Goal: Task Accomplishment & Management: Manage account settings

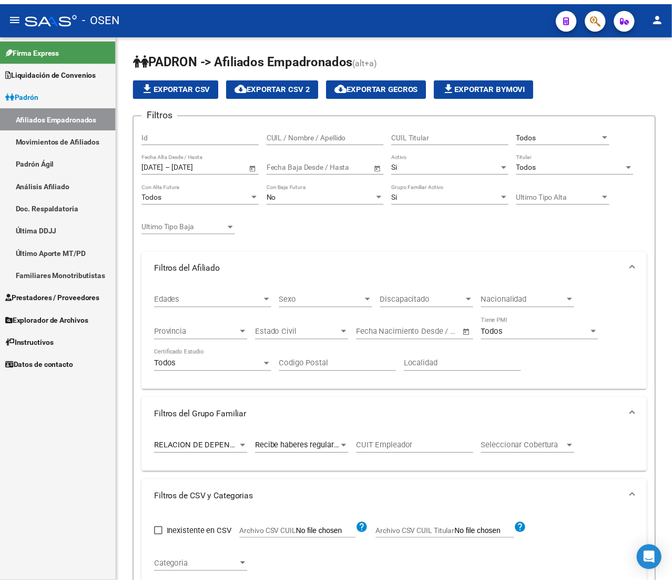
scroll to position [361, 0]
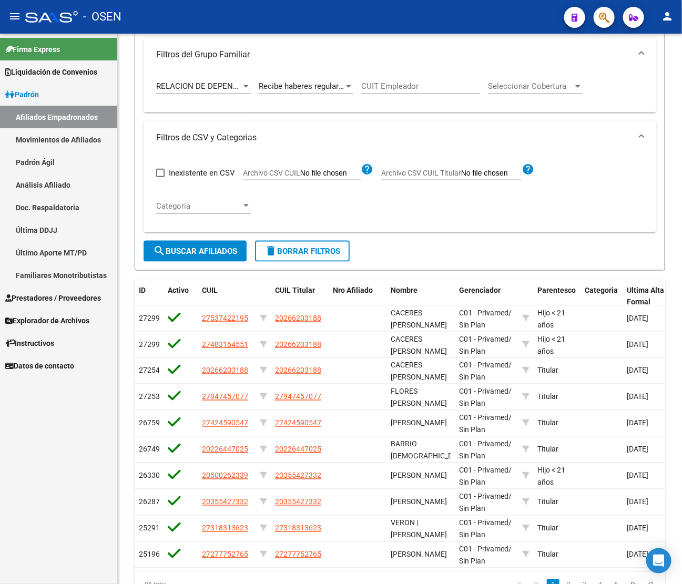
click at [605, 16] on icon "button" at bounding box center [604, 18] width 11 height 12
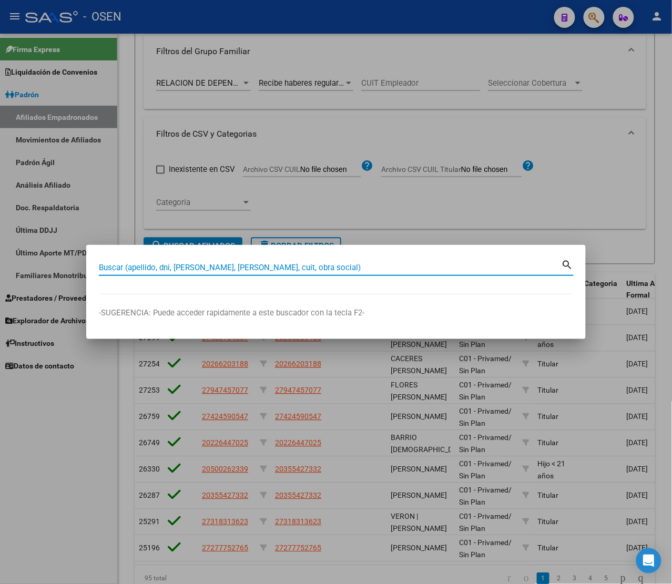
paste input "20314123663"
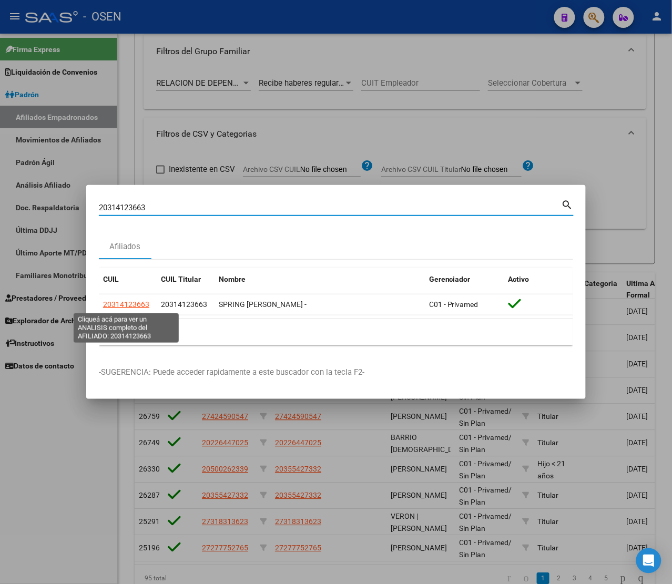
click at [129, 301] on span "20314123663" at bounding box center [126, 304] width 46 height 8
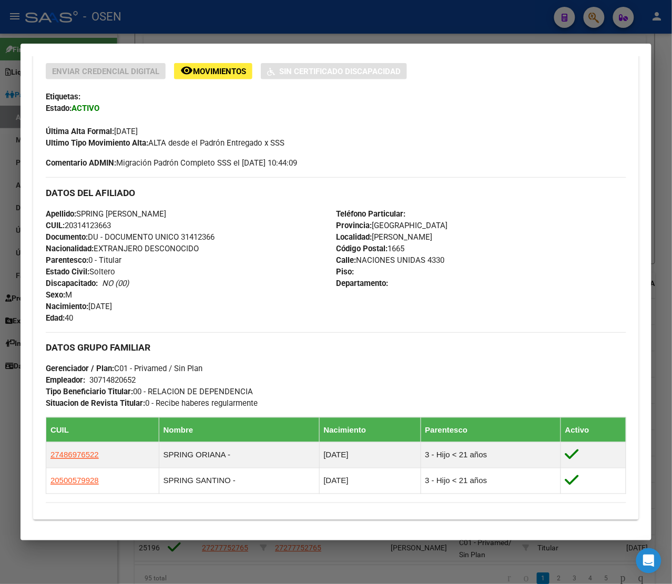
scroll to position [115, 0]
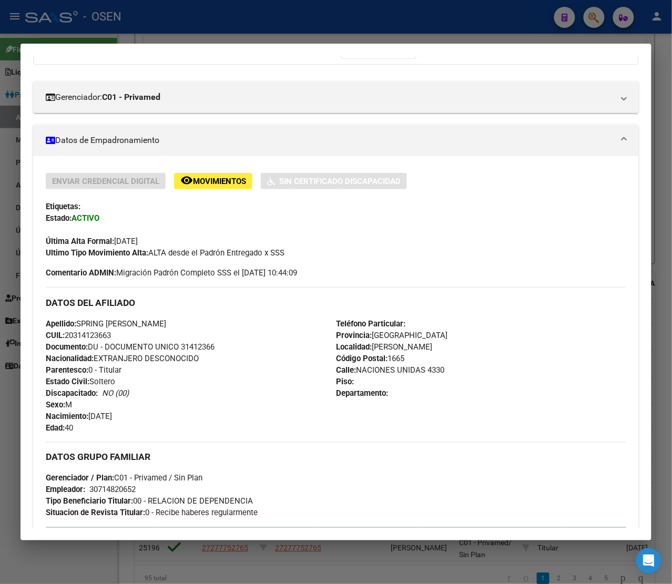
click at [440, 6] on div at bounding box center [336, 292] width 672 height 584
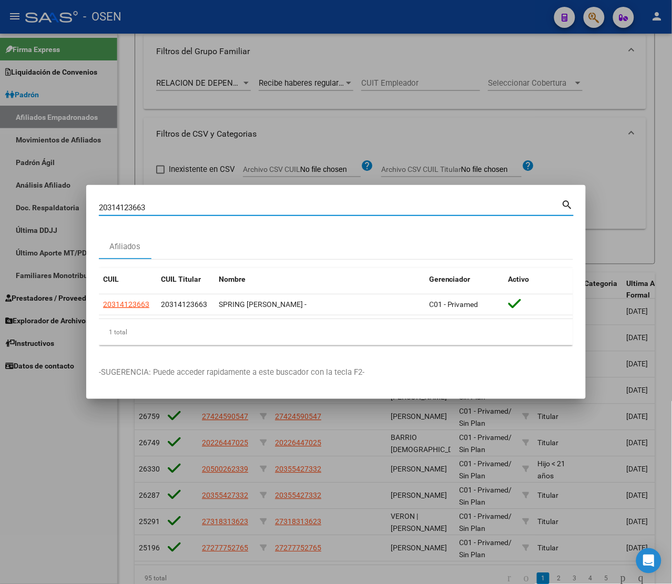
click at [159, 206] on input "20314123663" at bounding box center [330, 207] width 463 height 9
paste input "1444221"
type input "20311444221"
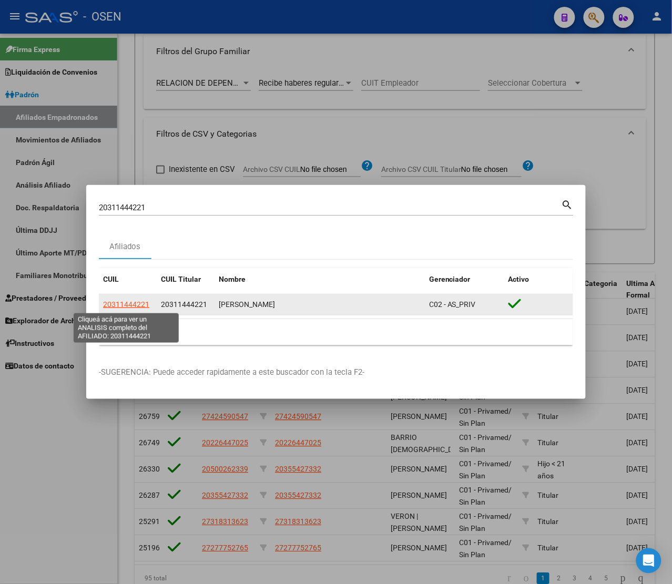
click at [140, 309] on span "20311444221" at bounding box center [126, 304] width 46 height 8
type textarea "20311444221"
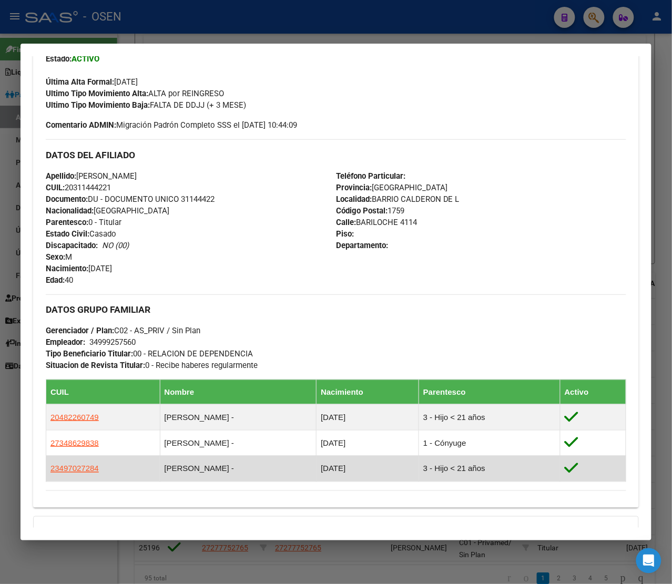
scroll to position [0, 0]
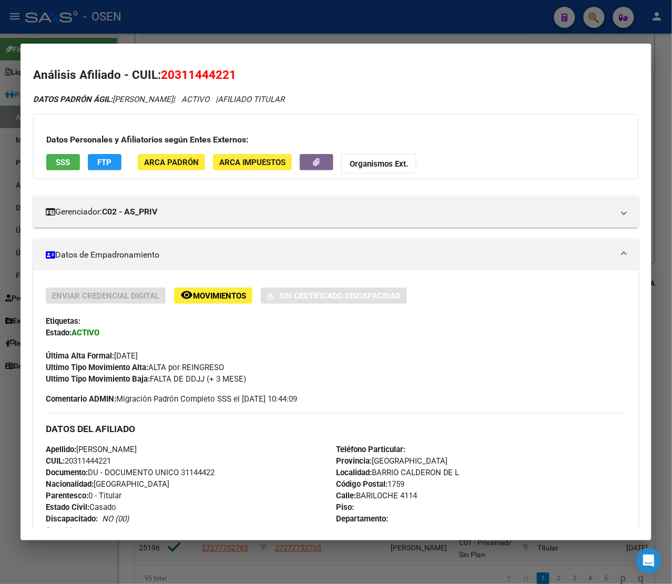
click at [380, 18] on div at bounding box center [336, 292] width 672 height 584
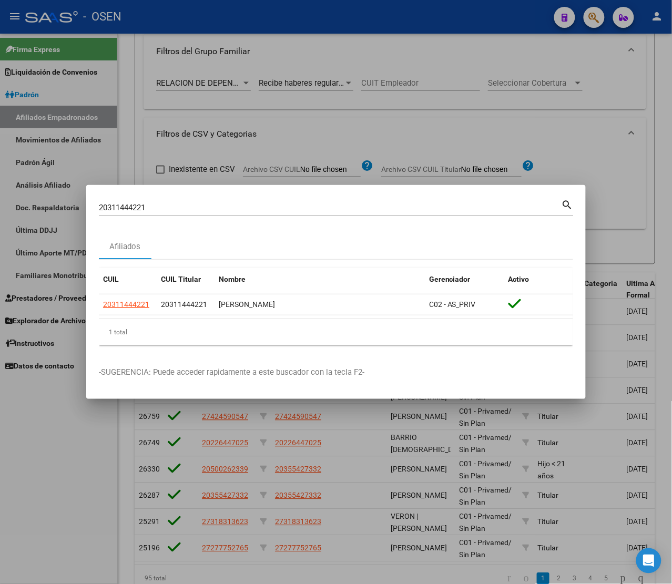
click at [211, 208] on input "20311444221" at bounding box center [330, 207] width 463 height 9
paste input "7273032369"
type input "27273032369"
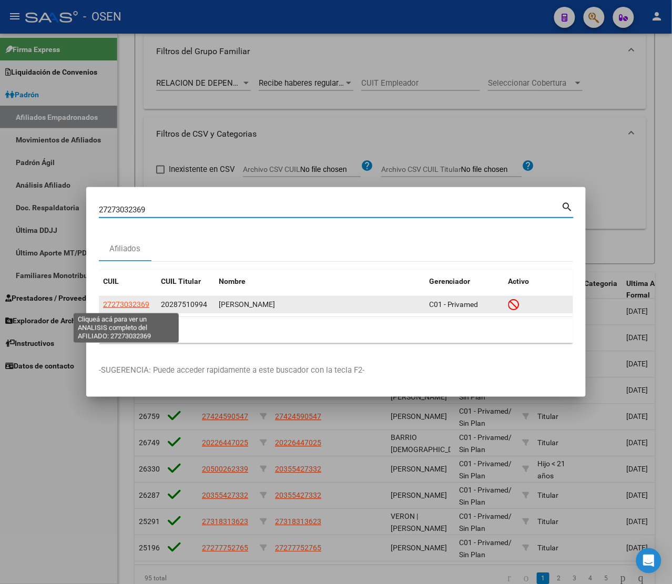
click at [125, 303] on span "27273032369" at bounding box center [126, 304] width 46 height 8
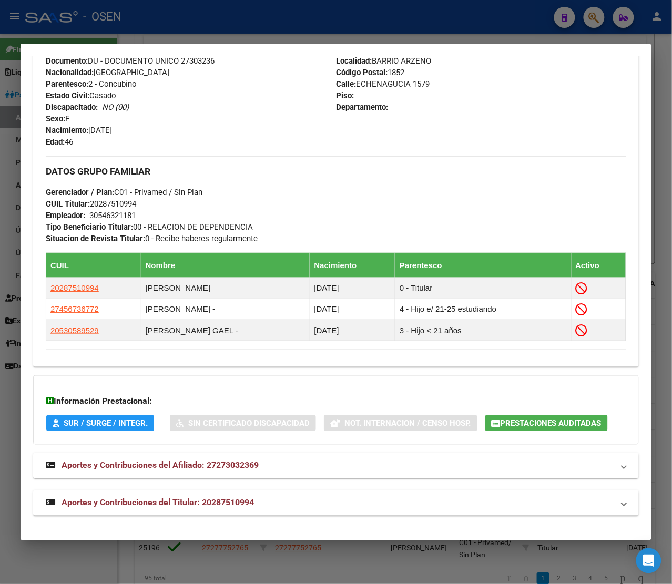
scroll to position [459, 0]
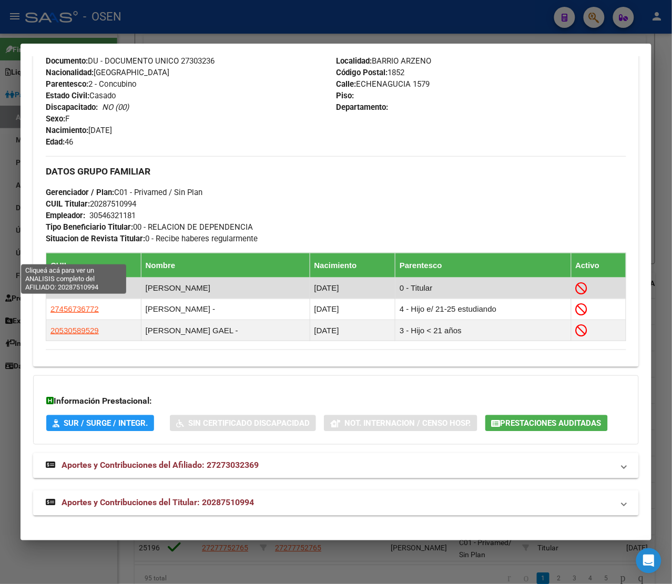
click at [76, 283] on span "20287510994" at bounding box center [74, 287] width 48 height 9
type textarea "20287510994"
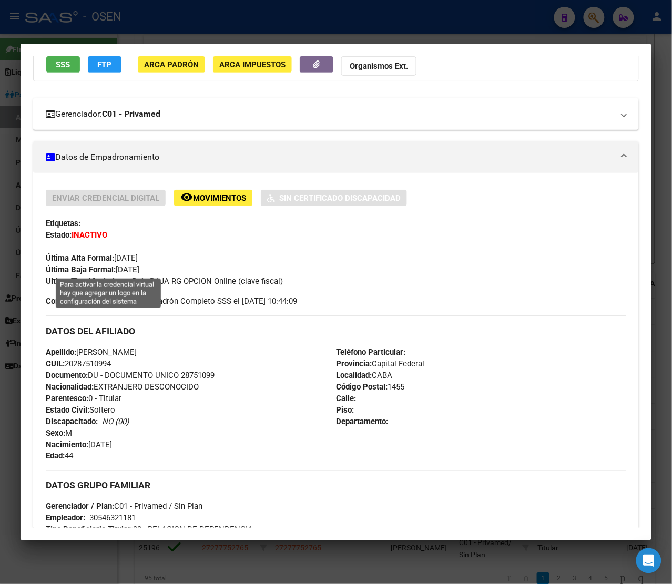
scroll to position [0, 0]
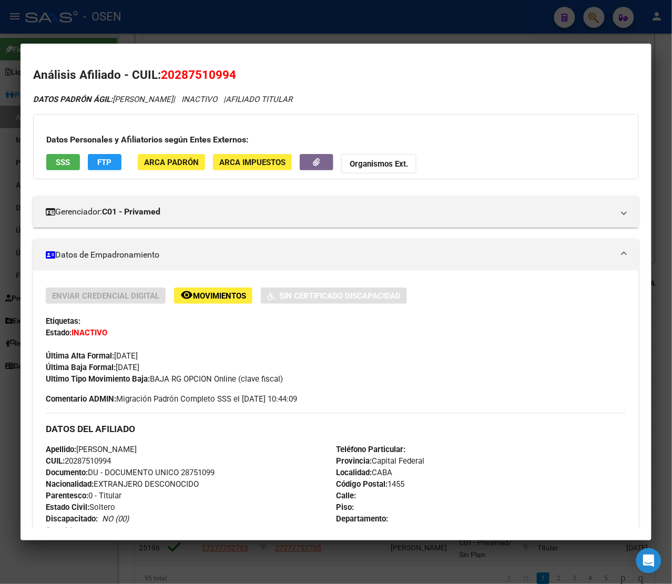
click at [68, 166] on span "SSS" at bounding box center [63, 162] width 14 height 9
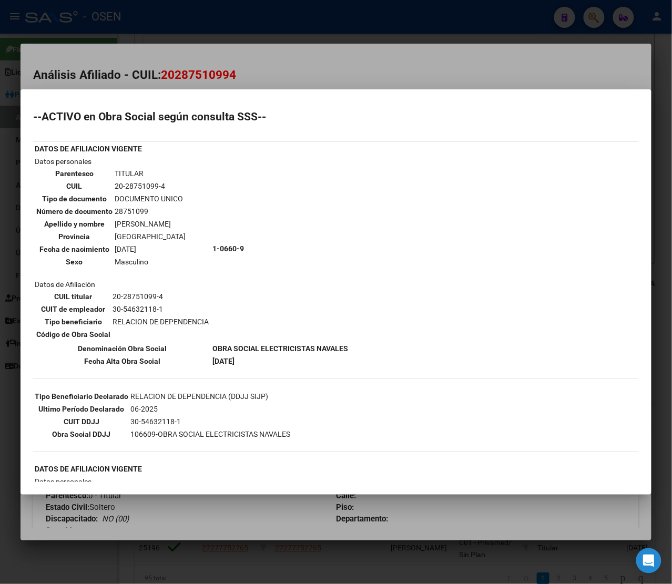
click at [332, 53] on div at bounding box center [336, 292] width 672 height 584
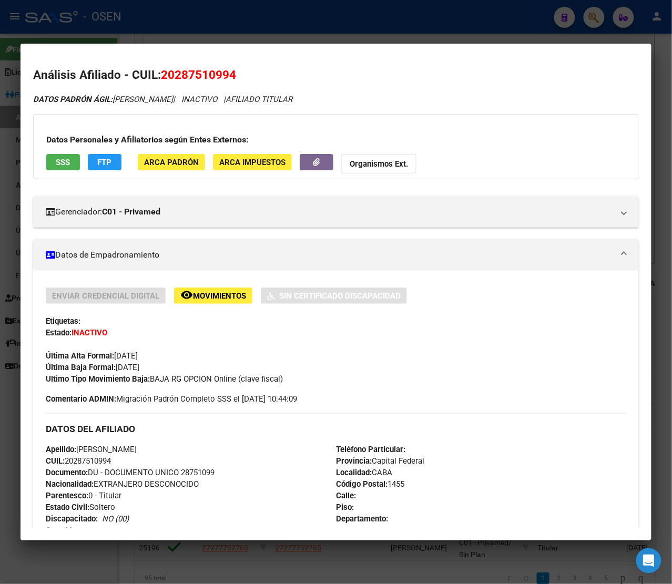
click at [320, 25] on div at bounding box center [336, 292] width 672 height 584
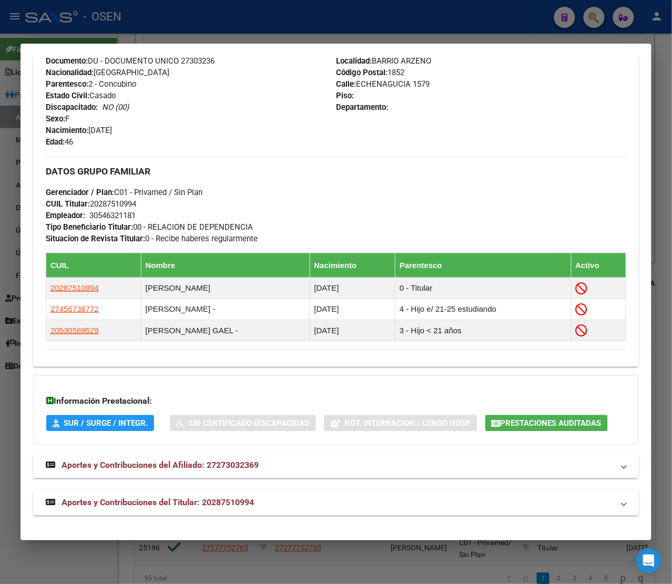
click at [378, 30] on div at bounding box center [336, 292] width 672 height 584
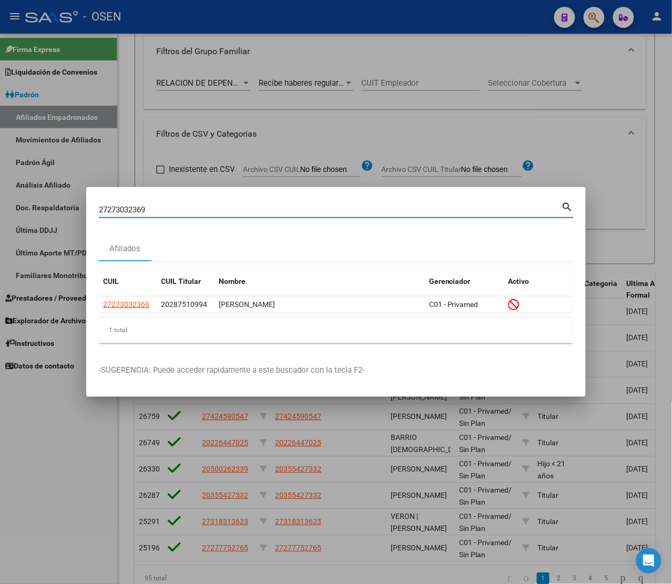
click at [148, 206] on input "27273032369" at bounding box center [330, 209] width 463 height 9
click at [147, 206] on input "27273032369" at bounding box center [330, 209] width 463 height 9
paste input "0383377"
type input "20383377"
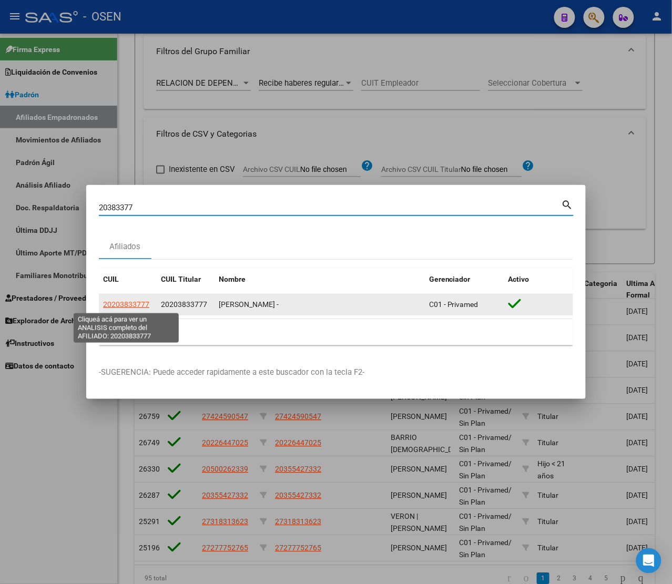
click at [138, 303] on span "20203833777" at bounding box center [126, 304] width 46 height 8
type textarea "20203833777"
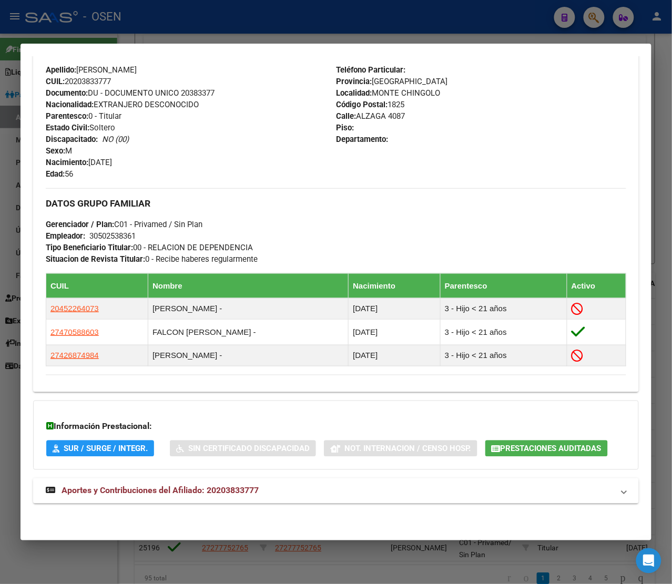
scroll to position [404, 0]
click at [471, 198] on h3 "DATOS GRUPO FAMILIAR" at bounding box center [336, 204] width 580 height 12
click at [98, 493] on span "Aportes y Contribuciones del Afiliado: 20203833777" at bounding box center [160, 491] width 197 height 10
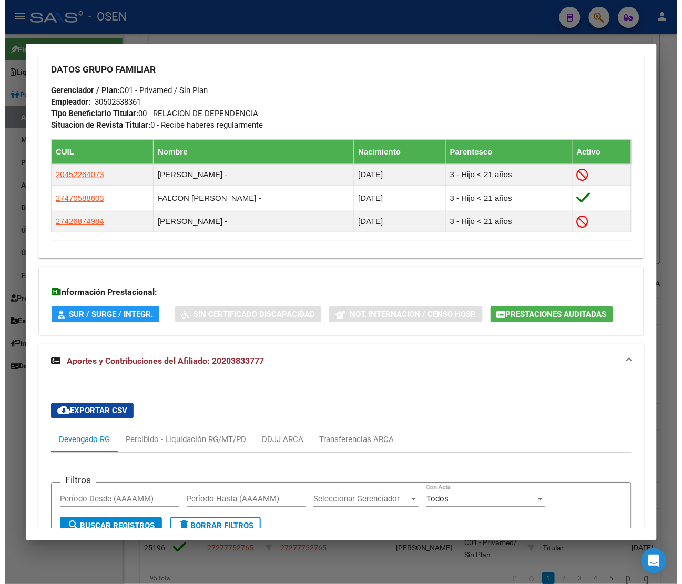
scroll to position [860, 0]
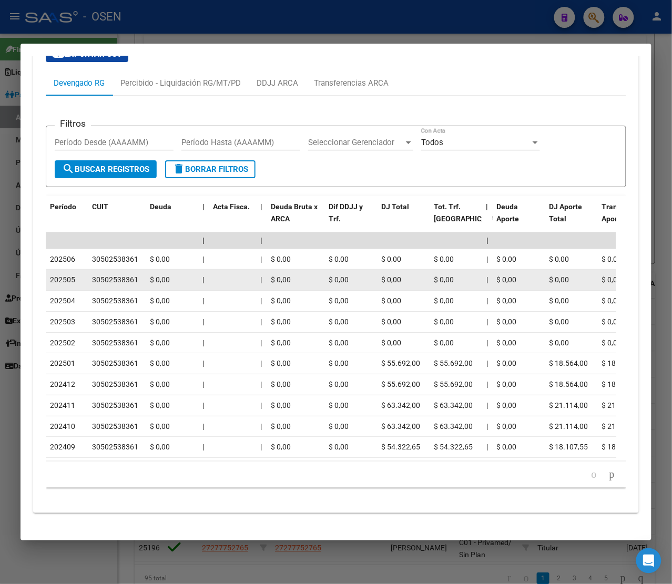
drag, startPoint x: 138, startPoint y: 321, endPoint x: 80, endPoint y: 322, distance: 57.8
copy div "30502538361"
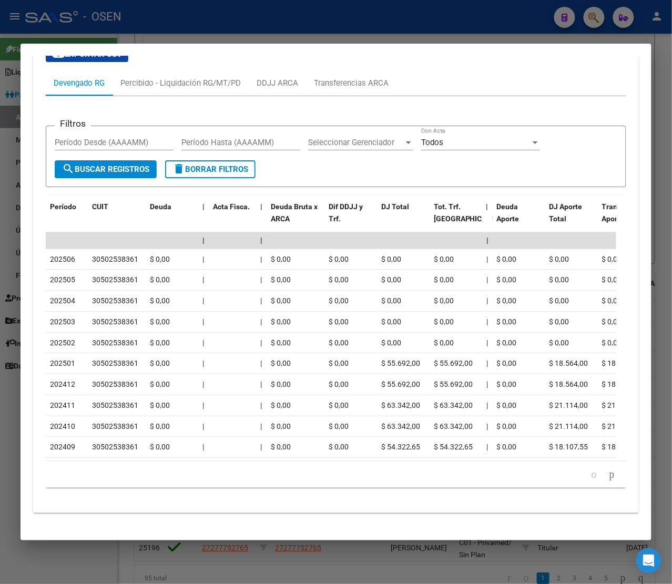
click at [183, 28] on div at bounding box center [336, 292] width 672 height 584
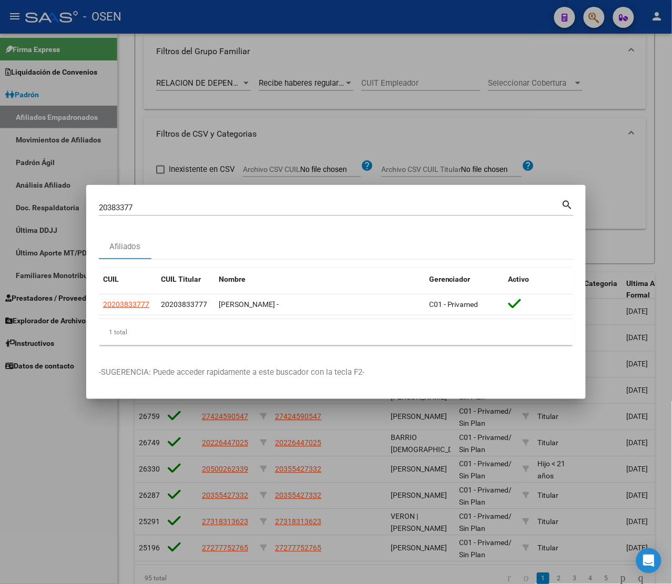
click at [600, 141] on div at bounding box center [336, 292] width 672 height 584
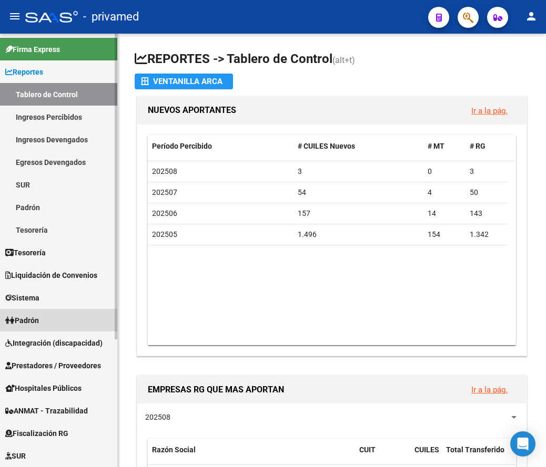
click at [48, 315] on link "Padrón" at bounding box center [58, 320] width 117 height 23
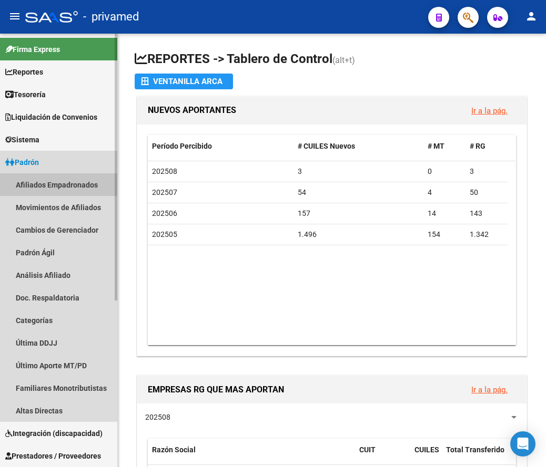
click at [65, 185] on link "Afiliados Empadronados" at bounding box center [58, 185] width 117 height 23
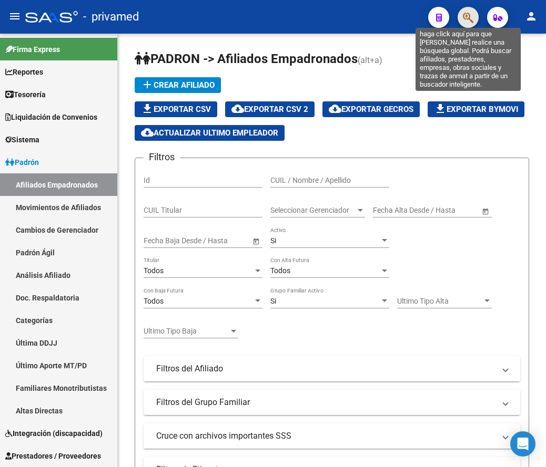
click at [467, 14] on icon "button" at bounding box center [468, 18] width 11 height 12
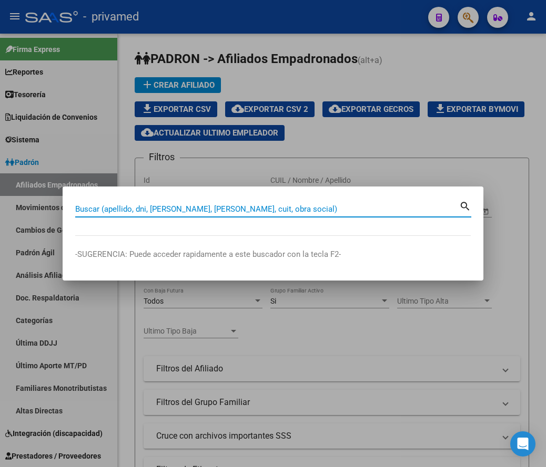
paste input "27202655373"
type input "27202655373"
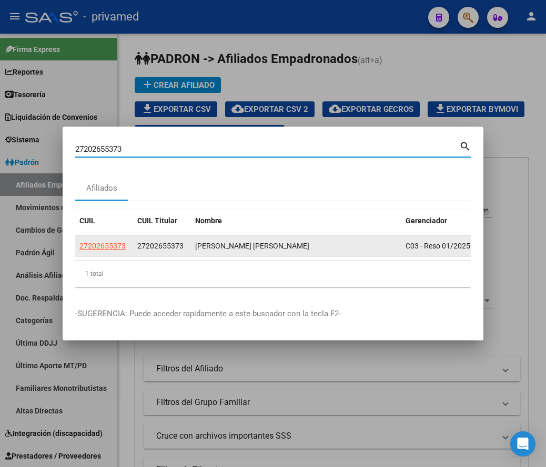
click at [106, 236] on datatable-body-cell "27202655373" at bounding box center [104, 246] width 58 height 21
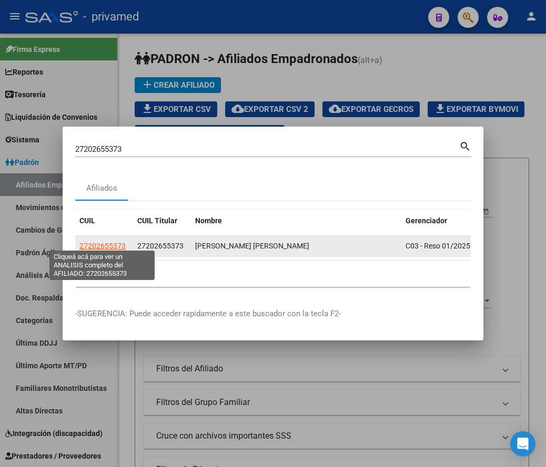
click at [108, 242] on span "27202655373" at bounding box center [102, 246] width 46 height 8
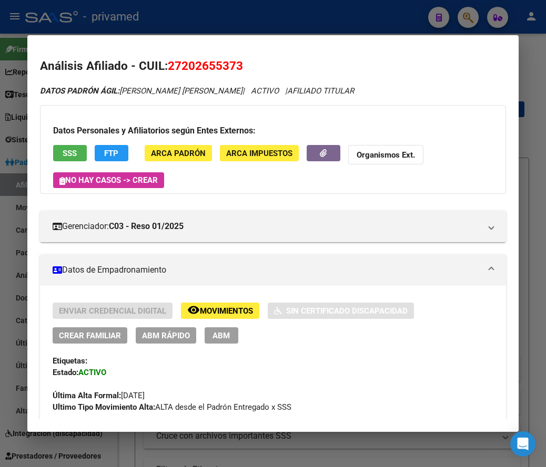
click at [62, 154] on button "SSS" at bounding box center [70, 153] width 34 height 16
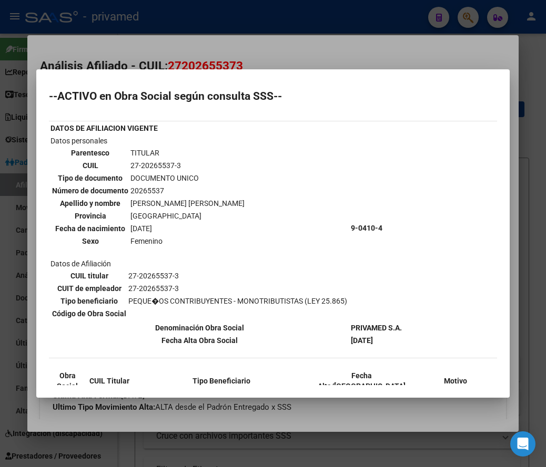
click at [280, 56] on div at bounding box center [273, 233] width 546 height 467
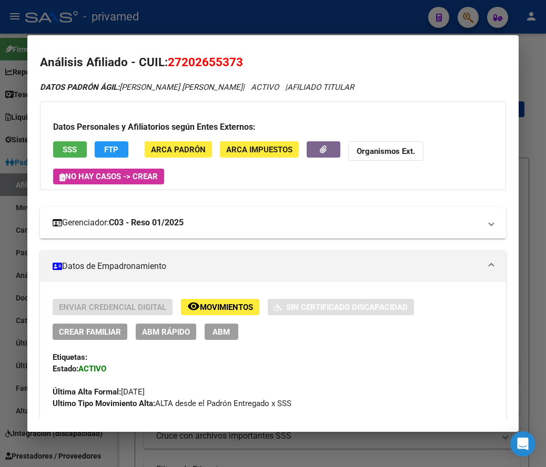
scroll to position [3, 0]
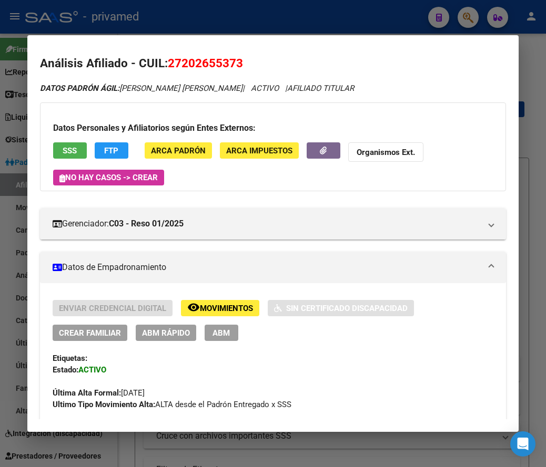
click at [217, 336] on span "ABM" at bounding box center [220, 333] width 17 height 9
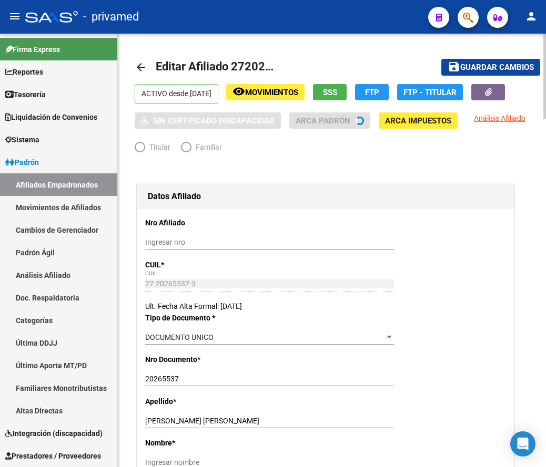
radio input "true"
type input "27-20265537-3"
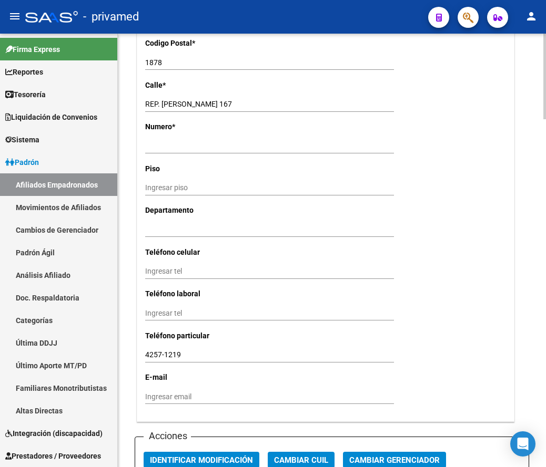
scroll to position [1104, 0]
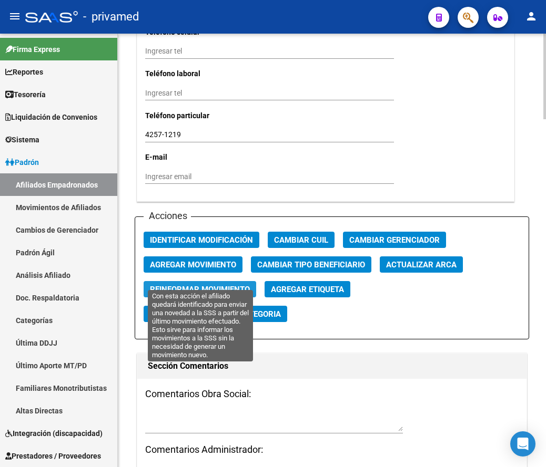
click at [226, 285] on span "Reinformar Movimiento" at bounding box center [200, 289] width 100 height 9
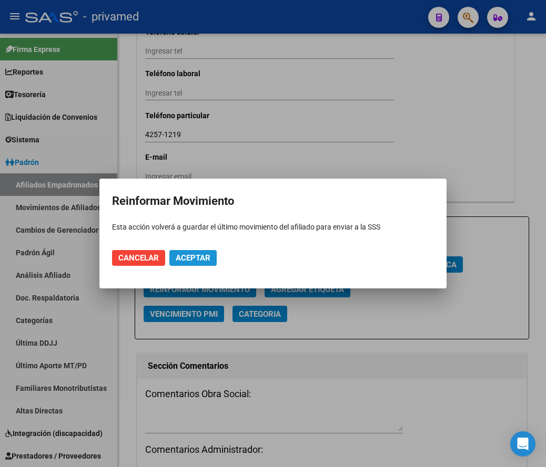
click at [195, 256] on span "Aceptar" at bounding box center [193, 257] width 35 height 9
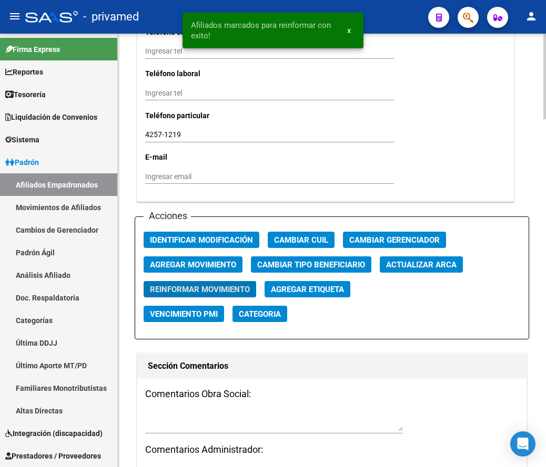
click at [156, 412] on textarea at bounding box center [274, 422] width 258 height 20
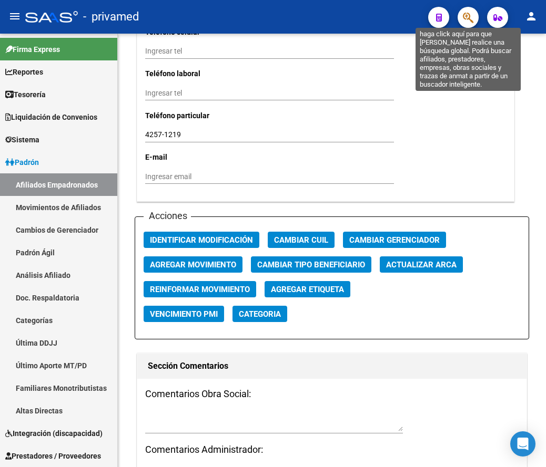
click at [467, 18] on icon "button" at bounding box center [468, 18] width 11 height 12
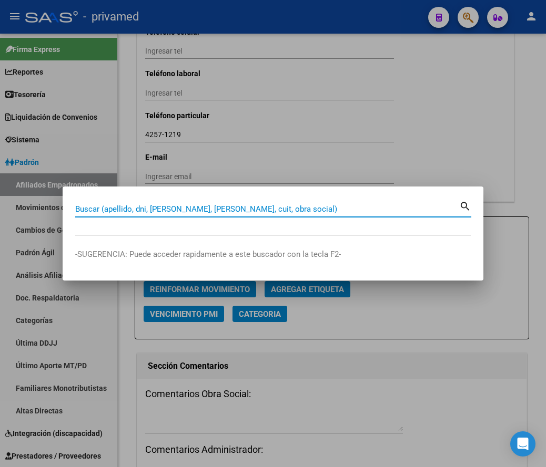
paste input "23293551839"
type input "23293551839"
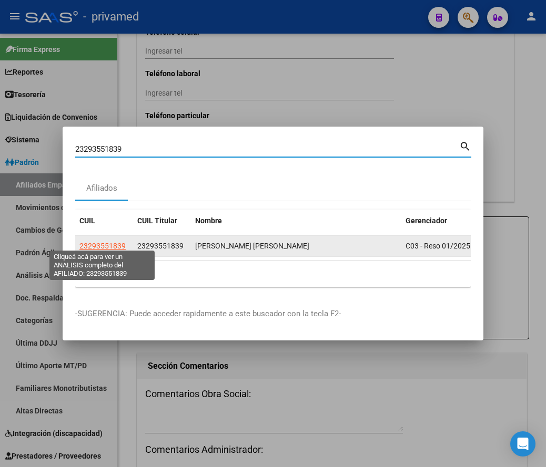
click at [93, 242] on span "23293551839" at bounding box center [102, 246] width 46 height 8
type textarea "23293551839"
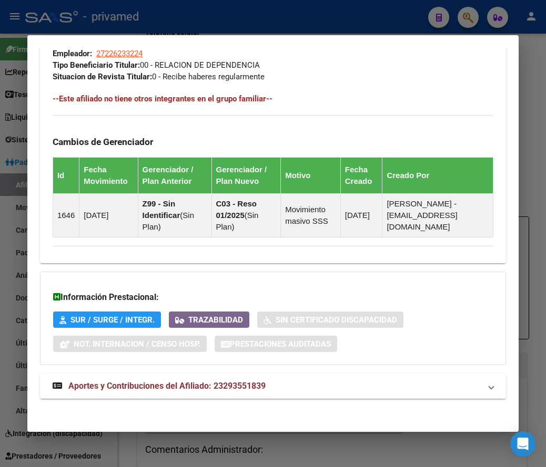
scroll to position [686, 0]
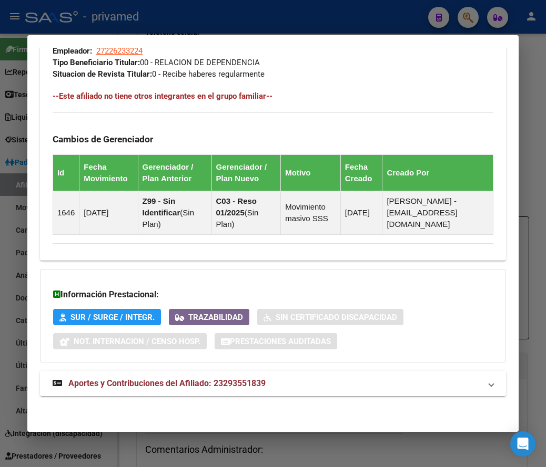
click at [143, 382] on span "Aportes y Contribuciones del Afiliado: 23293551839" at bounding box center [166, 384] width 197 height 10
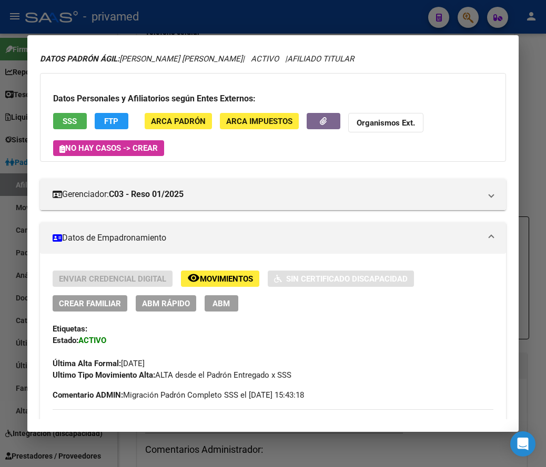
scroll to position [0, 0]
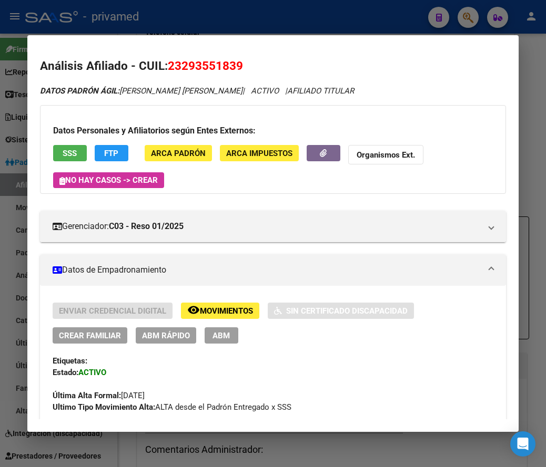
click at [224, 339] on span "ABM" at bounding box center [220, 335] width 17 height 9
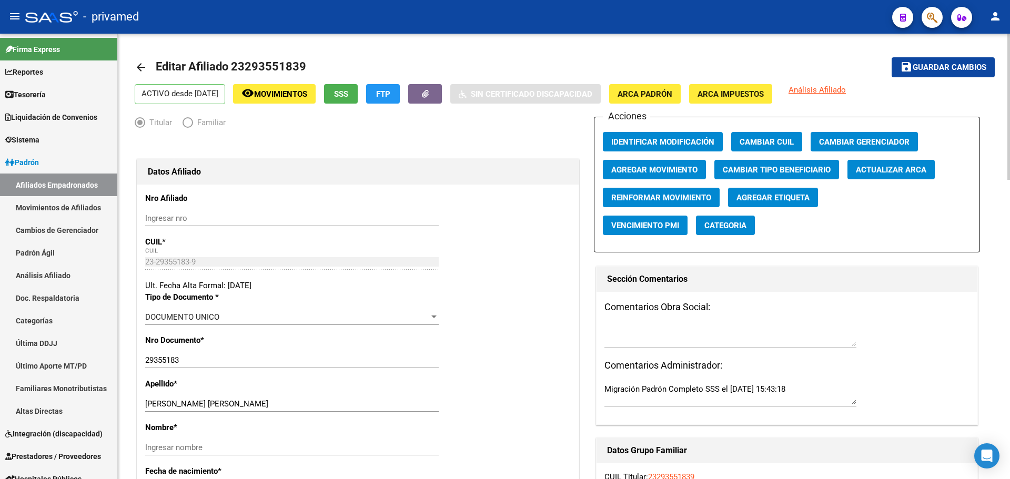
click at [545, 169] on span "Agregar Movimiento" at bounding box center [654, 169] width 86 height 9
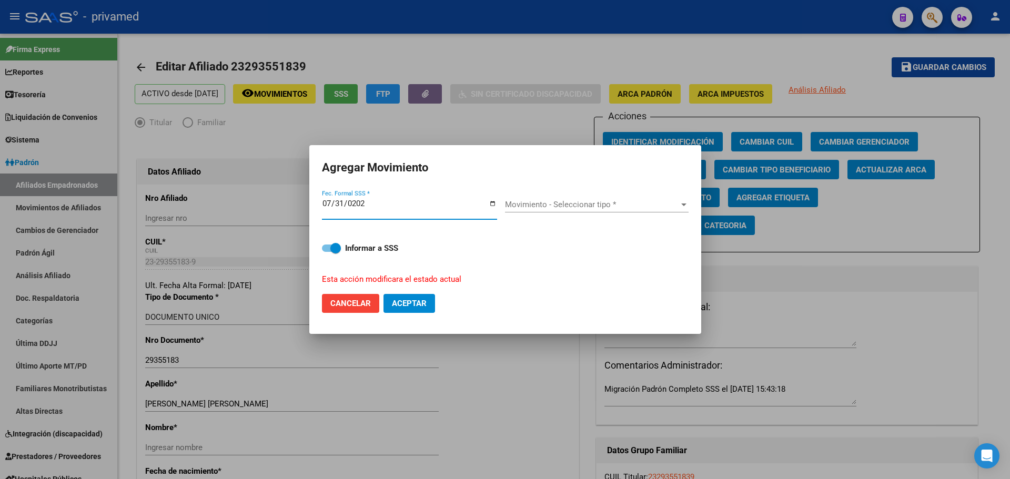
type input "[DATE]"
click at [543, 205] on span "Movimiento - Seleccionar tipo *" at bounding box center [592, 204] width 174 height 9
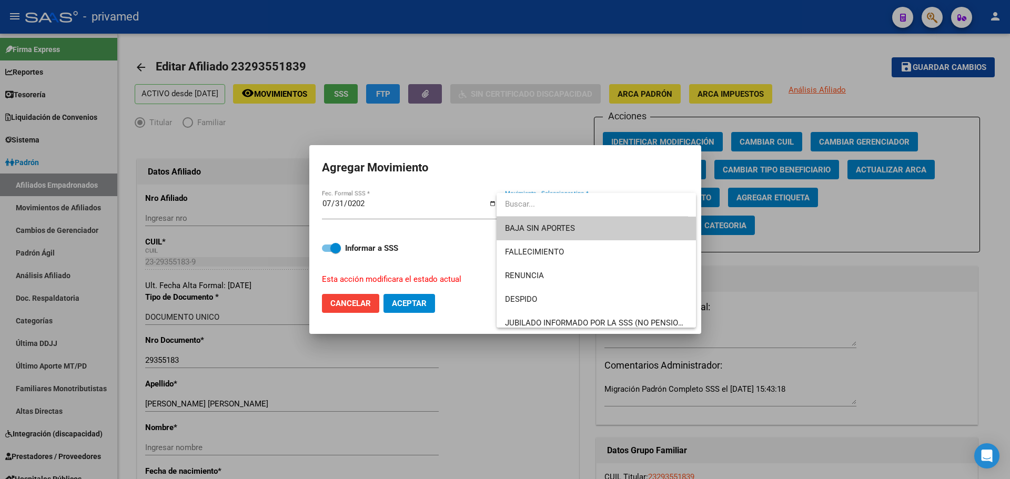
click at [545, 230] on span "BAJA SIN APORTES" at bounding box center [596, 229] width 182 height 24
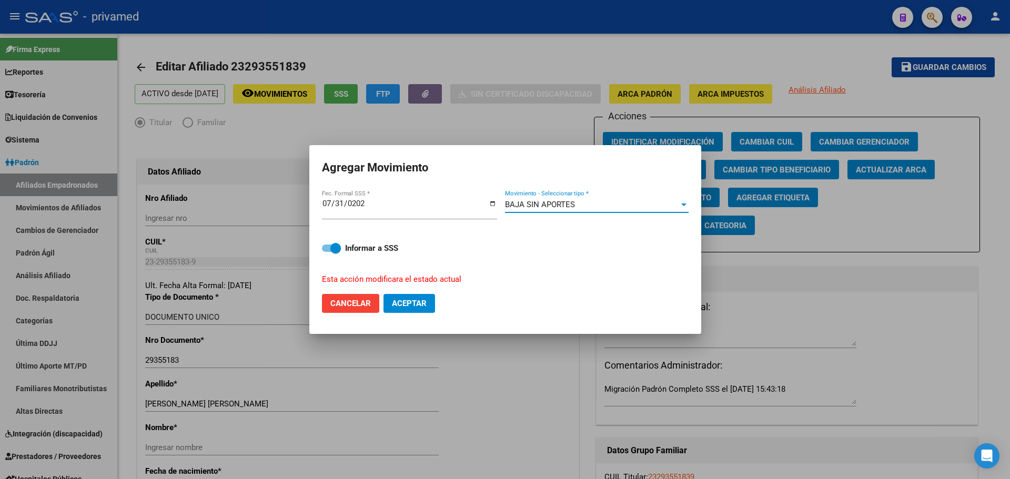
click at [418, 300] on span "Aceptar" at bounding box center [409, 303] width 35 height 9
checkbox input "false"
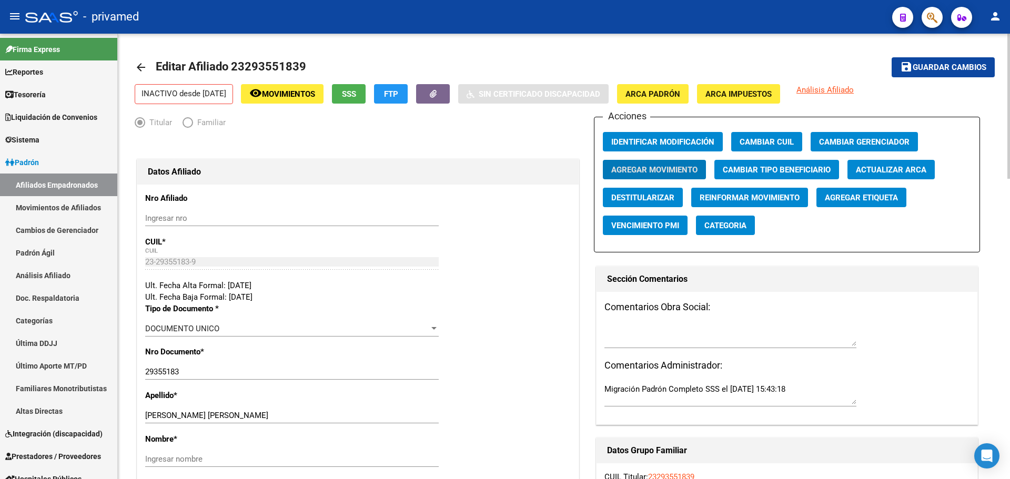
click at [135, 69] on mat-icon "arrow_back" at bounding box center [141, 67] width 13 height 13
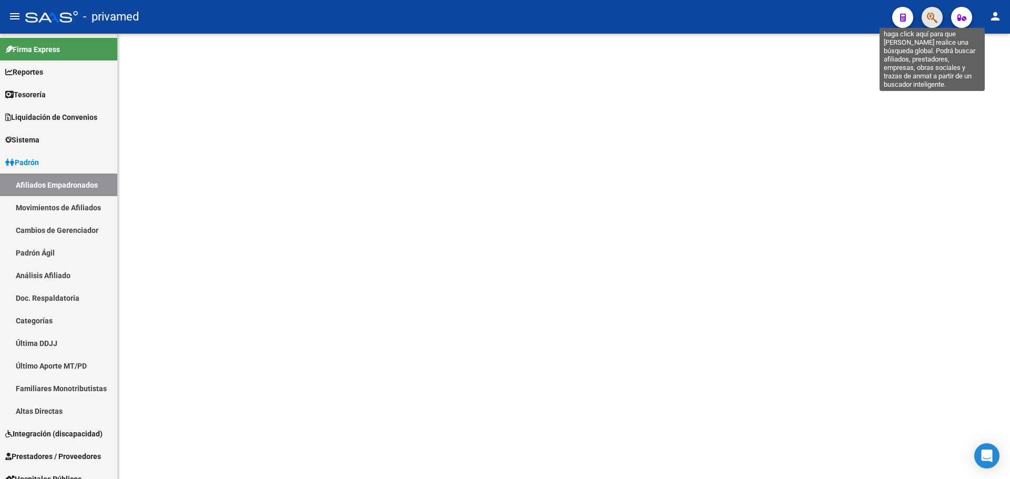
click at [545, 19] on icon "button" at bounding box center [931, 18] width 11 height 12
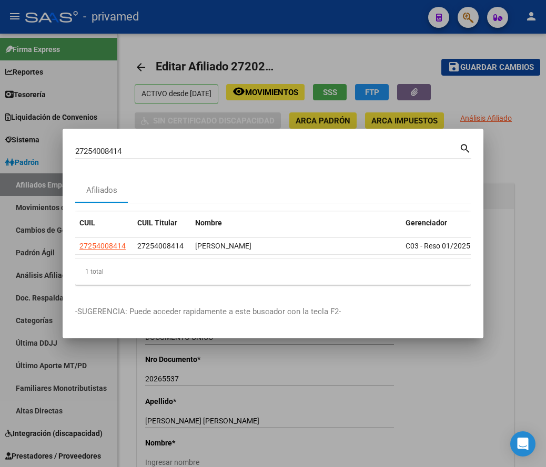
click at [314, 144] on div "27254008414 Buscar (apellido, dni, cuil, nro traspaso, cuit, obra social)" at bounding box center [267, 152] width 384 height 16
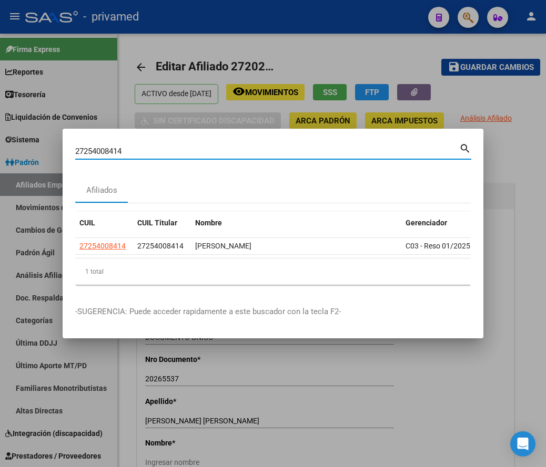
click at [308, 150] on input "27254008414" at bounding box center [267, 151] width 384 height 9
paste input "0319842641"
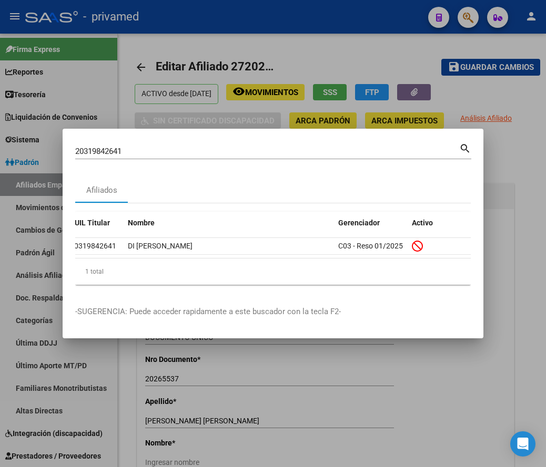
click at [159, 150] on input "20319842641" at bounding box center [267, 151] width 384 height 9
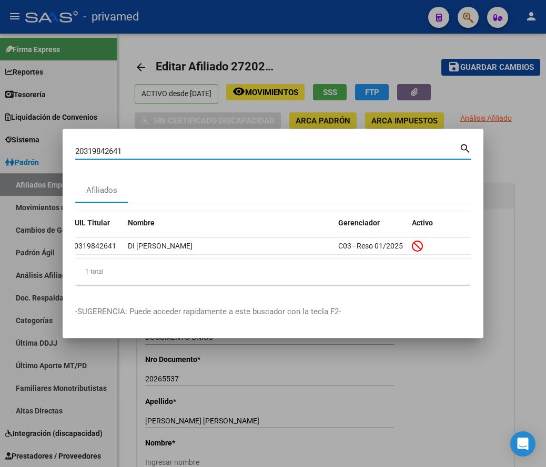
click at [159, 150] on input "20319842641" at bounding box center [267, 151] width 384 height 9
paste input "411389317"
type input "20411389317"
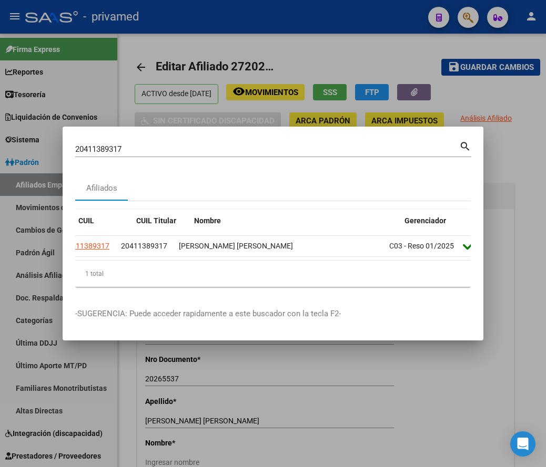
scroll to position [0, 1]
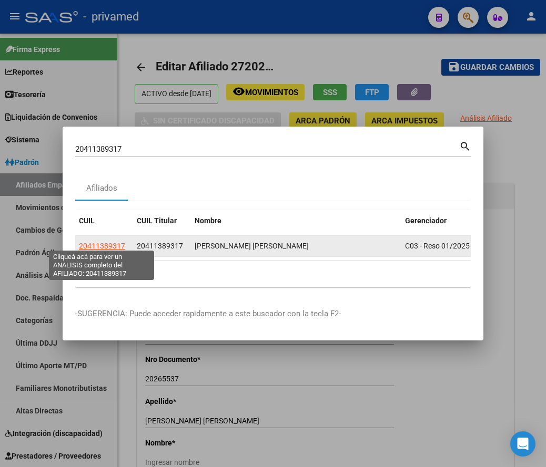
click at [103, 242] on span "20411389317" at bounding box center [102, 246] width 46 height 8
type textarea "20411389317"
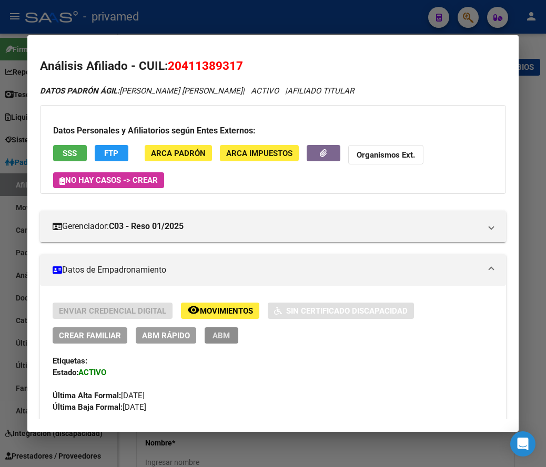
click at [218, 337] on span "ABM" at bounding box center [220, 335] width 17 height 9
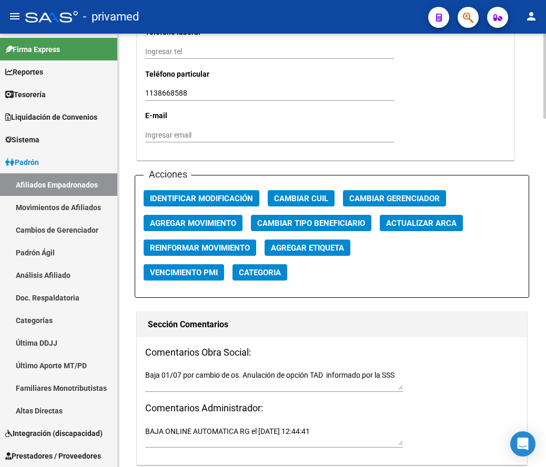
scroll to position [1157, 0]
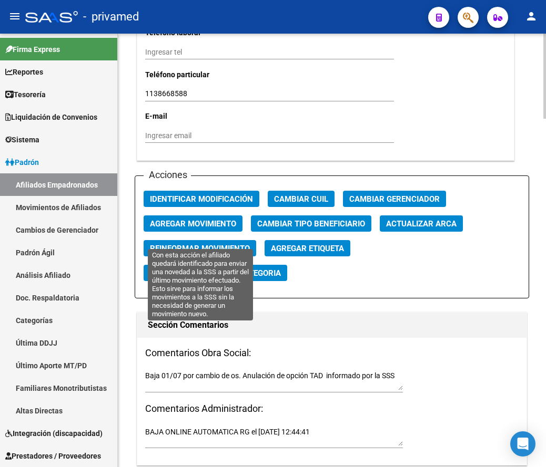
click at [191, 244] on span "Reinformar Movimiento" at bounding box center [200, 248] width 100 height 9
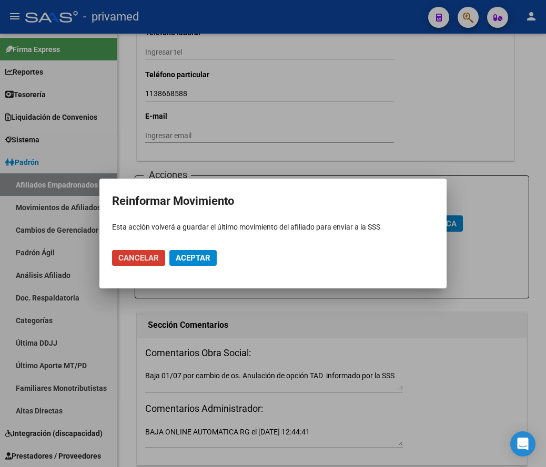
click at [195, 257] on span "Aceptar" at bounding box center [193, 257] width 35 height 9
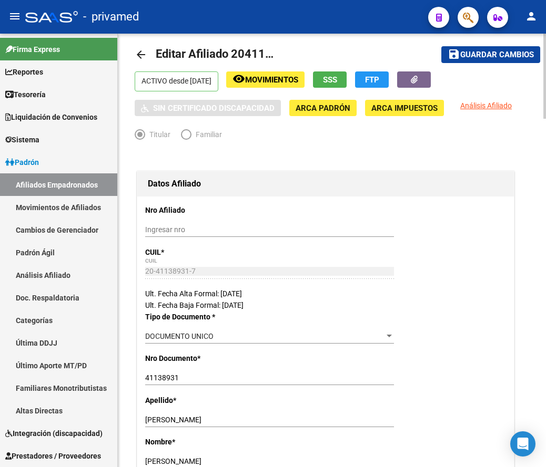
scroll to position [0, 0]
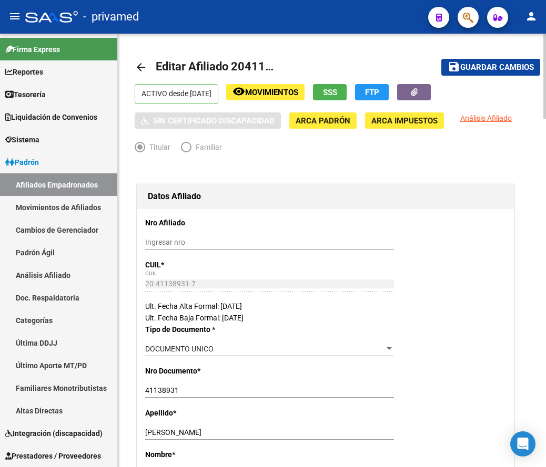
click at [141, 63] on mat-icon "arrow_back" at bounding box center [141, 67] width 13 height 13
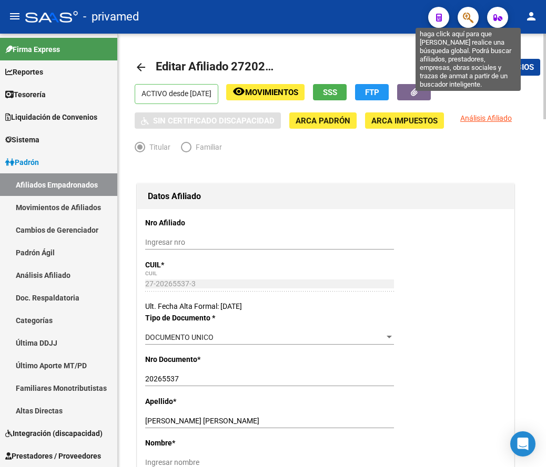
click at [468, 17] on icon "button" at bounding box center [468, 18] width 11 height 12
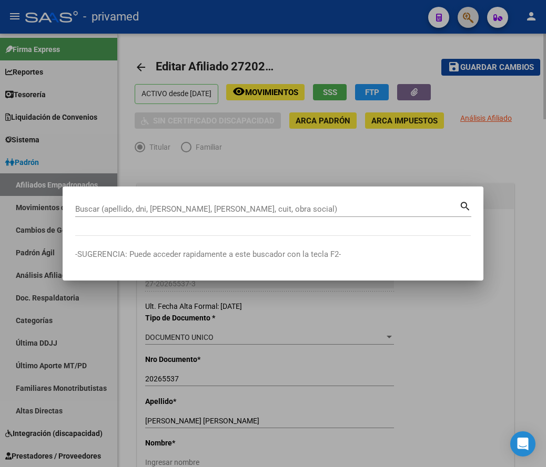
paste input "27315867105"
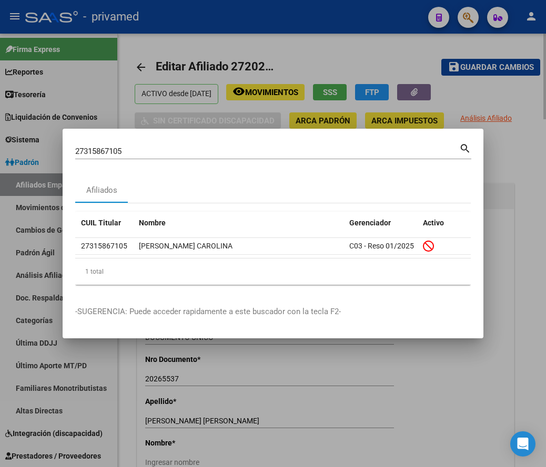
scroll to position [0, 67]
click at [335, 149] on input "27315867105" at bounding box center [267, 151] width 384 height 9
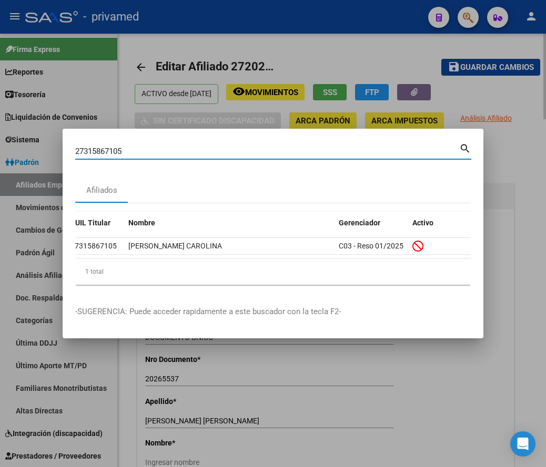
click at [335, 149] on input "27315867105" at bounding box center [267, 151] width 384 height 9
paste input "0412345348"
type input "20412345348"
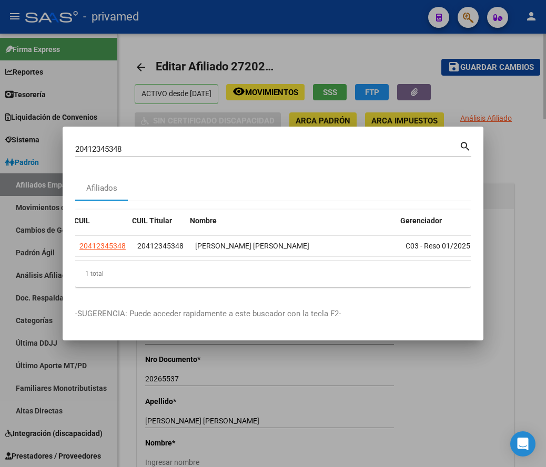
scroll to position [0, 67]
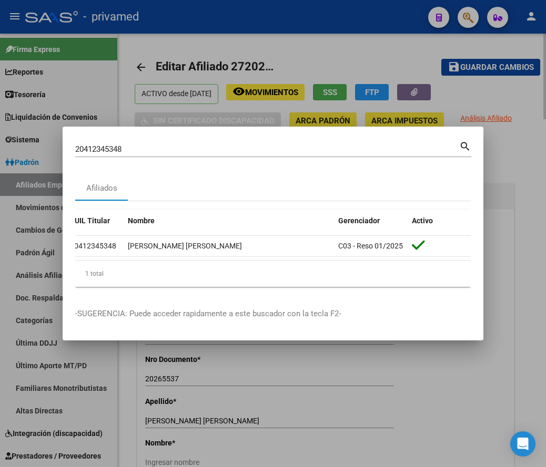
click at [180, 149] on input "20412345348" at bounding box center [267, 149] width 384 height 9
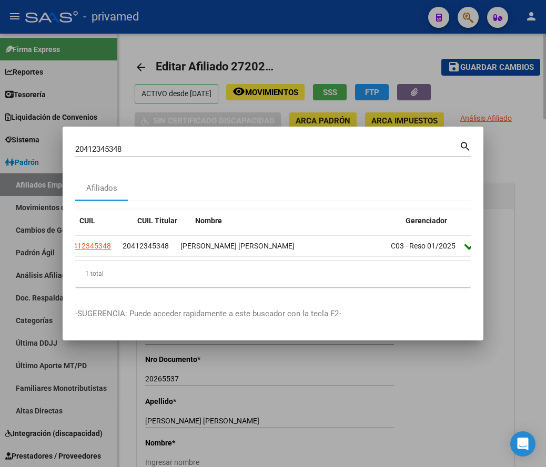
scroll to position [0, 0]
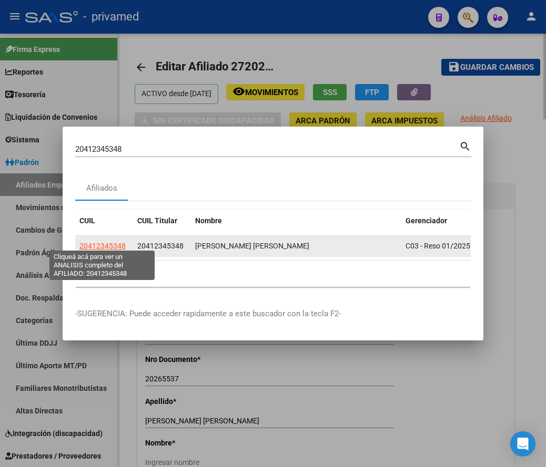
click at [91, 243] on span "20412345348" at bounding box center [102, 246] width 46 height 8
type textarea "20412345348"
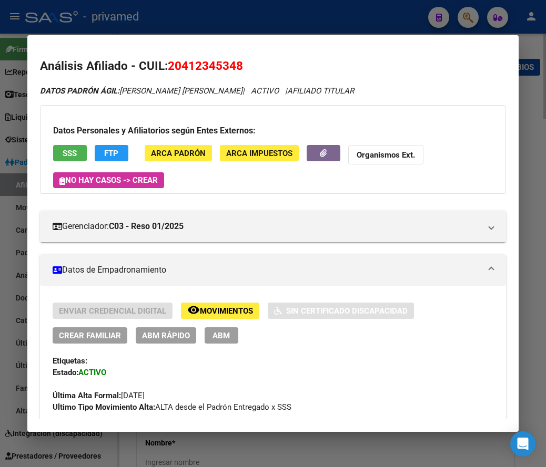
click at [78, 149] on button "SSS" at bounding box center [70, 153] width 34 height 16
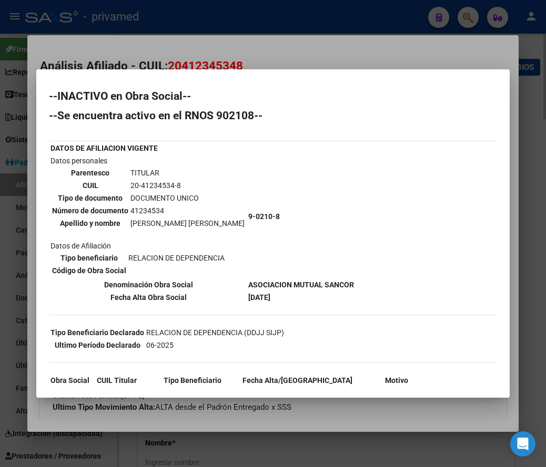
click at [269, 56] on div at bounding box center [273, 233] width 546 height 467
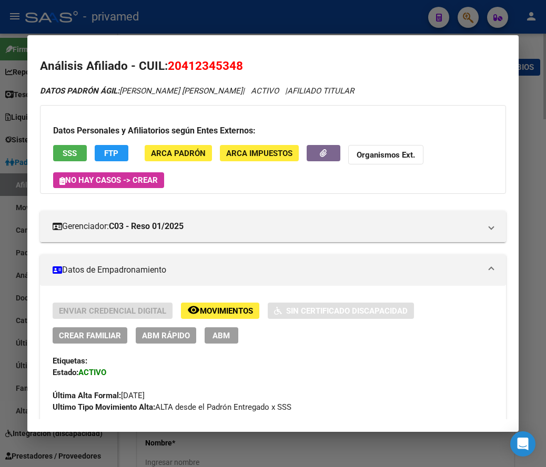
click at [228, 337] on span "ABM" at bounding box center [220, 335] width 17 height 9
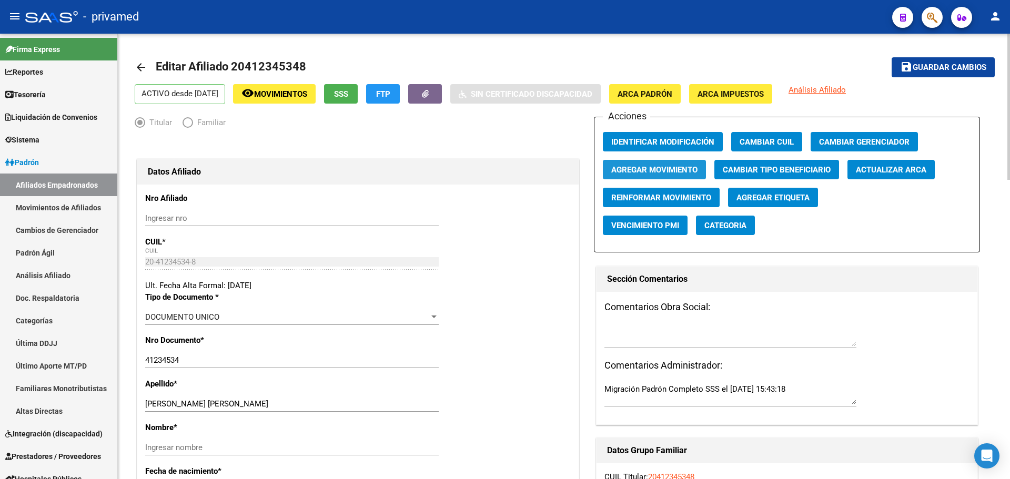
click at [545, 168] on span "Agregar Movimiento" at bounding box center [654, 169] width 86 height 9
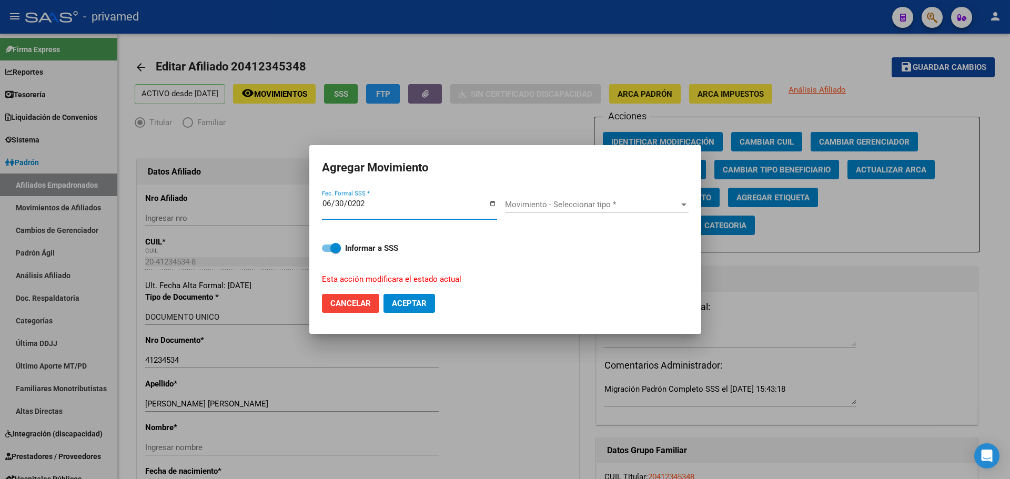
type input "2025-06-30"
click at [545, 200] on span "Movimiento - Seleccionar tipo *" at bounding box center [592, 204] width 174 height 9
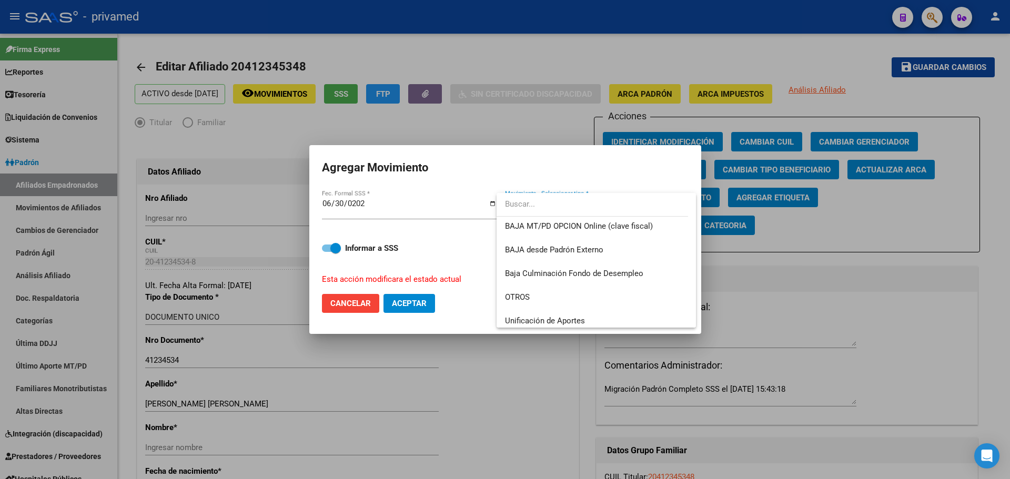
scroll to position [659, 0]
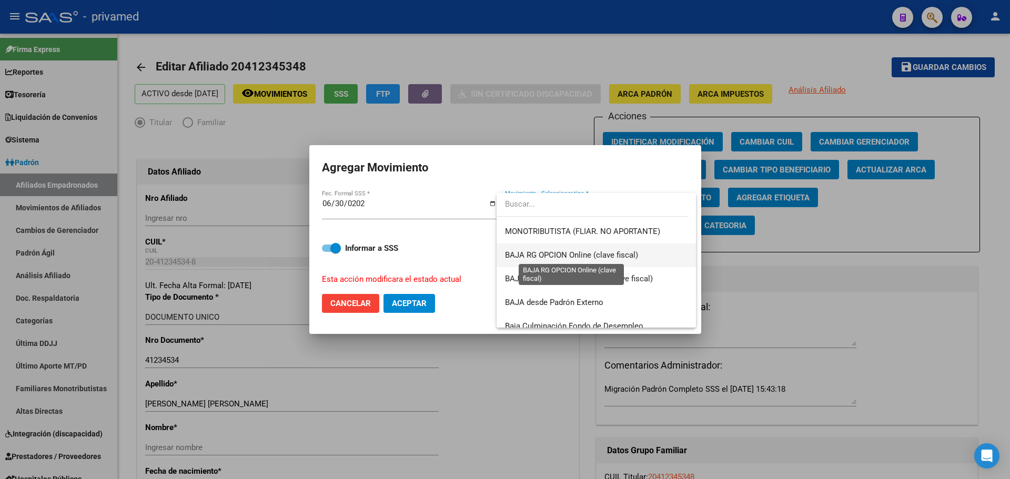
click at [545, 254] on span "BAJA RG OPCION Online (clave fiscal)" at bounding box center [571, 254] width 133 height 9
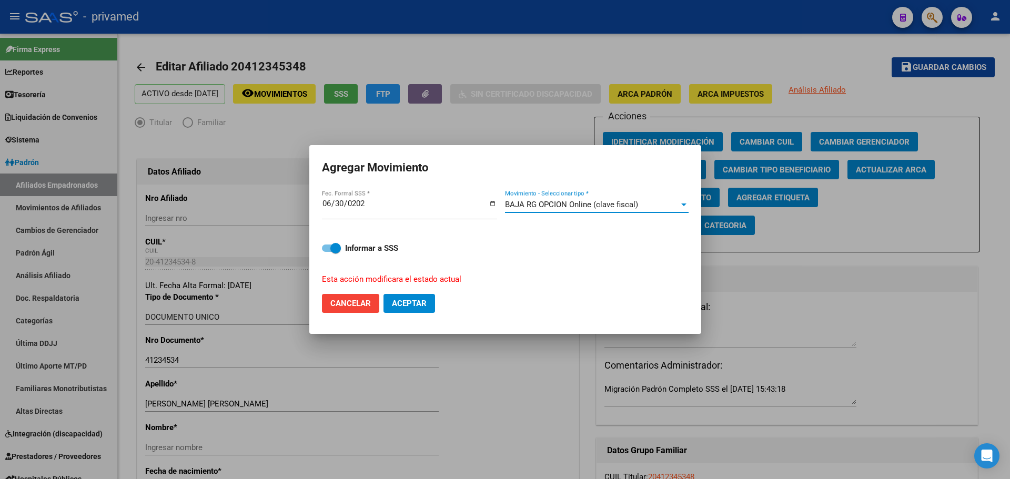
click at [415, 304] on span "Aceptar" at bounding box center [409, 303] width 35 height 9
checkbox input "false"
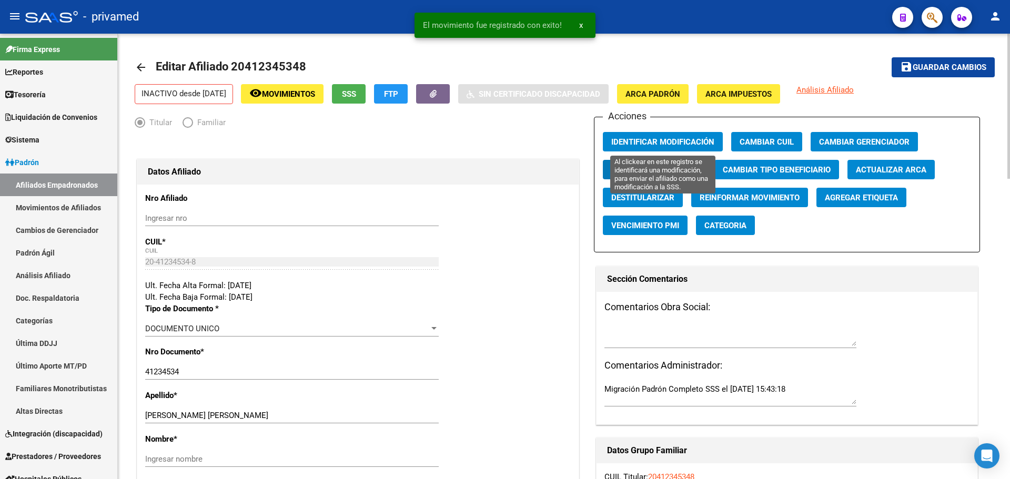
click at [545, 139] on span "Identificar Modificación" at bounding box center [662, 141] width 103 height 9
click at [545, 64] on span "Guardar cambios" at bounding box center [949, 67] width 74 height 9
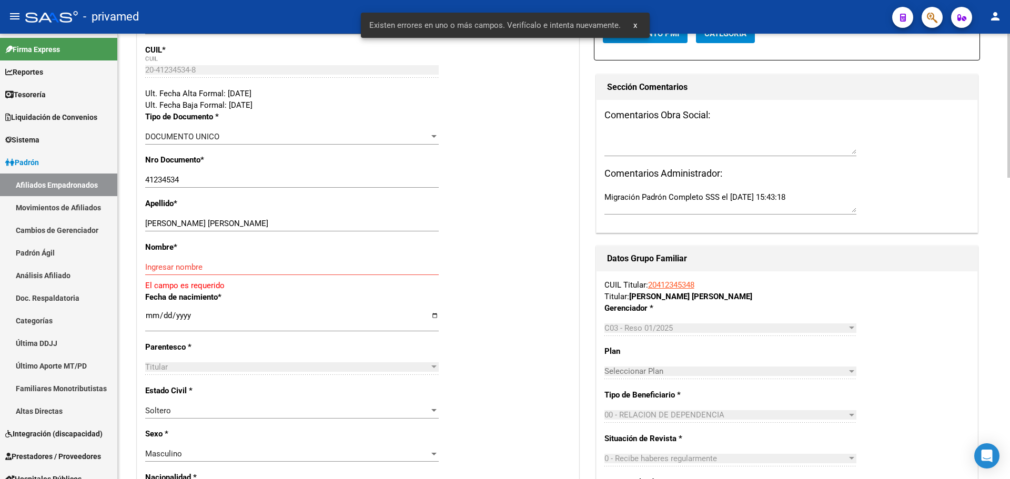
scroll to position [158, 0]
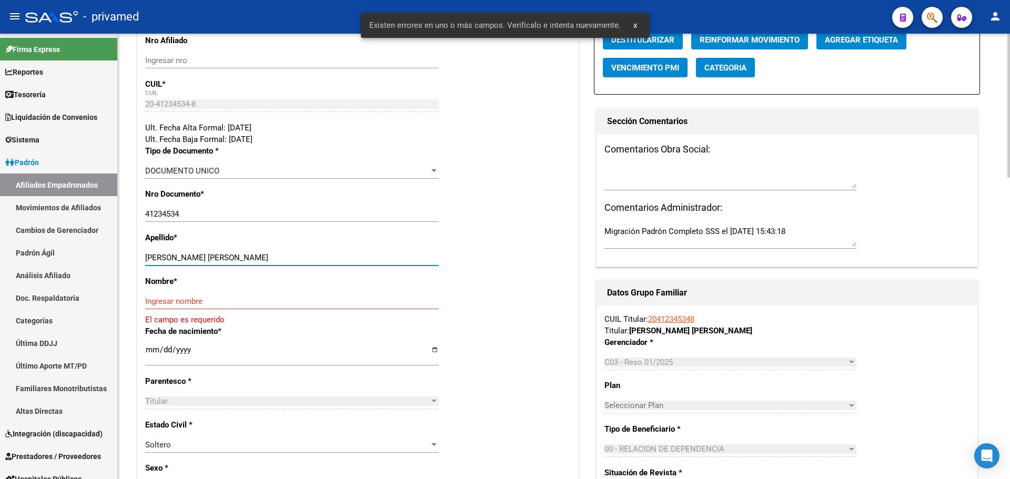
drag, startPoint x: 238, startPoint y: 259, endPoint x: 172, endPoint y: 256, distance: 66.3
click at [172, 256] on input "LOPEZ MARIO ESTEBAN" at bounding box center [291, 257] width 293 height 9
type input "LOPEZ"
click at [174, 302] on input "Ingresar nombre" at bounding box center [291, 301] width 293 height 9
paste input "MARIO ESTEBAN"
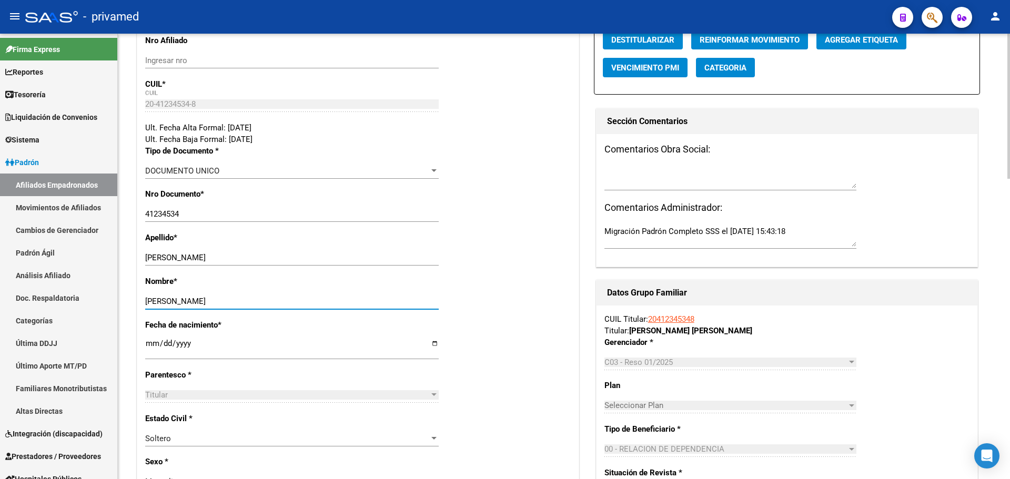
scroll to position [0, 0]
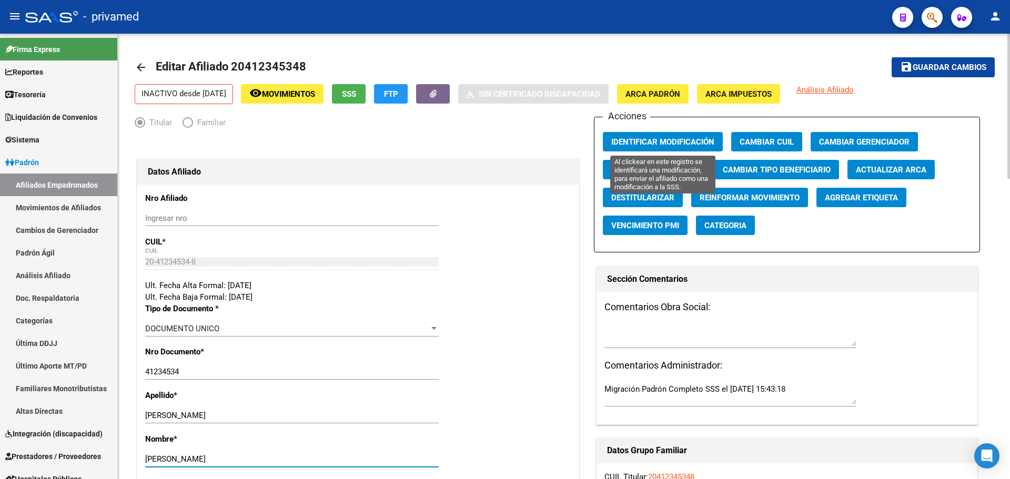
type input "MARIO ESTEBAN"
click at [545, 139] on span "Identificar Modificación" at bounding box center [662, 141] width 103 height 9
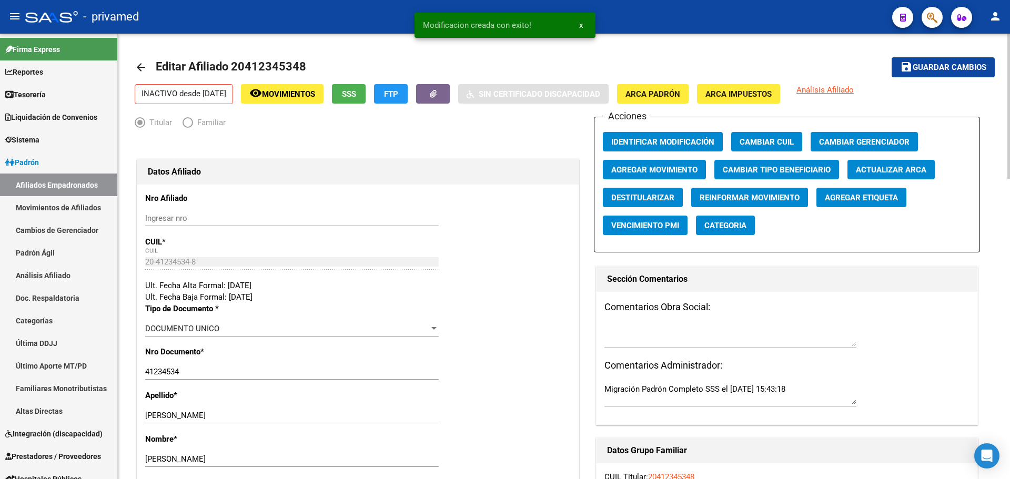
click at [545, 68] on span "Guardar cambios" at bounding box center [949, 67] width 74 height 9
click at [139, 67] on mat-icon "arrow_back" at bounding box center [141, 67] width 13 height 13
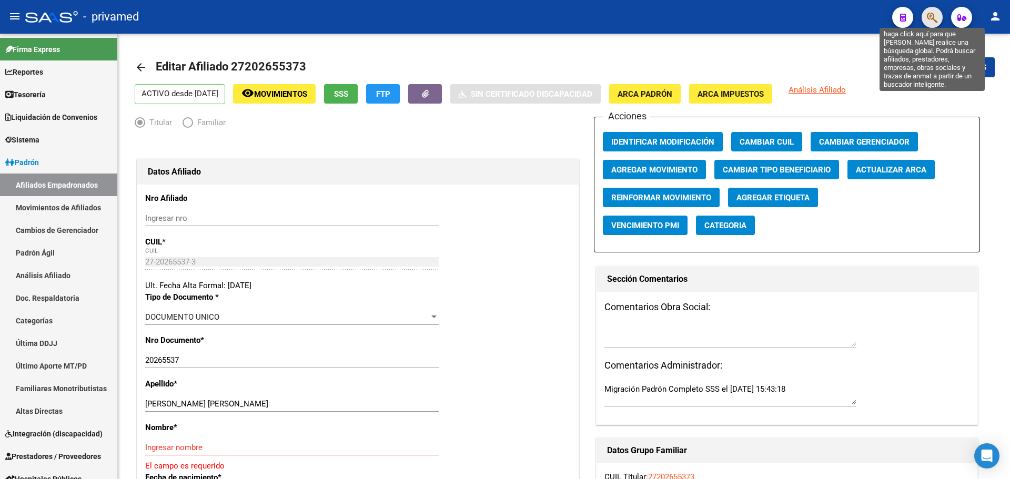
click at [545, 17] on icon "button" at bounding box center [931, 18] width 11 height 12
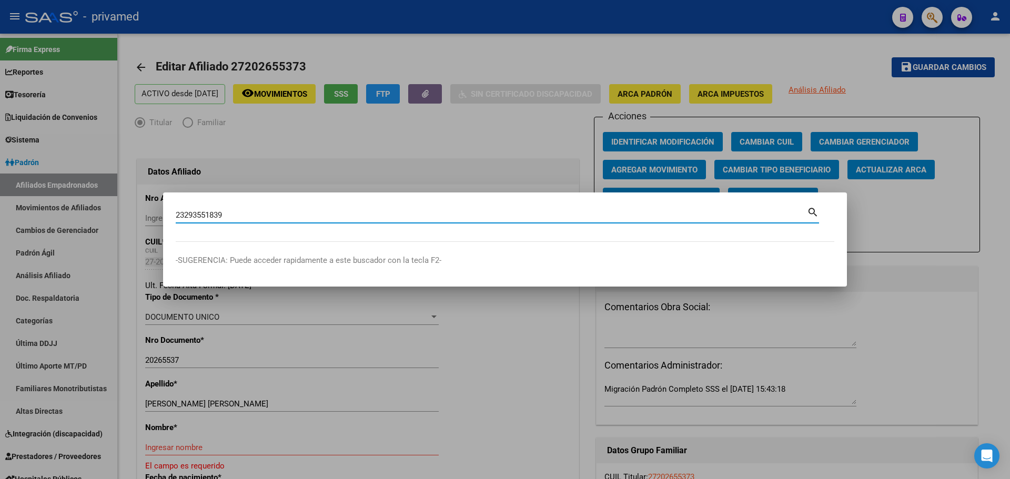
type input "23293551839"
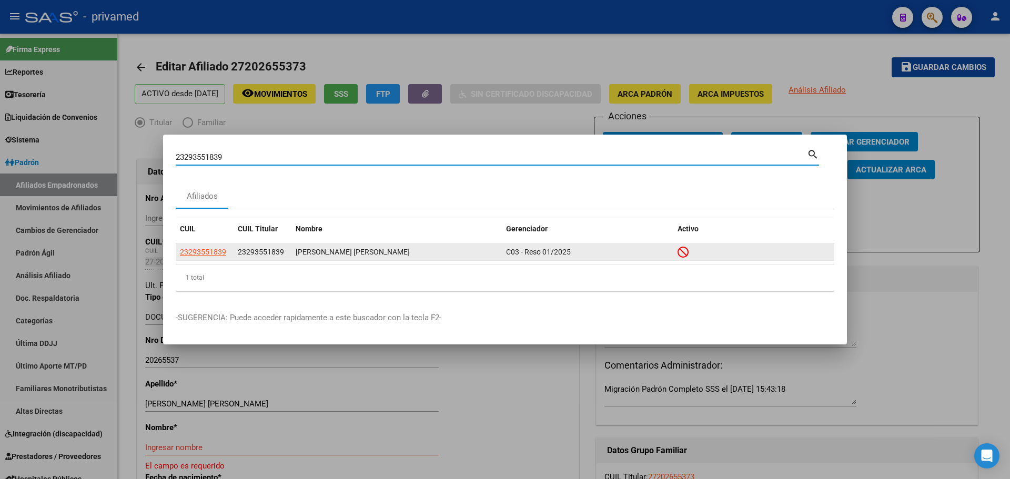
click at [211, 249] on span "23293551839" at bounding box center [203, 252] width 46 height 8
type textarea "23293551839"
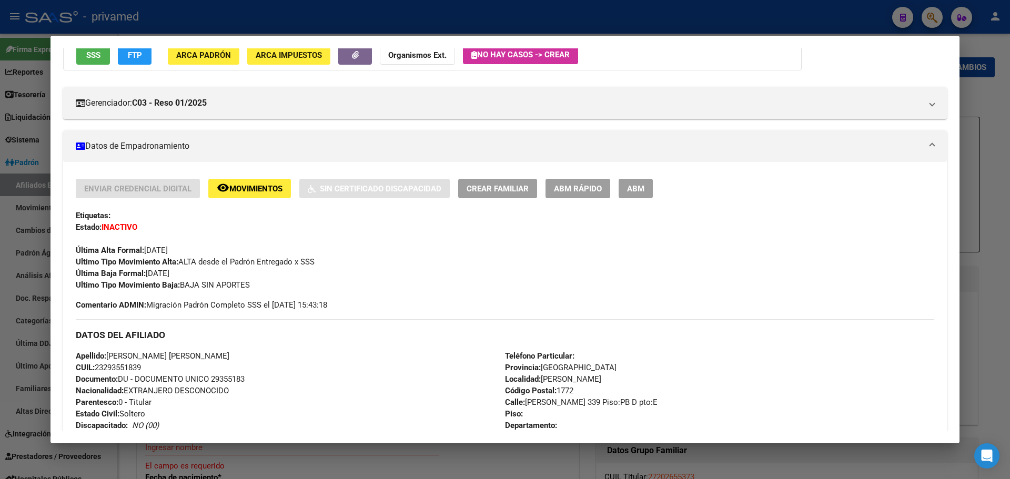
scroll to position [105, 0]
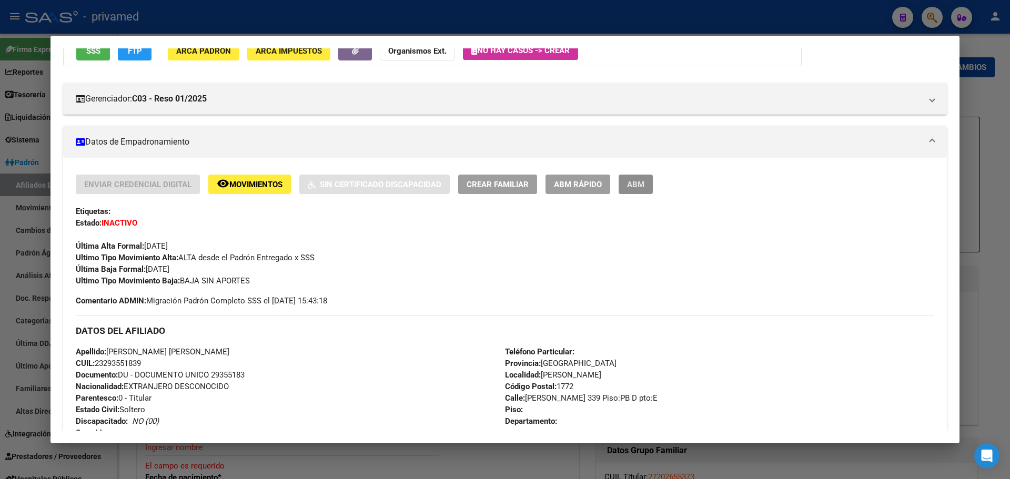
click at [545, 182] on span "ABM" at bounding box center [635, 184] width 17 height 9
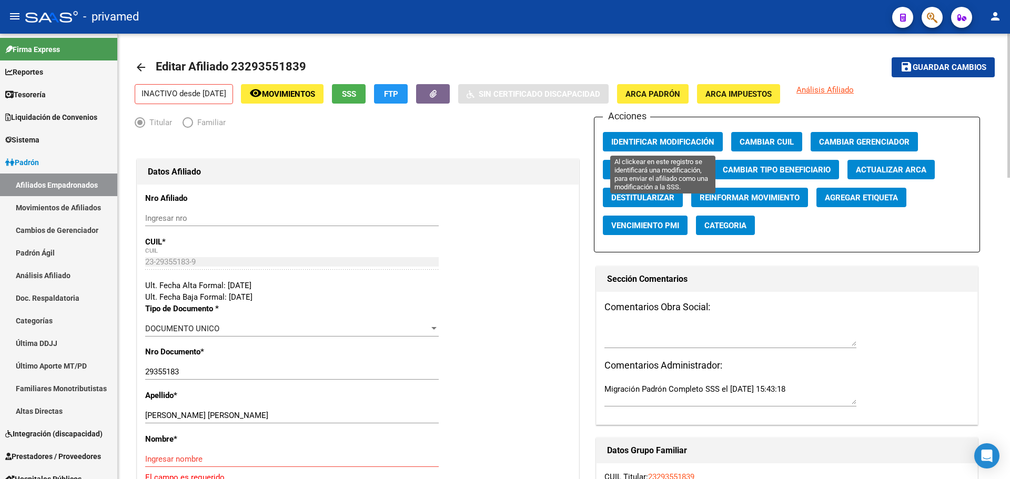
click at [545, 143] on span "Identificar Modificación" at bounding box center [662, 141] width 103 height 9
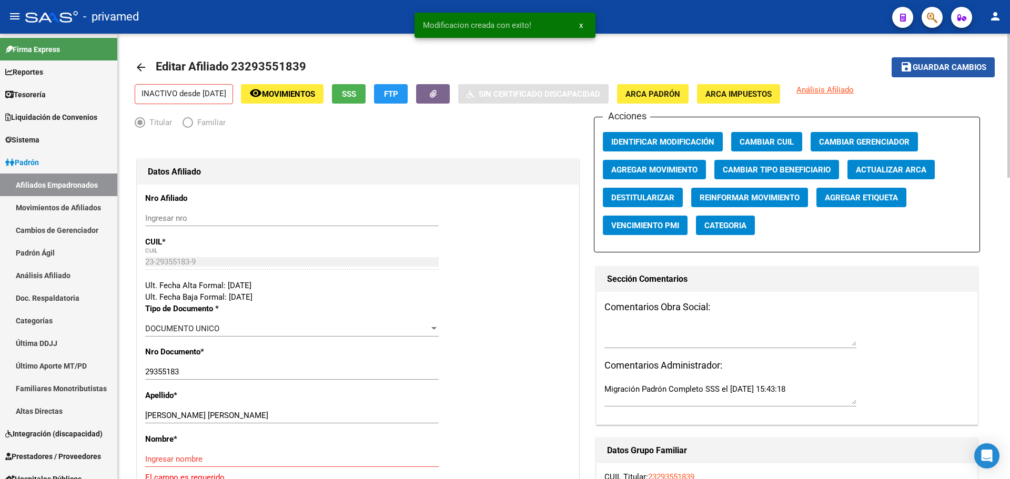
click at [545, 65] on span "Guardar cambios" at bounding box center [949, 67] width 74 height 9
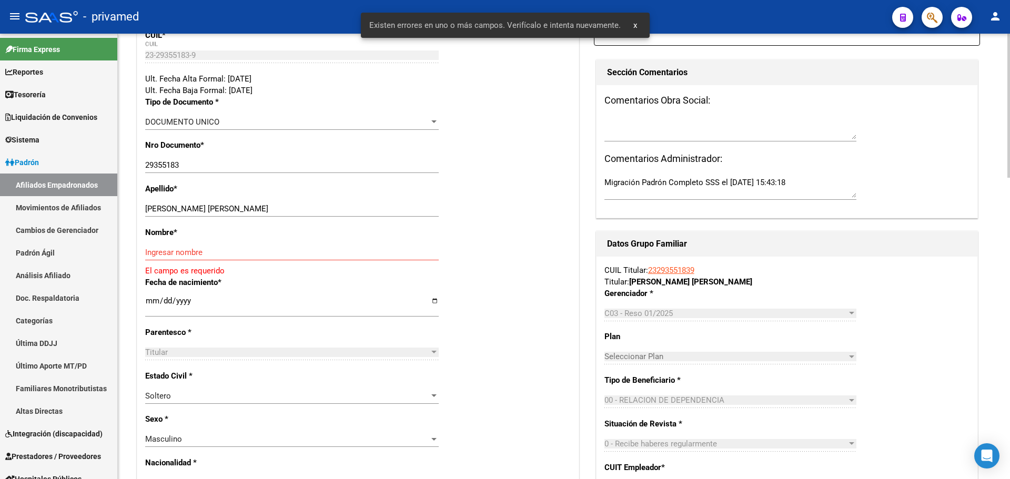
scroll to position [210, 0]
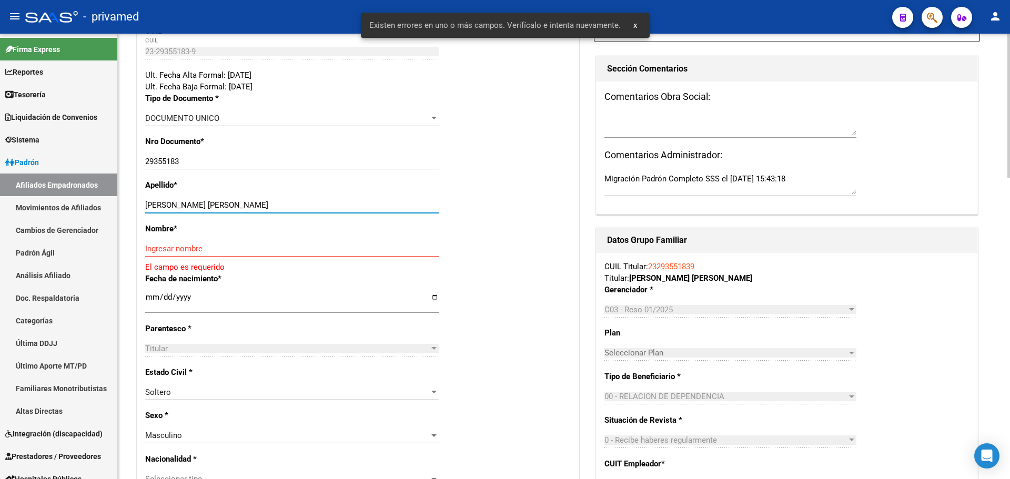
drag, startPoint x: 245, startPoint y: 203, endPoint x: 189, endPoint y: 209, distance: 56.0
click at [189, 209] on input "RODRIGUEZ PABLO AGUSTIN" at bounding box center [291, 204] width 293 height 9
type input "RODRIGUEZ"
click at [190, 246] on input "Ingresar nombre" at bounding box center [291, 248] width 293 height 9
paste input "PABLO AGUSTIN"
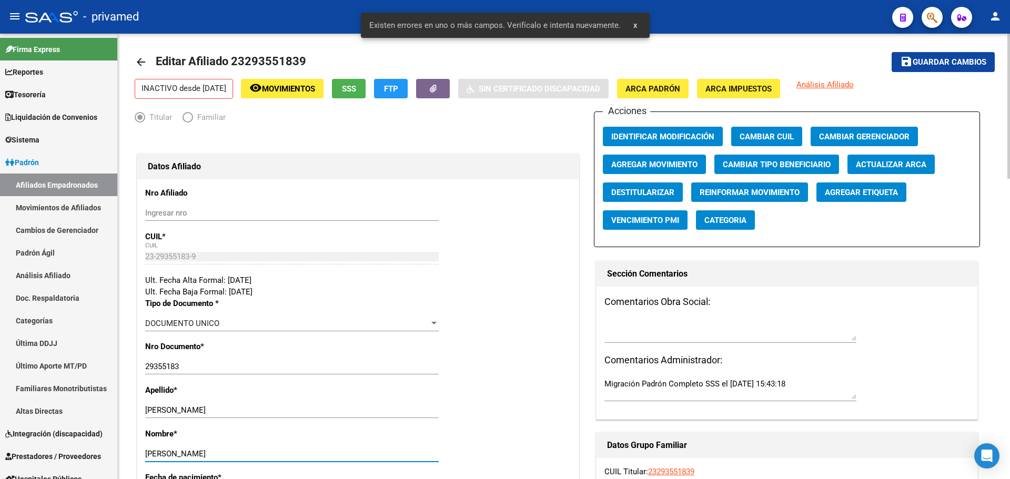
scroll to position [0, 0]
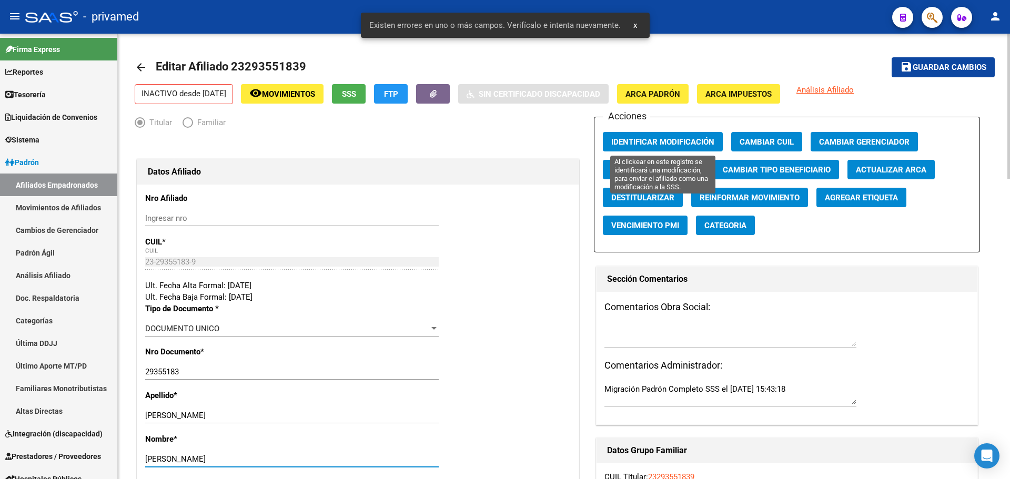
type input "PABLO AGUSTIN"
click at [545, 145] on span "Identificar Modificación" at bounding box center [662, 141] width 103 height 9
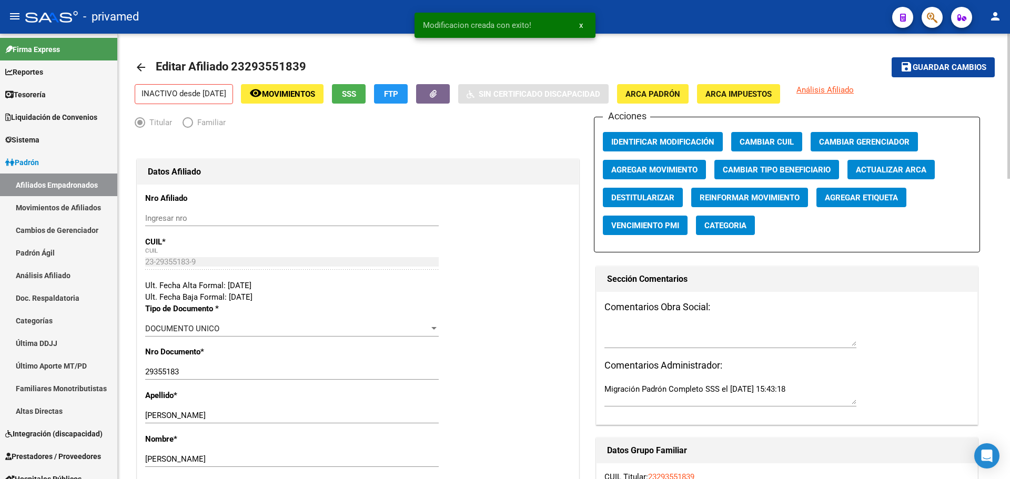
click at [545, 65] on span "Guardar cambios" at bounding box center [949, 67] width 74 height 9
click at [146, 63] on mat-icon "arrow_back" at bounding box center [141, 67] width 13 height 13
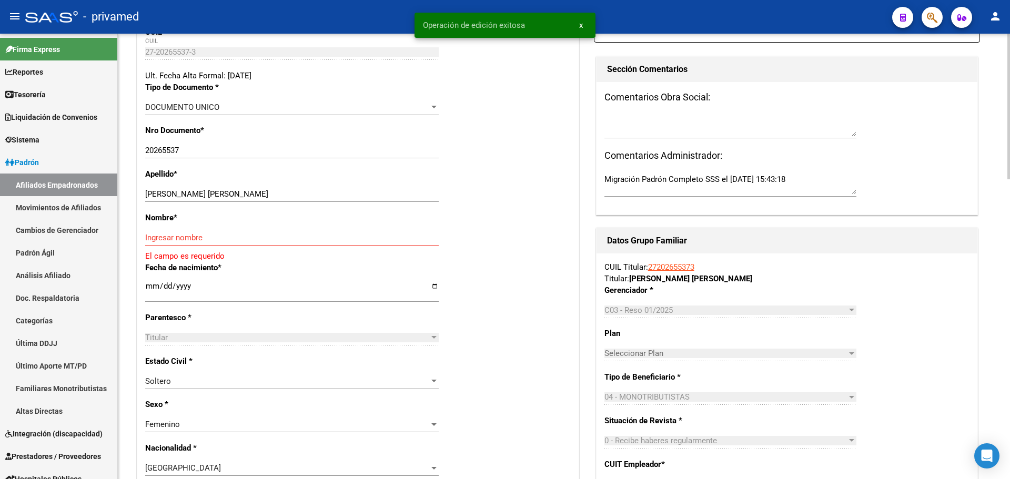
scroll to position [210, 0]
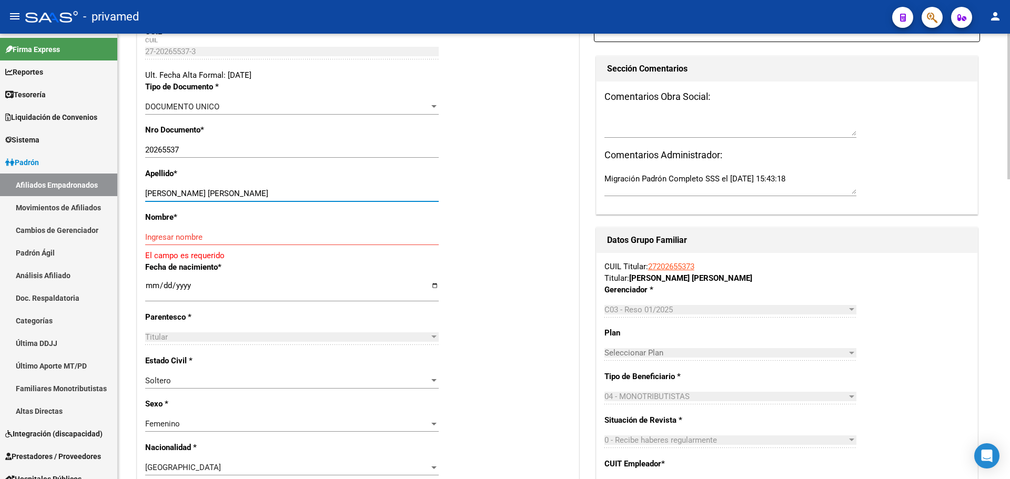
click at [257, 198] on input "SUREDA GRAELLS MARIA JOSE" at bounding box center [291, 193] width 293 height 9
drag, startPoint x: 268, startPoint y: 193, endPoint x: 210, endPoint y: 197, distance: 57.9
click at [210, 197] on input "SUREDA GRAELLS MARIA JOSE" at bounding box center [291, 193] width 293 height 9
type input "SUREDA GRAELLS"
click at [192, 236] on input "Ingresar nombre" at bounding box center [291, 236] width 293 height 9
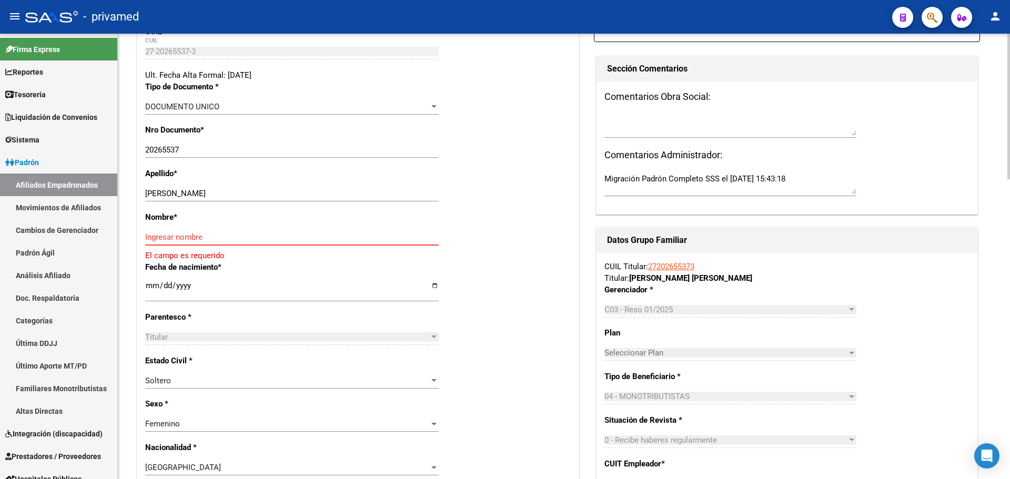
paste input "MARIA JOSE"
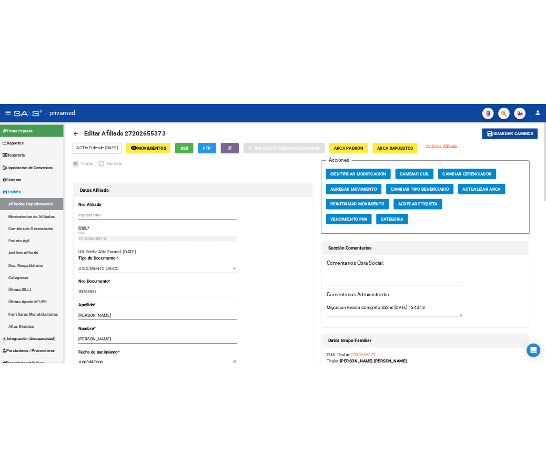
scroll to position [0, 0]
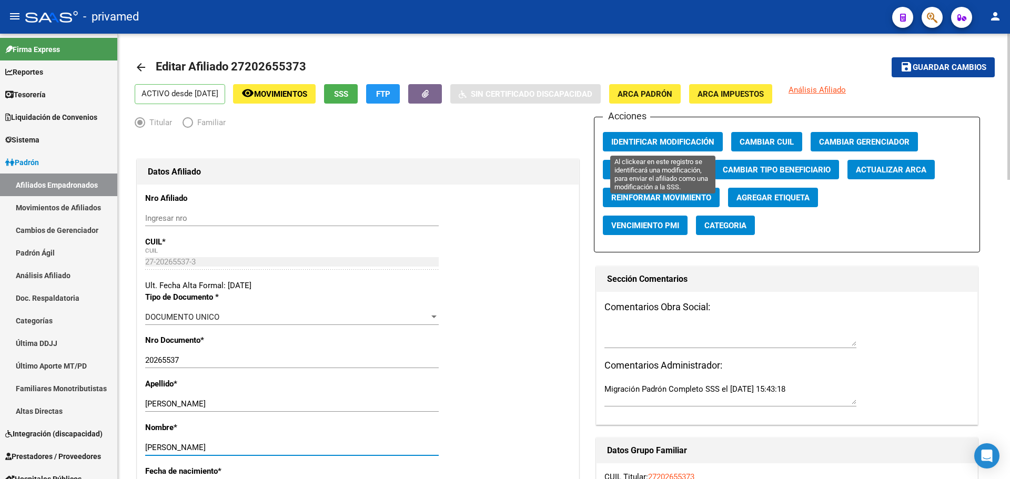
type input "MARIA JOSE"
click at [545, 139] on span "Identificar Modificación" at bounding box center [662, 141] width 103 height 9
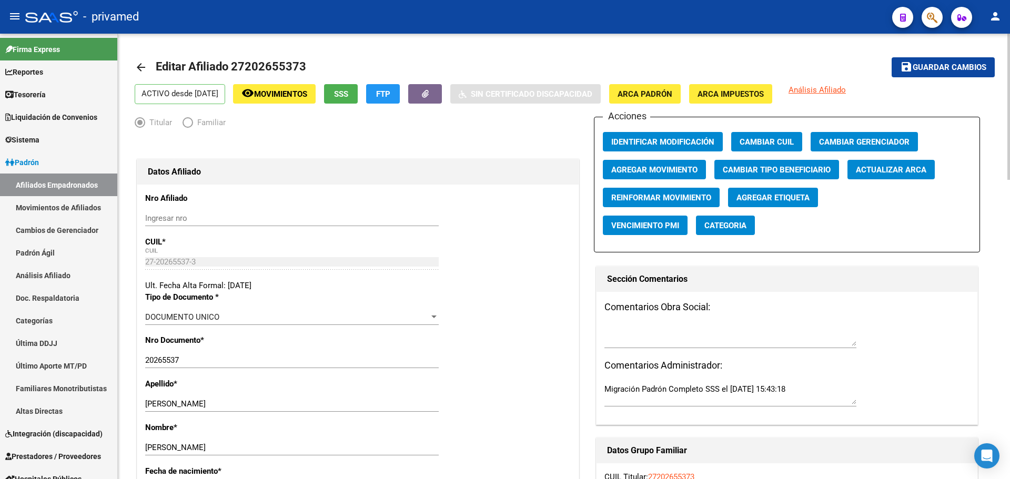
click at [326, 117] on div "Titular Familiar" at bounding box center [358, 125] width 446 height 17
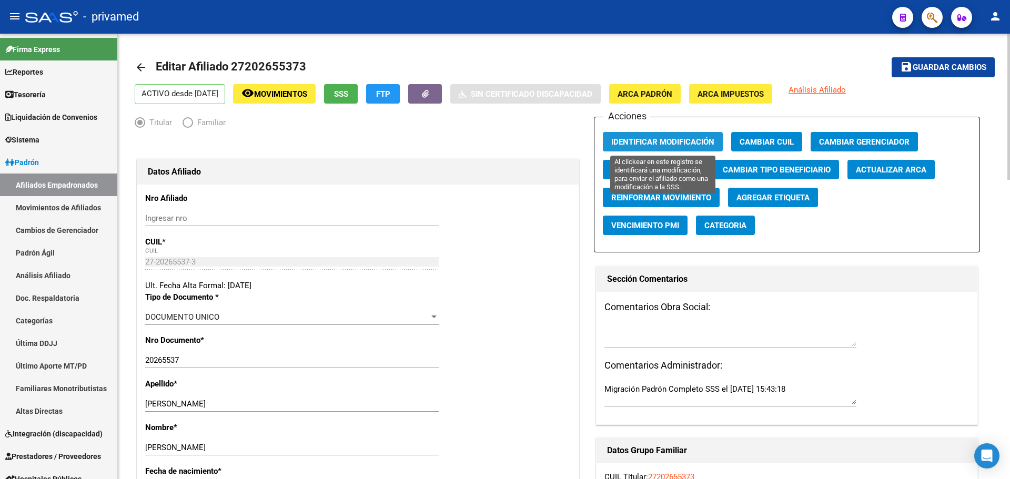
click at [545, 134] on button "Identificar Modificación" at bounding box center [663, 141] width 120 height 19
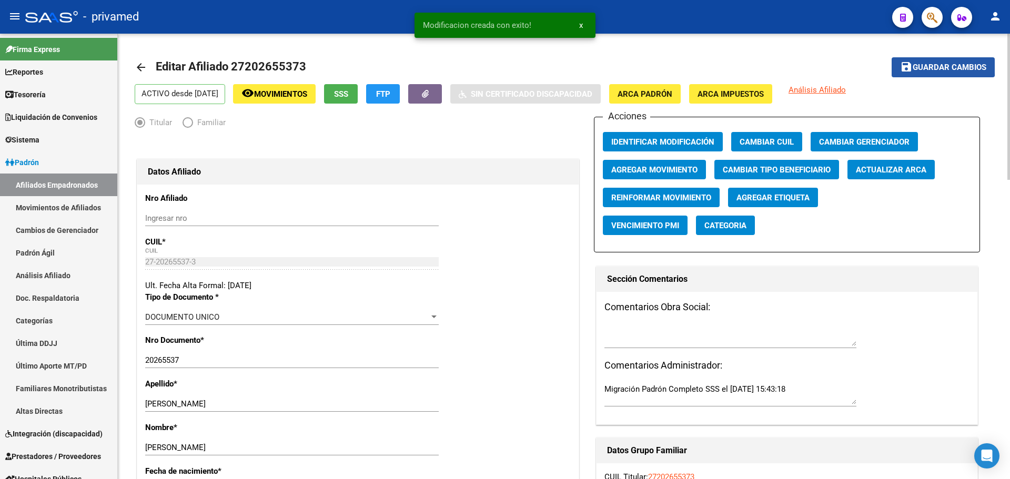
click at [545, 66] on span "Guardar cambios" at bounding box center [949, 67] width 74 height 9
click at [139, 65] on mat-icon "arrow_back" at bounding box center [141, 67] width 13 height 13
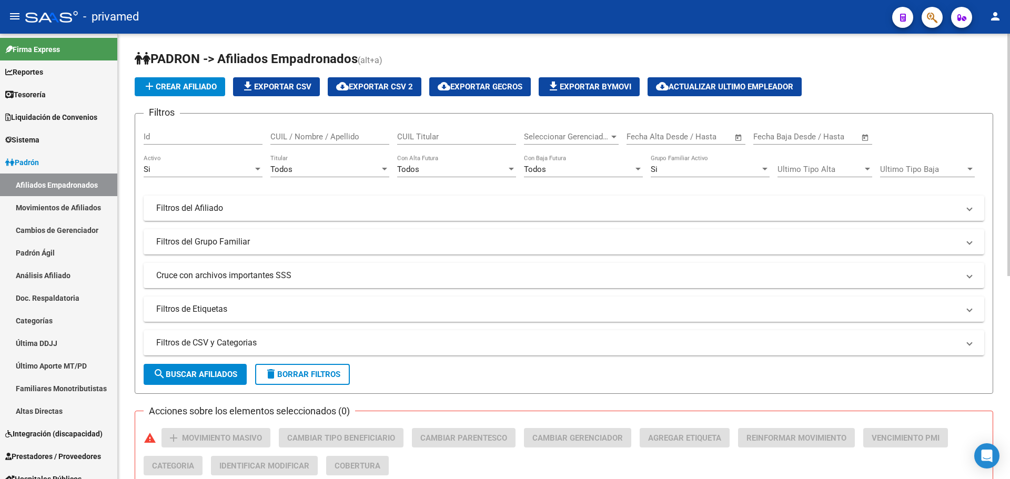
click at [365, 30] on mat-toolbar "menu - privamed person" at bounding box center [505, 17] width 1010 height 34
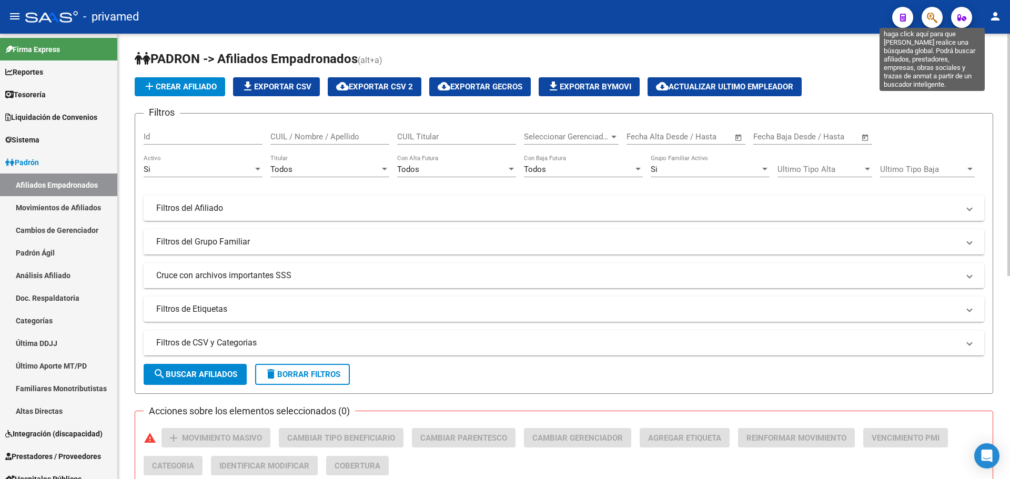
click at [545, 18] on icon "button" at bounding box center [931, 18] width 11 height 12
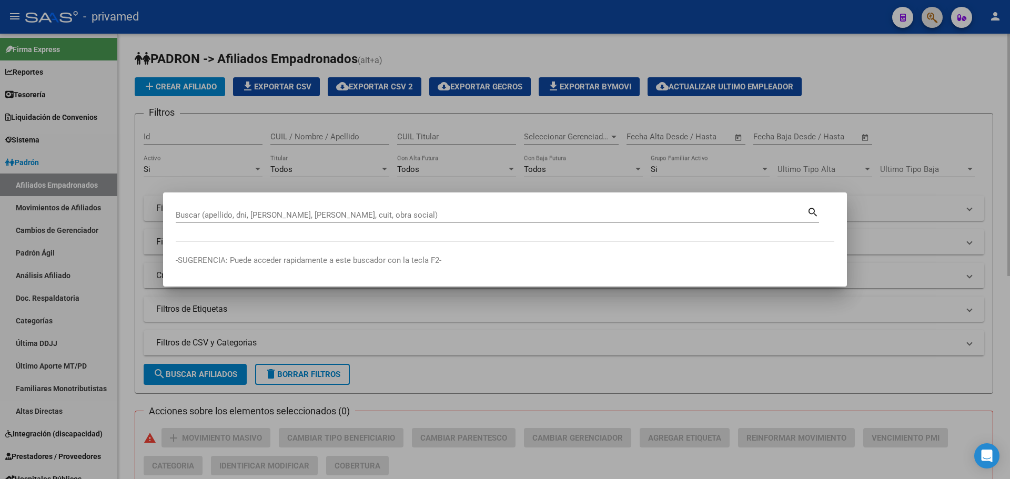
paste input "20412345348"
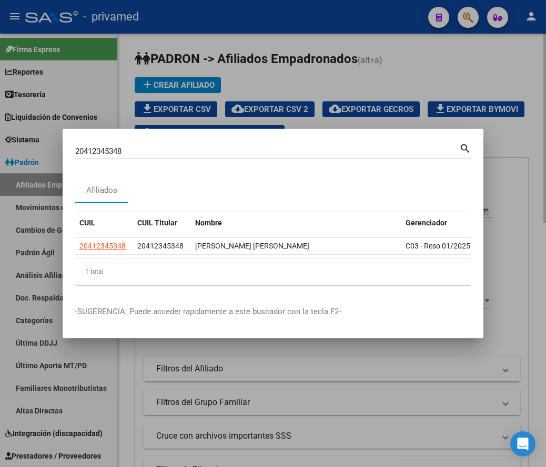
click at [335, 144] on div "20412345348 Buscar (apellido, dni, cuil, nro traspaso, cuit, obra social)" at bounding box center [267, 152] width 384 height 16
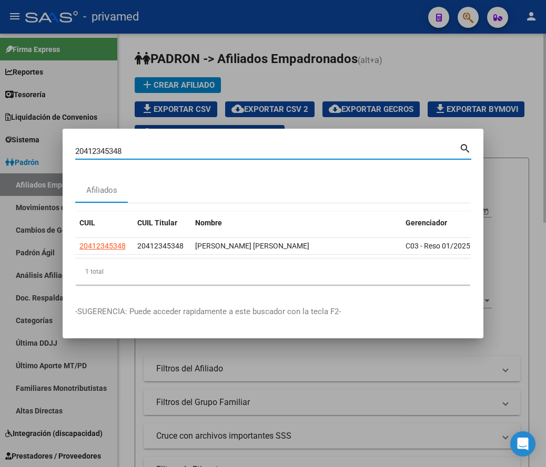
click at [331, 147] on input "20412345348" at bounding box center [267, 151] width 384 height 9
paste input "33893019"
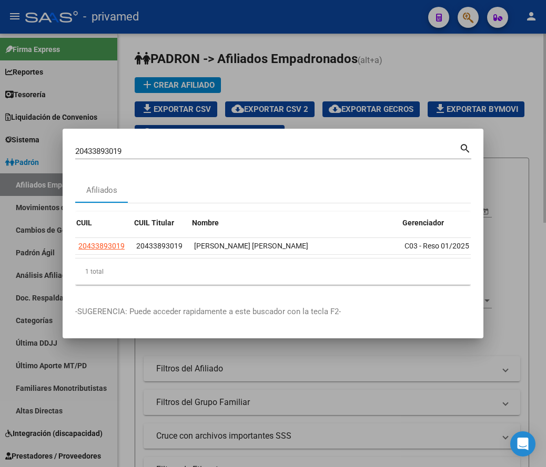
scroll to position [0, 67]
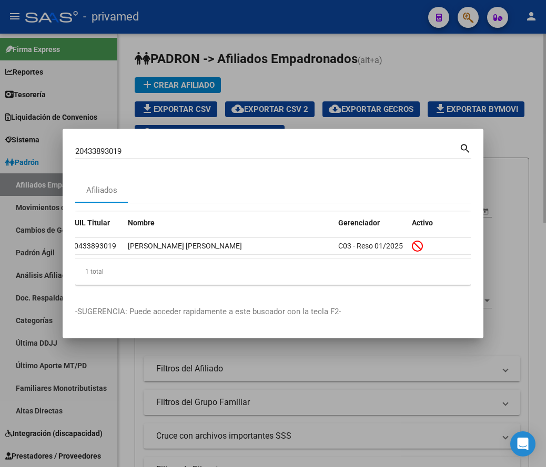
click at [333, 147] on input "20433893019" at bounding box center [267, 151] width 384 height 9
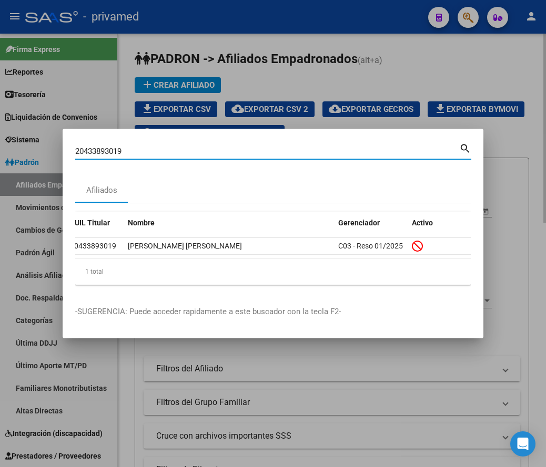
click at [332, 147] on input "20433893019" at bounding box center [267, 151] width 384 height 9
paste input "312568315"
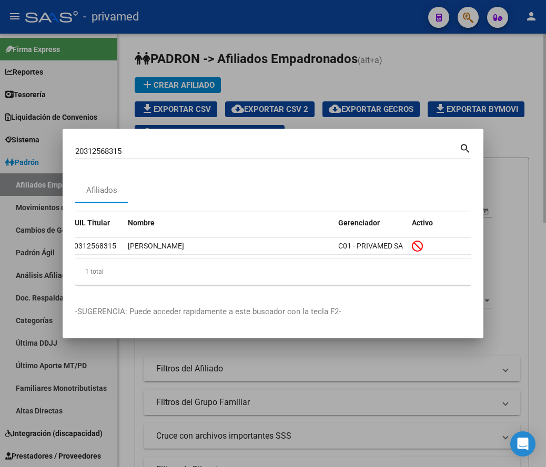
click at [293, 147] on input "20312568315" at bounding box center [267, 151] width 384 height 9
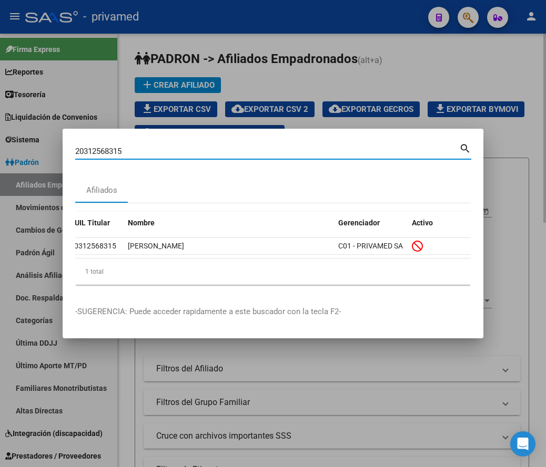
click at [293, 147] on input "20312568315" at bounding box center [267, 151] width 384 height 9
paste input "21874662"
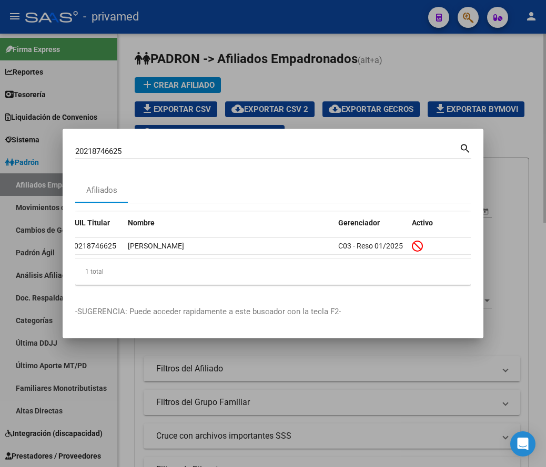
click at [222, 147] on input "20218746625" at bounding box center [267, 151] width 384 height 9
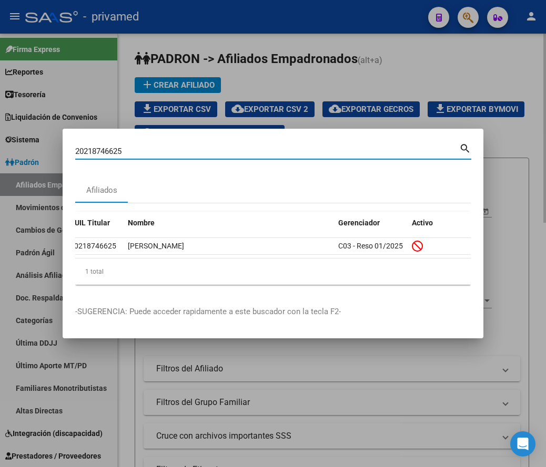
click at [222, 147] on input "20218746625" at bounding box center [267, 151] width 384 height 9
paste input "7959964837"
click at [268, 147] on input "27959964837" at bounding box center [267, 151] width 384 height 9
click at [266, 147] on input "27959964837" at bounding box center [267, 151] width 384 height 9
click at [265, 147] on input "27959964837" at bounding box center [267, 151] width 384 height 9
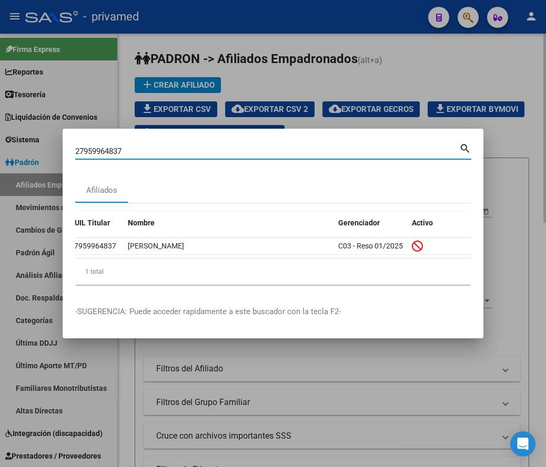
paste input "3327388959"
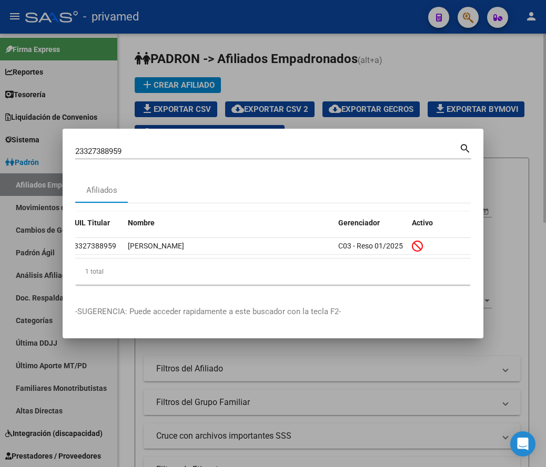
click at [206, 144] on div "23327388959 Buscar (apellido, dni, cuil, nro traspaso, cuit, obra social)" at bounding box center [267, 152] width 384 height 16
drag, startPoint x: 206, startPoint y: 140, endPoint x: 209, endPoint y: 155, distance: 14.5
click at [206, 145] on div "23327388959 Buscar (apellido, dni, cuil, nro traspaso, cuit, obra social)" at bounding box center [267, 152] width 384 height 16
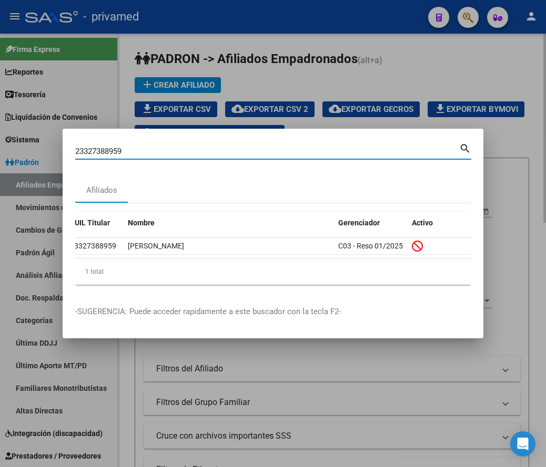
click at [208, 154] on div "23327388959 Buscar (apellido, dni, cuil, nro traspaso, cuit, obra social)" at bounding box center [267, 152] width 384 height 16
click at [206, 147] on input "23327388959" at bounding box center [267, 151] width 384 height 9
paste input "0313624553"
type input "20313624553"
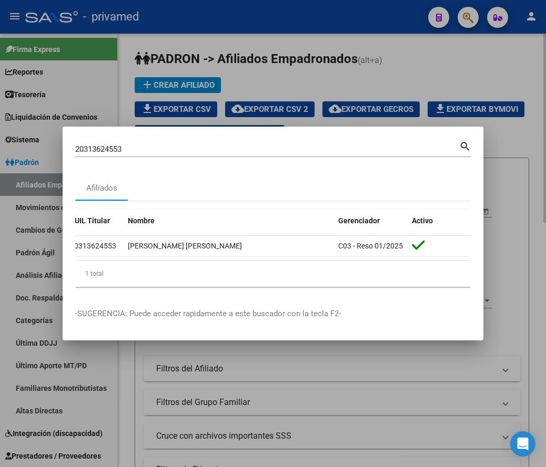
scroll to position [0, 0]
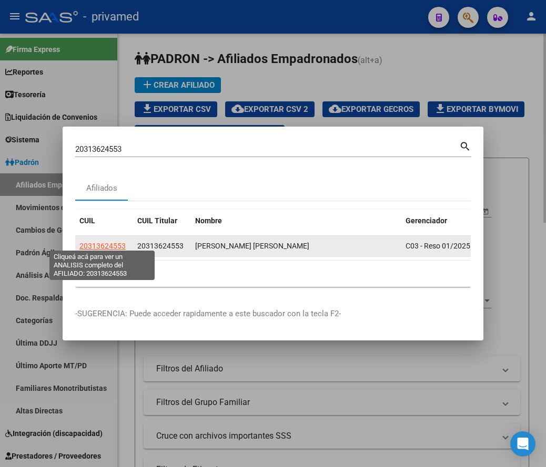
click at [96, 242] on span "20313624553" at bounding box center [102, 246] width 46 height 8
type textarea "20313624553"
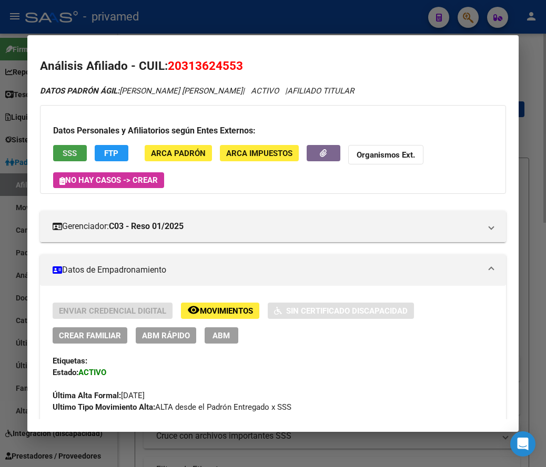
click at [74, 150] on span "SSS" at bounding box center [70, 153] width 14 height 9
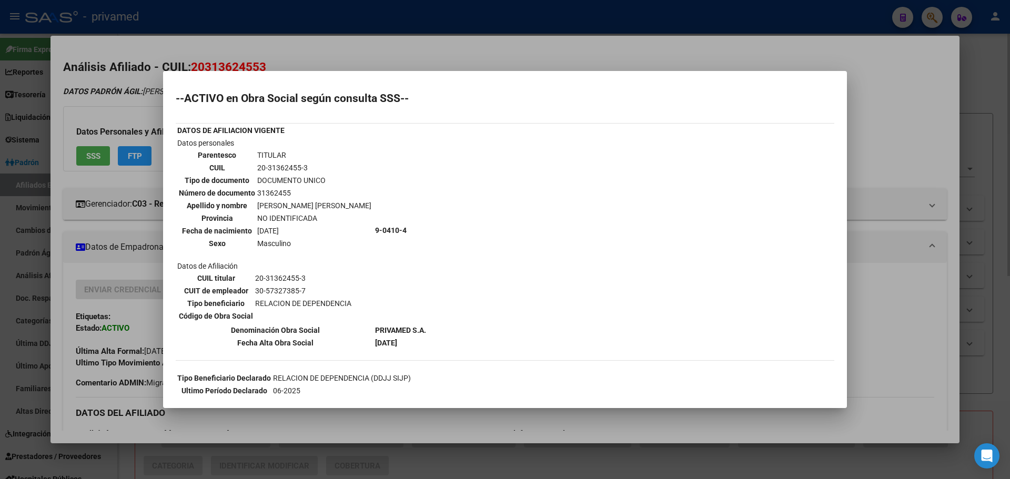
click at [545, 56] on div at bounding box center [505, 239] width 1010 height 479
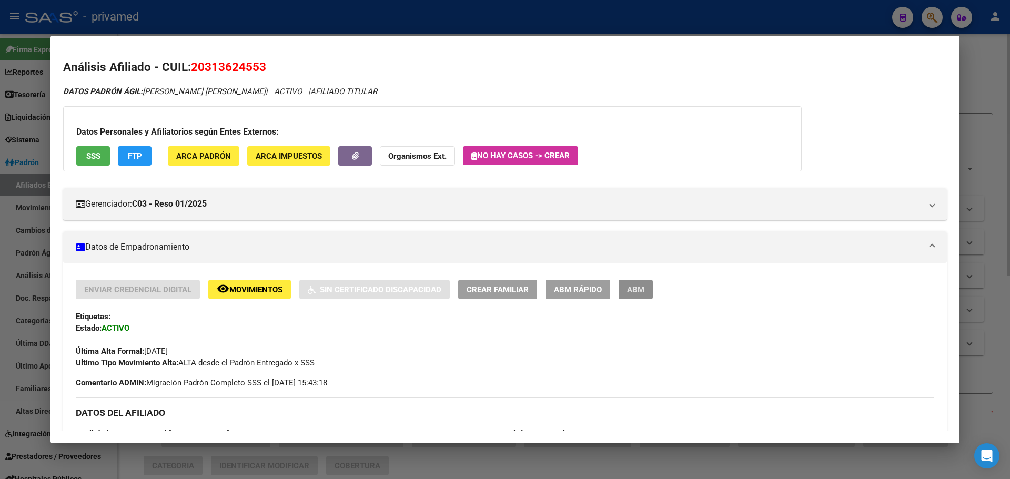
click at [545, 290] on span "ABM" at bounding box center [635, 289] width 17 height 9
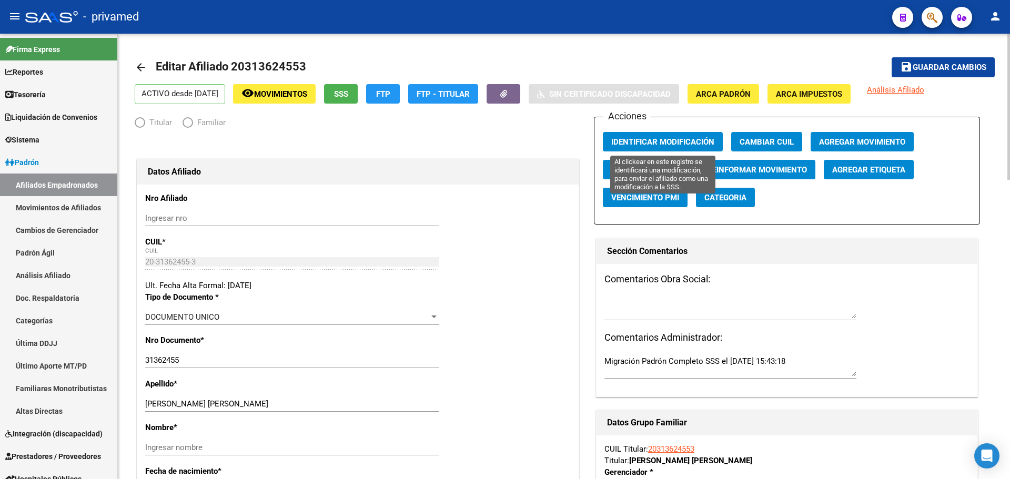
radio input "true"
type input "30-57327385-7"
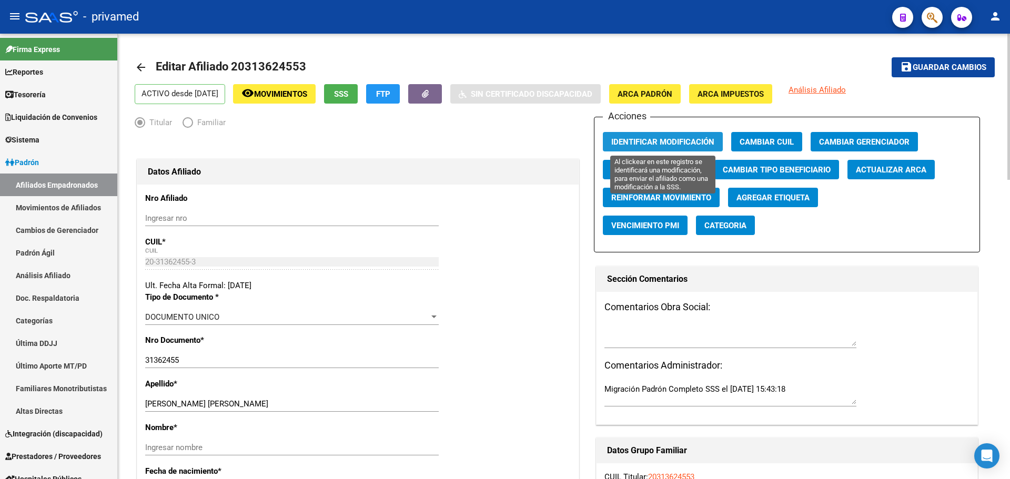
click at [545, 138] on span "Identificar Modificación" at bounding box center [662, 141] width 103 height 9
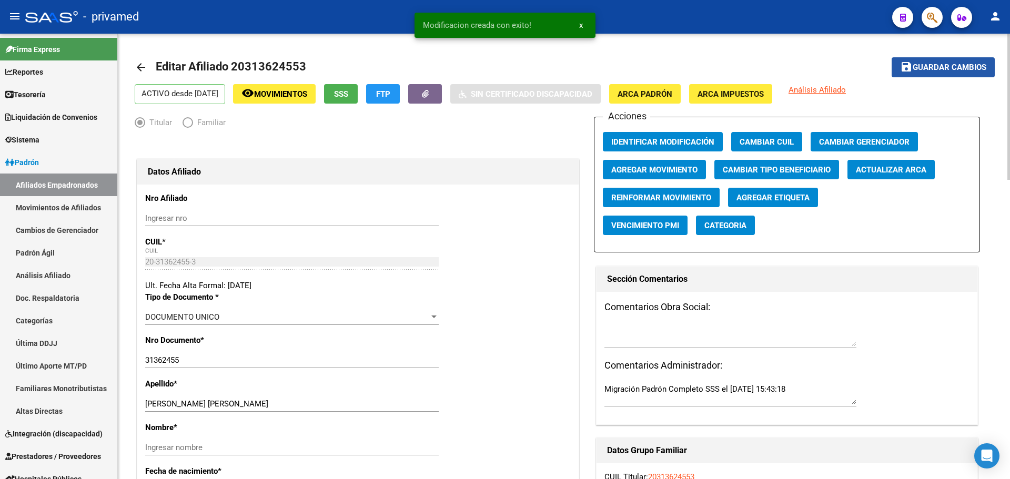
click at [545, 63] on span "Guardar cambios" at bounding box center [949, 67] width 74 height 9
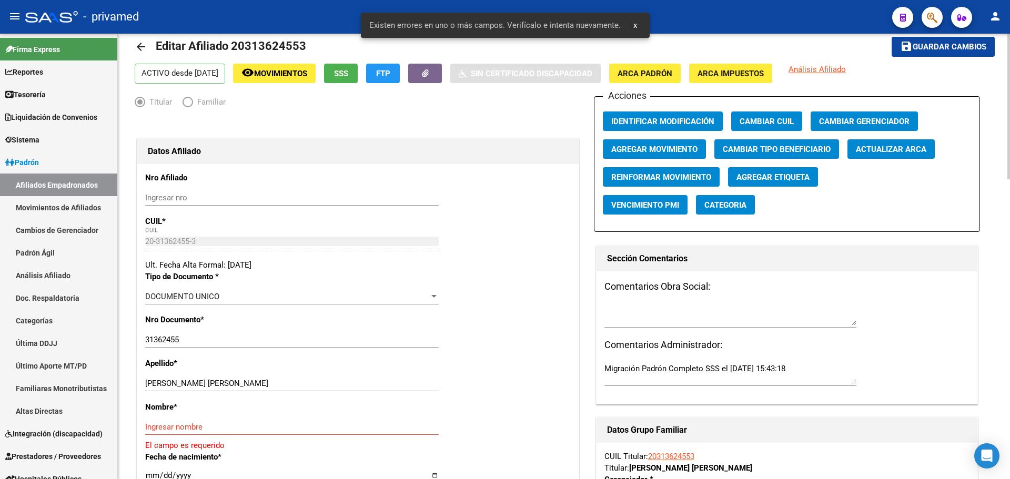
scroll to position [210, 0]
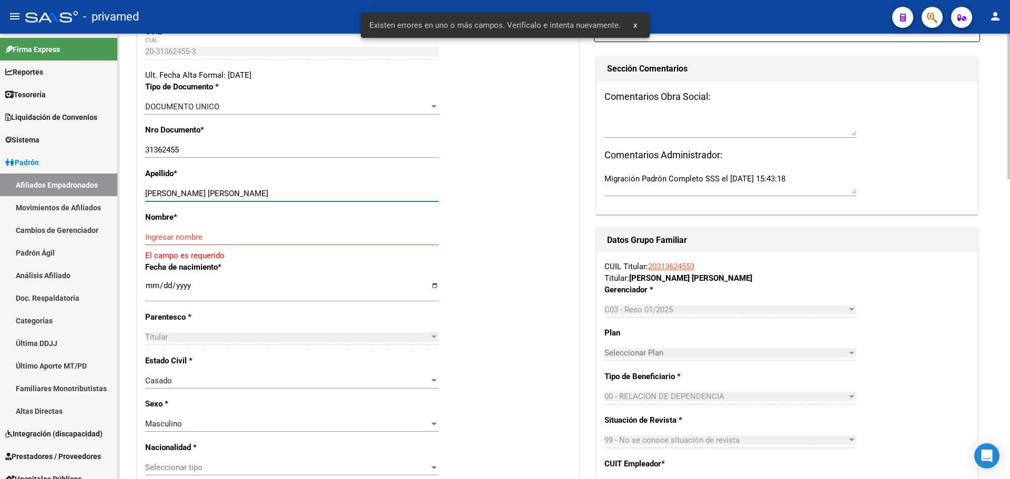
drag, startPoint x: 244, startPoint y: 191, endPoint x: 179, endPoint y: 191, distance: 65.2
click at [179, 191] on input "PALACIO RODRIGO OMAR" at bounding box center [291, 193] width 293 height 9
type input "PALACIO"
drag, startPoint x: 172, startPoint y: 228, endPoint x: 177, endPoint y: 237, distance: 9.9
click at [173, 229] on div "Nombre * Ingresar nombre El campo es requerido" at bounding box center [357, 236] width 425 height 50
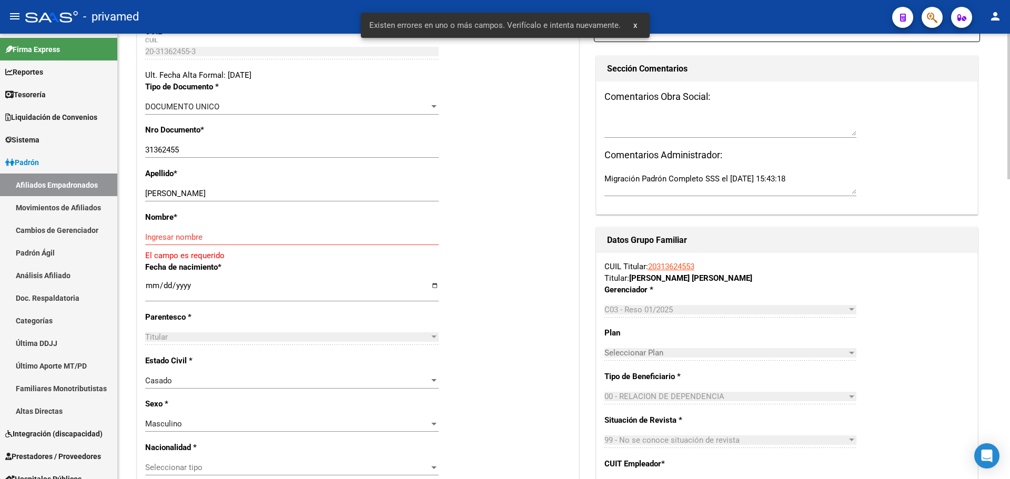
click at [179, 241] on input "Ingresar nombre" at bounding box center [291, 236] width 293 height 9
paste input "RODRIGO OMAR"
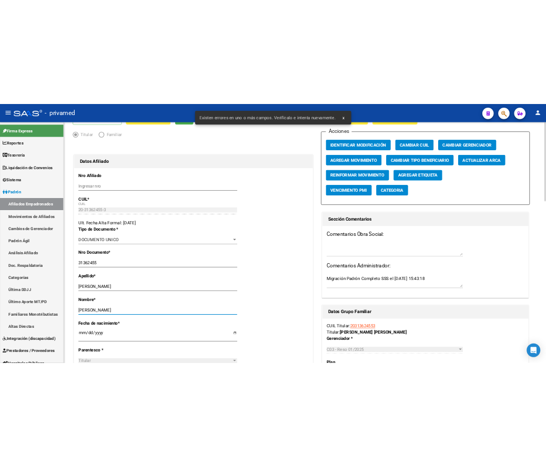
scroll to position [0, 0]
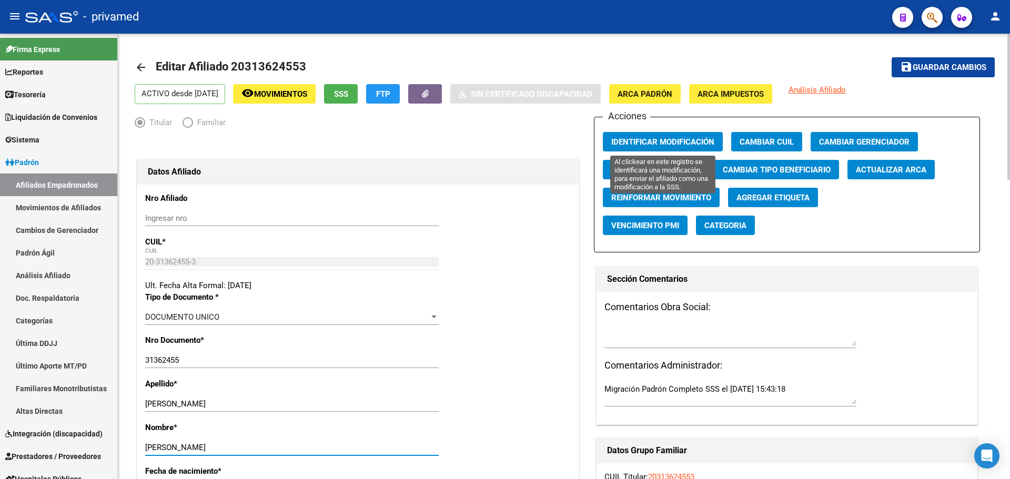
type input "RODRIGO OMAR"
click at [545, 138] on span "Identificar Modificación" at bounding box center [662, 141] width 103 height 9
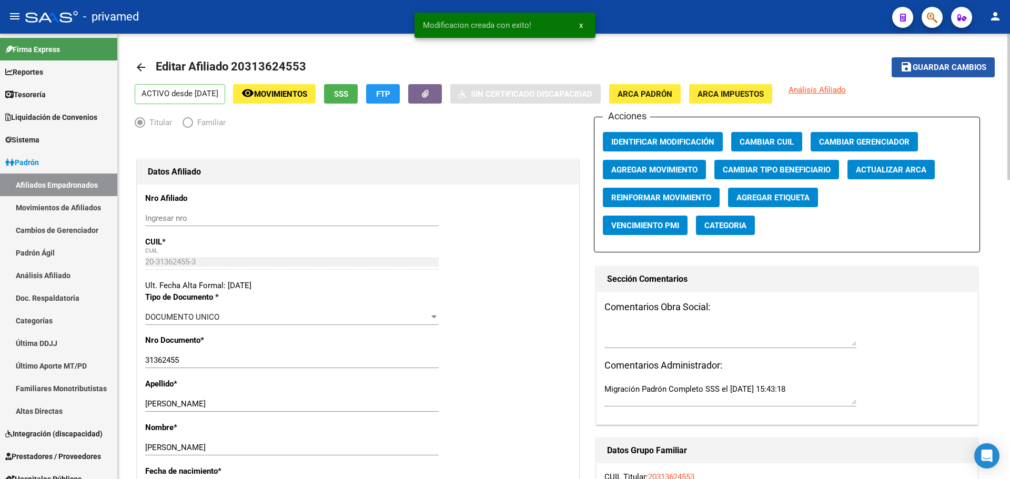
click at [545, 71] on span "Guardar cambios" at bounding box center [949, 67] width 74 height 9
click at [136, 72] on mat-icon "arrow_back" at bounding box center [141, 67] width 13 height 13
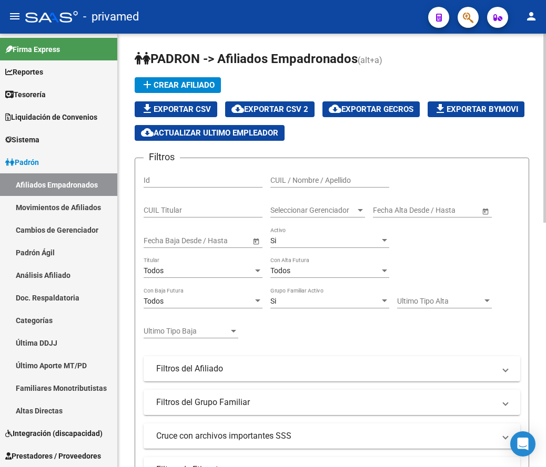
click at [439, 52] on h1 "PADRON -> Afiliados Empadronados (alt+a)" at bounding box center [332, 59] width 394 height 18
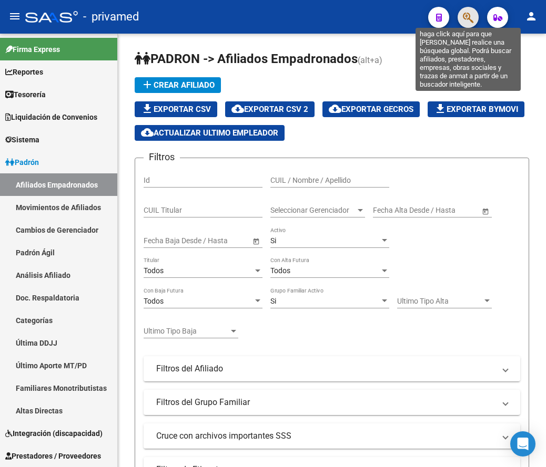
click at [469, 22] on icon "button" at bounding box center [468, 18] width 11 height 12
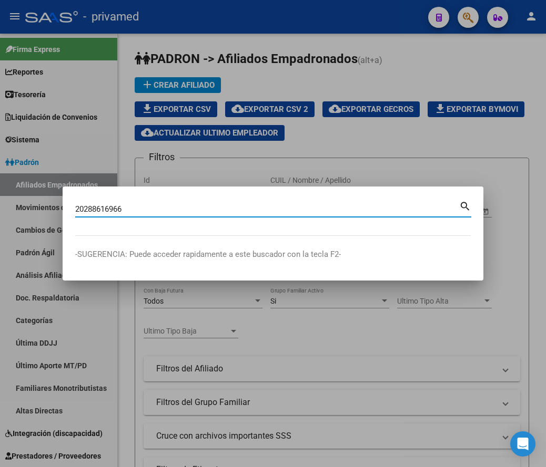
type input "20288616966"
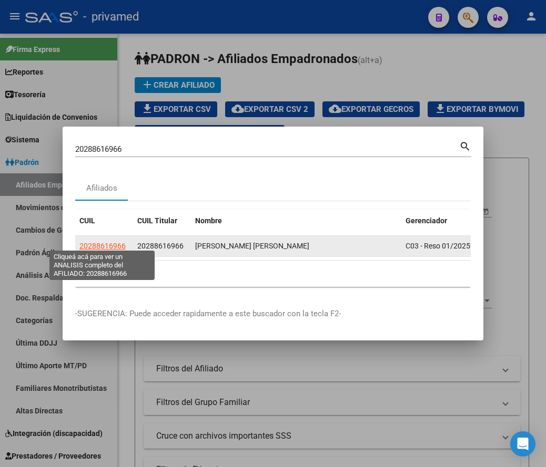
click at [87, 242] on span "20288616966" at bounding box center [102, 246] width 46 height 8
type textarea "20288616966"
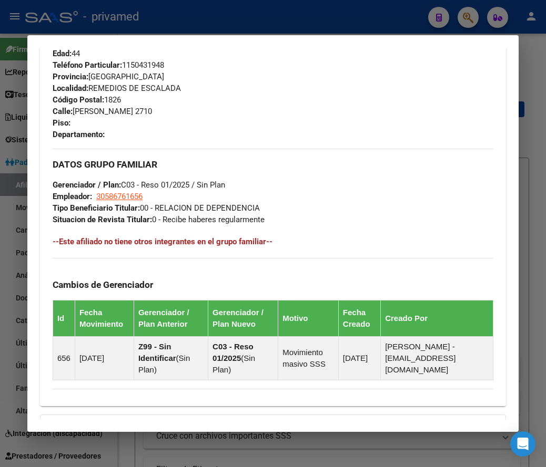
scroll to position [686, 0]
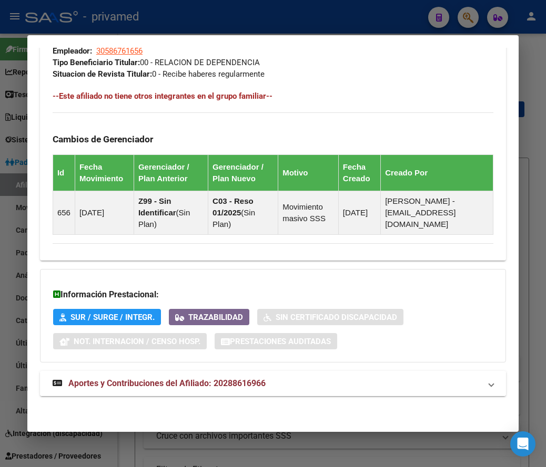
click at [120, 382] on span "Aportes y Contribuciones del Afiliado: 20288616966" at bounding box center [166, 384] width 197 height 10
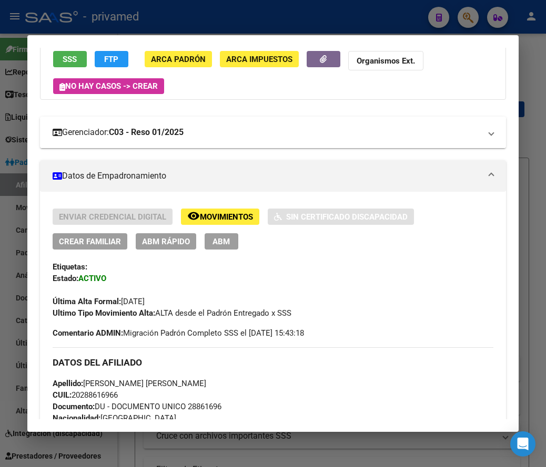
scroll to position [0, 0]
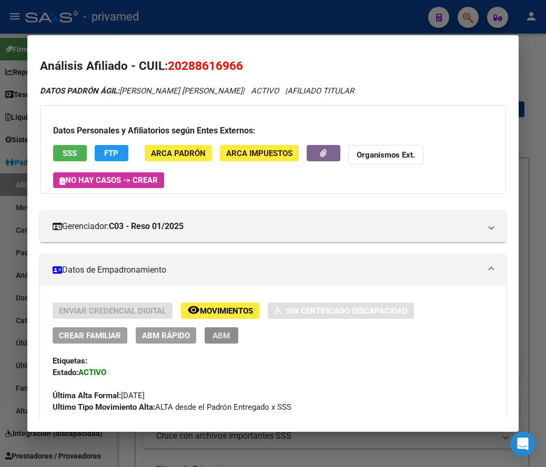
click at [219, 336] on span "ABM" at bounding box center [220, 335] width 17 height 9
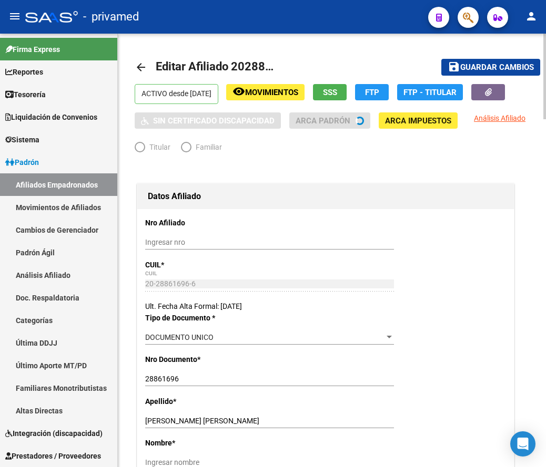
radio input "true"
type input "30-58676165-6"
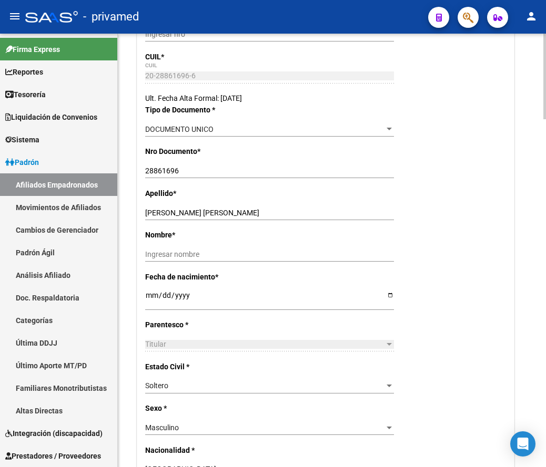
scroll to position [210, 0]
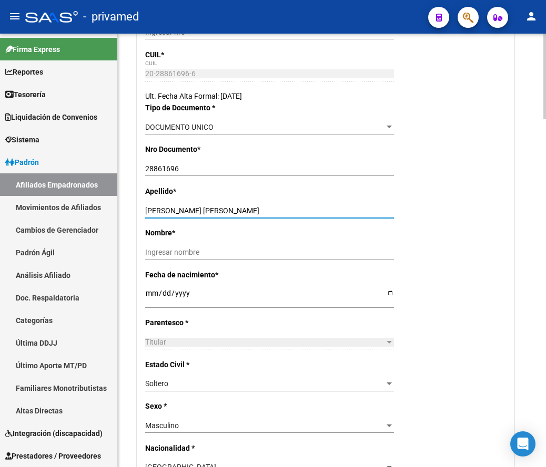
drag, startPoint x: 280, startPoint y: 211, endPoint x: 213, endPoint y: 212, distance: 66.8
click at [213, 212] on input "CARRANZA GARCIA LUCAS MATIAS" at bounding box center [269, 211] width 249 height 9
type input "CARRANZA GARCIA"
click at [216, 249] on div "Ingresar nombre" at bounding box center [269, 252] width 249 height 15
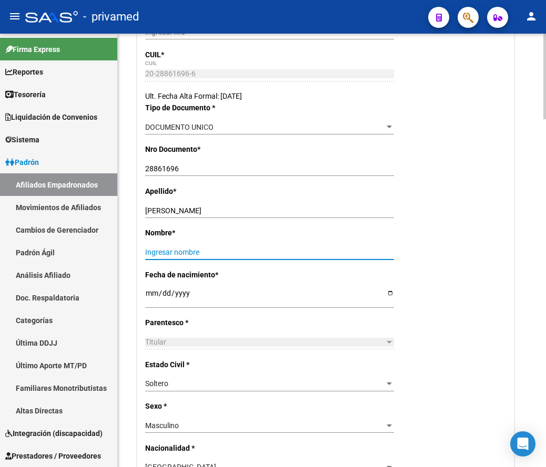
paste input "LUCAS MATIAS"
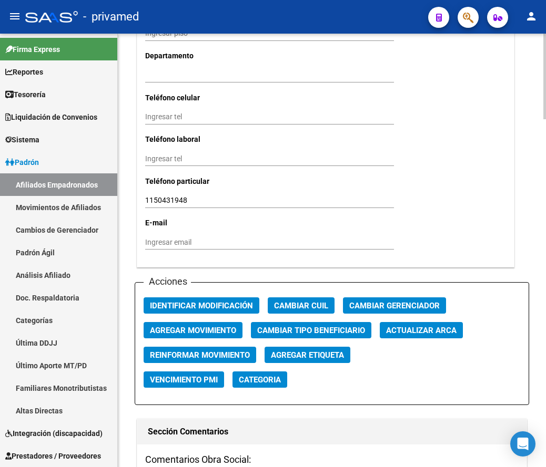
scroll to position [1052, 0]
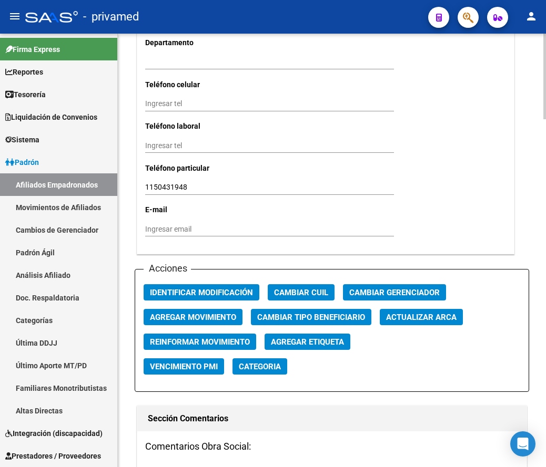
type input "LUCAS MATIAS"
click at [205, 313] on span "Agregar Movimiento" at bounding box center [193, 317] width 86 height 9
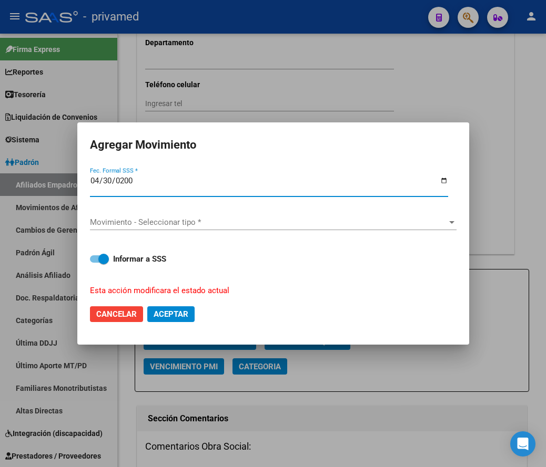
type input "2005-04-30"
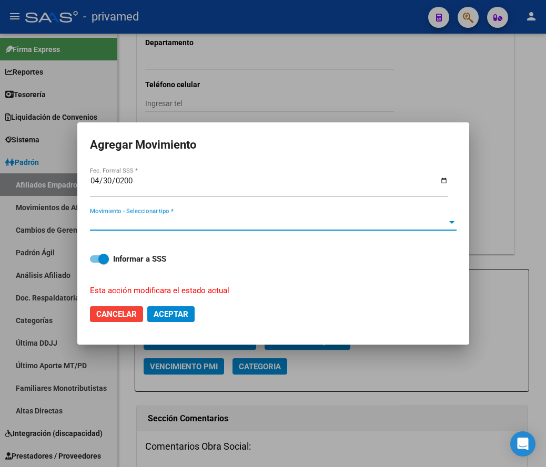
click at [124, 222] on span "Movimiento - Seleccionar tipo *" at bounding box center [268, 222] width 357 height 9
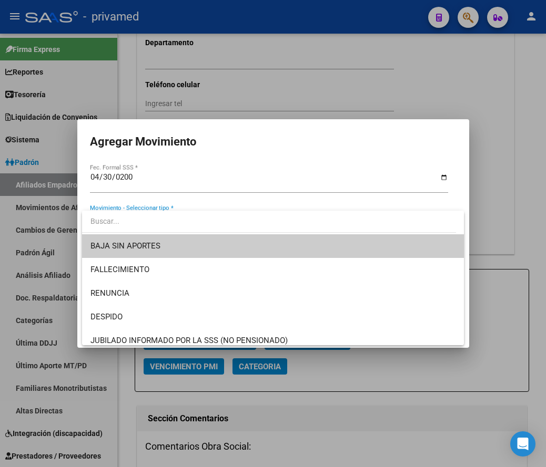
click at [178, 245] on span "BAJA SIN APORTES" at bounding box center [272, 247] width 365 height 24
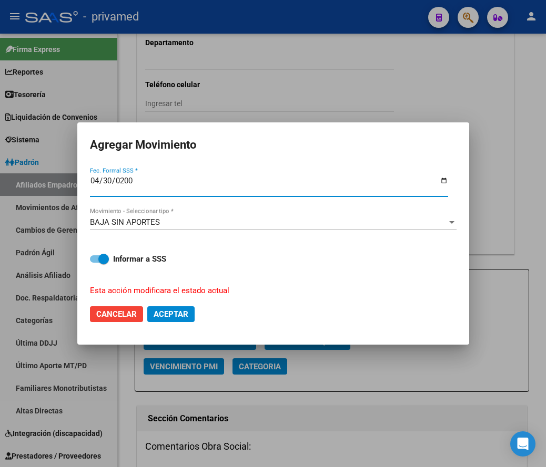
drag, startPoint x: 137, startPoint y: 180, endPoint x: 66, endPoint y: 182, distance: 70.5
click at [66, 182] on div "Agregar Movimiento 2025-04-30 Fec. Formal SSS * BAJA SIN APORTES Movimiento - S…" at bounding box center [273, 233] width 546 height 467
type input "2025-04-03"
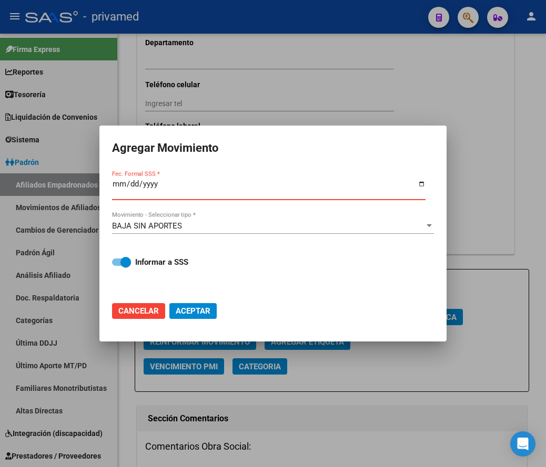
type input "2025-07-31"
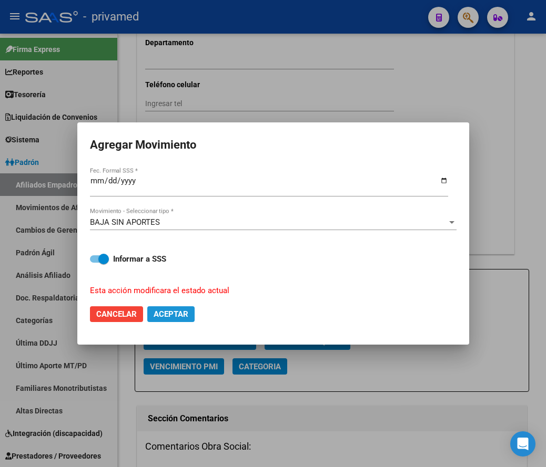
click at [182, 312] on span "Aceptar" at bounding box center [171, 314] width 35 height 9
checkbox input "false"
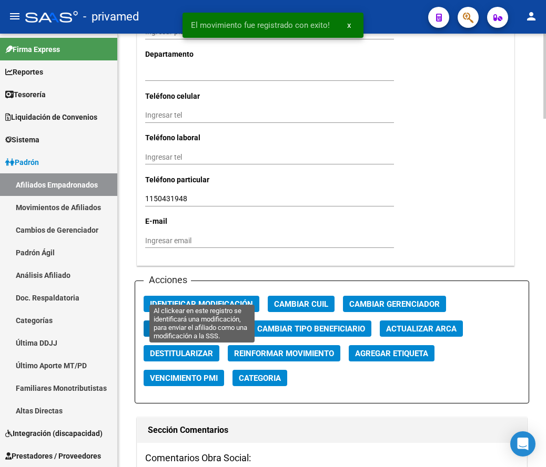
click at [157, 300] on span "Identificar Modificación" at bounding box center [201, 304] width 103 height 9
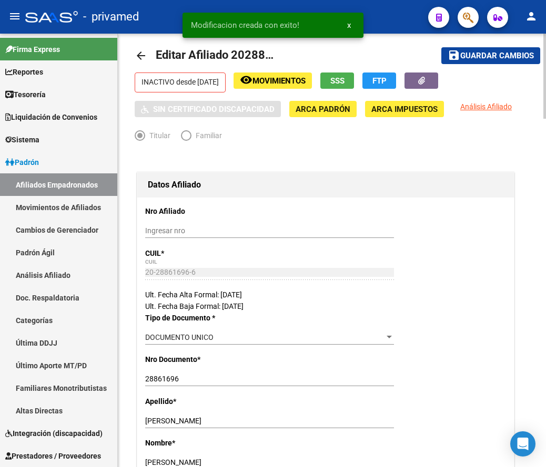
scroll to position [0, 0]
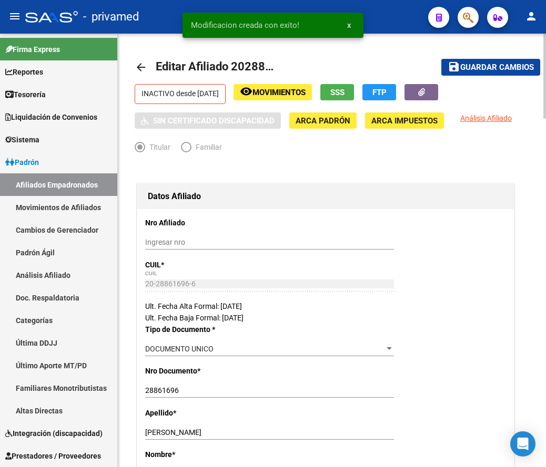
click at [493, 68] on span "Guardar cambios" at bounding box center [497, 67] width 74 height 9
click at [139, 66] on mat-icon "arrow_back" at bounding box center [141, 67] width 13 height 13
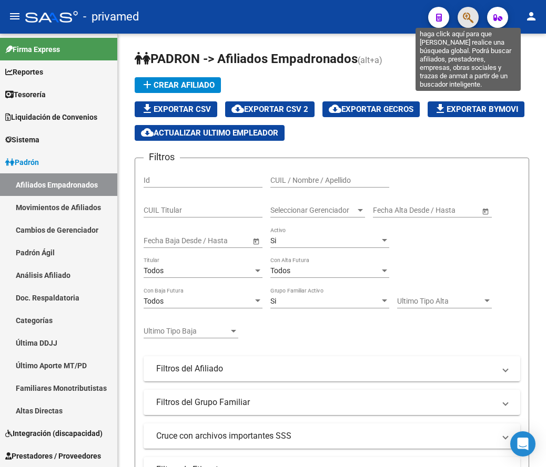
click at [473, 18] on icon "button" at bounding box center [468, 18] width 11 height 12
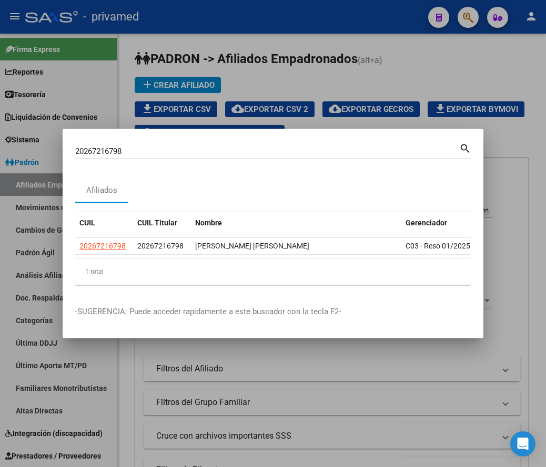
scroll to position [0, 67]
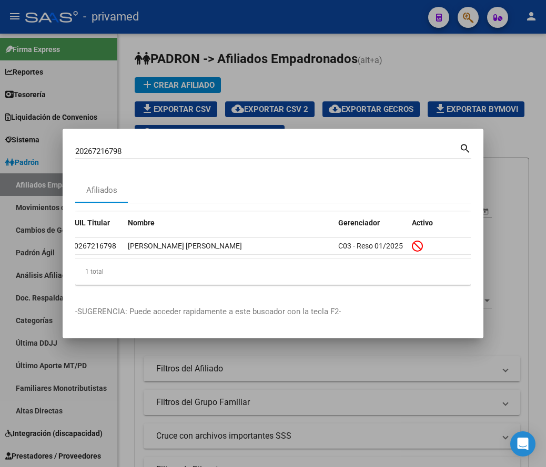
click at [330, 151] on input "20267216798" at bounding box center [267, 151] width 384 height 9
click at [189, 147] on input "20267216798" at bounding box center [267, 151] width 384 height 9
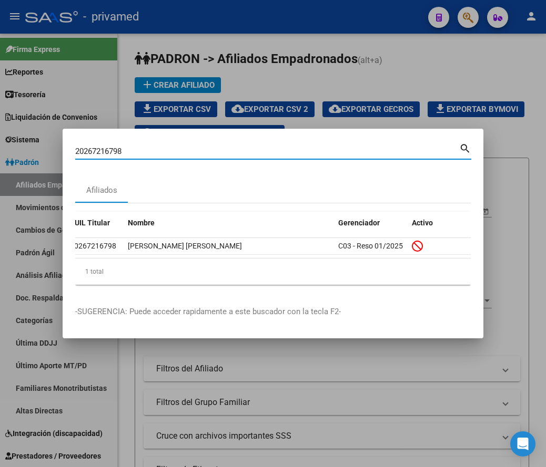
click at [189, 147] on input "20267216798" at bounding box center [267, 151] width 384 height 9
paste input "7343420310"
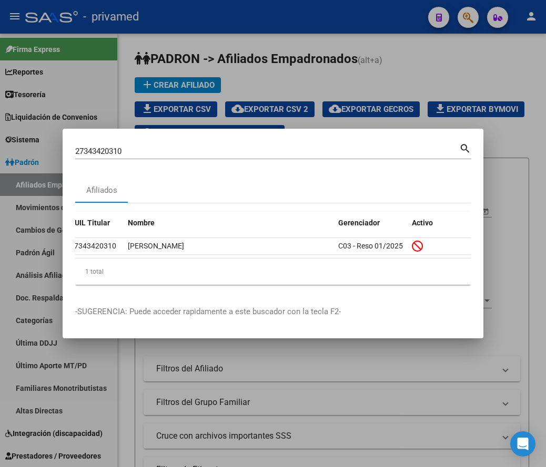
click at [127, 144] on div "27343420310 Buscar (apellido, dni, cuil, nro traspaso, cuit, obra social)" at bounding box center [267, 152] width 384 height 16
drag, startPoint x: 127, startPoint y: 141, endPoint x: 128, endPoint y: 154, distance: 12.6
click at [127, 144] on div "27343420310 Buscar (apellido, dni, cuil, nro traspaso, cuit, obra social)" at bounding box center [267, 152] width 384 height 16
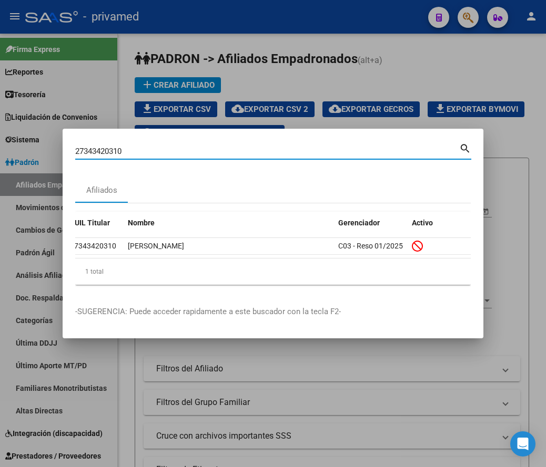
click at [127, 151] on input "27343420310" at bounding box center [267, 151] width 384 height 9
click at [127, 150] on input "27343420310" at bounding box center [267, 151] width 384 height 9
paste input "276297673"
type input "27276297673"
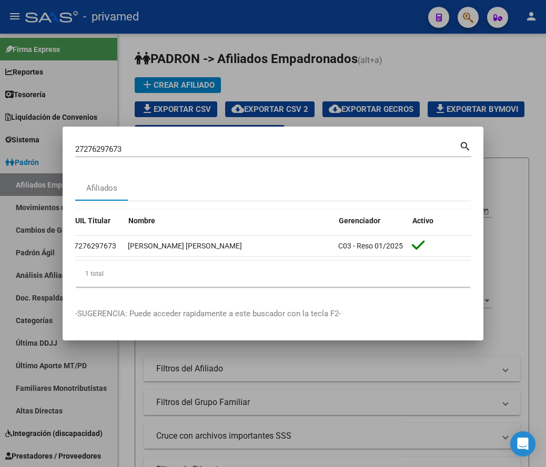
scroll to position [0, 0]
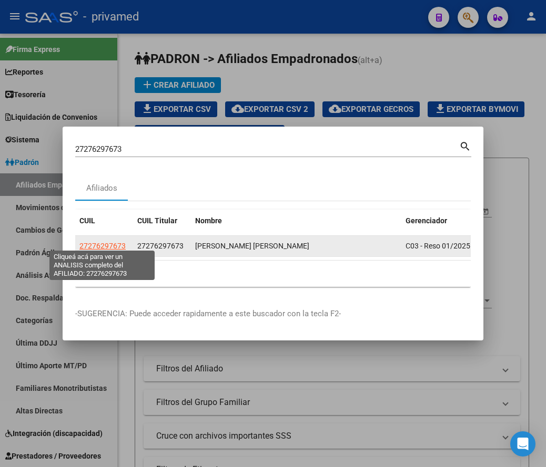
click at [87, 242] on span "27276297673" at bounding box center [102, 246] width 46 height 8
type textarea "27276297673"
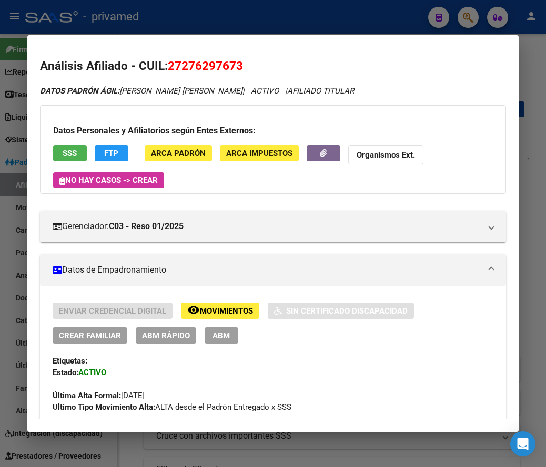
click at [223, 334] on span "ABM" at bounding box center [220, 335] width 17 height 9
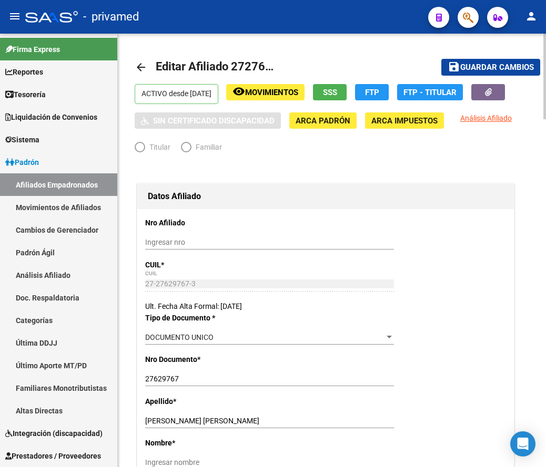
radio input "true"
type input "30-70195965-1"
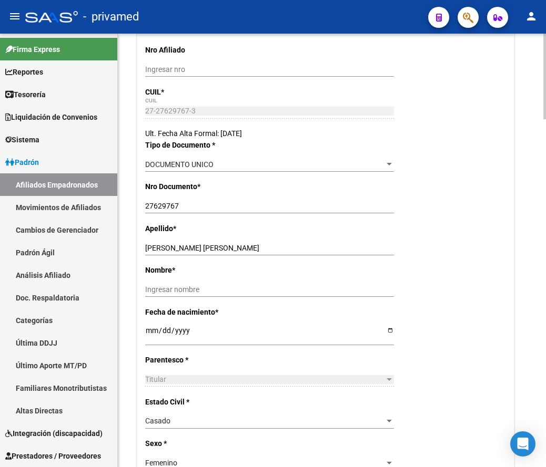
scroll to position [210, 0]
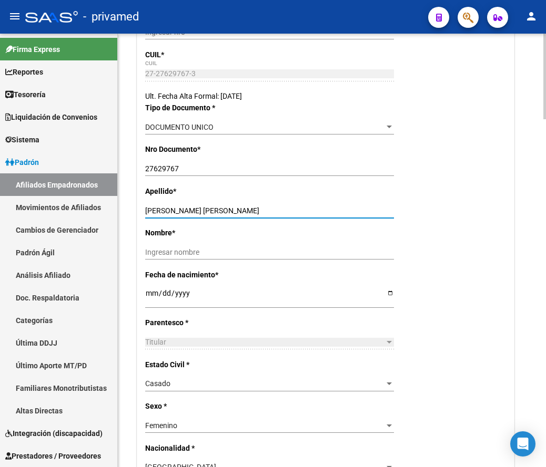
drag, startPoint x: 237, startPoint y: 211, endPoint x: 181, endPoint y: 211, distance: 55.7
click at [181, 211] on input "VELARDES NATALIA ANA" at bounding box center [269, 211] width 249 height 9
type input "VELARDES"
click at [160, 247] on div "Ingresar nombre" at bounding box center [269, 252] width 249 height 15
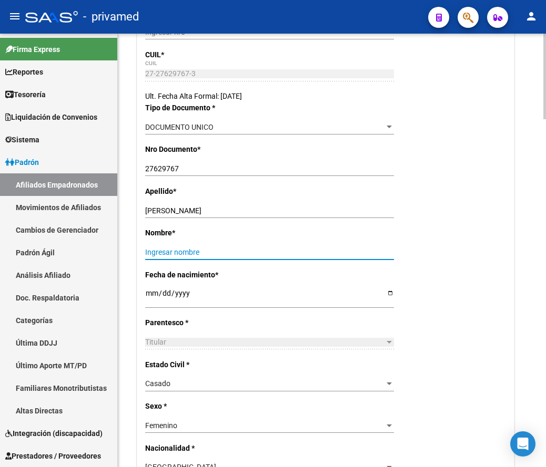
paste input "NATALIA ANA"
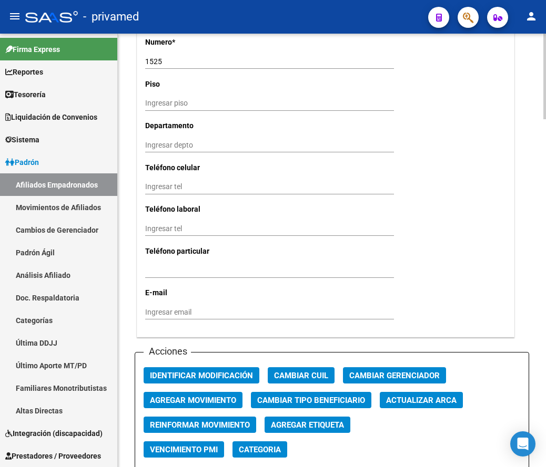
scroll to position [999, 0]
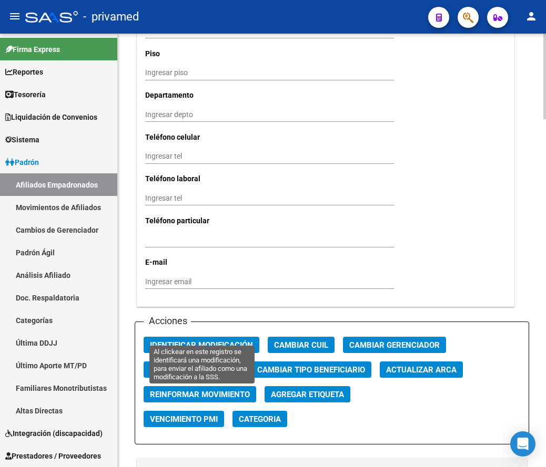
type input "NATALIA ANA"
click at [188, 341] on span "Identificar Modificación" at bounding box center [201, 345] width 103 height 9
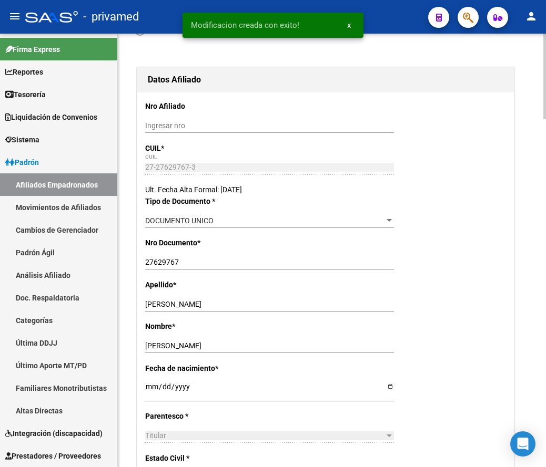
scroll to position [0, 0]
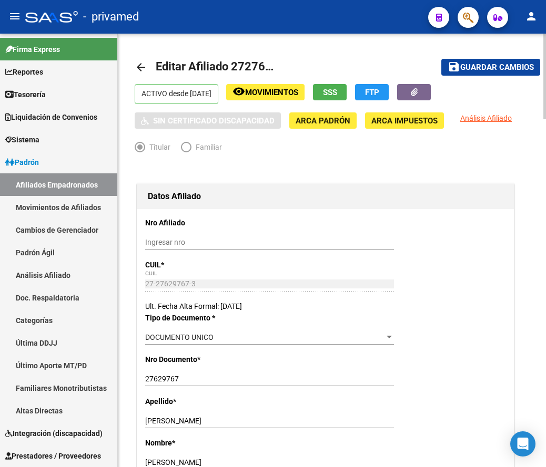
click at [500, 65] on span "Guardar cambios" at bounding box center [497, 67] width 74 height 9
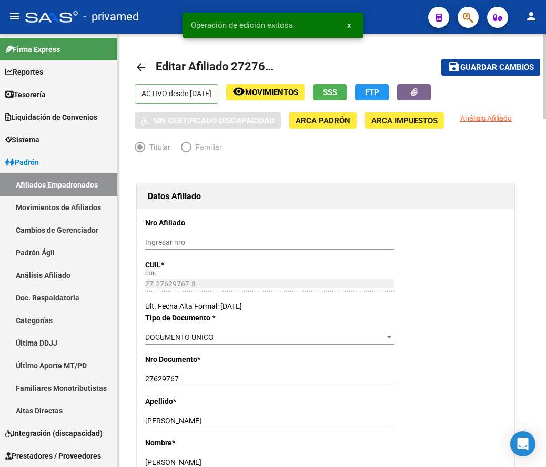
click at [142, 67] on mat-icon "arrow_back" at bounding box center [141, 67] width 13 height 13
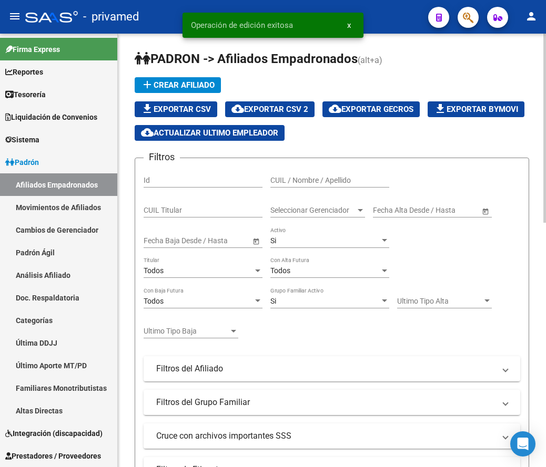
click at [431, 51] on h1 "PADRON -> Afiliados Empadronados (alt+a)" at bounding box center [332, 59] width 394 height 18
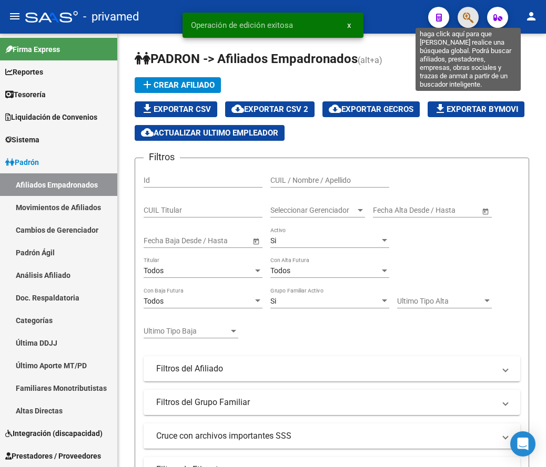
click at [473, 15] on icon "button" at bounding box center [468, 18] width 11 height 12
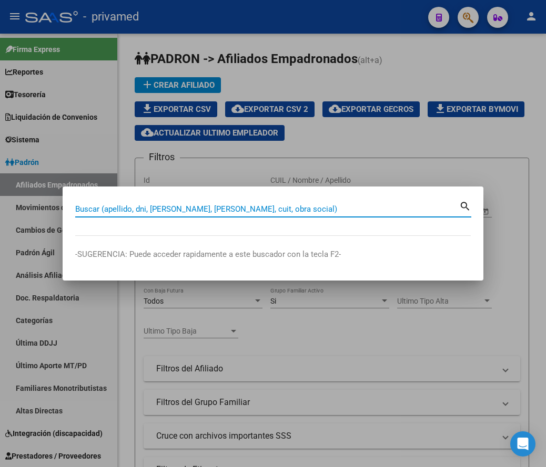
click at [190, 212] on input "Buscar (apellido, dni, [PERSON_NAME], [PERSON_NAME], cuit, obra social)" at bounding box center [267, 209] width 384 height 9
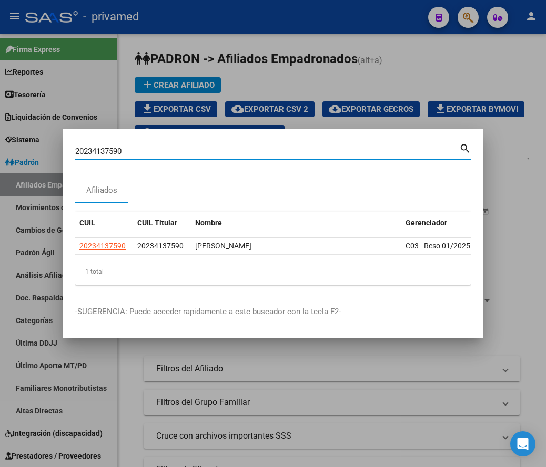
scroll to position [0, 67]
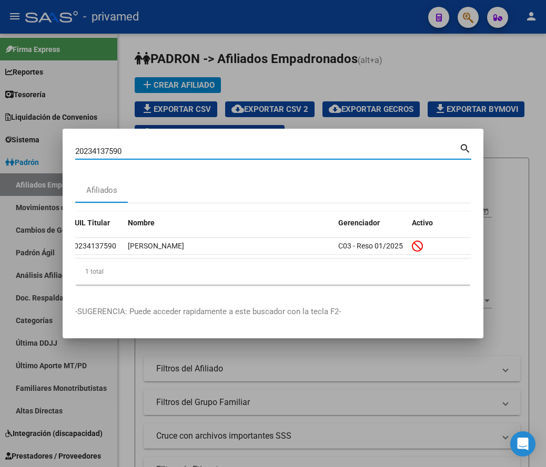
click at [226, 147] on input "20234137590" at bounding box center [267, 151] width 384 height 9
paste input "48739011"
type input "20248739011"
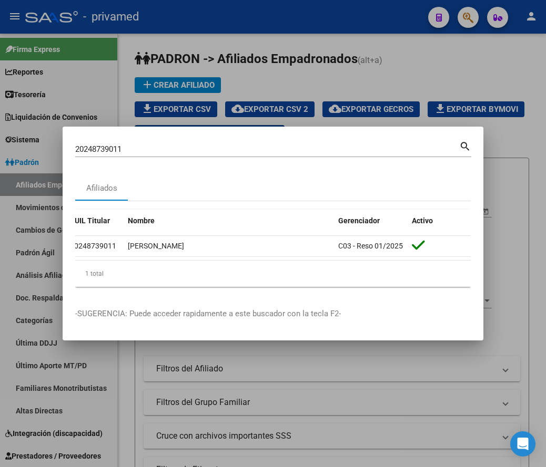
click at [119, 265] on div "1 total" at bounding box center [272, 274] width 395 height 26
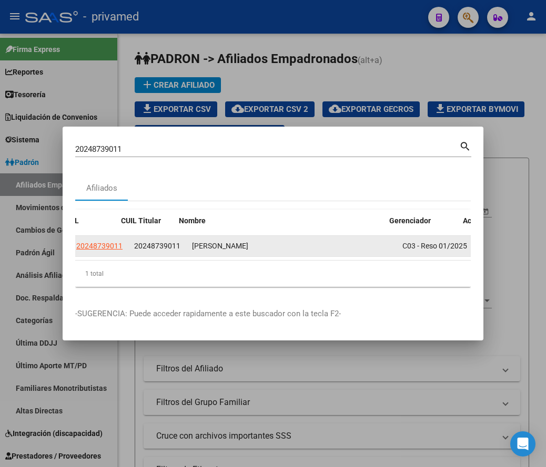
scroll to position [0, 0]
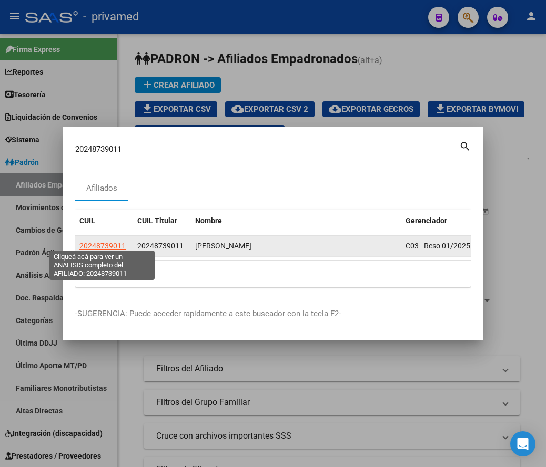
click at [97, 243] on span "20248739011" at bounding box center [102, 246] width 46 height 8
type textarea "20248739011"
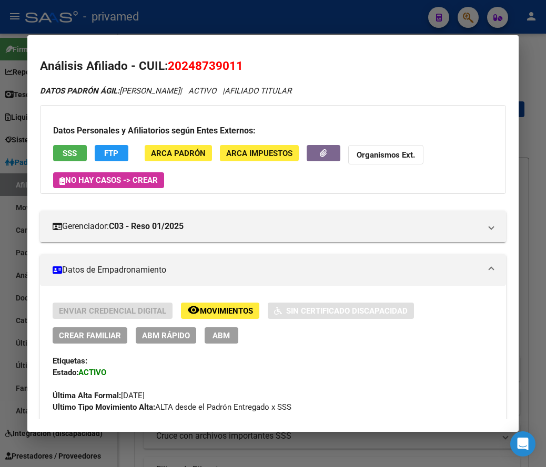
click at [220, 338] on span "ABM" at bounding box center [220, 335] width 17 height 9
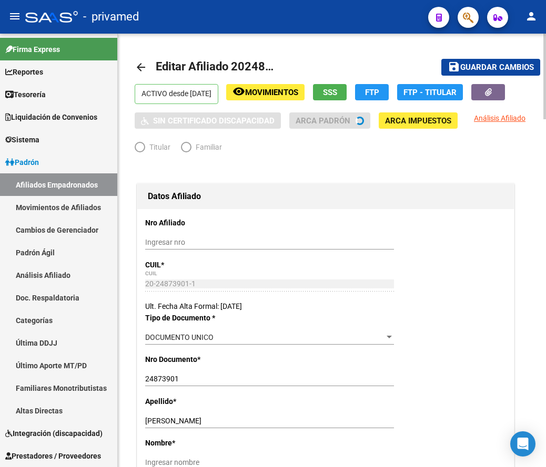
radio input "true"
type input "30-70722573-0"
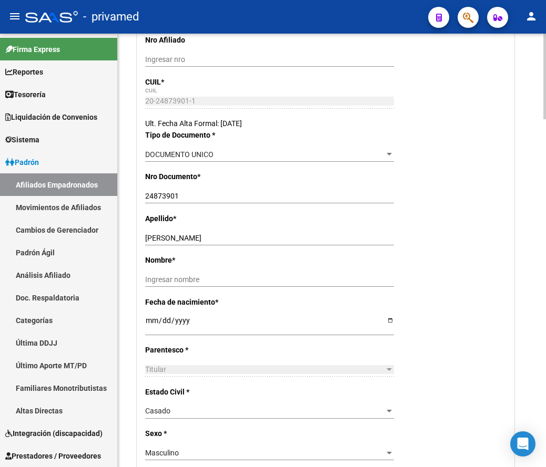
scroll to position [210, 0]
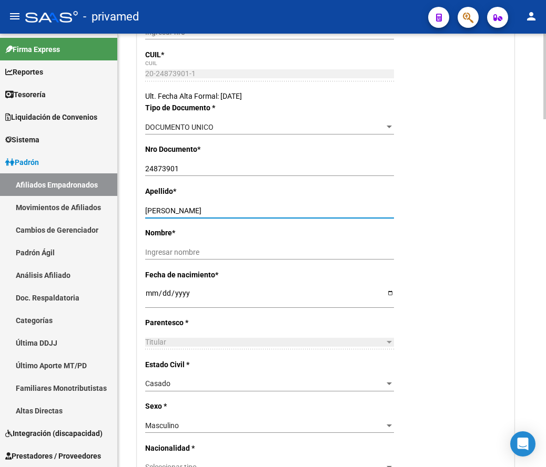
drag, startPoint x: 259, startPoint y: 210, endPoint x: 173, endPoint y: 209, distance: 86.2
click at [173, 209] on input "FLORES ALFREDO MAXIMILIANO" at bounding box center [269, 211] width 249 height 9
type input "FLORES"
click at [179, 252] on input "Ingresar nombre" at bounding box center [269, 252] width 249 height 9
paste input "ALFREDO MAXIMILIANO"
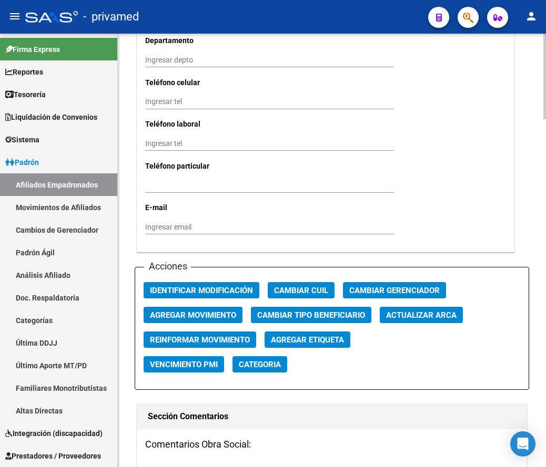
scroll to position [1104, 0]
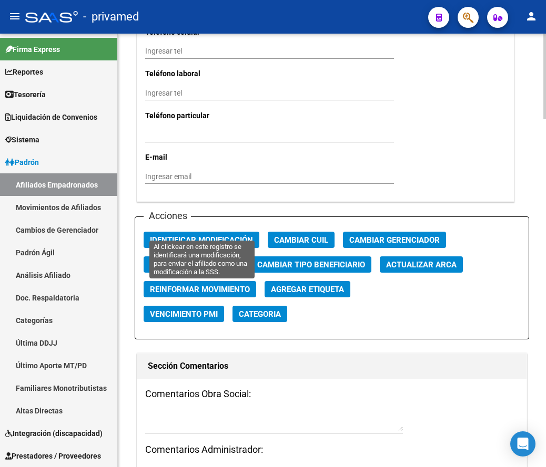
type input "ALFREDO MAXIMILIANO"
click at [197, 236] on span "Identificar Modificación" at bounding box center [201, 240] width 103 height 9
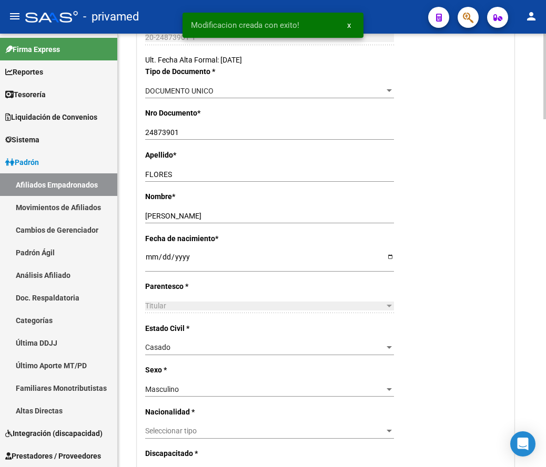
scroll to position [0, 0]
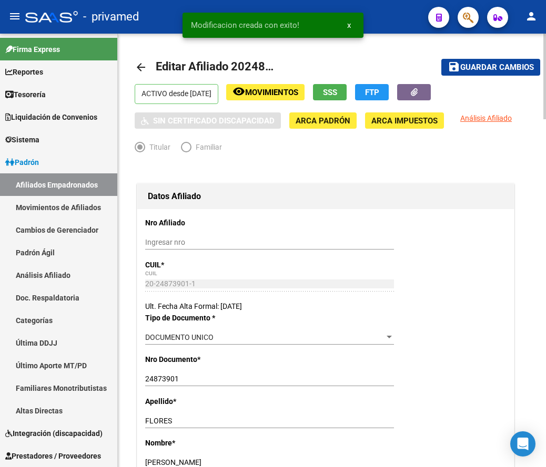
click at [486, 68] on span "Guardar cambios" at bounding box center [497, 67] width 74 height 9
click at [148, 65] on link "arrow_back" at bounding box center [145, 67] width 21 height 25
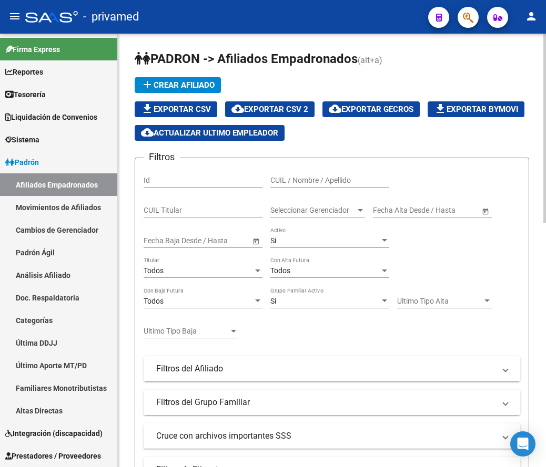
drag, startPoint x: 420, startPoint y: 56, endPoint x: 426, endPoint y: 55, distance: 6.0
click at [420, 56] on h1 "PADRON -> Afiliados Empadronados (alt+a)" at bounding box center [332, 59] width 394 height 18
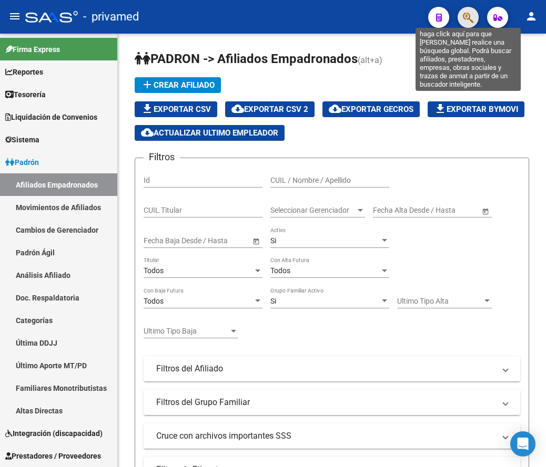
click at [472, 23] on icon "button" at bounding box center [468, 18] width 11 height 12
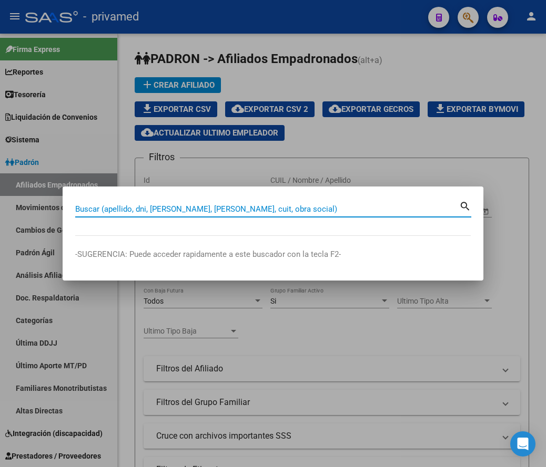
paste input "20298463459"
type input "20298463459"
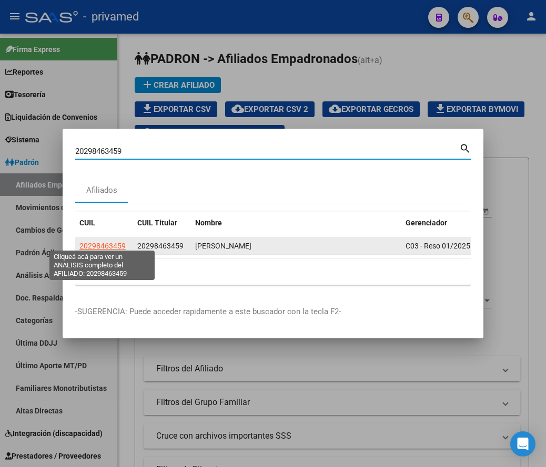
click at [88, 244] on span "20298463459" at bounding box center [102, 246] width 46 height 8
type textarea "20298463459"
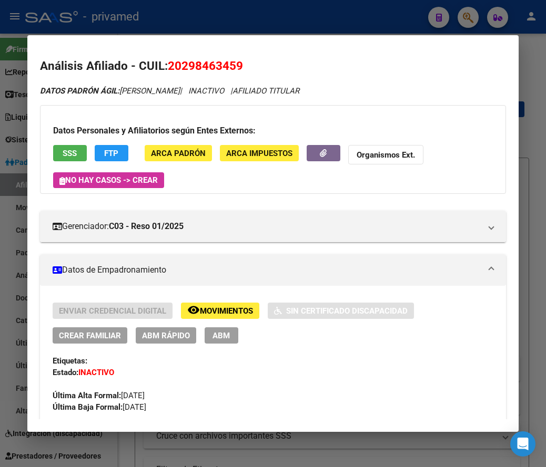
click at [278, 17] on div at bounding box center [273, 233] width 546 height 467
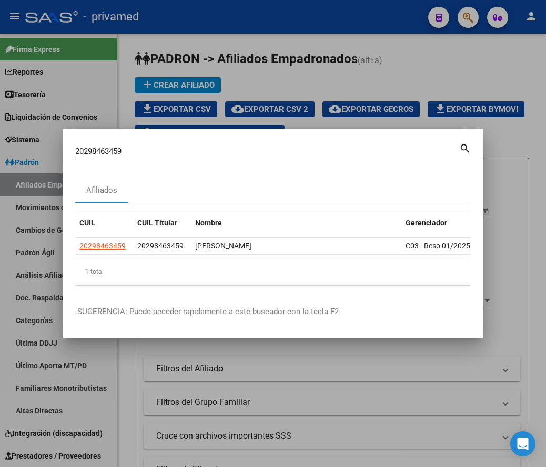
click at [240, 150] on input "20298463459" at bounding box center [267, 151] width 384 height 9
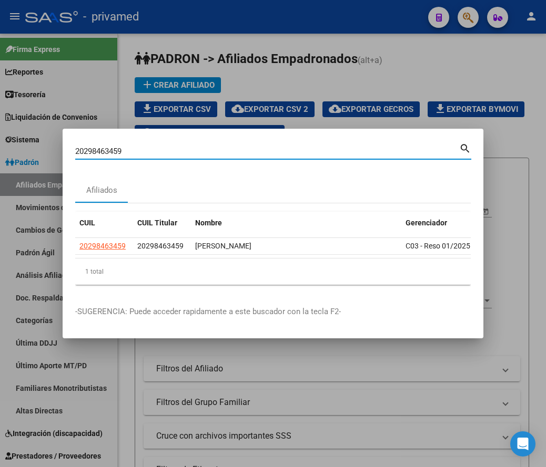
click at [240, 150] on input "20298463459" at bounding box center [267, 151] width 384 height 9
paste input "3180043144"
type input "23180043144"
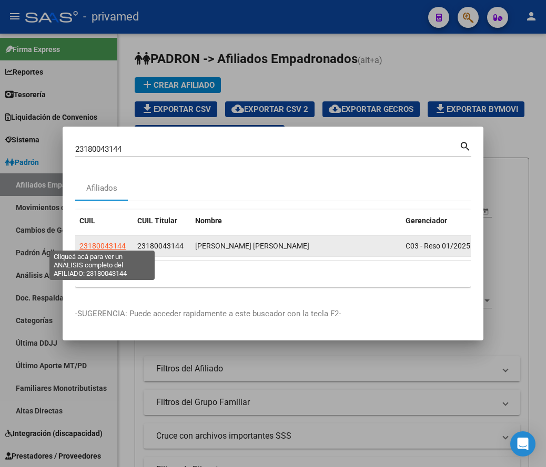
click at [96, 242] on span "23180043144" at bounding box center [102, 246] width 46 height 8
type textarea "23180043144"
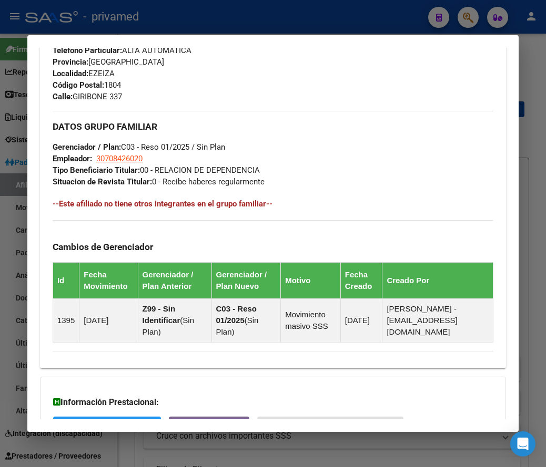
scroll to position [263, 0]
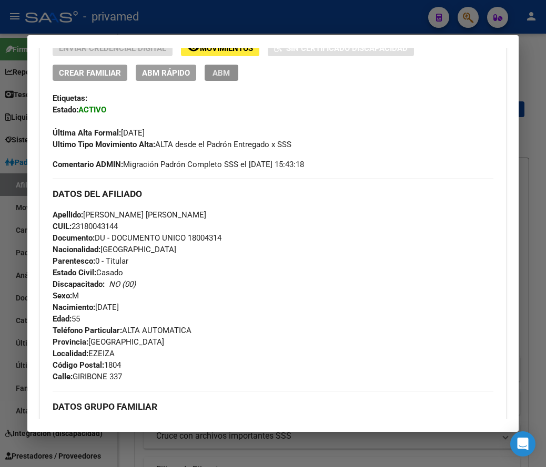
click at [219, 76] on span "ABM" at bounding box center [220, 72] width 17 height 9
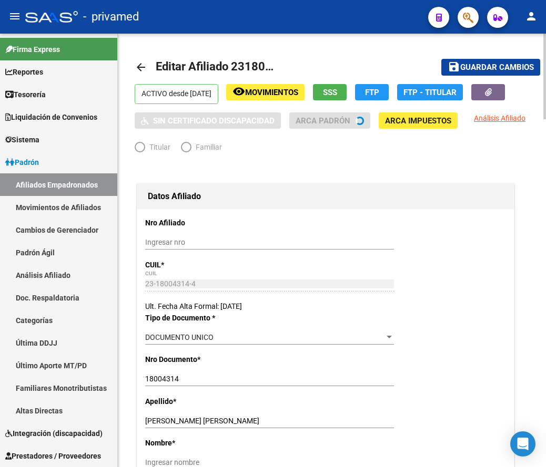
radio input "true"
type input "30-70842602-0"
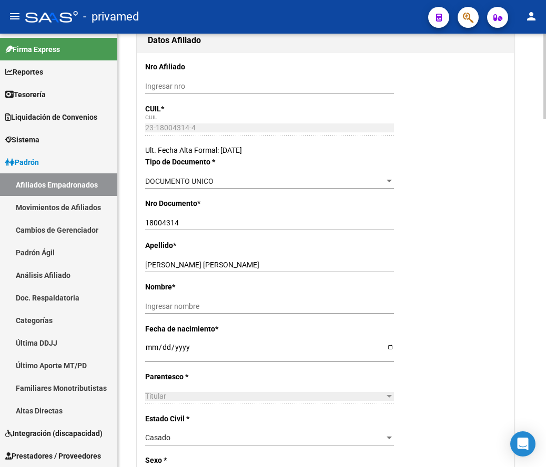
scroll to position [158, 0]
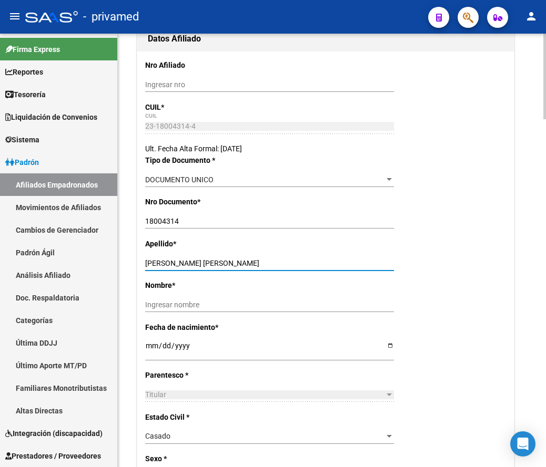
drag, startPoint x: 232, startPoint y: 262, endPoint x: 169, endPoint y: 263, distance: 63.6
click at [169, 263] on input "LUQUE CLAUDIA MONICA" at bounding box center [269, 263] width 249 height 9
type input "LUQUE"
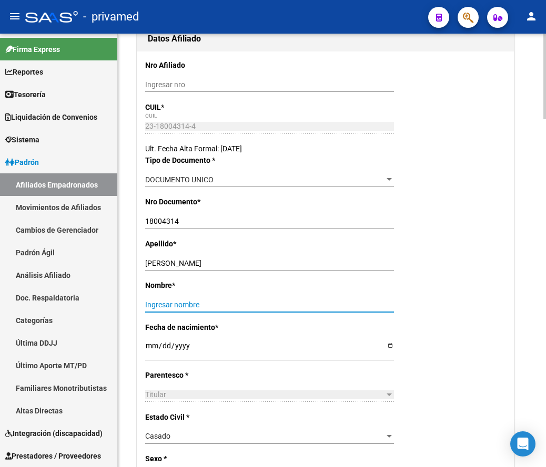
click at [179, 302] on input "Ingresar nombre" at bounding box center [269, 305] width 249 height 9
paste input "CLAUDIA MONICA"
type input "CLAUDIA MONICA"
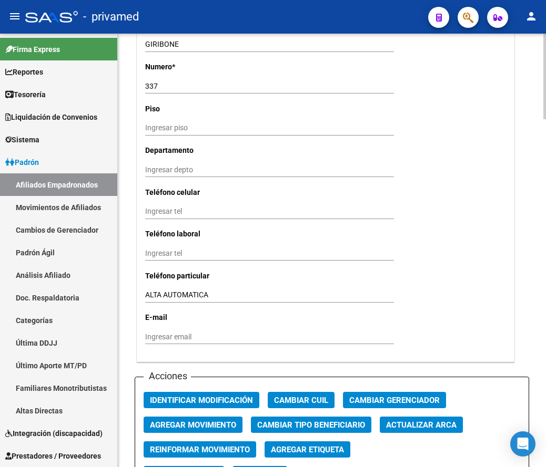
scroll to position [946, 0]
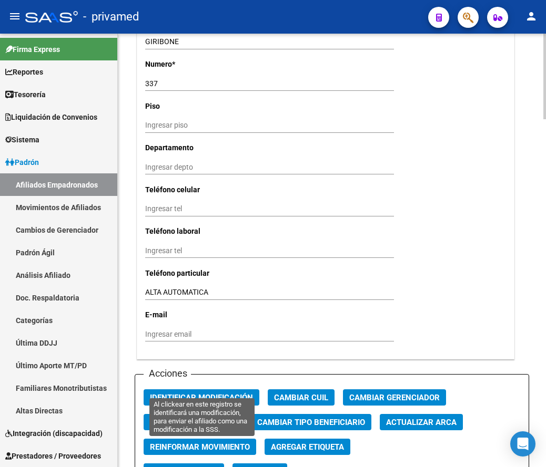
click at [220, 393] on span "Identificar Modificación" at bounding box center [201, 397] width 103 height 9
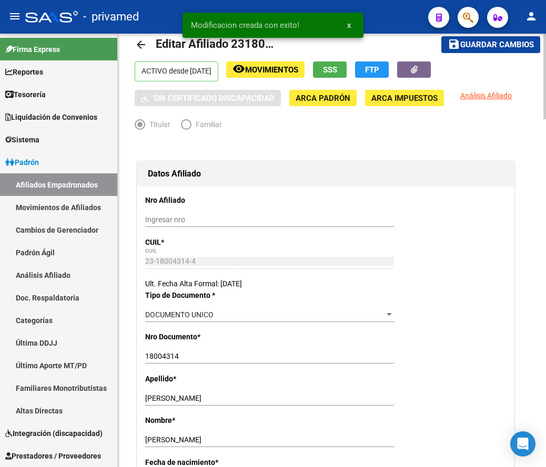
scroll to position [0, 0]
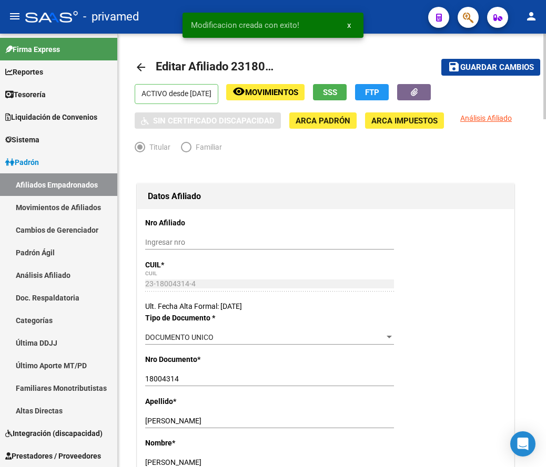
click at [476, 69] on span "Guardar cambios" at bounding box center [497, 67] width 74 height 9
click at [142, 65] on mat-icon "arrow_back" at bounding box center [141, 67] width 13 height 13
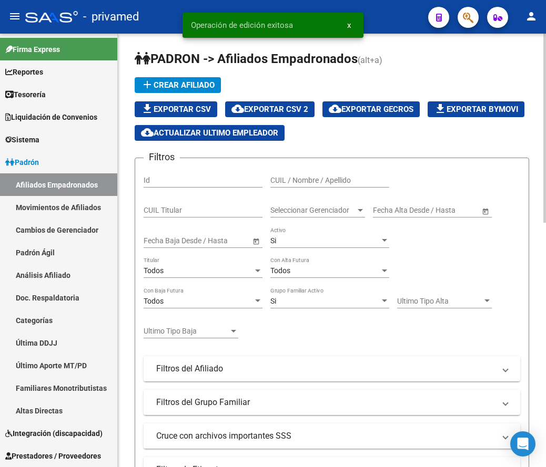
drag, startPoint x: 450, startPoint y: 56, endPoint x: 451, endPoint y: 47, distance: 9.0
click at [450, 56] on h1 "PADRON -> Afiliados Empadronados (alt+a)" at bounding box center [332, 59] width 394 height 18
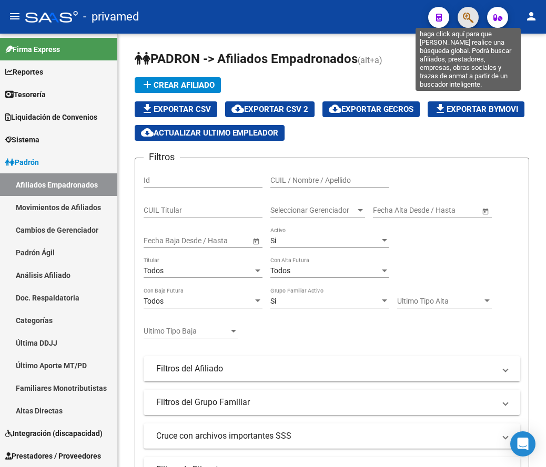
click at [472, 22] on icon "button" at bounding box center [468, 18] width 11 height 12
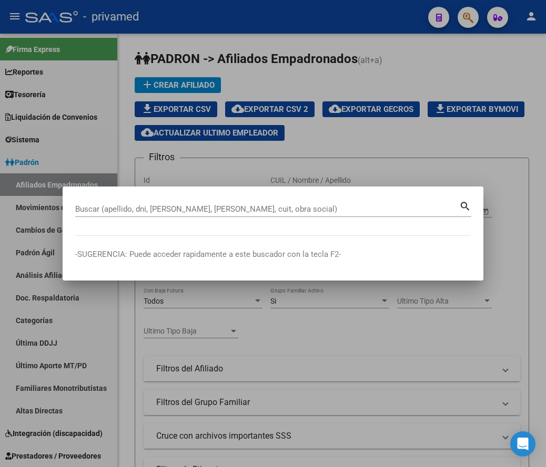
paste input "20252539612"
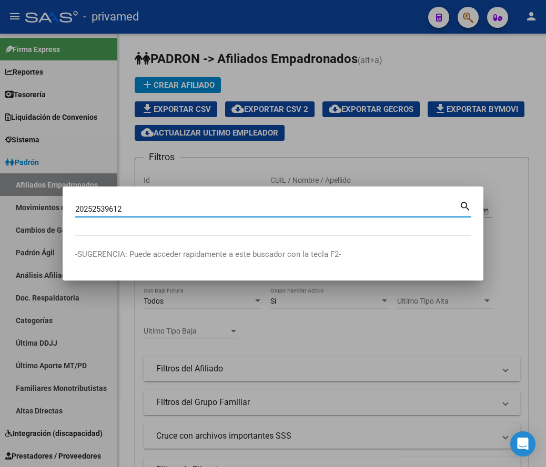
type input "20252539612"
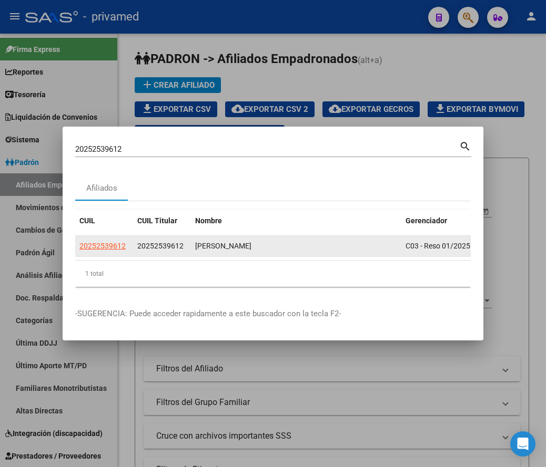
click at [114, 240] on app-link-go-to "20252539612" at bounding box center [102, 246] width 46 height 12
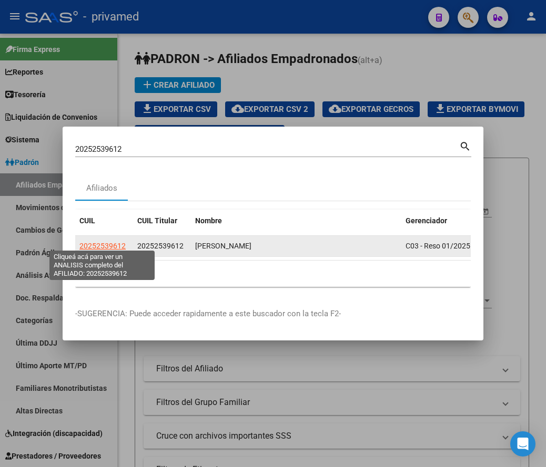
click at [113, 242] on span "20252539612" at bounding box center [102, 246] width 46 height 8
type textarea "20252539612"
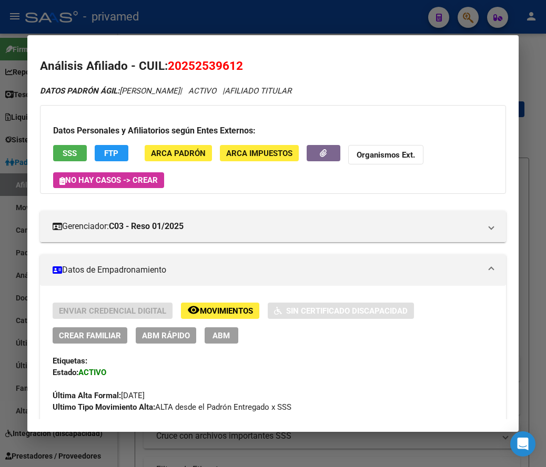
click at [218, 335] on span "ABM" at bounding box center [220, 335] width 17 height 9
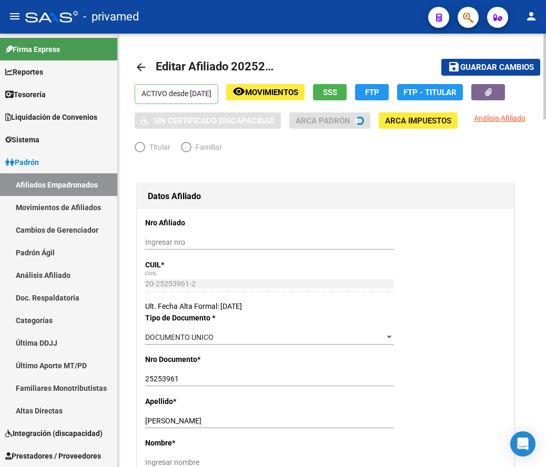
radio input "true"
type input "30-70857483-6"
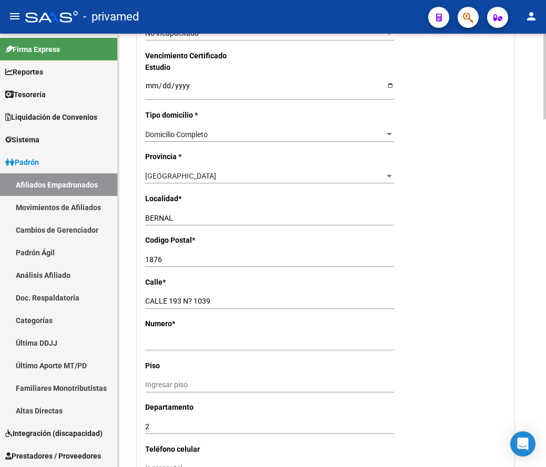
scroll to position [946, 0]
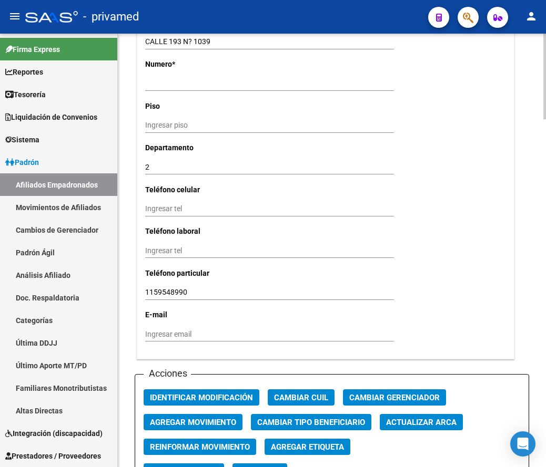
click at [198, 418] on span "Agregar Movimiento" at bounding box center [193, 422] width 86 height 9
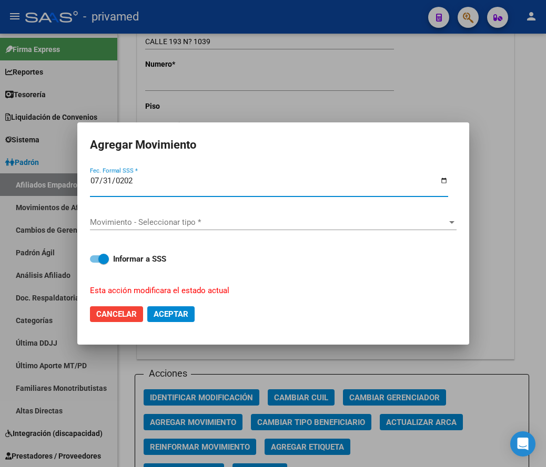
type input "2025-07-31"
click at [133, 217] on div "Movimiento - Seleccionar tipo * Movimiento - Seleccionar tipo *" at bounding box center [273, 223] width 366 height 16
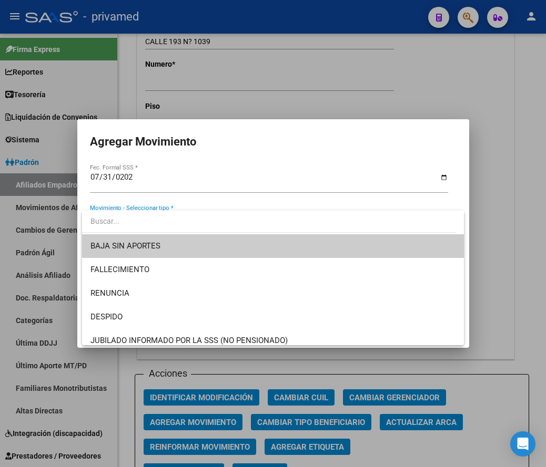
click at [177, 247] on span "BAJA SIN APORTES" at bounding box center [272, 247] width 365 height 24
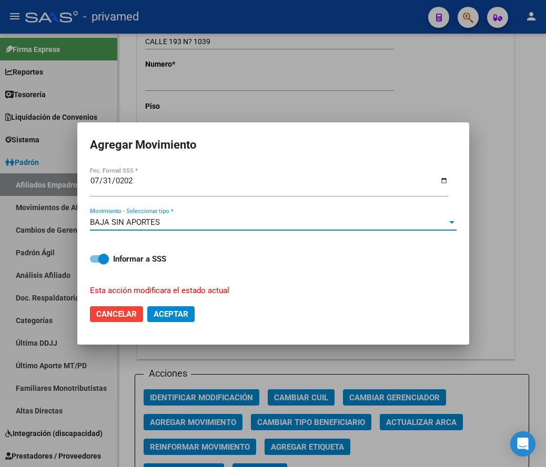
click at [166, 226] on div "BAJA SIN APORTES" at bounding box center [268, 222] width 357 height 9
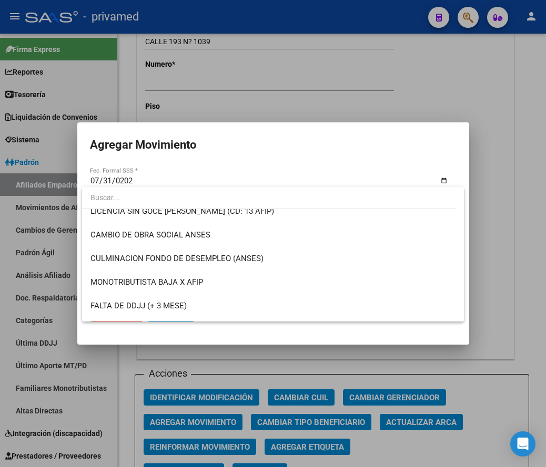
scroll to position [263, 0]
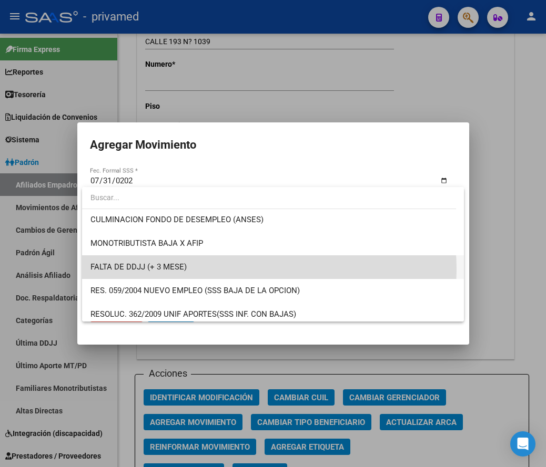
click at [246, 269] on span "FALTA DE DDJJ (+ 3 MESE)" at bounding box center [272, 268] width 365 height 24
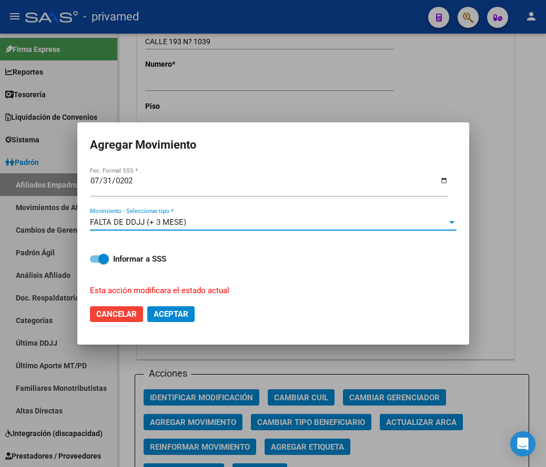
click at [171, 315] on span "Aceptar" at bounding box center [171, 314] width 35 height 9
checkbox input "false"
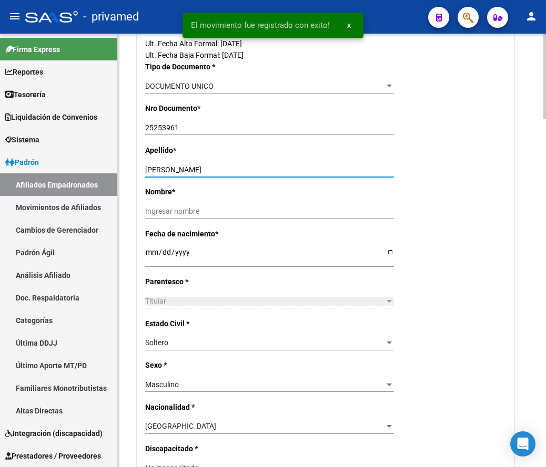
drag, startPoint x: 248, startPoint y: 168, endPoint x: 184, endPoint y: 170, distance: 64.2
click at [184, 170] on input "MENDOZA GABRIEL EMILIANO" at bounding box center [269, 170] width 249 height 9
type input "MENDOZA"
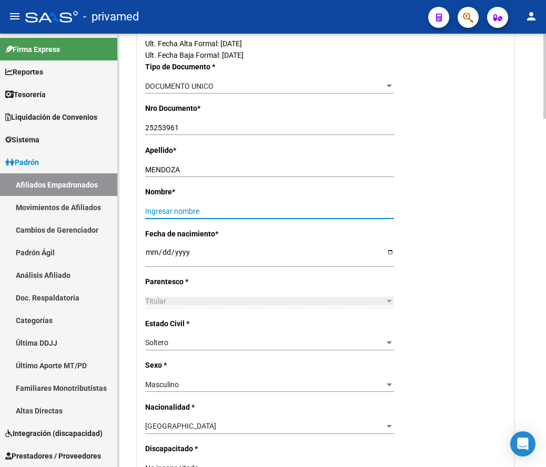
click at [187, 215] on input "Ingresar nombre" at bounding box center [269, 211] width 249 height 9
paste input "GABRIEL EMILIANO"
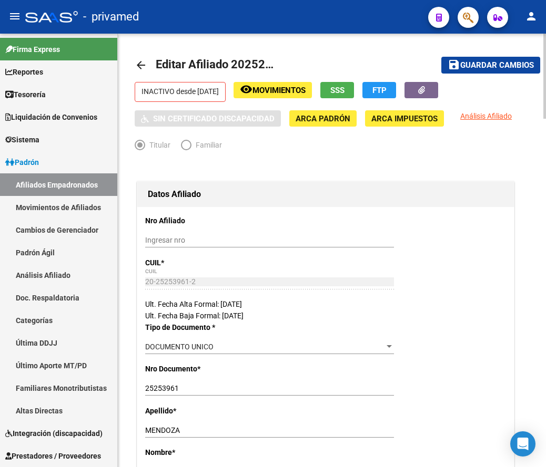
scroll to position [0, 0]
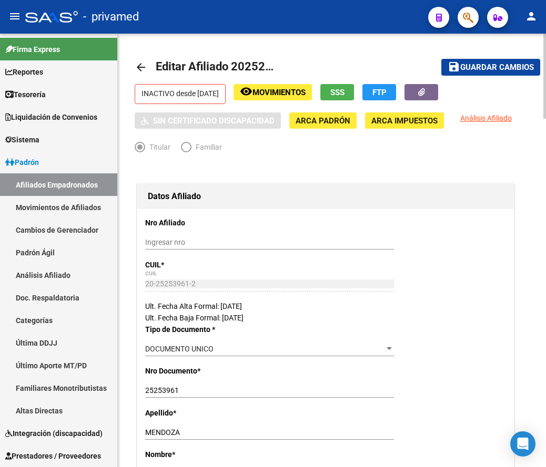
type input "GABRIEL EMILIANO"
click at [472, 65] on span "Guardar cambios" at bounding box center [497, 67] width 74 height 9
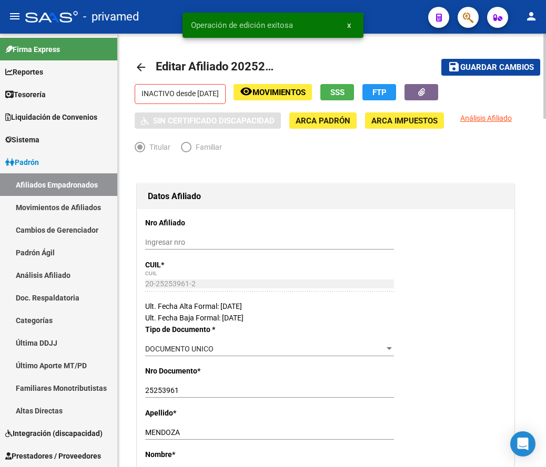
click at [139, 67] on mat-icon "arrow_back" at bounding box center [141, 67] width 13 height 13
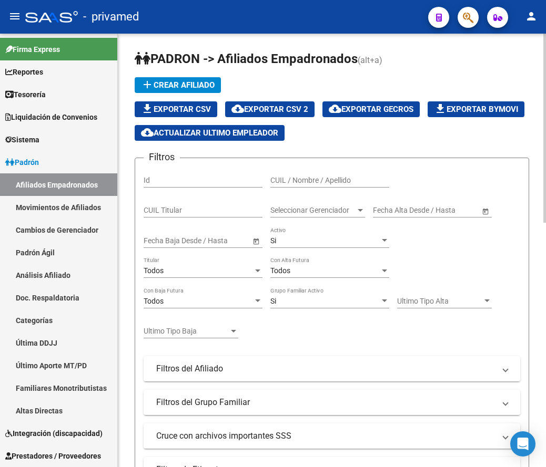
click at [390, 76] on app-list-header "PADRON -> Afiliados Empadronados (alt+a) add Crear Afiliado file_download Expor…" at bounding box center [332, 300] width 394 height 501
click at [473, 23] on button "button" at bounding box center [467, 17] width 21 height 21
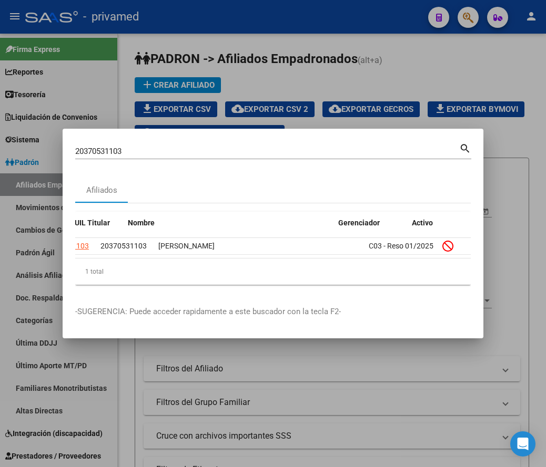
scroll to position [0, 67]
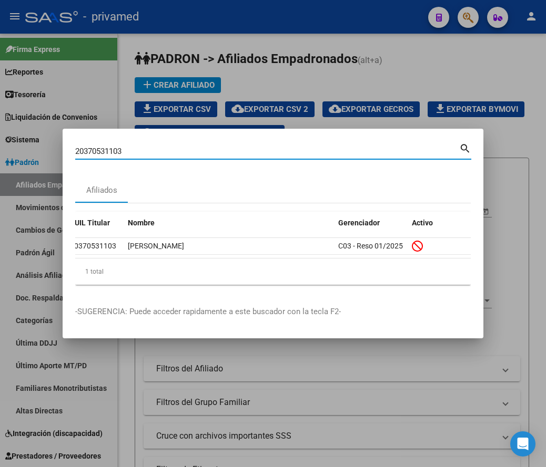
click at [262, 148] on input "20370531103" at bounding box center [267, 151] width 384 height 9
paste input "3435154689"
type input "23435154689"
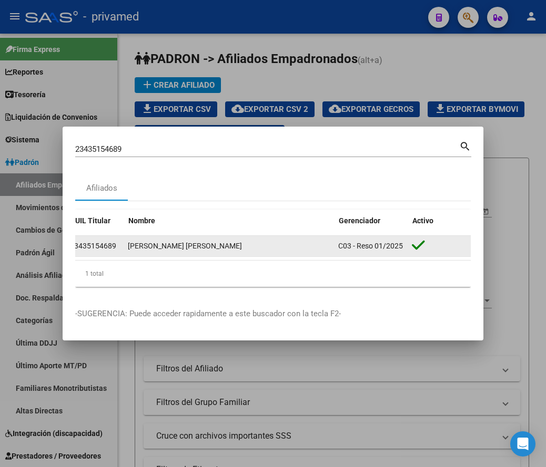
scroll to position [0, 0]
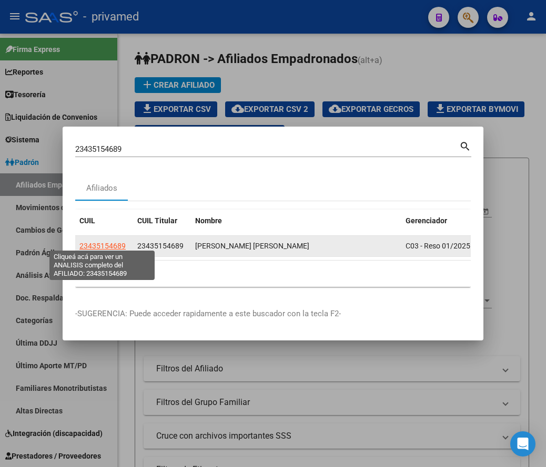
click at [97, 242] on span "23435154689" at bounding box center [102, 246] width 46 height 8
type textarea "23435154689"
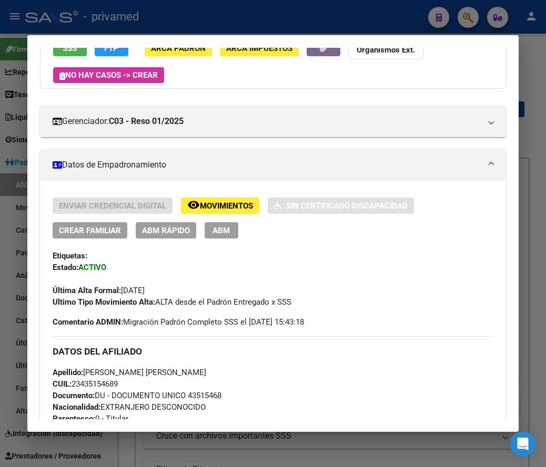
scroll to position [53, 0]
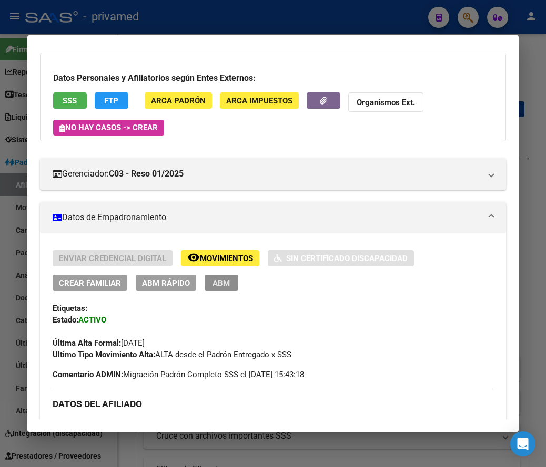
click at [228, 284] on span "ABM" at bounding box center [220, 283] width 17 height 9
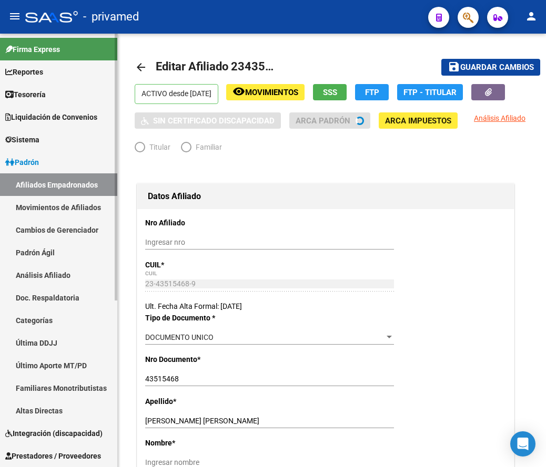
radio input "true"
type input "30-70857483-6"
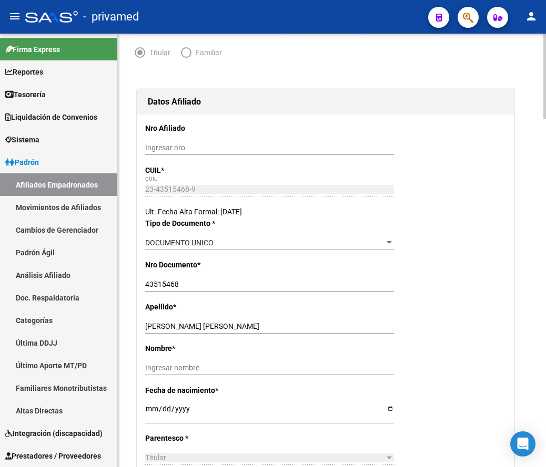
scroll to position [105, 0]
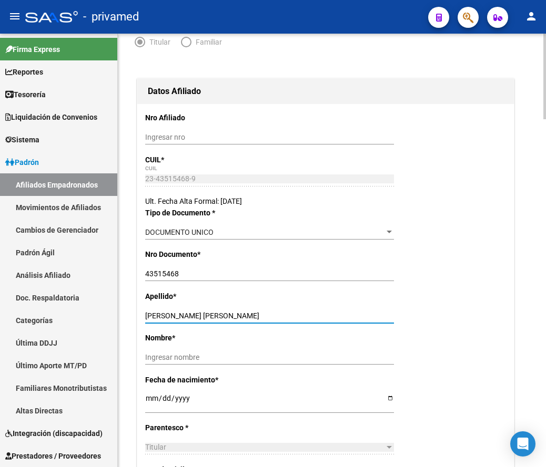
drag, startPoint x: 260, startPoint y: 313, endPoint x: 199, endPoint y: 313, distance: 61.5
click at [199, 313] on input "GARCIA ISAIAS MATIAS NAHUEL" at bounding box center [269, 316] width 249 height 9
drag, startPoint x: 174, startPoint y: 314, endPoint x: 303, endPoint y: 316, distance: 129.9
click at [303, 316] on input "GARCIA ISAIAS MATIAS NAHUEL" at bounding box center [269, 316] width 249 height 9
type input "GARCIA"
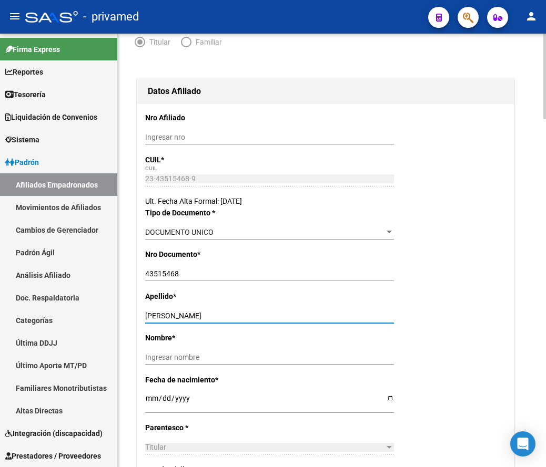
click at [184, 356] on input "Ingresar nombre" at bounding box center [269, 357] width 249 height 9
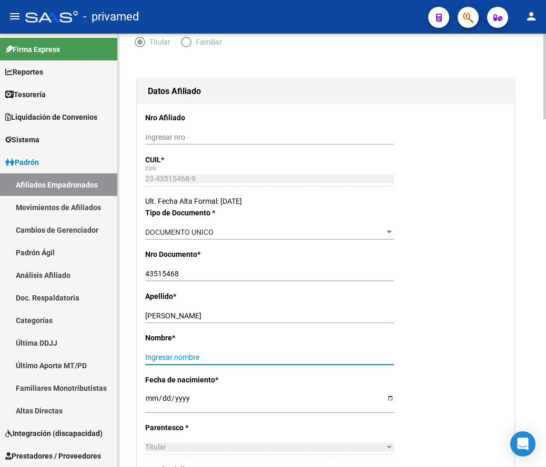
paste input "ISAIAS MATIAS NAHUEL"
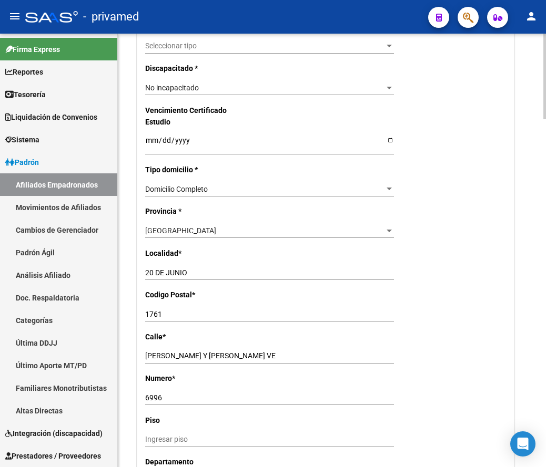
scroll to position [1052, 0]
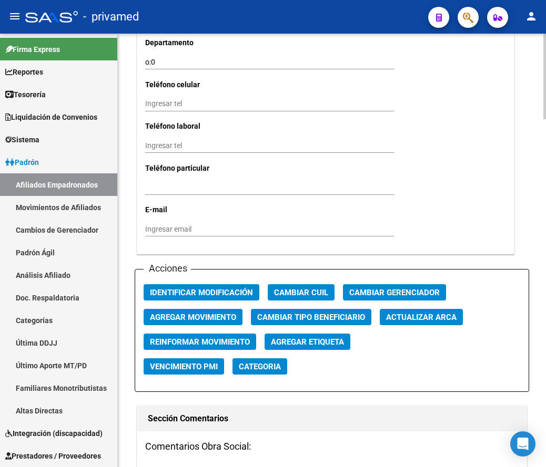
type input "ISAIAS MATIAS NAHUEL"
click at [213, 313] on span "Agregar Movimiento" at bounding box center [193, 317] width 86 height 9
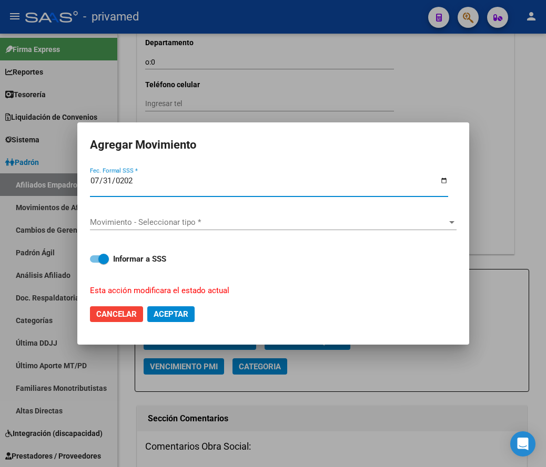
type input "2025-07-31"
click at [144, 224] on span "Movimiento - Seleccionar tipo *" at bounding box center [268, 222] width 357 height 9
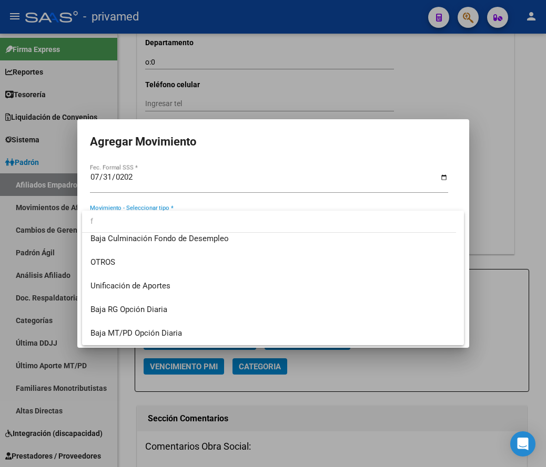
scroll to position [0, 0]
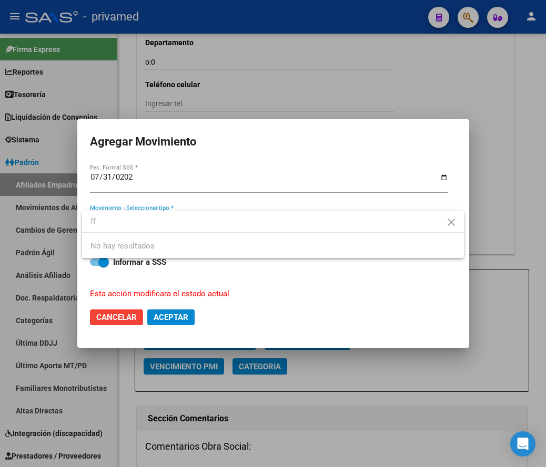
click at [149, 223] on input "ff" at bounding box center [273, 221] width 382 height 22
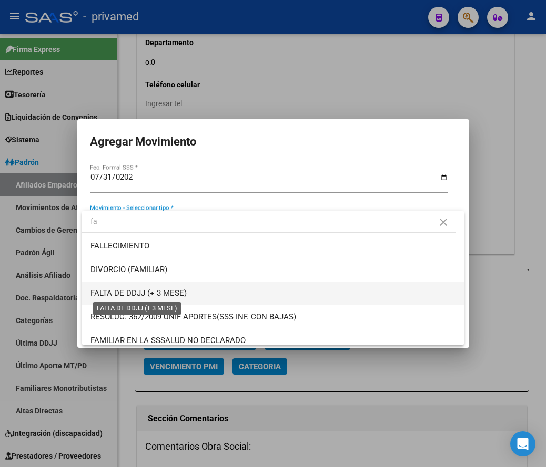
type input "fa"
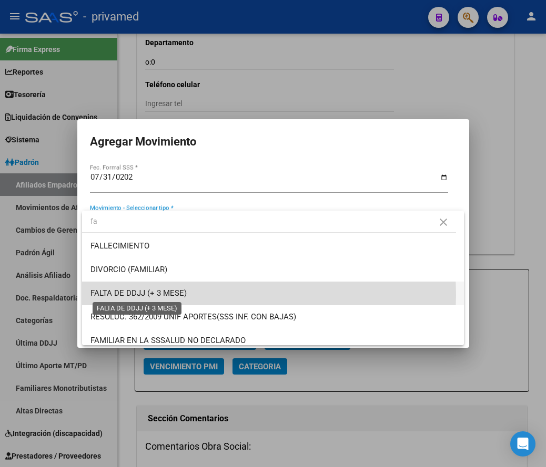
click at [147, 295] on span "FALTA DE DDJJ (+ 3 MESE)" at bounding box center [138, 293] width 96 height 9
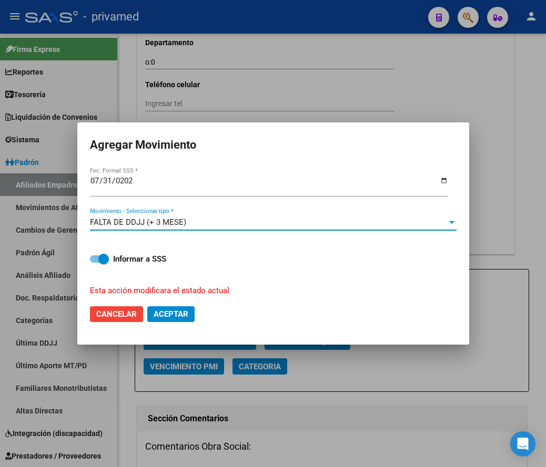
click at [179, 310] on span "Aceptar" at bounding box center [171, 314] width 35 height 9
checkbox input "false"
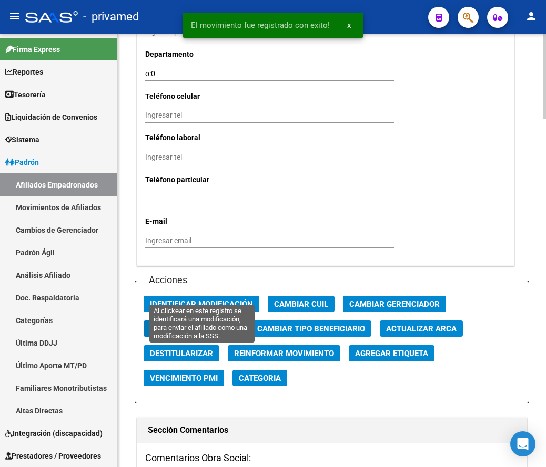
click at [198, 300] on span "Identificar Modificación" at bounding box center [201, 304] width 103 height 9
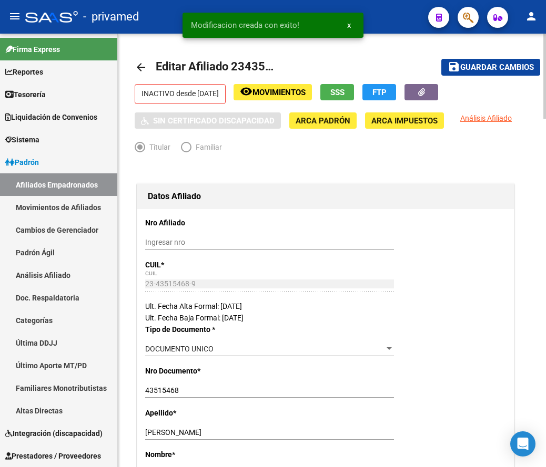
click at [480, 66] on span "Guardar cambios" at bounding box center [497, 67] width 74 height 9
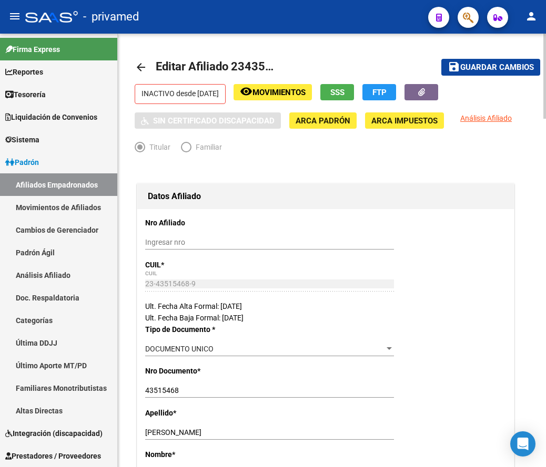
click at [146, 65] on mat-icon "arrow_back" at bounding box center [141, 67] width 13 height 13
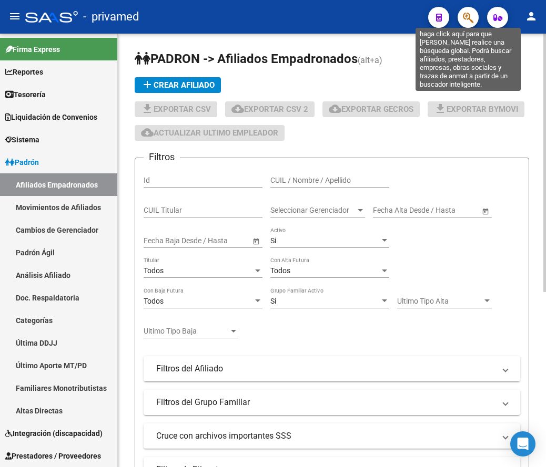
click at [471, 18] on icon "button" at bounding box center [468, 18] width 11 height 12
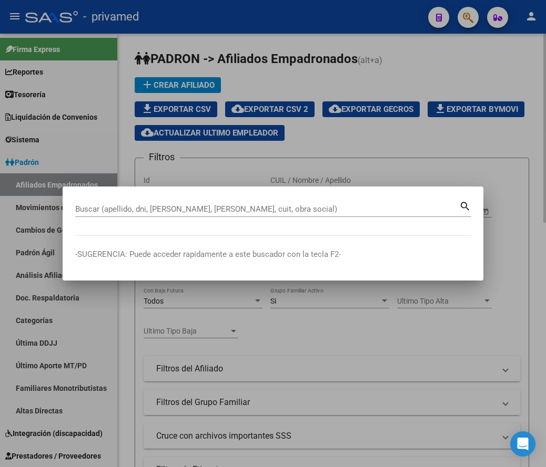
paste input "23149712879"
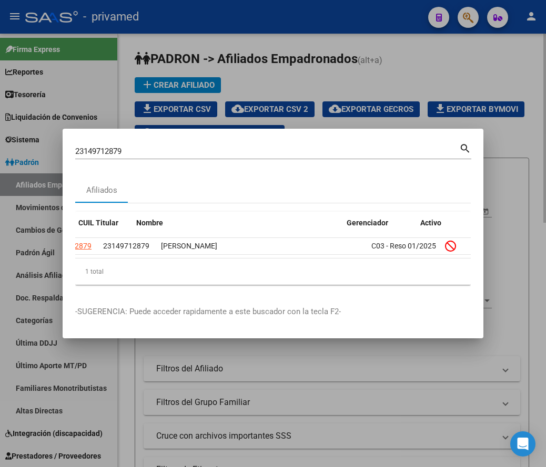
scroll to position [0, 67]
click at [330, 144] on div "23149712879 Buscar (apellido, dni, cuil, nro traspaso, cuit, obra social)" at bounding box center [267, 152] width 384 height 16
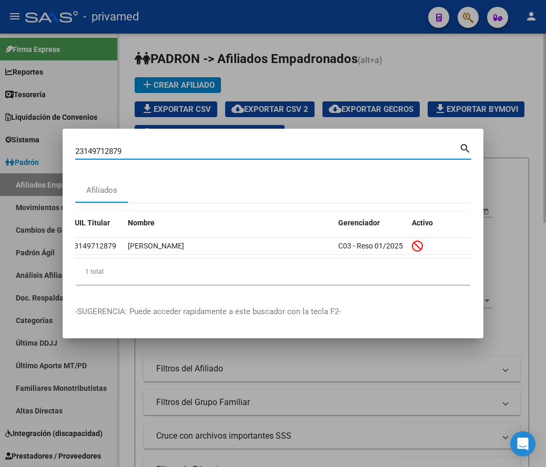
click at [322, 147] on input "23149712879" at bounding box center [267, 151] width 384 height 9
paste input "7297904588"
click at [262, 147] on input "27297904588" at bounding box center [267, 151] width 384 height 9
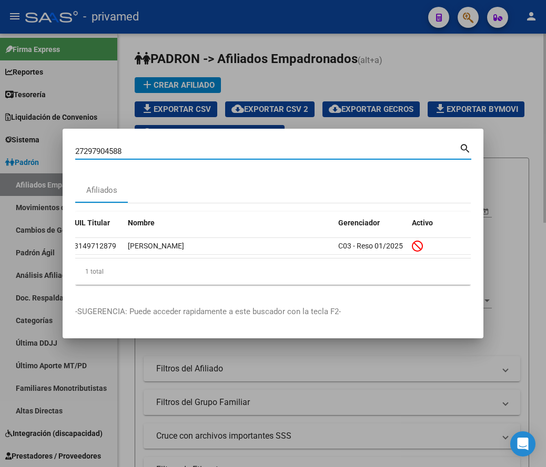
paste input "0316267379"
type input "20316267379"
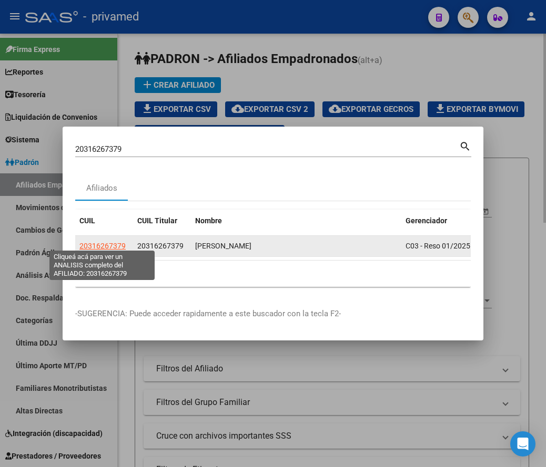
click at [105, 242] on span "20316267379" at bounding box center [102, 246] width 46 height 8
type textarea "20316267379"
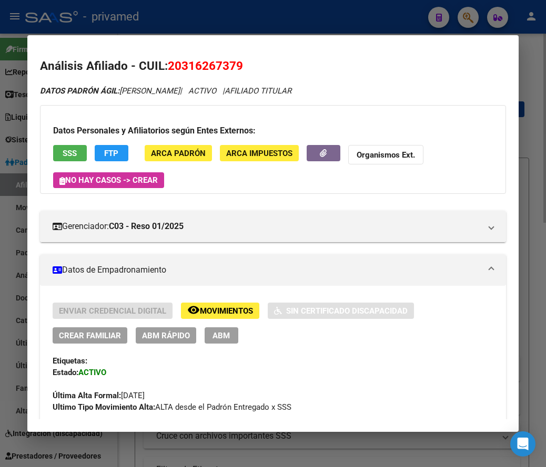
click at [226, 334] on span "ABM" at bounding box center [220, 335] width 17 height 9
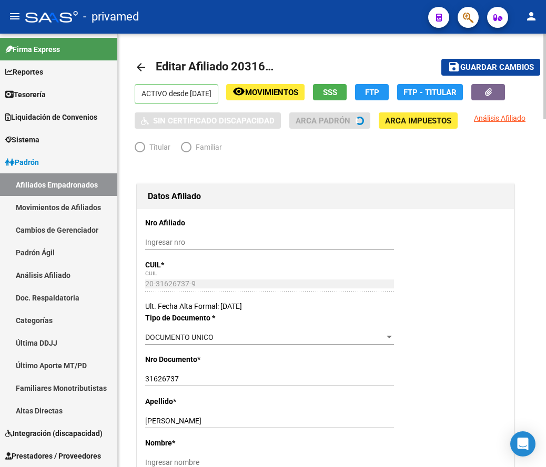
radio input "true"
type input "30-71020467-1"
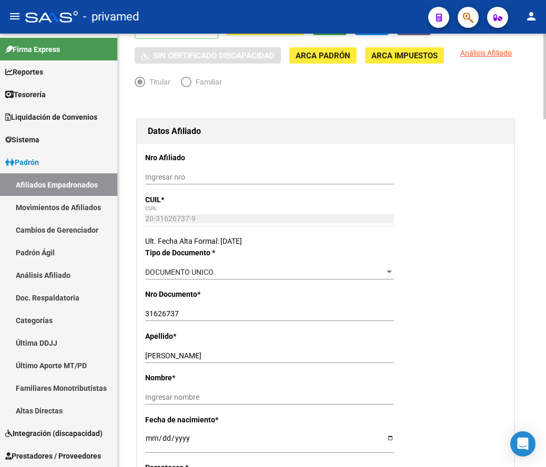
scroll to position [105, 0]
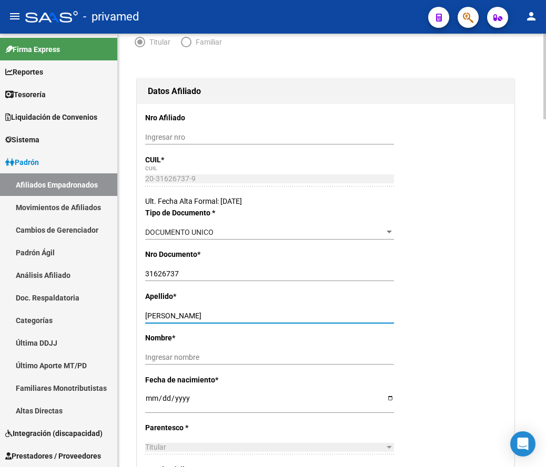
drag, startPoint x: 226, startPoint y: 312, endPoint x: 178, endPoint y: 317, distance: 48.1
click at [178, 317] on input "GIMENEZ CARLOS LORENZO" at bounding box center [269, 316] width 249 height 9
type input "GIMENEZ"
click at [180, 353] on div "Ingresar nombre" at bounding box center [269, 357] width 249 height 15
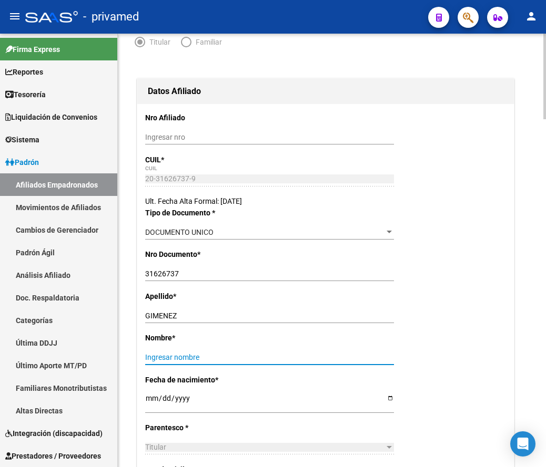
paste input "CARLOS LORENZO"
type input "CARLOS LORENZO"
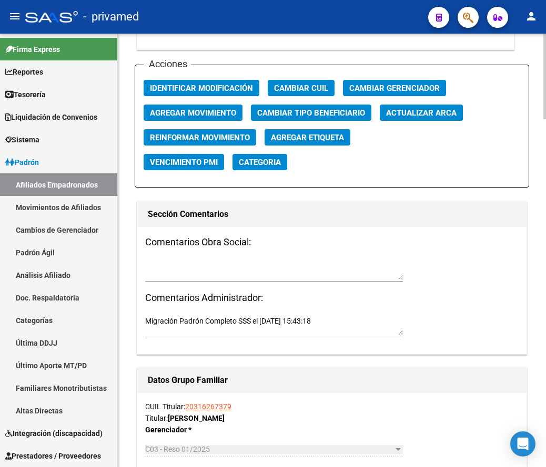
scroll to position [1104, 0]
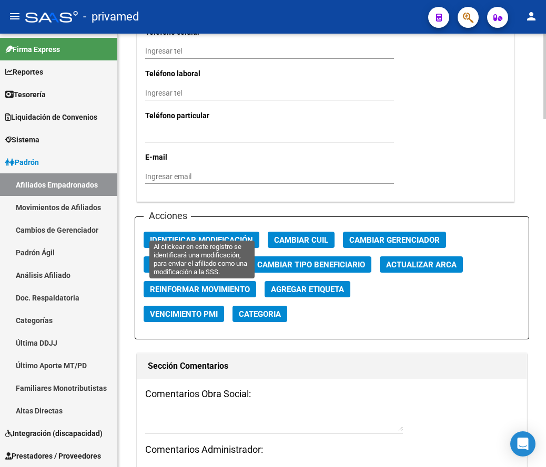
click at [184, 236] on span "Identificar Modificación" at bounding box center [201, 240] width 103 height 9
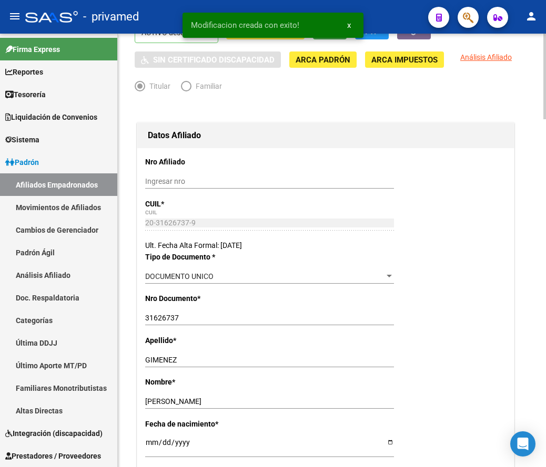
scroll to position [0, 0]
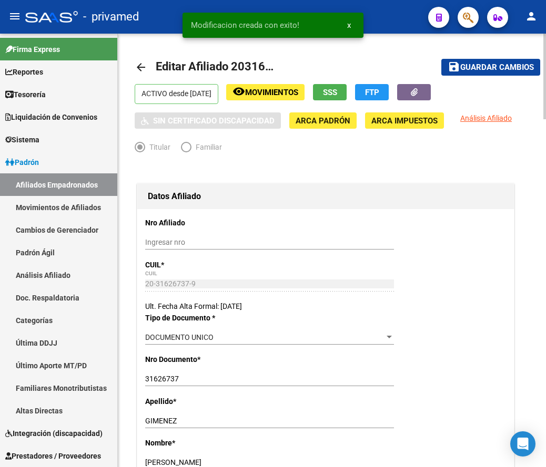
click at [483, 62] on button "save Guardar cambios" at bounding box center [490, 67] width 99 height 16
click at [144, 64] on mat-icon "arrow_back" at bounding box center [141, 67] width 13 height 13
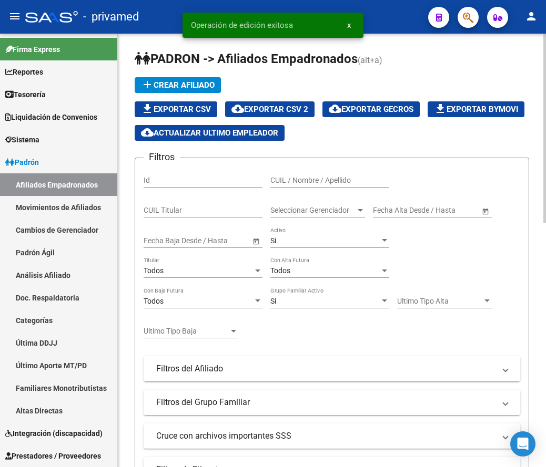
click at [415, 75] on app-list-header "PADRON -> Afiliados Empadronados (alt+a) add Crear Afiliado file_download Expor…" at bounding box center [332, 300] width 394 height 501
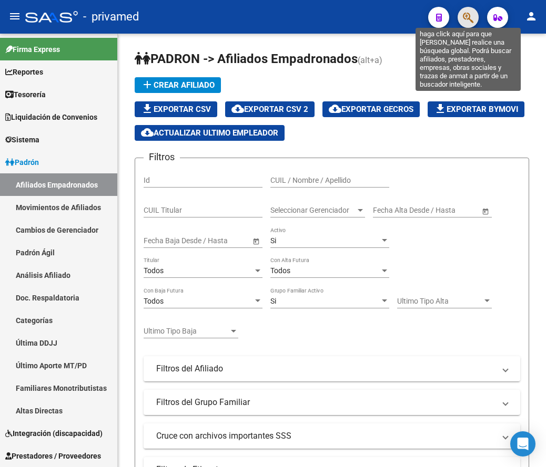
click at [473, 18] on icon "button" at bounding box center [468, 18] width 11 height 12
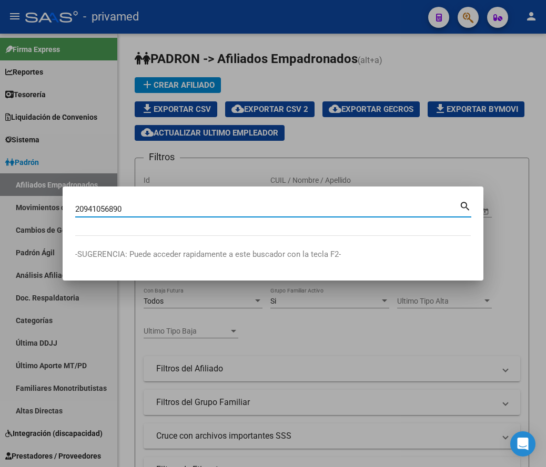
type input "20941056890"
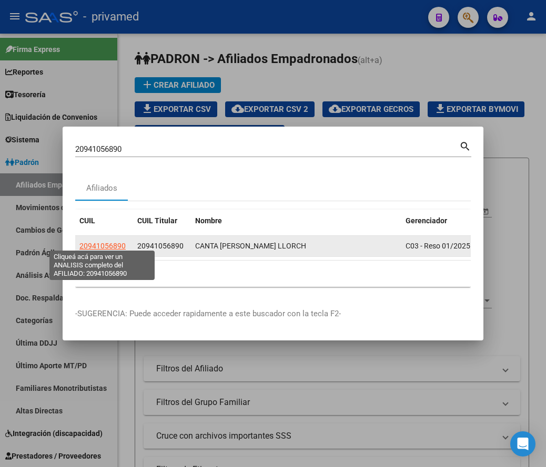
click at [96, 240] on app-link-go-to "20941056890" at bounding box center [102, 246] width 46 height 12
click at [96, 242] on span "20941056890" at bounding box center [102, 246] width 46 height 8
type textarea "20941056890"
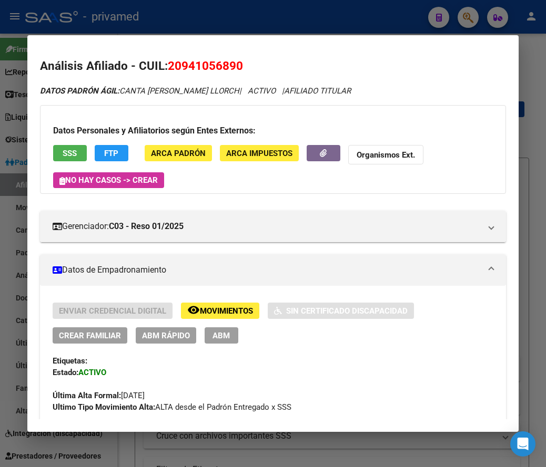
click at [221, 337] on span "ABM" at bounding box center [220, 335] width 17 height 9
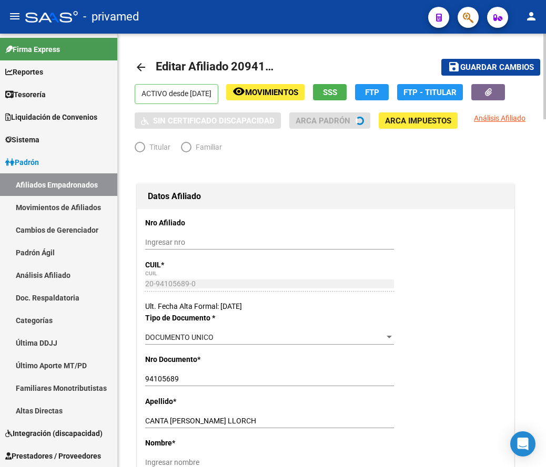
radio input "true"
type input "30-71020467-1"
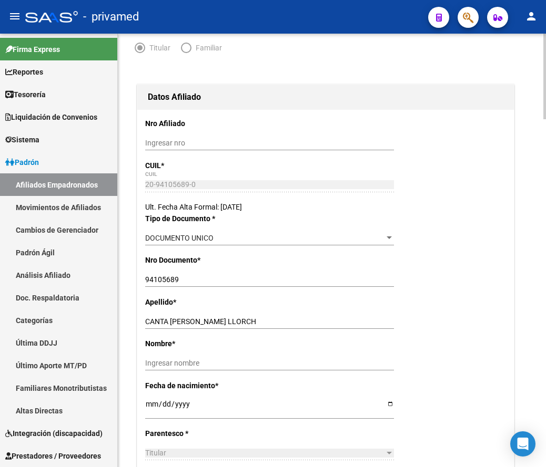
scroll to position [105, 0]
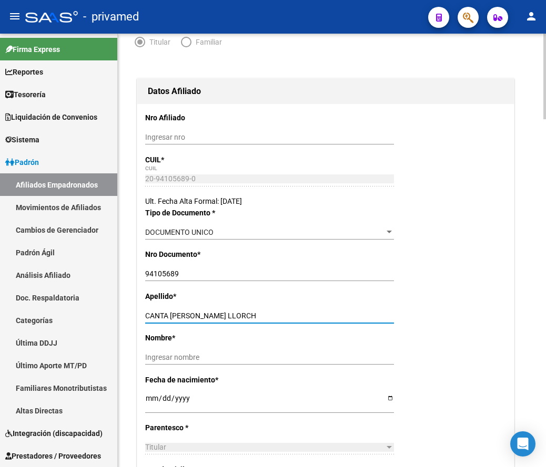
drag, startPoint x: 245, startPoint y: 315, endPoint x: 217, endPoint y: 313, distance: 27.9
click at [217, 313] on input "CANTA VILLANUEVA LLORCH" at bounding box center [269, 316] width 249 height 9
click at [261, 318] on input "CANTA VILLANUEVA LLORCH" at bounding box center [269, 316] width 249 height 9
drag, startPoint x: 215, startPoint y: 311, endPoint x: 250, endPoint y: 323, distance: 36.7
click at [250, 323] on div "CANTA VILLANUEVA LLORCH Ingresar apellido" at bounding box center [269, 321] width 249 height 24
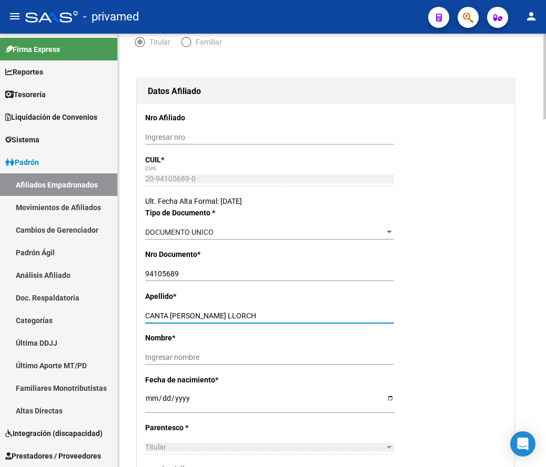
click at [251, 319] on input "CANTA VILLANUEVA LLORCH" at bounding box center [269, 316] width 249 height 9
drag, startPoint x: 247, startPoint y: 319, endPoint x: 216, endPoint y: 314, distance: 31.3
click at [216, 314] on input "CANTA VILLANUEVA LLORCH" at bounding box center [269, 316] width 249 height 9
type input "CANTA VILLANUEVA"
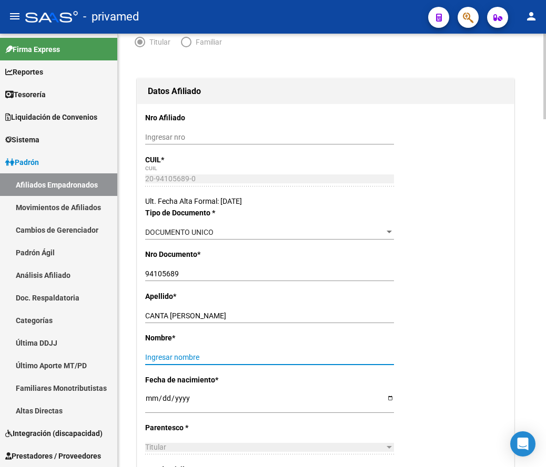
click at [208, 353] on input "Ingresar nombre" at bounding box center [269, 357] width 249 height 9
paste input "LLORCH"
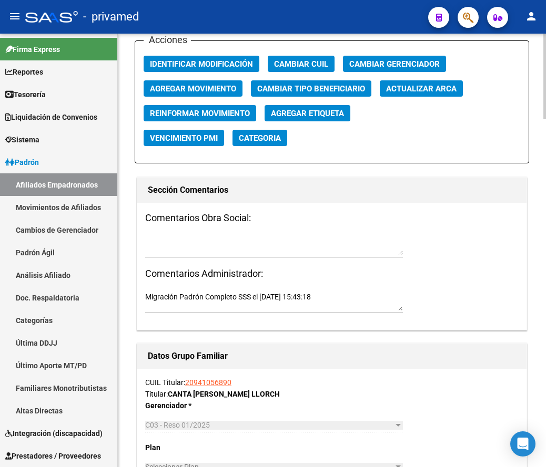
scroll to position [1157, 0]
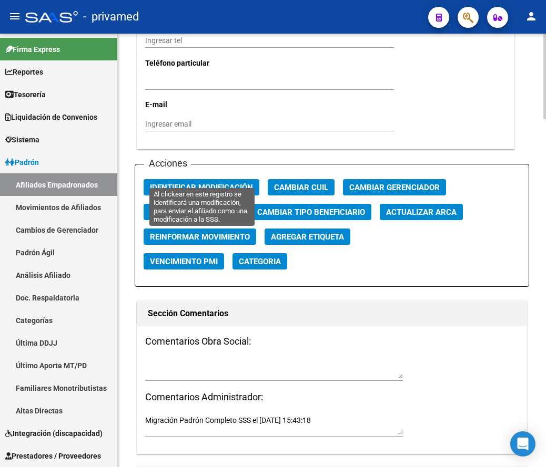
type input "LLORCH"
click at [186, 179] on button "Identificar Modificación" at bounding box center [202, 187] width 116 height 16
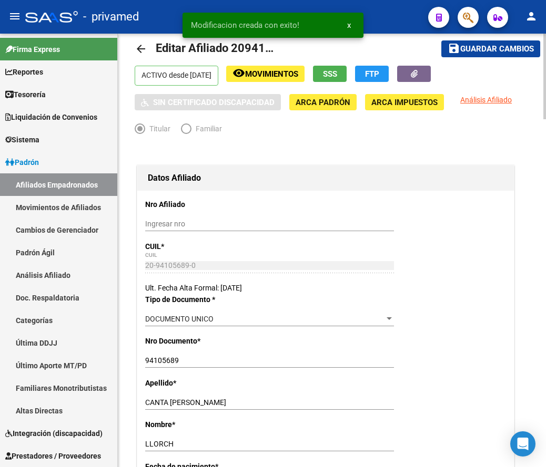
scroll to position [0, 0]
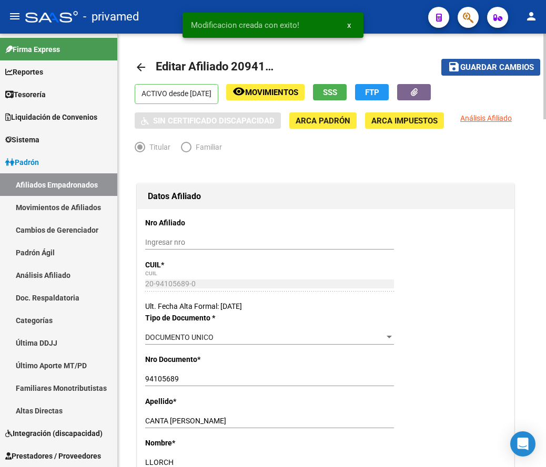
click at [508, 63] on span "Guardar cambios" at bounding box center [497, 67] width 74 height 9
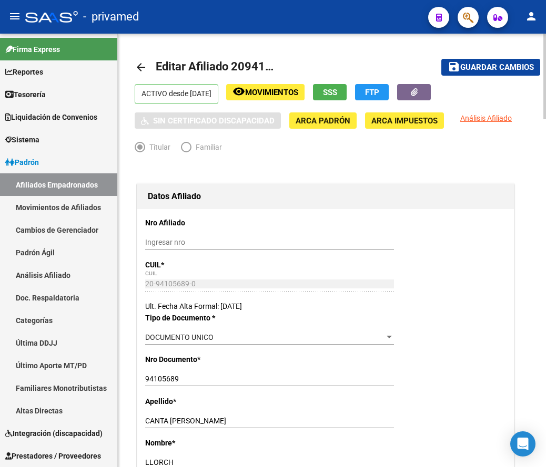
click at [146, 67] on mat-icon "arrow_back" at bounding box center [141, 67] width 13 height 13
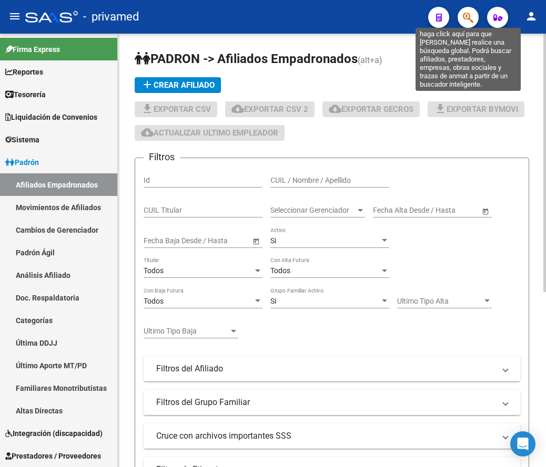
click at [472, 14] on icon "button" at bounding box center [468, 18] width 11 height 12
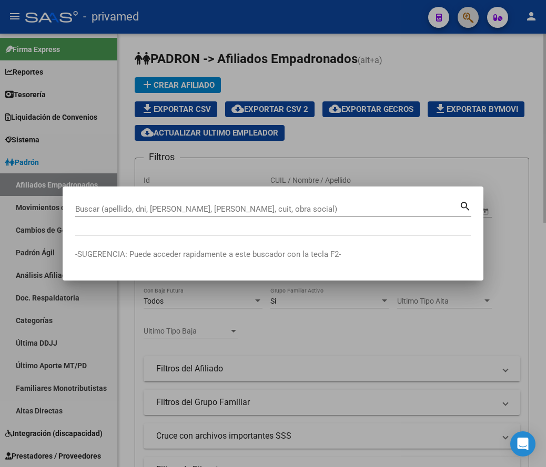
paste input "20288615994"
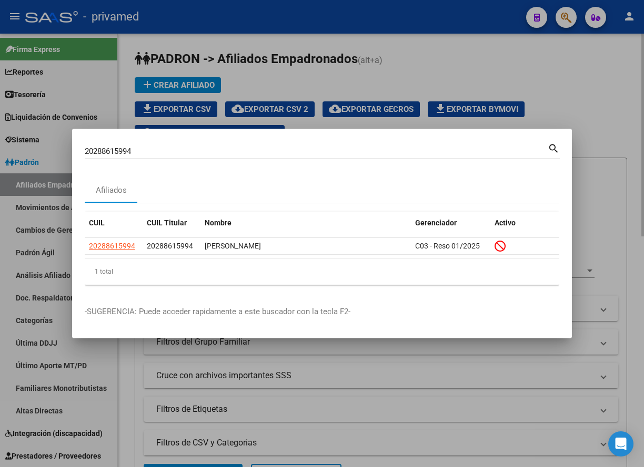
click at [170, 155] on input "20288615994" at bounding box center [316, 151] width 463 height 9
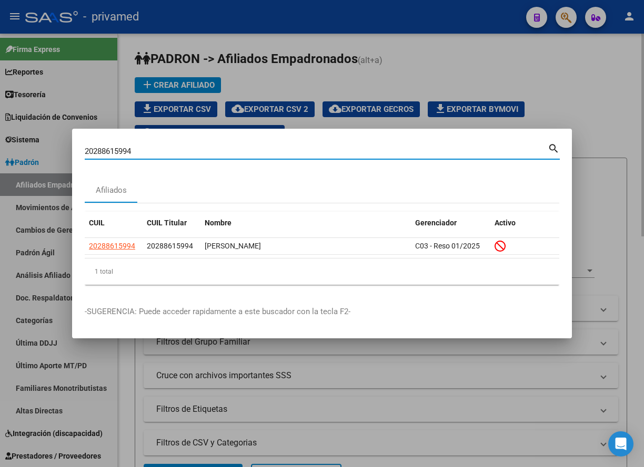
click at [170, 155] on input "20288615994" at bounding box center [316, 151] width 463 height 9
paste input "397717977"
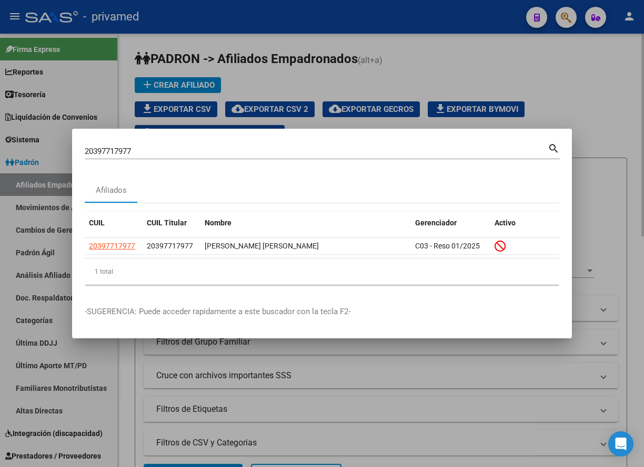
click at [148, 150] on input "20397717977" at bounding box center [316, 151] width 463 height 9
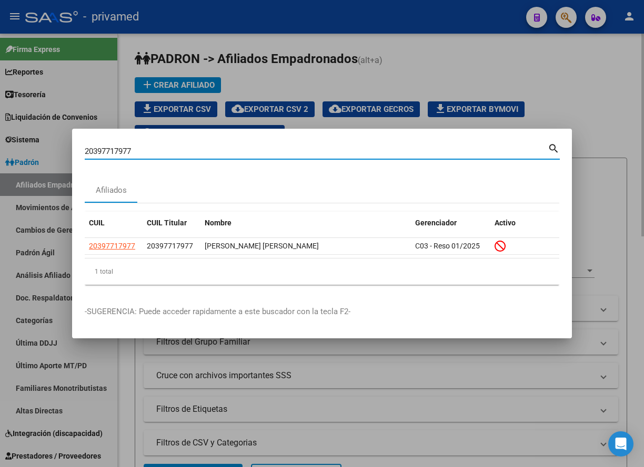
click at [148, 150] on input "20397717977" at bounding box center [316, 151] width 463 height 9
paste input "730933503"
click at [231, 151] on input "27309335037" at bounding box center [316, 151] width 463 height 9
click at [232, 151] on input "27309335037" at bounding box center [316, 151] width 463 height 9
paste input "71090024"
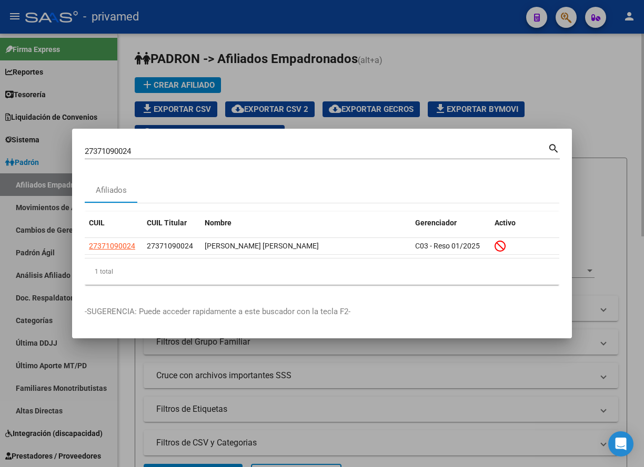
click at [294, 154] on input "27371090024" at bounding box center [316, 151] width 463 height 9
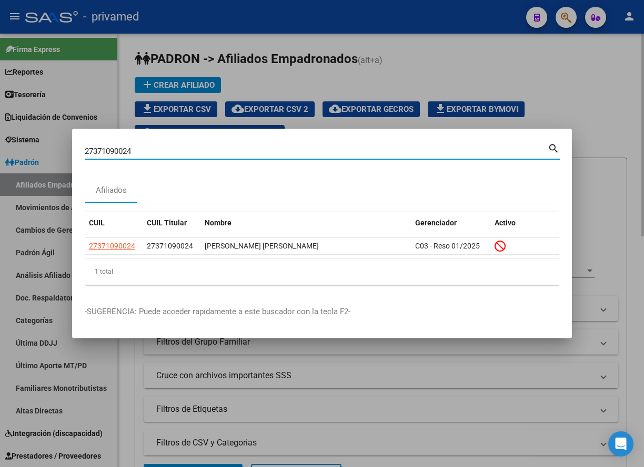
click at [294, 154] on input "27371090024" at bounding box center [316, 151] width 463 height 9
paste input "0288255270"
click at [195, 151] on input "20288255270" at bounding box center [316, 151] width 463 height 9
paste input "312568315"
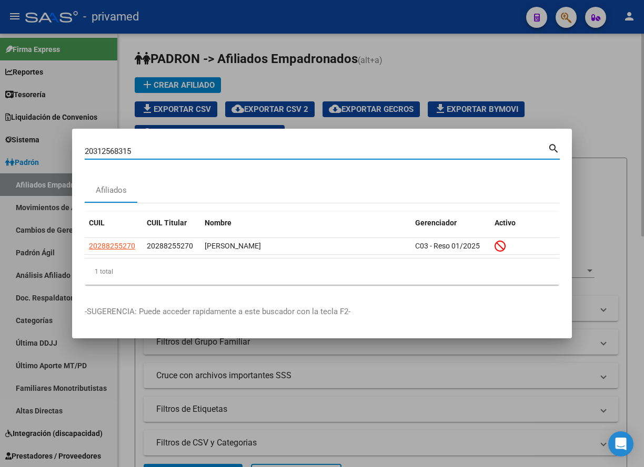
type input "20312568315"
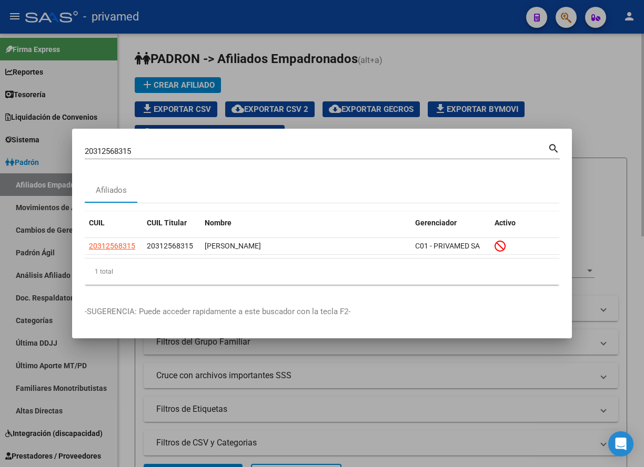
click at [176, 151] on input "20312568315" at bounding box center [316, 151] width 463 height 9
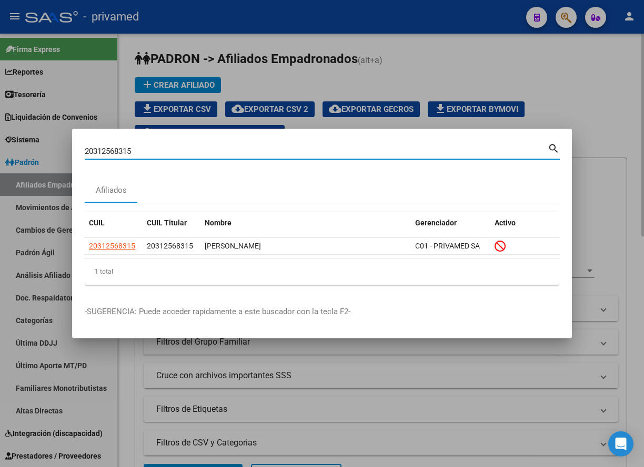
click at [176, 151] on input "20312568315" at bounding box center [316, 151] width 463 height 9
paste input
click at [169, 152] on input "Buscar (apellido, dni, [PERSON_NAME], [PERSON_NAME], cuit, obra social)" at bounding box center [316, 151] width 463 height 9
paste input "20312568315"
click at [356, 151] on input "20312568315" at bounding box center [316, 151] width 463 height 9
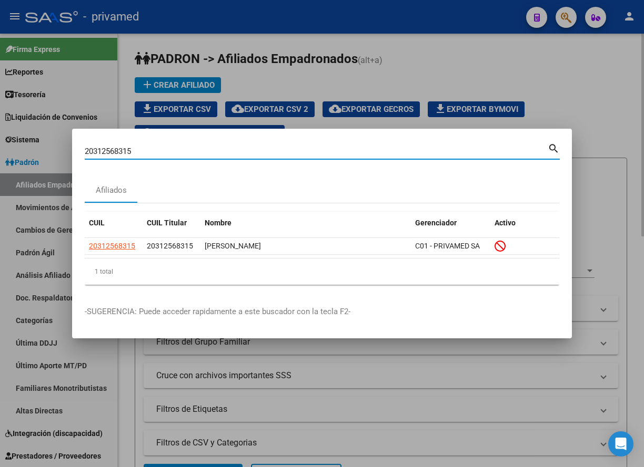
click at [356, 151] on input "20312568315" at bounding box center [316, 151] width 463 height 9
paste input "248242958"
type input "20248242958"
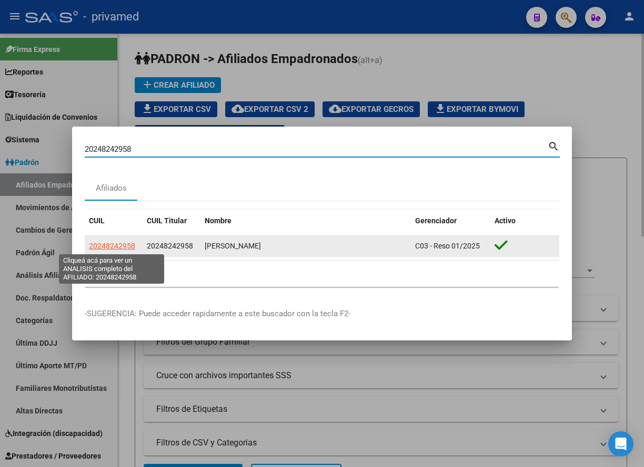
click at [114, 250] on span "20248242958" at bounding box center [112, 246] width 46 height 8
type textarea "20248242958"
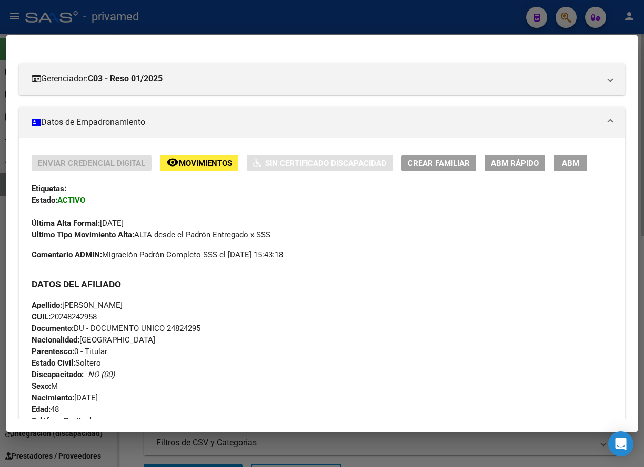
scroll to position [158, 0]
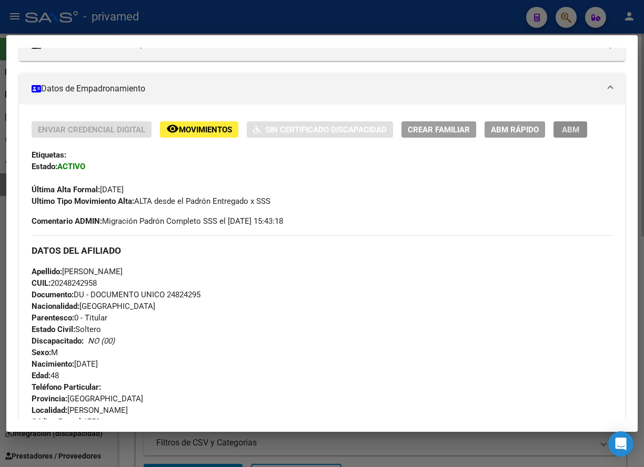
click at [545, 131] on span "ABM" at bounding box center [570, 129] width 17 height 9
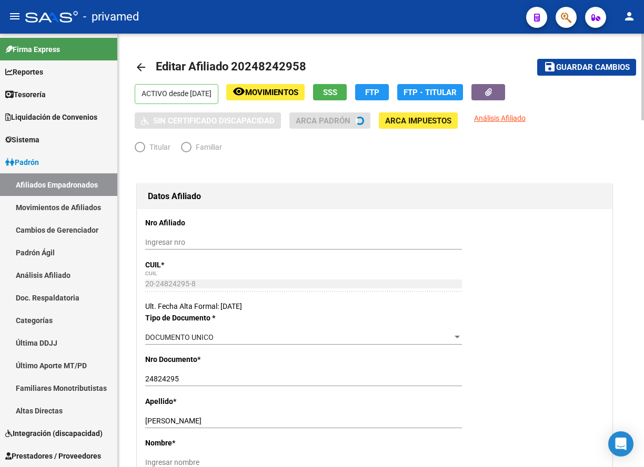
radio input "true"
type input "30-68728814-5"
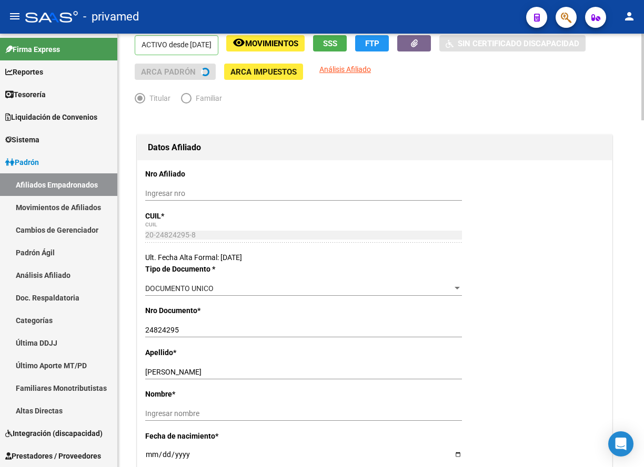
scroll to position [105, 0]
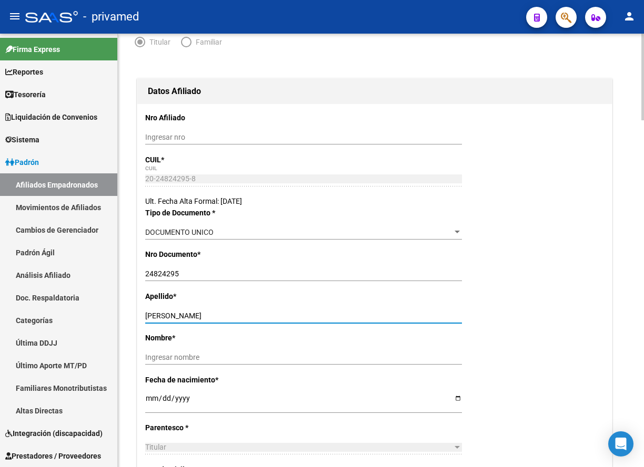
drag, startPoint x: 211, startPoint y: 314, endPoint x: 179, endPoint y: 317, distance: 32.7
click at [179, 317] on input "SAUCEDO WALTER A" at bounding box center [303, 316] width 317 height 9
type input "SAUCEDO"
click at [179, 356] on input "Ingresar nombre" at bounding box center [303, 357] width 317 height 9
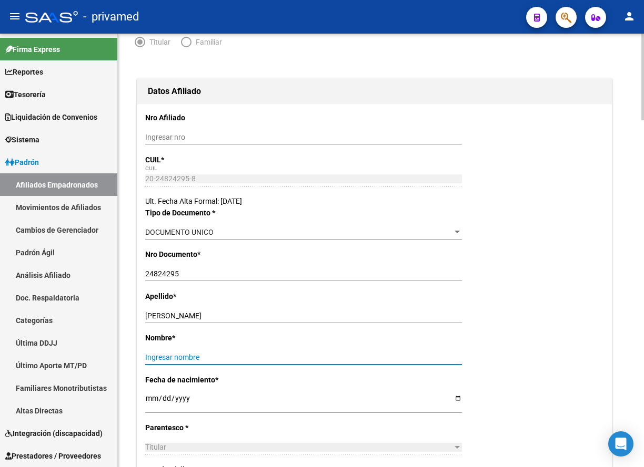
paste input "WALTER A"
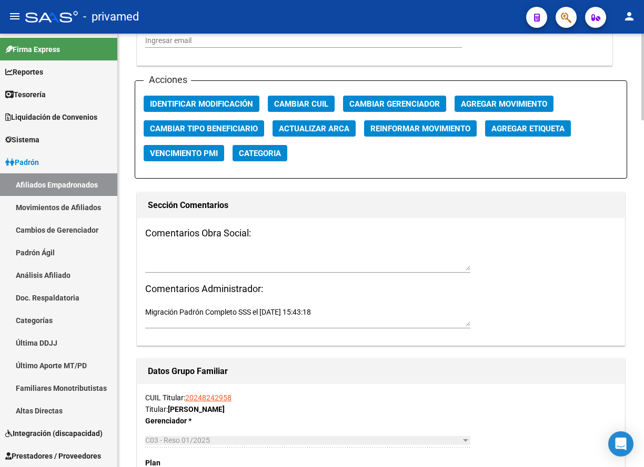
scroll to position [1157, 0]
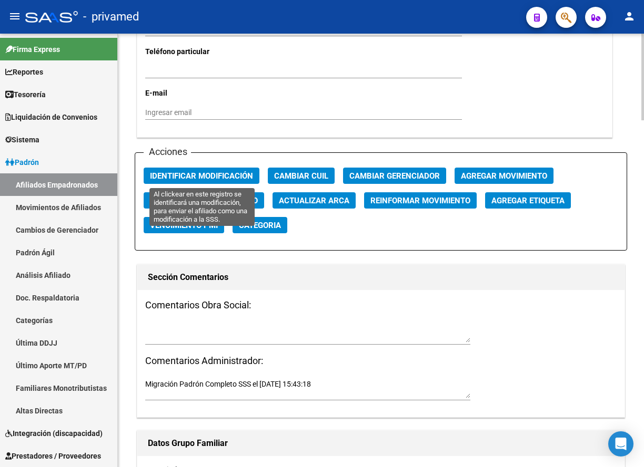
type input "WALTER A"
click at [182, 171] on span "Identificar Modificación" at bounding box center [201, 175] width 103 height 9
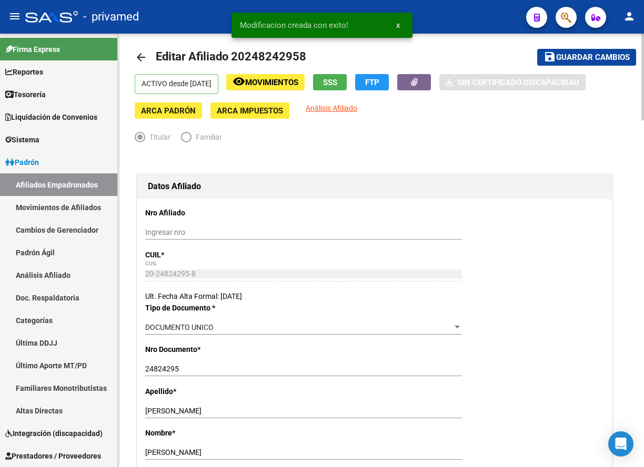
scroll to position [0, 0]
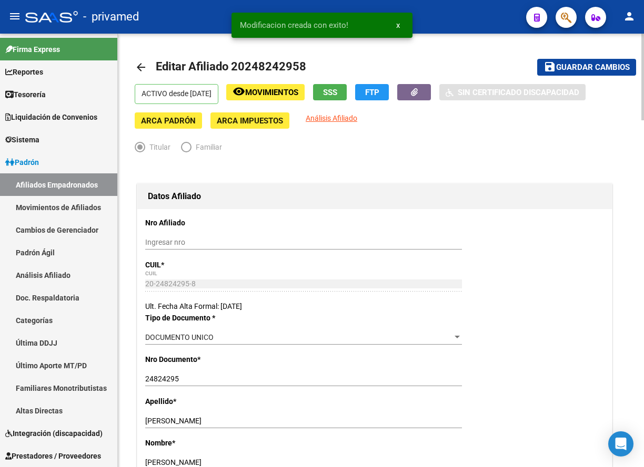
click at [545, 66] on span "Guardar cambios" at bounding box center [593, 67] width 74 height 9
drag, startPoint x: 226, startPoint y: 151, endPoint x: 146, endPoint y: 67, distance: 116.0
click at [146, 67] on mat-icon "arrow_back" at bounding box center [141, 67] width 13 height 13
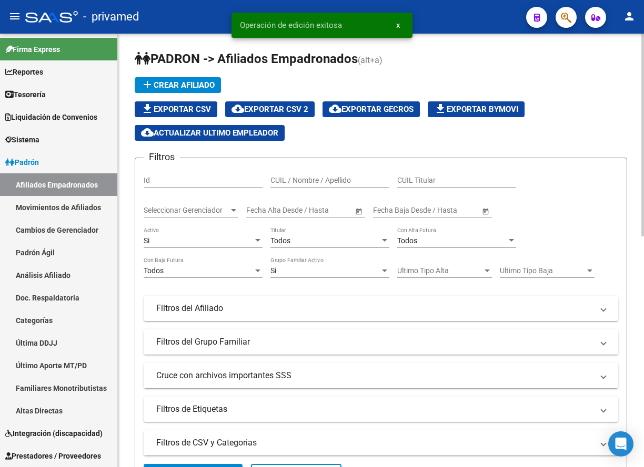
click at [545, 14] on icon "button" at bounding box center [565, 18] width 11 height 12
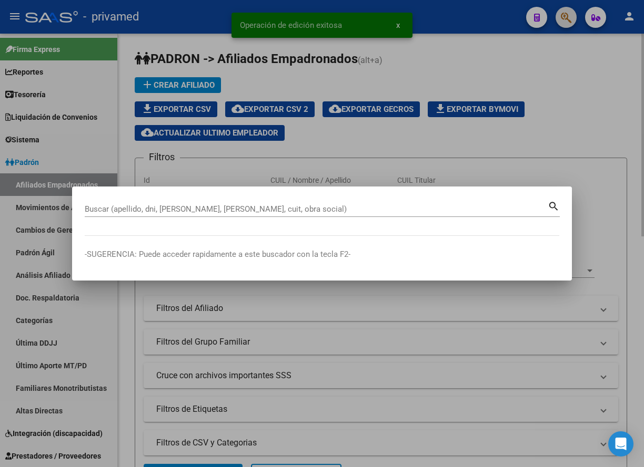
paste input "23279271009"
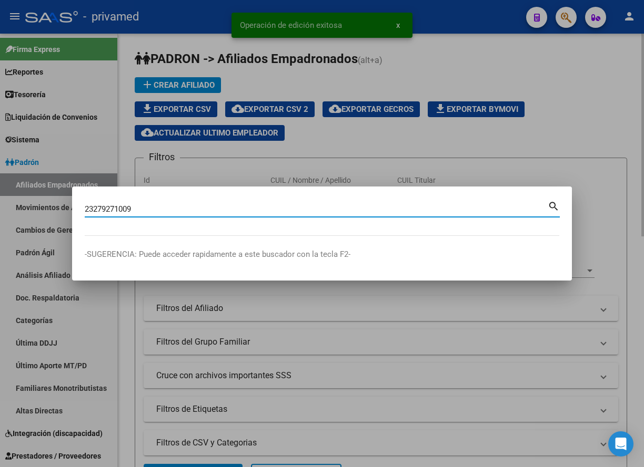
type input "23279271009"
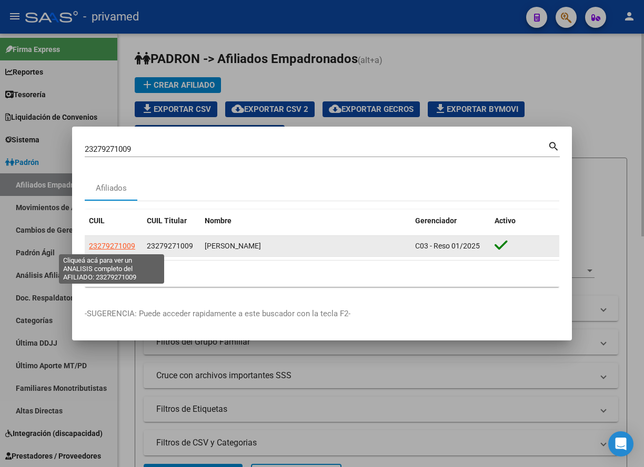
click at [130, 246] on span "23279271009" at bounding box center [112, 246] width 46 height 8
type textarea "23279271009"
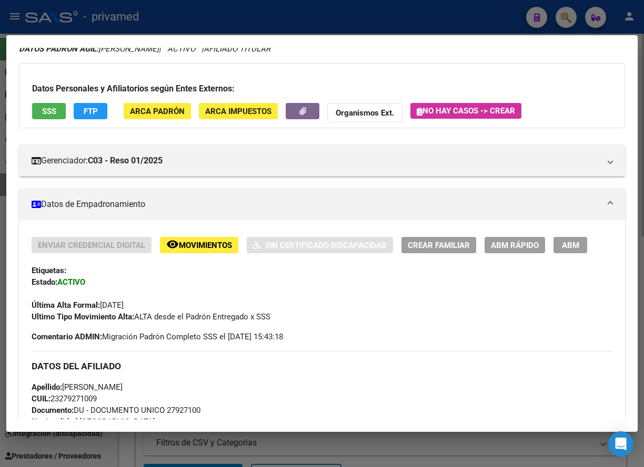
scroll to position [53, 0]
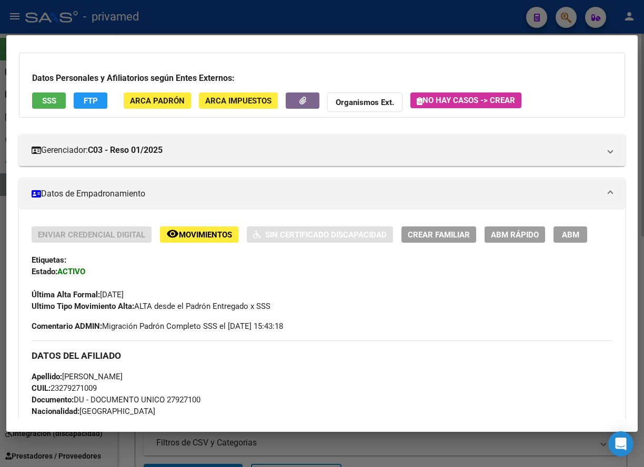
click at [545, 231] on span "ABM" at bounding box center [570, 234] width 17 height 9
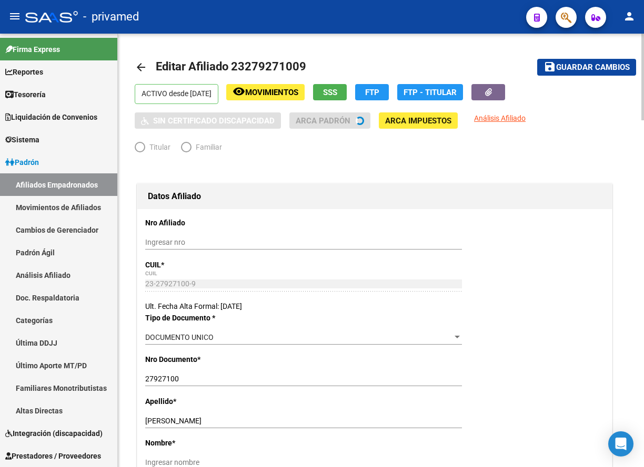
radio input "true"
type input "30-64106337-8"
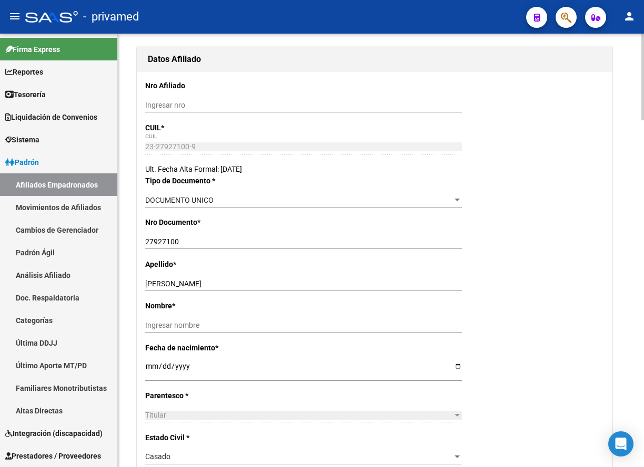
scroll to position [158, 0]
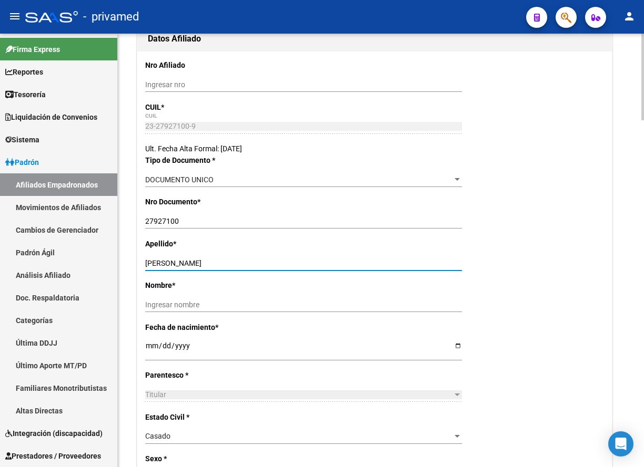
drag, startPoint x: 221, startPoint y: 264, endPoint x: 166, endPoint y: 261, distance: 55.3
click at [166, 261] on input "PIRIZ VICTOR DANIEL" at bounding box center [303, 263] width 317 height 9
type input "PIRIZ"
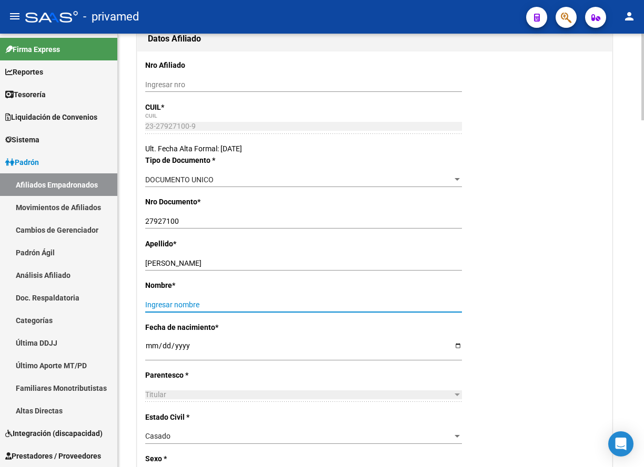
click at [180, 301] on input "Ingresar nombre" at bounding box center [303, 305] width 317 height 9
paste input "VICTOR DANIEL"
type input "VICTOR DANIEL"
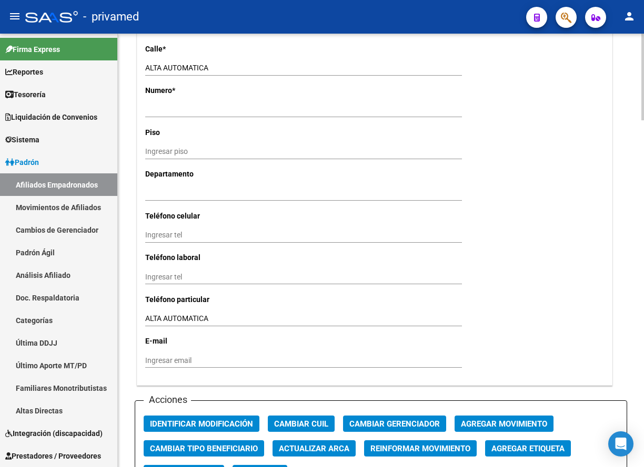
scroll to position [946, 0]
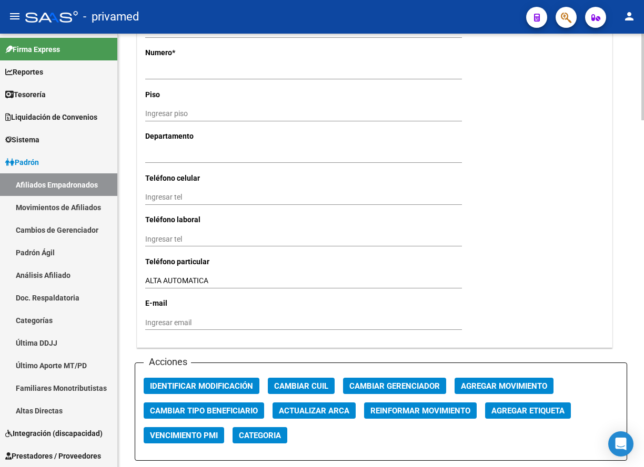
click at [177, 389] on span "Identificar Modificación" at bounding box center [201, 386] width 103 height 9
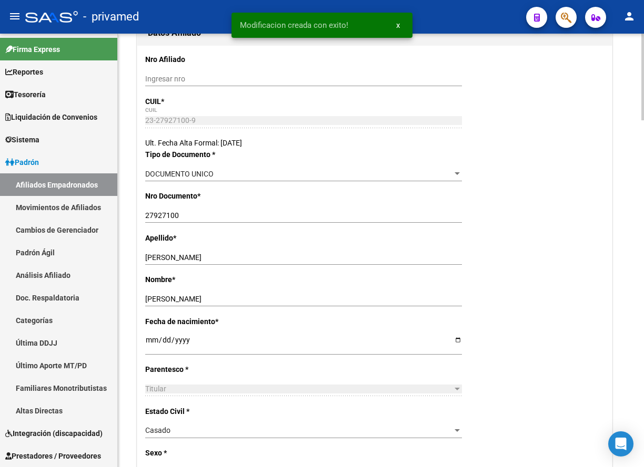
scroll to position [0, 0]
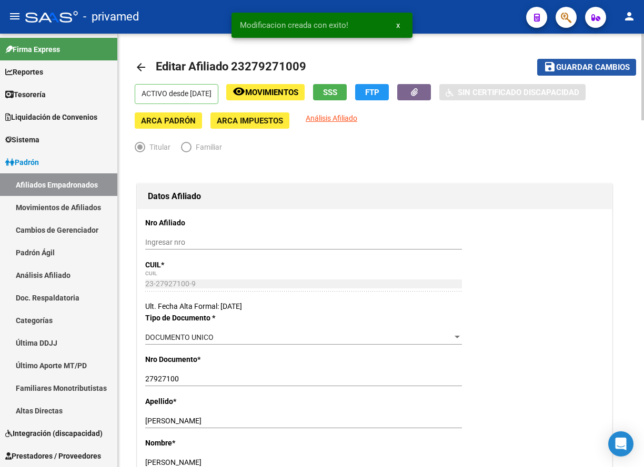
click at [545, 66] on span "Guardar cambios" at bounding box center [593, 67] width 74 height 9
click at [141, 65] on mat-icon "arrow_back" at bounding box center [141, 67] width 13 height 13
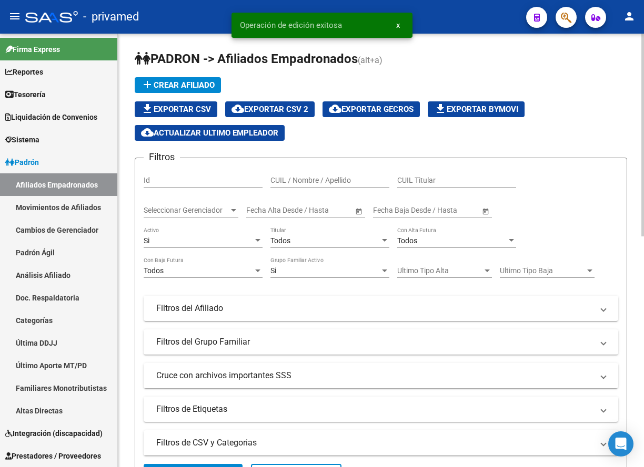
drag, startPoint x: 423, startPoint y: 77, endPoint x: 519, endPoint y: 62, distance: 97.5
click at [424, 77] on app-list-header "PADRON -> Afiliados Empadronados (alt+a) add Crear Afiliado file_download Expor…" at bounding box center [381, 270] width 492 height 441
click at [545, 22] on button "button" at bounding box center [565, 17] width 21 height 21
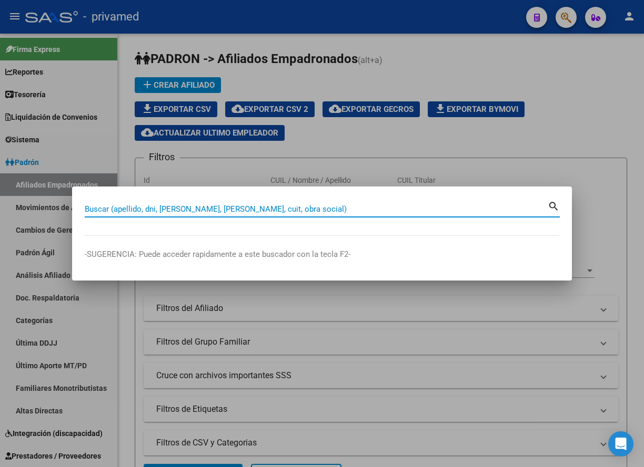
click at [376, 209] on input "Buscar (apellido, dni, [PERSON_NAME], [PERSON_NAME], cuit, obra social)" at bounding box center [316, 209] width 463 height 9
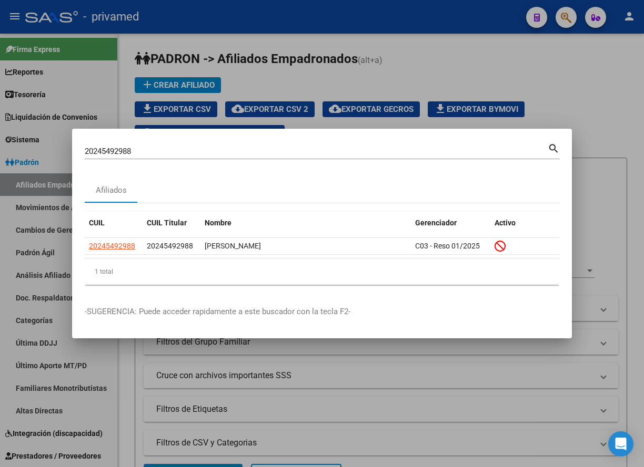
click at [354, 157] on div "20245492988 Buscar (apellido, dni, cuil, nro traspaso, cuit, obra social)" at bounding box center [316, 152] width 463 height 16
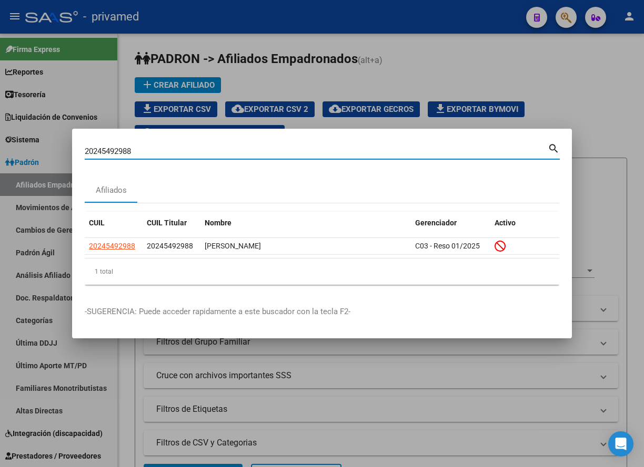
click at [353, 156] on div "20245492988 Buscar (apellido, dni, cuil, nro traspaso, cuit, obra social)" at bounding box center [316, 152] width 463 height 16
click at [351, 152] on input "20245492988" at bounding box center [316, 151] width 463 height 9
paste input "432309441"
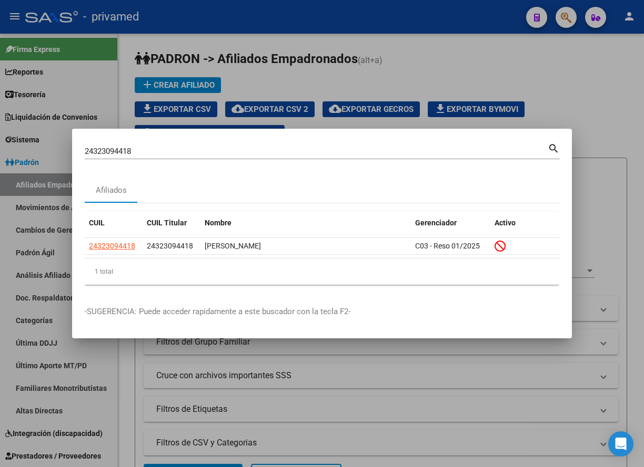
click at [148, 151] on input "24323094418" at bounding box center [316, 151] width 463 height 9
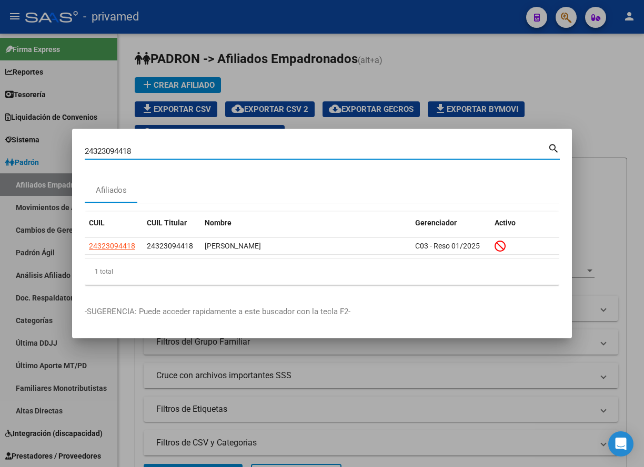
click at [148, 151] on input "24323094418" at bounding box center [316, 151] width 463 height 9
paste input "0333006430"
click at [235, 151] on input "20333006430" at bounding box center [316, 151] width 463 height 9
paste input "742989876"
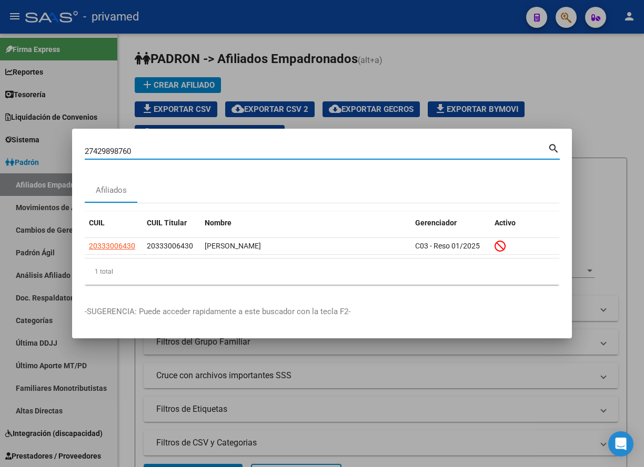
type input "27429898760"
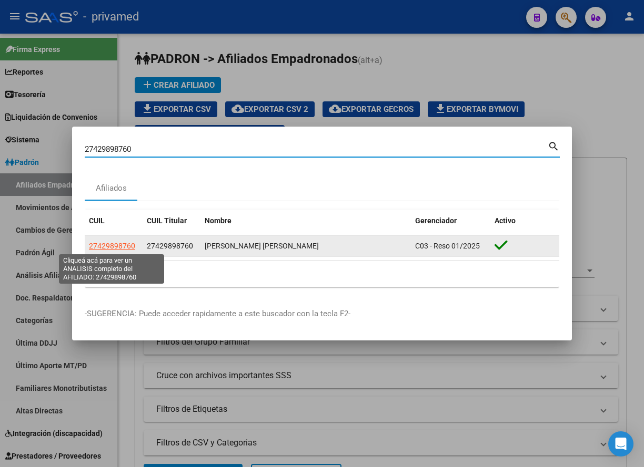
click at [118, 246] on span "27429898760" at bounding box center [112, 246] width 46 height 8
type textarea "27429898760"
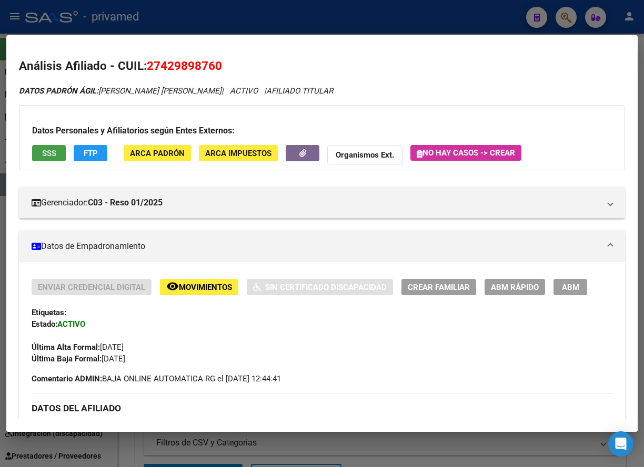
click at [48, 154] on span "SSS" at bounding box center [49, 153] width 14 height 9
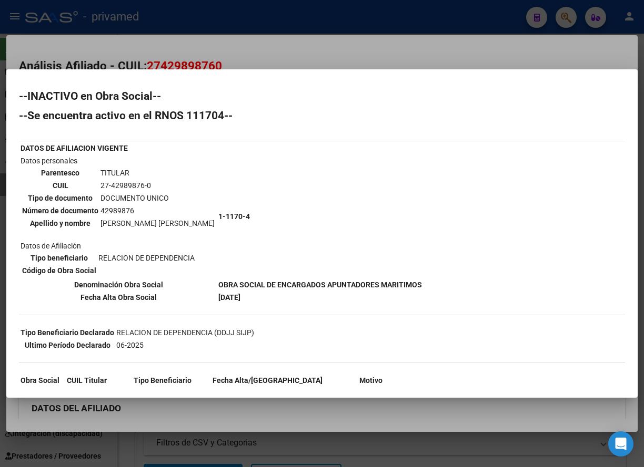
click at [256, 46] on div at bounding box center [322, 233] width 644 height 467
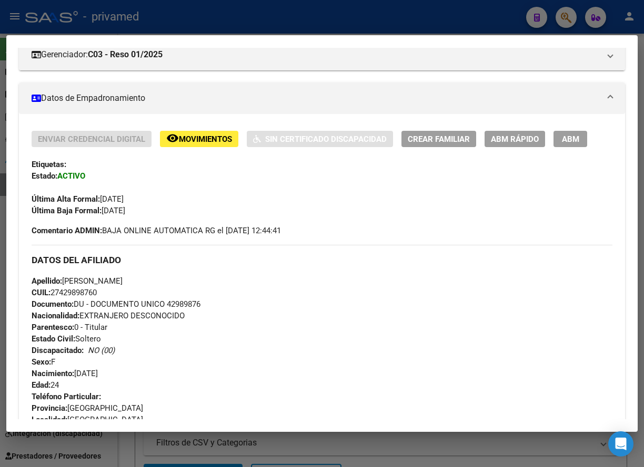
scroll to position [158, 0]
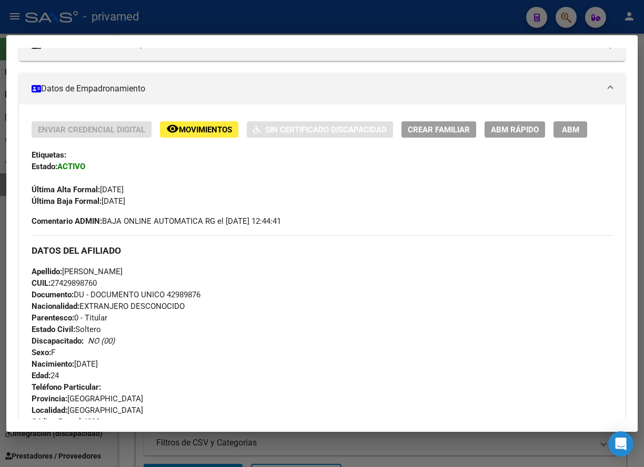
click at [216, 126] on span "Movimientos" at bounding box center [205, 129] width 53 height 9
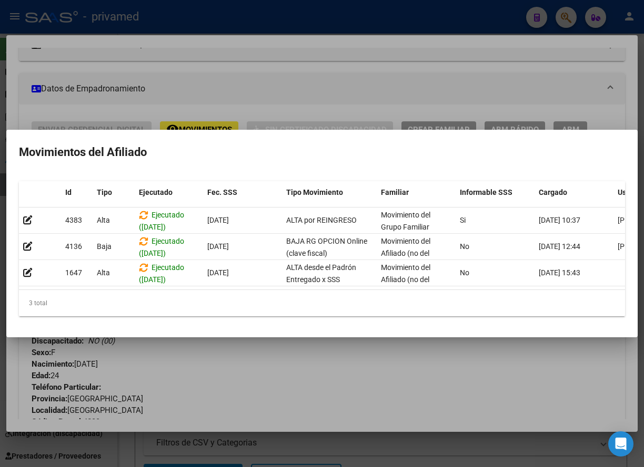
click at [312, 86] on div at bounding box center [322, 233] width 644 height 467
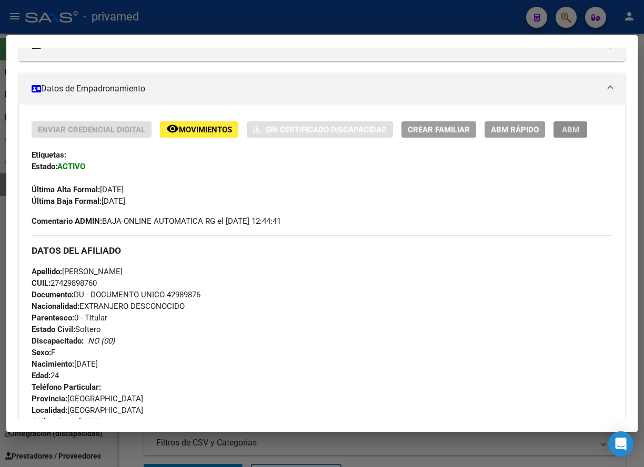
click at [545, 126] on span "ABM" at bounding box center [570, 129] width 17 height 9
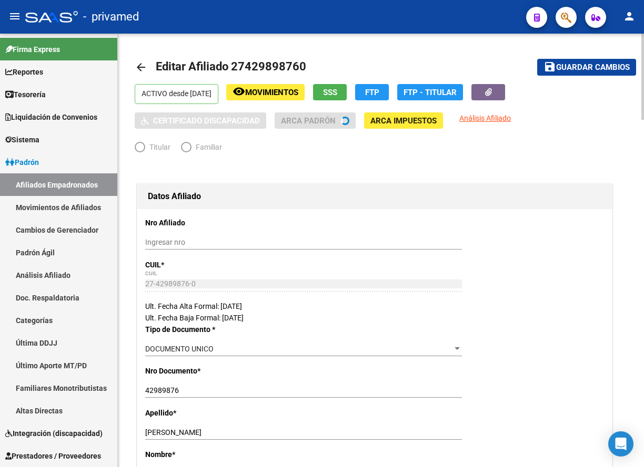
radio input "true"
type input "30-51618667-0"
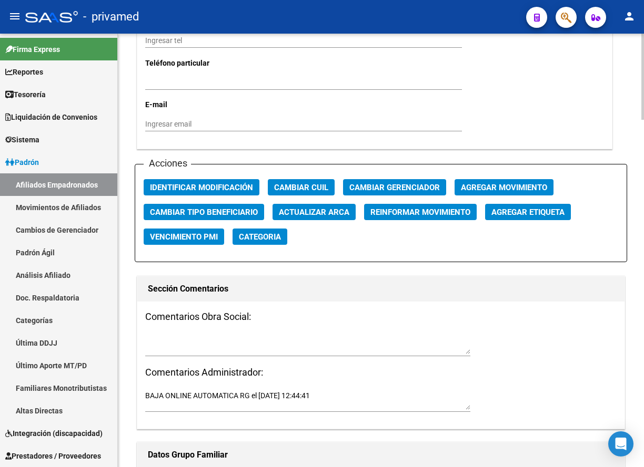
scroll to position [1209, 0]
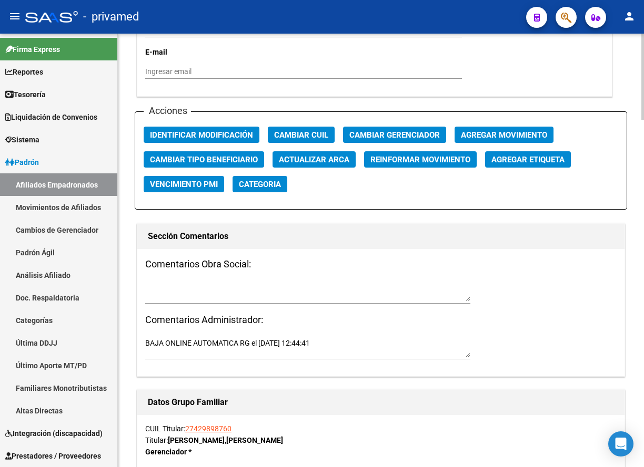
click at [157, 295] on textarea at bounding box center [307, 292] width 325 height 20
click at [201, 288] on textarea "Anulación opción por la SSS" at bounding box center [307, 292] width 325 height 20
click at [303, 291] on textarea "Anulación opción RG cambio os por la SSS" at bounding box center [307, 292] width 325 height 20
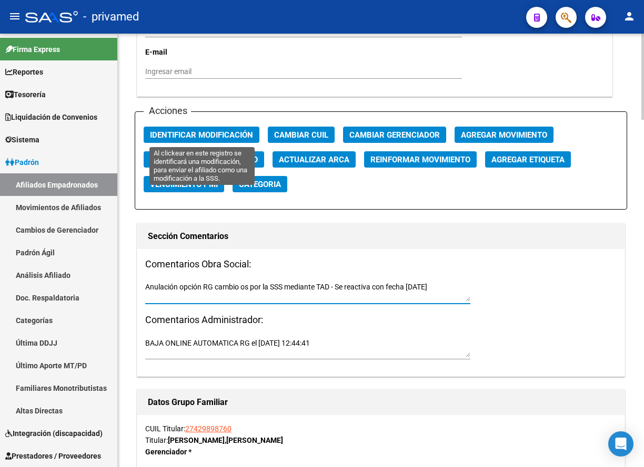
type textarea "Anulación opción RG cambio os por la SSS mediante TAD - Se reactiva con fecha 0…"
click at [216, 130] on span "Identificar Modificación" at bounding box center [201, 134] width 103 height 9
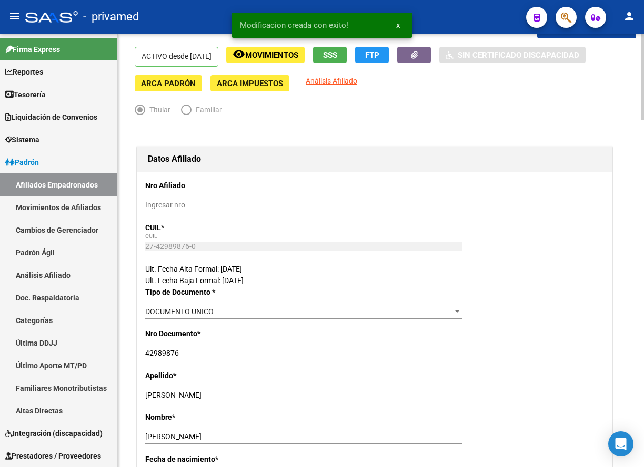
scroll to position [0, 0]
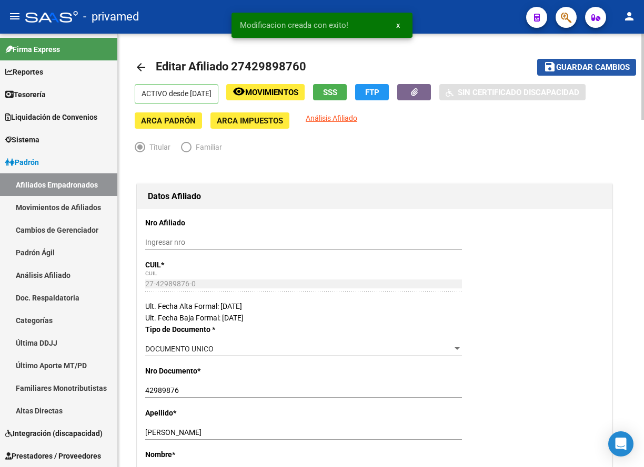
click at [545, 63] on span "Guardar cambios" at bounding box center [593, 67] width 74 height 9
click at [138, 68] on mat-icon "arrow_back" at bounding box center [141, 67] width 13 height 13
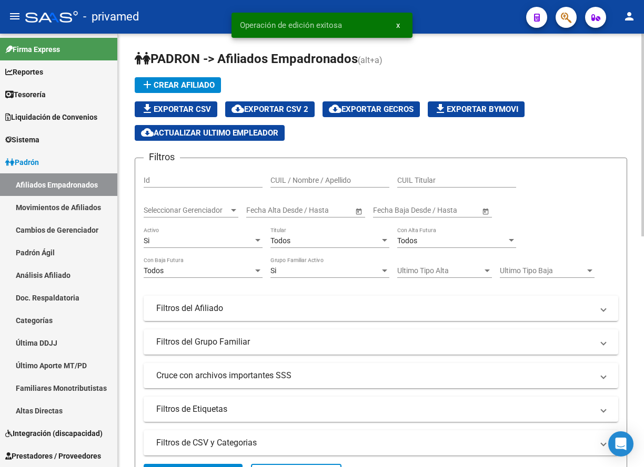
click at [416, 75] on app-list-header "PADRON -> Afiliados Empadronados (alt+a) add Crear Afiliado file_download Expor…" at bounding box center [381, 270] width 492 height 441
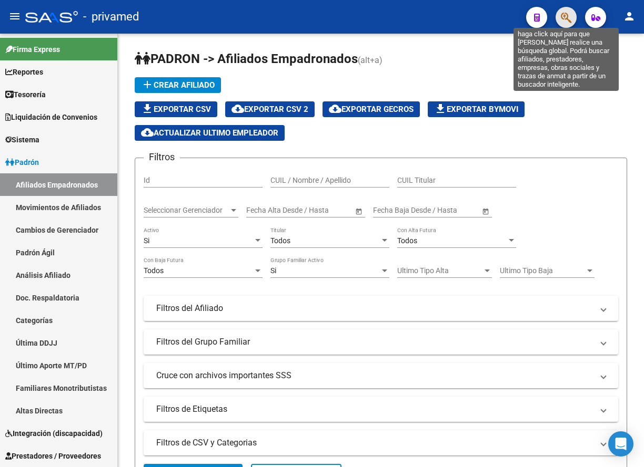
click at [545, 13] on icon "button" at bounding box center [565, 18] width 11 height 12
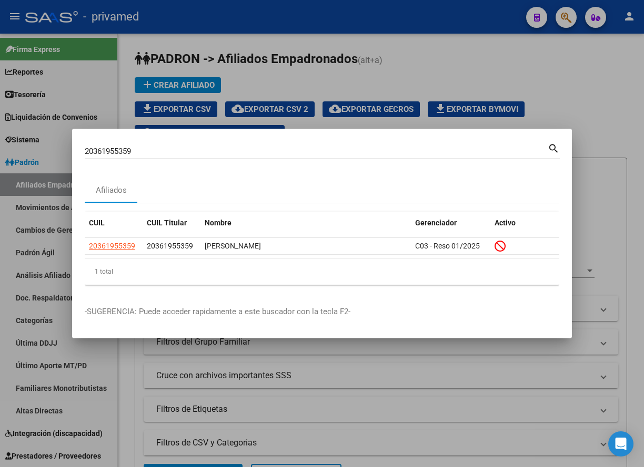
click at [301, 147] on input "20361955359" at bounding box center [316, 151] width 463 height 9
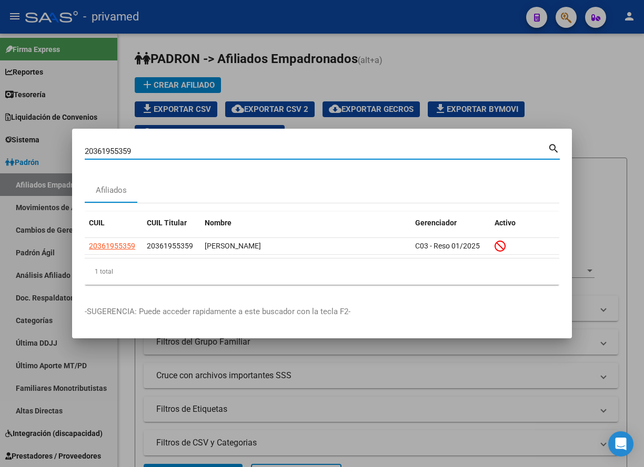
click at [301, 147] on input "20361955359" at bounding box center [316, 151] width 463 height 9
paste input "3385488394"
click at [252, 155] on input "23385488394" at bounding box center [316, 151] width 463 height 9
click at [252, 154] on input "23385488394" at bounding box center [316, 151] width 463 height 9
paste input "024576701"
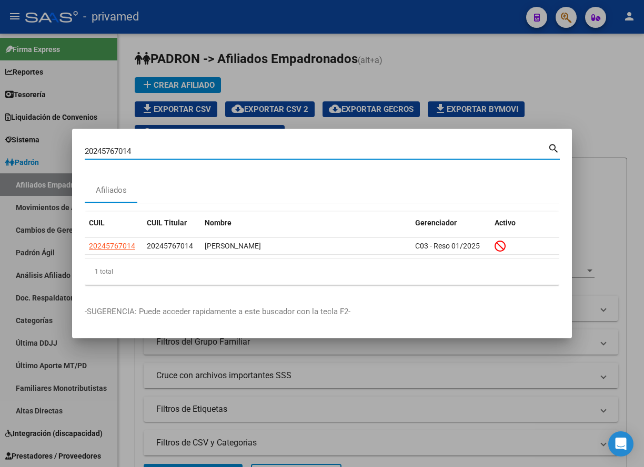
click at [200, 150] on input "20245767014" at bounding box center [316, 151] width 463 height 9
paste input "3938009619"
type input "23938009619"
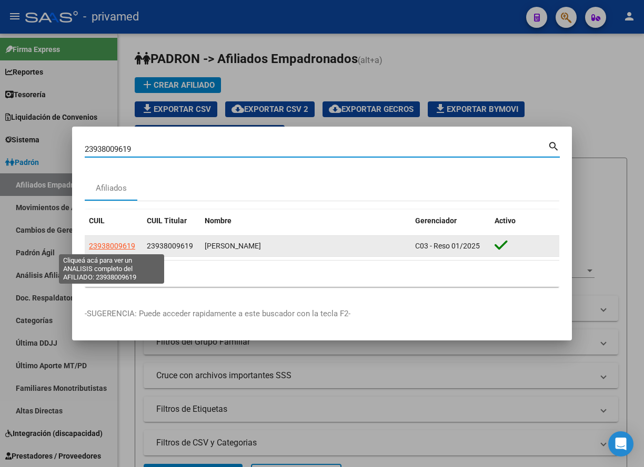
click at [123, 250] on span "23938009619" at bounding box center [112, 246] width 46 height 8
type textarea "23938009619"
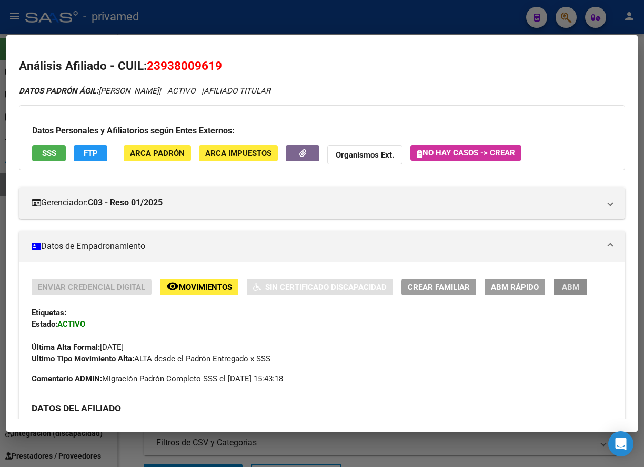
click at [545, 293] on button "ABM" at bounding box center [570, 287] width 34 height 16
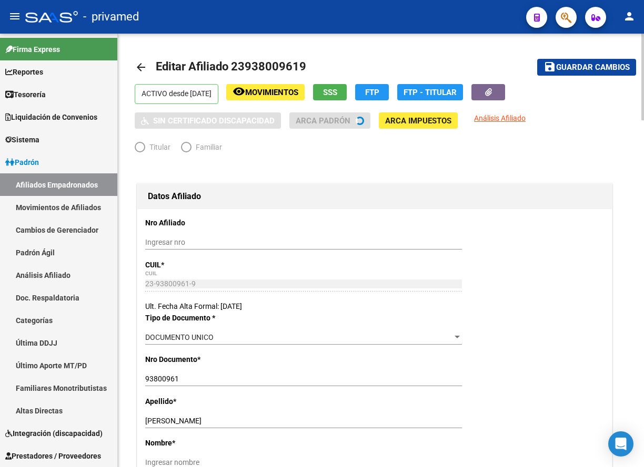
radio input "true"
type input "30-50215968-9"
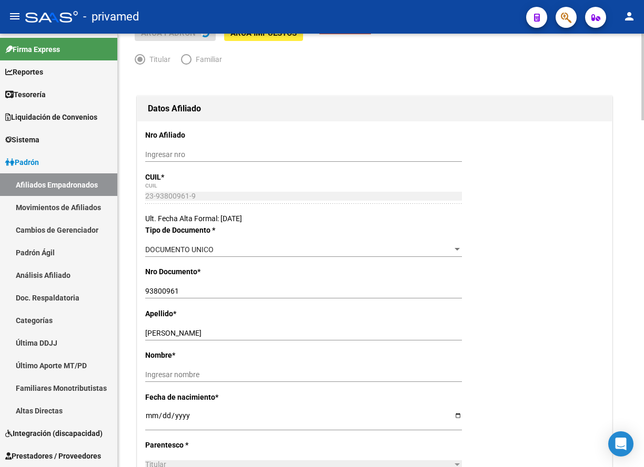
scroll to position [105, 0]
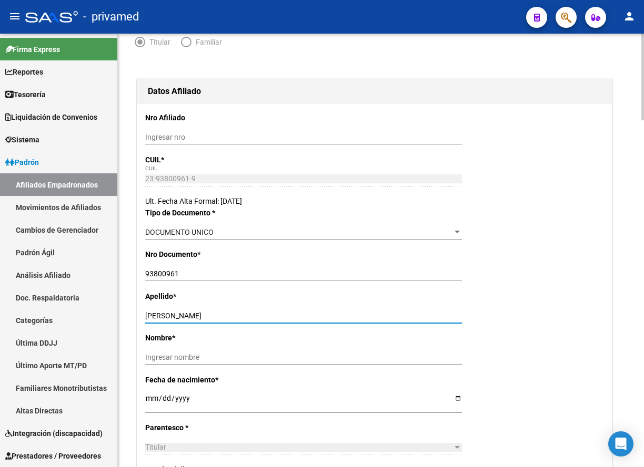
drag, startPoint x: 227, startPoint y: 315, endPoint x: 206, endPoint y: 314, distance: 20.5
click at [206, 314] on input "QUIROGA GARCIA IVAN" at bounding box center [303, 316] width 317 height 9
type input "QUIROGA GARCIA"
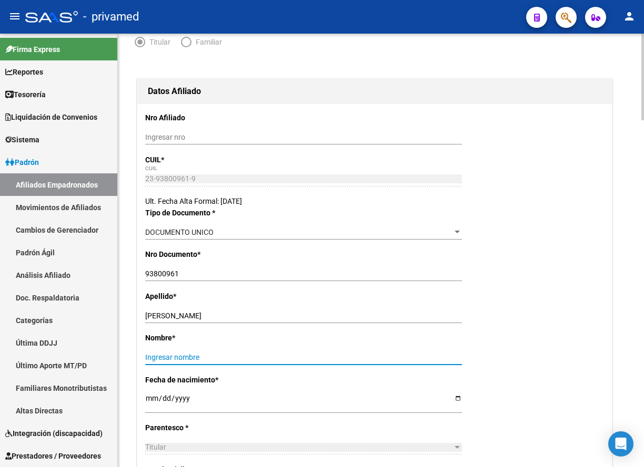
click at [200, 353] on input "Ingresar nombre" at bounding box center [303, 357] width 317 height 9
paste input "IVAN"
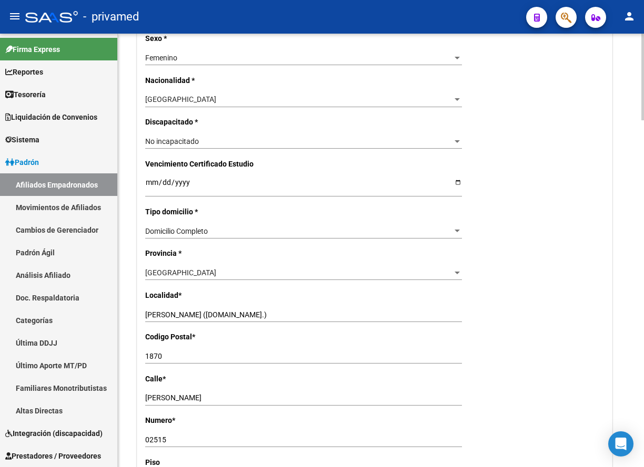
scroll to position [999, 0]
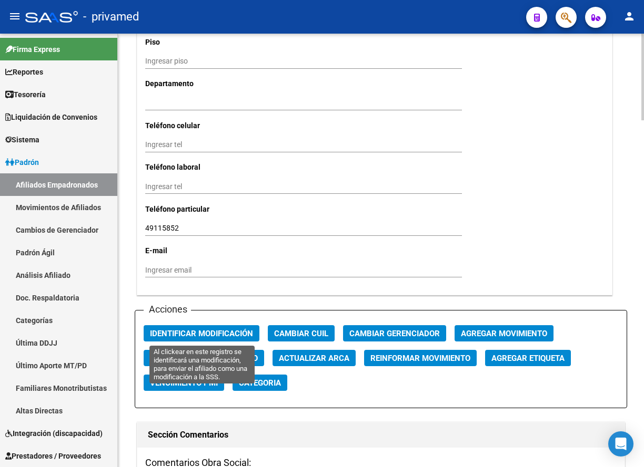
type input "IVAN"
click at [201, 332] on span "Identificar Modificación" at bounding box center [201, 333] width 103 height 9
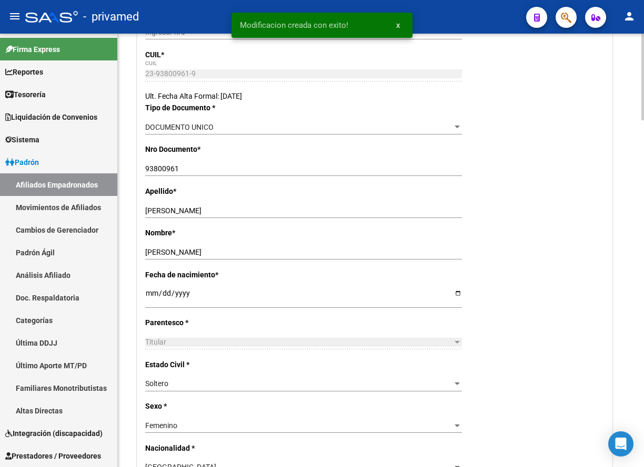
scroll to position [0, 0]
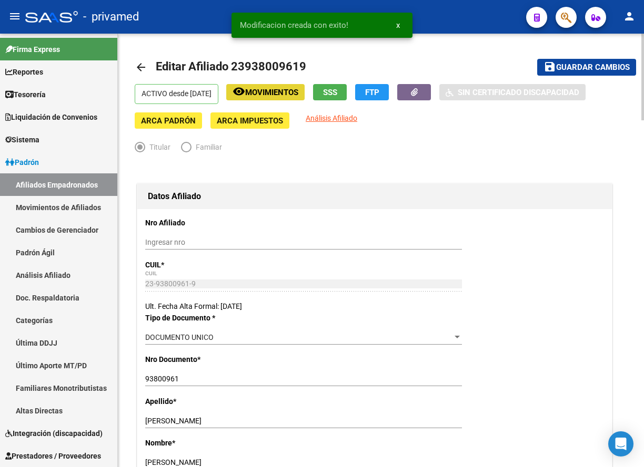
click at [282, 95] on span "Movimientos" at bounding box center [271, 92] width 53 height 9
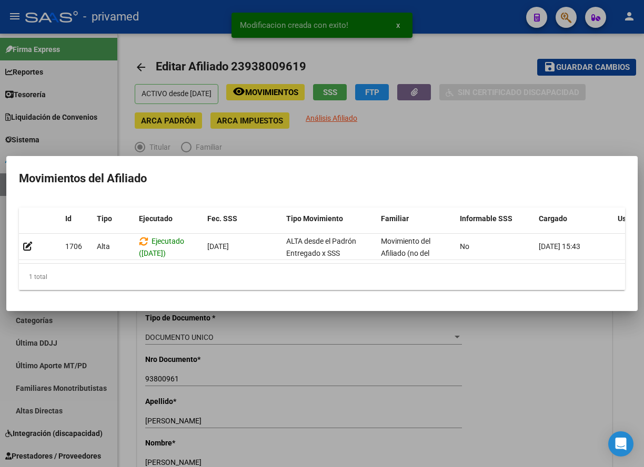
click at [475, 126] on div at bounding box center [322, 233] width 644 height 467
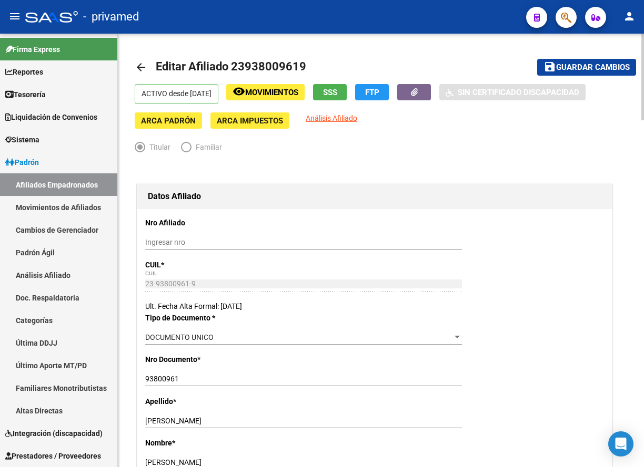
click at [340, 90] on button "SSS" at bounding box center [330, 92] width 34 height 16
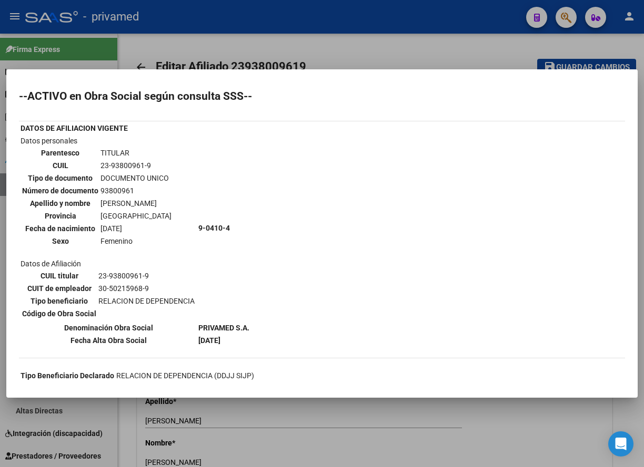
click at [411, 53] on div at bounding box center [322, 233] width 644 height 467
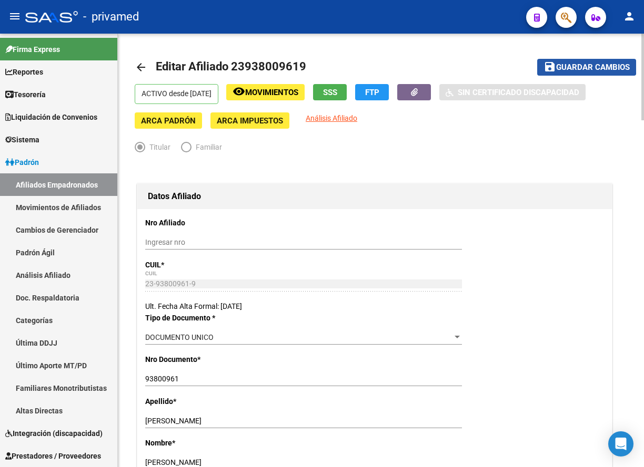
click at [545, 61] on button "save Guardar cambios" at bounding box center [586, 67] width 99 height 16
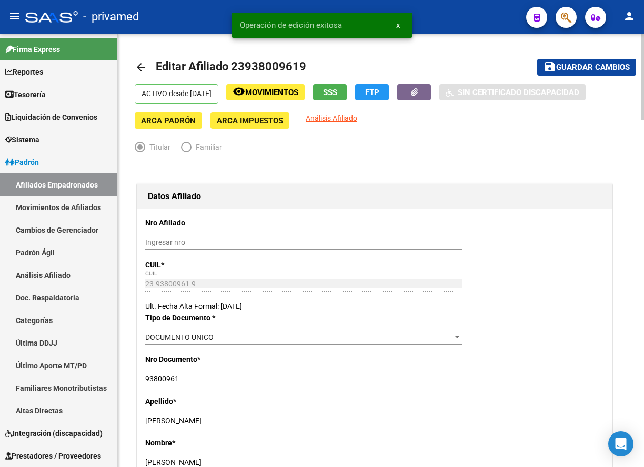
click at [144, 67] on mat-icon "arrow_back" at bounding box center [141, 67] width 13 height 13
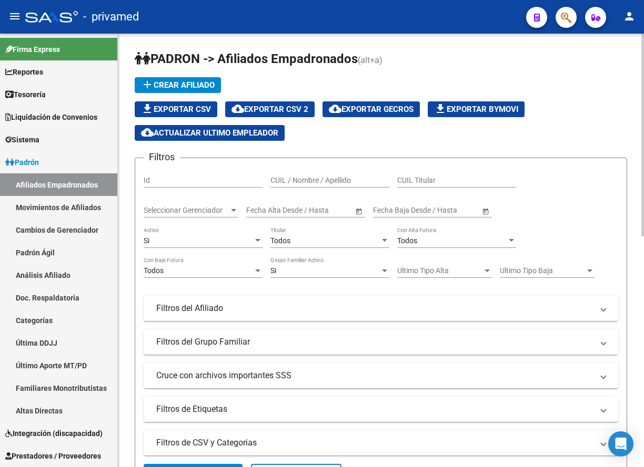
click at [338, 78] on div "add Crear Afiliado file_download Exportar CSV cloud_download Exportar CSV 2 clo…" at bounding box center [381, 109] width 492 height 64
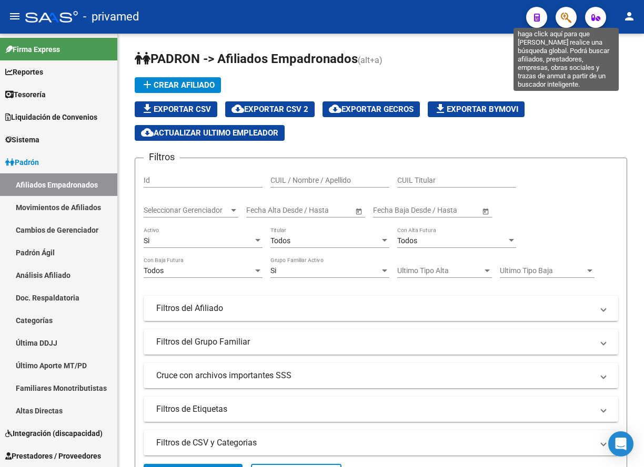
click at [545, 18] on icon "button" at bounding box center [565, 18] width 11 height 12
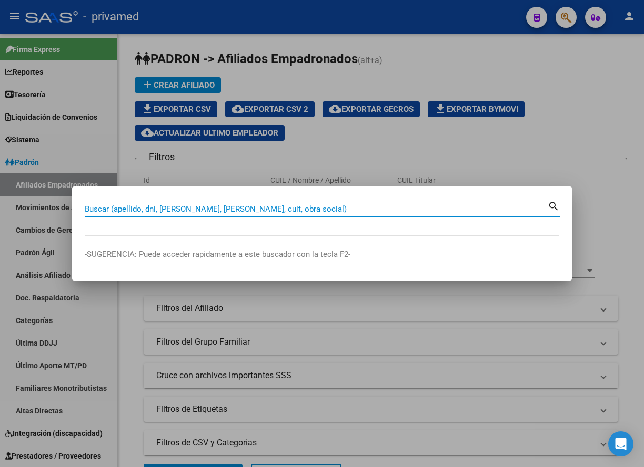
paste input "27365218841"
type input "27365218841"
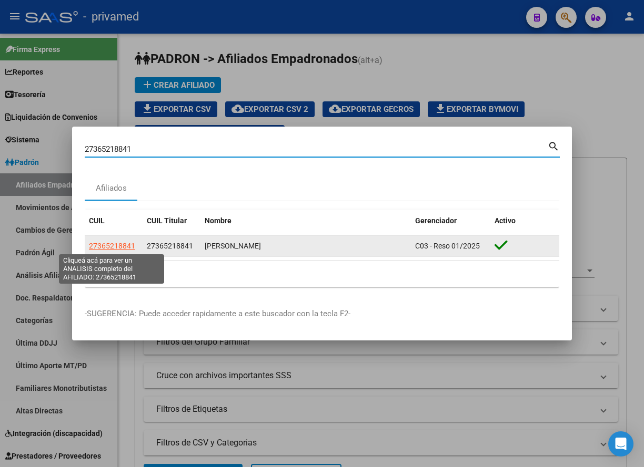
click at [123, 244] on span "27365218841" at bounding box center [112, 246] width 46 height 8
type textarea "27365218841"
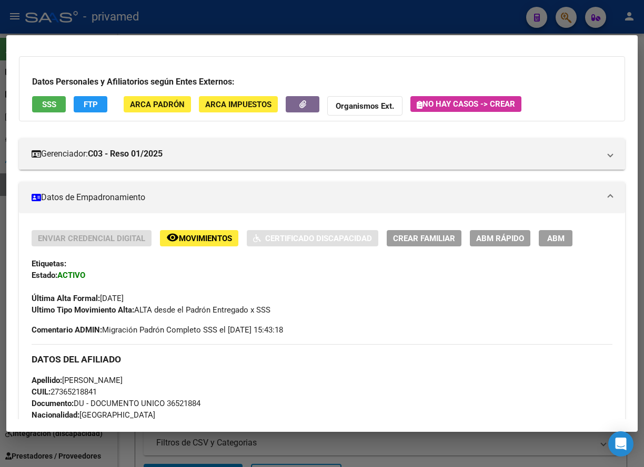
scroll to position [55, 0]
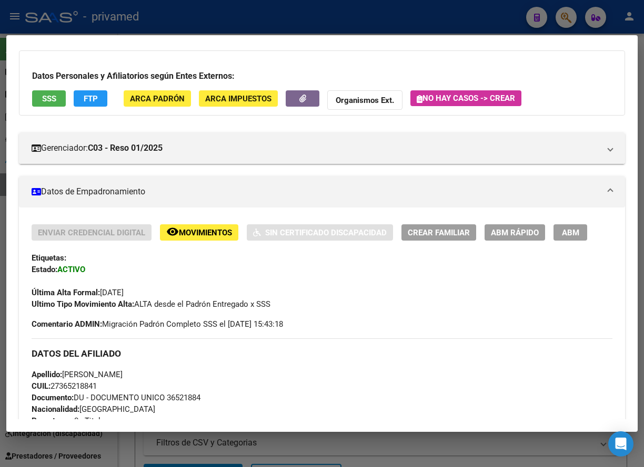
click at [545, 233] on span "ABM" at bounding box center [570, 232] width 17 height 9
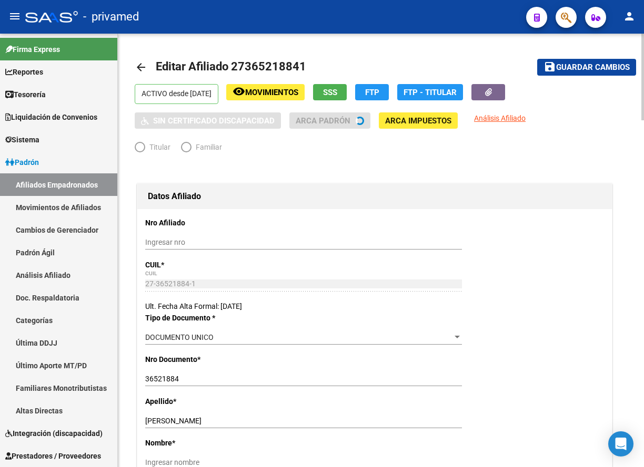
radio input "true"
type input "30-52316317-1"
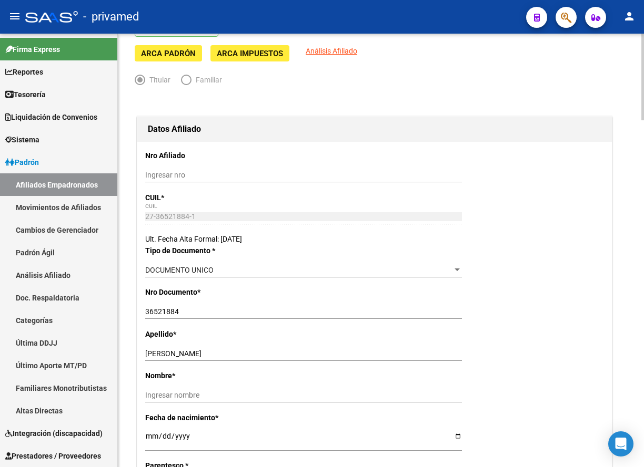
scroll to position [158, 0]
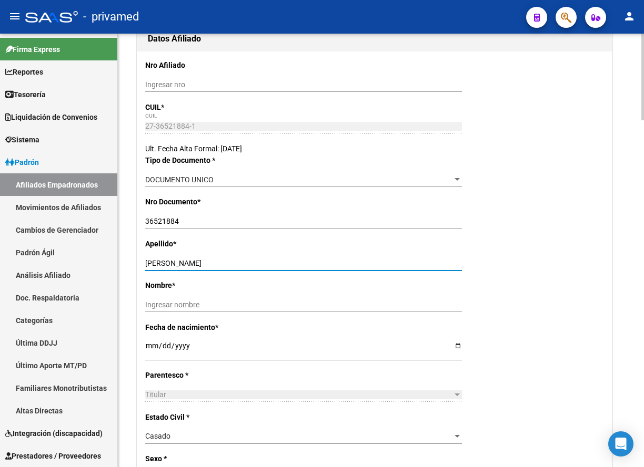
drag, startPoint x: 209, startPoint y: 265, endPoint x: 171, endPoint y: 265, distance: 37.9
click at [171, 265] on input "LEBIED XOANA PAULA" at bounding box center [303, 263] width 317 height 9
type input "LEBIED"
click at [172, 304] on input "Ingresar nombre" at bounding box center [303, 305] width 317 height 9
paste input "XOANA PAULA"
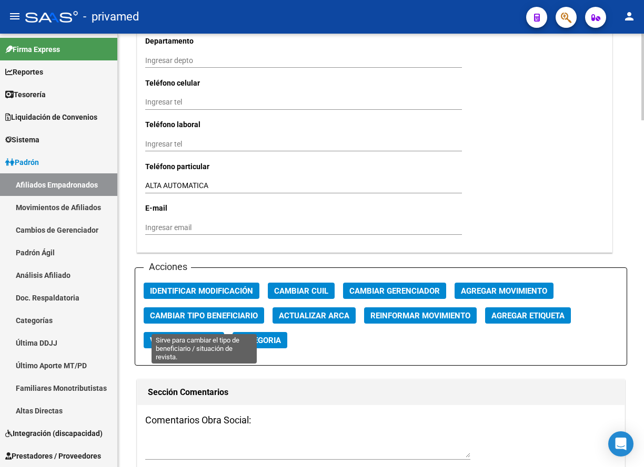
scroll to position [1052, 0]
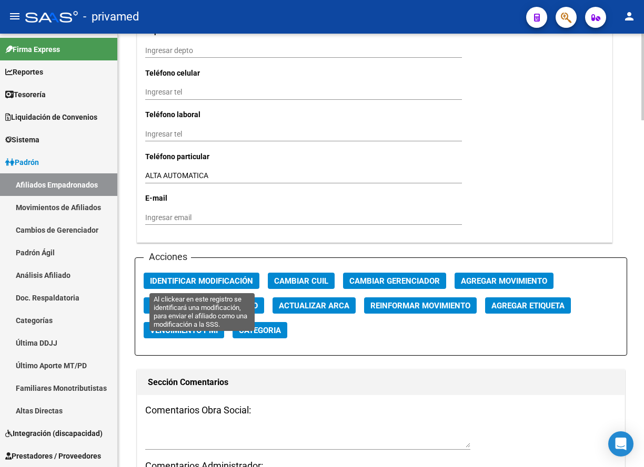
type input "XOANA PAULA"
click at [216, 283] on span "Identificar Modificación" at bounding box center [201, 281] width 103 height 9
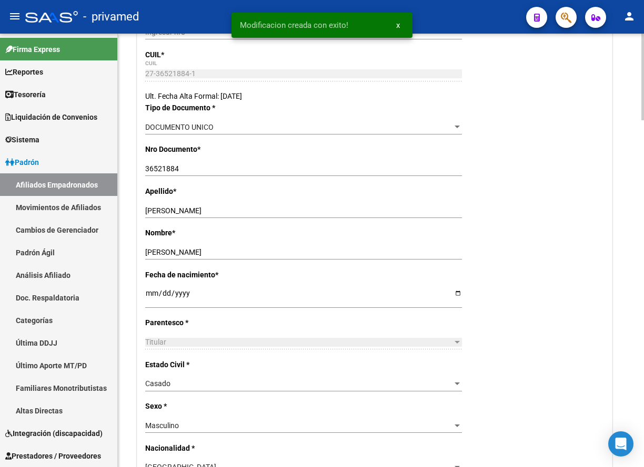
scroll to position [0, 0]
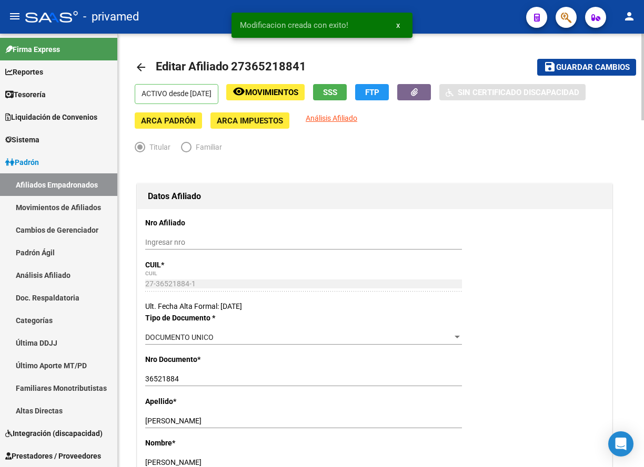
click at [545, 68] on span "Guardar cambios" at bounding box center [593, 67] width 74 height 9
click at [141, 69] on mat-icon "arrow_back" at bounding box center [141, 67] width 13 height 13
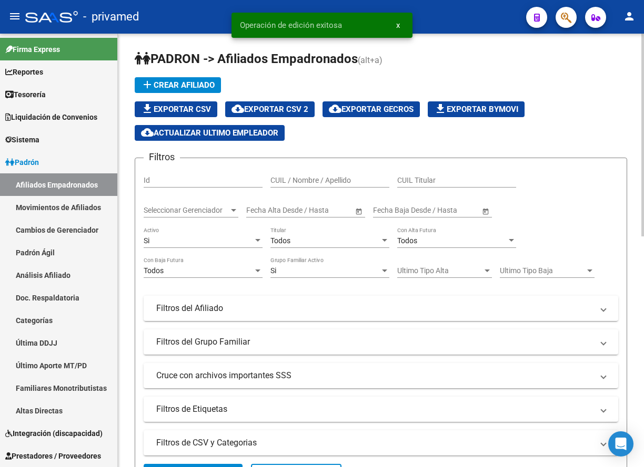
drag, startPoint x: 384, startPoint y: 83, endPoint x: 455, endPoint y: 68, distance: 73.1
click at [384, 83] on div "add Crear Afiliado file_download Exportar CSV cloud_download Exportar CSV 2 clo…" at bounding box center [381, 109] width 492 height 64
click at [545, 22] on icon "button" at bounding box center [565, 18] width 11 height 12
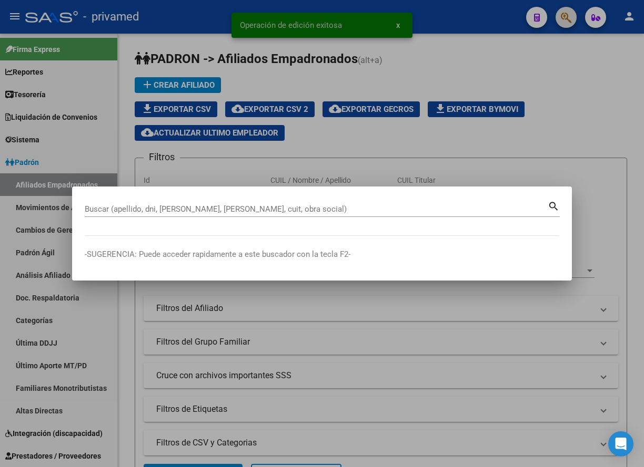
paste input "20405456134"
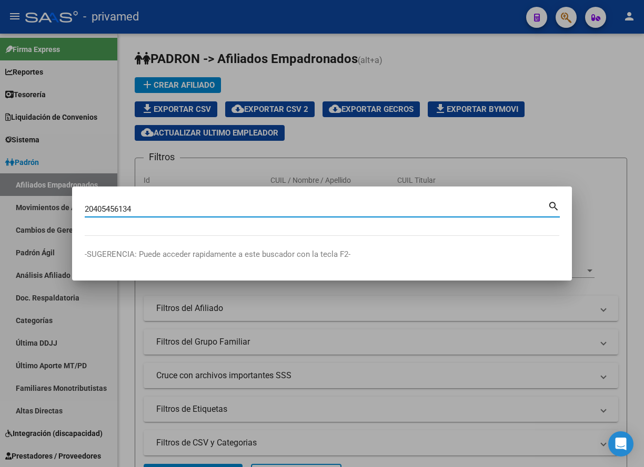
type input "20405456134"
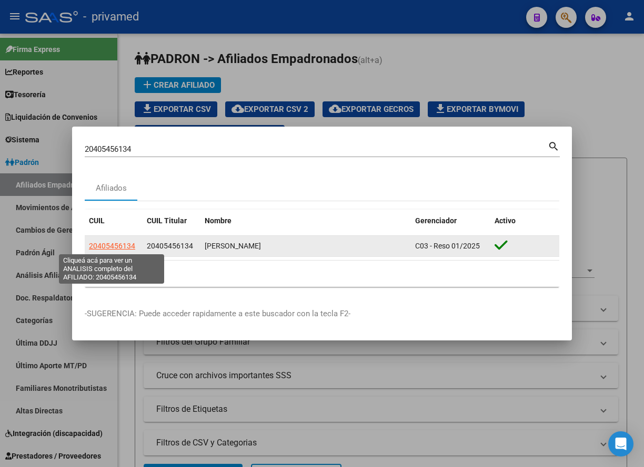
click at [97, 246] on span "20405456134" at bounding box center [112, 246] width 46 height 8
type textarea "20405456134"
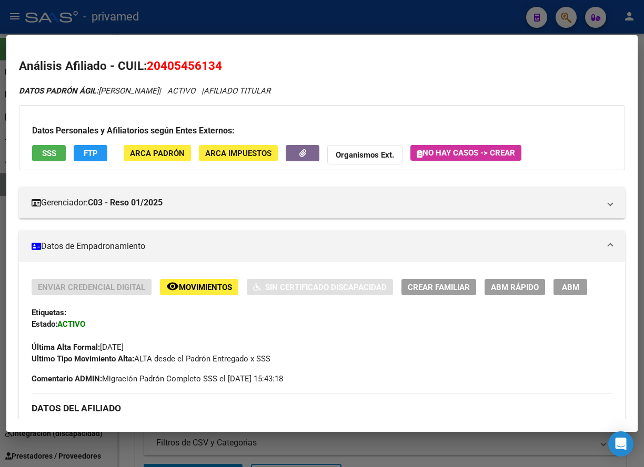
click at [545, 287] on span "ABM" at bounding box center [570, 287] width 17 height 9
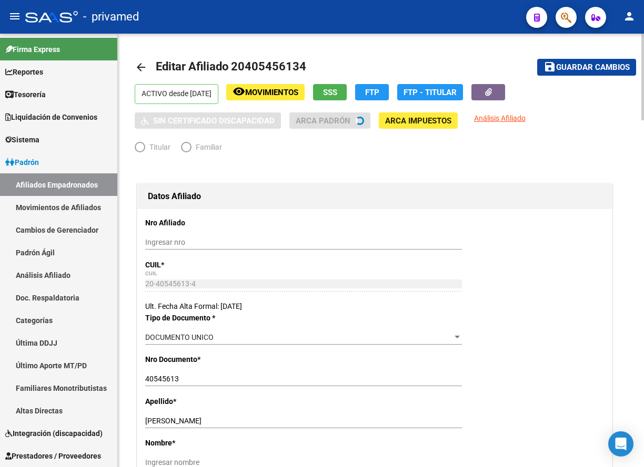
radio input "true"
type input "30-71795857-4"
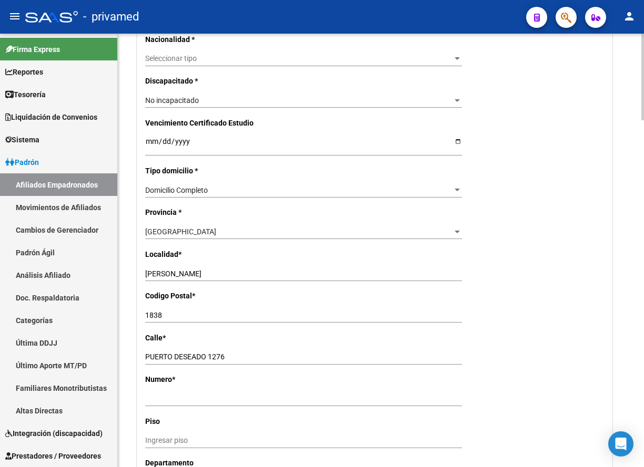
scroll to position [946, 0]
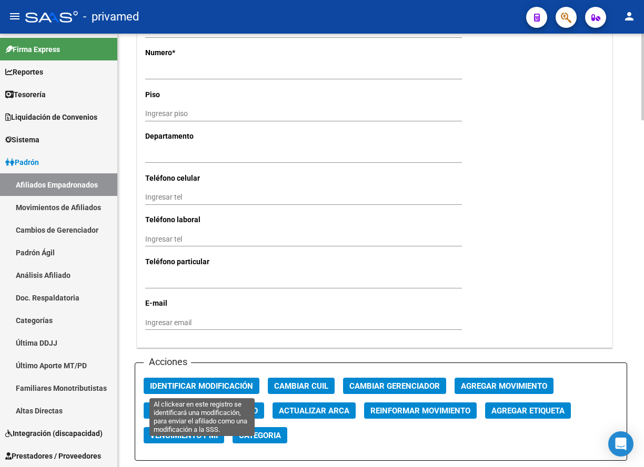
click at [203, 386] on span "Identificar Modificación" at bounding box center [201, 386] width 103 height 9
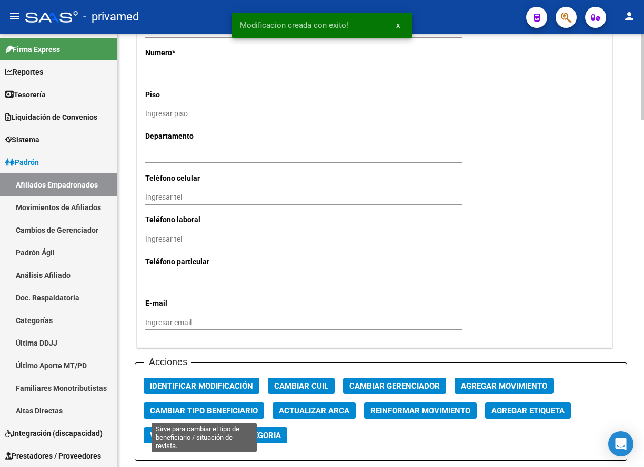
click at [205, 415] on span "Cambiar Tipo Beneficiario" at bounding box center [204, 410] width 108 height 9
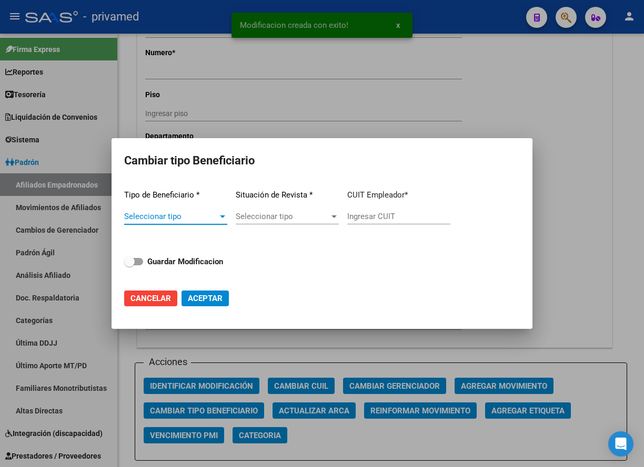
click at [331, 349] on div at bounding box center [322, 233] width 644 height 467
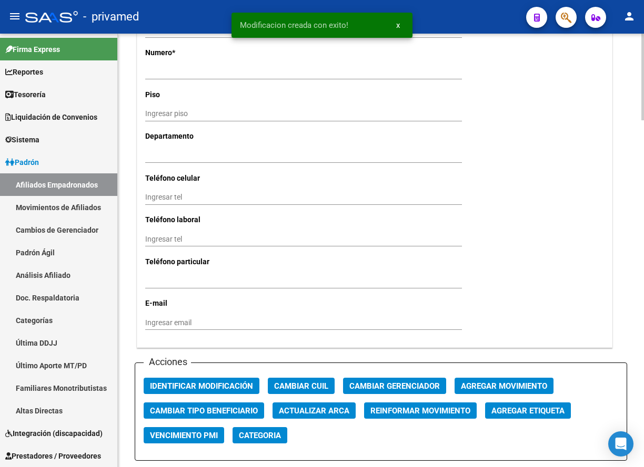
click at [500, 385] on span "Agregar Movimiento" at bounding box center [504, 386] width 86 height 9
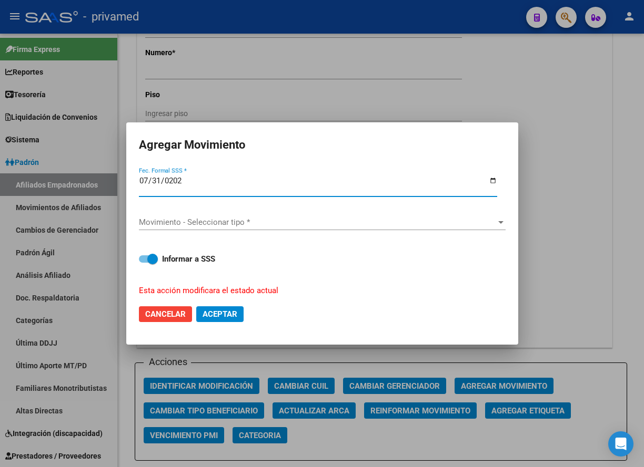
type input "2025-07-31"
click at [203, 218] on span "Movimiento - Seleccionar tipo *" at bounding box center [317, 222] width 357 height 9
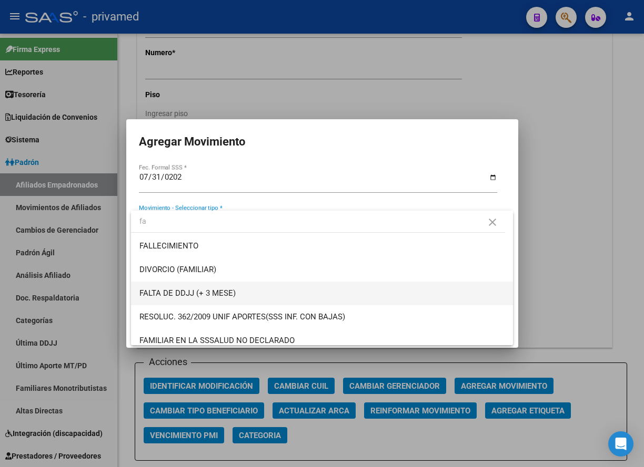
type input "fa"
click at [207, 289] on span "FALTA DE DDJJ (+ 3 MESE)" at bounding box center [187, 293] width 96 height 9
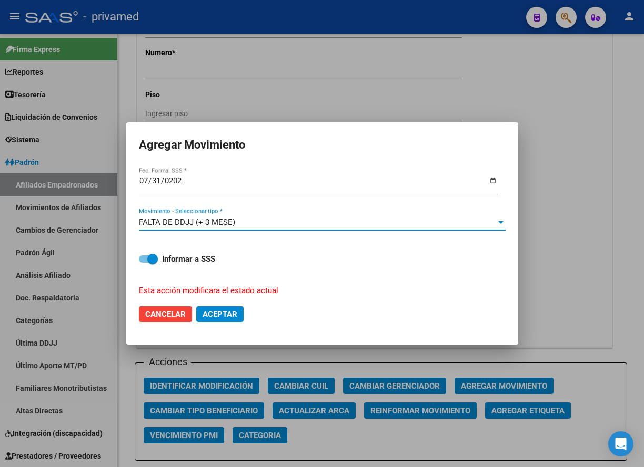
click at [230, 314] on span "Aceptar" at bounding box center [219, 314] width 35 height 9
checkbox input "false"
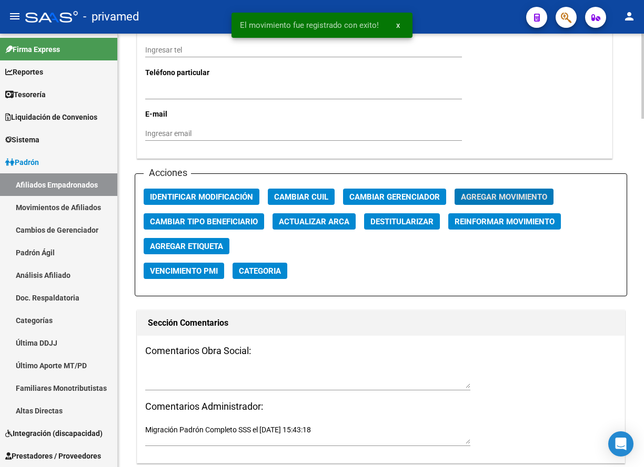
scroll to position [1157, 0]
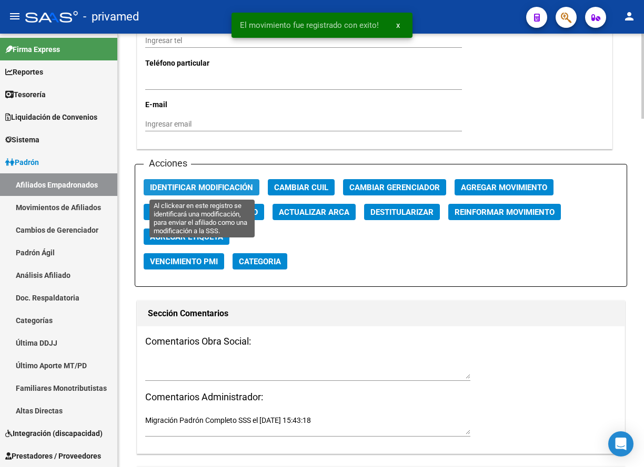
click at [184, 191] on button "Identificar Modificación" at bounding box center [202, 187] width 116 height 16
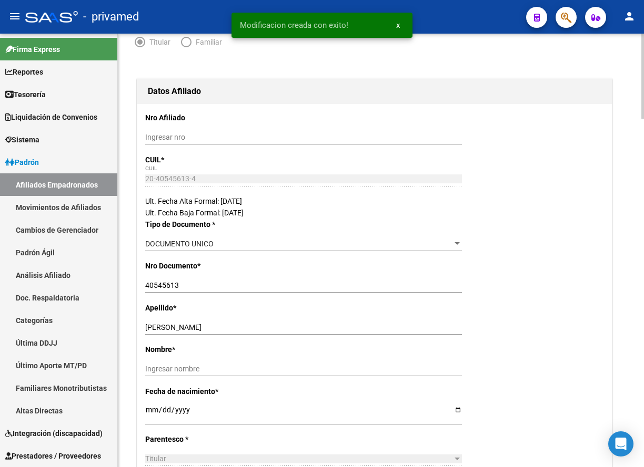
scroll to position [158, 0]
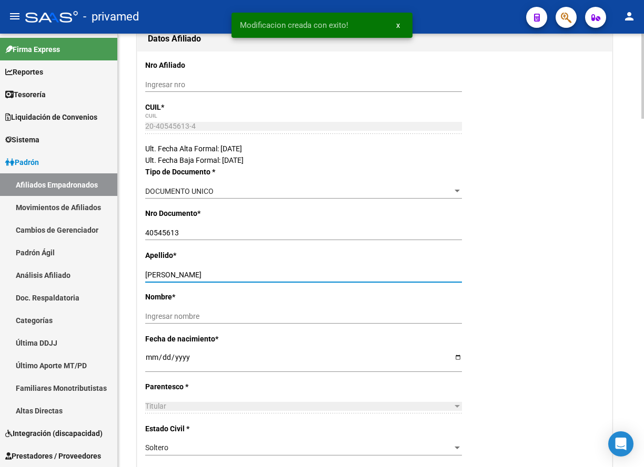
drag, startPoint x: 190, startPoint y: 270, endPoint x: 165, endPoint y: 271, distance: 25.8
click at [165, 271] on input "DIAZ ALAN" at bounding box center [303, 275] width 317 height 9
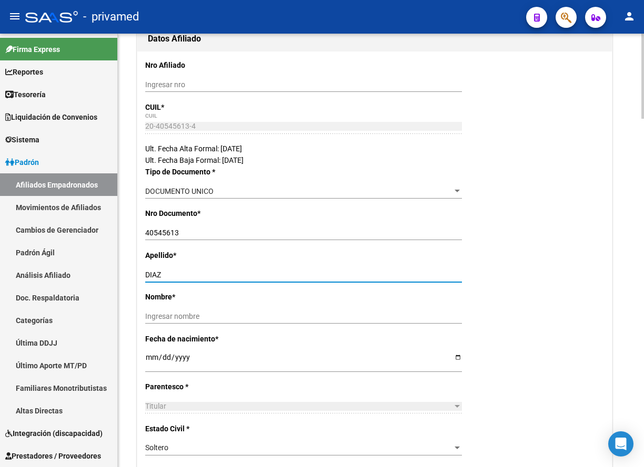
type input "DIAZ"
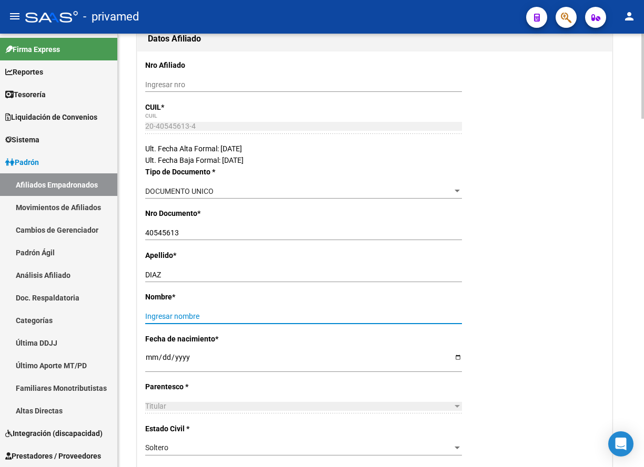
click at [170, 314] on input "Ingresar nombre" at bounding box center [303, 316] width 317 height 9
paste input "ALAN"
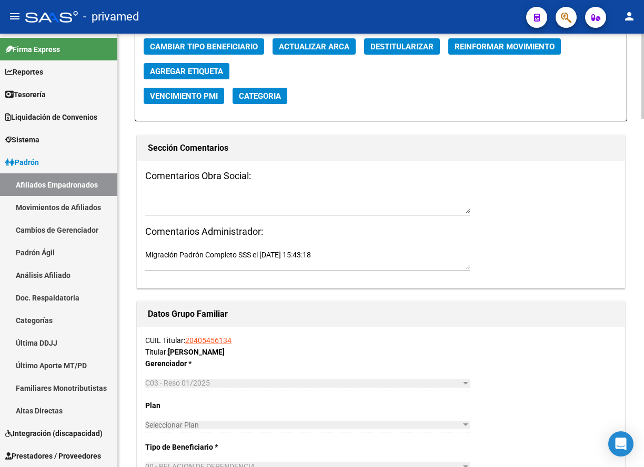
scroll to position [1262, 0]
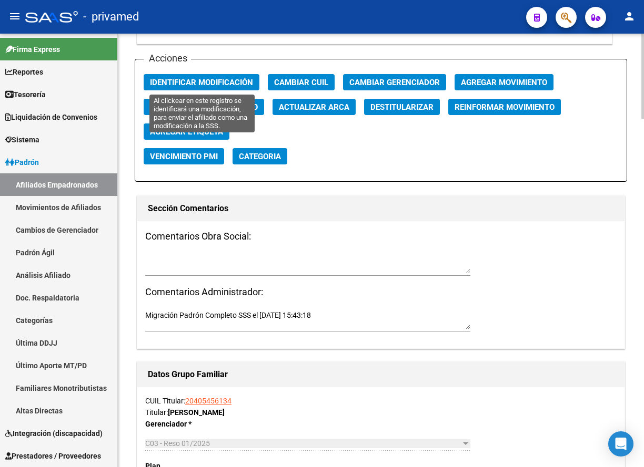
type input "ALAN"
click at [184, 76] on button "Identificar Modificación" at bounding box center [202, 82] width 116 height 16
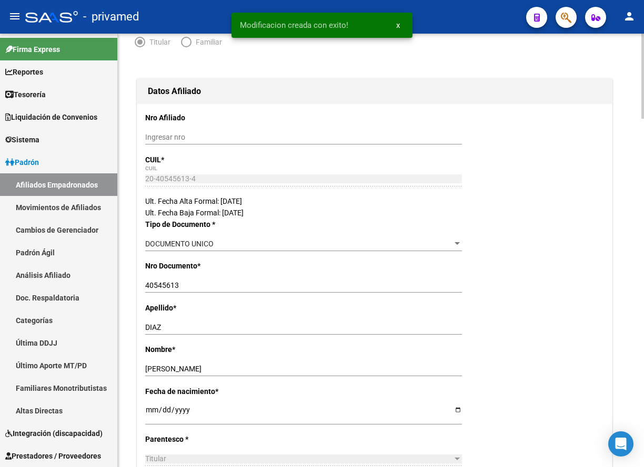
scroll to position [0, 0]
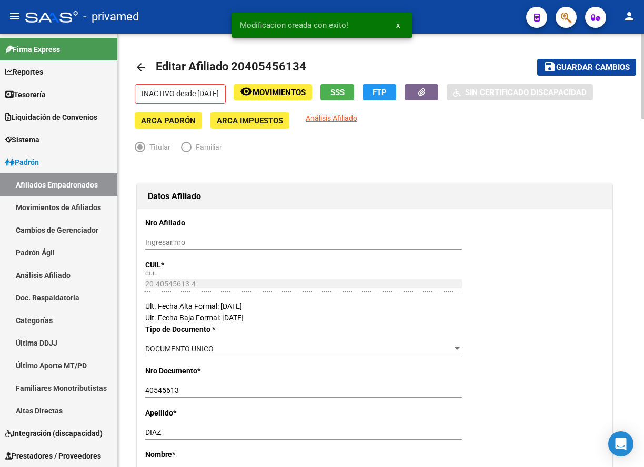
click at [545, 67] on span "Guardar cambios" at bounding box center [593, 67] width 74 height 9
click at [142, 65] on mat-icon "arrow_back" at bounding box center [141, 67] width 13 height 13
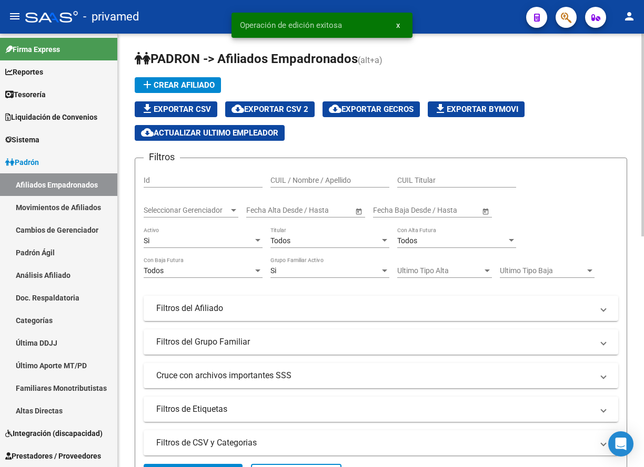
click at [421, 41] on div "Operación de edición exitosa x" at bounding box center [322, 25] width 206 height 50
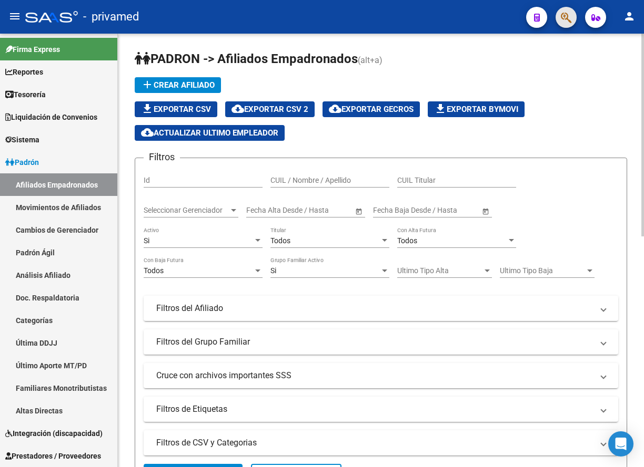
click at [545, 18] on button "button" at bounding box center [565, 17] width 21 height 21
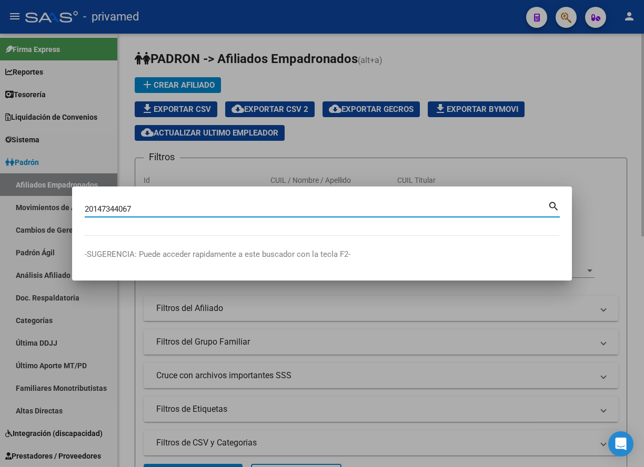
type input "20147344067"
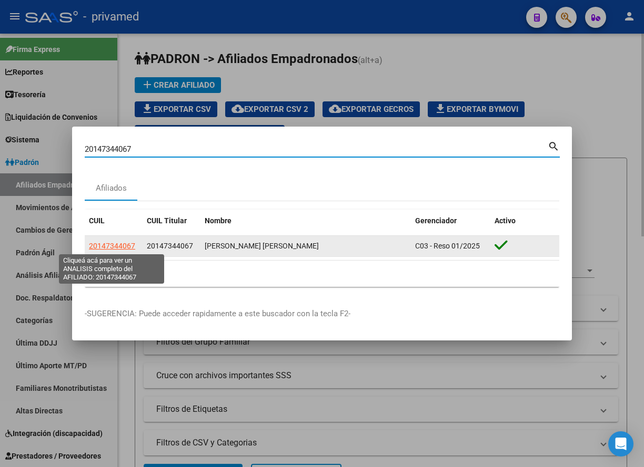
click at [110, 250] on span "20147344067" at bounding box center [112, 246] width 46 height 8
type textarea "20147344067"
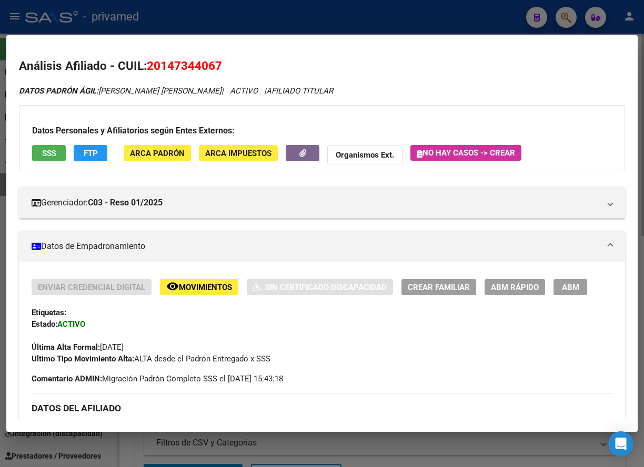
click at [545, 288] on span "ABM" at bounding box center [570, 287] width 17 height 9
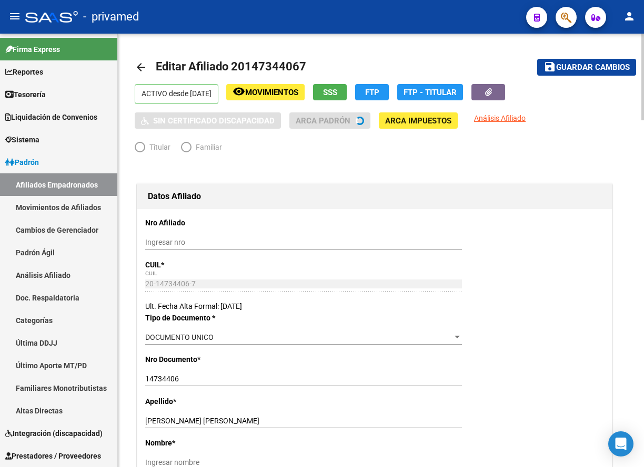
radio input "true"
type input "30-70857483-6"
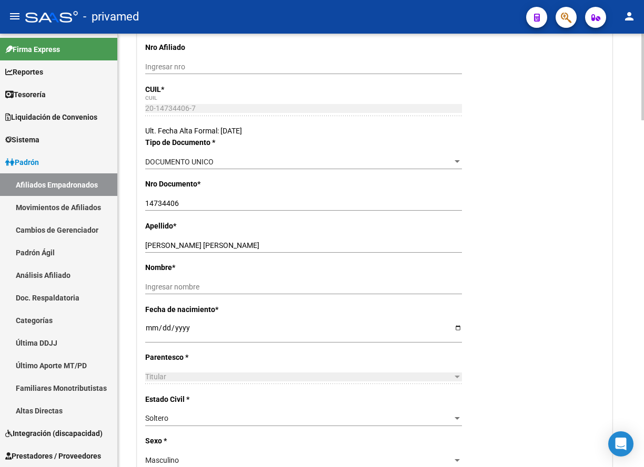
scroll to position [210, 0]
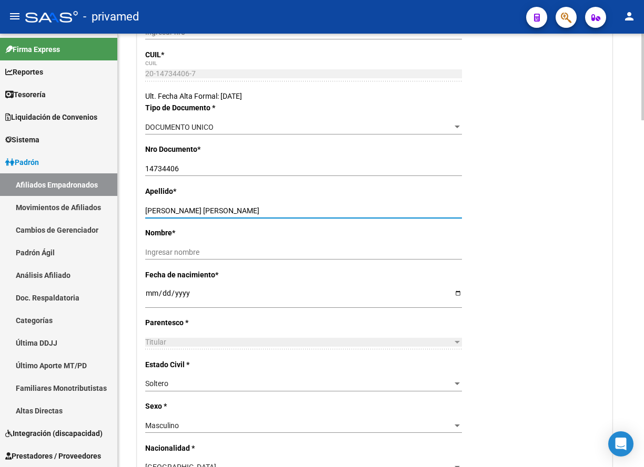
drag, startPoint x: 221, startPoint y: 209, endPoint x: 182, endPoint y: 209, distance: 38.9
click at [182, 209] on input "ESQUIVEL JUAN JOSE" at bounding box center [303, 211] width 317 height 9
type input "ESQUIVEL"
click at [185, 253] on input "Ingresar nombre" at bounding box center [303, 252] width 317 height 9
paste input "JUAN JOSE"
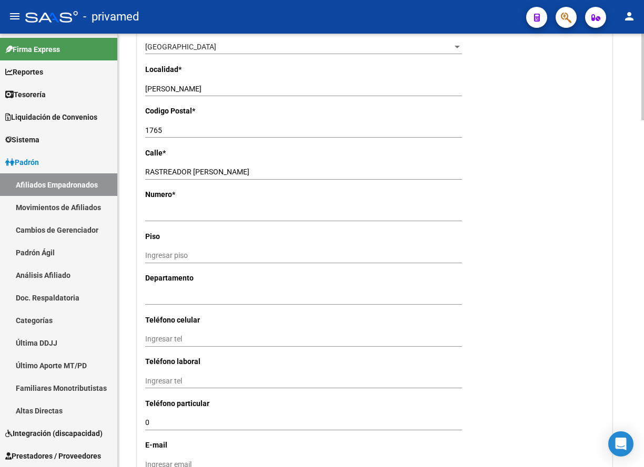
scroll to position [1104, 0]
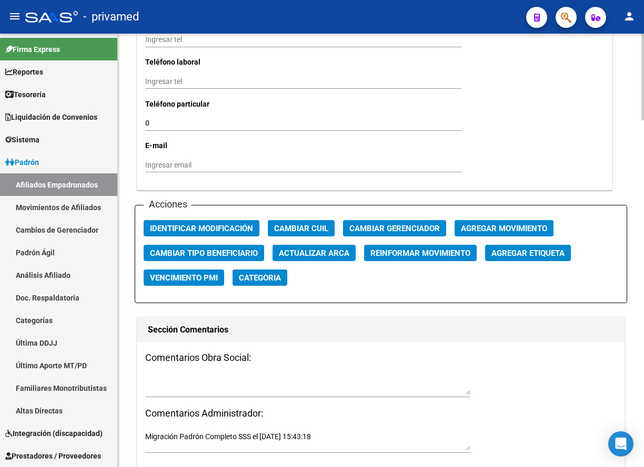
type input "JUAN JOSE"
click at [514, 225] on span "Agregar Movimiento" at bounding box center [504, 228] width 86 height 9
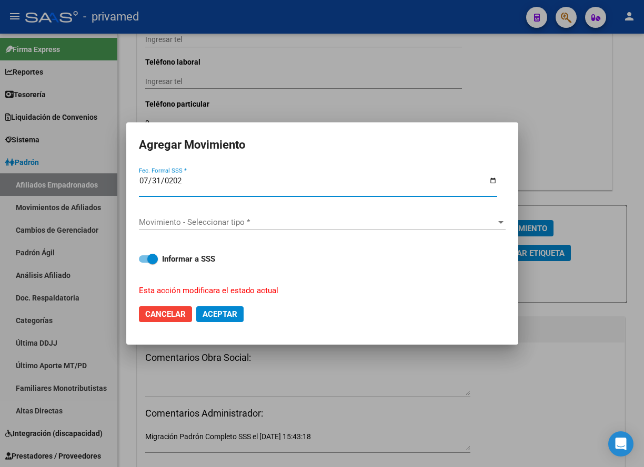
type input "2025-07-31"
click at [211, 220] on span "Movimiento - Seleccionar tipo *" at bounding box center [317, 222] width 357 height 9
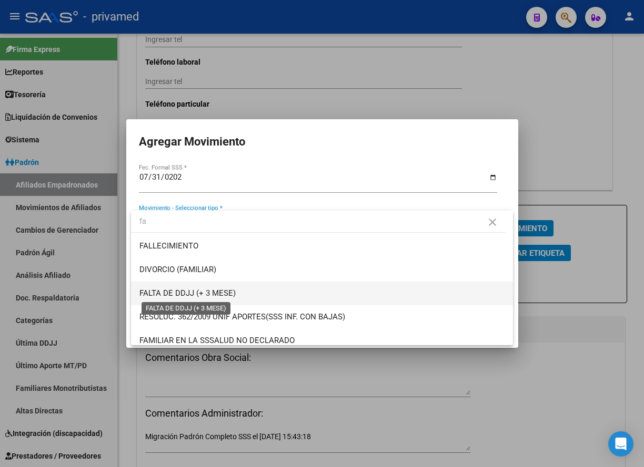
type input "fa"
click at [221, 296] on span "FALTA DE DDJJ (+ 3 MESE)" at bounding box center [187, 293] width 96 height 9
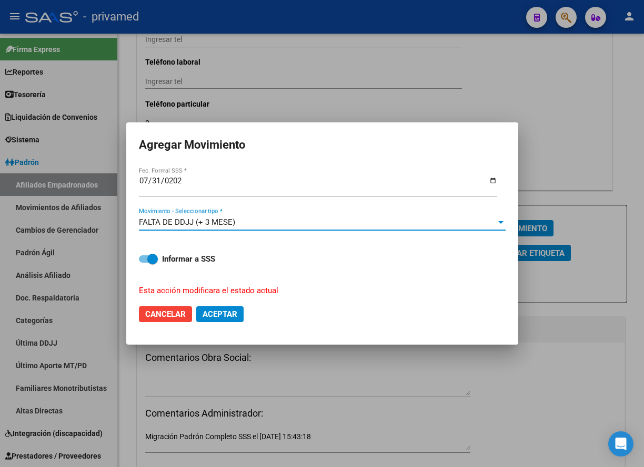
click at [239, 314] on button "Aceptar" at bounding box center [219, 315] width 47 height 16
checkbox input "false"
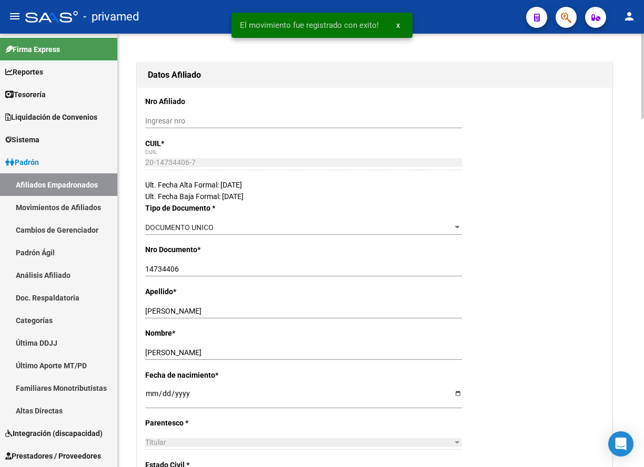
scroll to position [0, 0]
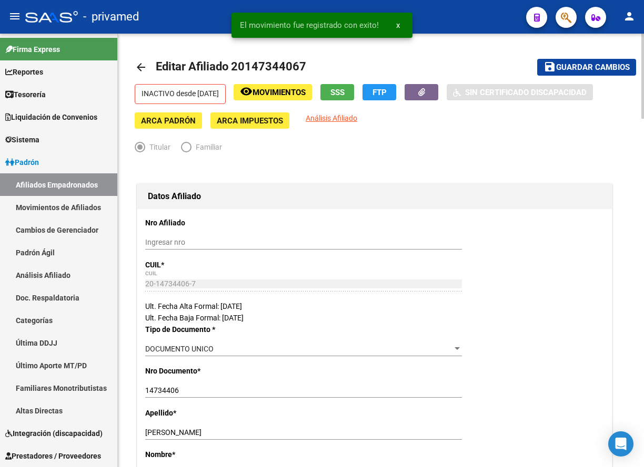
click at [545, 69] on span "Guardar cambios" at bounding box center [593, 67] width 74 height 9
click at [139, 65] on mat-icon "arrow_back" at bounding box center [141, 67] width 13 height 13
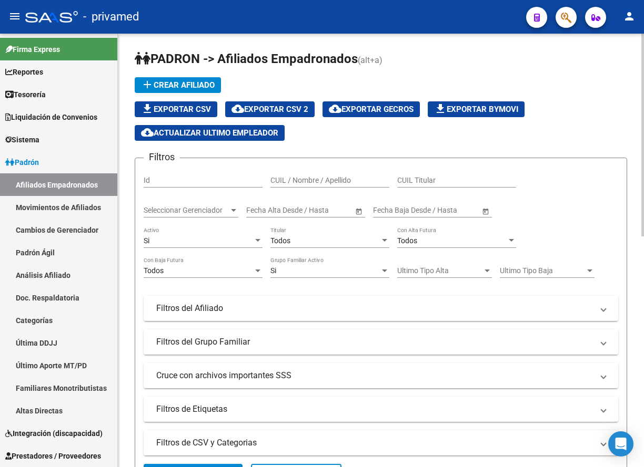
click at [410, 79] on div "add Crear Afiliado file_download Exportar CSV cloud_download Exportar CSV 2 clo…" at bounding box center [381, 109] width 492 height 64
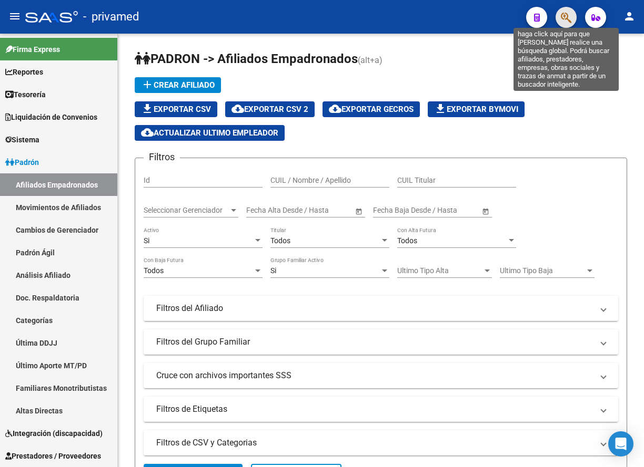
click at [545, 15] on icon "button" at bounding box center [565, 18] width 11 height 12
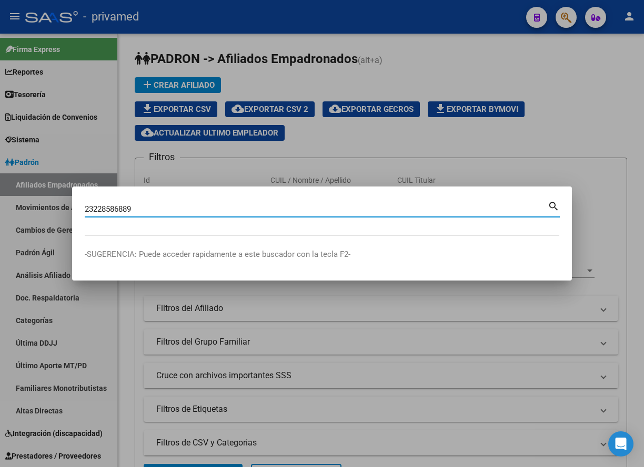
type input "23228586889"
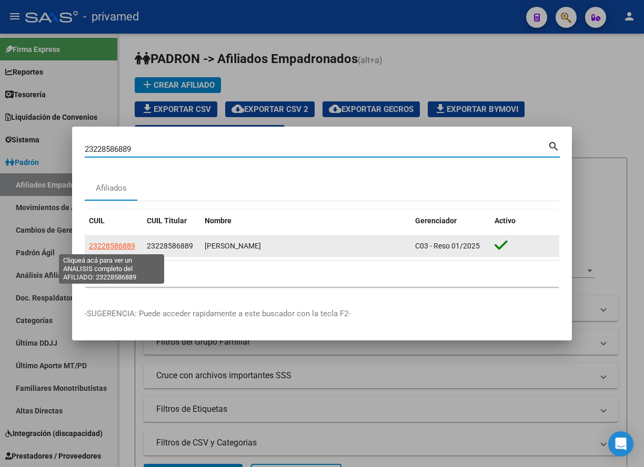
click at [121, 243] on span "23228586889" at bounding box center [112, 246] width 46 height 8
type textarea "23228586889"
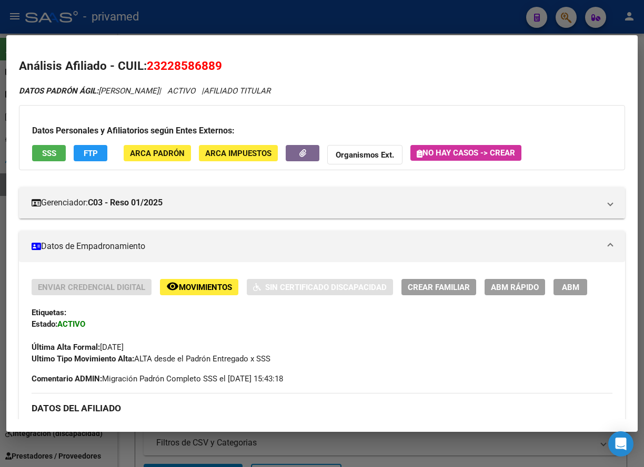
click at [545, 280] on button "ABM" at bounding box center [570, 287] width 34 height 16
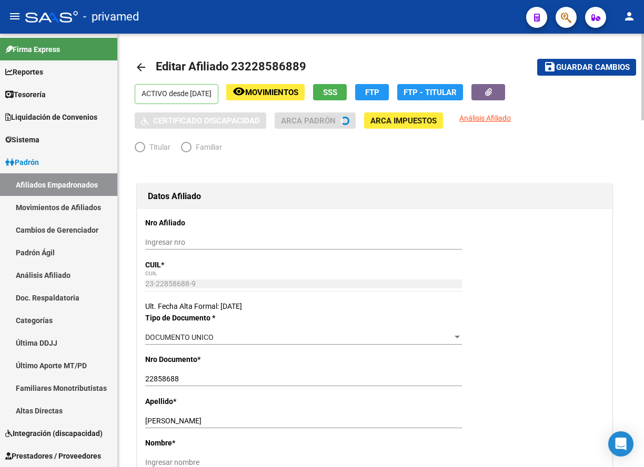
radio input "true"
type input "30-70857483-6"
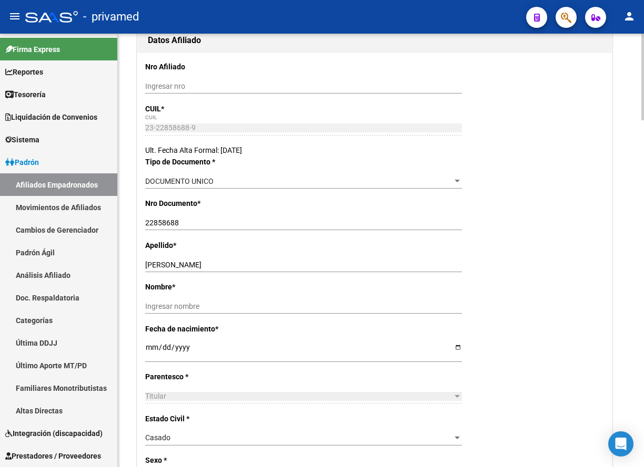
scroll to position [158, 0]
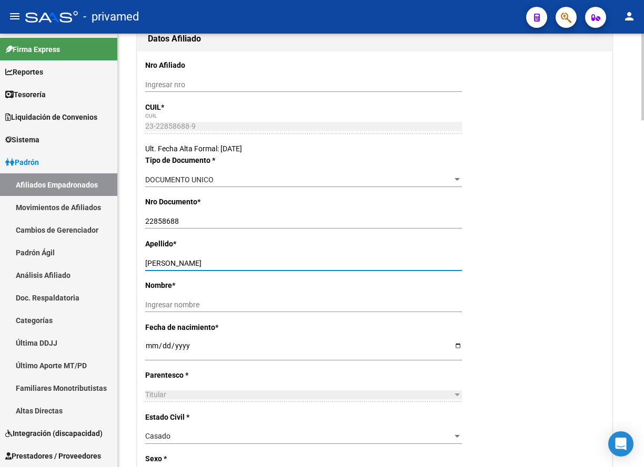
drag, startPoint x: 243, startPoint y: 263, endPoint x: 171, endPoint y: 267, distance: 72.6
click at [171, 267] on input "GOMEZ ALEJANDRO JAVIER" at bounding box center [303, 263] width 317 height 9
type input "GOMEZ"
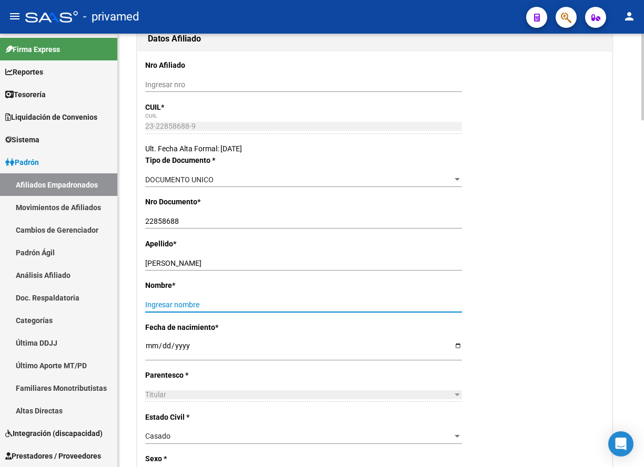
click at [174, 301] on input "Ingresar nombre" at bounding box center [303, 305] width 317 height 9
paste input "ALEJANDRO JAVIER"
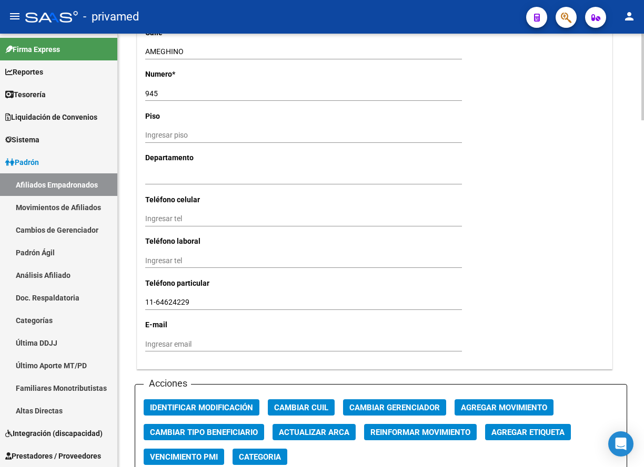
scroll to position [946, 0]
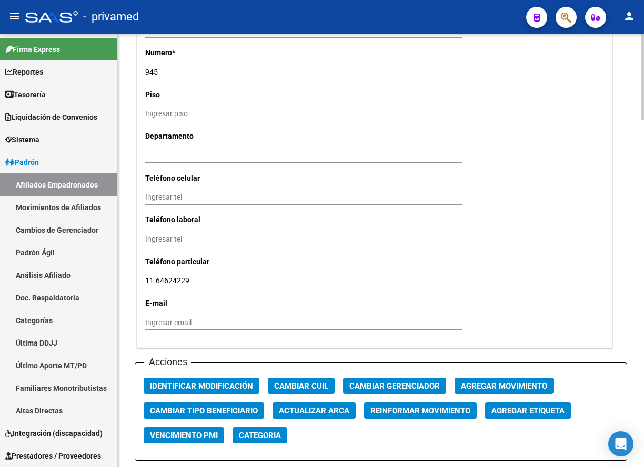
type input "ALEJANDRO JAVIER"
click at [513, 388] on span "Agregar Movimiento" at bounding box center [504, 386] width 86 height 9
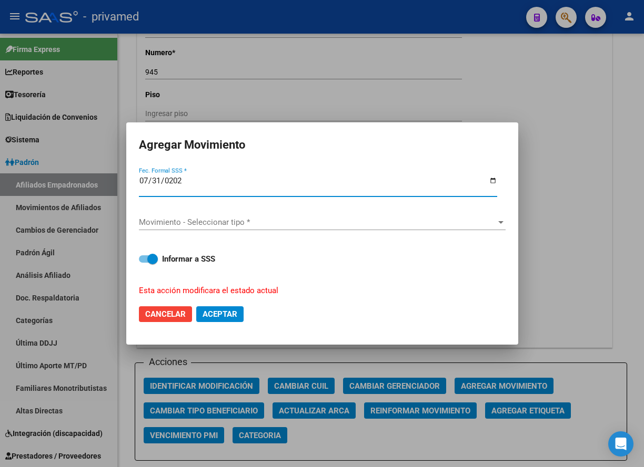
type input "2025-07-31"
click at [218, 219] on span "Movimiento - Seleccionar tipo *" at bounding box center [317, 222] width 357 height 9
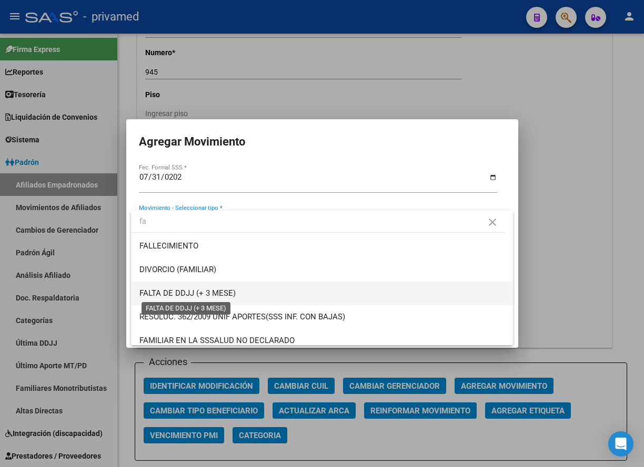
type input "fa"
click at [222, 293] on span "FALTA DE DDJJ (+ 3 MESE)" at bounding box center [187, 293] width 96 height 9
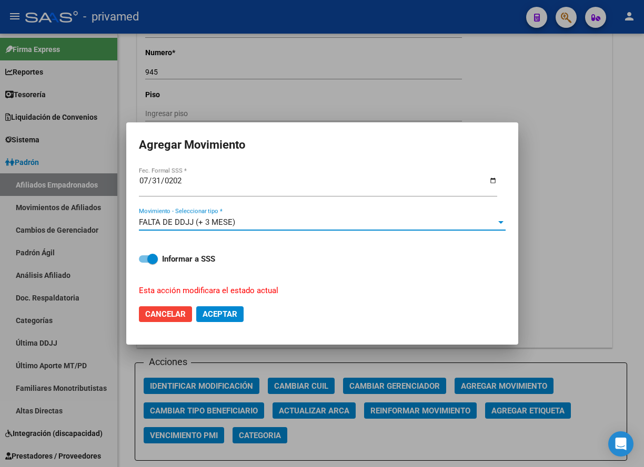
click at [222, 314] on span "Aceptar" at bounding box center [219, 314] width 35 height 9
checkbox input "false"
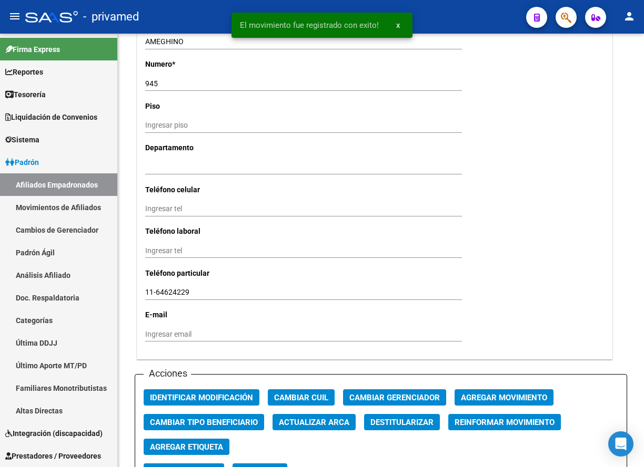
drag, startPoint x: 209, startPoint y: 9, endPoint x: 248, endPoint y: 15, distance: 39.3
click at [209, 9] on div "- privamed" at bounding box center [271, 16] width 492 height 23
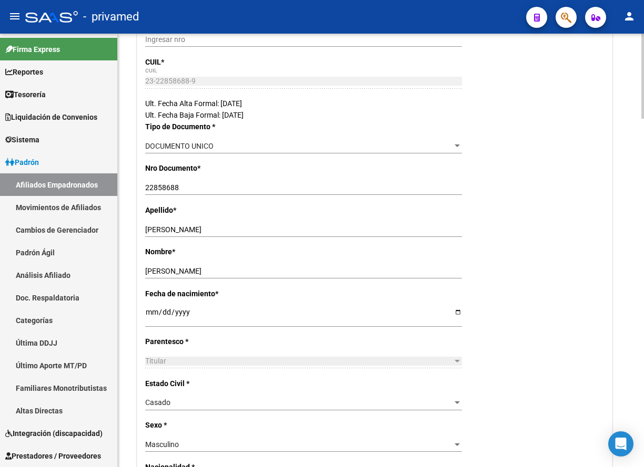
scroll to position [0, 0]
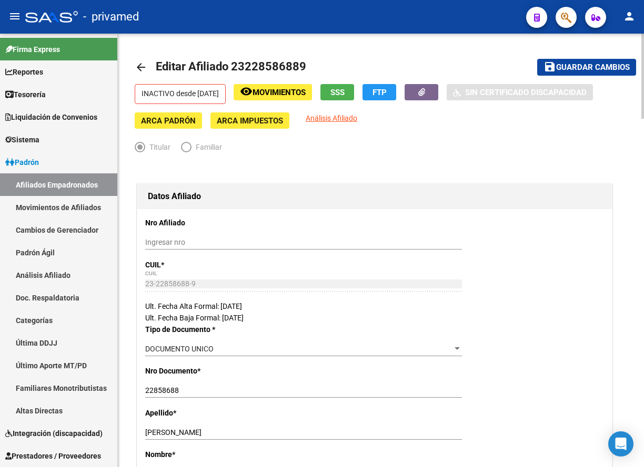
click at [545, 69] on span "Guardar cambios" at bounding box center [593, 67] width 74 height 9
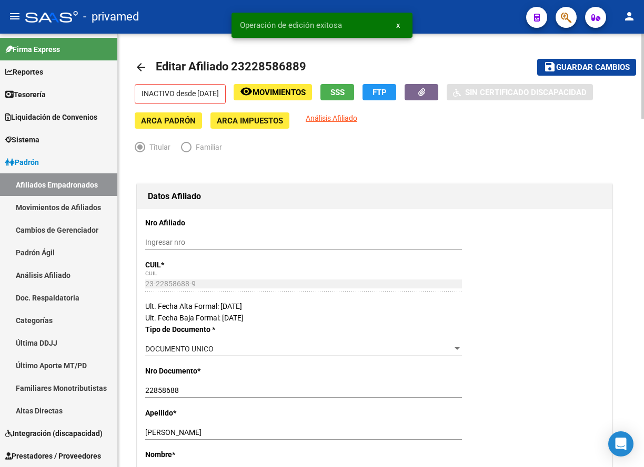
click at [140, 69] on mat-icon "arrow_back" at bounding box center [141, 67] width 13 height 13
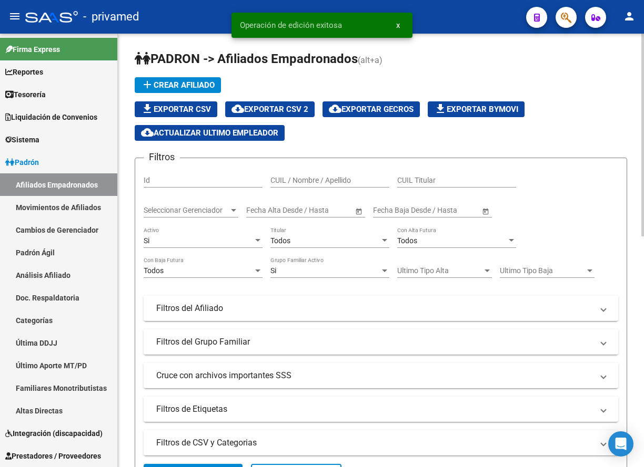
click at [545, 16] on icon "button" at bounding box center [565, 18] width 11 height 12
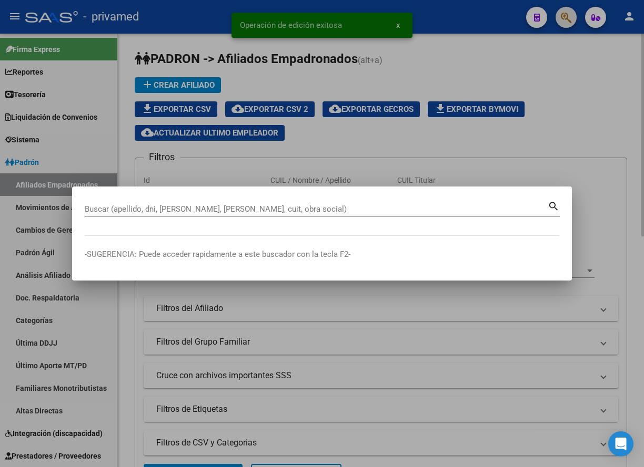
paste input "20420262664"
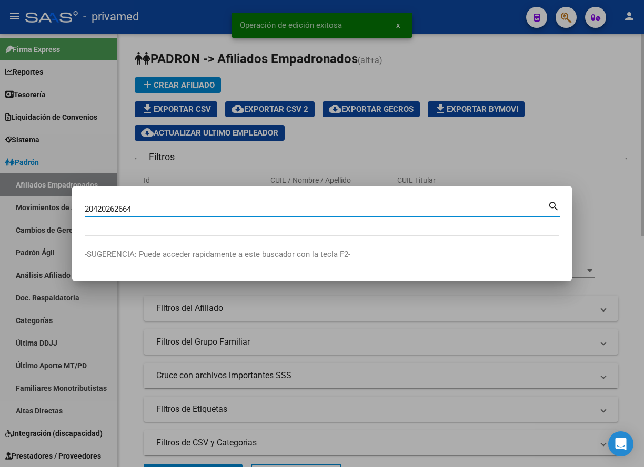
type input "20420262664"
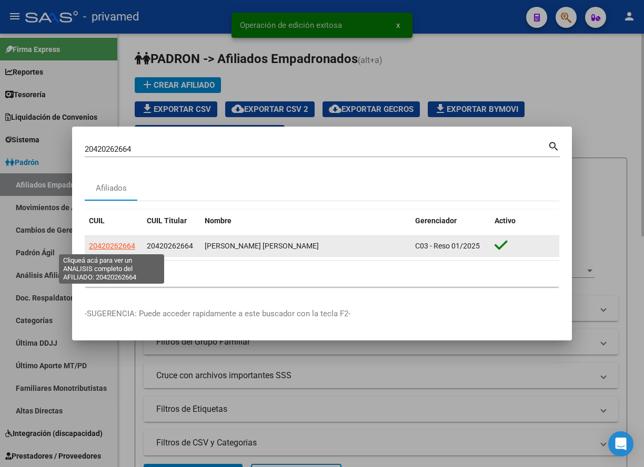
click at [107, 245] on span "20420262664" at bounding box center [112, 246] width 46 height 8
type textarea "20420262664"
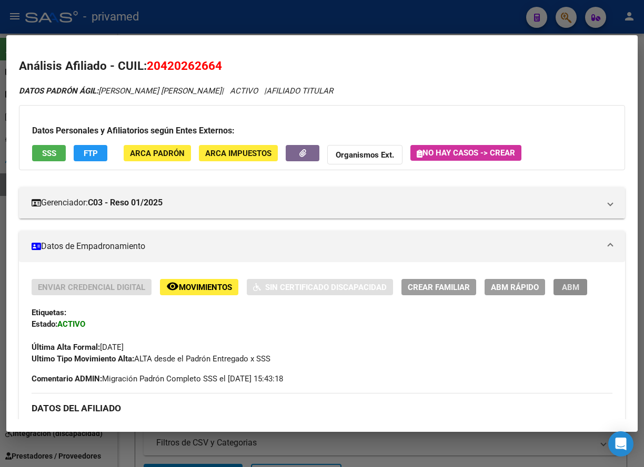
drag, startPoint x: 586, startPoint y: 282, endPoint x: 574, endPoint y: 286, distance: 12.0
click at [582, 284] on button "ABM" at bounding box center [570, 287] width 34 height 16
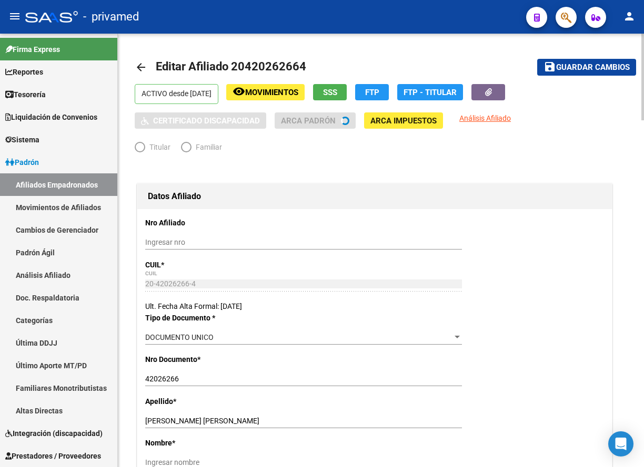
radio input "true"
type input "33-71493805-9"
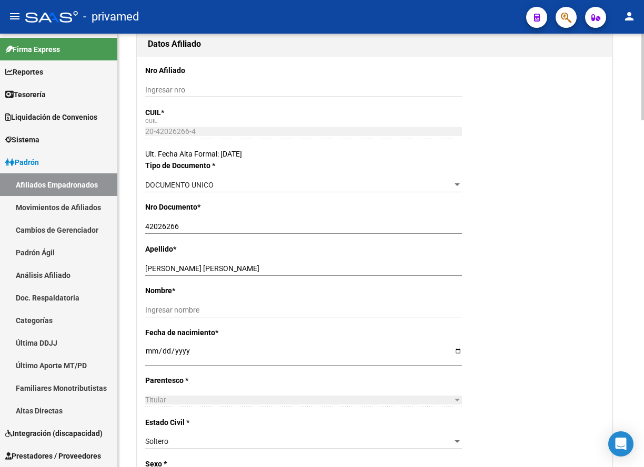
scroll to position [158, 0]
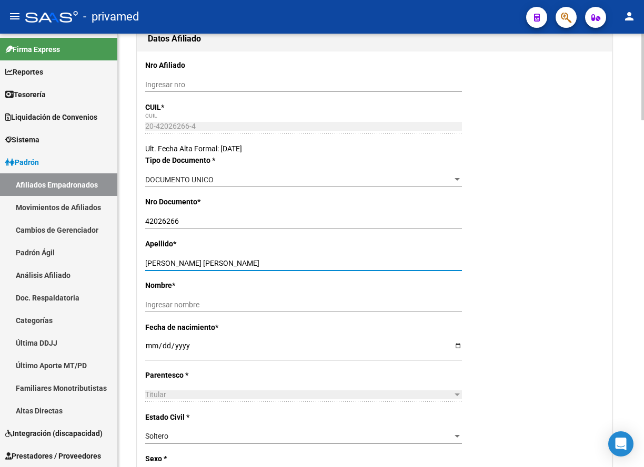
drag, startPoint x: 248, startPoint y: 266, endPoint x: 179, endPoint y: 263, distance: 69.0
click at [179, 263] on input "[PERSON_NAME] [PERSON_NAME]" at bounding box center [303, 263] width 317 height 9
type input "[PERSON_NAME]"
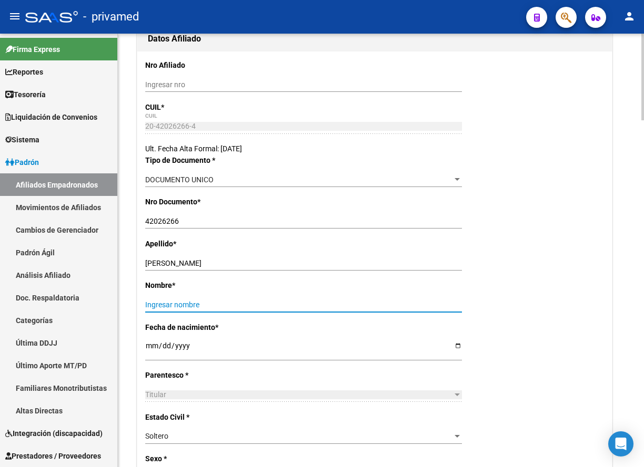
click at [184, 303] on input "Ingresar nombre" at bounding box center [303, 305] width 317 height 9
paste input "[PERSON_NAME]"
type input "[PERSON_NAME]"
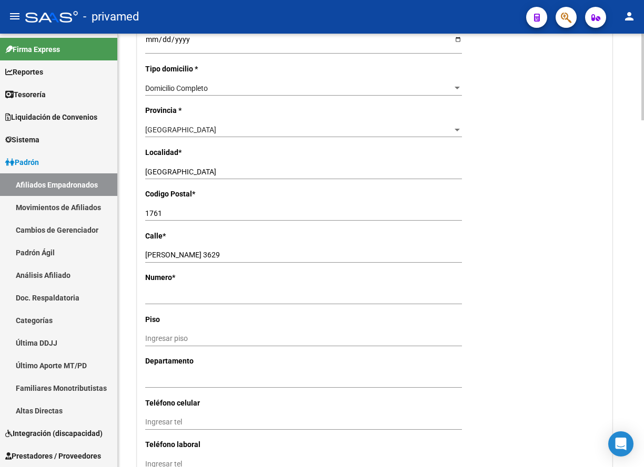
scroll to position [1052, 0]
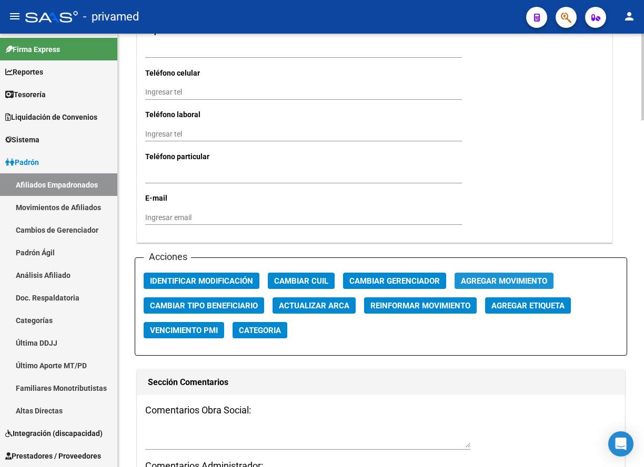
click at [496, 280] on span "Agregar Movimiento" at bounding box center [504, 281] width 86 height 9
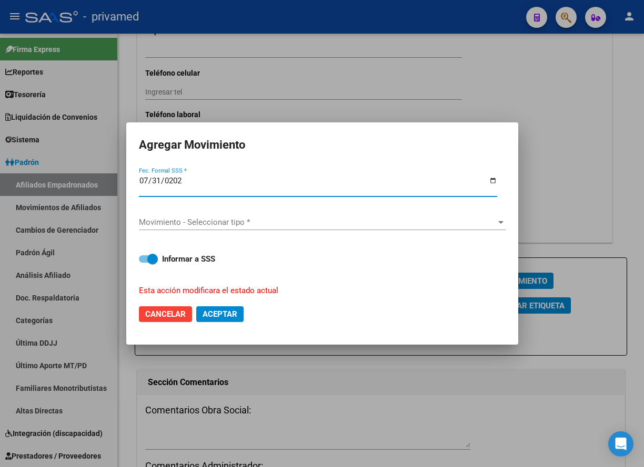
type input "[DATE]"
click at [243, 224] on span "Movimiento - Seleccionar tipo *" at bounding box center [317, 222] width 357 height 9
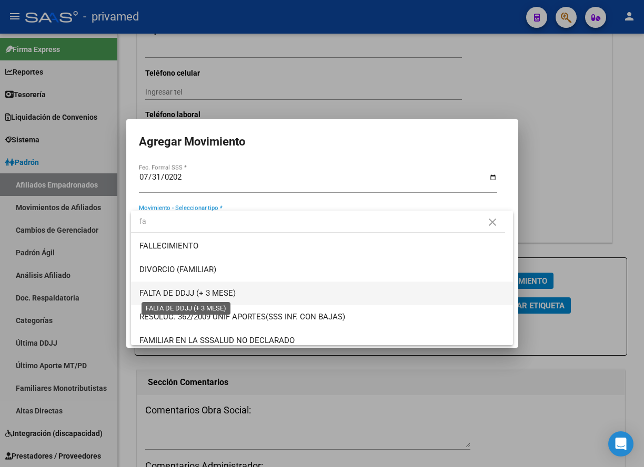
type input "fa"
click at [227, 290] on span "FALTA DE DDJJ (+ 3 MESE)" at bounding box center [187, 293] width 96 height 9
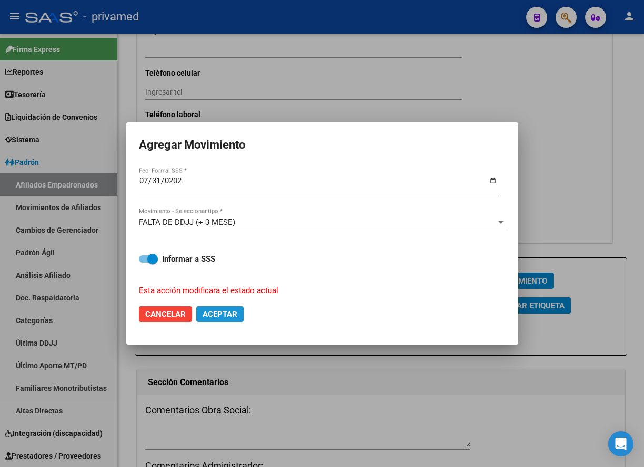
click at [228, 312] on span "Aceptar" at bounding box center [219, 314] width 35 height 9
checkbox input "false"
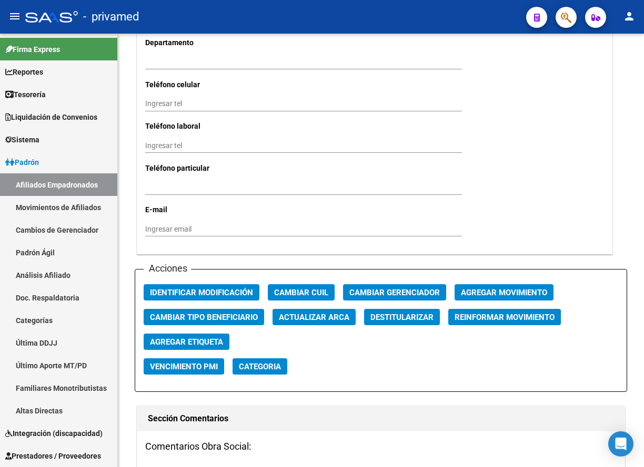
click at [318, 18] on div "- privamed" at bounding box center [271, 16] width 492 height 23
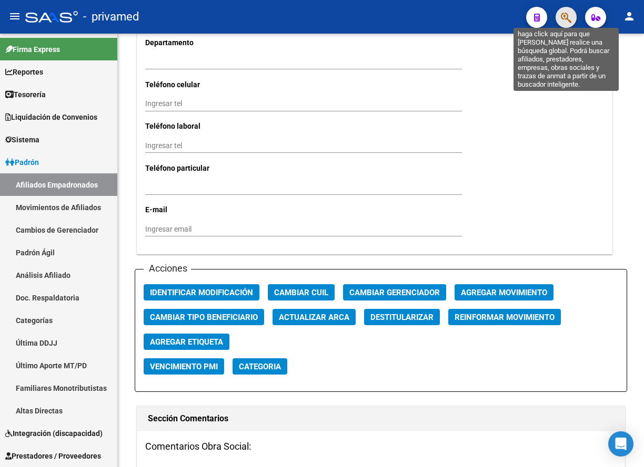
click at [568, 20] on icon "button" at bounding box center [565, 18] width 11 height 12
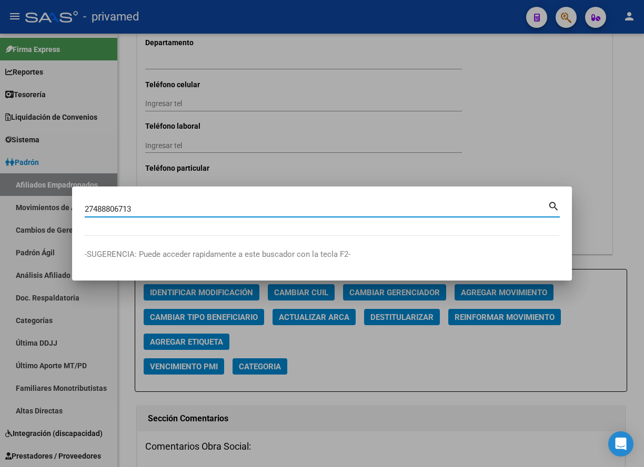
type input "27488806713"
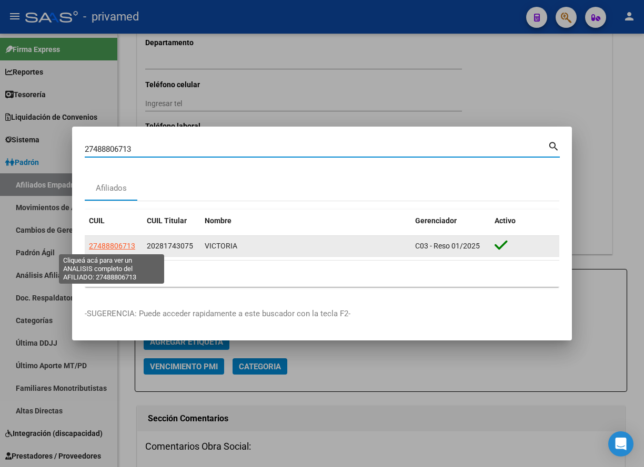
click at [97, 246] on span "27488806713" at bounding box center [112, 246] width 46 height 8
type textarea "27488806713"
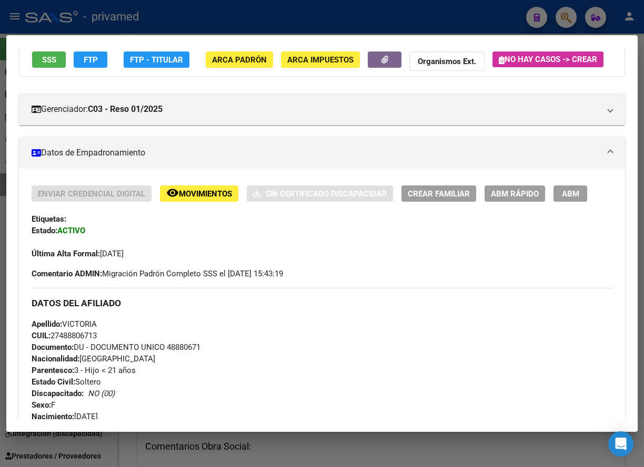
scroll to position [105, 0]
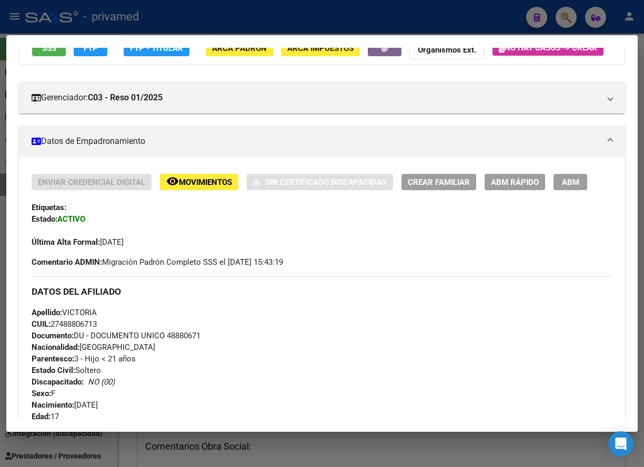
click at [578, 187] on span "ABM" at bounding box center [570, 182] width 17 height 9
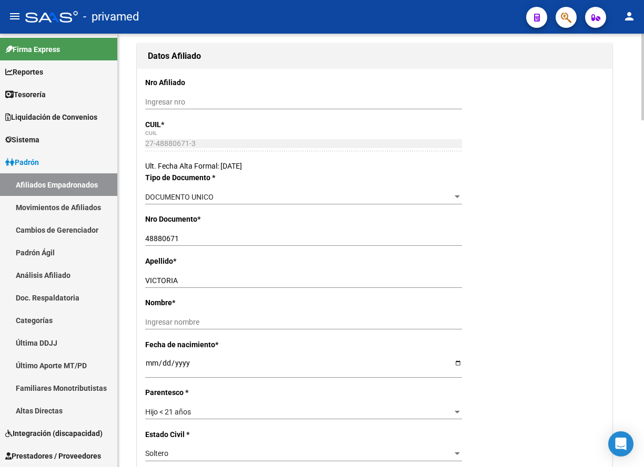
scroll to position [158, 0]
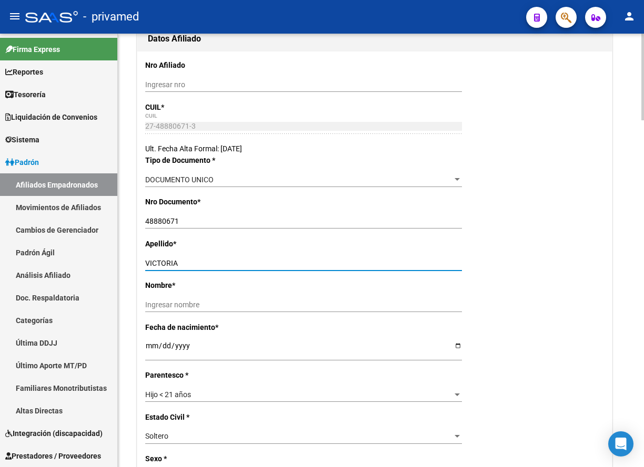
click at [193, 261] on input "VICTORIA" at bounding box center [303, 263] width 317 height 9
paste input "[PERSON_NAME]"
drag, startPoint x: 182, startPoint y: 263, endPoint x: 104, endPoint y: 259, distance: 78.5
click at [104, 259] on mat-sidenav-container "Firma Express Reportes Tablero de Control Ingresos Percibidos Análisis de todos…" at bounding box center [322, 251] width 644 height 434
type input "[PERSON_NAME]"
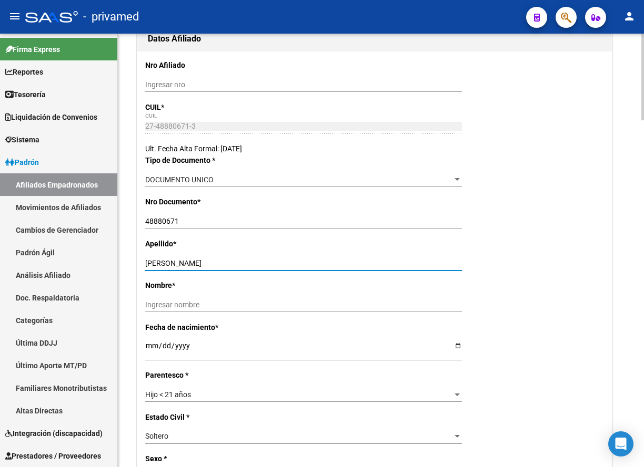
click at [166, 304] on input "Ingresar nombre" at bounding box center [303, 305] width 317 height 9
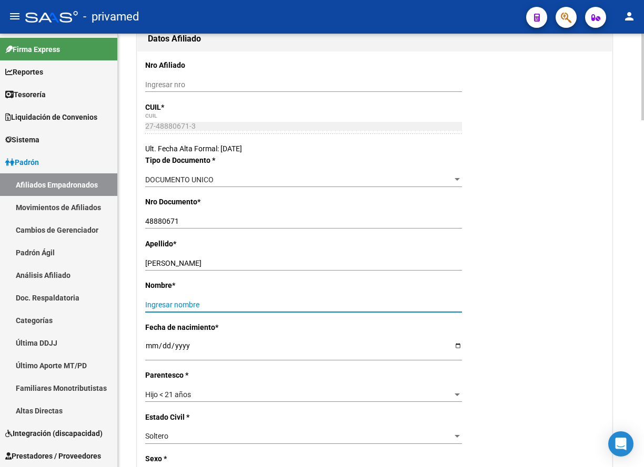
paste input "VICTORIA"
type input "VICTORIA"
click at [154, 262] on input "[PERSON_NAME]" at bounding box center [303, 263] width 317 height 9
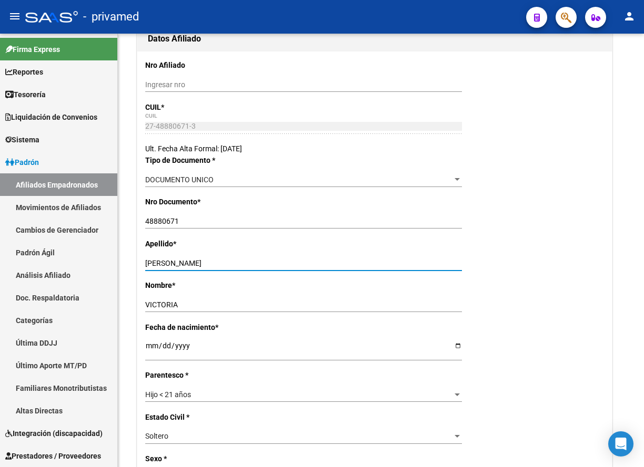
type input "[PERSON_NAME]"
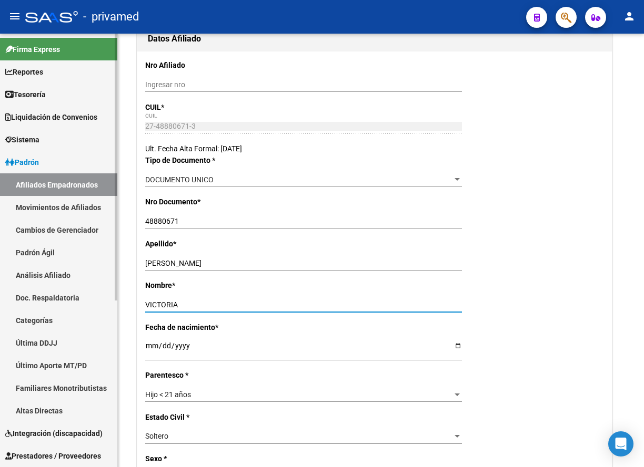
drag, startPoint x: 183, startPoint y: 301, endPoint x: 77, endPoint y: 301, distance: 105.7
click at [77, 301] on mat-sidenav-container "Firma Express Reportes Tablero de Control Ingresos Percibidos Análisis de todos…" at bounding box center [322, 251] width 644 height 434
paste input "IRINA"
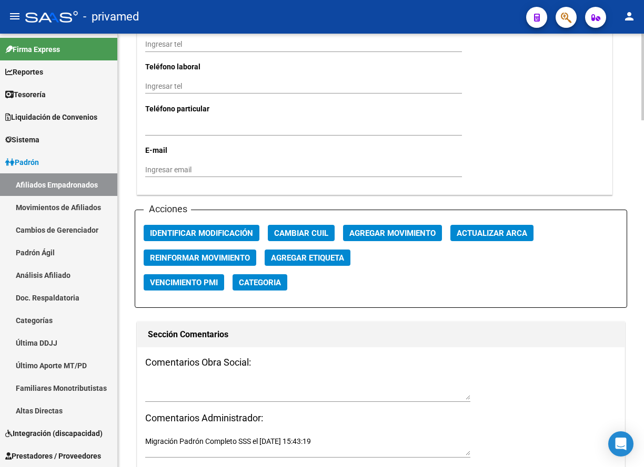
scroll to position [1104, 0]
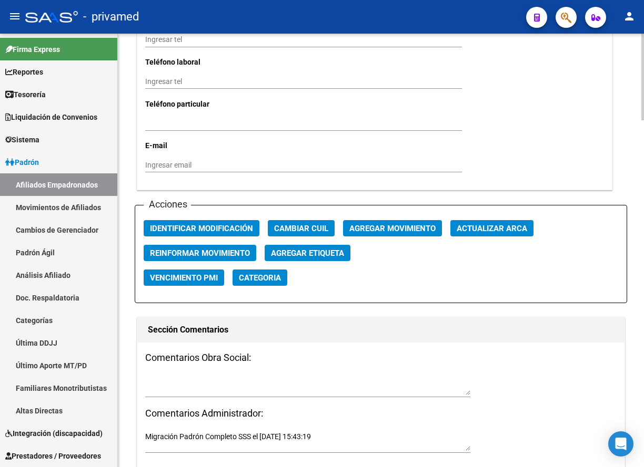
type input "VICTORIA IRINA"
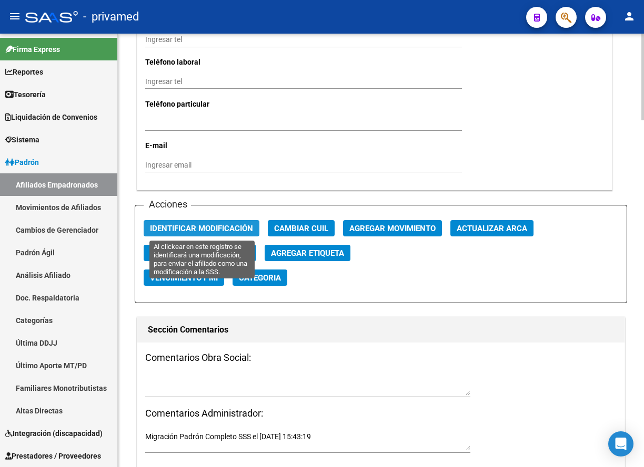
click at [223, 226] on span "Identificar Modificación" at bounding box center [201, 228] width 103 height 9
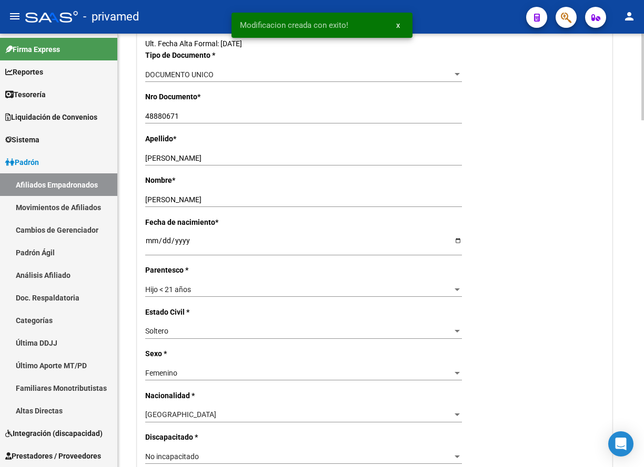
scroll to position [0, 0]
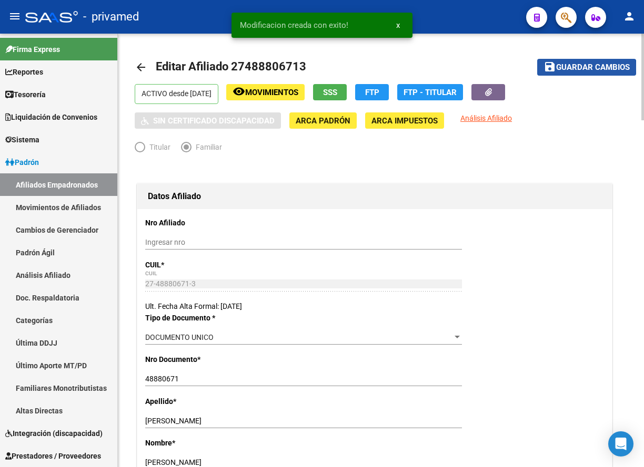
click at [572, 68] on span "Guardar cambios" at bounding box center [593, 67] width 74 height 9
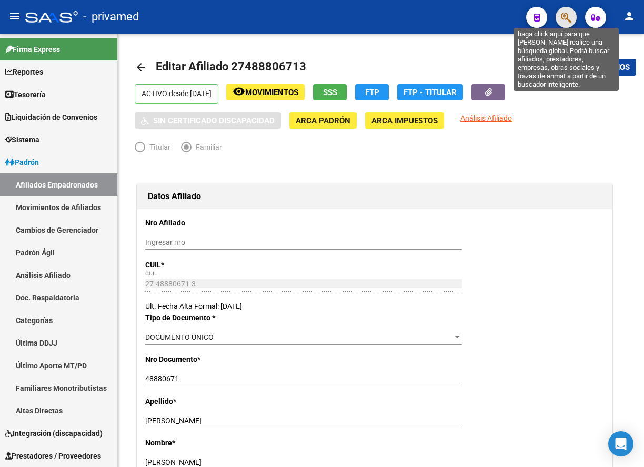
click at [570, 16] on icon "button" at bounding box center [565, 18] width 11 height 12
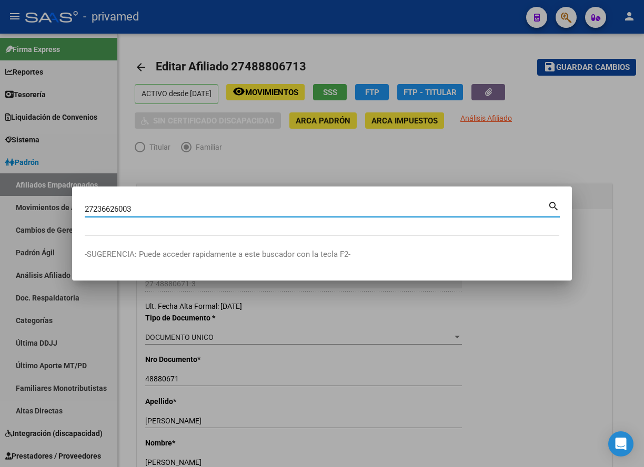
type input "27236626003"
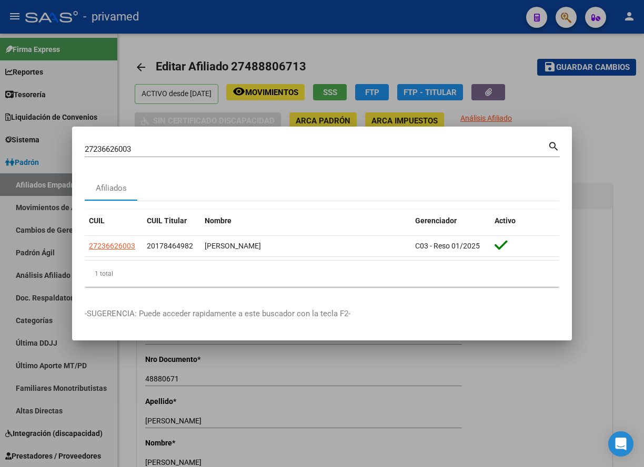
click at [312, 170] on mat-dialog-content "27236626003 Buscar (apellido, dni, cuil, nro traspaso, cuit, obra social) searc…" at bounding box center [321, 217] width 499 height 156
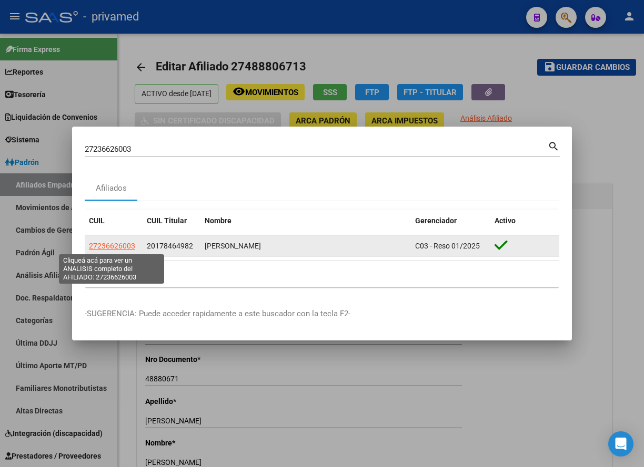
click at [113, 245] on span "27236626003" at bounding box center [112, 246] width 46 height 8
type textarea "27236626003"
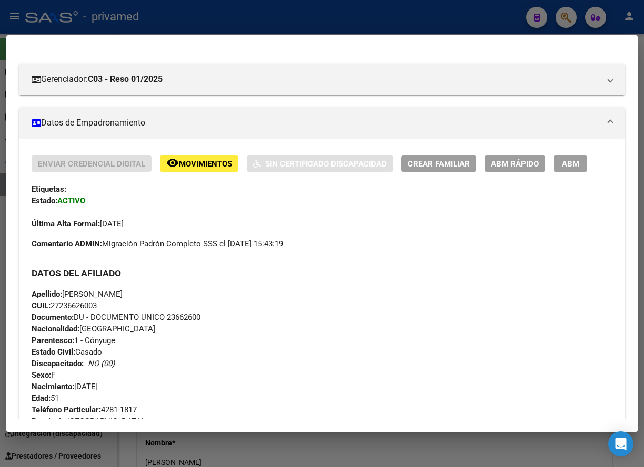
scroll to position [105, 0]
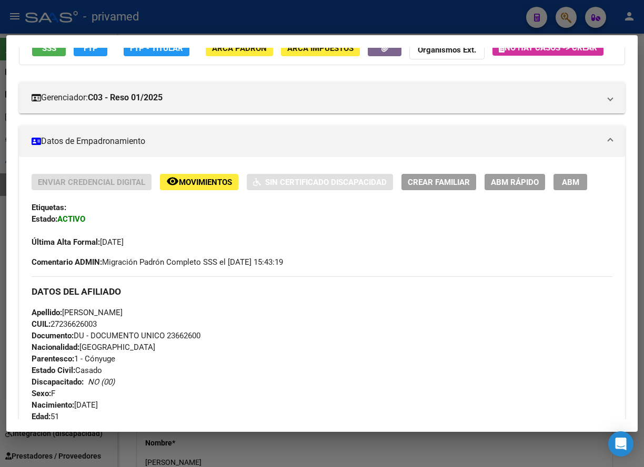
click at [566, 187] on span "ABM" at bounding box center [570, 182] width 17 height 9
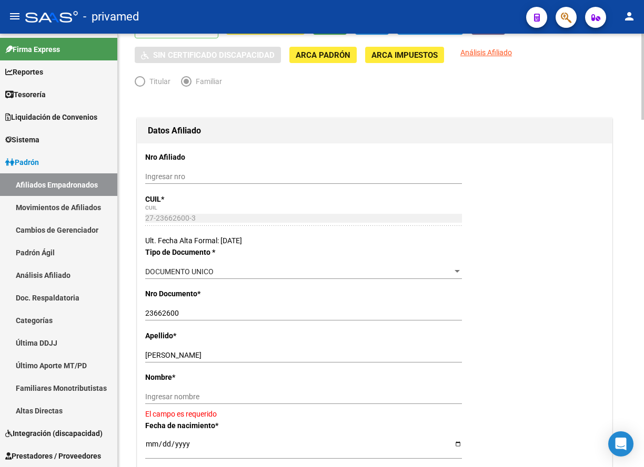
scroll to position [105, 0]
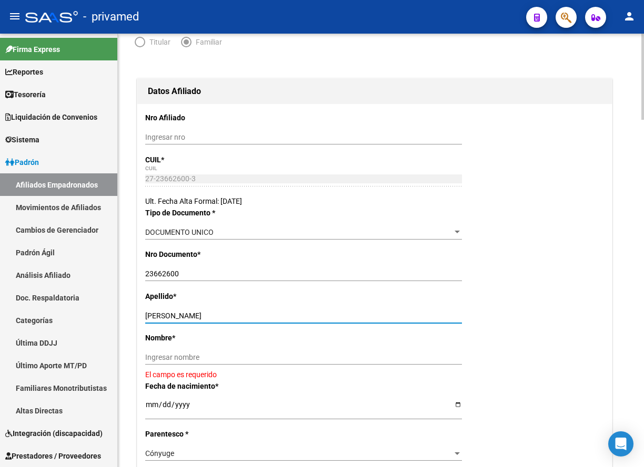
drag, startPoint x: 249, startPoint y: 317, endPoint x: 190, endPoint y: 321, distance: 59.6
click at [190, 321] on div "DOMINGUEZ SILVIA LETICIA Ingresar apellido" at bounding box center [303, 316] width 317 height 15
type input "DOMINGUEZ"
click at [199, 353] on div "Ingresar nombre" at bounding box center [303, 357] width 317 height 15
paste input "SILVIA LETICIA"
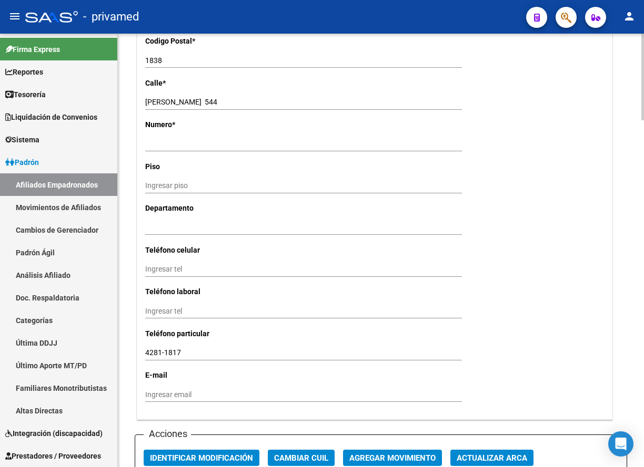
scroll to position [1157, 0]
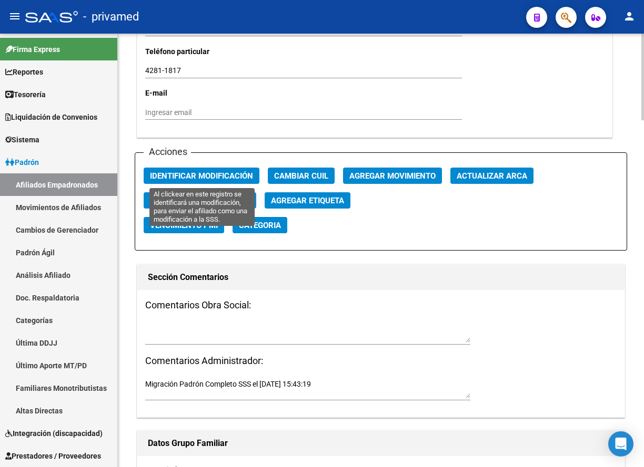
type input "SILVIA LETICIA"
click at [202, 176] on span "Identificar Modificación" at bounding box center [201, 175] width 103 height 9
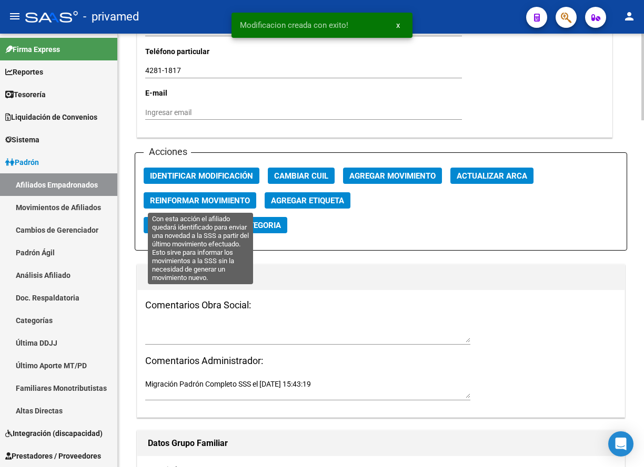
click at [190, 200] on span "Reinformar Movimiento" at bounding box center [200, 200] width 100 height 9
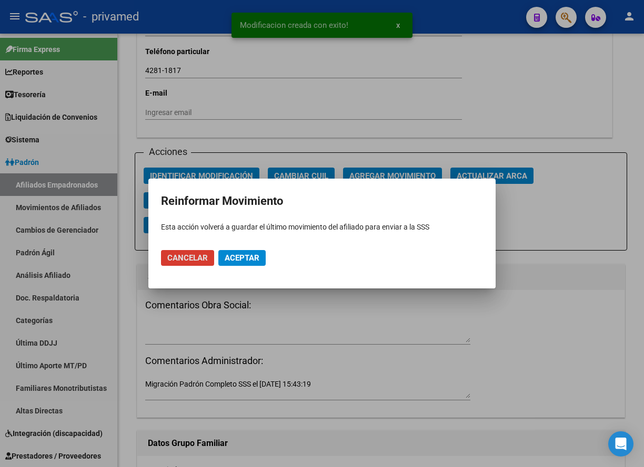
click at [243, 261] on span "Aceptar" at bounding box center [242, 257] width 35 height 9
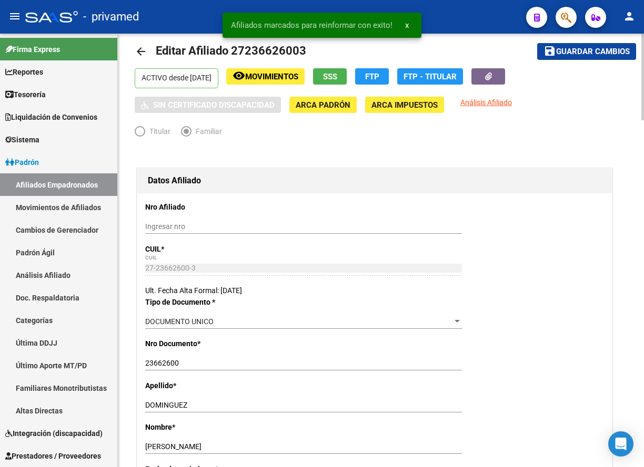
scroll to position [0, 0]
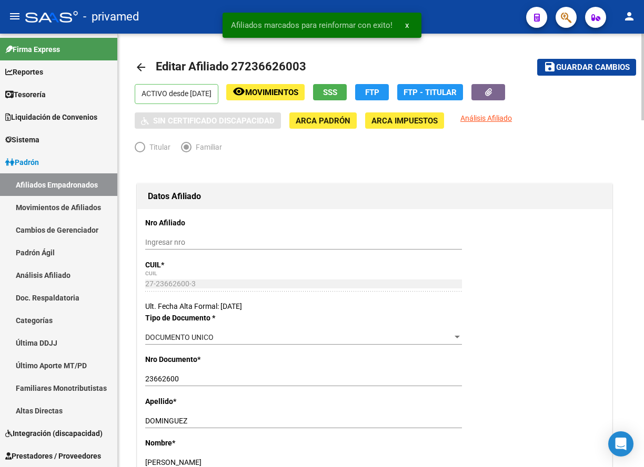
click at [598, 63] on span "Guardar cambios" at bounding box center [593, 67] width 74 height 9
click at [141, 71] on mat-icon "arrow_back" at bounding box center [141, 67] width 13 height 13
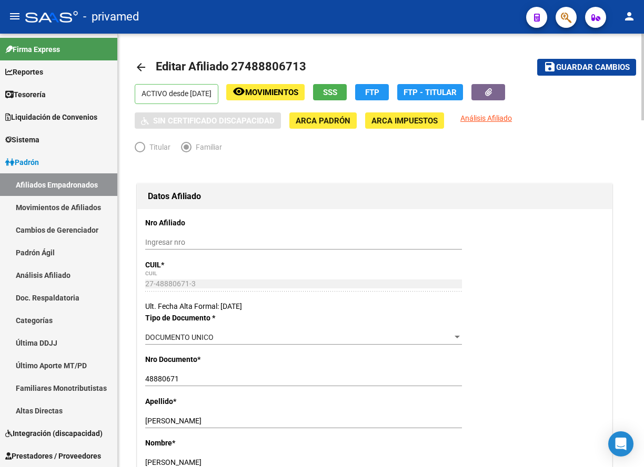
click at [427, 54] on mat-toolbar-row "arrow_back Editar Afiliado 27488806713" at bounding box center [317, 67] width 364 height 34
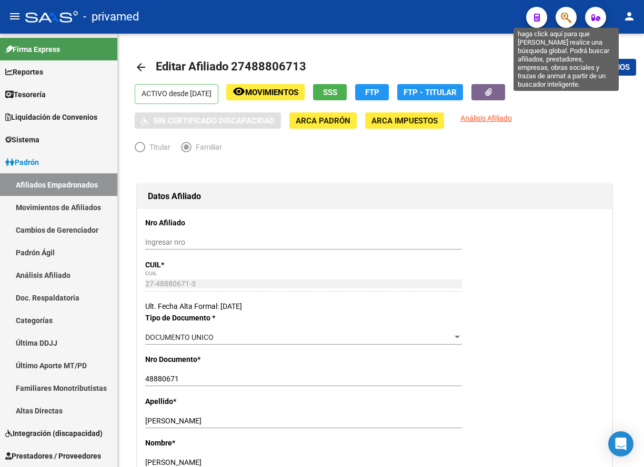
click at [566, 20] on icon "button" at bounding box center [565, 18] width 11 height 12
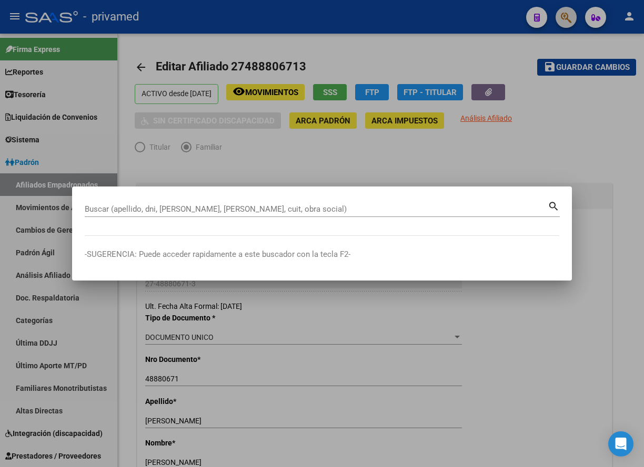
paste input "20588496660"
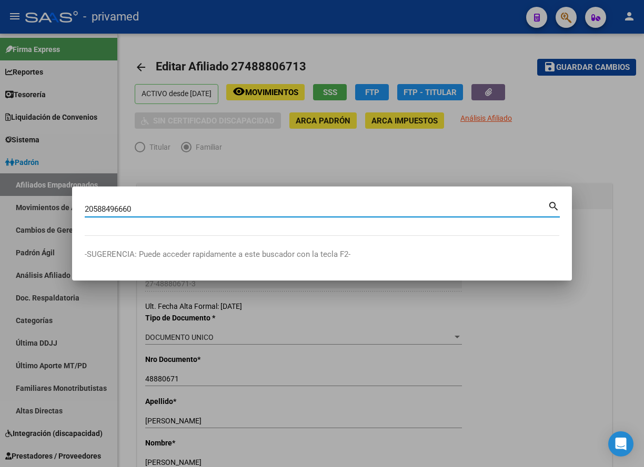
type input "20588496660"
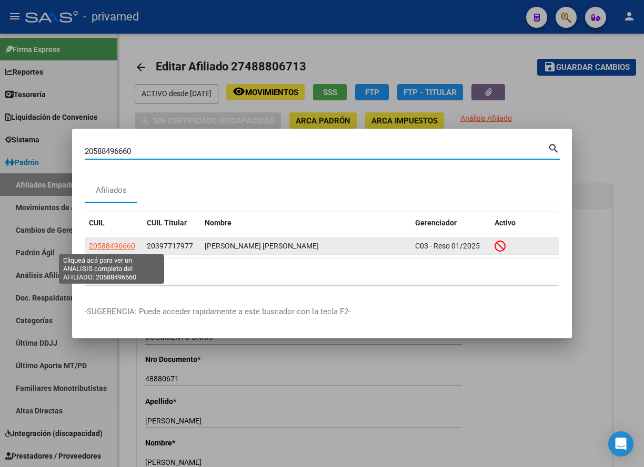
click at [106, 243] on span "20588496660" at bounding box center [112, 246] width 46 height 8
type textarea "20588496660"
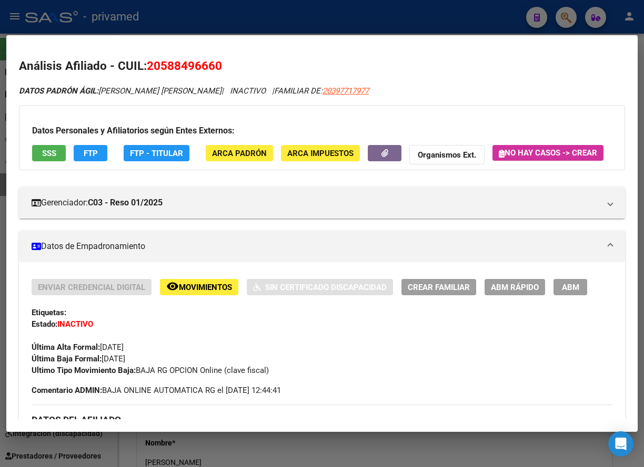
click at [495, 16] on div at bounding box center [322, 233] width 644 height 467
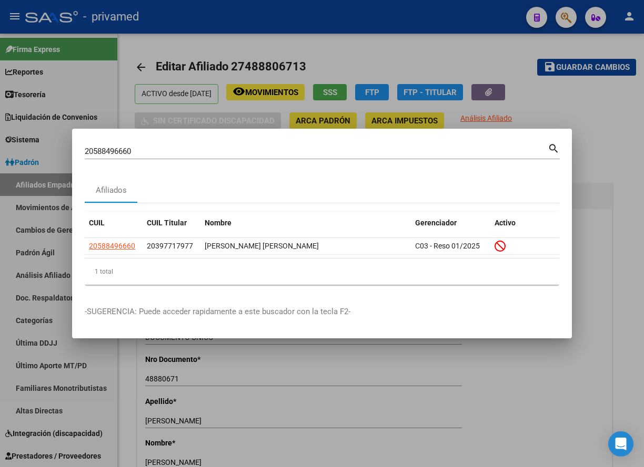
click at [356, 151] on input "20588496660" at bounding box center [316, 151] width 463 height 9
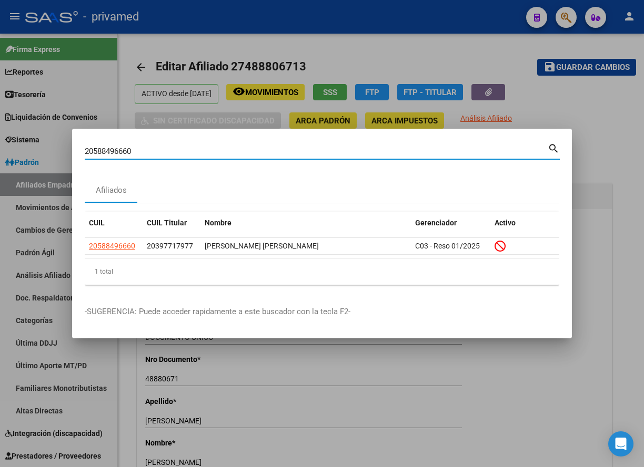
click at [356, 151] on input "20588496660" at bounding box center [316, 151] width 463 height 9
paste input "7437796543"
type input "27437796543"
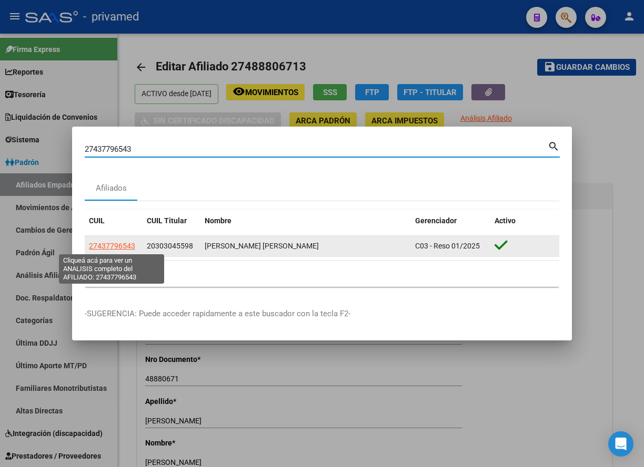
click at [109, 250] on span "27437796543" at bounding box center [112, 246] width 46 height 8
type textarea "27437796543"
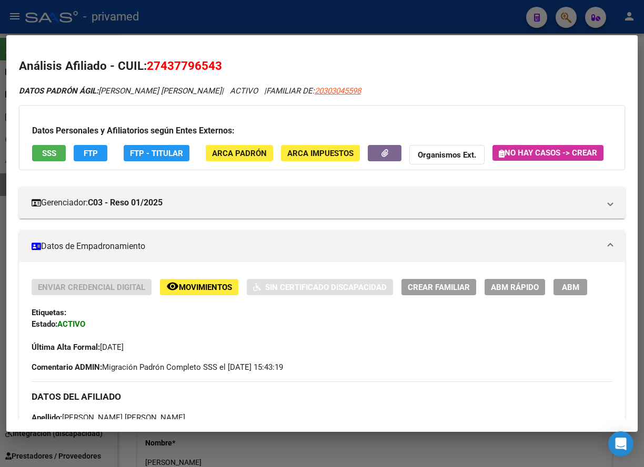
click at [568, 292] on span "ABM" at bounding box center [570, 287] width 17 height 9
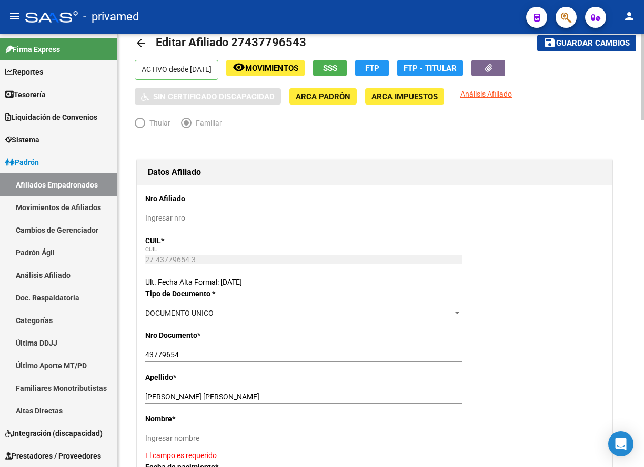
scroll to position [158, 0]
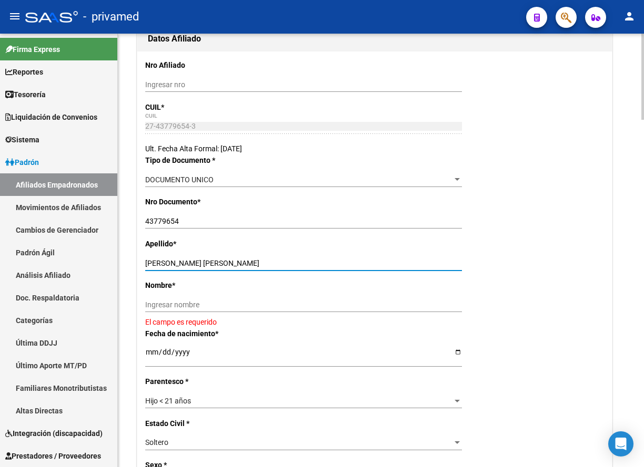
drag, startPoint x: 252, startPoint y: 262, endPoint x: 200, endPoint y: 264, distance: 52.1
click at [200, 264] on input "FRUTOS FORNARI MARIA JOSE" at bounding box center [303, 263] width 317 height 9
click at [239, 260] on input "FRUTOS FORNARI MARIA JOSE" at bounding box center [303, 263] width 317 height 9
drag, startPoint x: 258, startPoint y: 263, endPoint x: 206, endPoint y: 263, distance: 52.1
click at [206, 263] on input "FRUTOS FORNARI MARIA JOSE" at bounding box center [303, 263] width 317 height 9
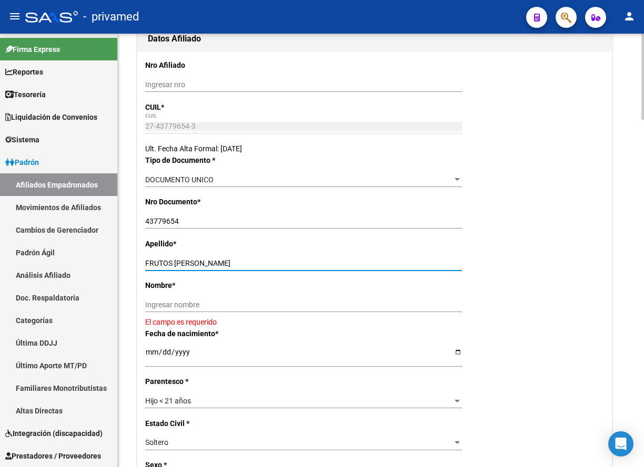
type input "FRUTOS FORNARI"
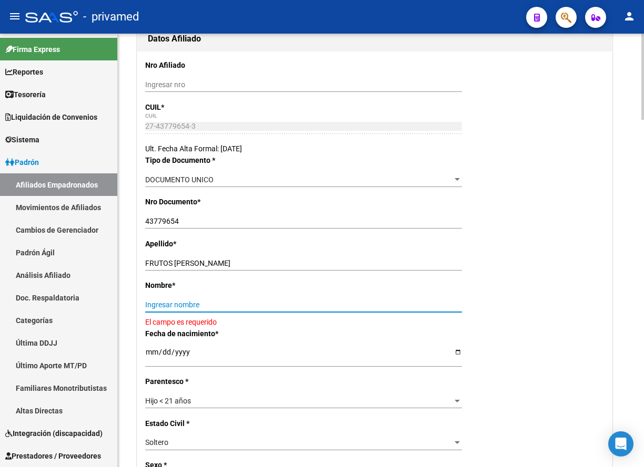
click at [201, 301] on input "Ingresar nombre" at bounding box center [303, 305] width 317 height 9
paste input "MARIA JOSE"
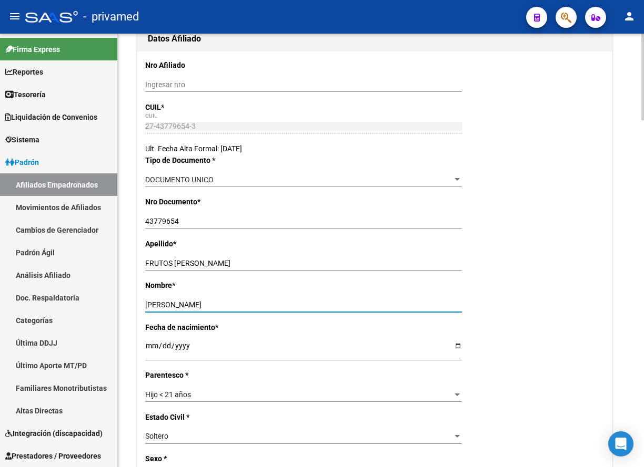
type input "MARIA JOSE"
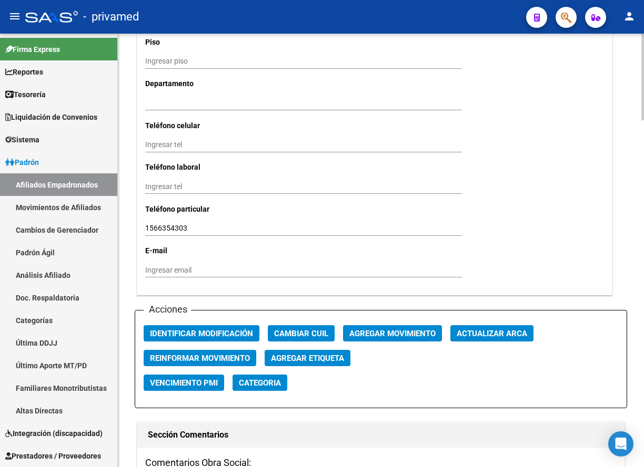
scroll to position [1262, 0]
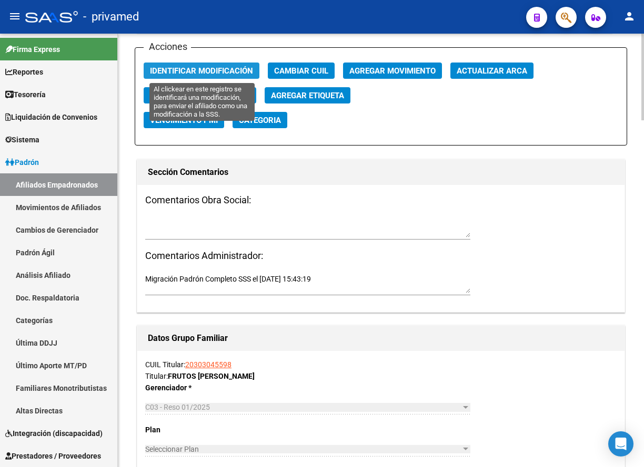
click at [231, 73] on span "Identificar Modificación" at bounding box center [201, 70] width 103 height 9
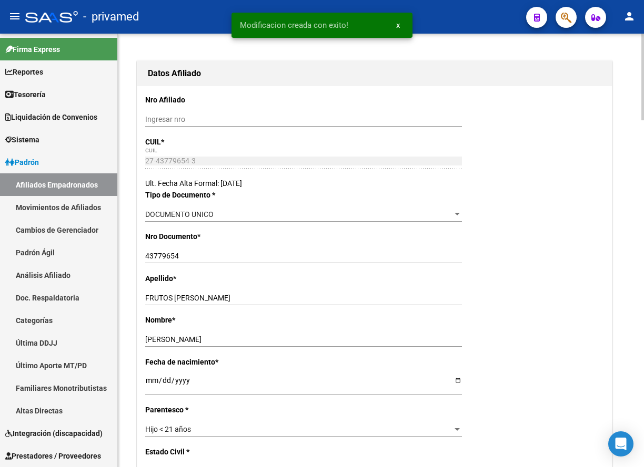
scroll to position [0, 0]
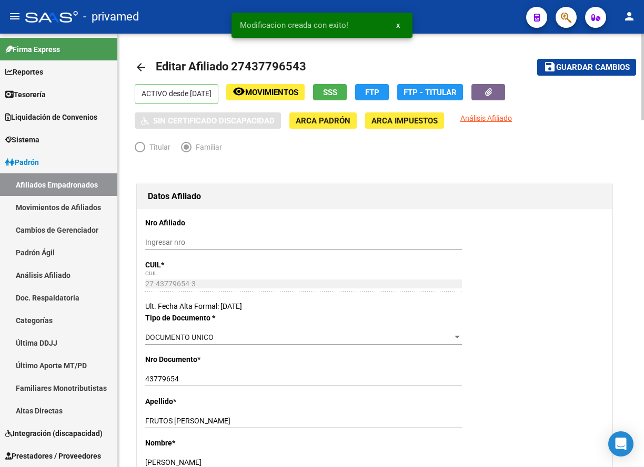
click at [572, 67] on span "Guardar cambios" at bounding box center [593, 67] width 74 height 9
drag, startPoint x: 141, startPoint y: 68, endPoint x: 479, endPoint y: 117, distance: 341.1
click at [142, 68] on mat-icon "arrow_back" at bounding box center [141, 67] width 13 height 13
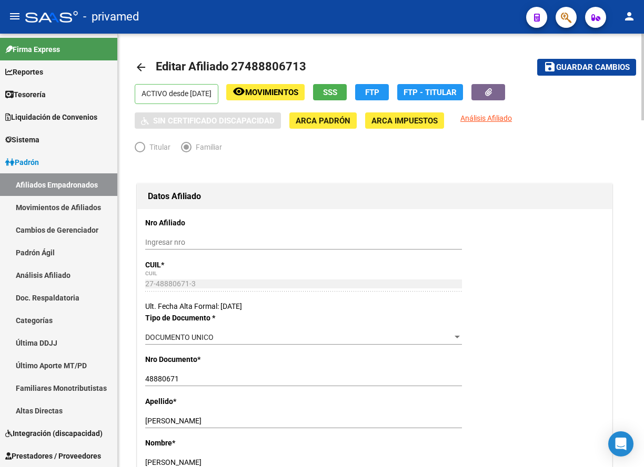
click at [145, 73] on mat-icon "arrow_back" at bounding box center [141, 67] width 13 height 13
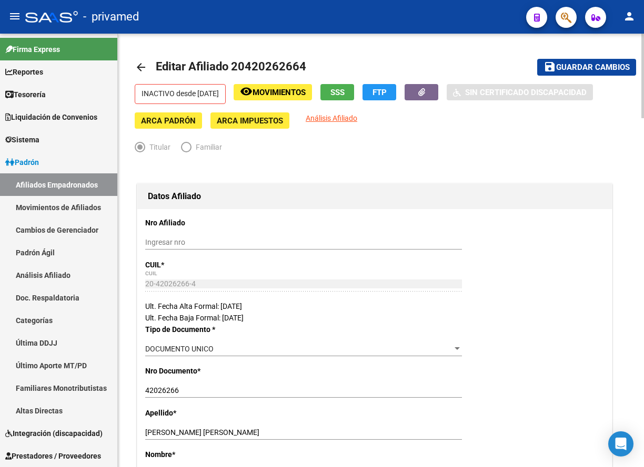
click at [139, 68] on mat-icon "arrow_back" at bounding box center [141, 67] width 13 height 13
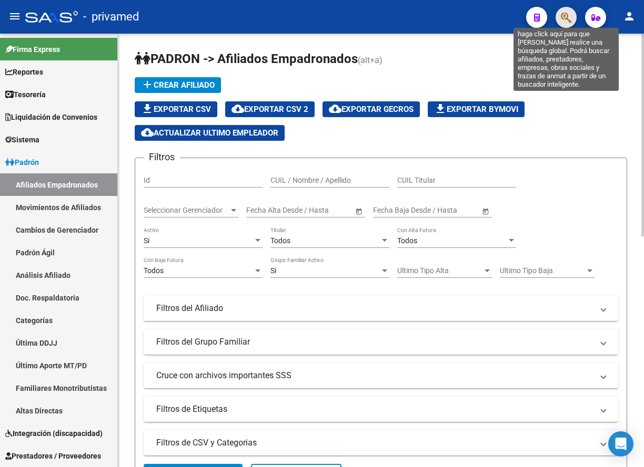
click at [563, 16] on icon "button" at bounding box center [565, 18] width 11 height 12
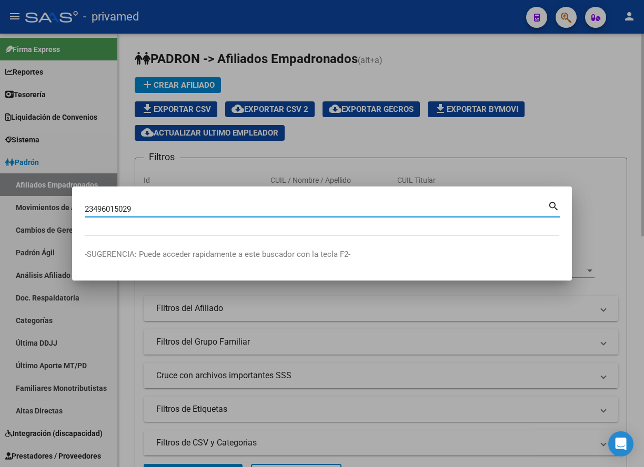
type input "23496015029"
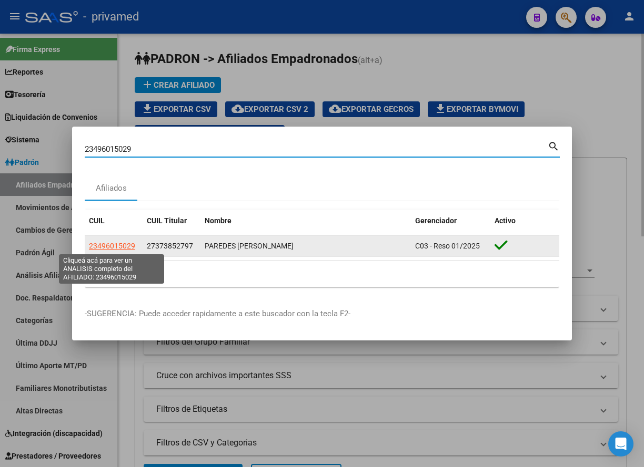
click at [118, 245] on span "23496015029" at bounding box center [112, 246] width 46 height 8
type textarea "23496015029"
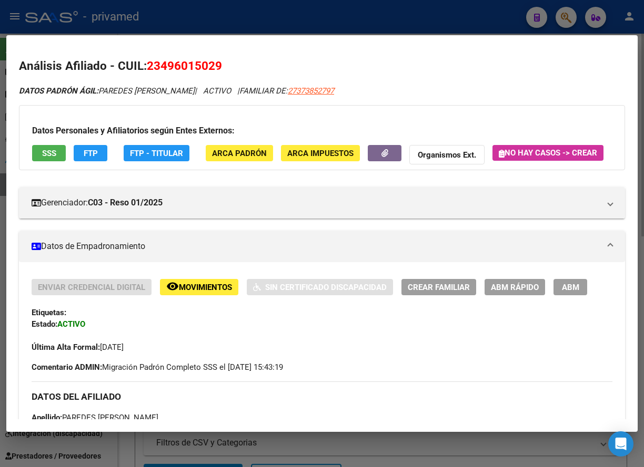
click at [577, 292] on span "ABM" at bounding box center [570, 287] width 17 height 9
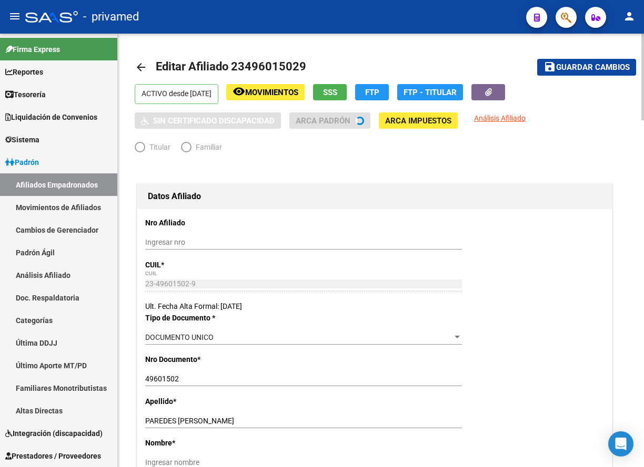
radio input "true"
type input "27-37385279-7"
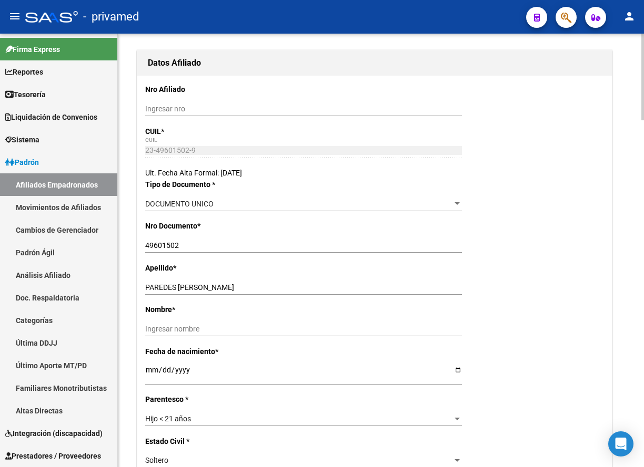
scroll to position [158, 0]
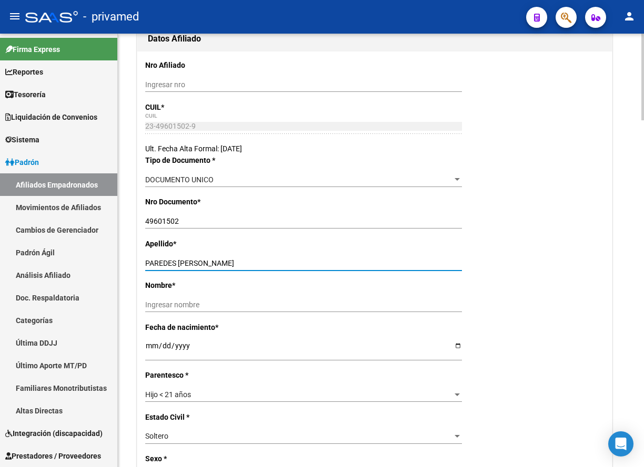
drag, startPoint x: 251, startPoint y: 263, endPoint x: 179, endPoint y: 263, distance: 72.0
click at [179, 263] on input "PAREDES OCTAVIO VALENTIN" at bounding box center [303, 263] width 317 height 9
type input "PAREDES"
click at [184, 302] on input "Ingresar nombre" at bounding box center [303, 305] width 317 height 9
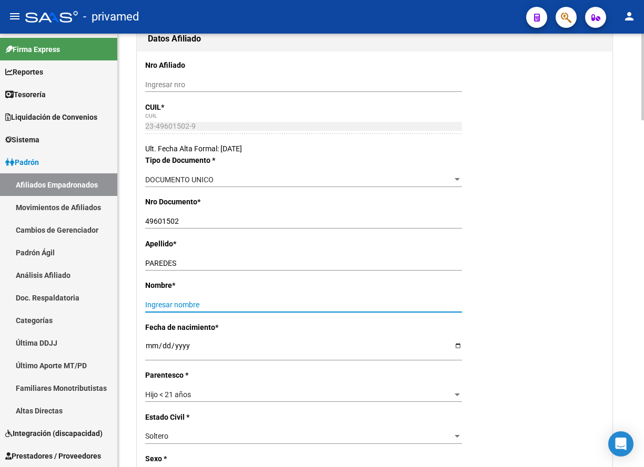
paste input "OCTAVIO VALENTIN"
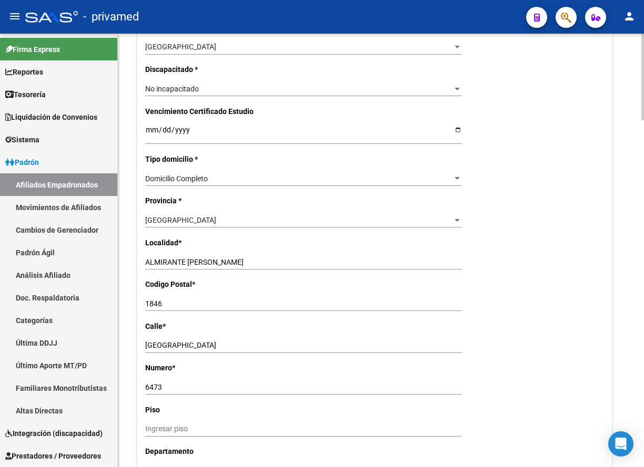
scroll to position [946, 0]
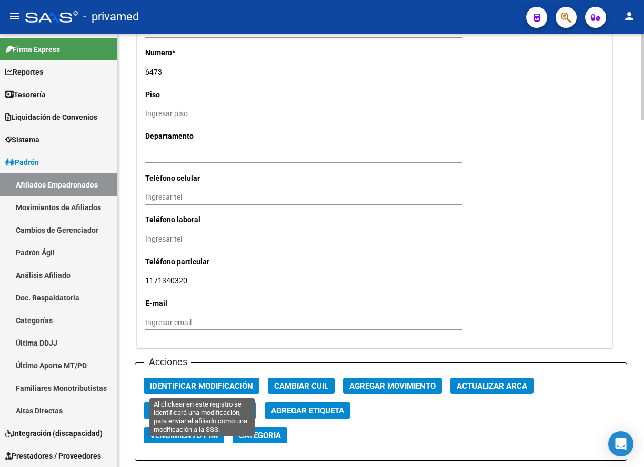
type input "OCTAVIO VALENTIN"
click at [199, 384] on span "Identificar Modificación" at bounding box center [201, 386] width 103 height 9
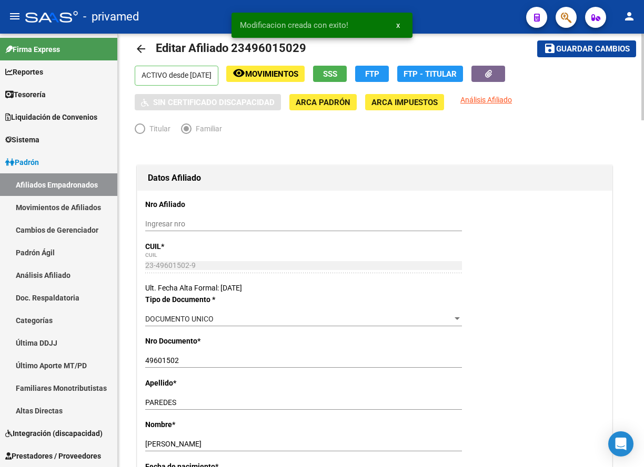
scroll to position [0, 0]
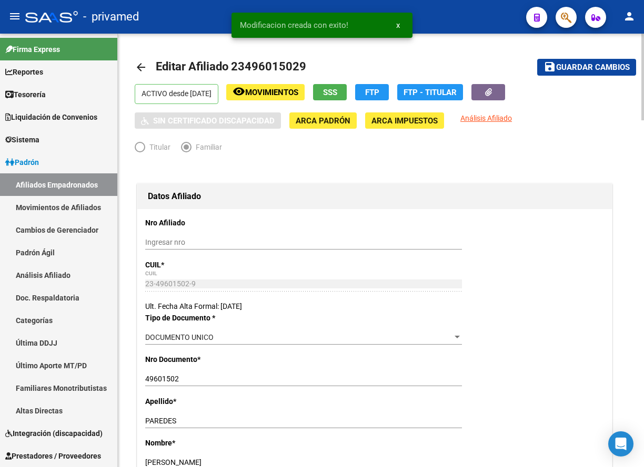
click at [577, 66] on span "Guardar cambios" at bounding box center [593, 67] width 74 height 9
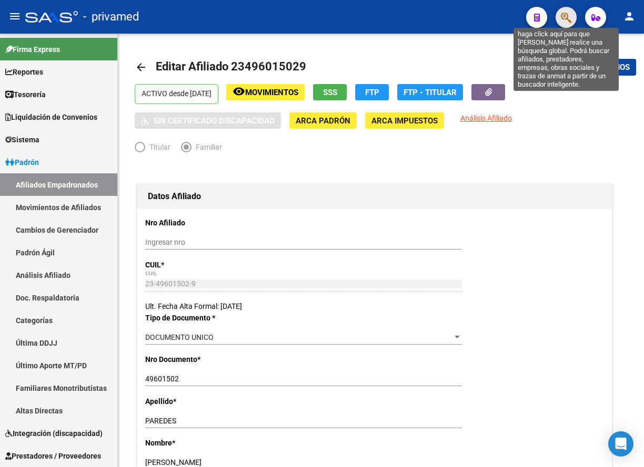
click at [567, 21] on icon "button" at bounding box center [565, 18] width 11 height 12
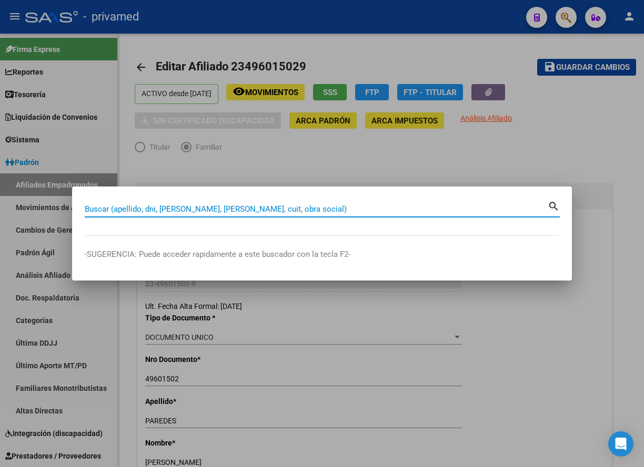
paste input "27629813050"
type input "27629813050"
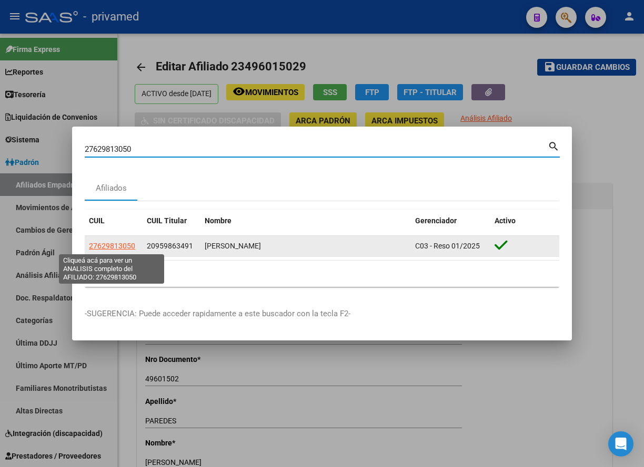
click at [114, 247] on span "27629813050" at bounding box center [112, 246] width 46 height 8
type textarea "27629813050"
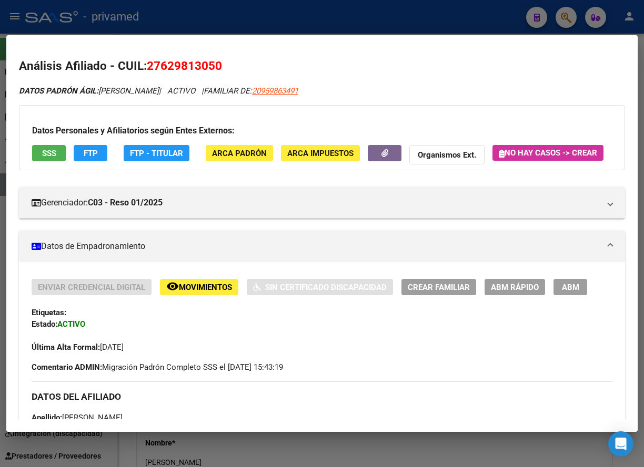
click at [568, 292] on span "ABM" at bounding box center [570, 287] width 17 height 9
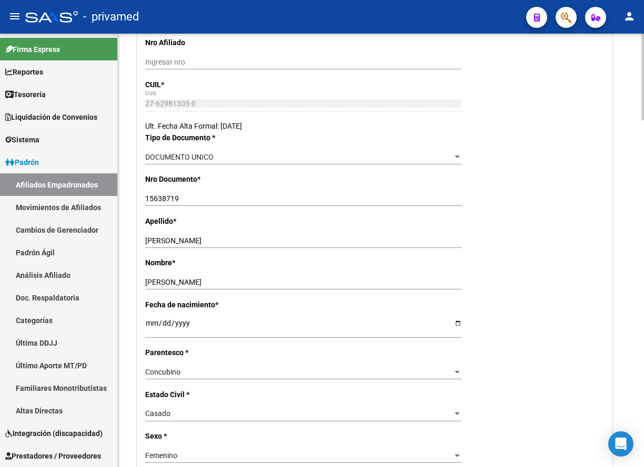
scroll to position [158, 0]
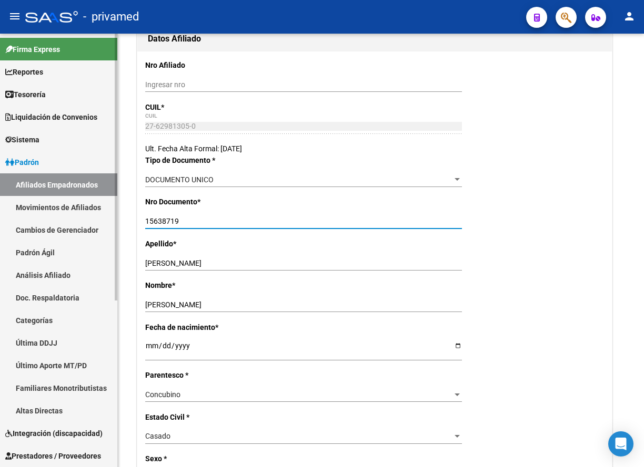
drag, startPoint x: 187, startPoint y: 221, endPoint x: 108, endPoint y: 221, distance: 78.3
click at [108, 221] on mat-sidenav-container "Firma Express Reportes Tablero de Control Ingresos Percibidos Análisis de todos…" at bounding box center [322, 251] width 644 height 434
drag, startPoint x: 219, startPoint y: 263, endPoint x: 108, endPoint y: 262, distance: 110.9
click at [108, 262] on mat-sidenav-container "Firma Express Reportes Tablero de Control Ingresos Percibidos Análisis de todos…" at bounding box center [322, 251] width 644 height 434
drag, startPoint x: 189, startPoint y: 222, endPoint x: 83, endPoint y: 220, distance: 106.2
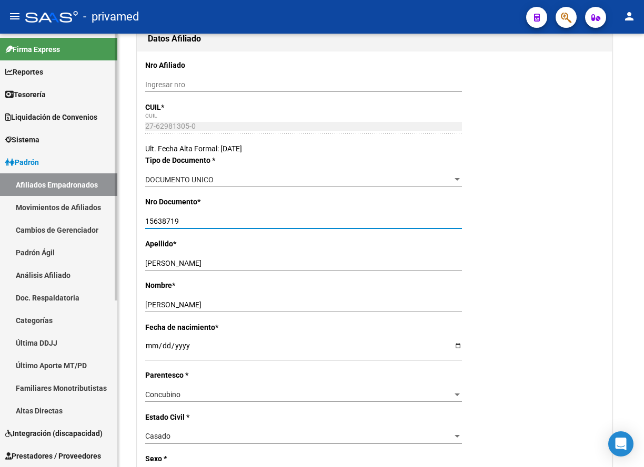
click at [83, 220] on mat-sidenav-container "Firma Express Reportes Tablero de Control Ingresos Percibidos Análisis de todos…" at bounding box center [322, 251] width 644 height 434
paste input "96055201"
type input "96055201"
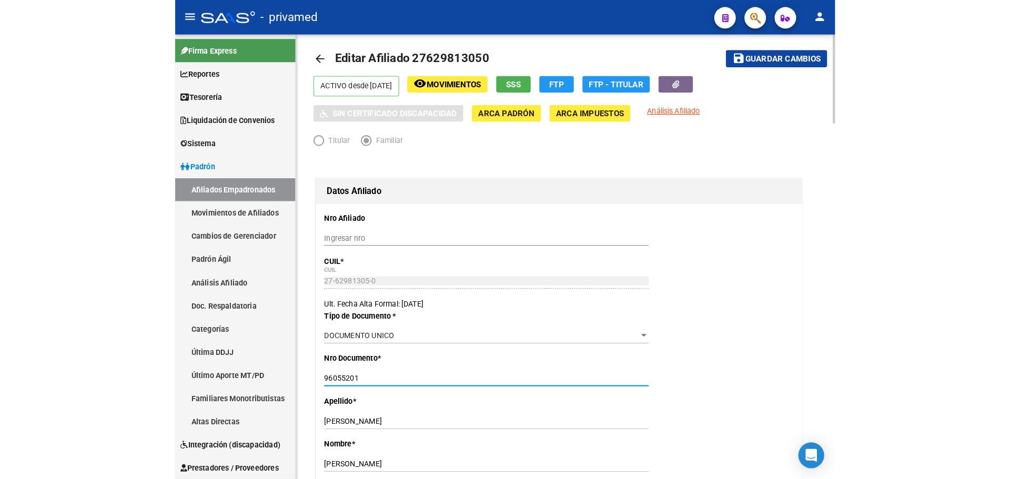
scroll to position [0, 0]
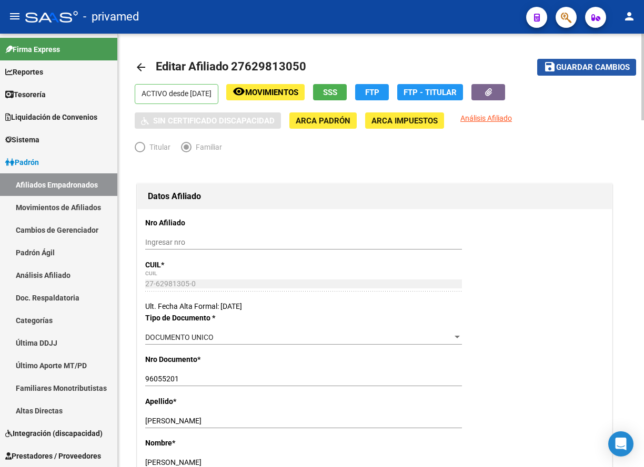
click at [579, 67] on span "Guardar cambios" at bounding box center [593, 67] width 74 height 9
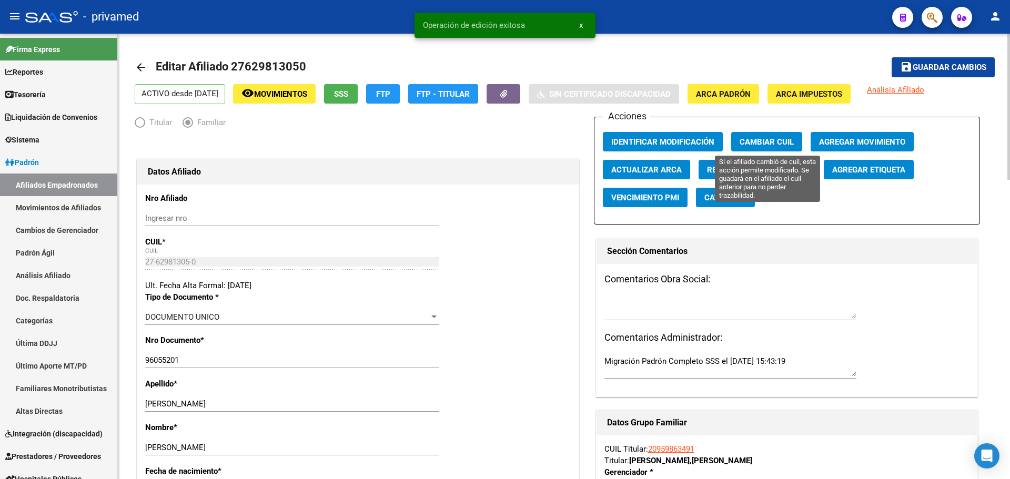
click at [643, 138] on span "Cambiar CUIL" at bounding box center [766, 141] width 54 height 9
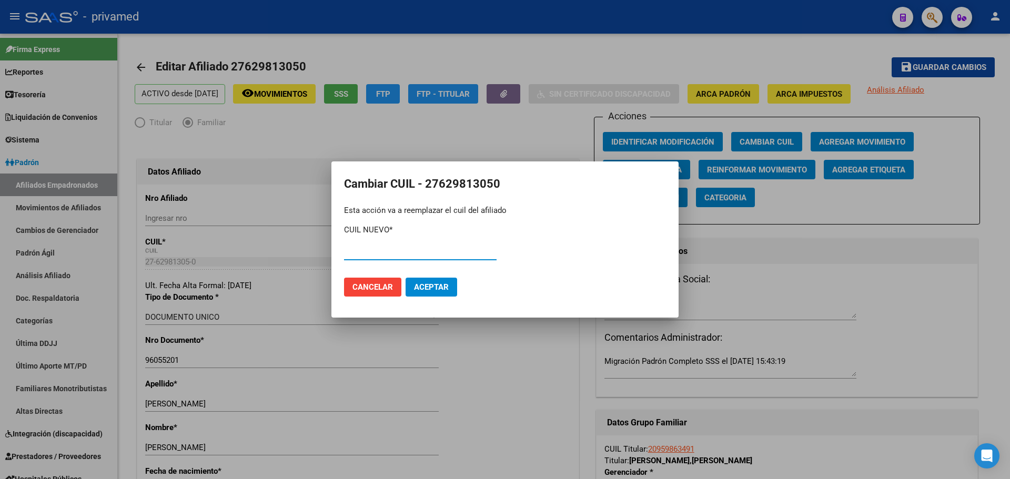
paste input "27-96055201-1"
type input "27-96055201-1"
click at [433, 287] on span "Aceptar" at bounding box center [431, 286] width 35 height 9
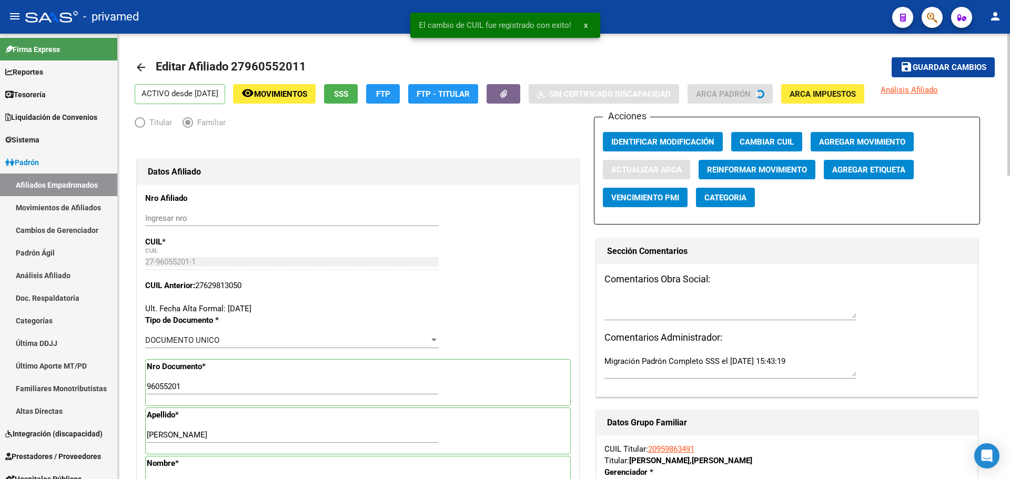
type input "DIAZ DE ALVARADO"
type input "YOSELYN ALEJANDRA"
type input "LOMAS DE ZAMORA"
type input "1832"
type input "14 DE JULIO"
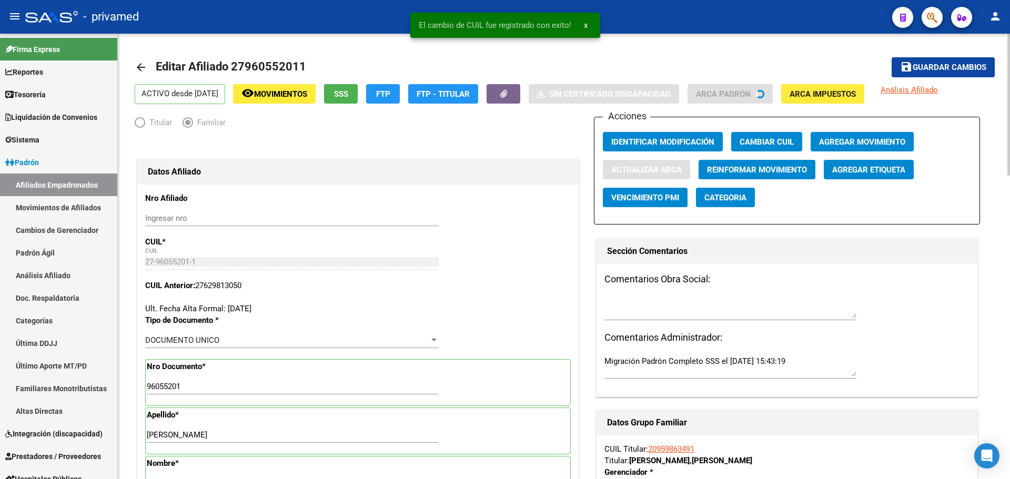
type input "10"
type input "3"
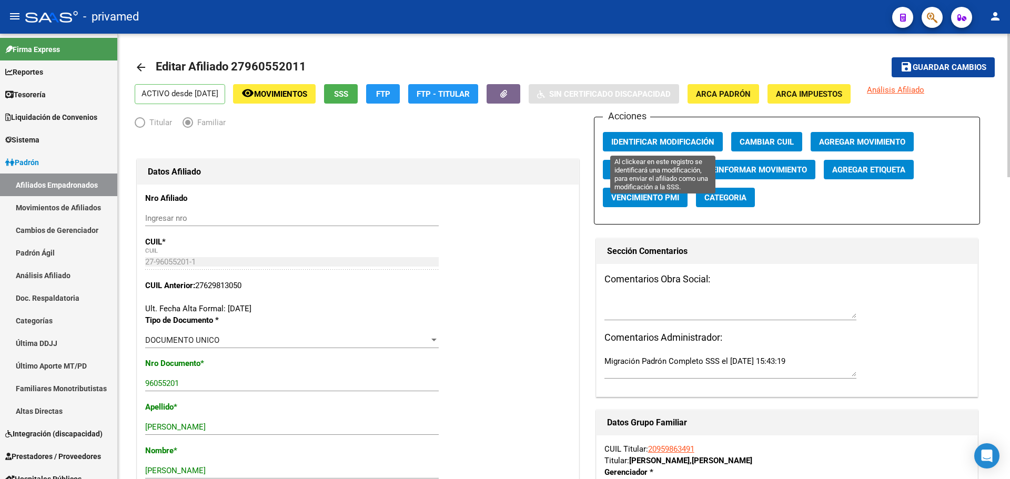
click at [643, 141] on span "Identificar Modificación" at bounding box center [662, 141] width 103 height 9
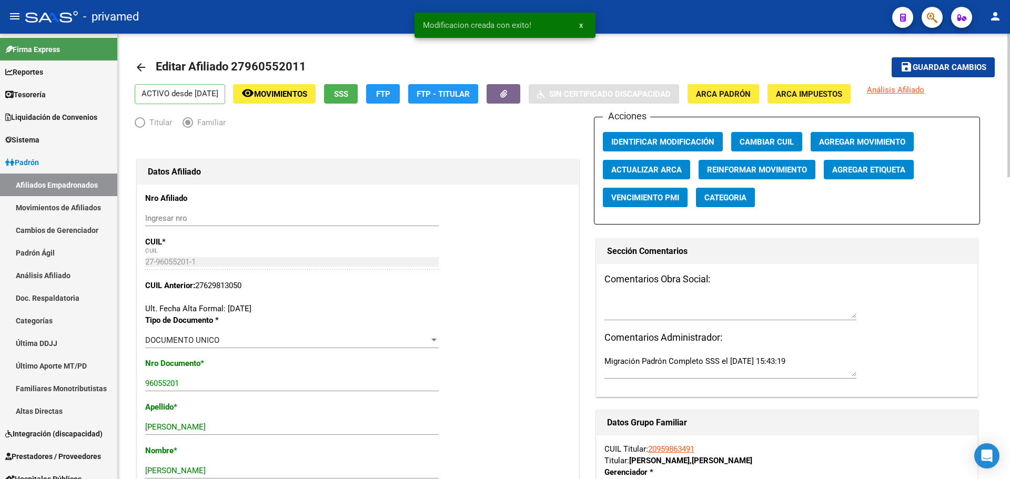
click at [643, 66] on span "Guardar cambios" at bounding box center [949, 67] width 74 height 9
click at [146, 66] on mat-icon "arrow_back" at bounding box center [141, 67] width 13 height 13
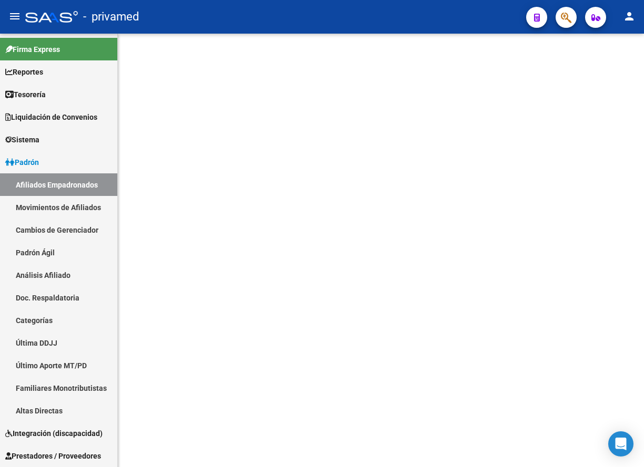
click at [268, 139] on mat-sidenav-content at bounding box center [381, 251] width 526 height 434
click at [556, 22] on div at bounding box center [561, 17] width 29 height 22
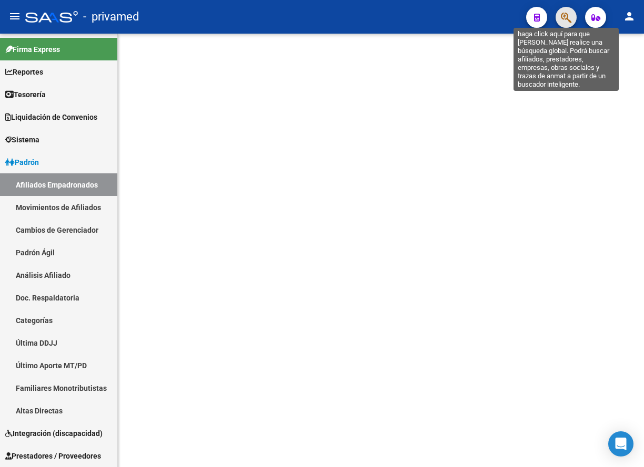
click at [562, 22] on icon "button" at bounding box center [565, 18] width 11 height 12
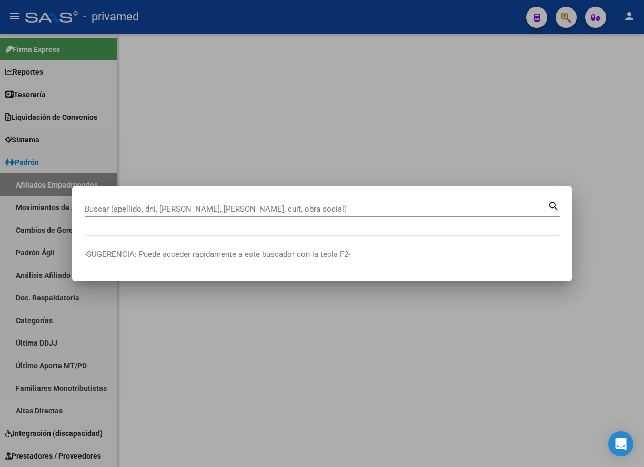
paste input "27312895809"
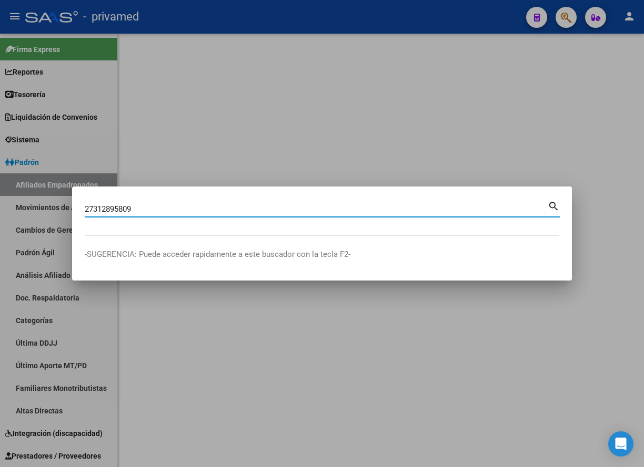
type input "27312895809"
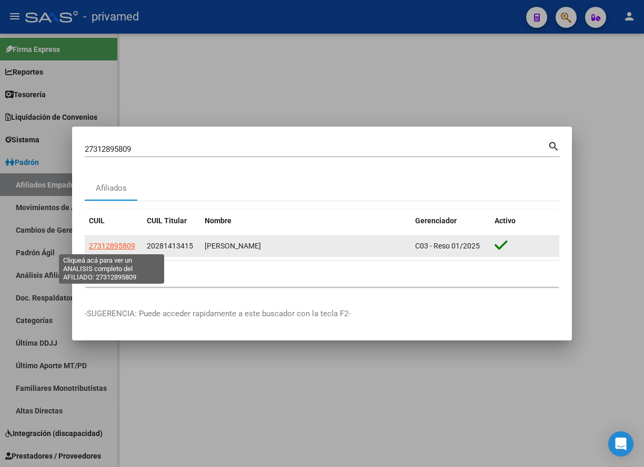
click at [114, 249] on span "27312895809" at bounding box center [112, 246] width 46 height 8
type textarea "27312895809"
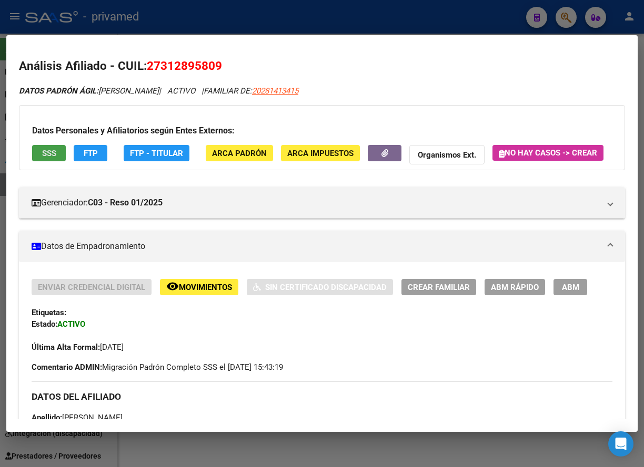
click at [55, 150] on span "SSS" at bounding box center [49, 153] width 14 height 9
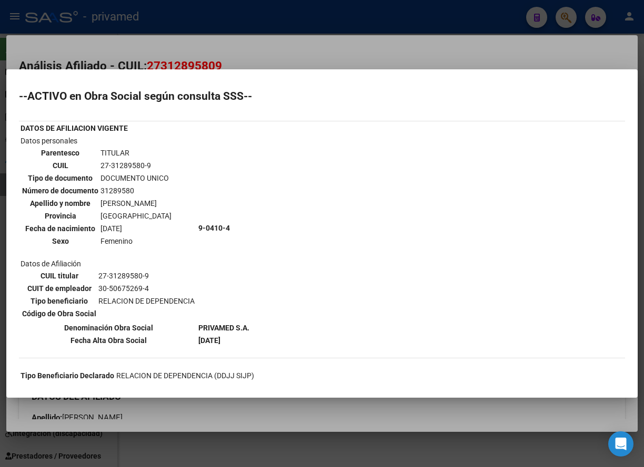
click at [297, 52] on div at bounding box center [322, 233] width 644 height 467
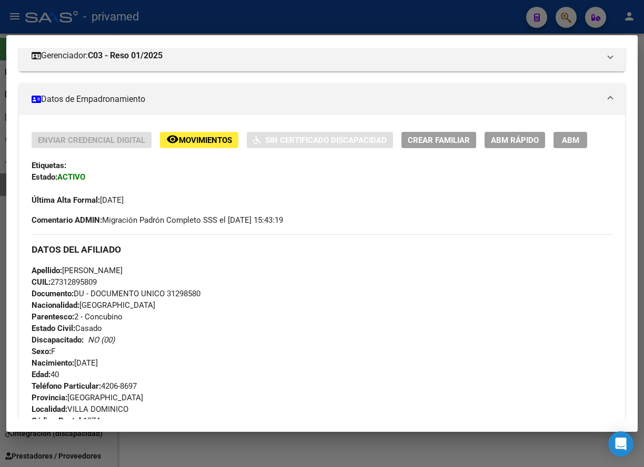
scroll to position [105, 0]
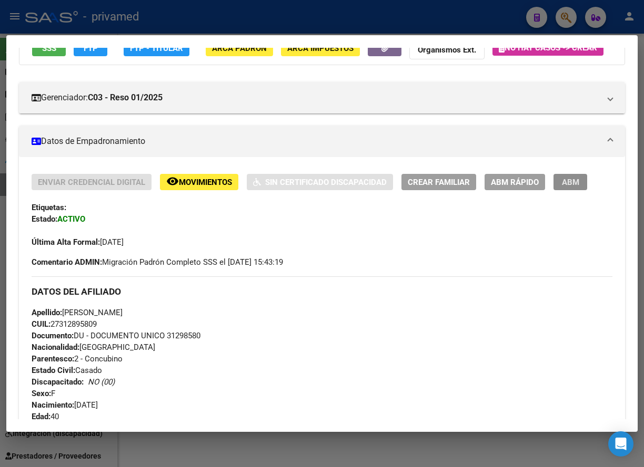
click at [575, 187] on span "ABM" at bounding box center [570, 182] width 17 height 9
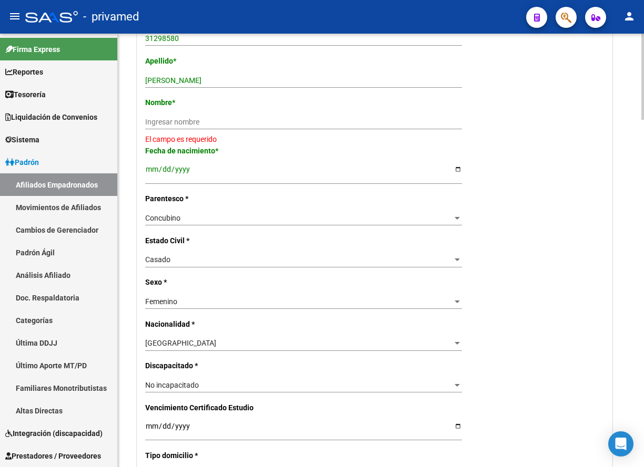
scroll to position [315, 0]
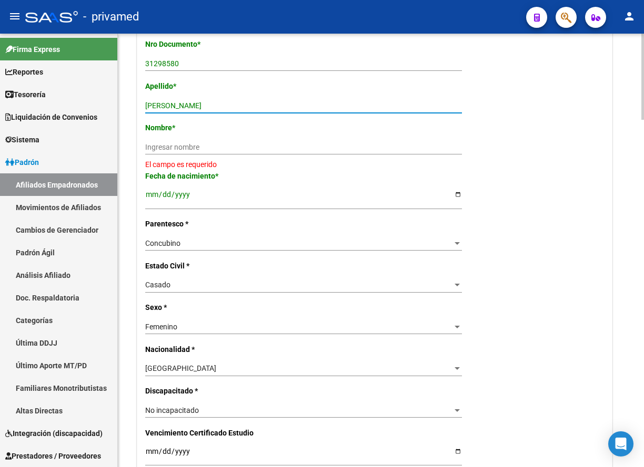
drag, startPoint x: 249, startPoint y: 104, endPoint x: 177, endPoint y: 99, distance: 72.7
click at [177, 99] on div "CUEVAS CAROLINA BRATRIZ Ingresar apellido" at bounding box center [303, 105] width 317 height 15
type input "CUEVAS"
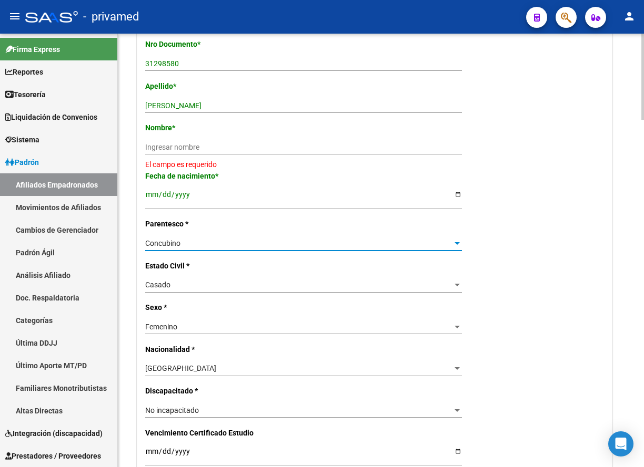
click at [178, 246] on span "Concubino" at bounding box center [162, 243] width 35 height 8
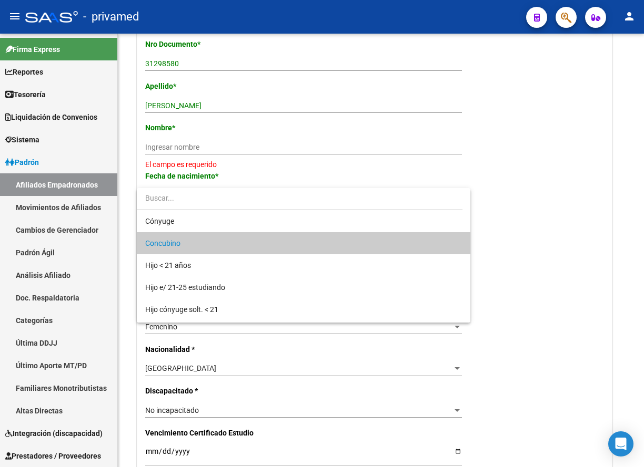
click at [195, 138] on div at bounding box center [322, 233] width 644 height 467
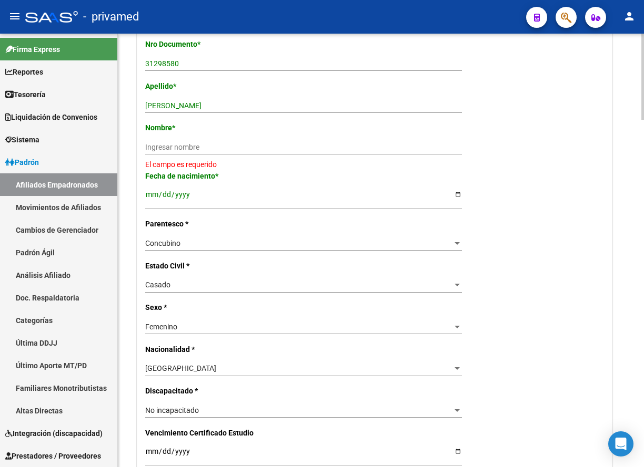
click at [195, 147] on input "Ingresar nombre" at bounding box center [303, 147] width 317 height 9
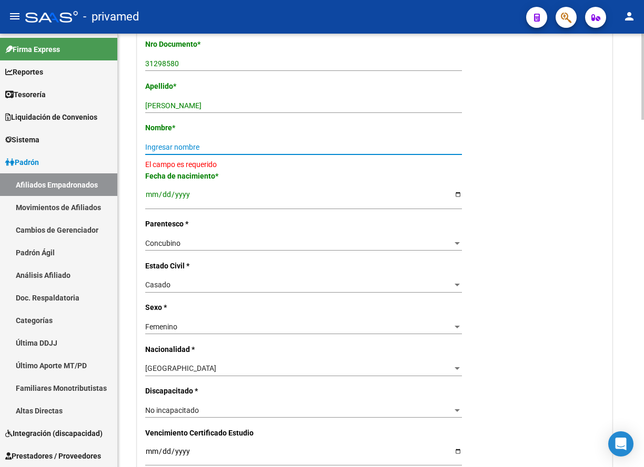
paste input "CAROLINA BRATRIZ"
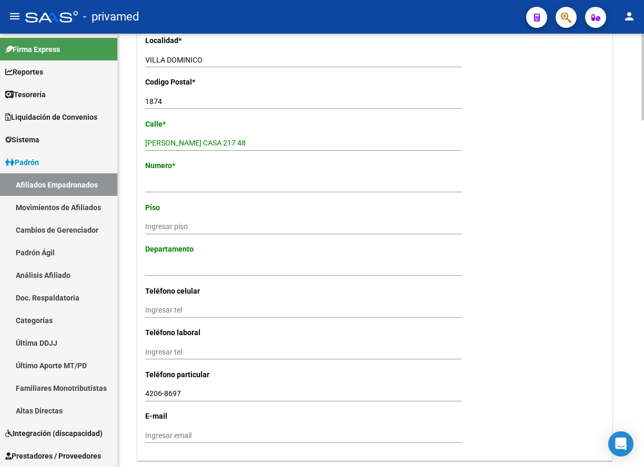
scroll to position [841, 0]
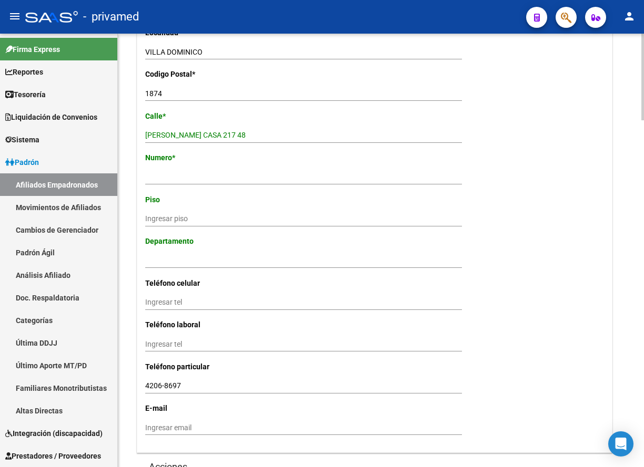
type input "CAROLINA BRATRIZ"
click at [197, 177] on input "Ingresar nro" at bounding box center [303, 177] width 317 height 9
type input "217"
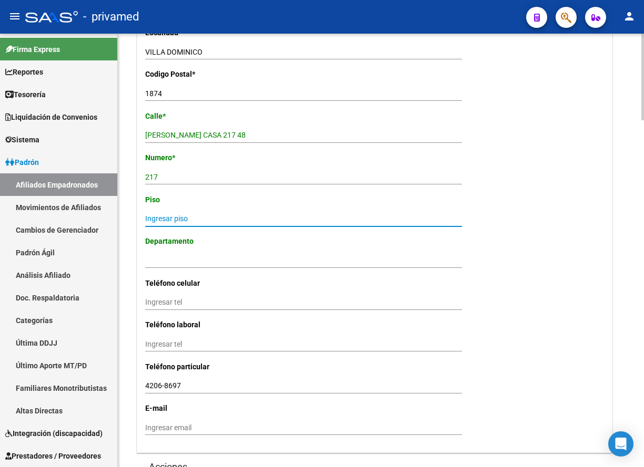
click at [199, 217] on input "Ingresar piso" at bounding box center [303, 219] width 317 height 9
type input "48"
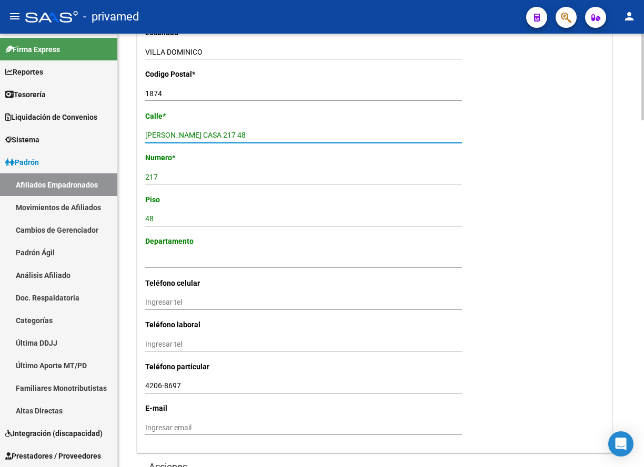
drag, startPoint x: 228, startPoint y: 134, endPoint x: 182, endPoint y: 133, distance: 45.2
click at [182, 133] on input "LAFUENTE CASA 217 48" at bounding box center [303, 135] width 317 height 9
type input "LAFUENTE"
click at [152, 175] on input "217" at bounding box center [303, 177] width 317 height 9
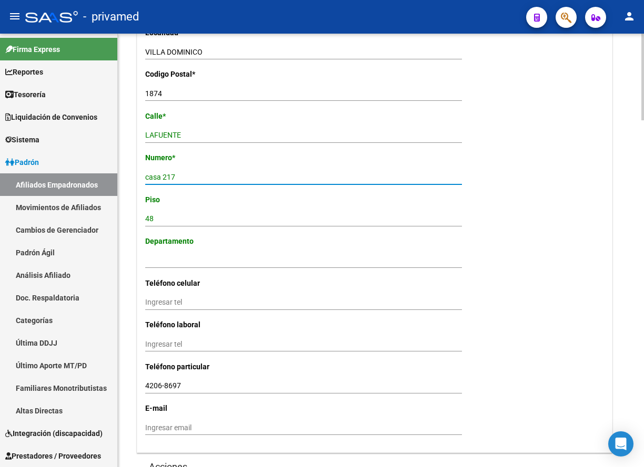
drag, startPoint x: 154, startPoint y: 177, endPoint x: 160, endPoint y: 178, distance: 6.9
click at [156, 177] on input "casa 217" at bounding box center [303, 177] width 317 height 9
type input "Casa 217"
click at [191, 134] on input "LAFUENTE" at bounding box center [303, 135] width 317 height 9
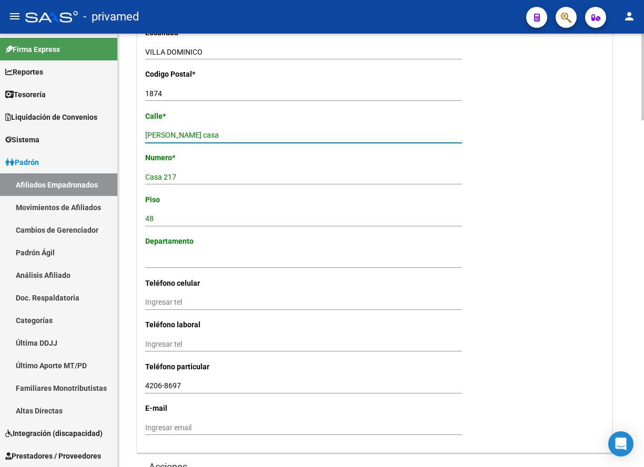
type input "LAFUENTE casa"
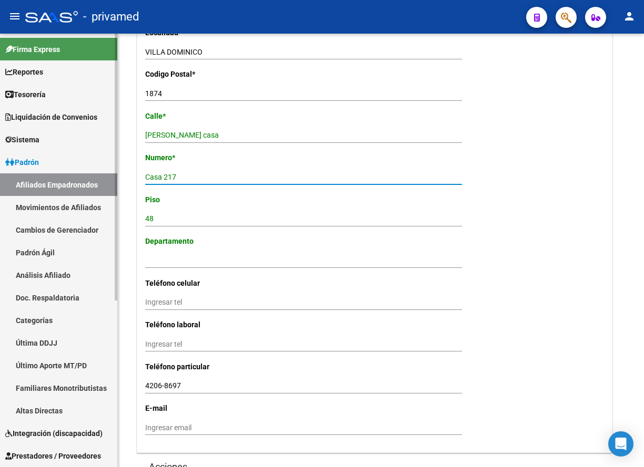
drag, startPoint x: 167, startPoint y: 176, endPoint x: 109, endPoint y: 182, distance: 57.7
click at [109, 182] on mat-sidenav-container "Firma Express Reportes Tablero de Control Ingresos Percibidos Análisis de todos…" at bounding box center [322, 251] width 644 height 434
type input "217"
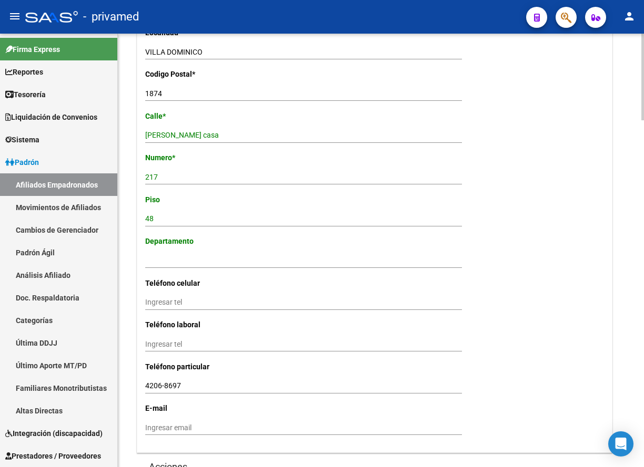
scroll to position [894, 0]
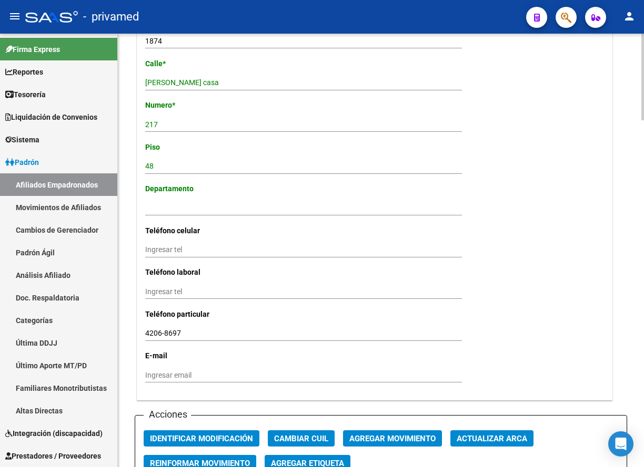
click at [191, 203] on div "Ingresar depto" at bounding box center [303, 208] width 317 height 15
type input "48"
click at [186, 167] on input "48" at bounding box center [303, 166] width 317 height 9
type input "4"
type input "0"
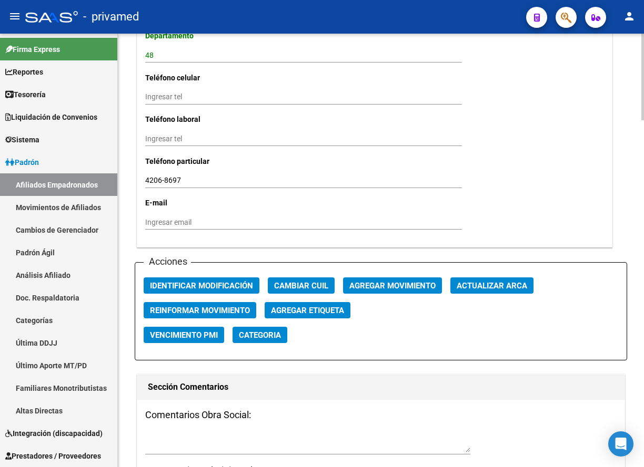
scroll to position [1052, 0]
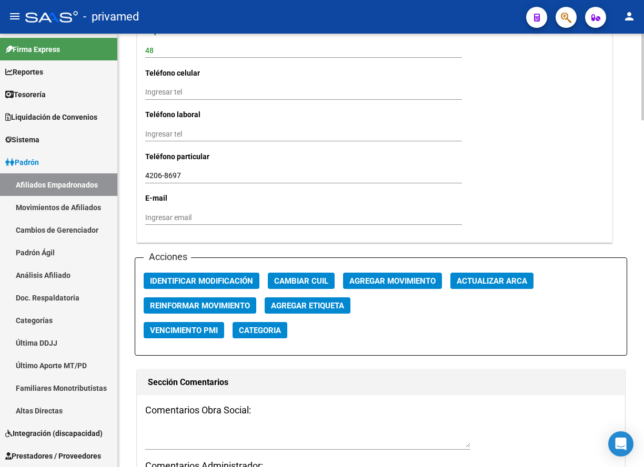
click at [322, 307] on span "Agregar Etiqueta" at bounding box center [307, 305] width 73 height 9
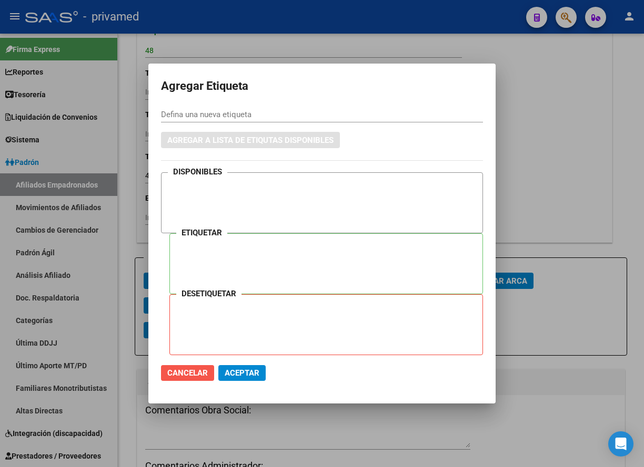
click at [192, 373] on span "Cancelar" at bounding box center [187, 373] width 40 height 9
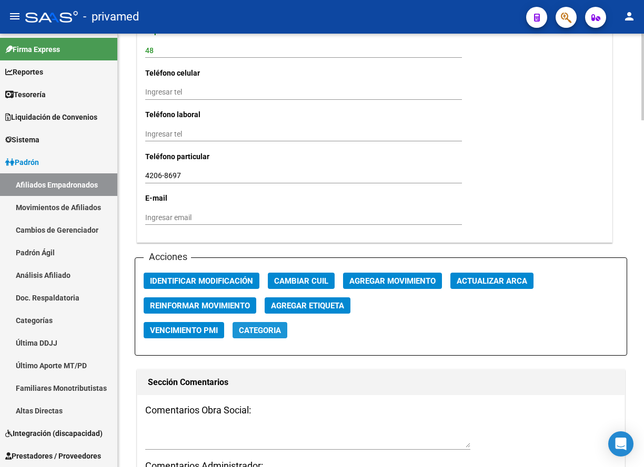
click at [276, 337] on button "Categoria" at bounding box center [259, 330] width 55 height 16
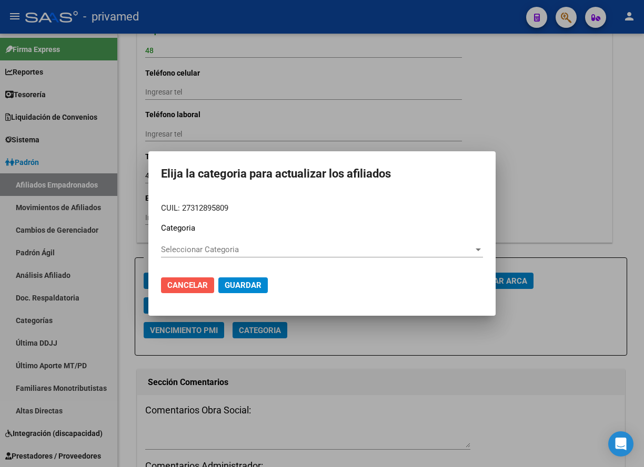
click at [191, 286] on span "Cancelar" at bounding box center [187, 285] width 40 height 9
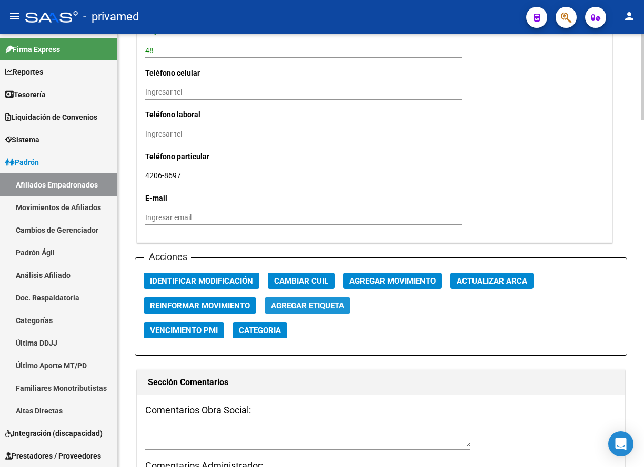
click at [328, 308] on span "Agregar Etiqueta" at bounding box center [307, 305] width 73 height 9
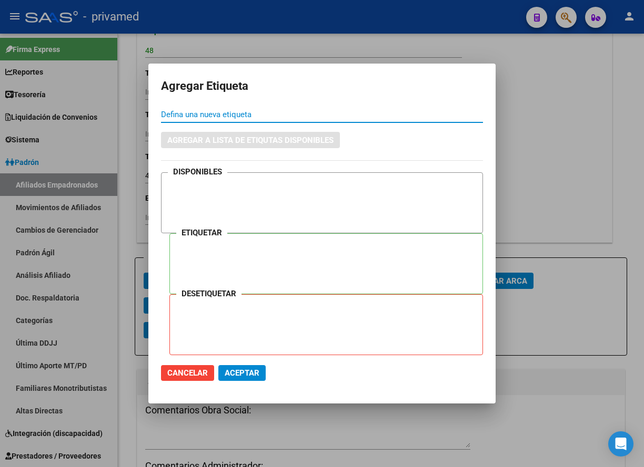
click at [162, 374] on button "Cancelar" at bounding box center [187, 373] width 53 height 16
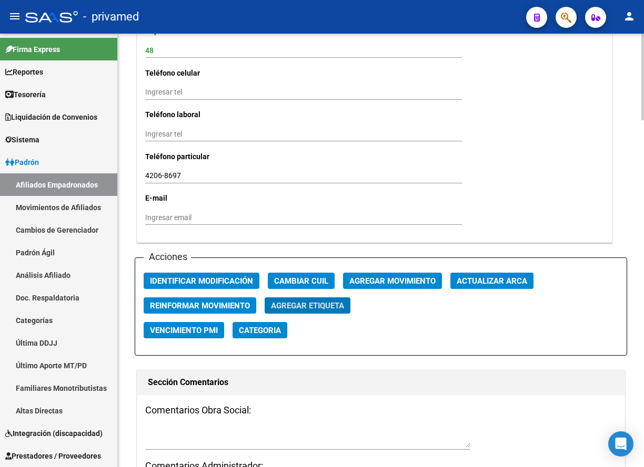
click at [380, 284] on span "Agregar Movimiento" at bounding box center [392, 281] width 86 height 9
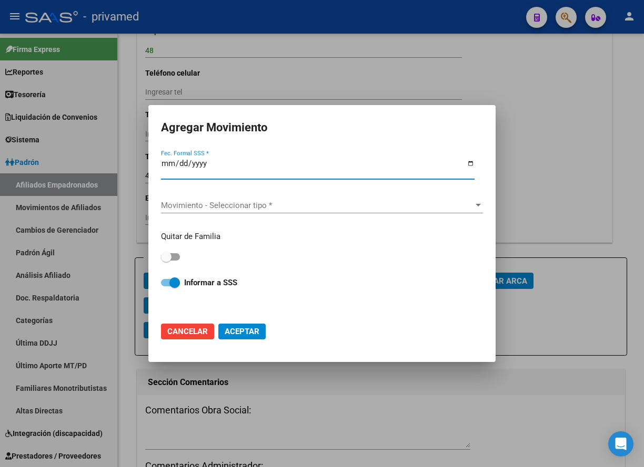
click at [187, 331] on span "Cancelar" at bounding box center [187, 331] width 40 height 9
checkbox input "false"
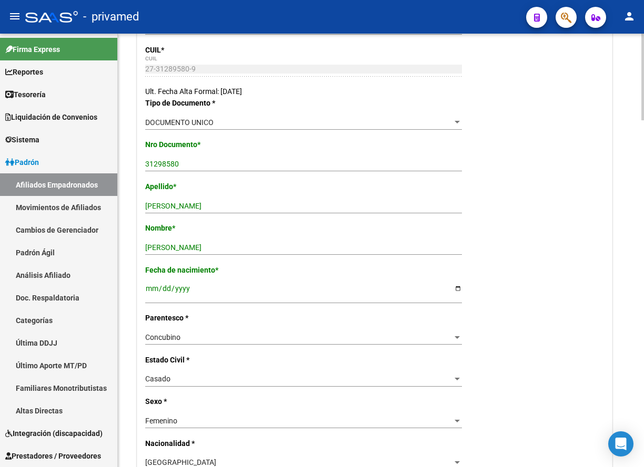
scroll to position [0, 0]
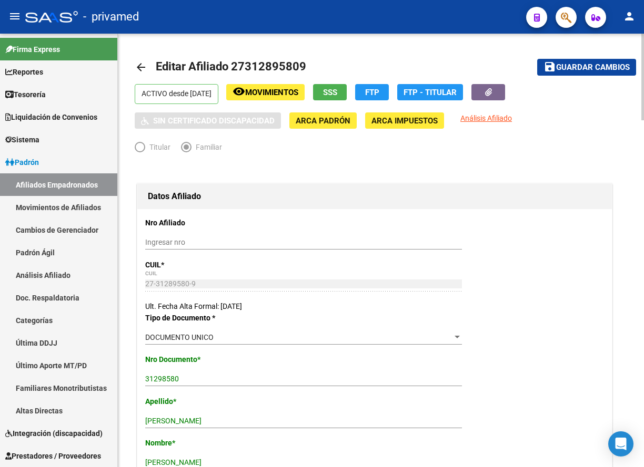
click at [608, 66] on span "Guardar cambios" at bounding box center [593, 67] width 74 height 9
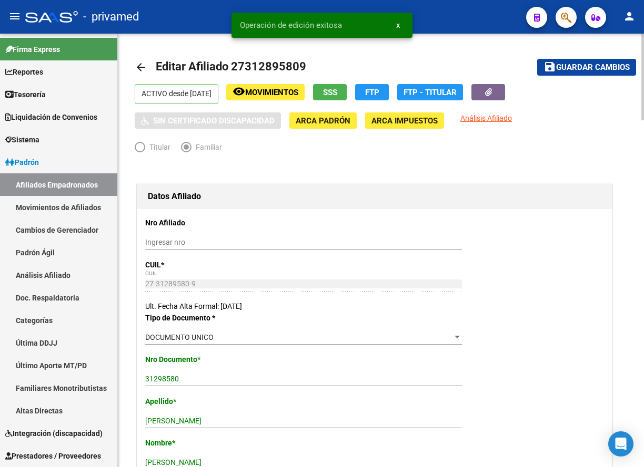
click at [142, 72] on mat-icon "arrow_back" at bounding box center [141, 67] width 13 height 13
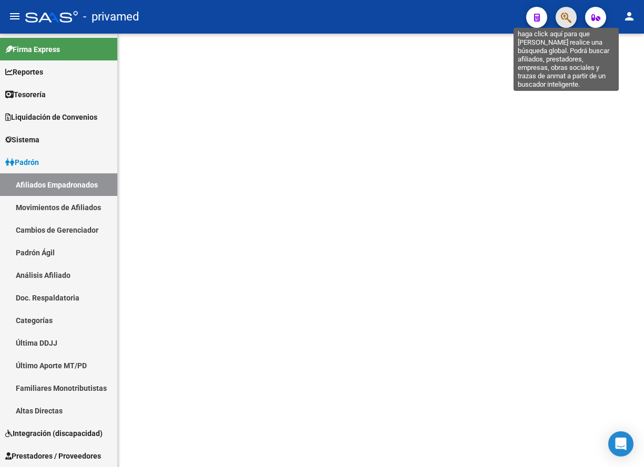
click at [566, 19] on icon "button" at bounding box center [565, 18] width 11 height 12
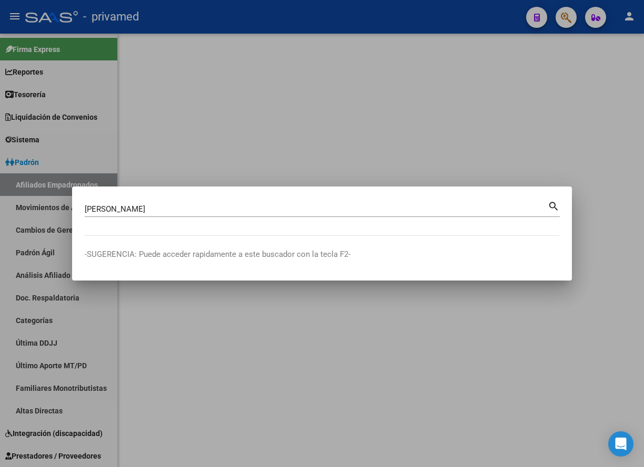
click at [225, 212] on input "CAROLINA BRATRIZ" at bounding box center [316, 209] width 463 height 9
paste input "27312895809"
type input "27312895809"
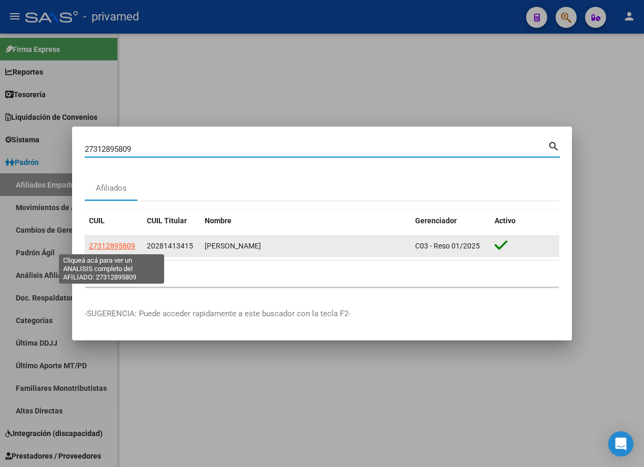
click at [123, 246] on span "27312895809" at bounding box center [112, 246] width 46 height 8
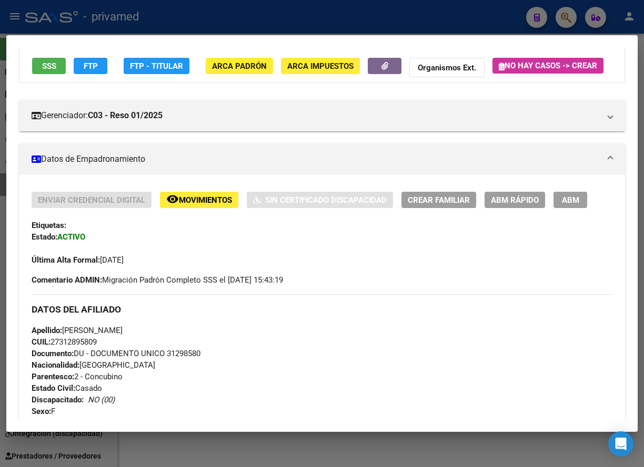
scroll to position [105, 0]
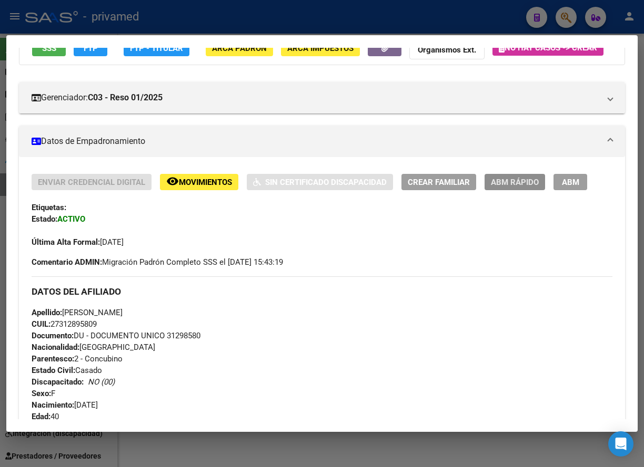
click at [530, 187] on span "ABM Rápido" at bounding box center [515, 182] width 48 height 9
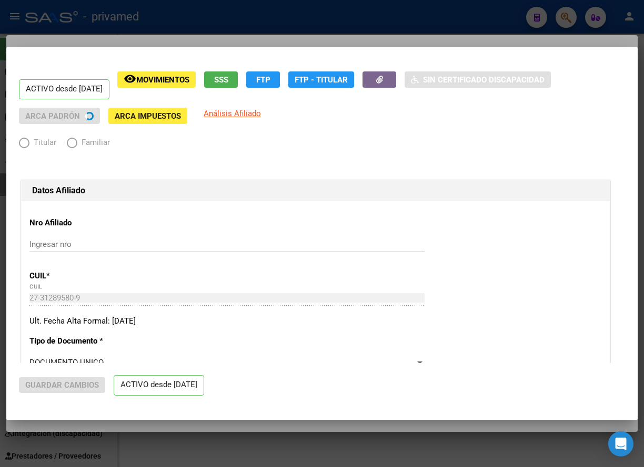
radio input "true"
type input "30-66300584-3"
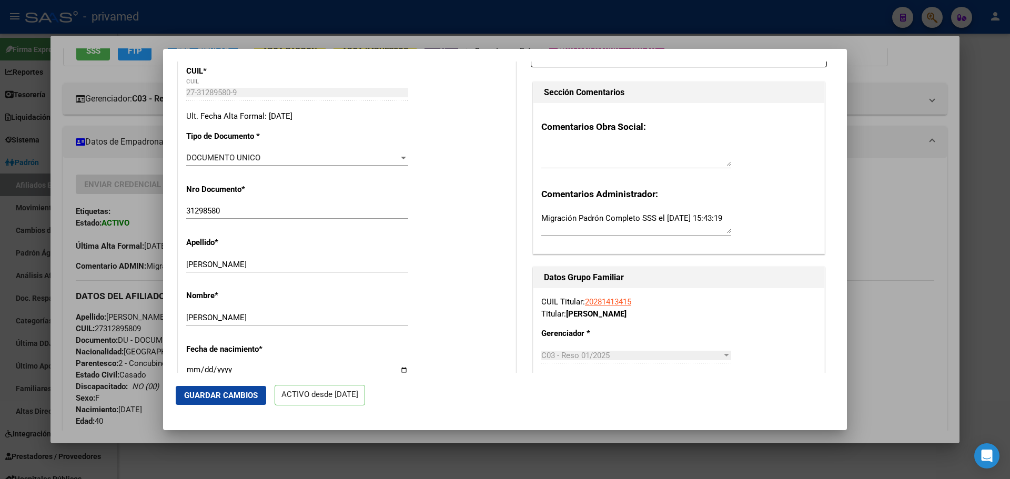
scroll to position [0, 0]
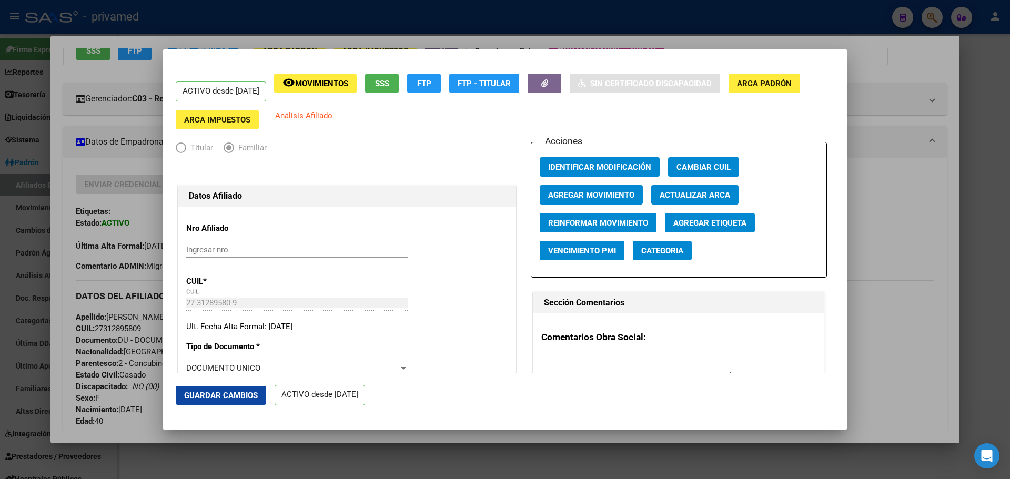
click at [179, 149] on span "Elija una opción" at bounding box center [181, 147] width 11 height 11
click at [301, 116] on span "Análisis Afiliado" at bounding box center [303, 115] width 57 height 9
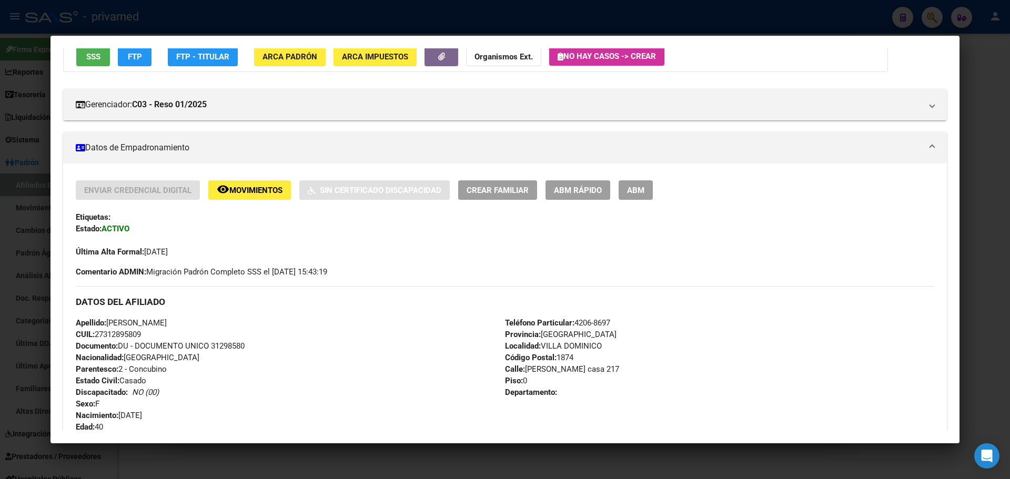
scroll to position [105, 0]
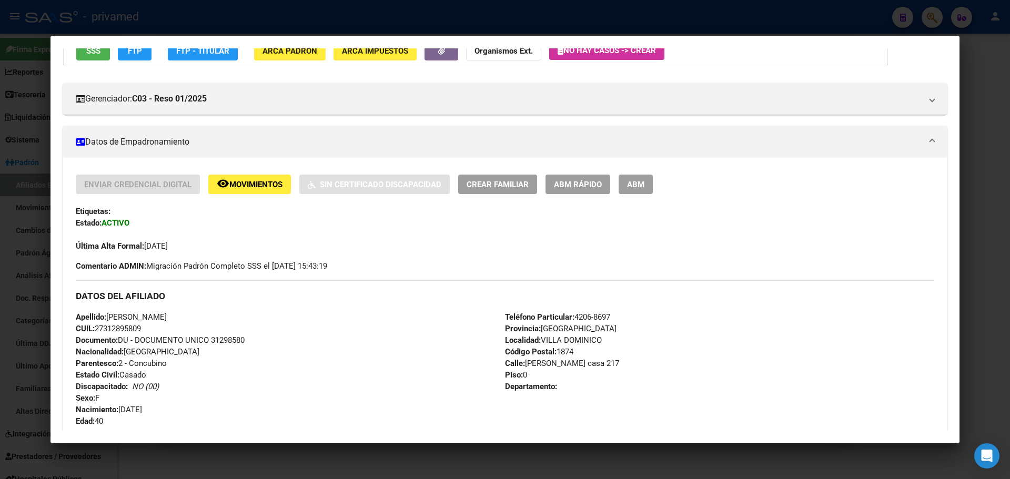
click at [634, 187] on span "ABM" at bounding box center [635, 184] width 17 height 9
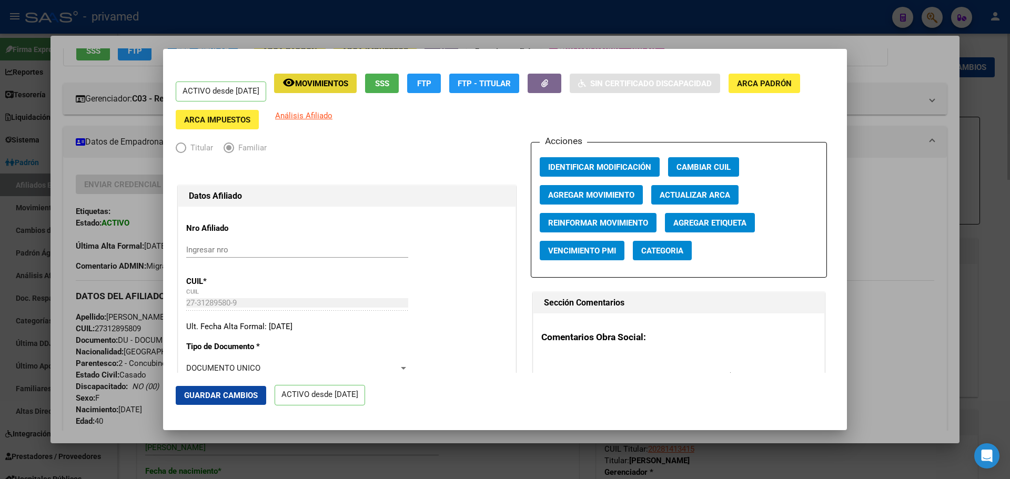
click at [333, 83] on span "Movimientos" at bounding box center [321, 83] width 53 height 9
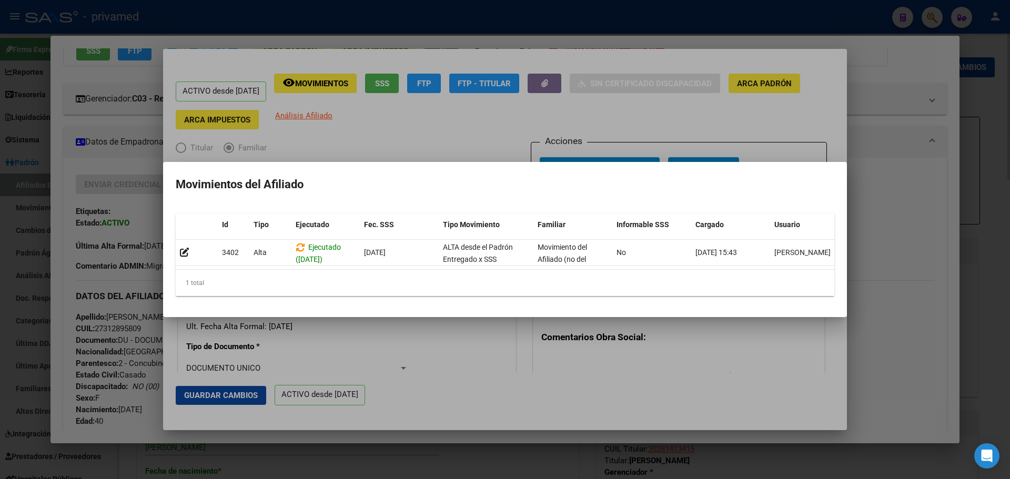
click at [370, 124] on div at bounding box center [505, 239] width 1010 height 479
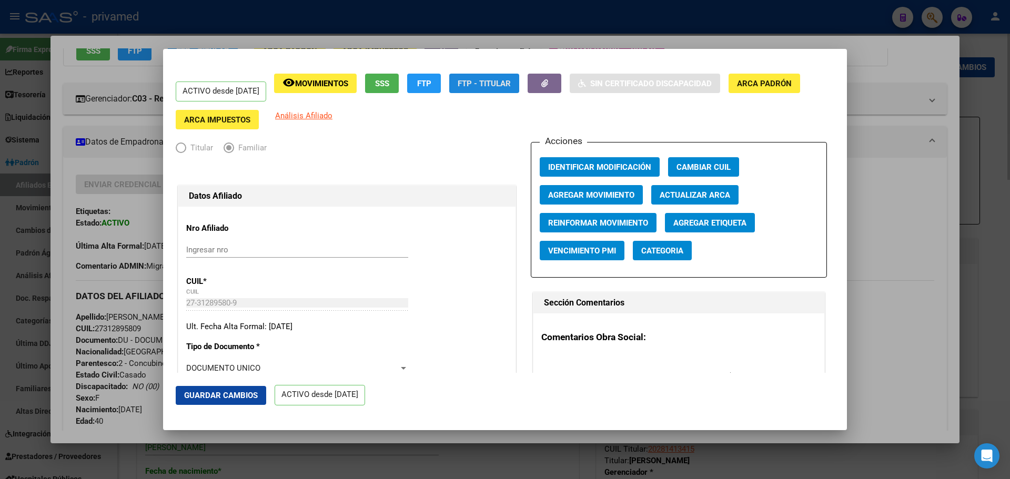
click at [505, 85] on span "FTP - Titular" at bounding box center [483, 83] width 53 height 9
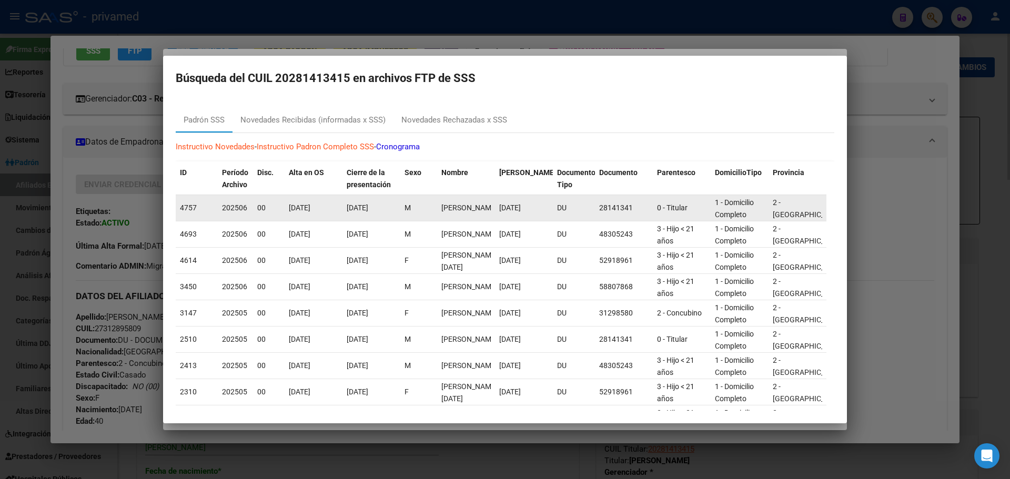
scroll to position [2, 0]
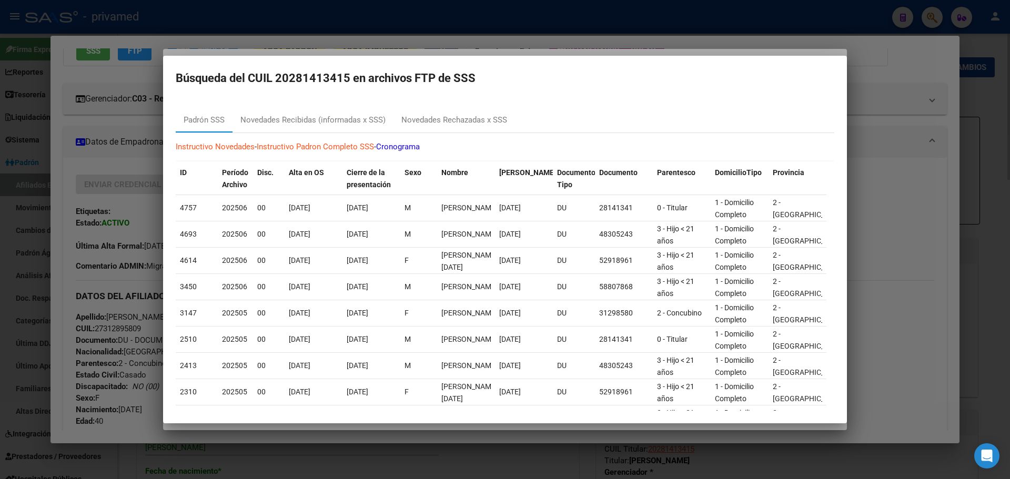
click at [492, 43] on div at bounding box center [505, 239] width 1010 height 479
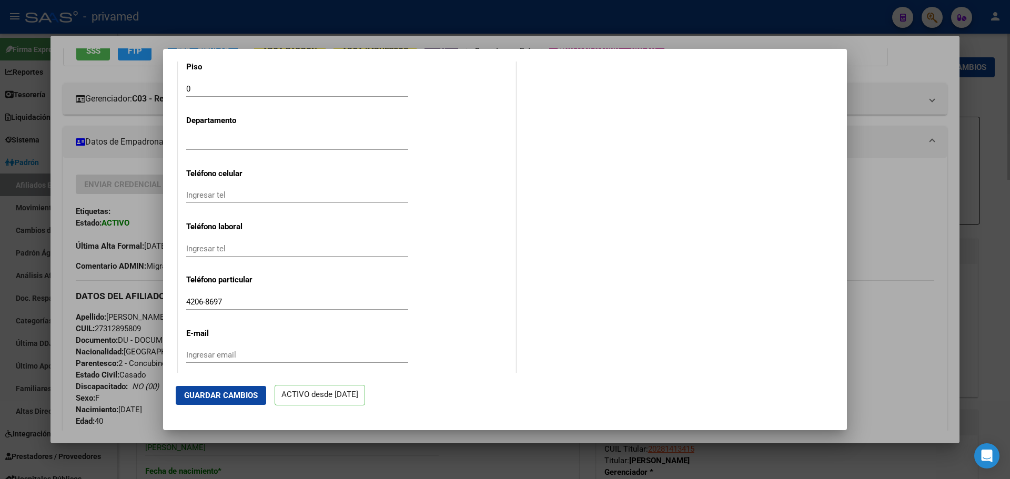
scroll to position [1270, 0]
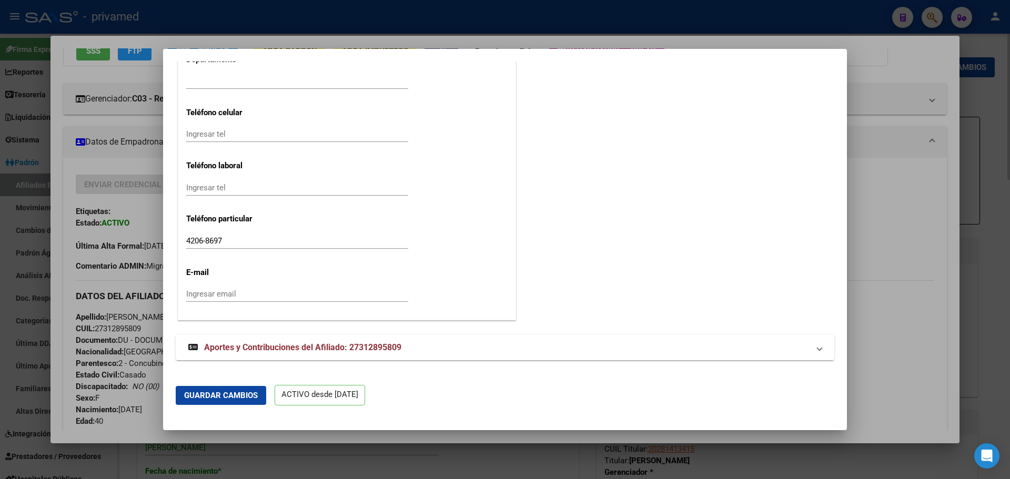
click at [314, 345] on span "Aportes y Contribuciones del Afiliado: 27312895809" at bounding box center [302, 347] width 197 height 10
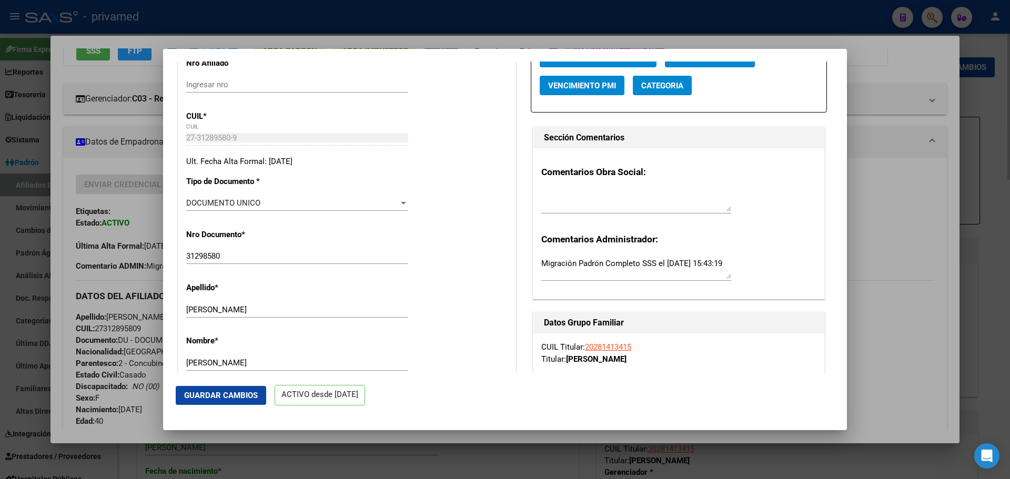
scroll to position [0, 0]
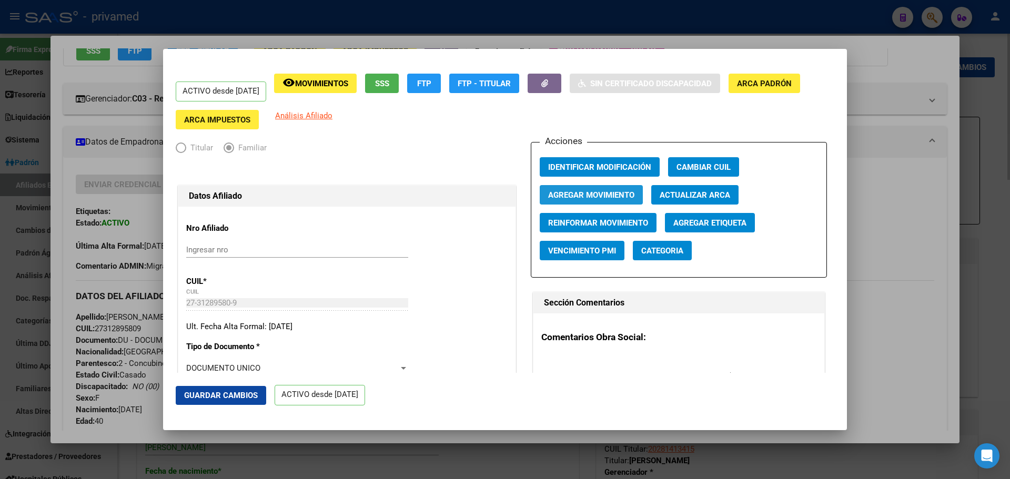
click at [596, 192] on span "Agregar Movimiento" at bounding box center [591, 194] width 86 height 9
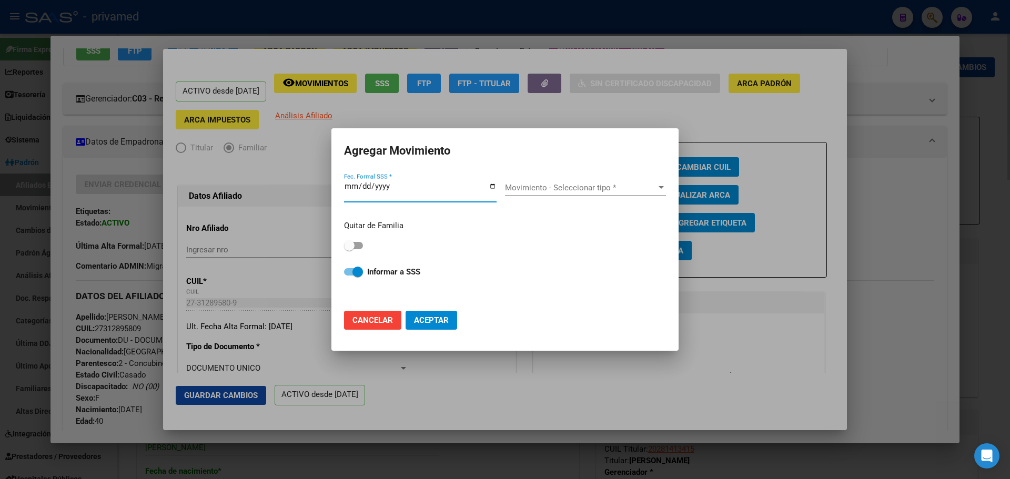
click at [560, 185] on span "Movimiento - Seleccionar tipo *" at bounding box center [580, 187] width 151 height 9
type input "alta"
drag, startPoint x: 663, startPoint y: 187, endPoint x: 590, endPoint y: 193, distance: 72.8
click at [643, 187] on mat-icon "close" at bounding box center [661, 187] width 13 height 13
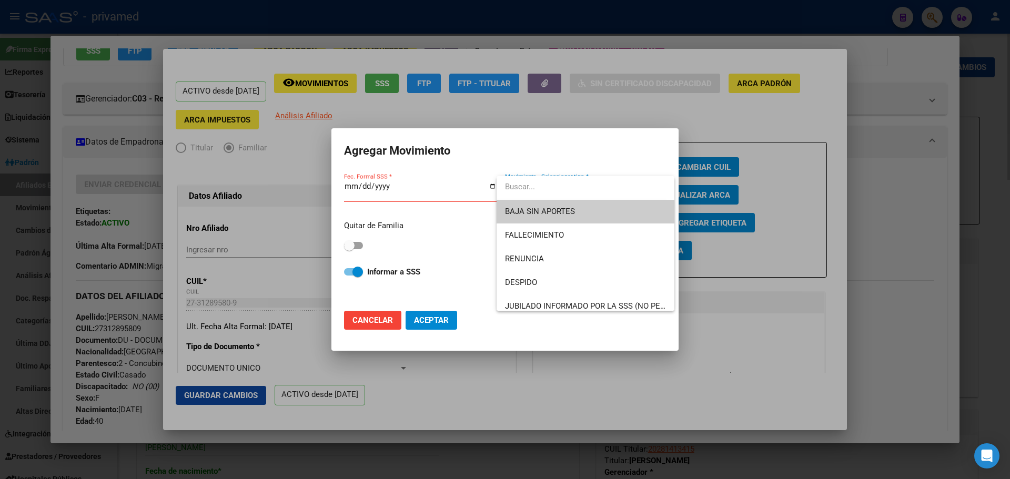
click at [367, 318] on div at bounding box center [505, 239] width 1010 height 479
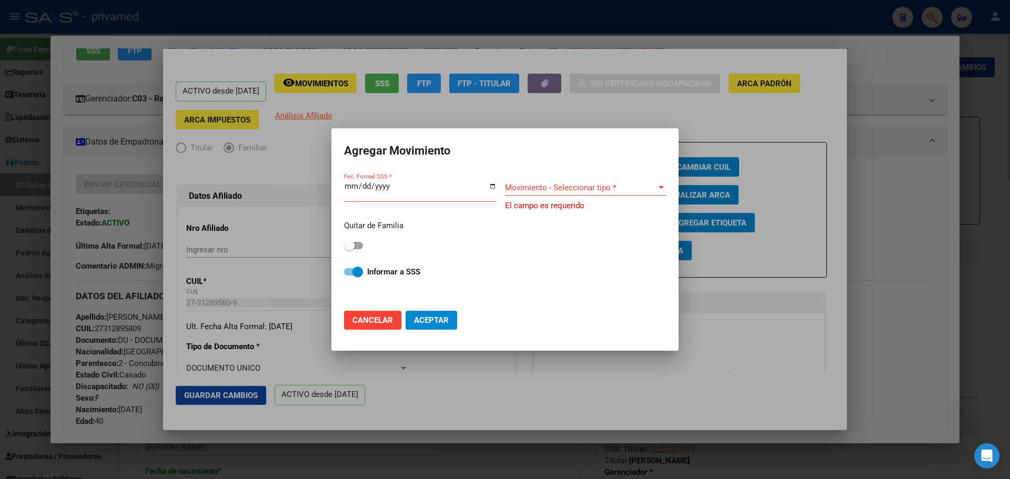
click at [365, 322] on span "Cancelar" at bounding box center [372, 319] width 40 height 9
checkbox input "false"
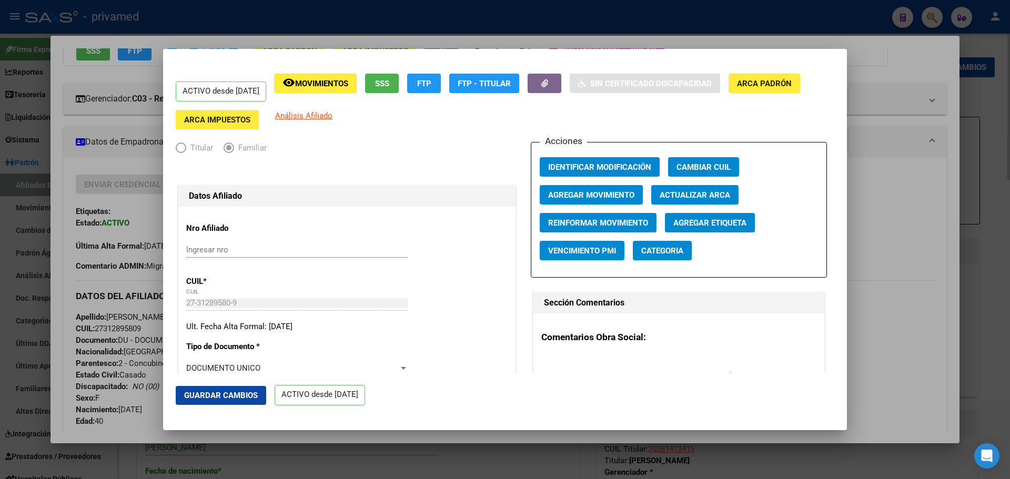
click at [337, 32] on div at bounding box center [505, 239] width 1010 height 479
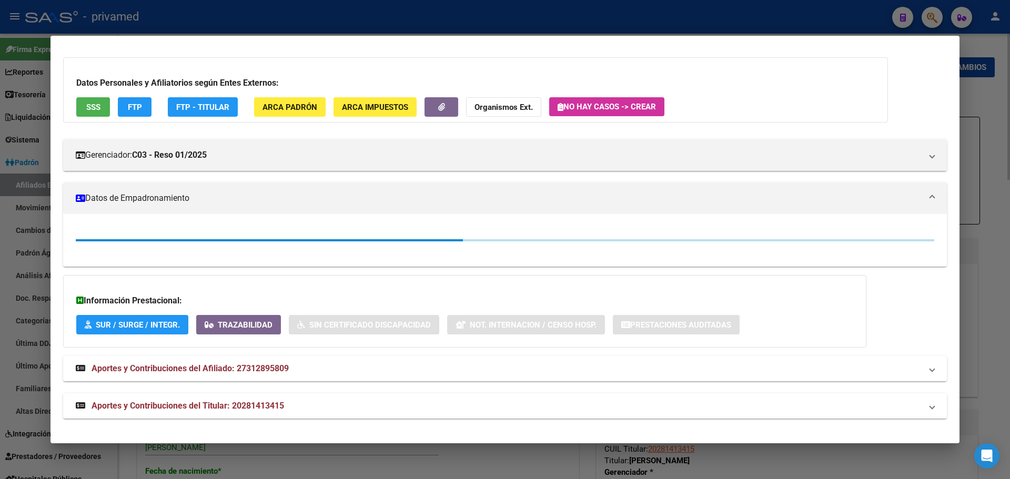
scroll to position [105, 0]
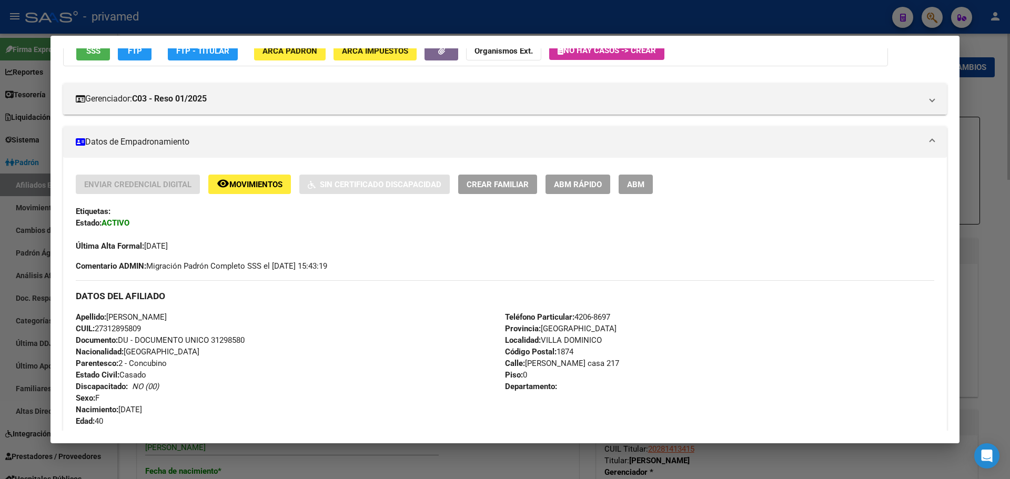
click at [576, 183] on span "ABM Rápido" at bounding box center [578, 184] width 48 height 9
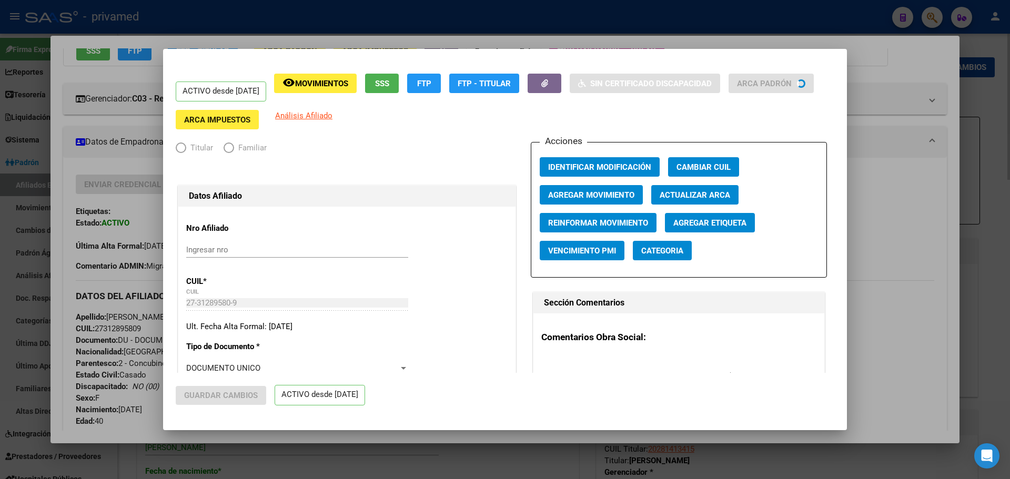
radio input "true"
type input "30-66300584-3"
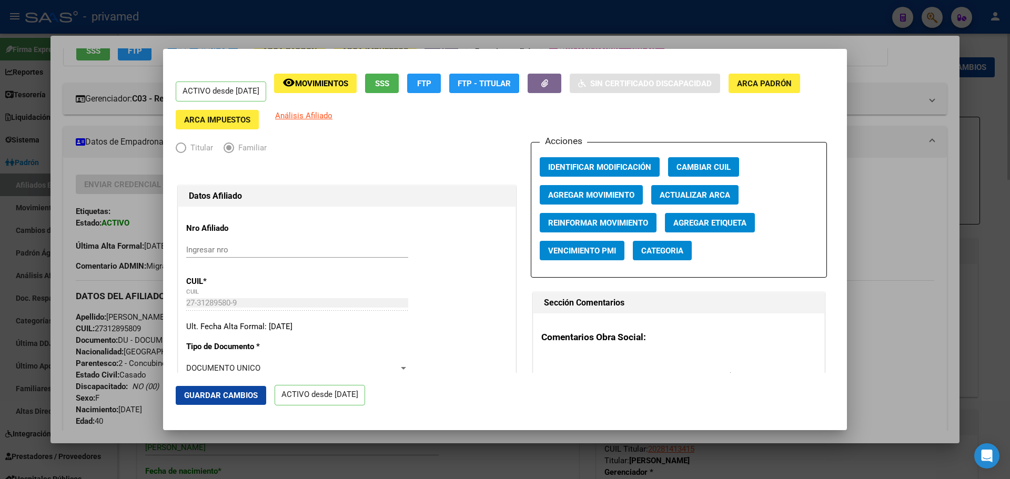
click at [643, 250] on span "Categoria" at bounding box center [662, 250] width 42 height 9
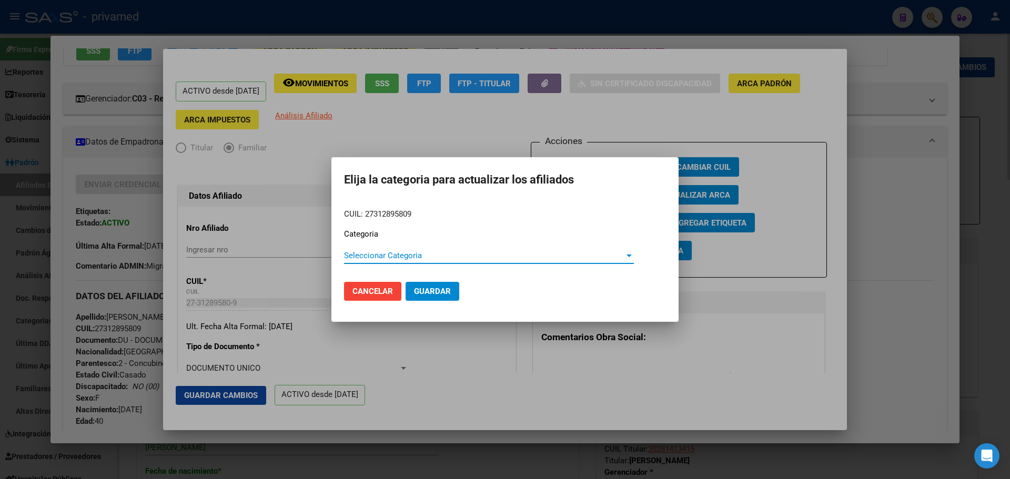
click at [442, 258] on span "Seleccionar Categoria" at bounding box center [484, 255] width 280 height 9
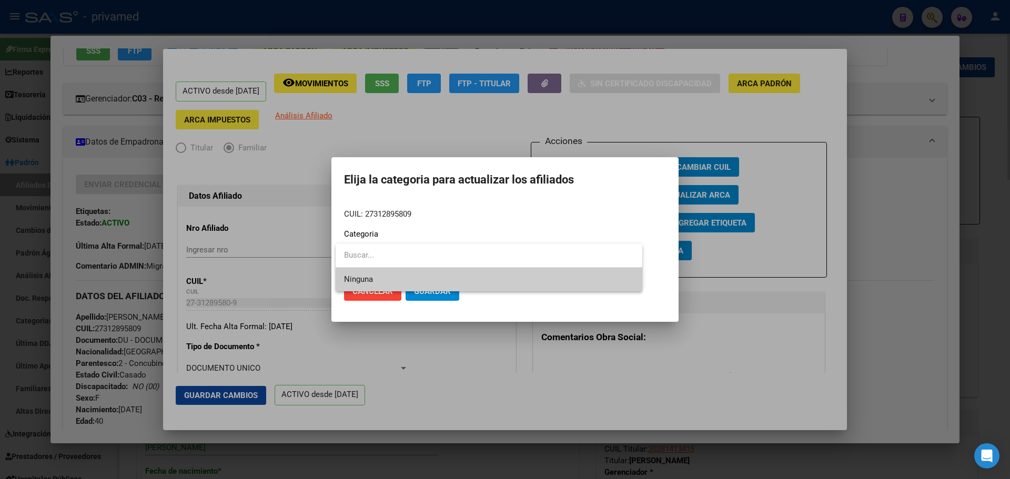
click at [477, 211] on div at bounding box center [505, 239] width 1010 height 479
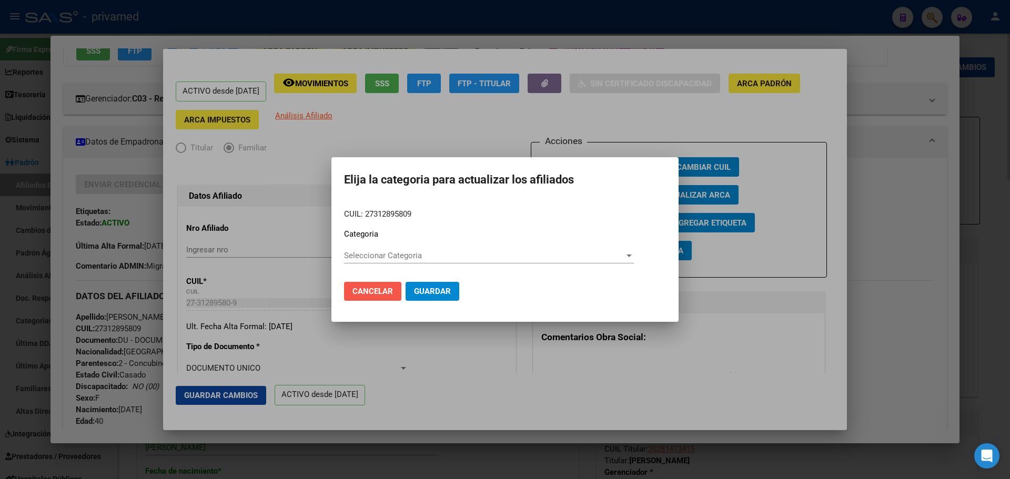
click at [384, 291] on span "Cancelar" at bounding box center [372, 291] width 40 height 9
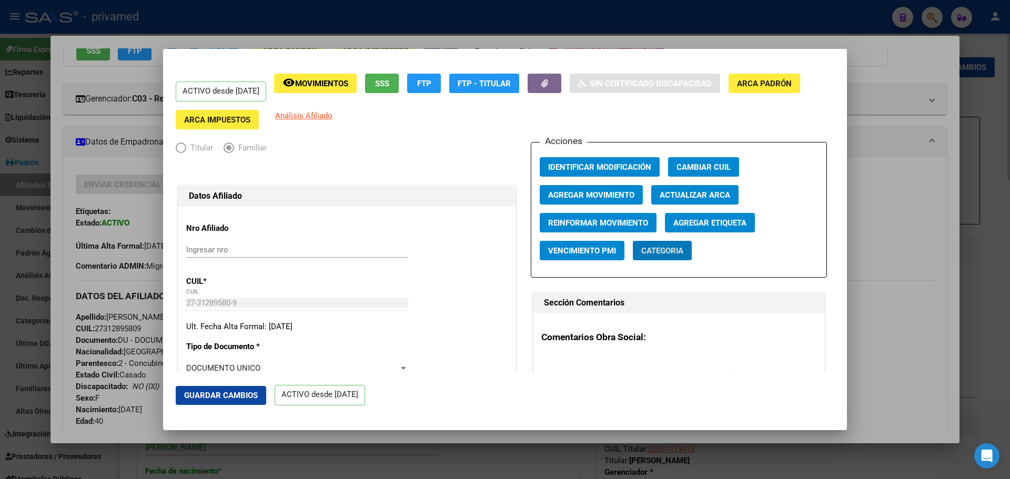
click at [246, 393] on span "Guardar Cambios" at bounding box center [221, 395] width 74 height 9
click at [643, 193] on div at bounding box center [505, 239] width 1010 height 479
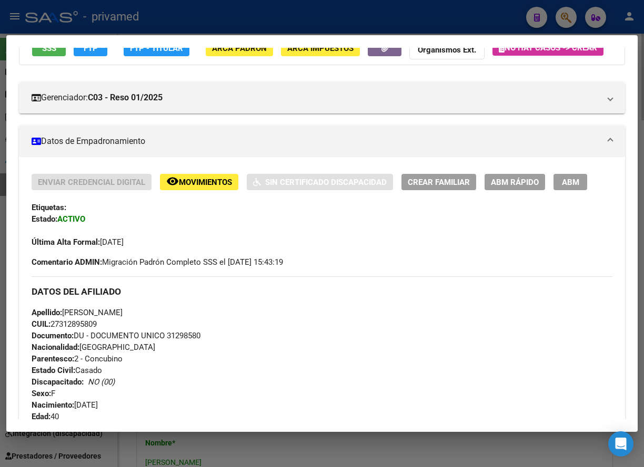
click at [331, 20] on div at bounding box center [322, 233] width 644 height 467
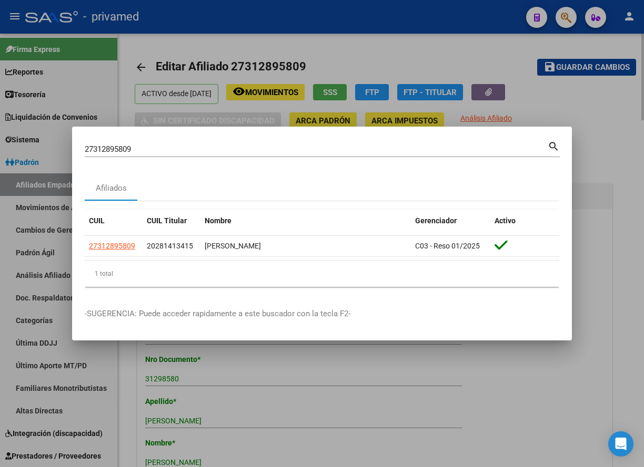
click at [282, 143] on div "27312895809 Buscar (apellido, dni, cuil, nro traspaso, cuit, obra social)" at bounding box center [316, 149] width 463 height 16
click at [281, 143] on div "27312895809 Buscar (apellido, dni, cuil, nro traspaso, cuit, obra social)" at bounding box center [316, 149] width 463 height 16
click at [277, 149] on input "27312895809" at bounding box center [316, 149] width 463 height 9
paste input "236624981"
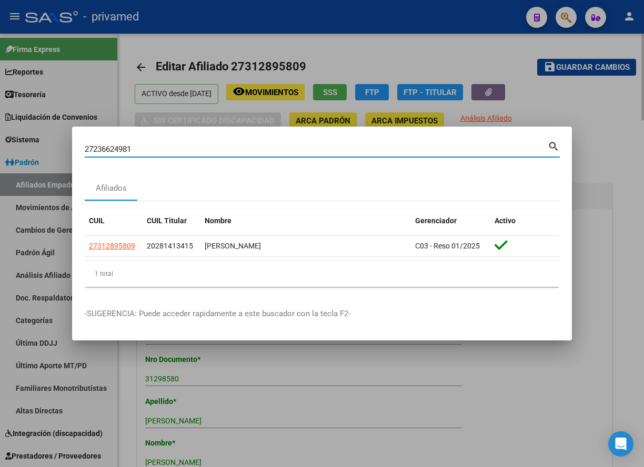
type input "27236624981"
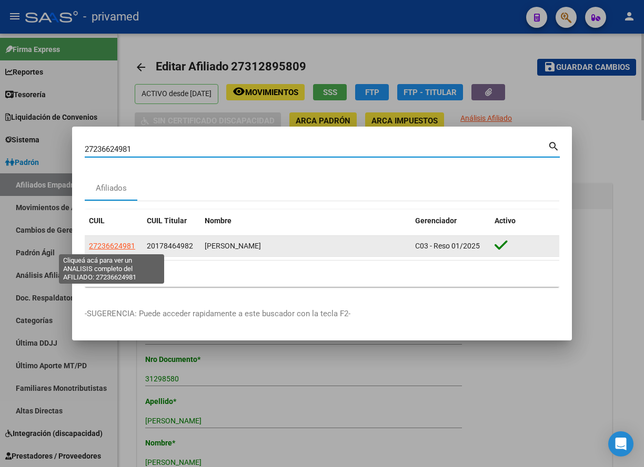
click at [125, 243] on span "27236624981" at bounding box center [112, 246] width 46 height 8
type textarea "27236624981"
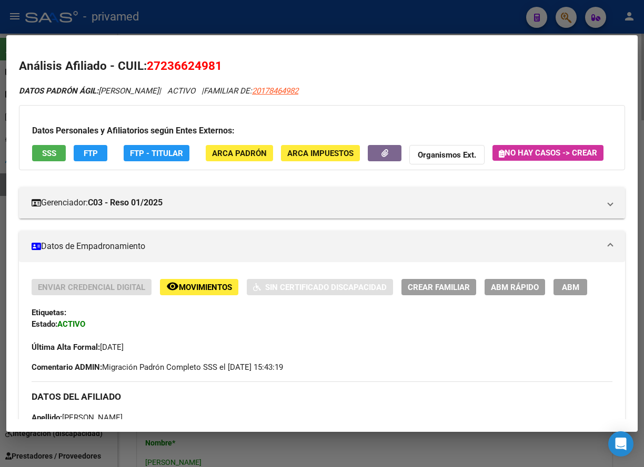
click at [570, 292] on span "ABM" at bounding box center [570, 287] width 17 height 9
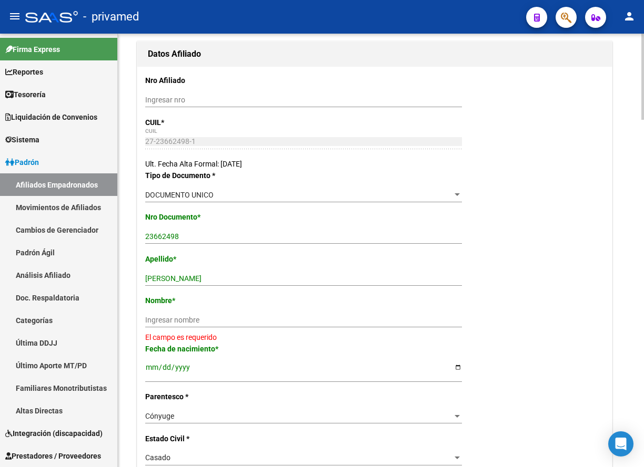
scroll to position [158, 0]
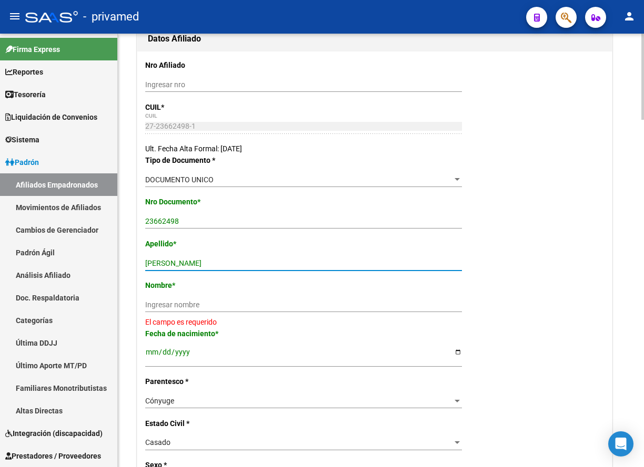
drag, startPoint x: 234, startPoint y: 266, endPoint x: 188, endPoint y: 264, distance: 46.3
click at [188, 264] on input "DOMINGUEZ SILVIA LETIC" at bounding box center [303, 263] width 317 height 9
type input "DOMINGUEZ"
click at [195, 303] on input "Ingresar nombre" at bounding box center [303, 305] width 317 height 9
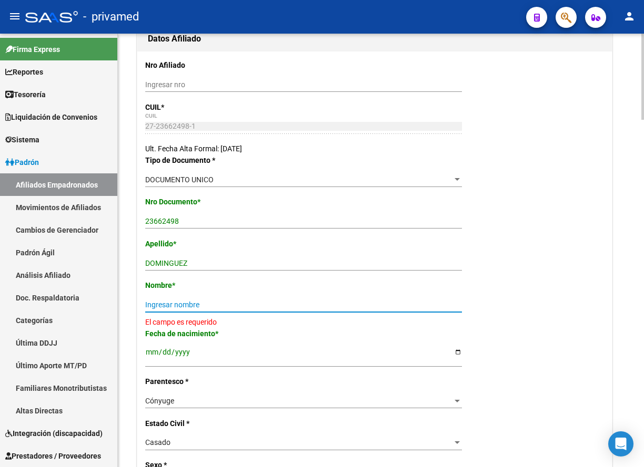
paste input "SILVIA LETIC"
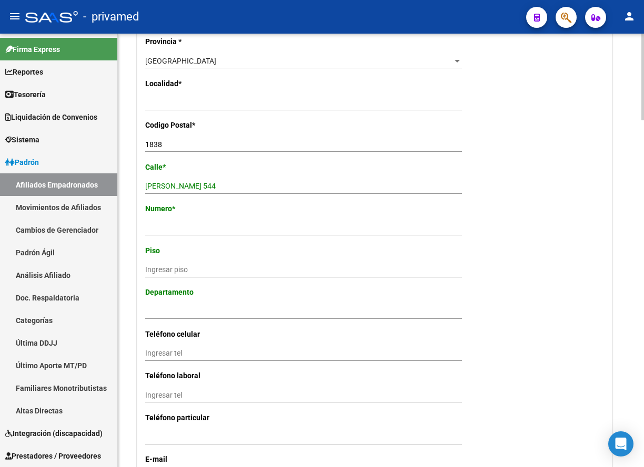
scroll to position [789, 0]
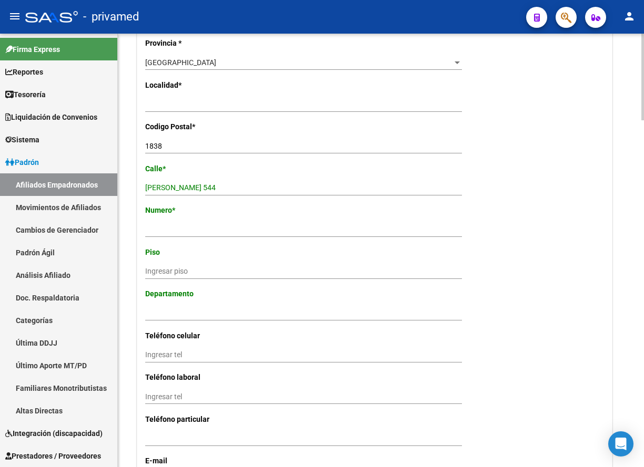
type input "SILVIA LETIC"
click at [192, 228] on input "Ingresar nro" at bounding box center [303, 230] width 317 height 9
type input "544"
click at [230, 186] on input "ALBERTO GRANDE 544" at bounding box center [303, 188] width 317 height 9
type input "ALBERTO GRANDE"
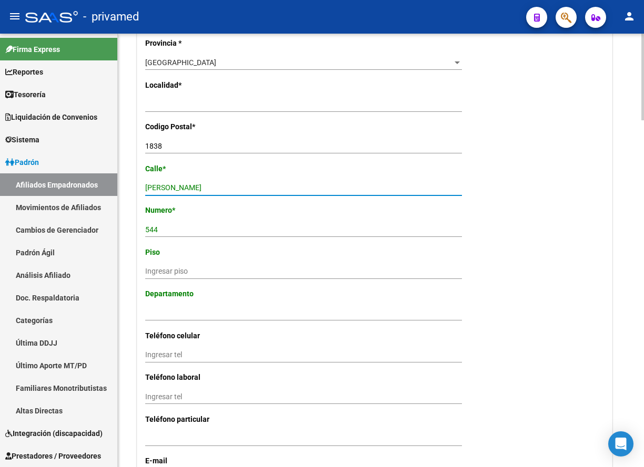
click at [157, 231] on input "544" at bounding box center [303, 230] width 317 height 9
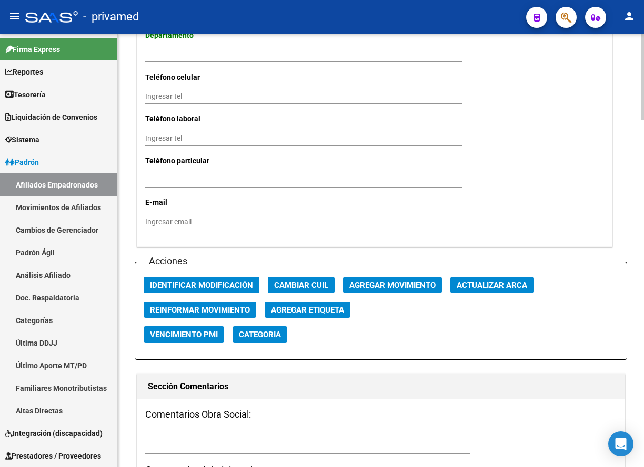
scroll to position [1052, 0]
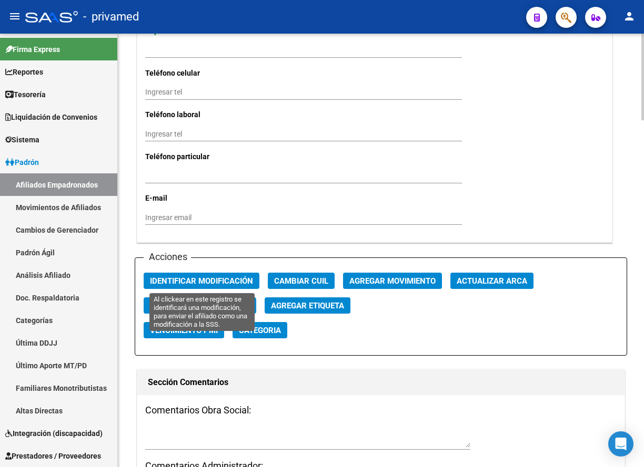
type input "544"
click at [220, 276] on span "Identificar Modificación" at bounding box center [201, 280] width 103 height 9
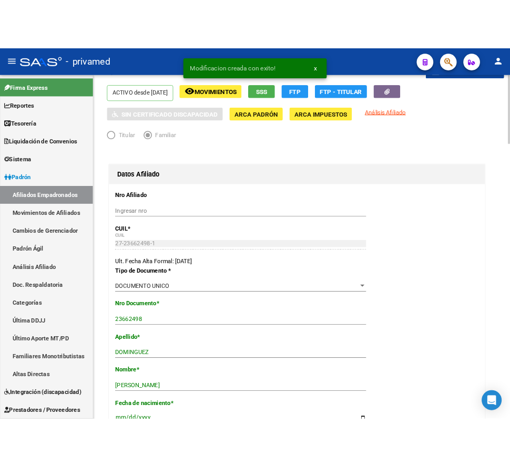
scroll to position [0, 0]
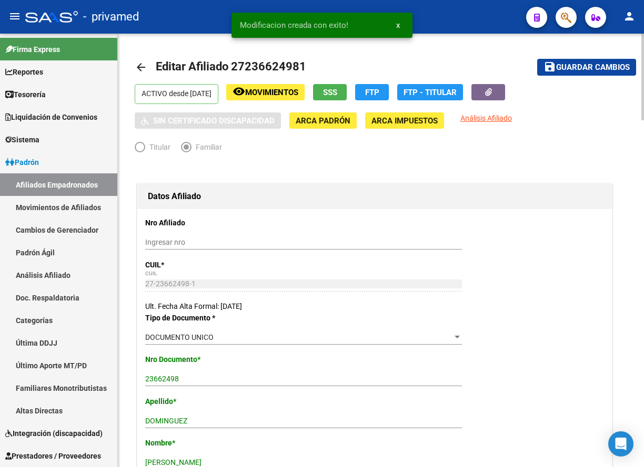
click at [575, 66] on span "Guardar cambios" at bounding box center [593, 67] width 74 height 9
click at [140, 64] on mat-icon "arrow_back" at bounding box center [141, 67] width 13 height 13
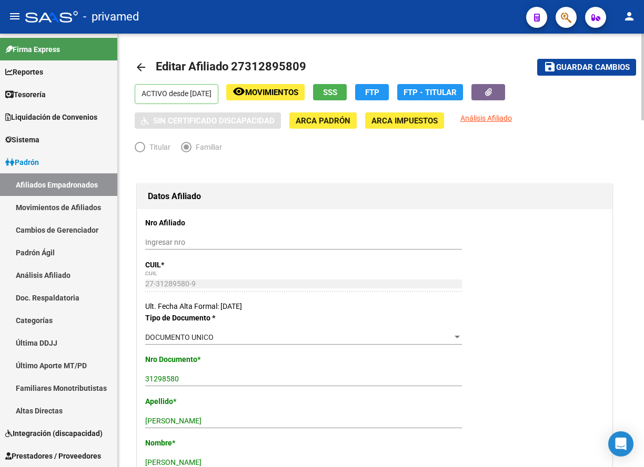
click at [389, 56] on mat-toolbar-row "arrow_back Editar Afiliado 27312895809" at bounding box center [317, 67] width 364 height 34
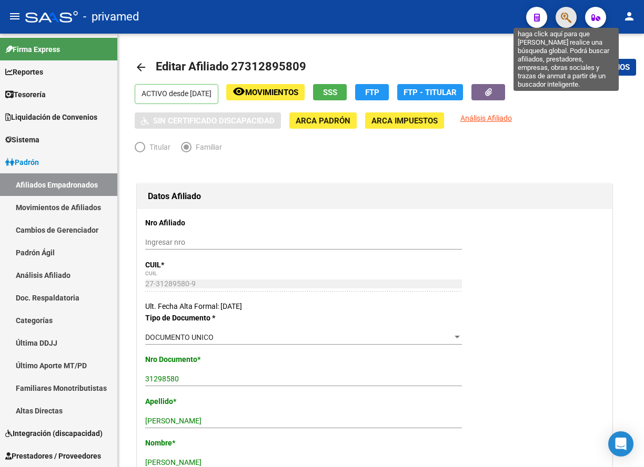
click at [563, 15] on icon "button" at bounding box center [565, 18] width 11 height 12
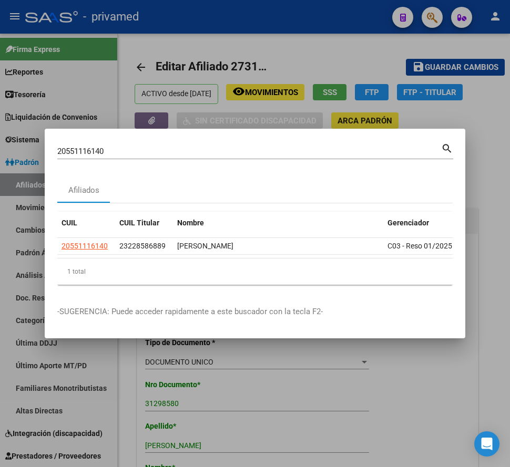
click at [280, 147] on input "20551116140" at bounding box center [249, 151] width 384 height 9
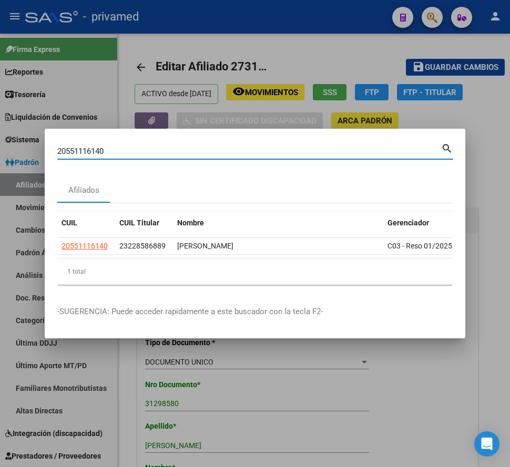
click at [280, 147] on input "20551116140" at bounding box center [249, 151] width 384 height 9
paste input "348885201"
type input "20348885201"
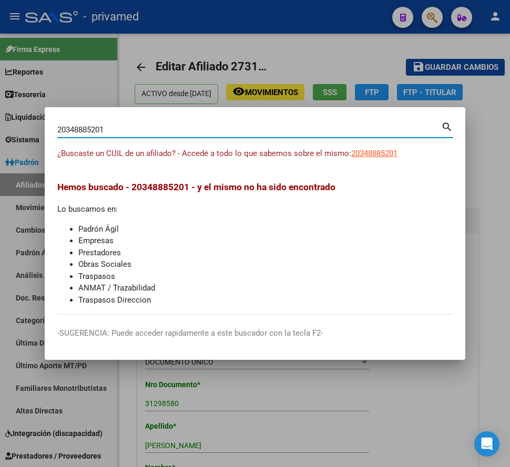
click at [145, 130] on input "20348885201" at bounding box center [249, 129] width 384 height 9
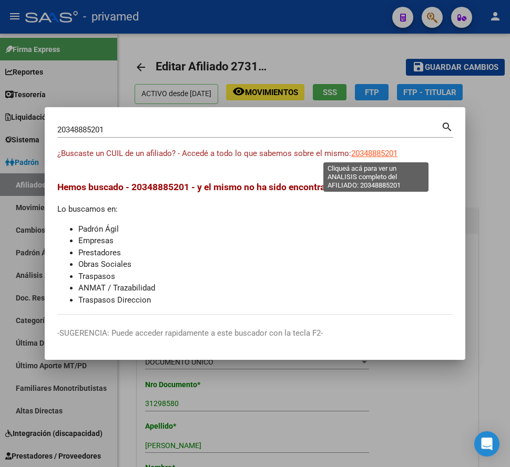
click at [371, 153] on span "20348885201" at bounding box center [374, 153] width 46 height 9
type textarea "20348885201"
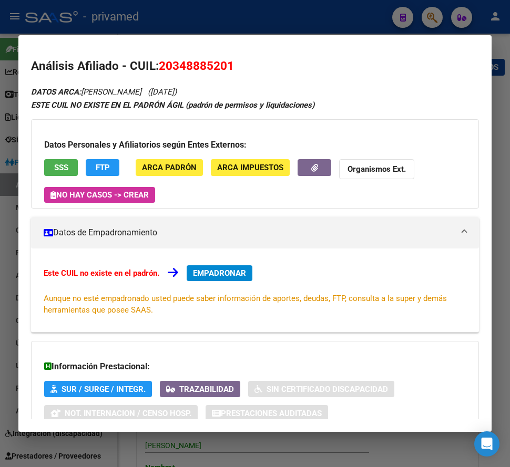
click at [57, 153] on div "Datos Personales y Afiliatorios según Entes Externos: SSS FTP ARCA Padrón ARCA …" at bounding box center [255, 163] width 448 height 89
click at [59, 167] on span "SSS" at bounding box center [61, 168] width 14 height 9
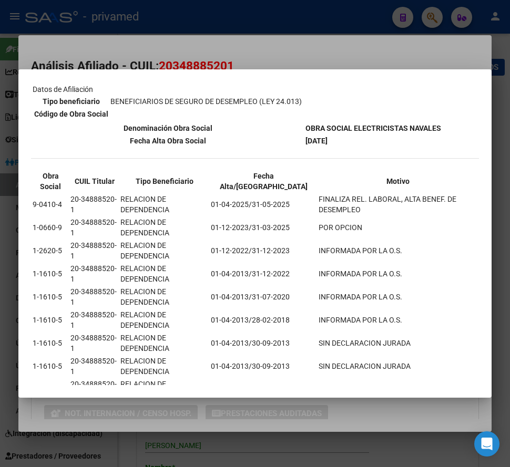
scroll to position [194, 0]
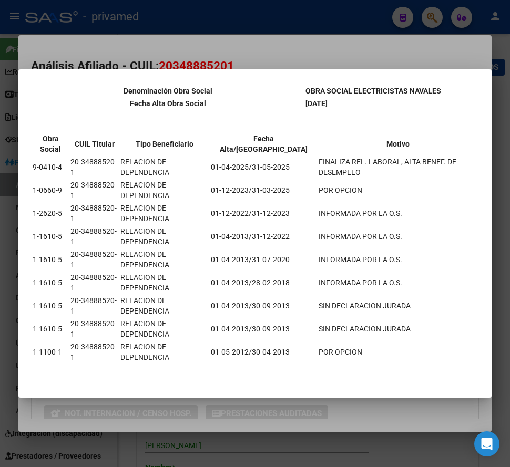
click at [303, 51] on div at bounding box center [255, 233] width 510 height 467
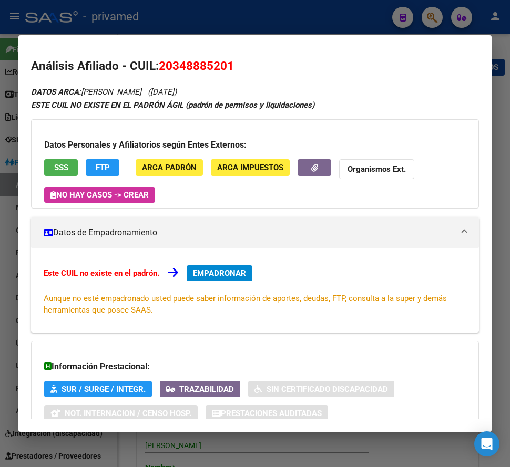
click at [223, 271] on span "EMPADRONAR" at bounding box center [219, 273] width 53 height 9
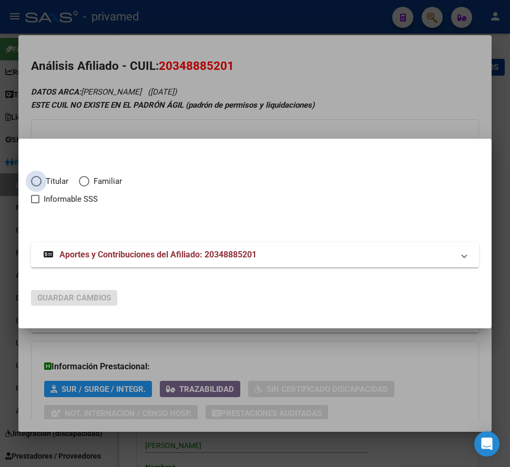
click at [53, 179] on span "Titular" at bounding box center [55, 182] width 27 height 12
click at [42, 179] on input "Titular" at bounding box center [36, 181] width 11 height 11
radio input "true"
checkbox input "true"
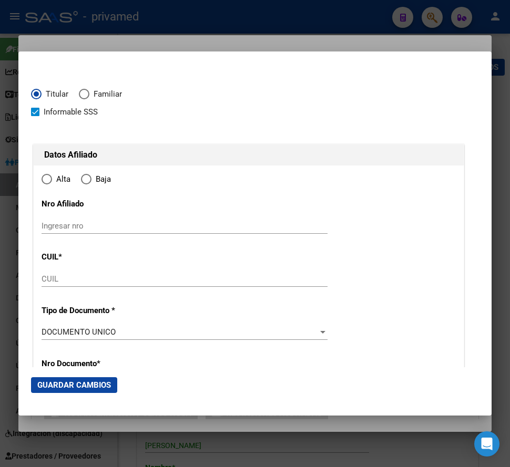
type input "20-34888520-1"
radio input "true"
type input "34888520"
type input "FANTINO"
type input "CRISTIAN DAMIAN"
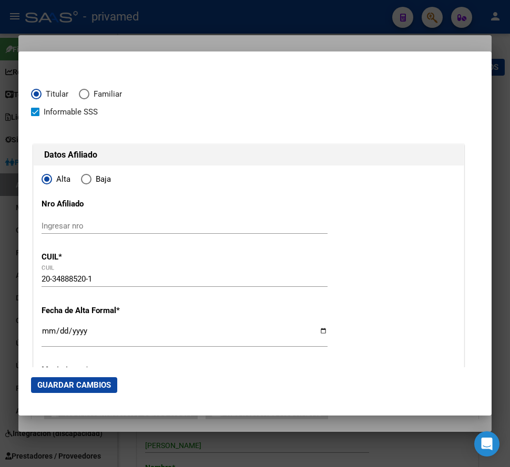
type input "1990-01-30"
type input "LOMAS DE ZAMORA"
type input "1832"
type input "24 DE MAYO"
type input "1298"
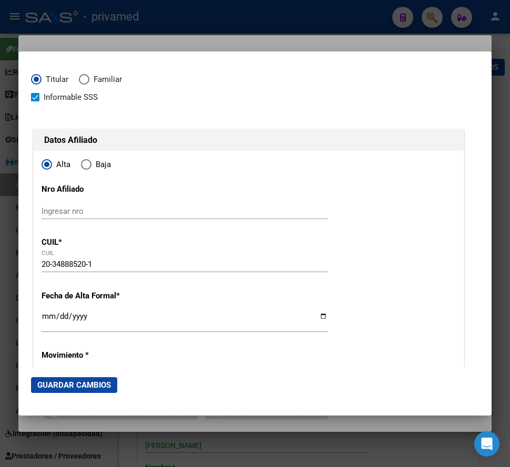
scroll to position [53, 0]
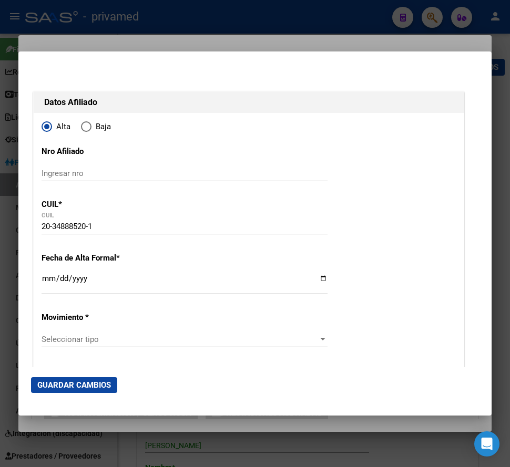
click at [47, 274] on input "Ingresar fecha" at bounding box center [185, 282] width 286 height 17
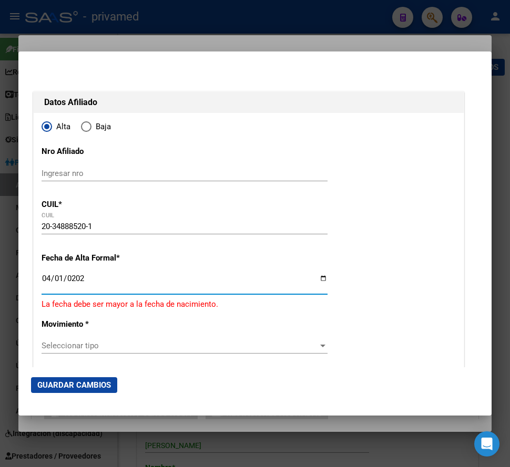
type input "2025-04-01"
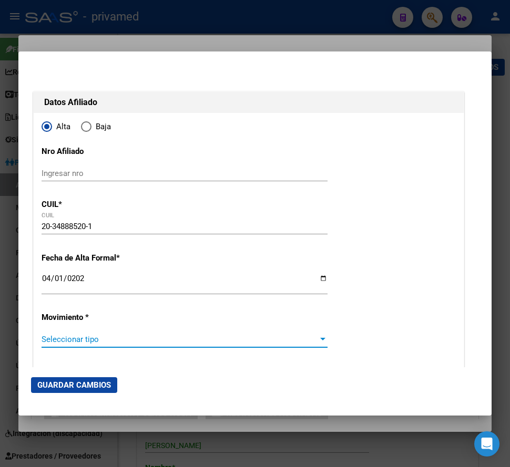
click at [69, 339] on span "Seleccionar tipo" at bounding box center [180, 339] width 277 height 9
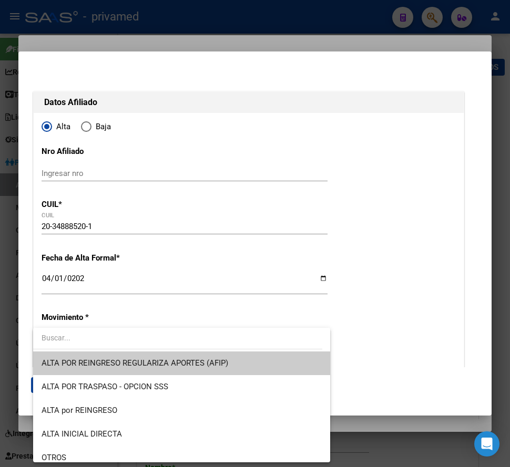
click at [200, 41] on div at bounding box center [255, 233] width 510 height 467
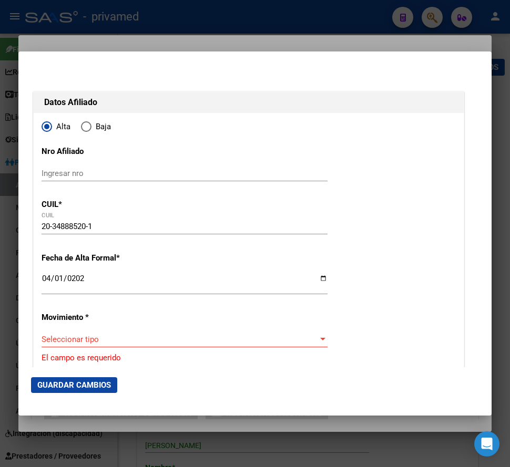
click at [377, 16] on div at bounding box center [255, 233] width 510 height 467
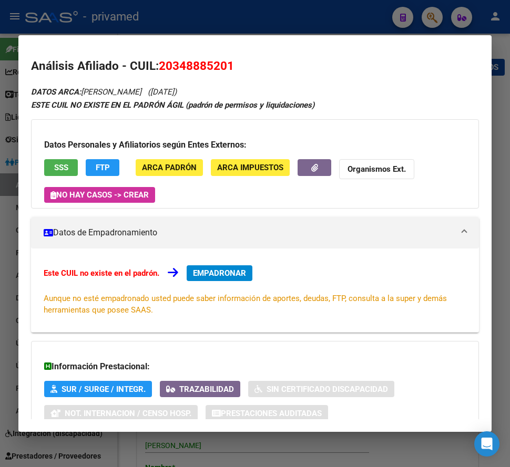
click at [251, 15] on div at bounding box center [255, 233] width 510 height 467
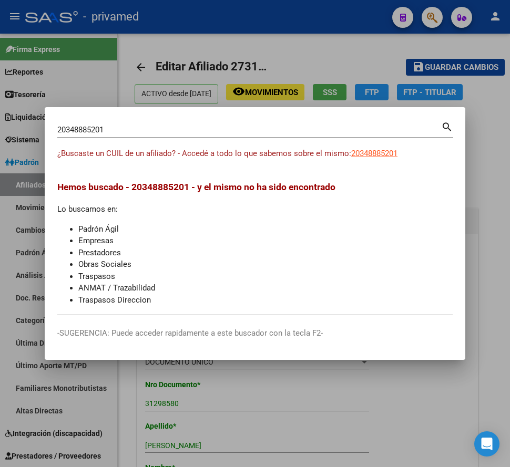
click at [433, 14] on div at bounding box center [255, 233] width 510 height 467
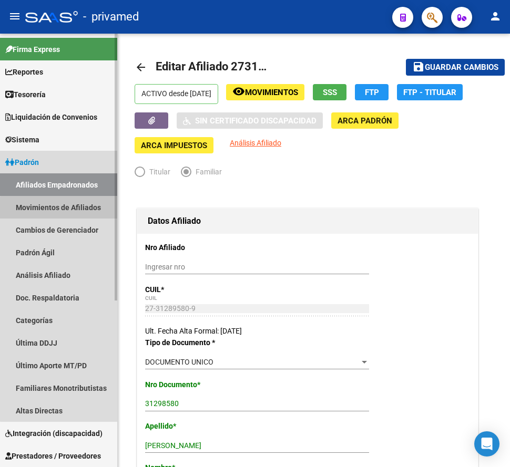
click at [59, 211] on link "Movimientos de Afiliados" at bounding box center [58, 207] width 117 height 23
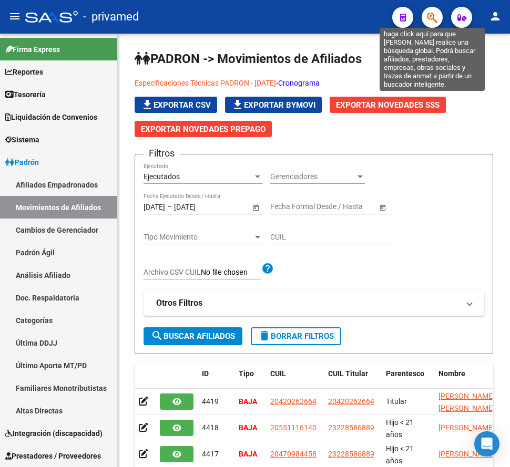
click at [433, 21] on icon "button" at bounding box center [432, 18] width 11 height 12
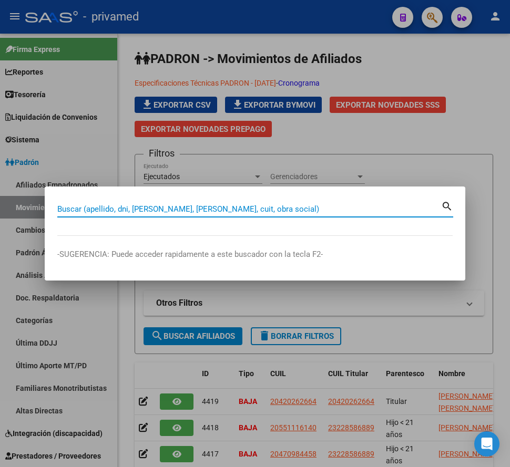
paste input "20348885201"
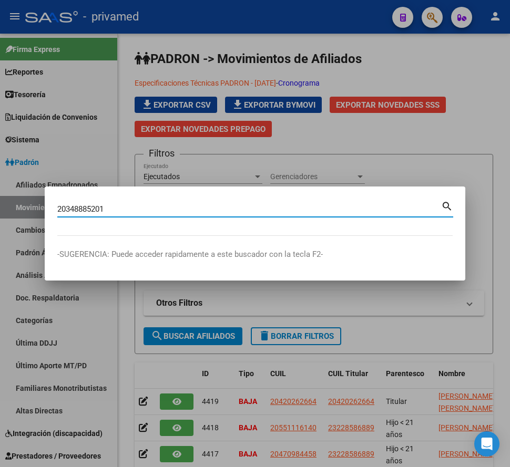
type input "20348885201"
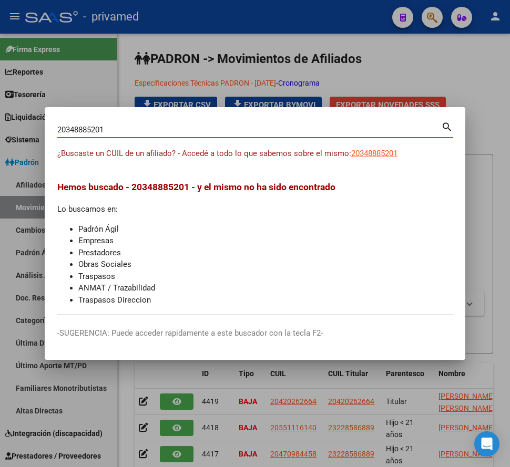
click at [399, 57] on div at bounding box center [255, 233] width 510 height 467
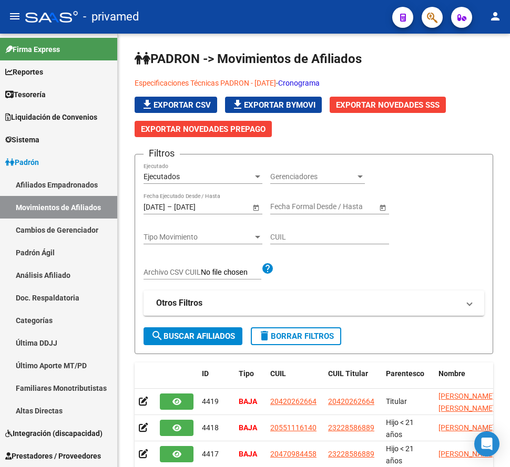
click at [436, 24] on icon "button" at bounding box center [432, 18] width 11 height 12
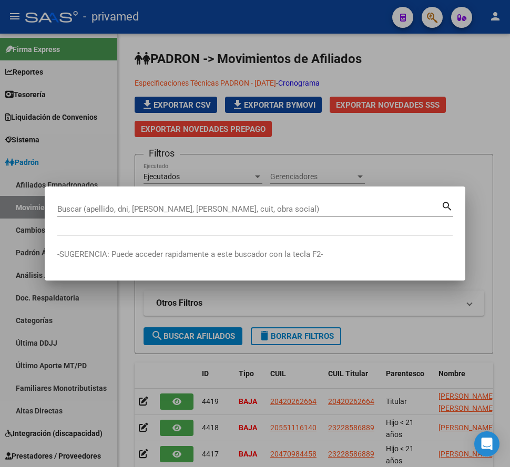
paste input "20400802026"
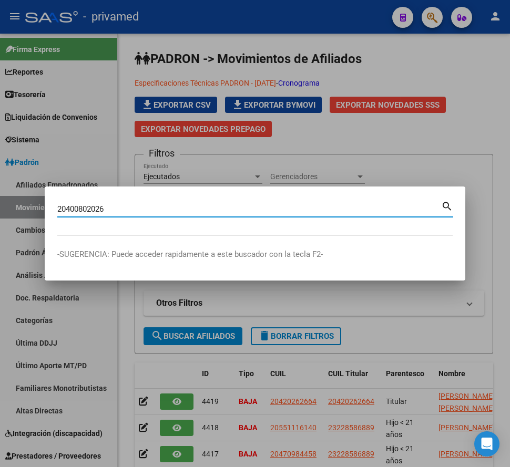
type input "20400802026"
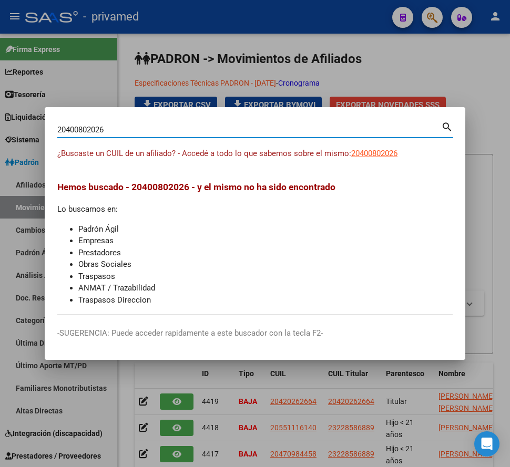
click at [274, 39] on div at bounding box center [255, 233] width 510 height 467
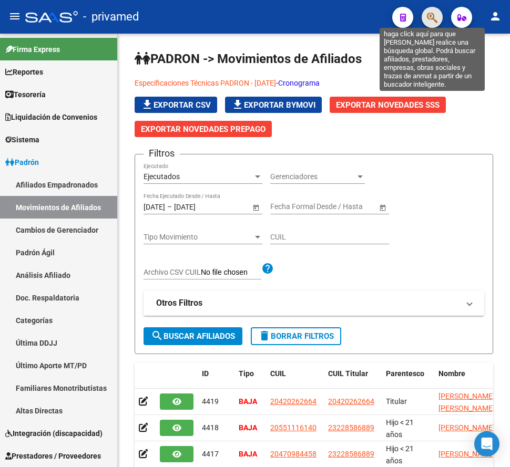
click at [432, 20] on icon "button" at bounding box center [432, 18] width 11 height 12
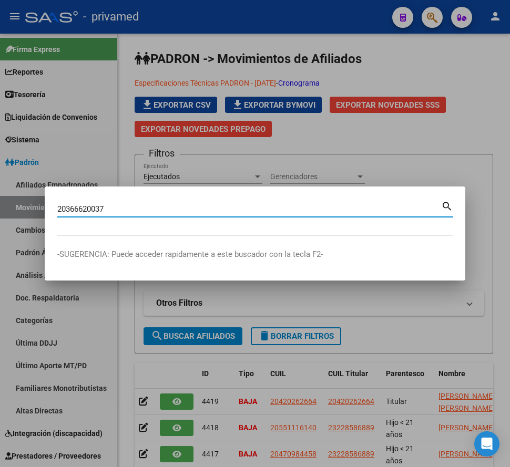
type input "20366620037"
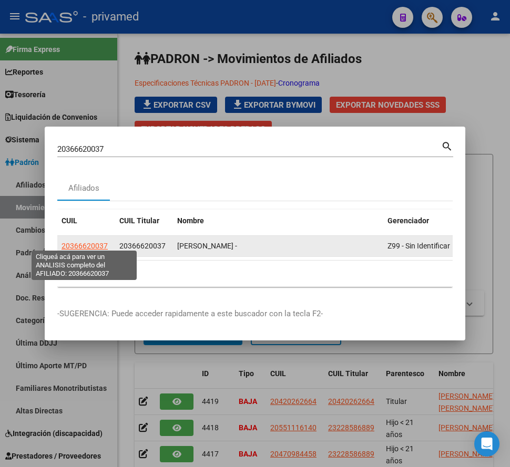
click at [97, 242] on span "20366620037" at bounding box center [85, 246] width 46 height 8
type textarea "20366620037"
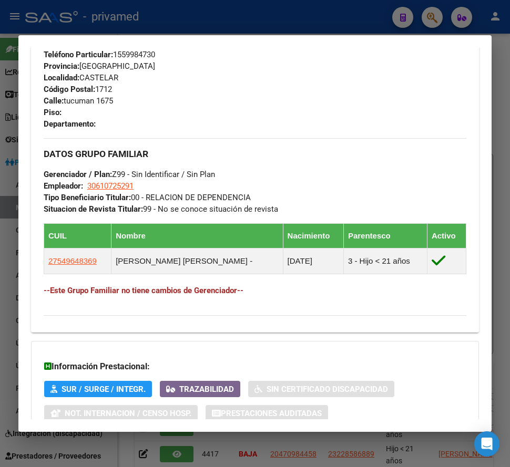
scroll to position [611, 0]
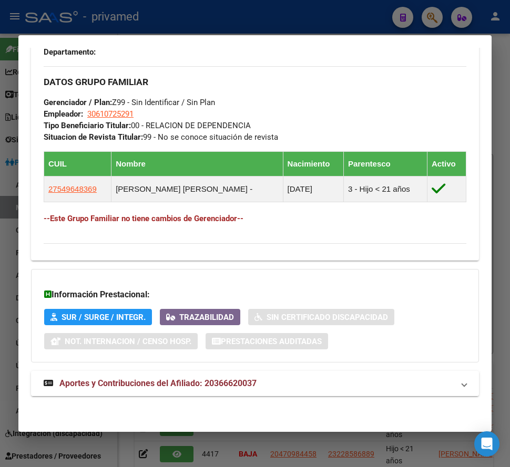
click at [182, 381] on span "Aportes y Contribuciones del Afiliado: 20366620037" at bounding box center [157, 384] width 197 height 10
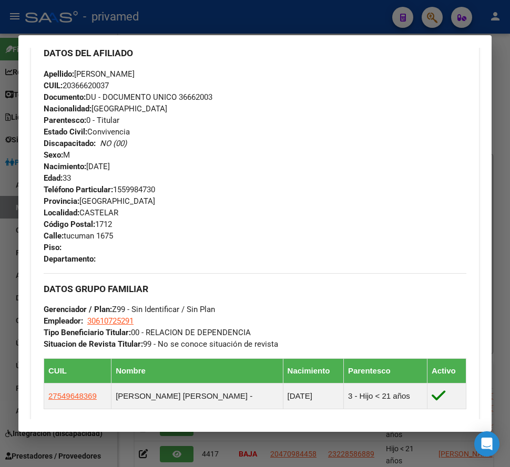
scroll to position [315, 0]
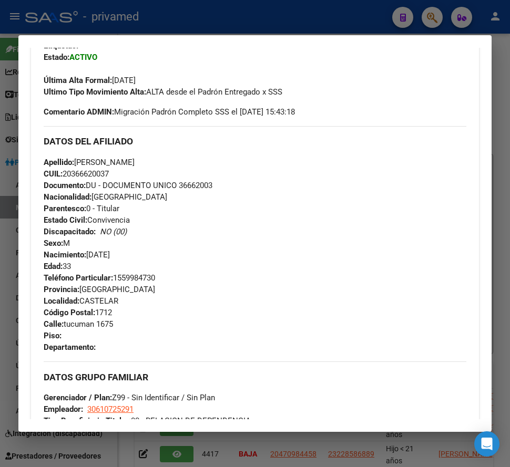
click at [266, 16] on div at bounding box center [255, 233] width 510 height 467
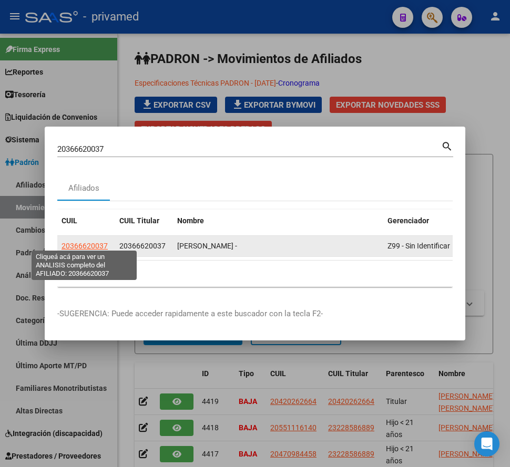
click at [91, 242] on span "20366620037" at bounding box center [85, 246] width 46 height 8
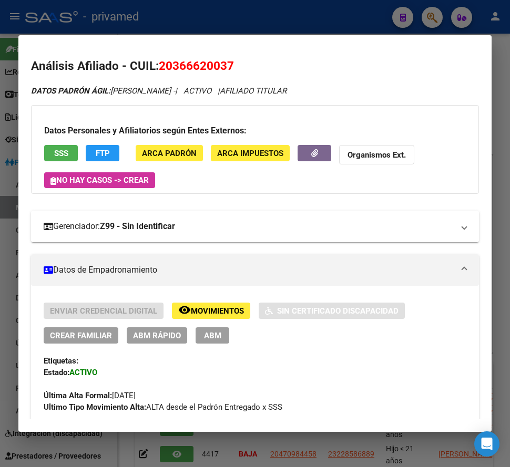
click at [445, 226] on mat-panel-title "Gerenciador: Z99 - Sin Identificar" at bounding box center [249, 226] width 410 height 13
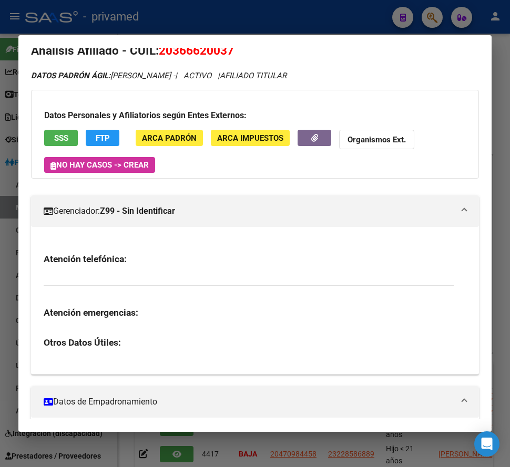
scroll to position [53, 0]
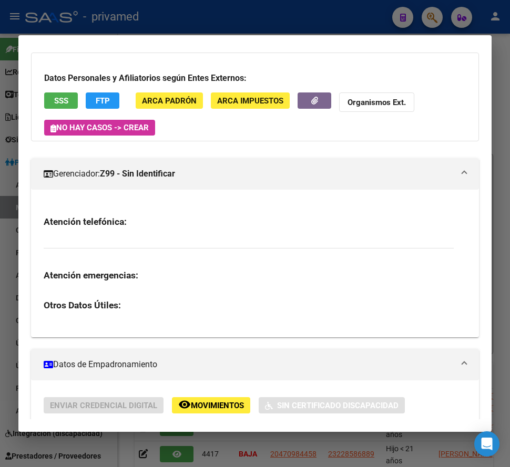
click at [202, 132] on div "Datos Personales y Afiliatorios según Entes Externos: SSS FTP ARCA Padrón ARCA …" at bounding box center [255, 97] width 448 height 89
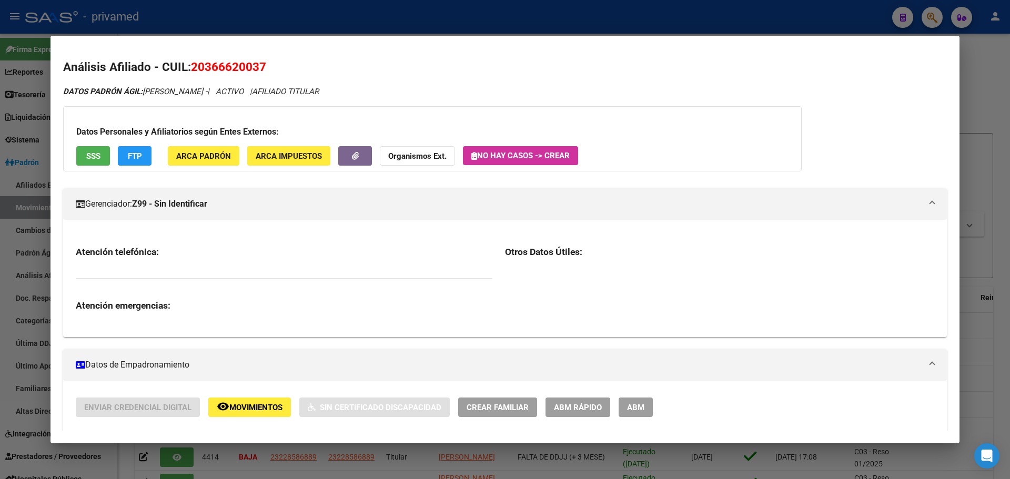
scroll to position [315, 0]
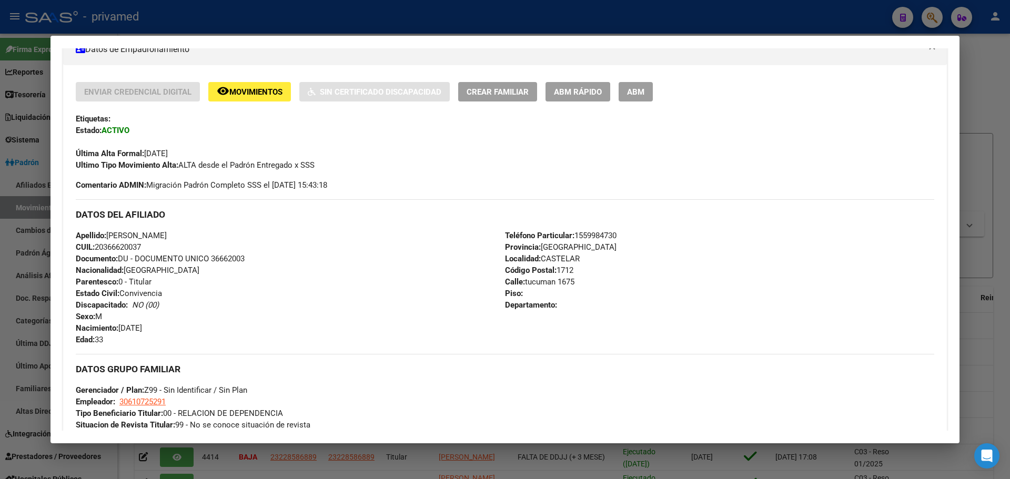
click at [640, 91] on span "ABM" at bounding box center [635, 91] width 17 height 9
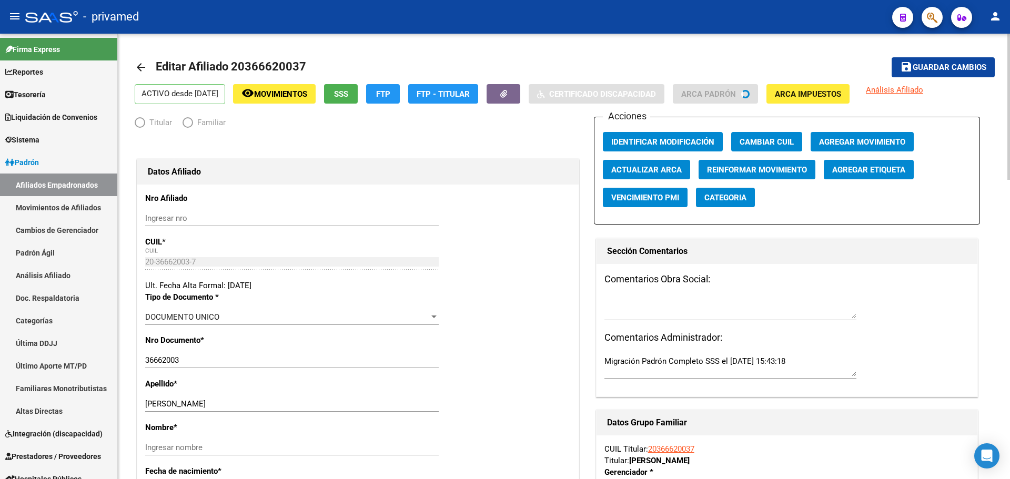
radio input "true"
type input "30-61072529-1"
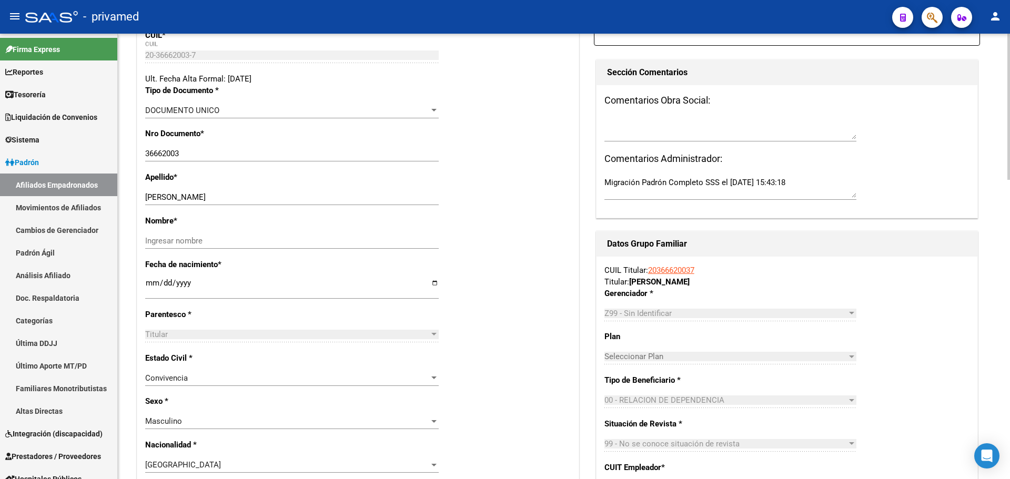
scroll to position [210, 0]
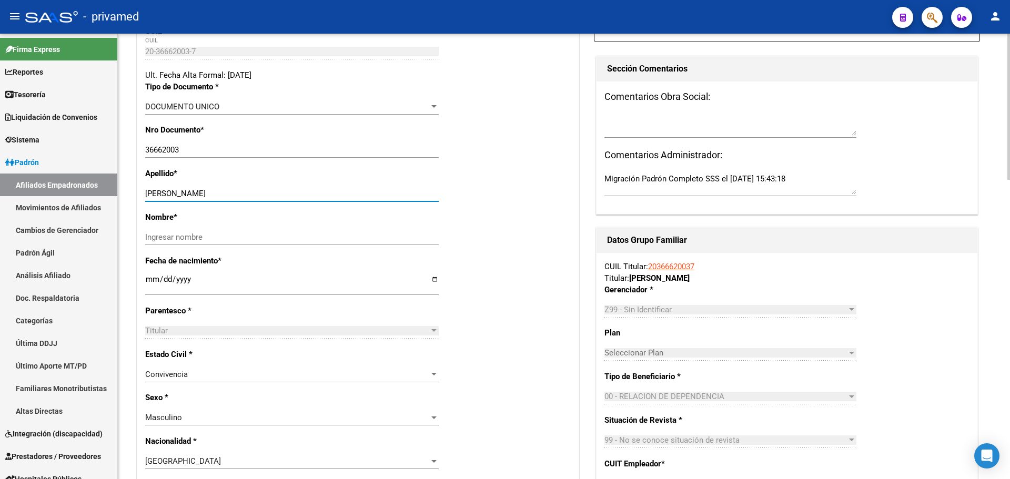
drag, startPoint x: 260, startPoint y: 192, endPoint x: 191, endPoint y: 190, distance: 69.4
click at [191, 190] on input "RODRIGUEZ WALTER DANIEL" at bounding box center [291, 193] width 293 height 9
type input "RODRIGUEZ"
click at [192, 232] on input "Ingresar nombre" at bounding box center [291, 236] width 293 height 9
paste input "WALTER DANIEL"
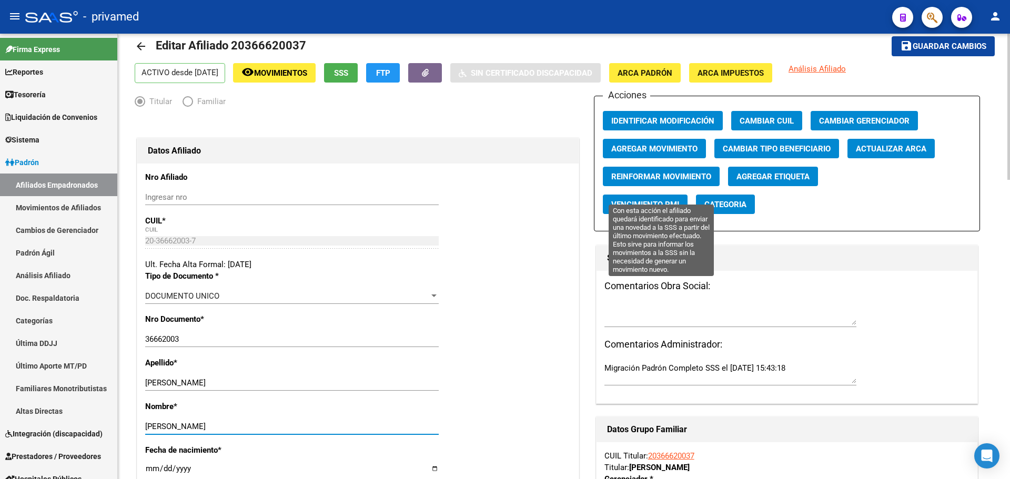
scroll to position [0, 0]
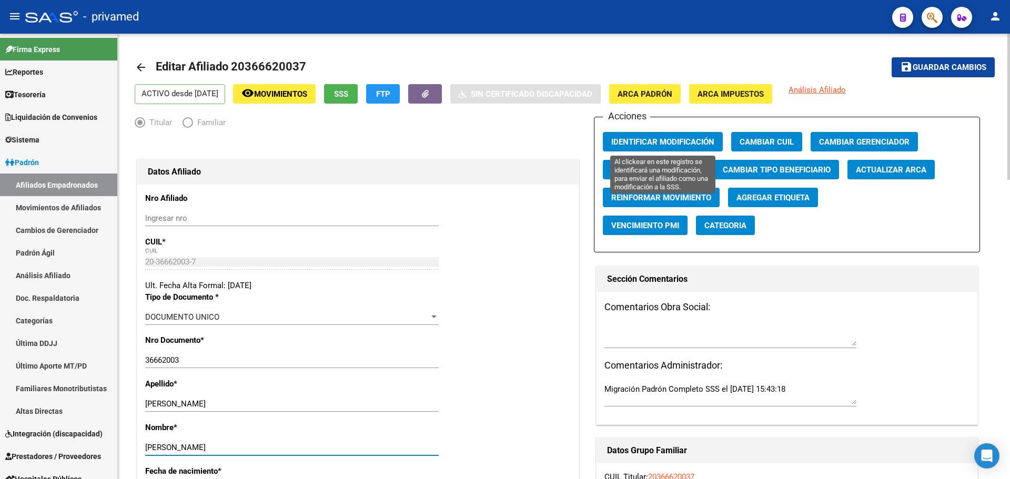
type input "WALTER DANIEL"
click at [643, 141] on span "Identificar Modificación" at bounding box center [662, 141] width 103 height 9
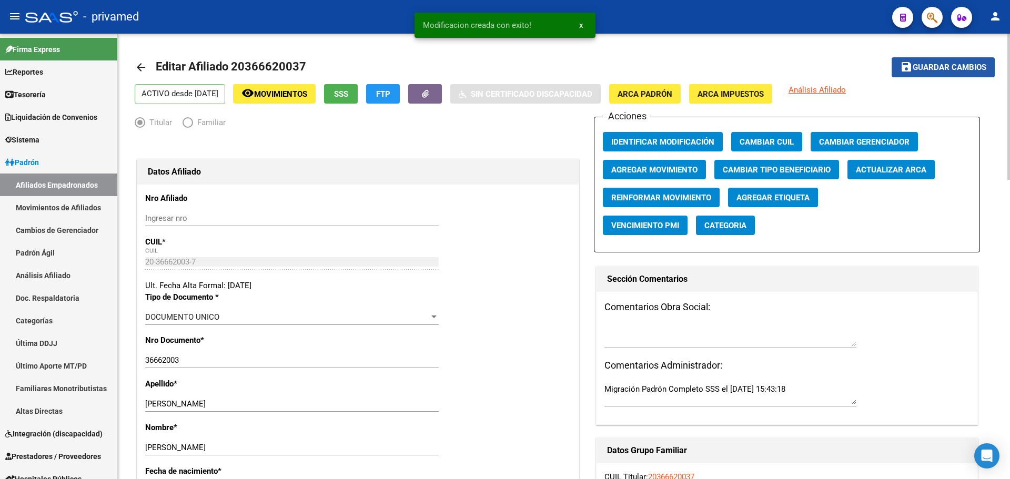
click at [643, 69] on span "Guardar cambios" at bounding box center [949, 67] width 74 height 9
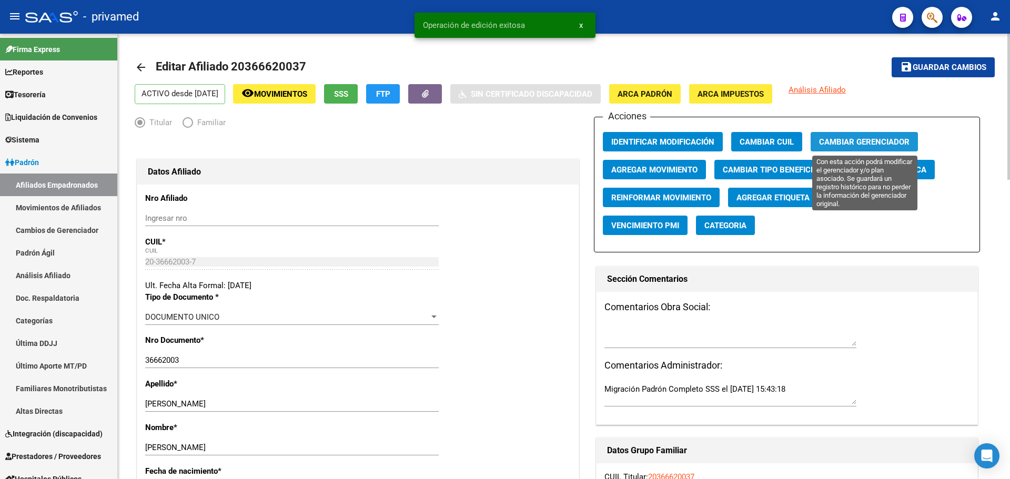
click at [643, 134] on button "Cambiar Gerenciador" at bounding box center [863, 141] width 107 height 19
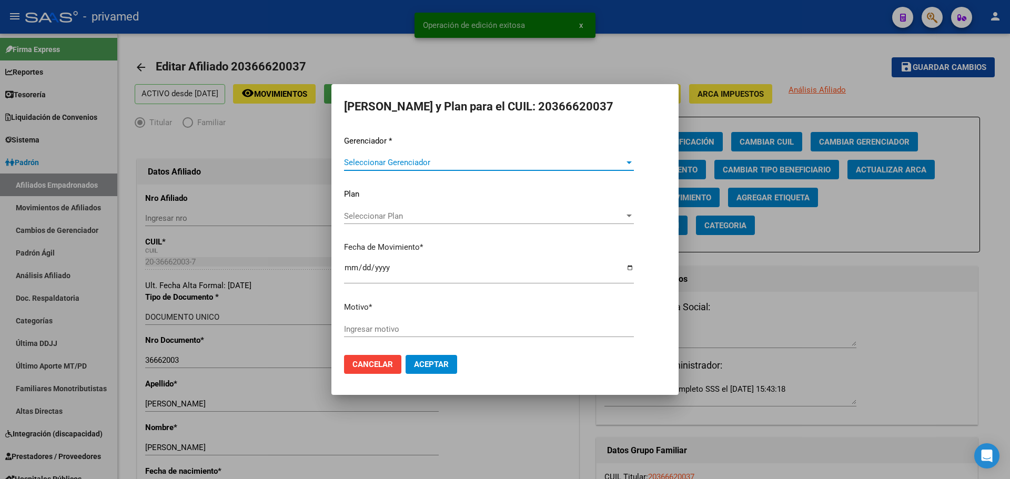
click at [383, 160] on span "Seleccionar Gerenciador" at bounding box center [484, 162] width 280 height 9
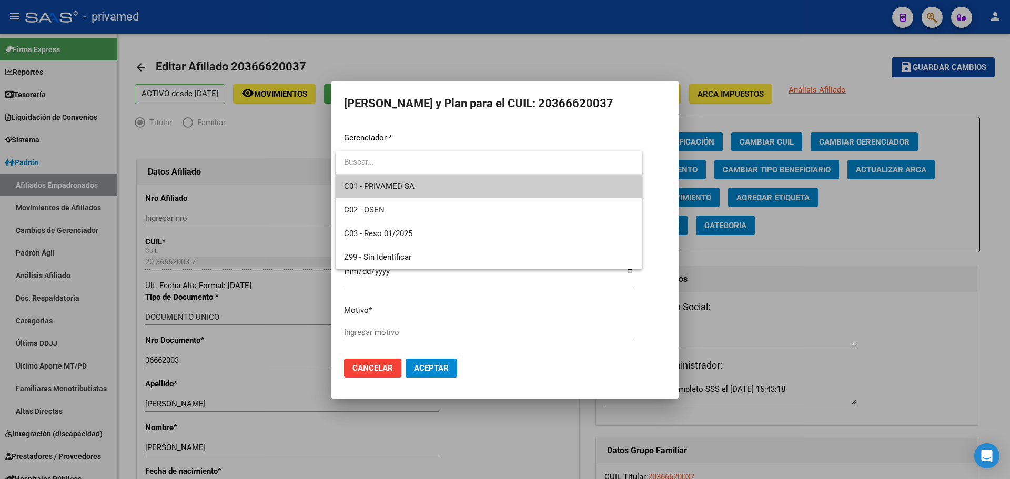
click at [415, 190] on span "C01 - PRIVAMED SA" at bounding box center [489, 187] width 290 height 24
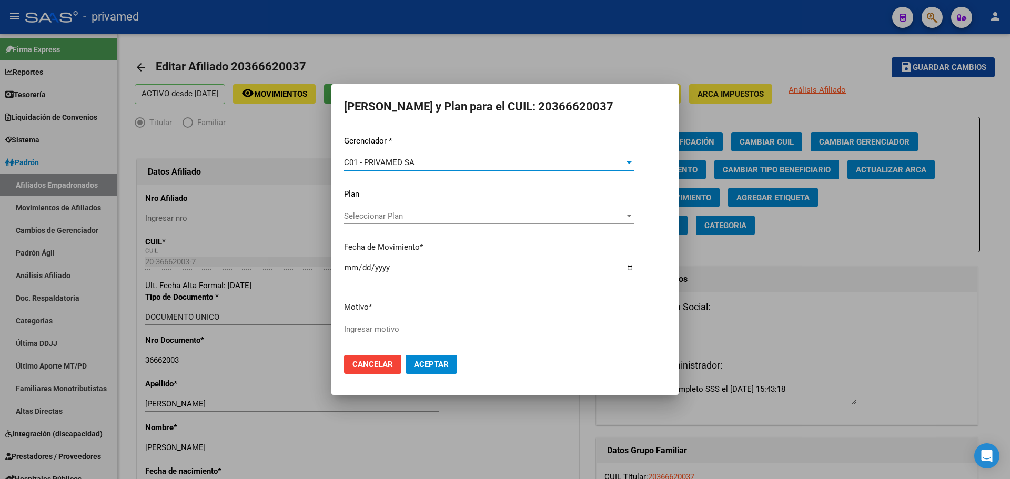
click at [349, 267] on input "2025-08-13" at bounding box center [489, 271] width 290 height 17
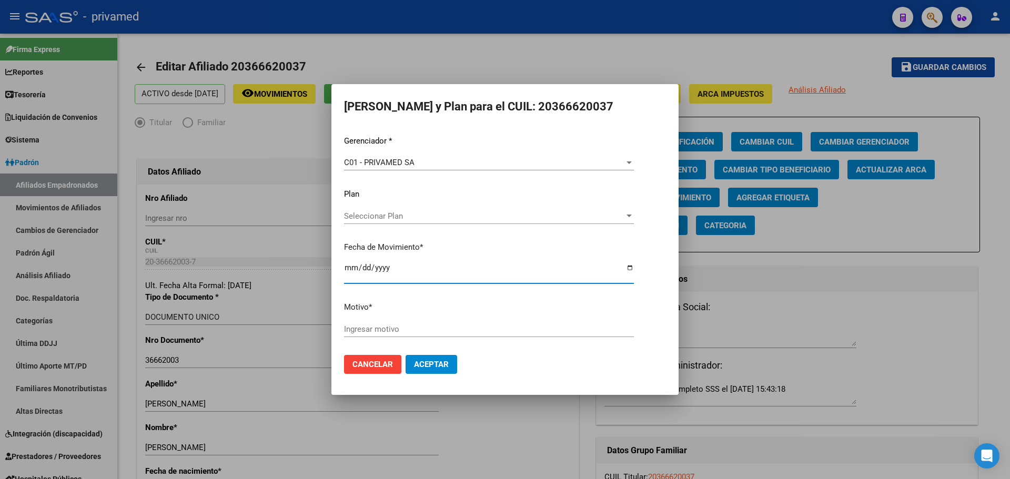
type input "2025-08-01"
type input "2025-07-01"
click at [374, 327] on input "Ingresar motivo" at bounding box center [489, 328] width 290 height 9
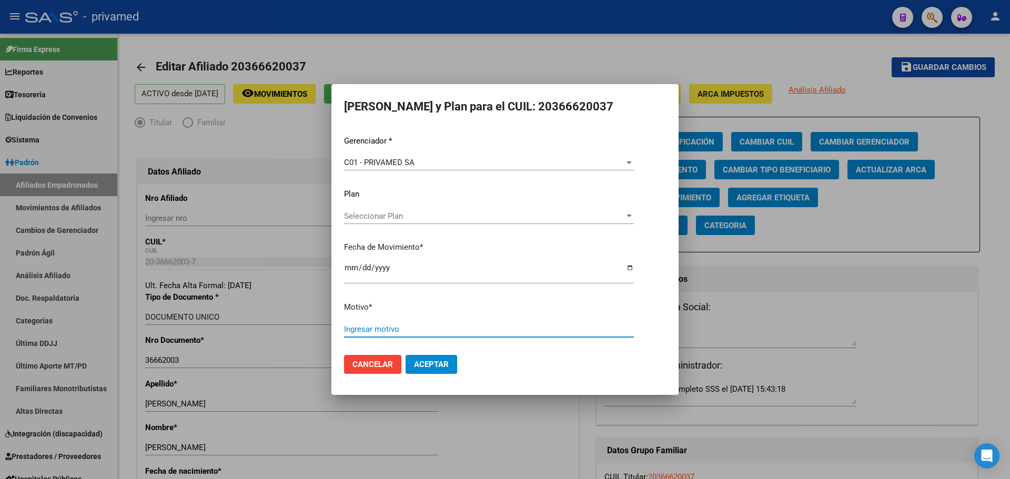
click at [374, 363] on span "Cancelar" at bounding box center [372, 364] width 40 height 9
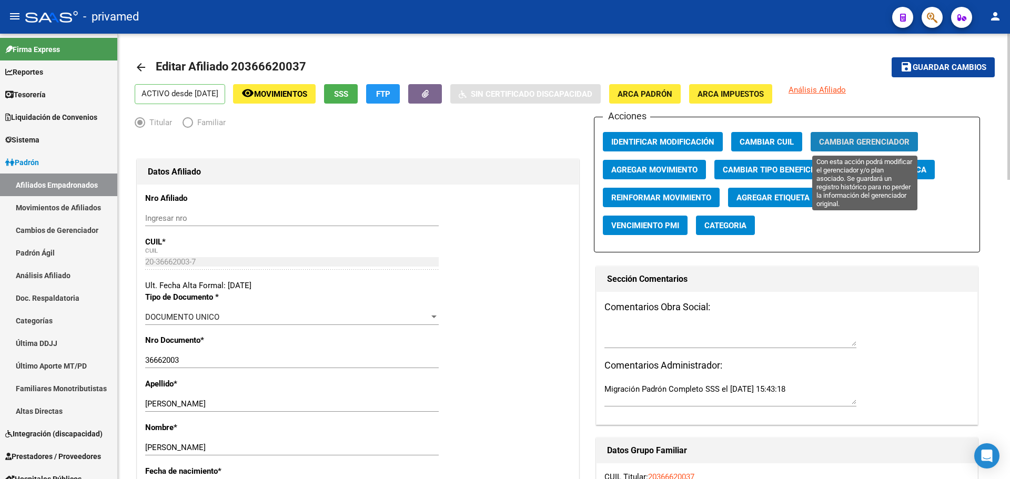
click at [643, 142] on span "Cambiar Gerenciador" at bounding box center [864, 141] width 90 height 9
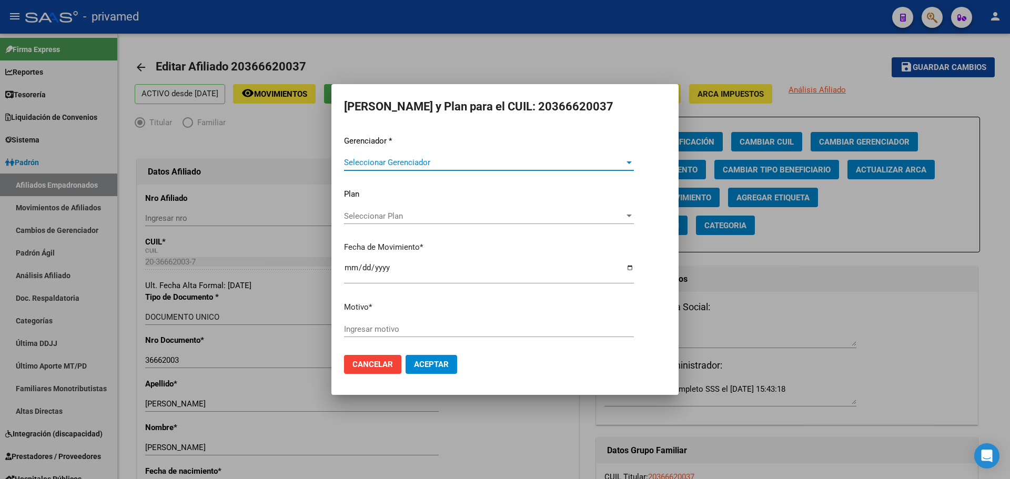
click at [402, 160] on span "Seleccionar Gerenciador" at bounding box center [484, 162] width 280 height 9
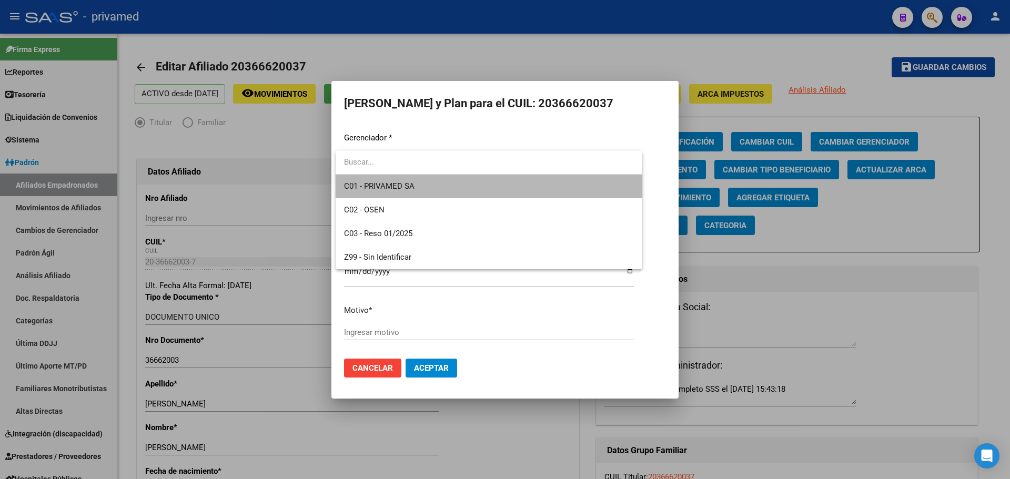
click at [414, 186] on span "C01 - PRIVAMED SA" at bounding box center [489, 187] width 290 height 24
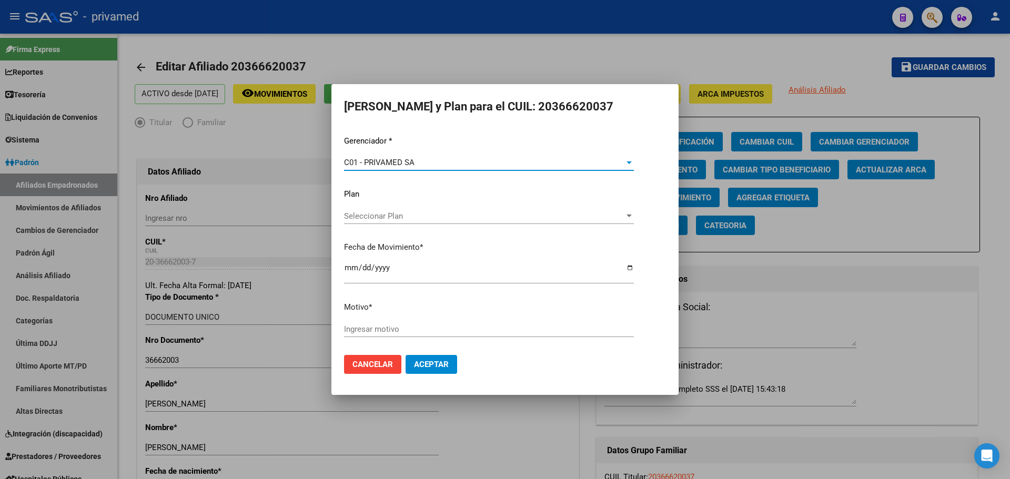
click at [368, 324] on input "Ingresar motivo" at bounding box center [489, 328] width 290 height 9
click at [375, 328] on input "Ingresar motivo" at bounding box center [489, 328] width 290 height 9
drag, startPoint x: 378, startPoint y: 326, endPoint x: 361, endPoint y: 325, distance: 16.9
click at [361, 325] on input "Alta Privamed SA" at bounding box center [489, 328] width 290 height 9
type input "Alta"
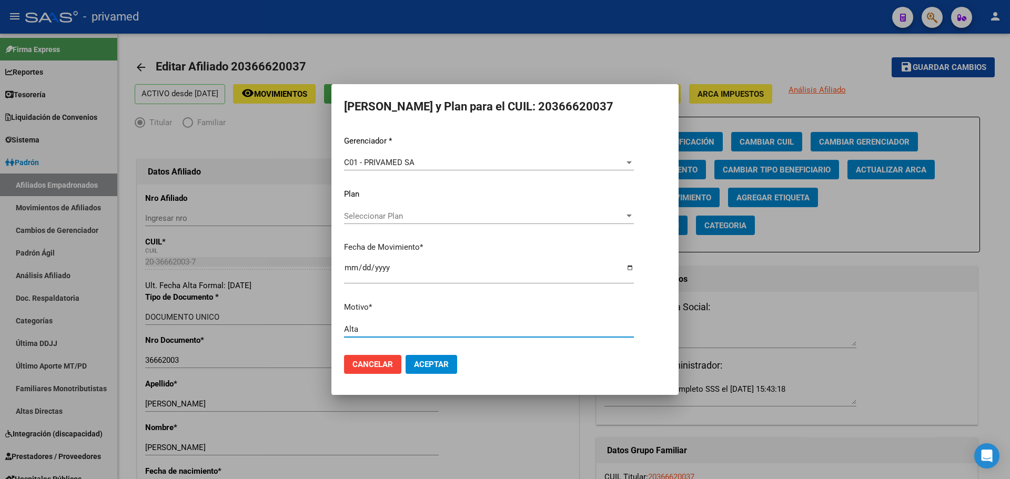
click at [438, 360] on span "Aceptar" at bounding box center [431, 364] width 35 height 9
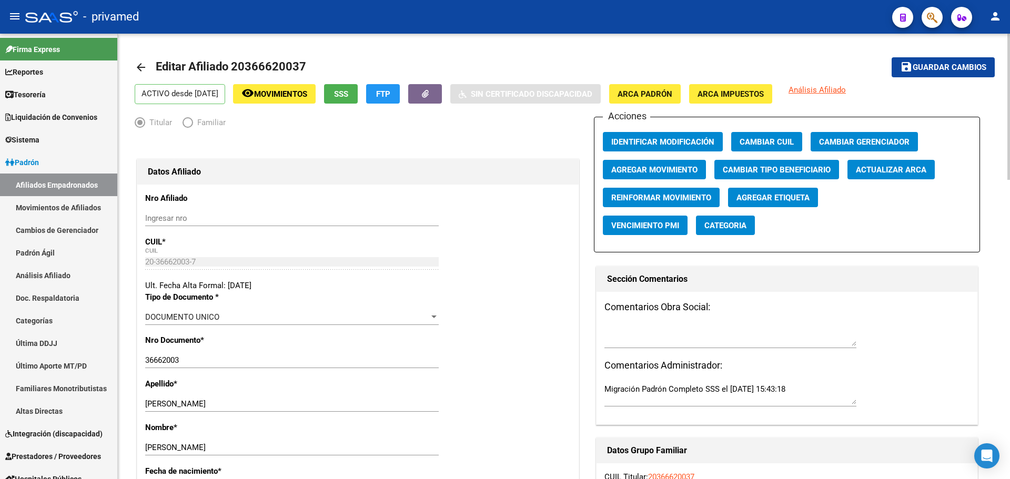
click at [142, 69] on mat-icon "arrow_back" at bounding box center [141, 67] width 13 height 13
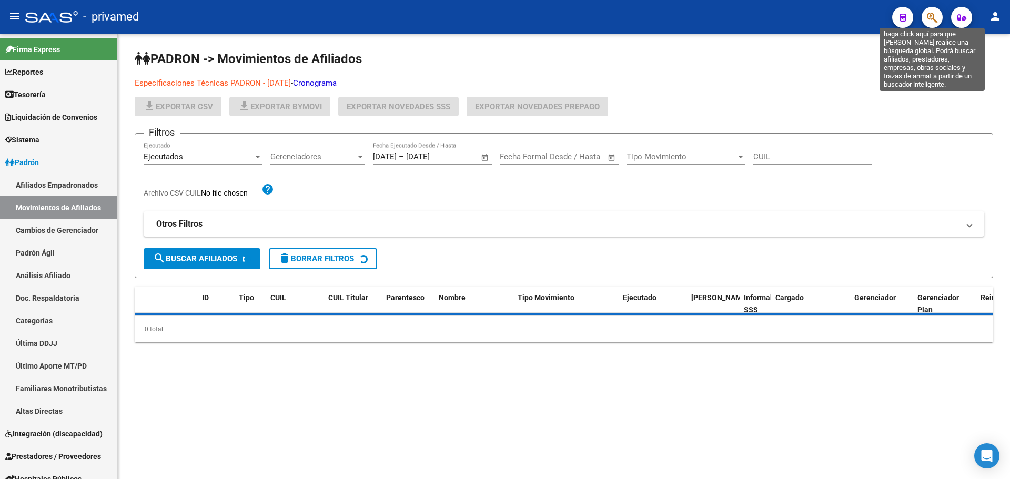
click at [643, 16] on icon "button" at bounding box center [931, 18] width 11 height 12
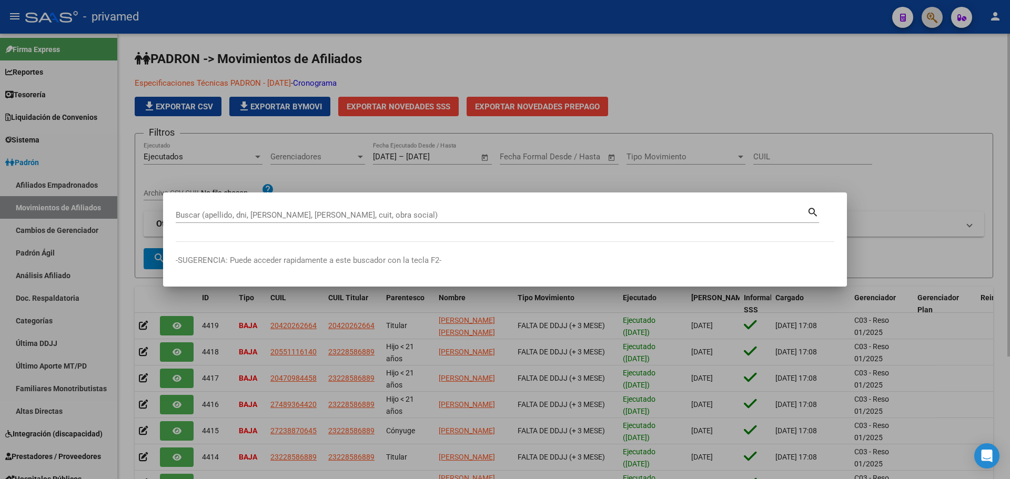
paste input "20400802026"
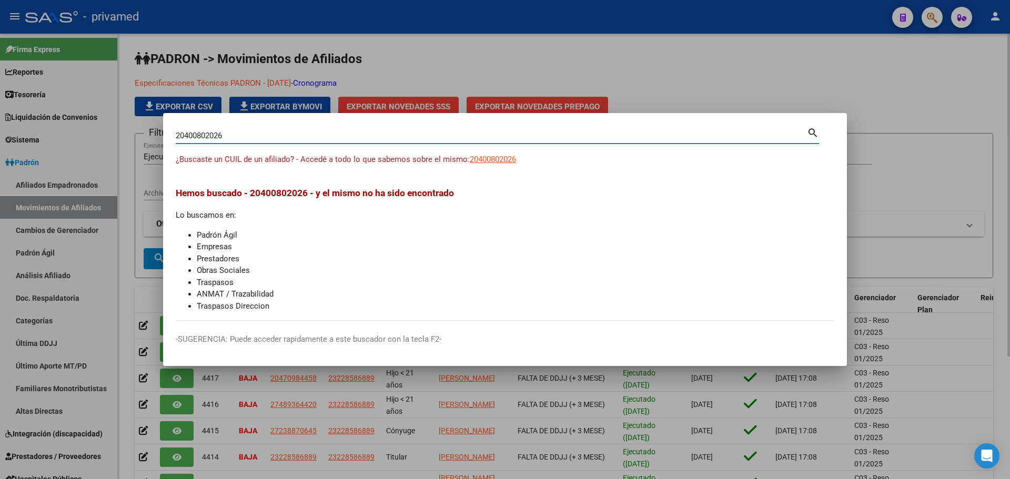
click at [366, 135] on input "20400802026" at bounding box center [491, 135] width 631 height 9
paste input "3719998"
click at [408, 135] on input "20371999826" at bounding box center [491, 135] width 631 height 9
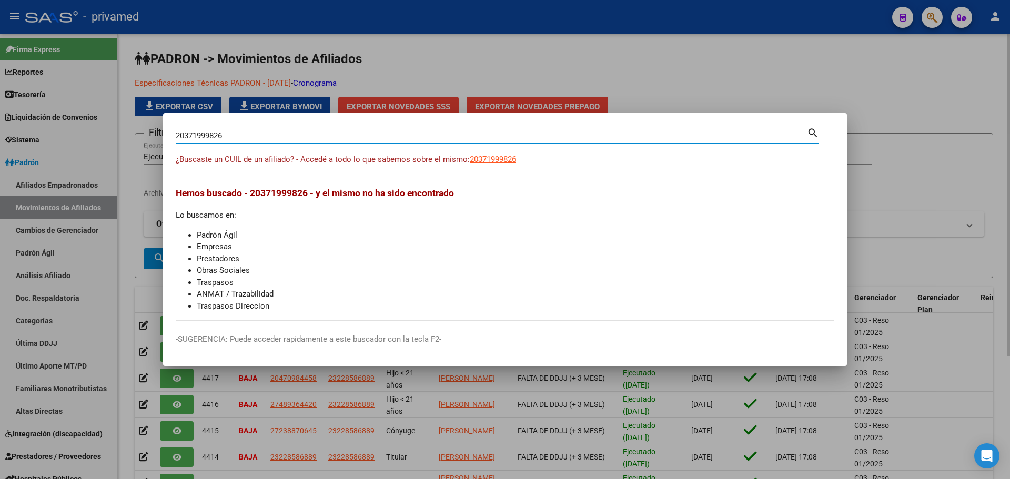
paste input "138523307"
type input "20138523307"
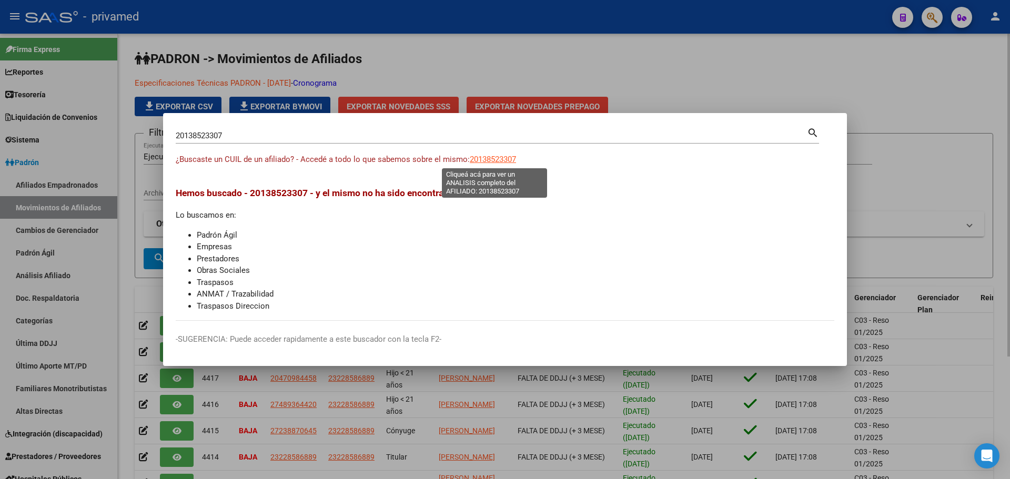
click at [493, 158] on span "20138523307" at bounding box center [493, 159] width 46 height 9
type textarea "20138523307"
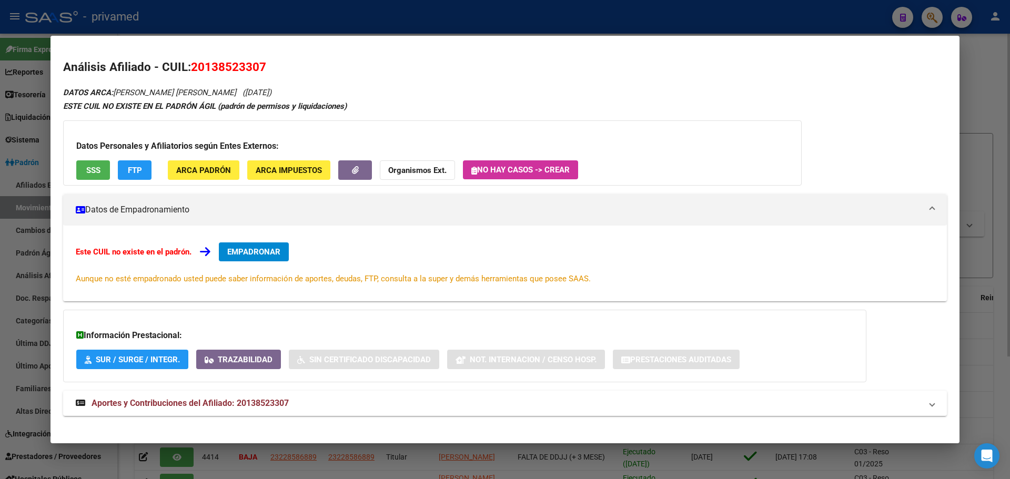
click at [249, 252] on span "EMPADRONAR" at bounding box center [253, 251] width 53 height 9
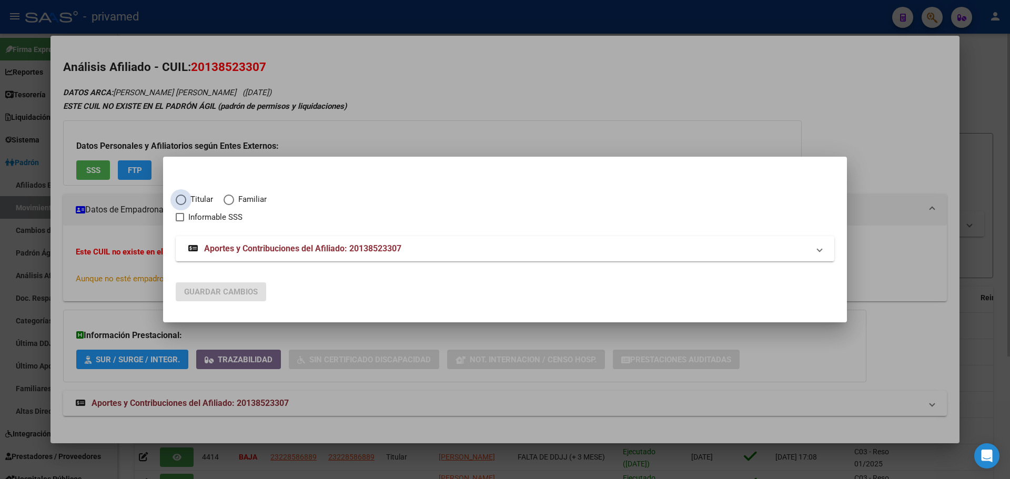
click at [183, 199] on span "Elija una opción" at bounding box center [181, 200] width 11 height 11
click at [183, 199] on input "Titular" at bounding box center [181, 200] width 11 height 11
radio input "true"
checkbox input "true"
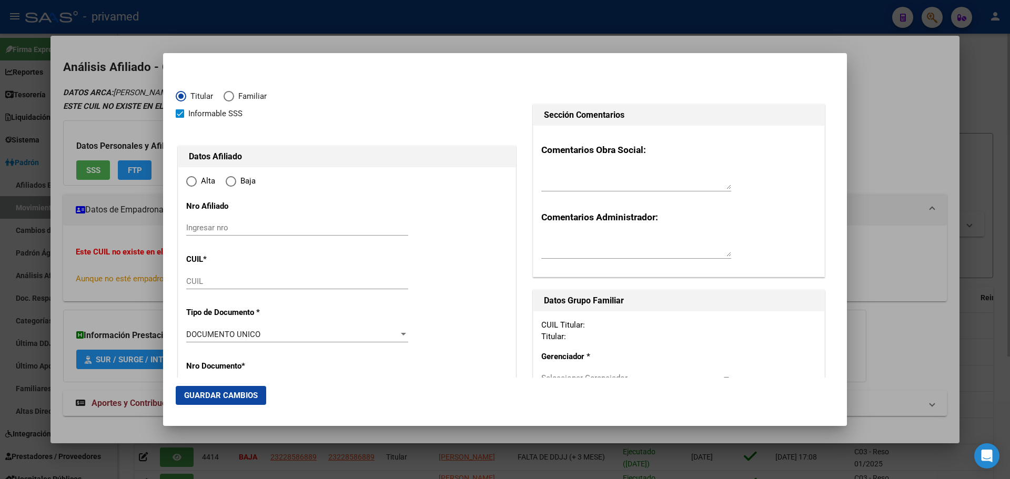
type input "20-13852330-7"
type input "13852330"
type input "FRANCHINO"
type input "MARIO VICENTE"
type input "1959-09-01"
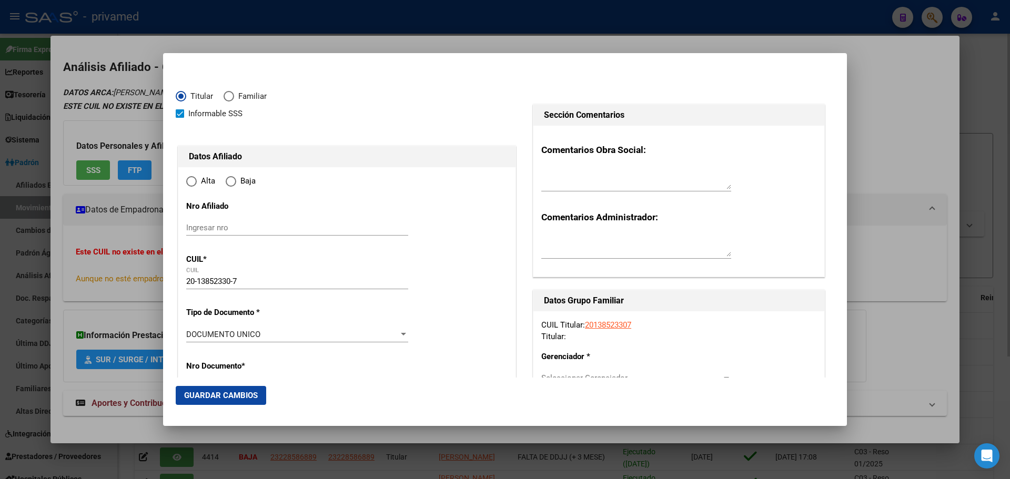
type input "REMEDIOS DE ESCALADA"
type input "1826"
type input "1 DE MAYO"
type input "2945"
radio input "true"
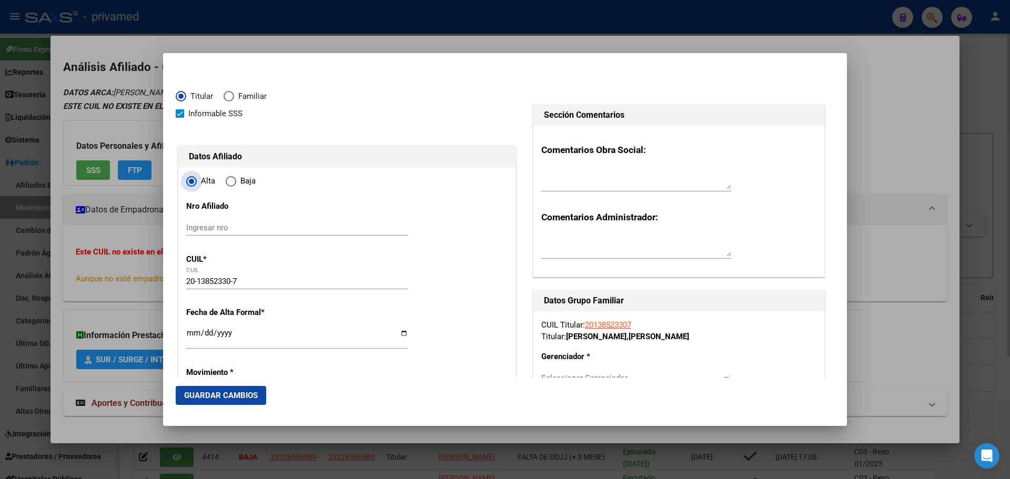
click at [195, 182] on span "Elija una opción" at bounding box center [191, 181] width 11 height 11
click at [195, 182] on input "Alta" at bounding box center [191, 181] width 11 height 11
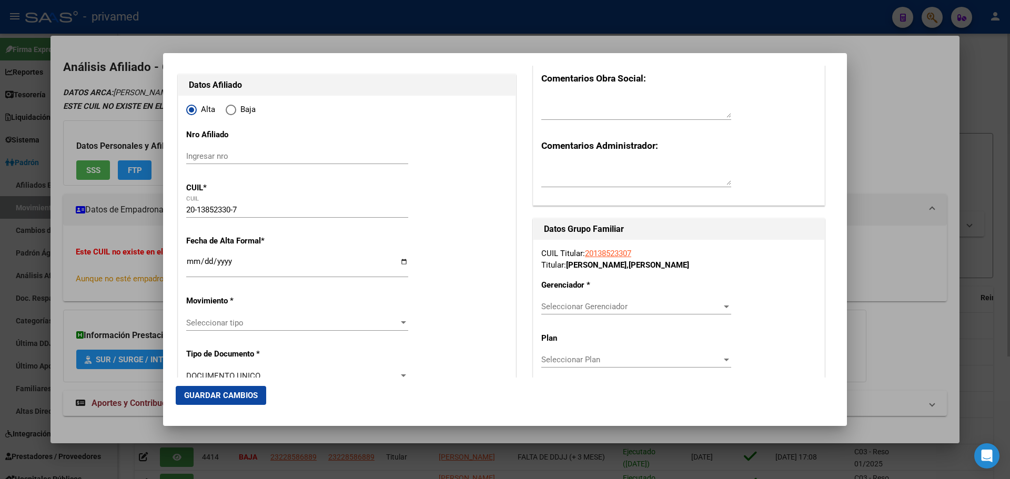
scroll to position [105, 0]
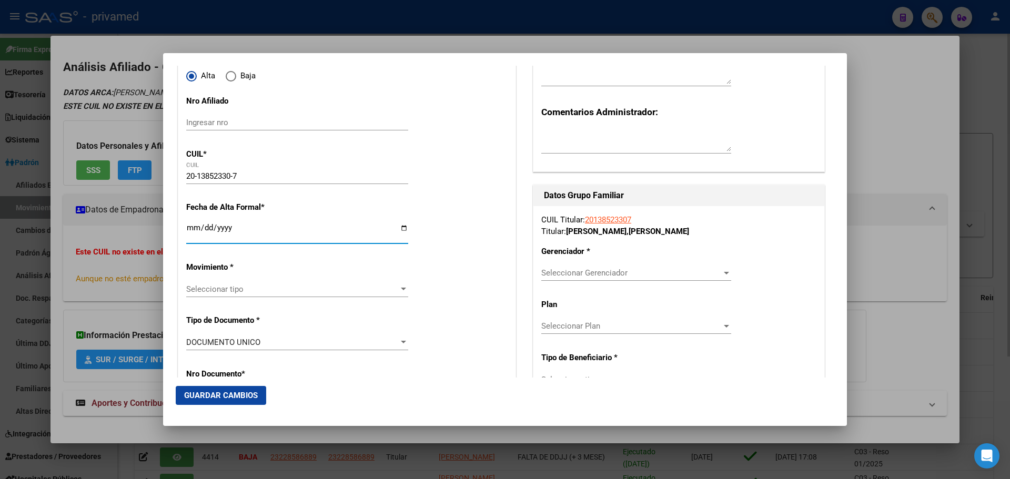
click at [192, 224] on input "Ingresar fecha" at bounding box center [297, 231] width 222 height 17
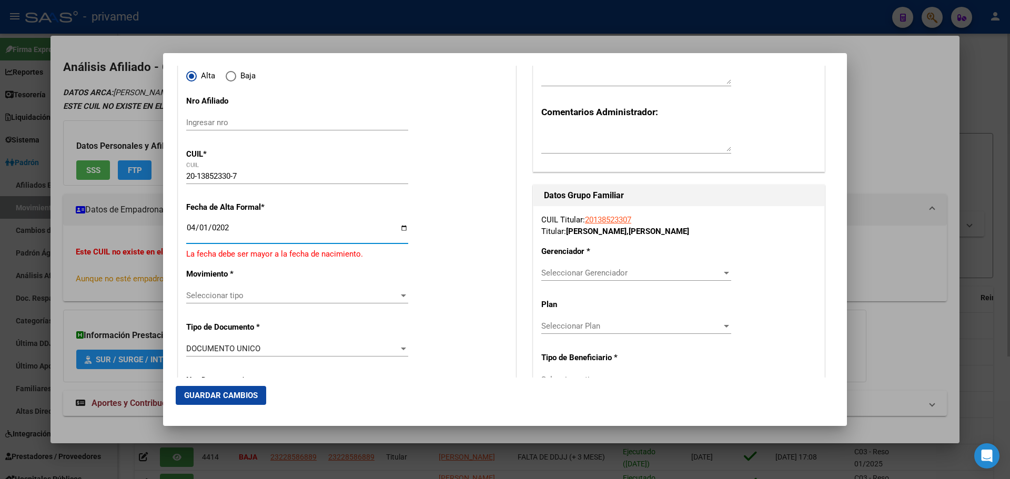
type input "2025-04-01"
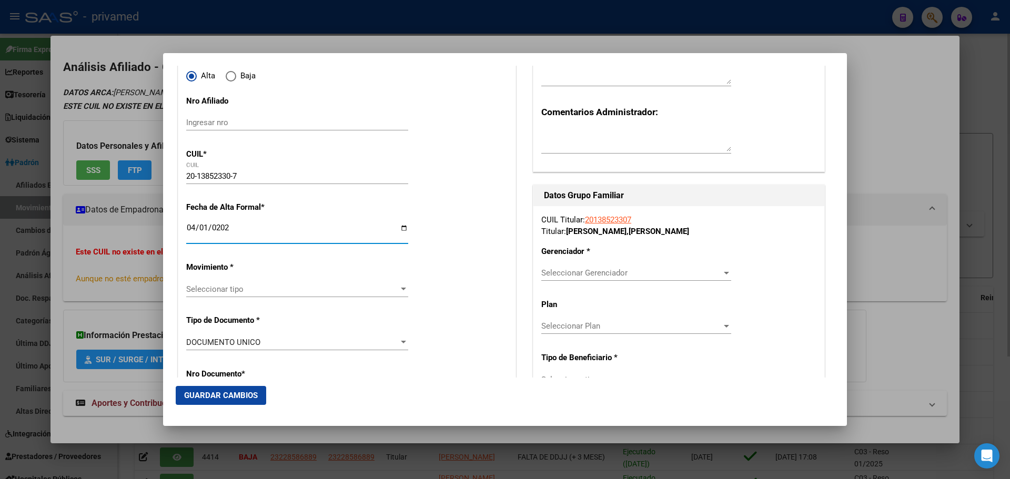
click at [216, 281] on div "Seleccionar tipo Seleccionar tipo" at bounding box center [297, 289] width 222 height 16
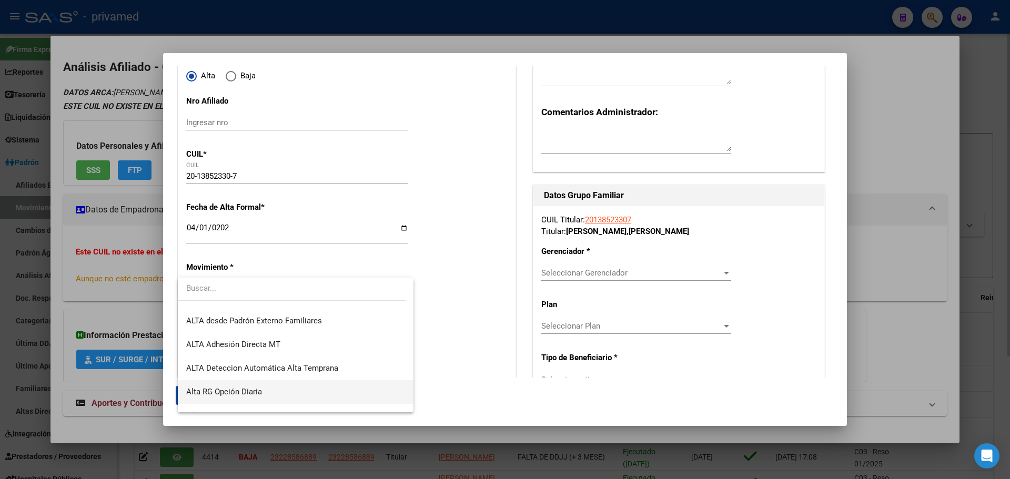
scroll to position [310, 0]
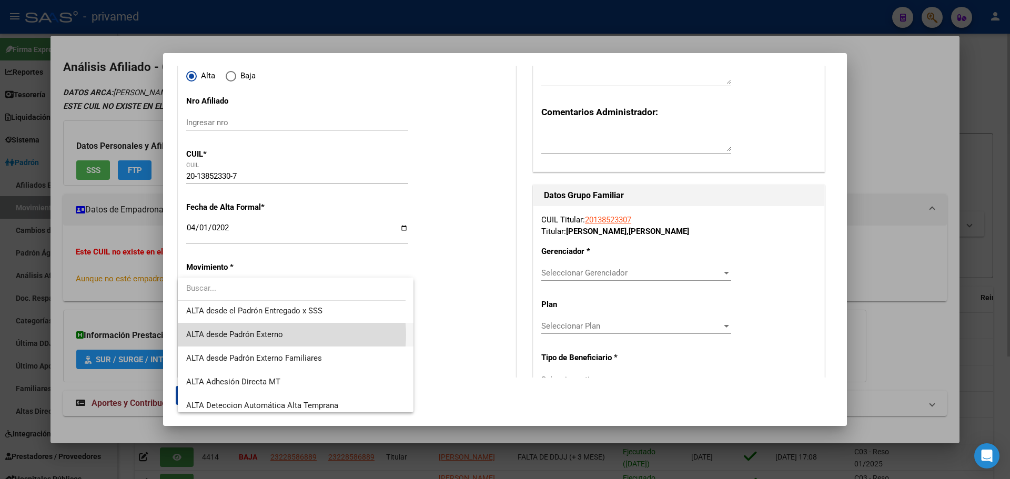
click at [289, 335] on span "ALTA desde Padrón Externo" at bounding box center [295, 335] width 219 height 24
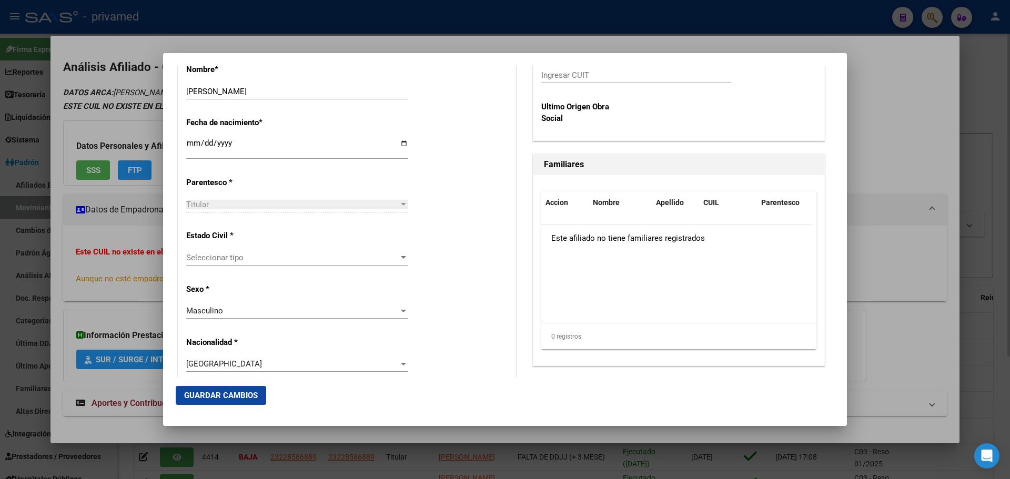
scroll to position [526, 0]
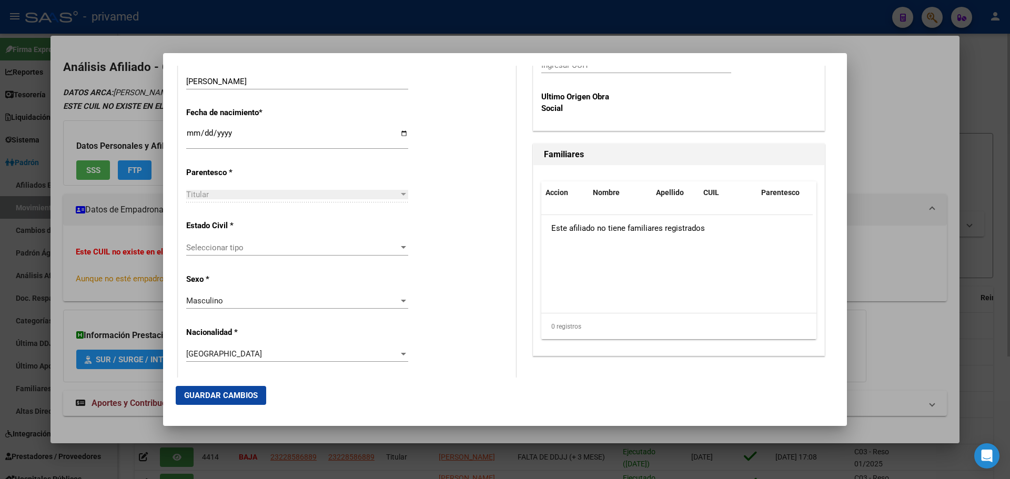
click at [264, 193] on div "Titular" at bounding box center [292, 194] width 212 height 9
click at [279, 244] on span "Seleccionar tipo" at bounding box center [292, 247] width 212 height 9
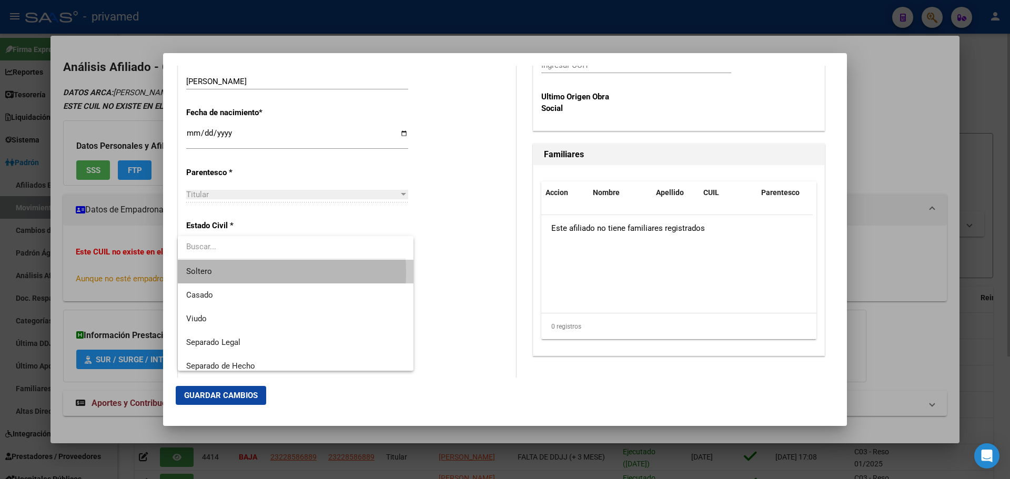
click at [236, 272] on span "Soltero" at bounding box center [295, 272] width 219 height 24
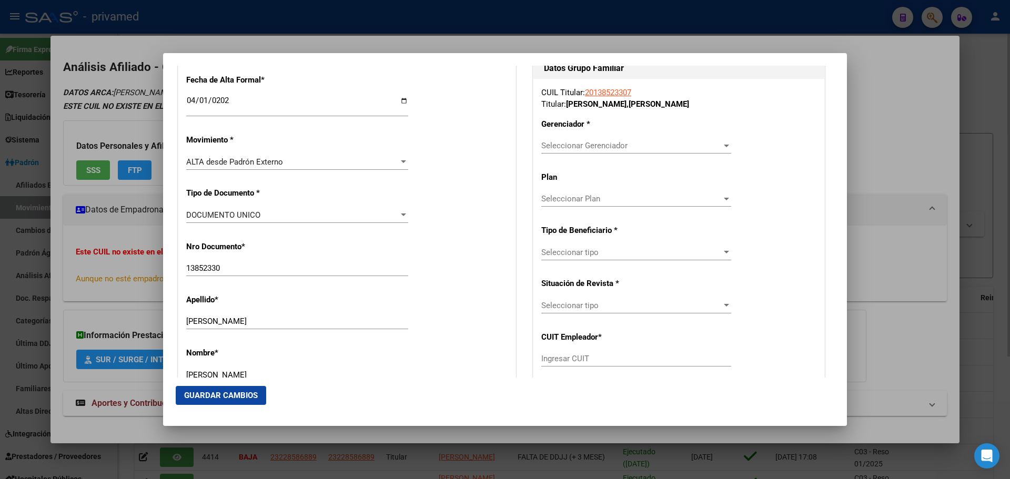
scroll to position [210, 0]
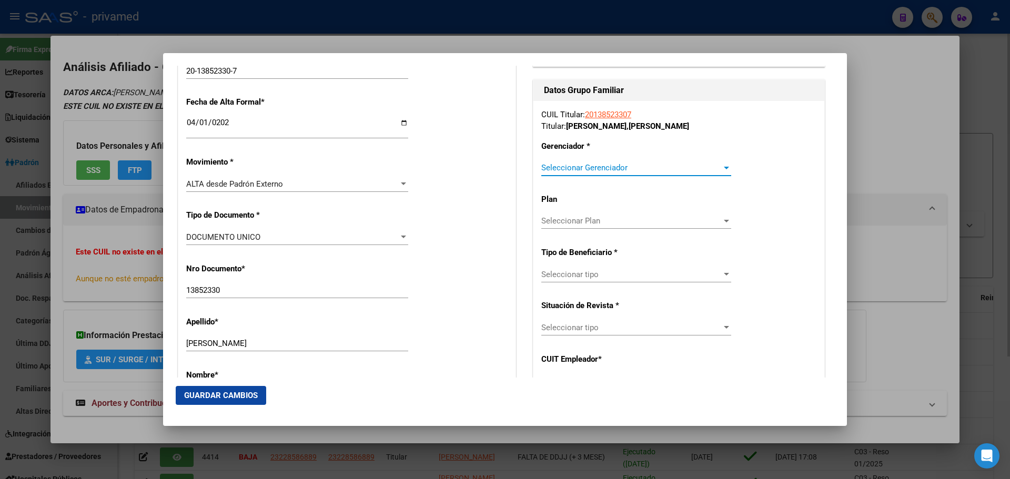
click at [611, 168] on span "Seleccionar Gerenciador" at bounding box center [631, 167] width 180 height 9
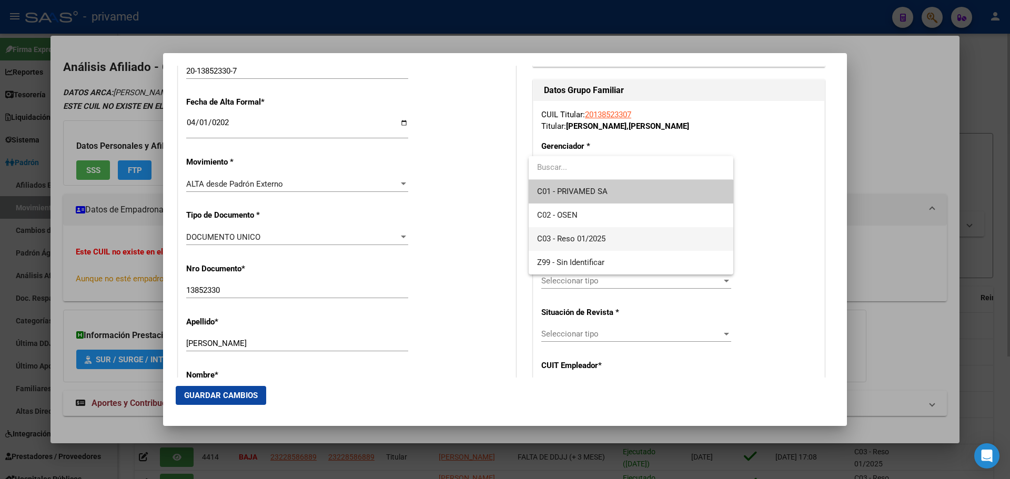
click at [614, 236] on span "C03 - Reso 01/2025" at bounding box center [630, 239] width 187 height 24
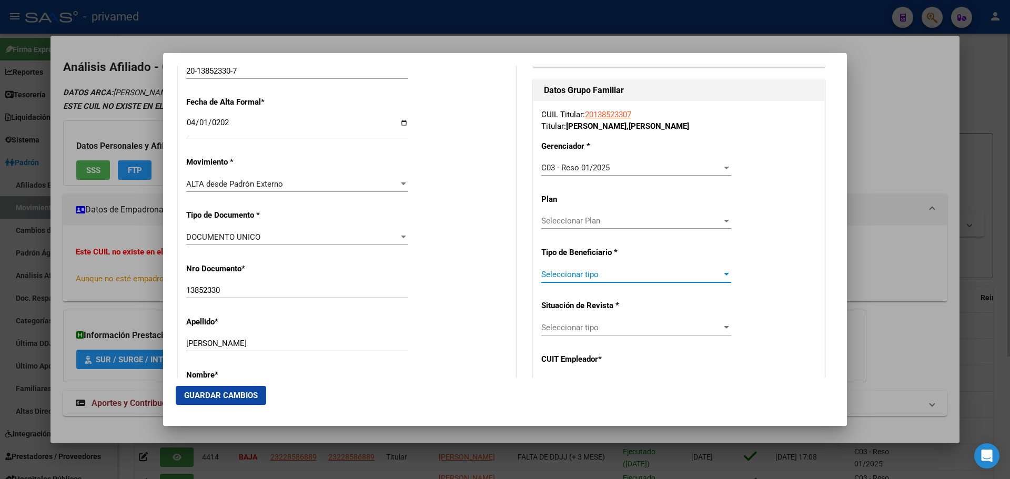
click at [632, 274] on span "Seleccionar tipo" at bounding box center [631, 274] width 180 height 9
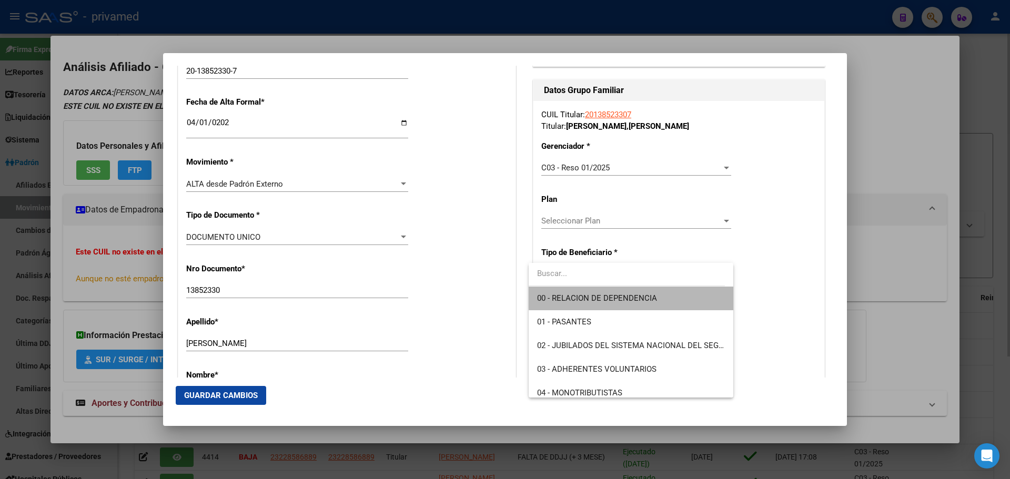
click at [643, 296] on span "00 - RELACION DE DEPENDENCIA" at bounding box center [630, 299] width 187 height 24
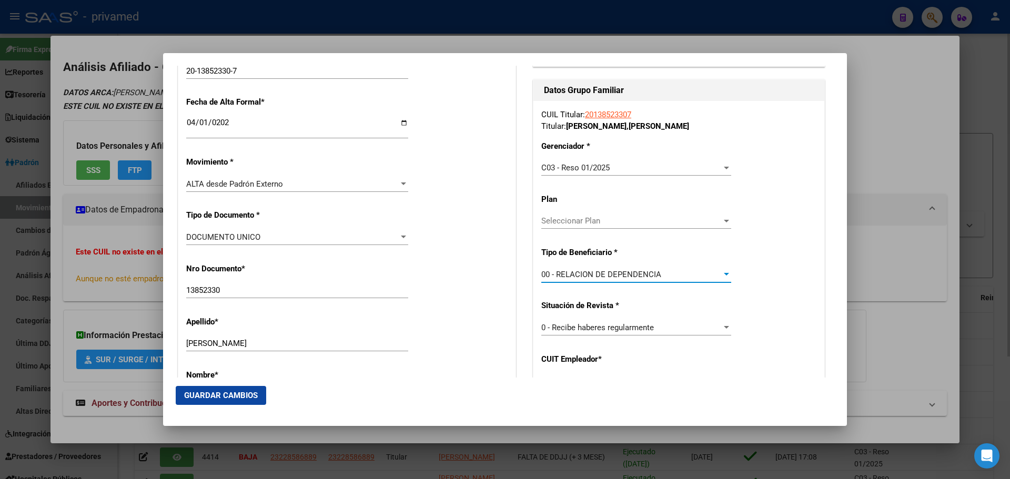
type input "30-51658821-3"
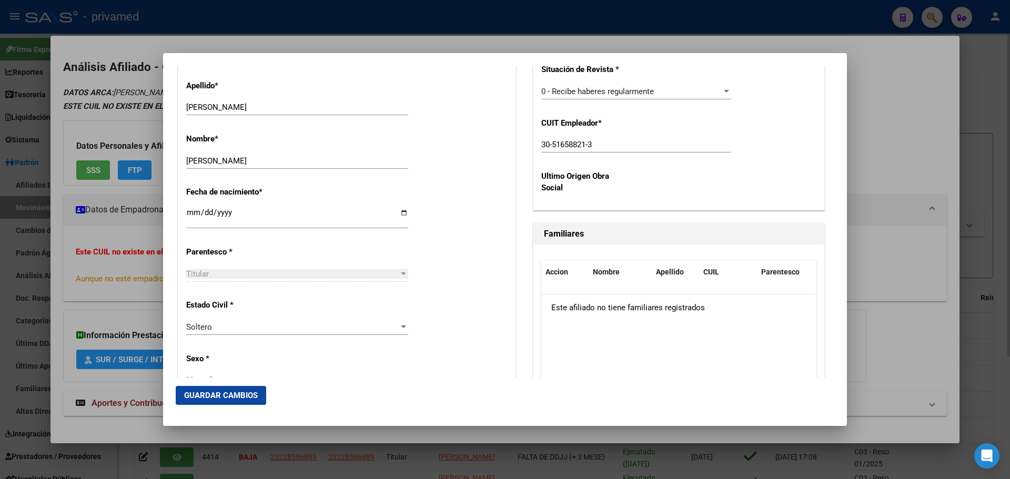
scroll to position [526, 0]
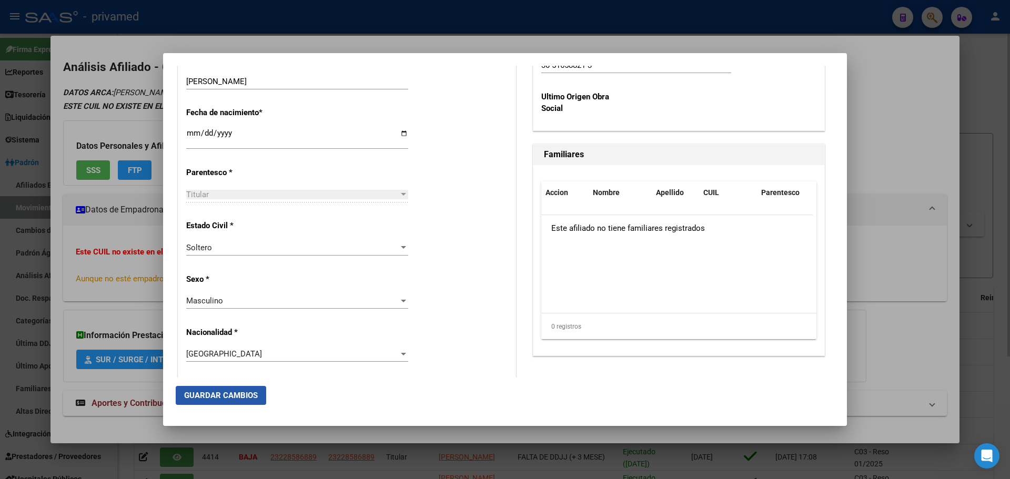
click at [239, 397] on span "Guardar Cambios" at bounding box center [221, 395] width 74 height 9
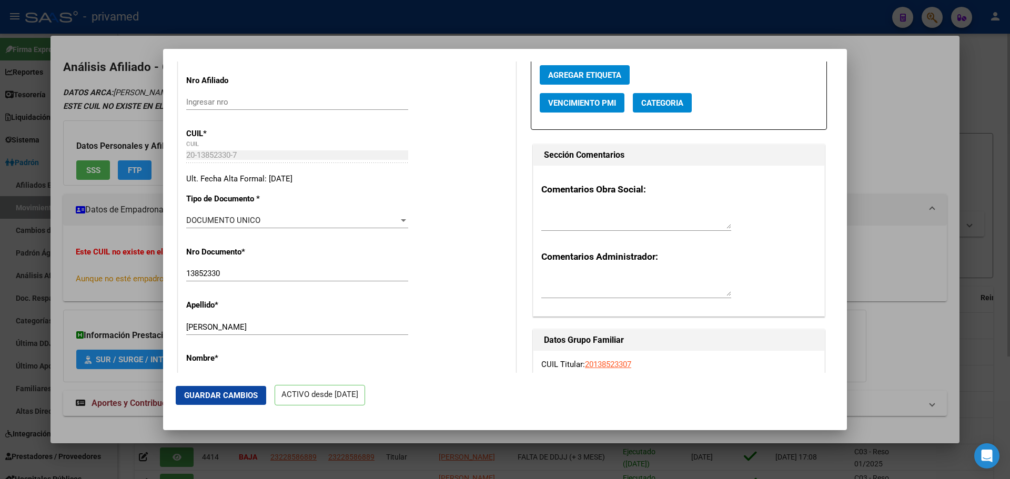
scroll to position [158, 0]
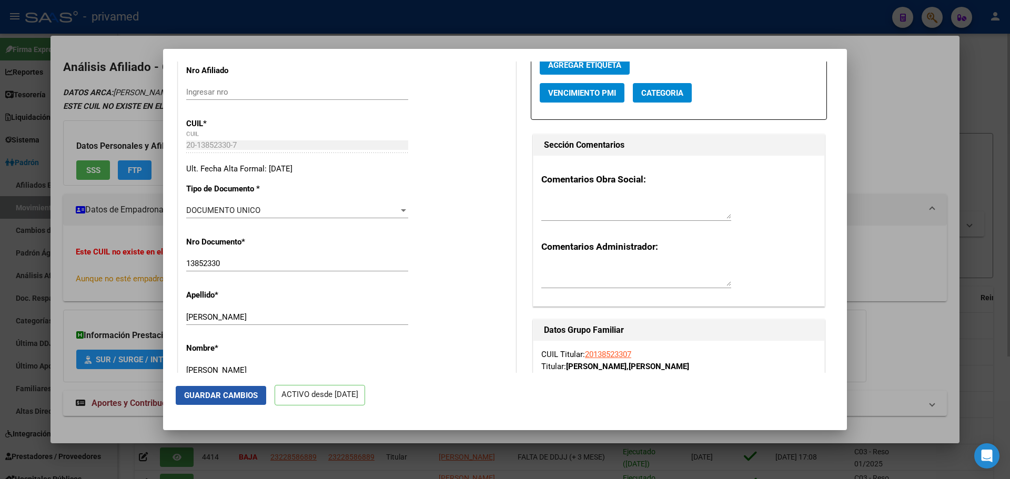
click at [225, 394] on span "Guardar Cambios" at bounding box center [221, 395] width 74 height 9
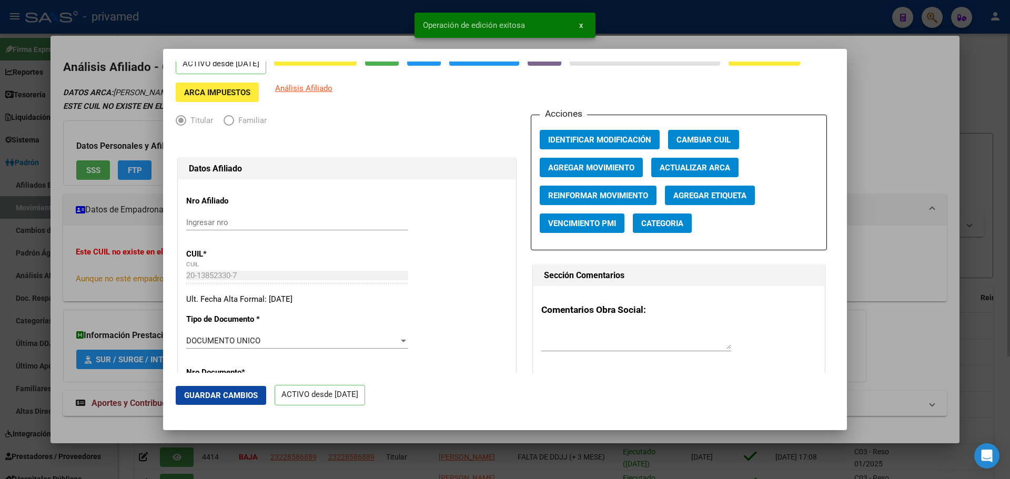
scroll to position [0, 0]
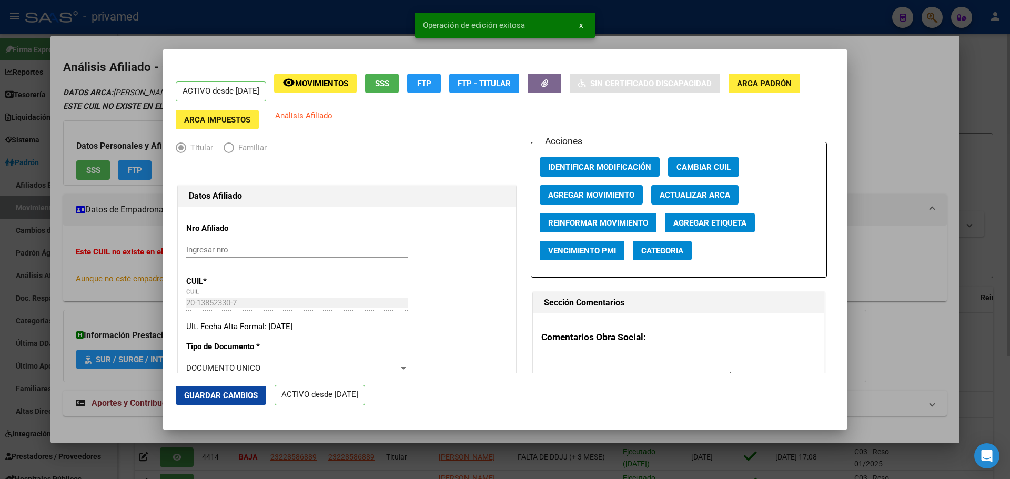
click at [253, 37] on div at bounding box center [505, 239] width 1010 height 479
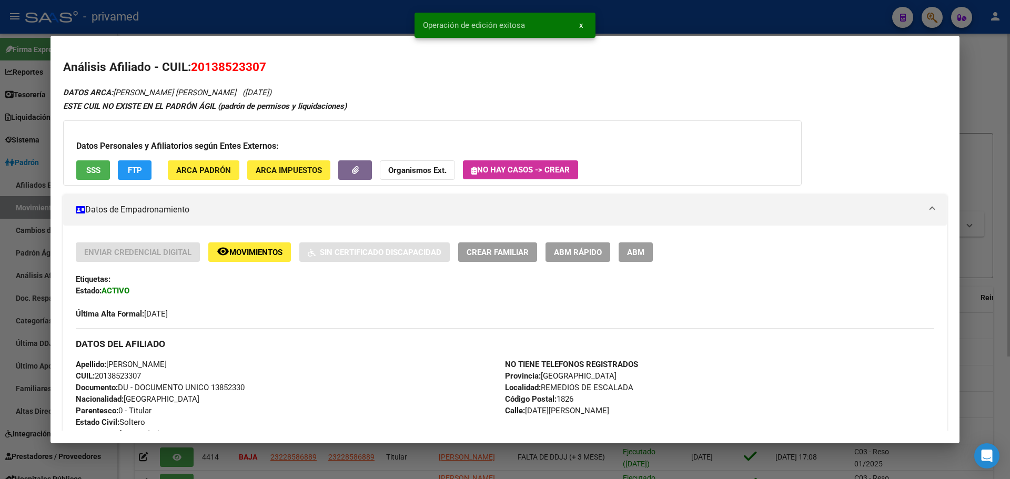
click at [631, 255] on span "ABM" at bounding box center [635, 252] width 17 height 9
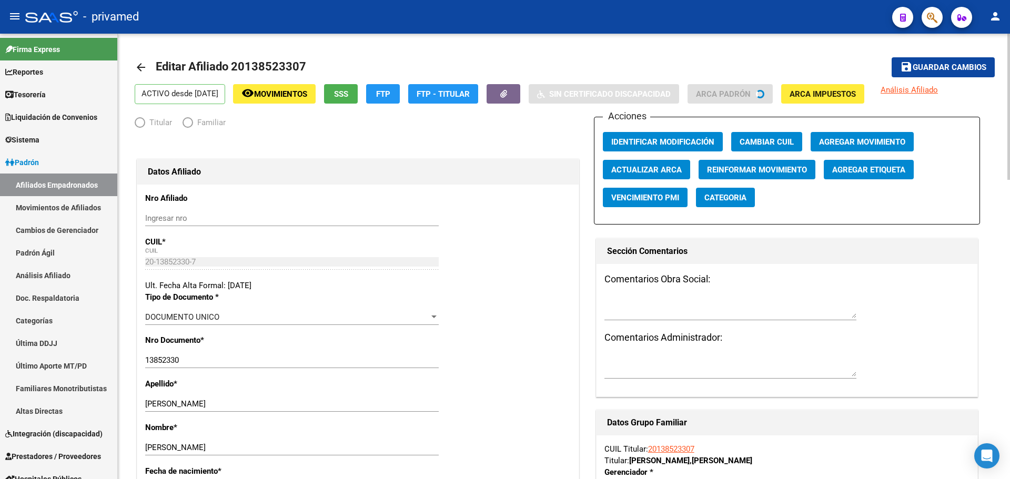
radio input "true"
type input "30-51658821-3"
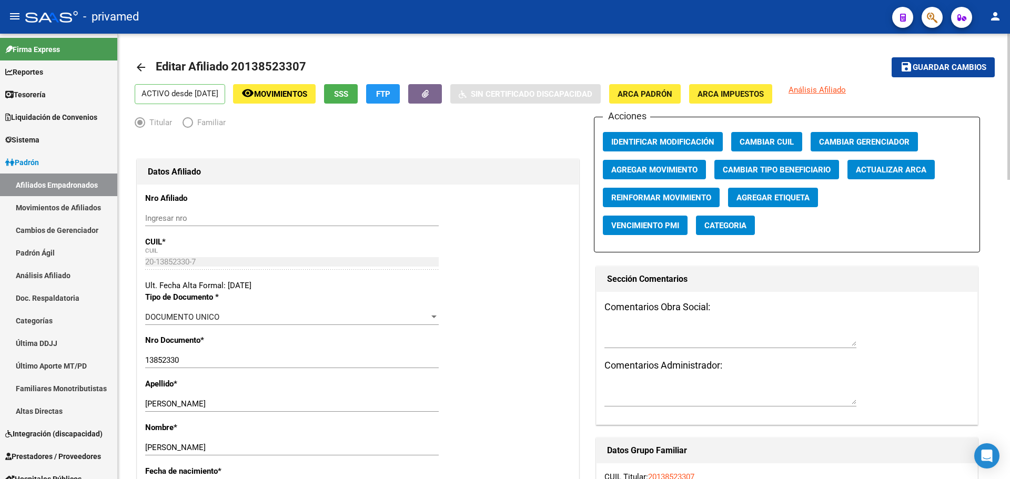
click at [643, 167] on span "Agregar Movimiento" at bounding box center [654, 169] width 86 height 9
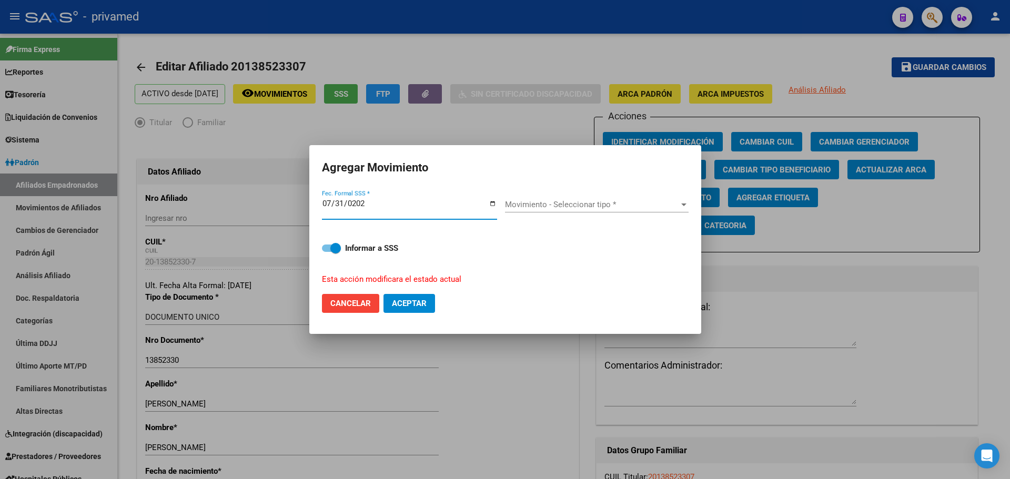
type input "2025-07-31"
click at [588, 205] on span "Movimiento - Seleccionar tipo *" at bounding box center [592, 204] width 174 height 9
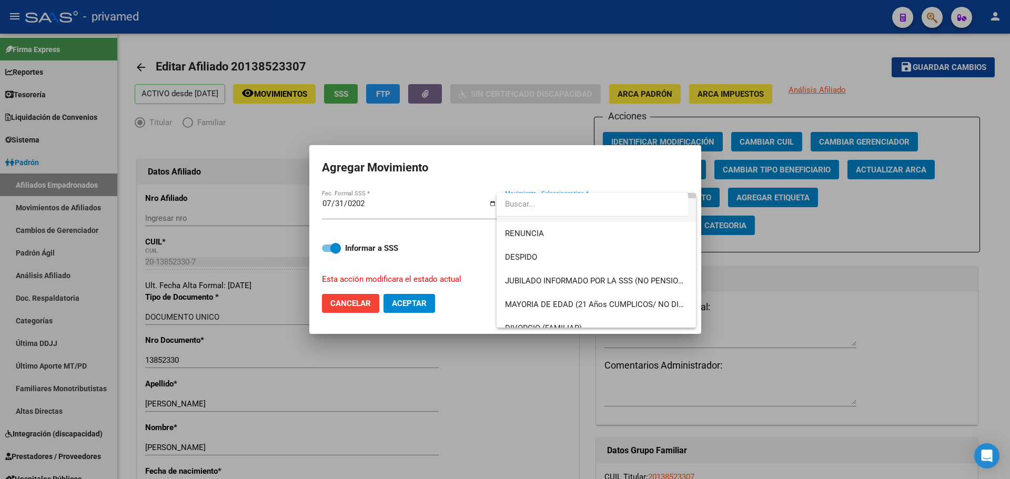
scroll to position [53, 0]
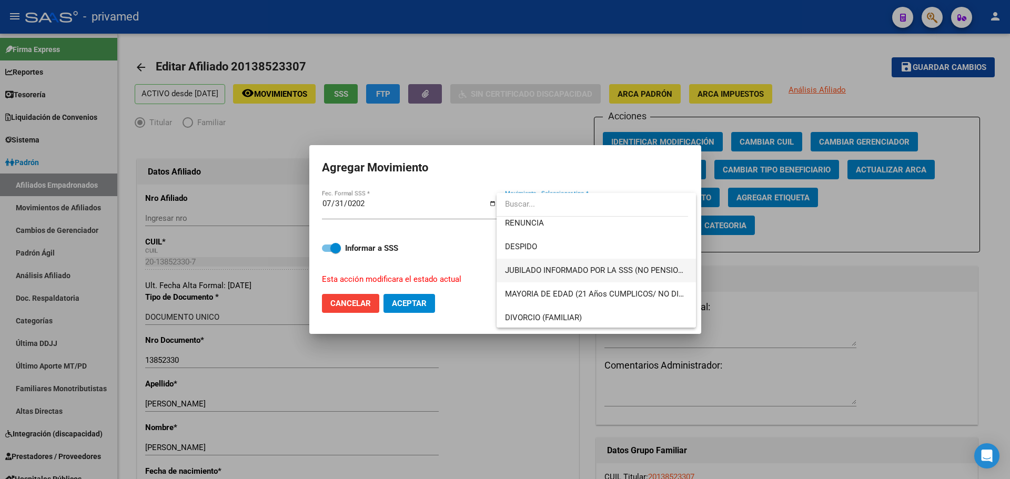
click at [595, 263] on span "JUBILADO INFORMADO POR LA SSS (NO PENSIONADO)" at bounding box center [596, 271] width 182 height 24
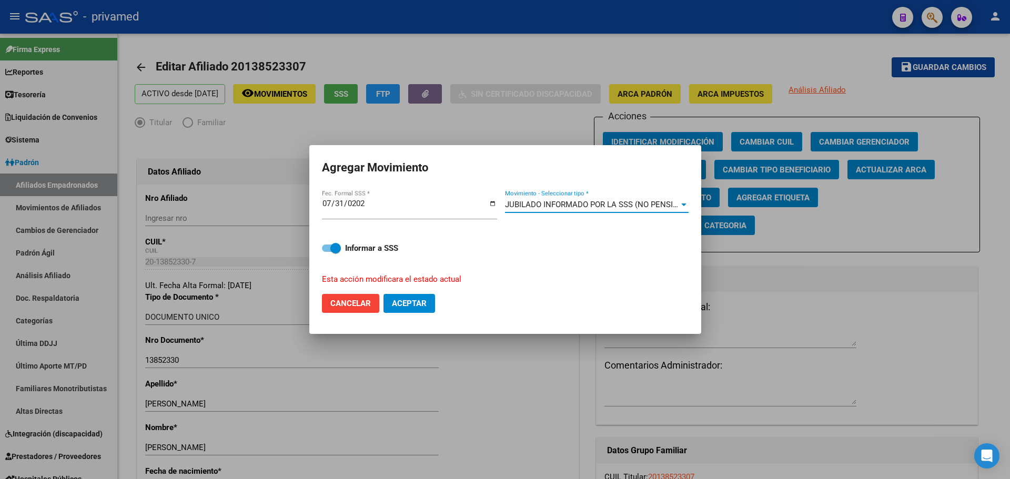
click at [420, 302] on span "Aceptar" at bounding box center [409, 303] width 35 height 9
checkbox input "false"
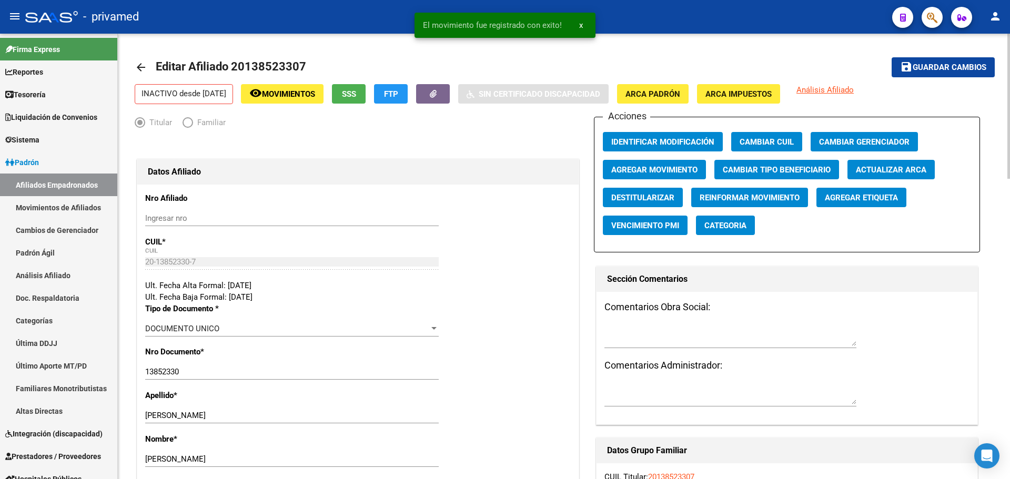
click at [600, 343] on div "Comentarios Obra Social: Comentarios Administrador:" at bounding box center [786, 358] width 381 height 132
click at [619, 342] on textarea at bounding box center [730, 335] width 252 height 21
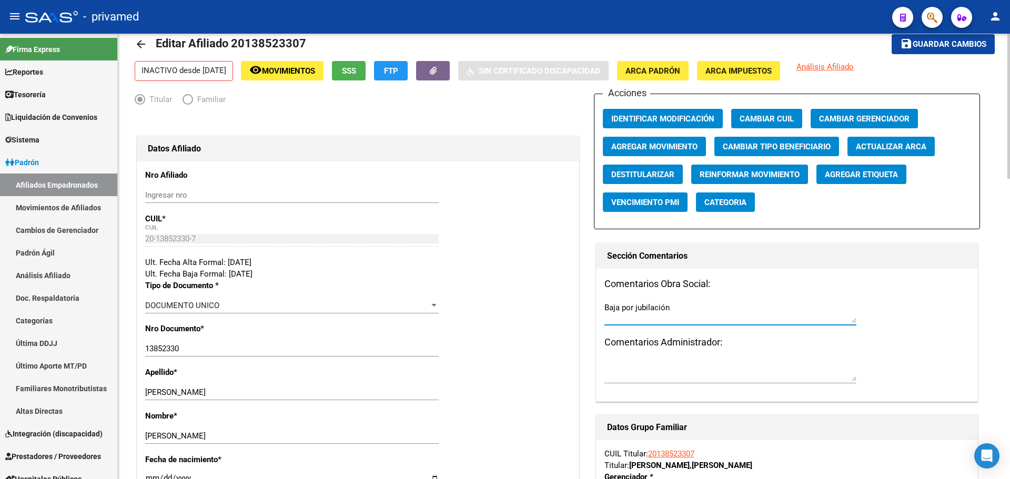
scroll to position [0, 0]
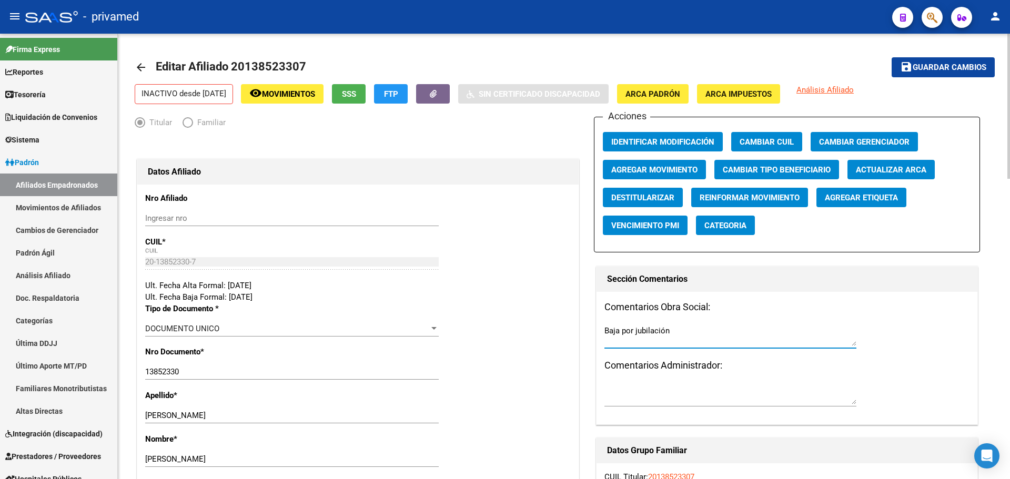
type textarea "Baja por jubilación"
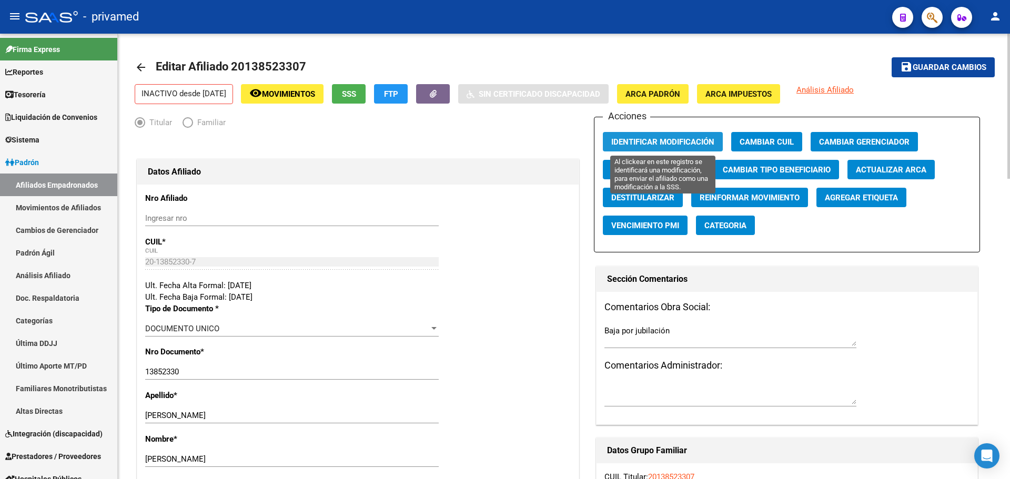
click at [643, 139] on span "Identificar Modificación" at bounding box center [662, 141] width 103 height 9
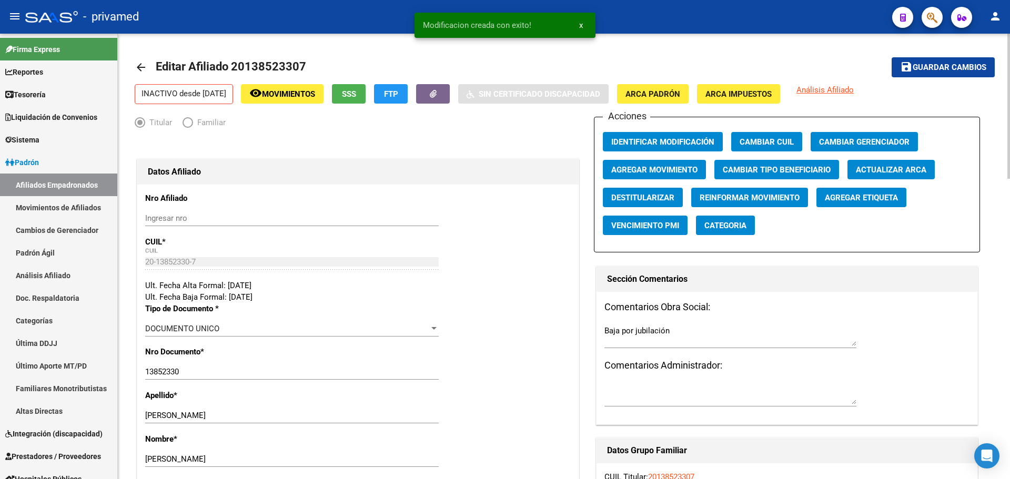
click at [643, 66] on span "Guardar cambios" at bounding box center [949, 67] width 74 height 9
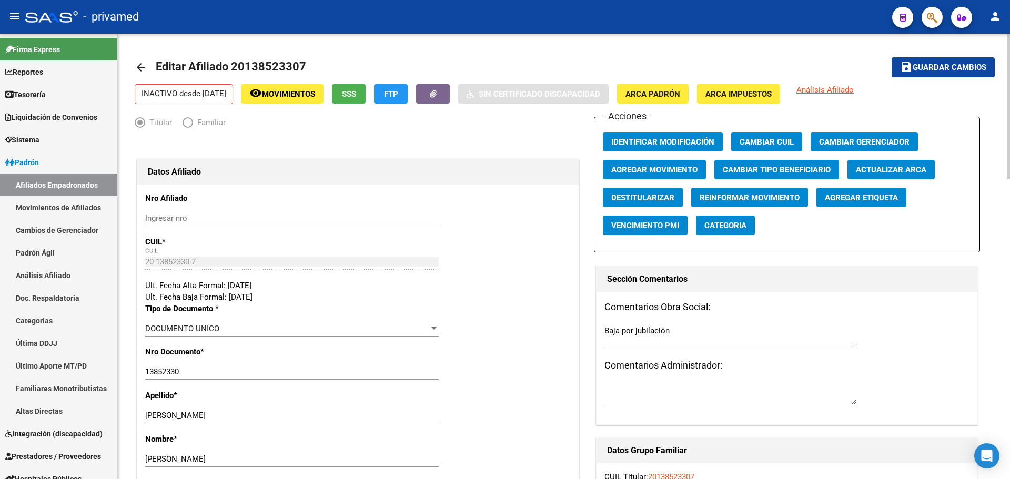
click at [213, 89] on p "INACTIVO desde 31/07/2025" at bounding box center [184, 94] width 98 height 20
click at [139, 65] on mat-icon "arrow_back" at bounding box center [141, 67] width 13 height 13
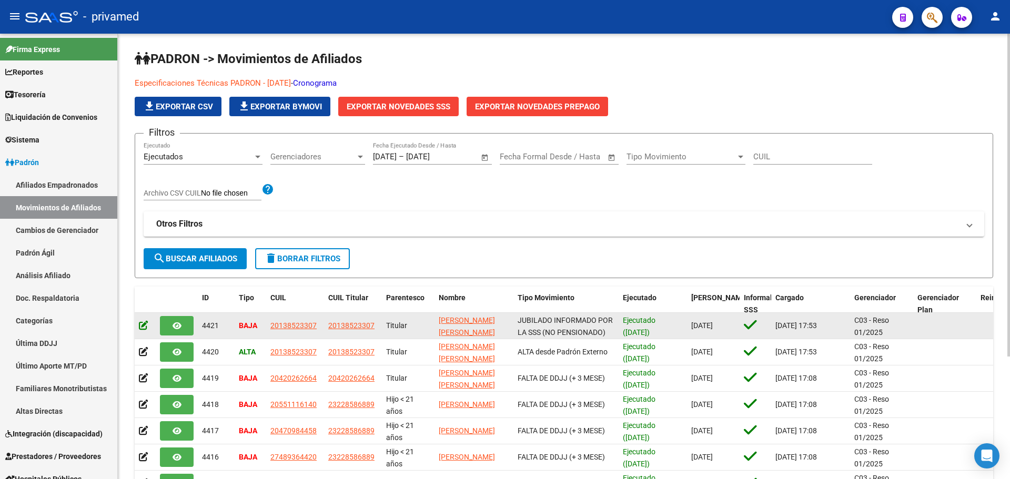
click at [144, 323] on icon at bounding box center [143, 325] width 9 height 10
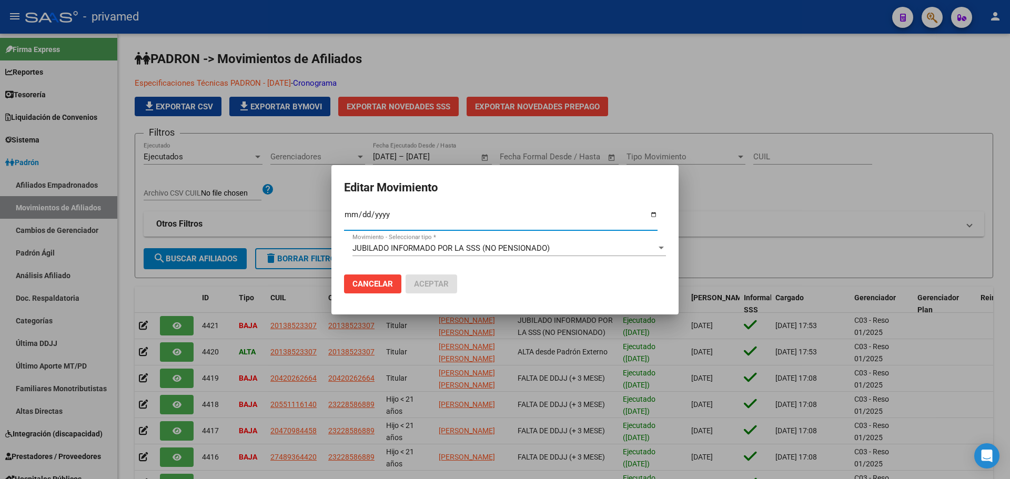
type input "2025-07-01"
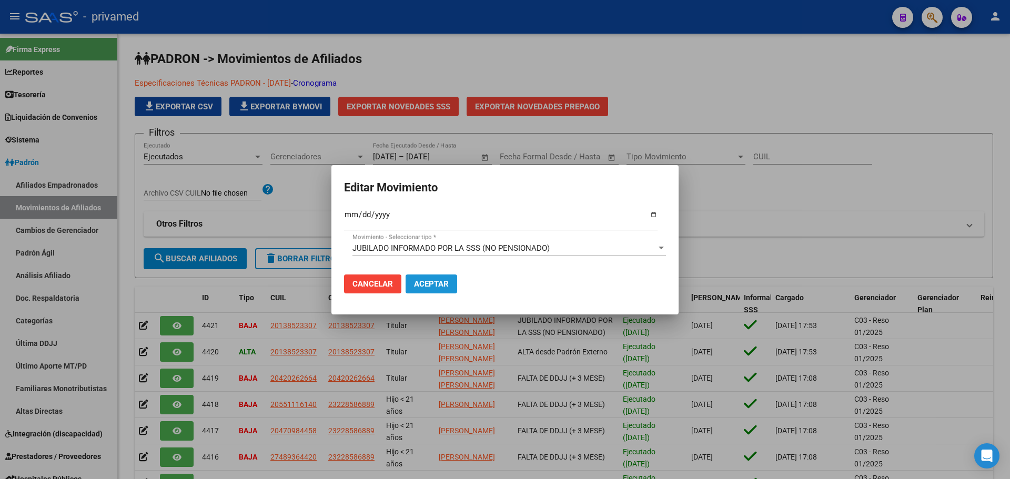
click at [441, 283] on span "Aceptar" at bounding box center [431, 283] width 35 height 9
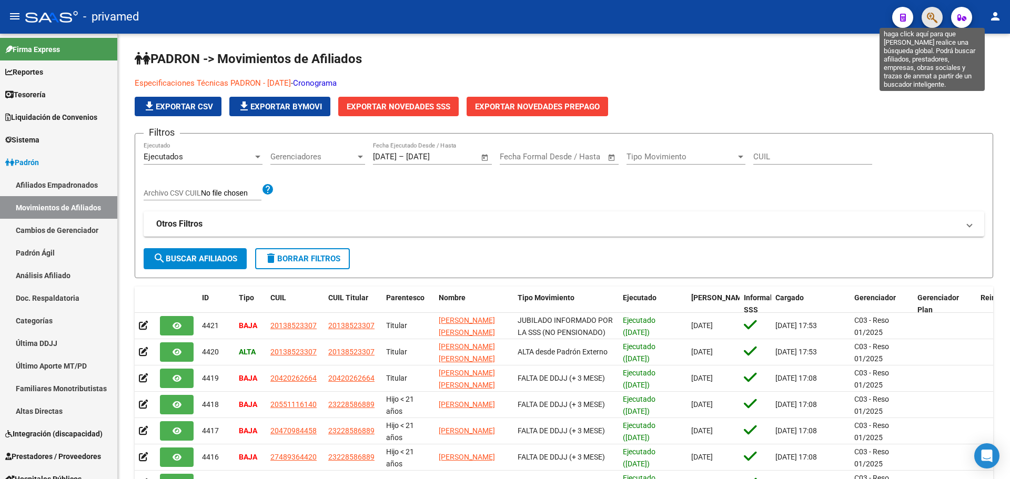
click at [643, 21] on icon "button" at bounding box center [931, 18] width 11 height 12
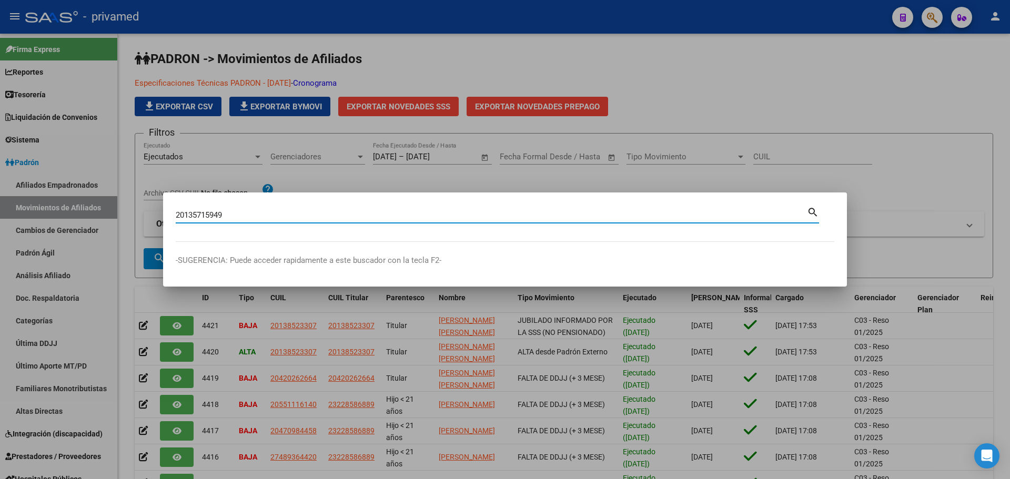
type input "20135715949"
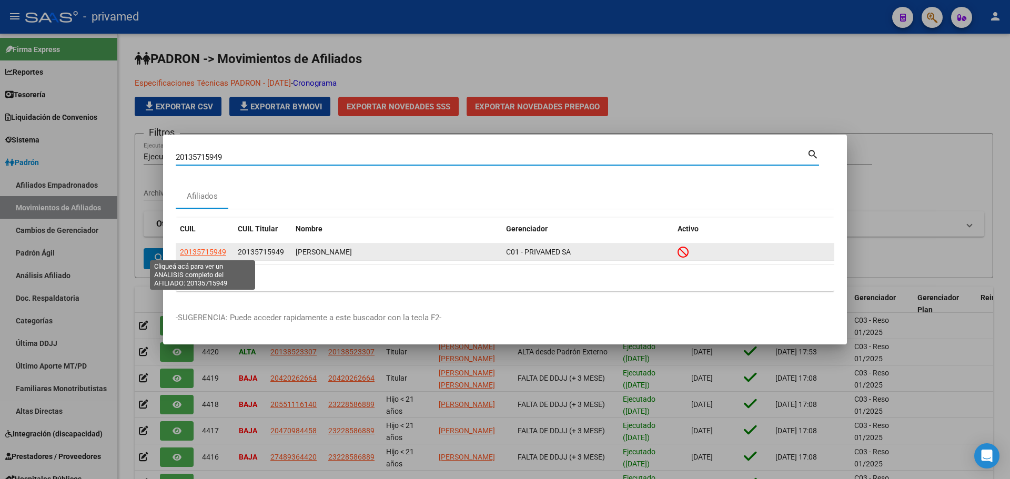
click at [207, 249] on span "20135715949" at bounding box center [203, 252] width 46 height 8
copy span "1"
type textarea "20135715949"
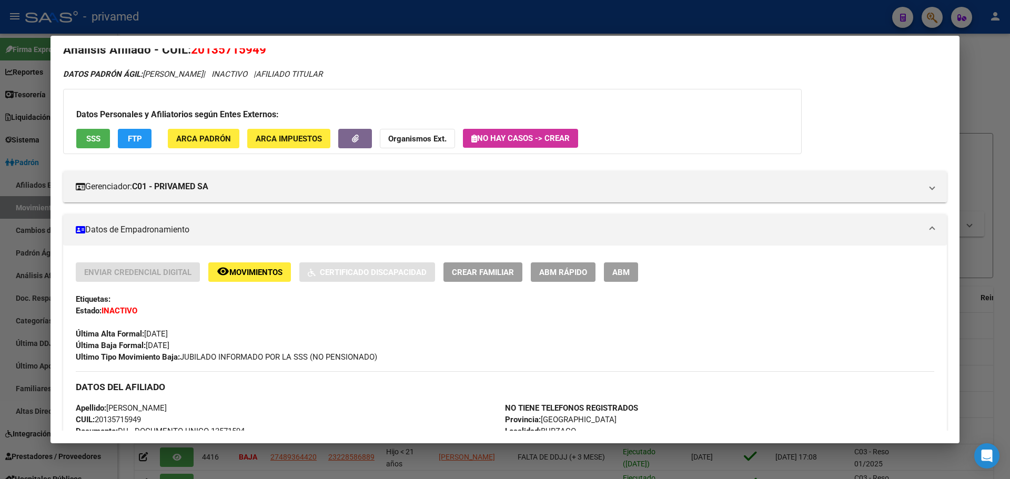
scroll to position [105, 0]
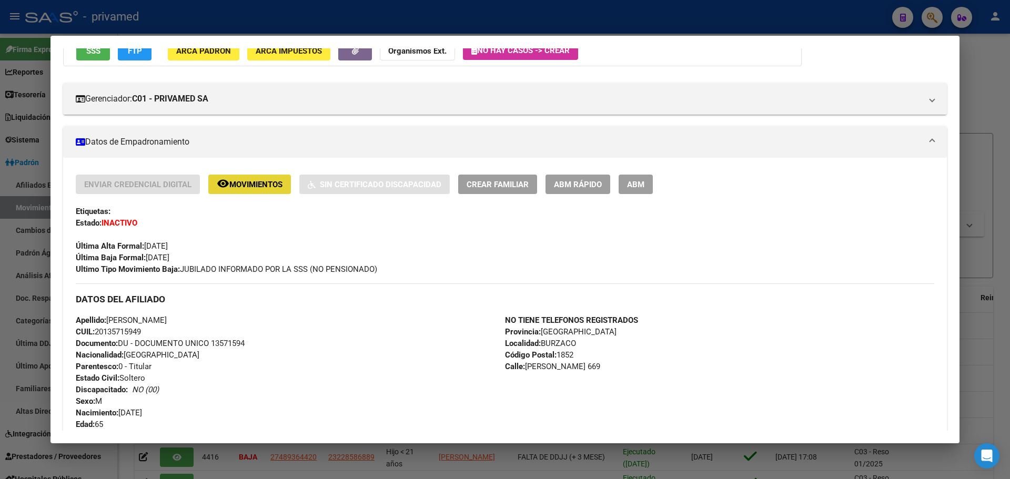
click at [263, 182] on span "Movimientos" at bounding box center [255, 184] width 53 height 9
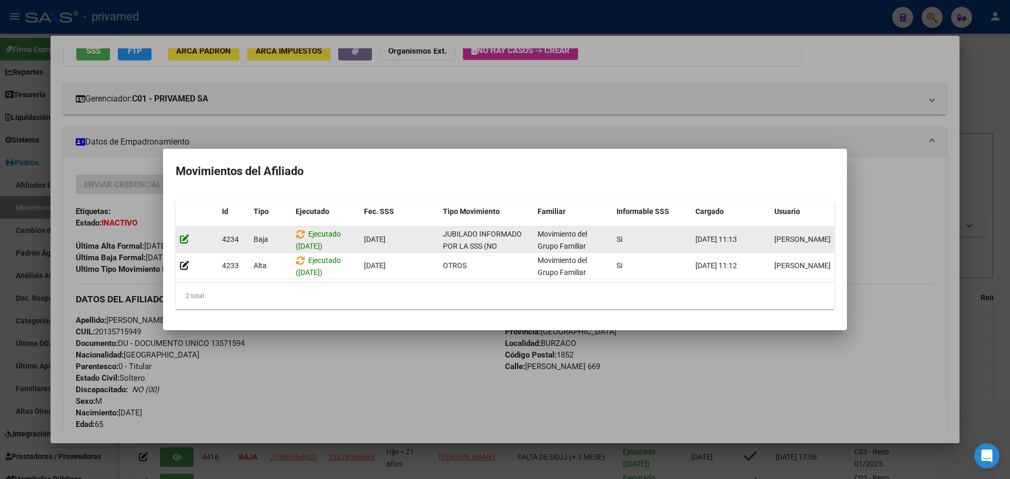
click at [186, 236] on icon at bounding box center [184, 239] width 9 height 10
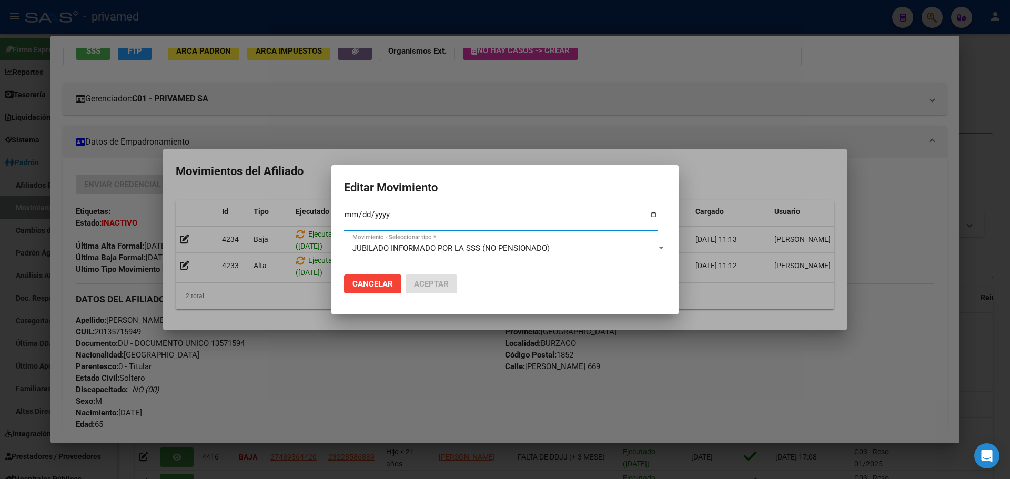
click at [347, 214] on input "2025-07-29" at bounding box center [500, 218] width 313 height 17
type input "2025-07-31"
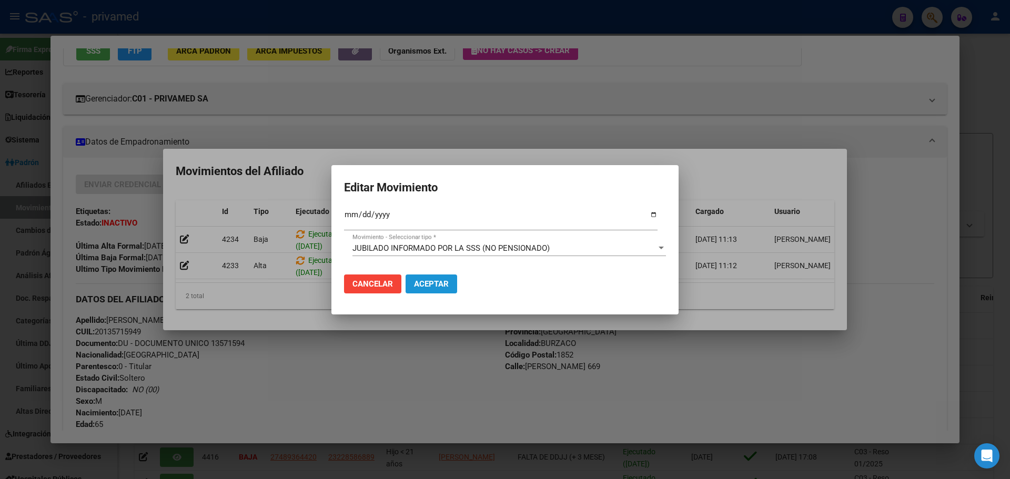
click at [433, 284] on span "Aceptar" at bounding box center [431, 283] width 35 height 9
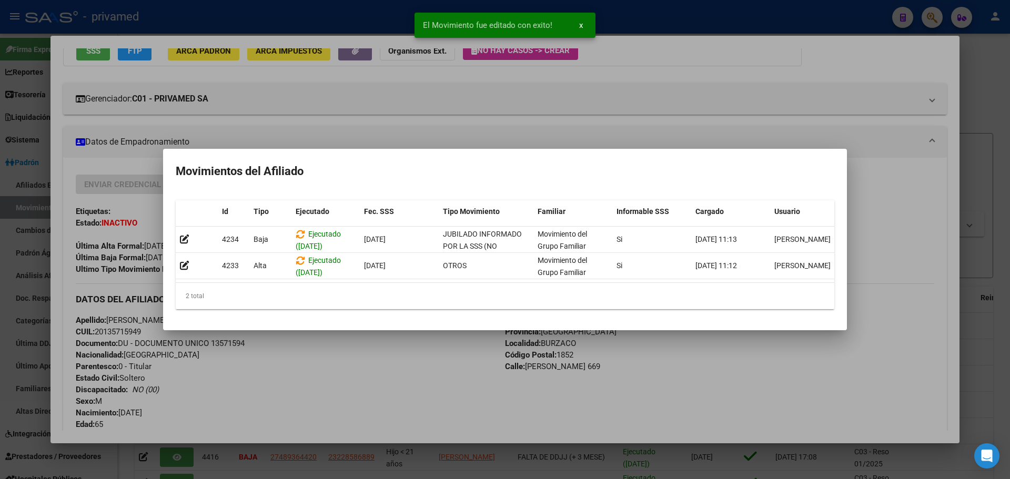
click at [478, 117] on div at bounding box center [505, 239] width 1010 height 479
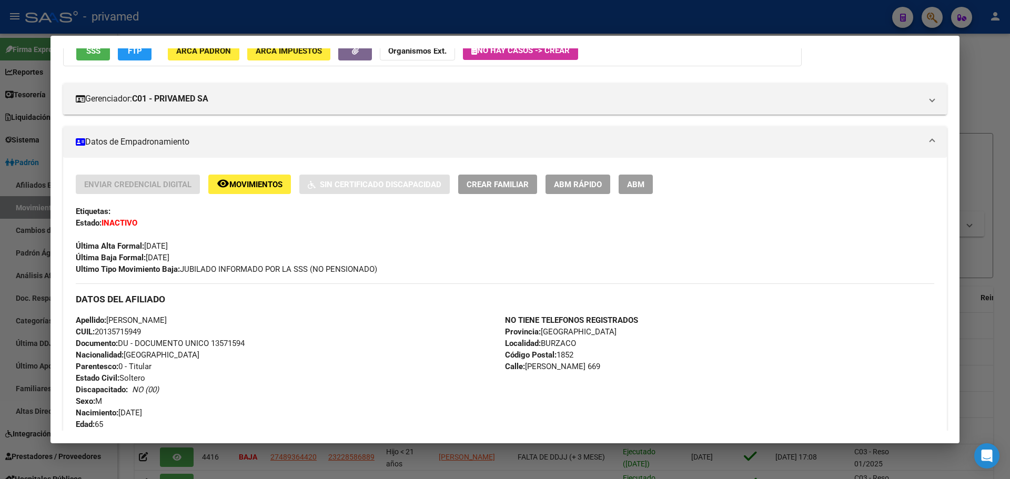
click at [232, 14] on div at bounding box center [505, 239] width 1010 height 479
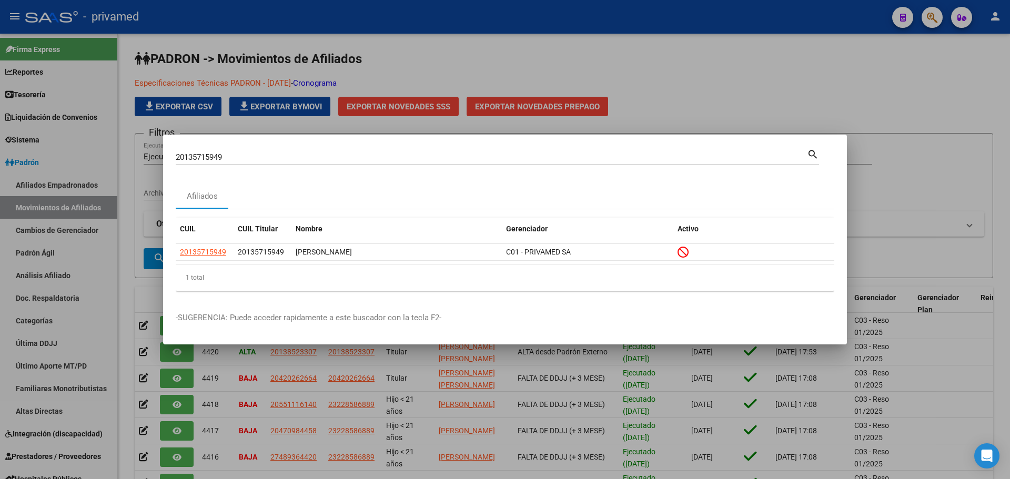
click at [338, 160] on input "20135715949" at bounding box center [491, 156] width 631 height 9
paste input "341346275"
type input "20341346275"
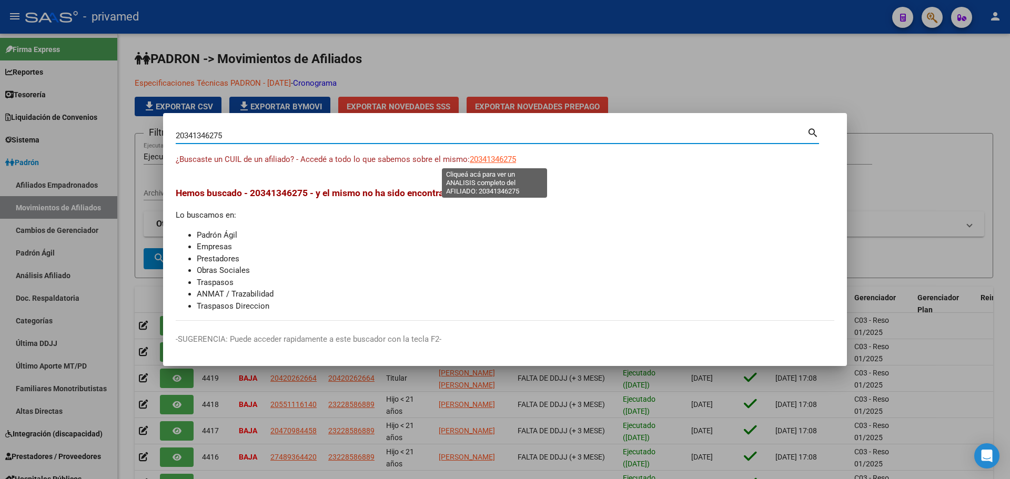
click at [498, 164] on span "20341346275" at bounding box center [493, 159] width 46 height 9
type textarea "20341346275"
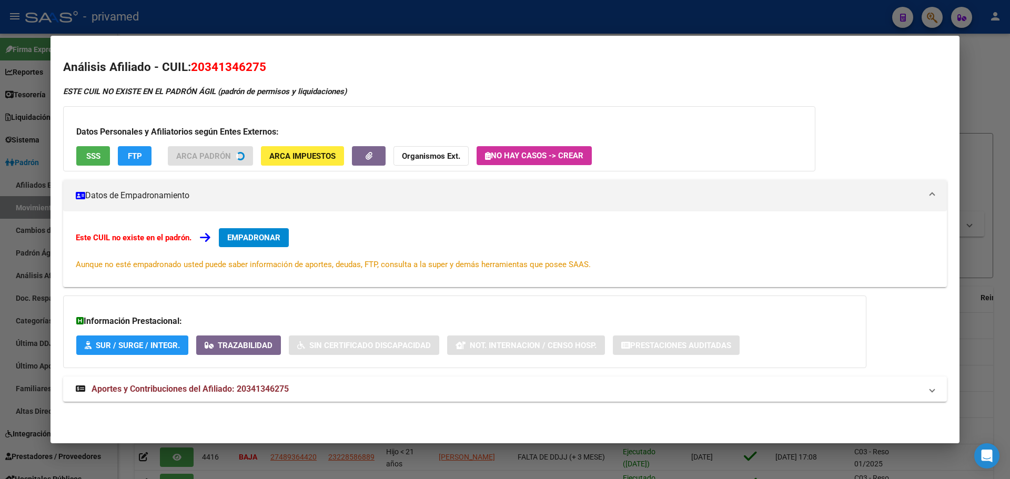
click at [97, 154] on span "SSS" at bounding box center [93, 155] width 14 height 9
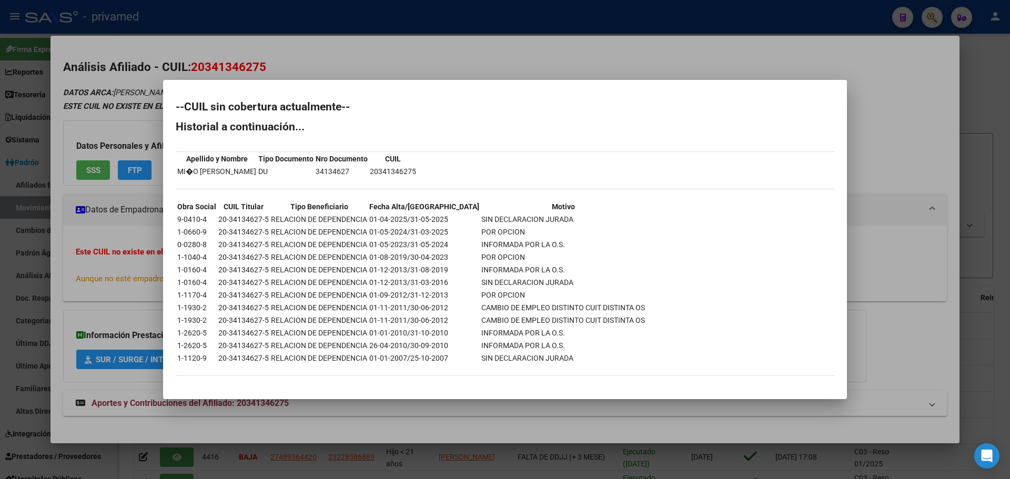
click at [397, 77] on div at bounding box center [505, 239] width 1010 height 479
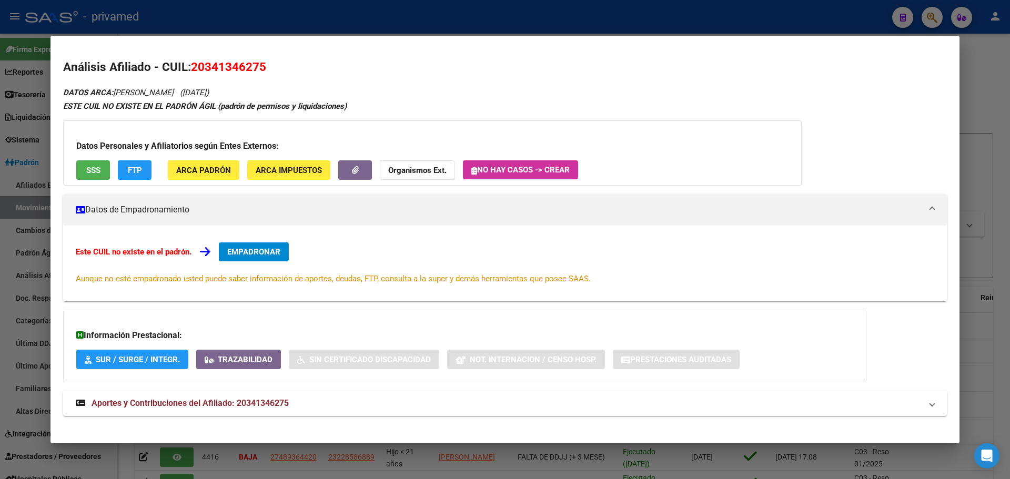
click at [250, 250] on span "EMPADRONAR" at bounding box center [253, 251] width 53 height 9
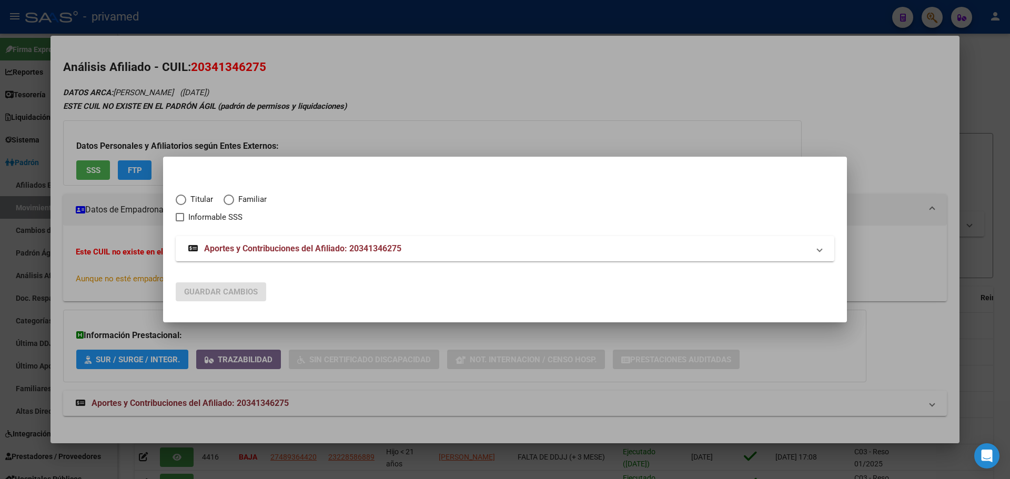
click at [195, 198] on span "Titular" at bounding box center [199, 199] width 27 height 12
click at [186, 198] on input "Titular" at bounding box center [181, 200] width 11 height 11
radio input "true"
checkbox input "true"
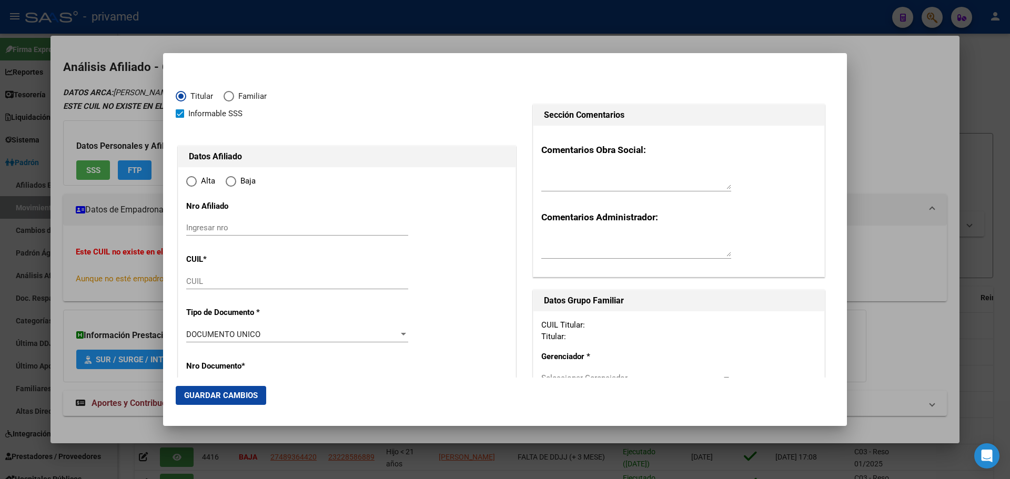
type input "20-34134627-5"
type input "34134627"
type input "MIÑO EMMANUEL ALEJANDRO"
type input "1989-01-09"
type input "QUILMES OESTE"
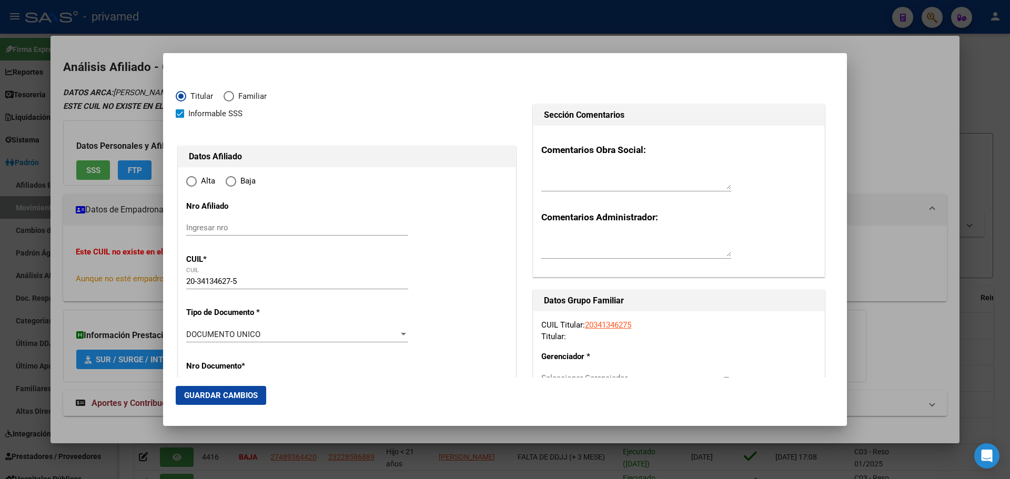
type input "1879"
type input "CALLE 399"
type input "241"
radio input "true"
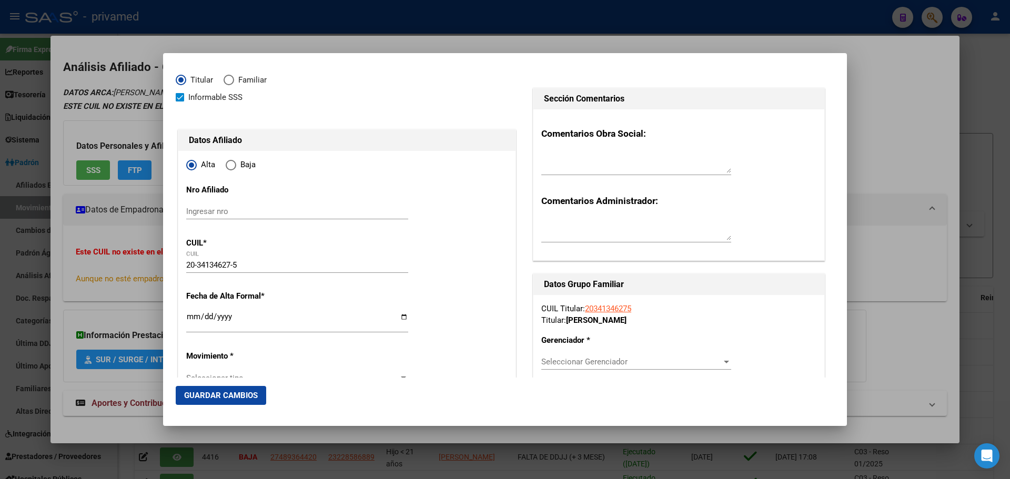
scroll to position [53, 0]
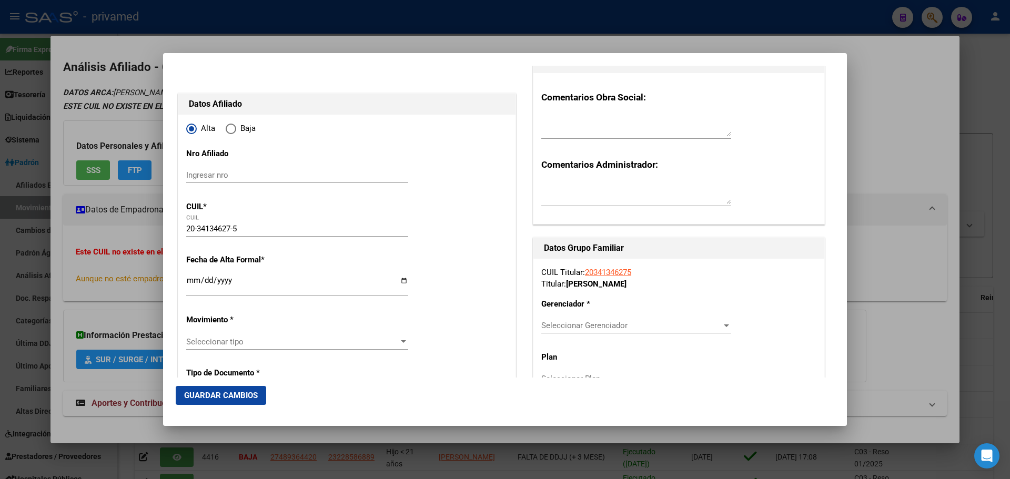
click at [197, 281] on input "Ingresar fecha" at bounding box center [297, 284] width 222 height 17
type input "2025-04-01"
click at [216, 343] on span "Seleccionar tipo" at bounding box center [292, 341] width 212 height 9
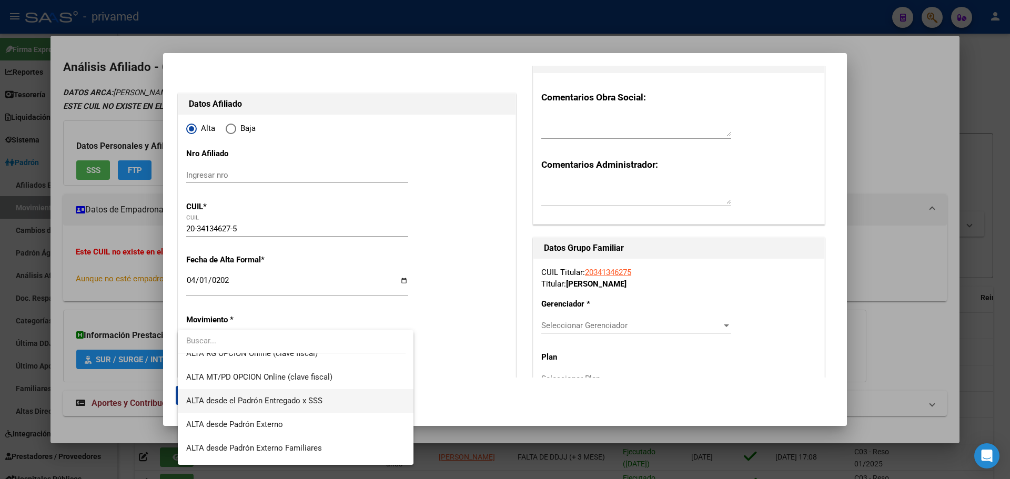
scroll to position [315, 0]
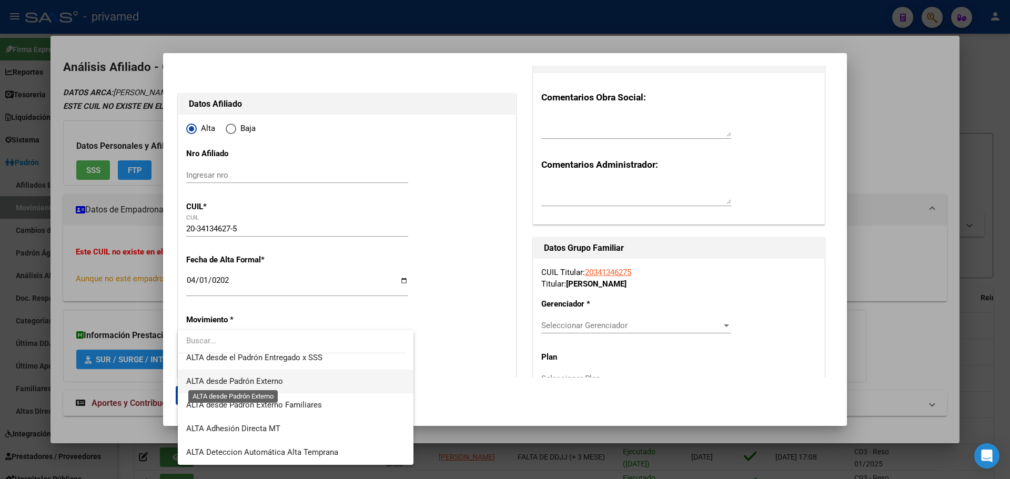
click at [282, 381] on span "ALTA desde Padrón Externo" at bounding box center [234, 380] width 97 height 9
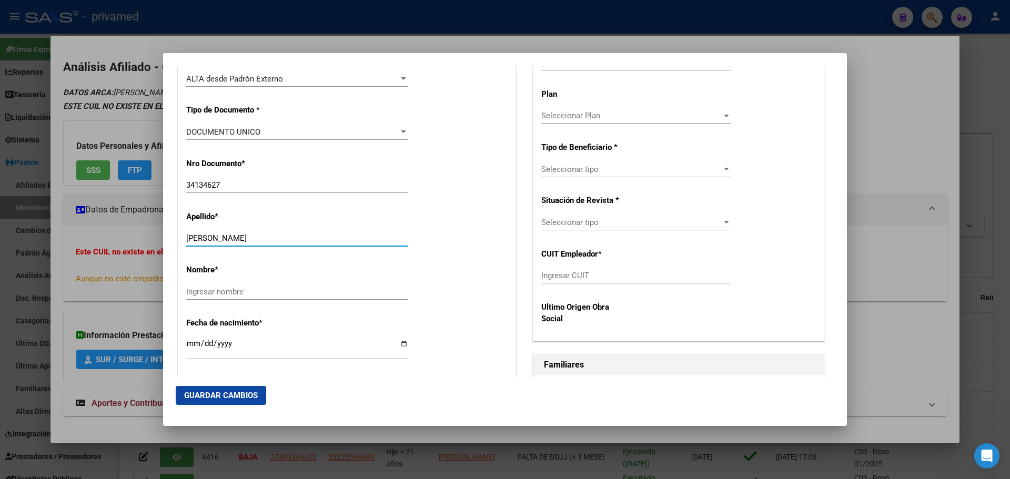
drag, startPoint x: 209, startPoint y: 237, endPoint x: 329, endPoint y: 237, distance: 119.4
click at [329, 237] on input "MIÑO EMMANUEL ALEJANDRO" at bounding box center [297, 237] width 222 height 9
type input "MIÑO"
click at [233, 290] on input "Ingresar nombre" at bounding box center [297, 291] width 222 height 9
paste input "EMMANUEL ALEJANDRO"
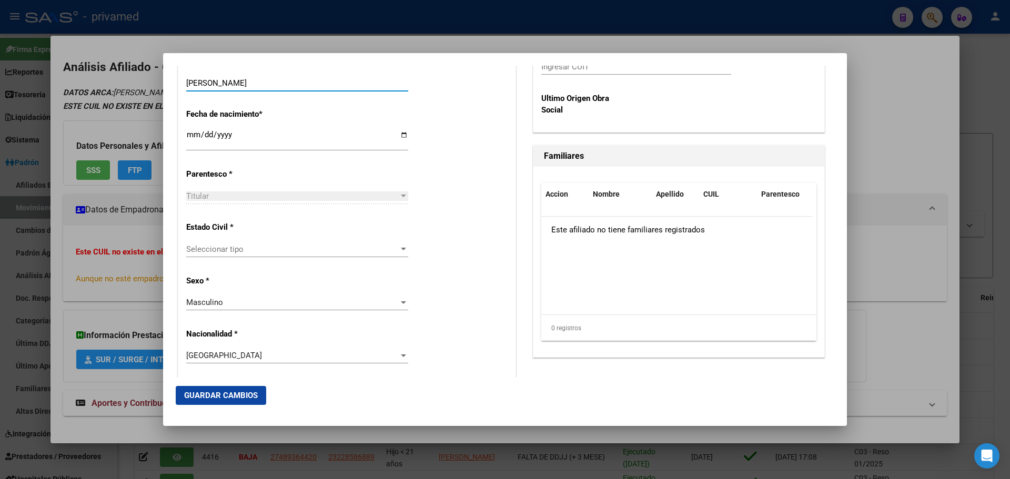
scroll to position [526, 0]
type input "EMMANUEL ALEJANDRO"
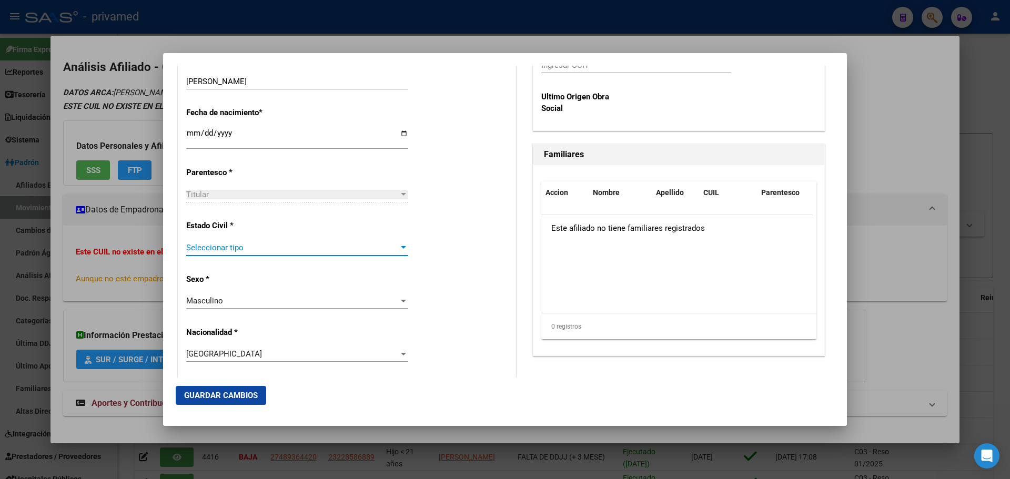
click at [236, 247] on span "Seleccionar tipo" at bounding box center [292, 247] width 212 height 9
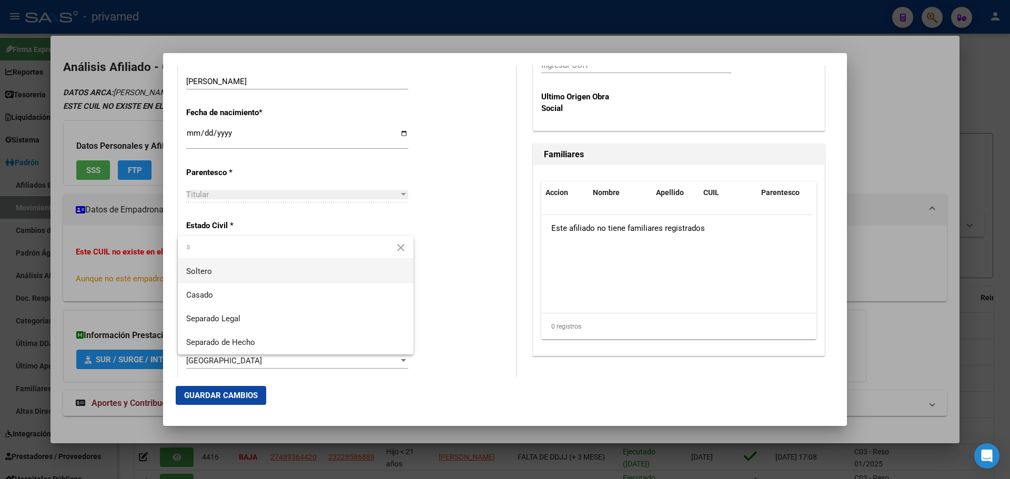
type input "s"
click at [226, 277] on span "Soltero" at bounding box center [295, 272] width 219 height 24
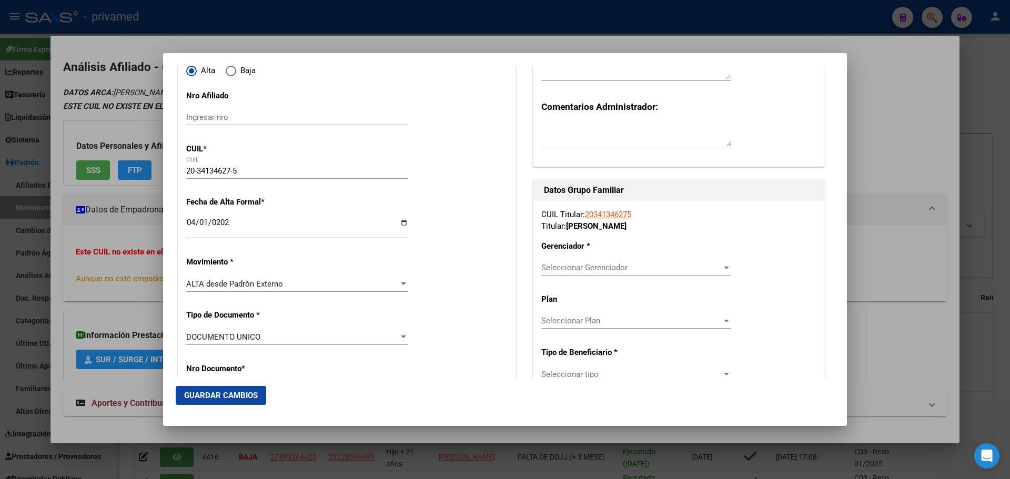
scroll to position [105, 0]
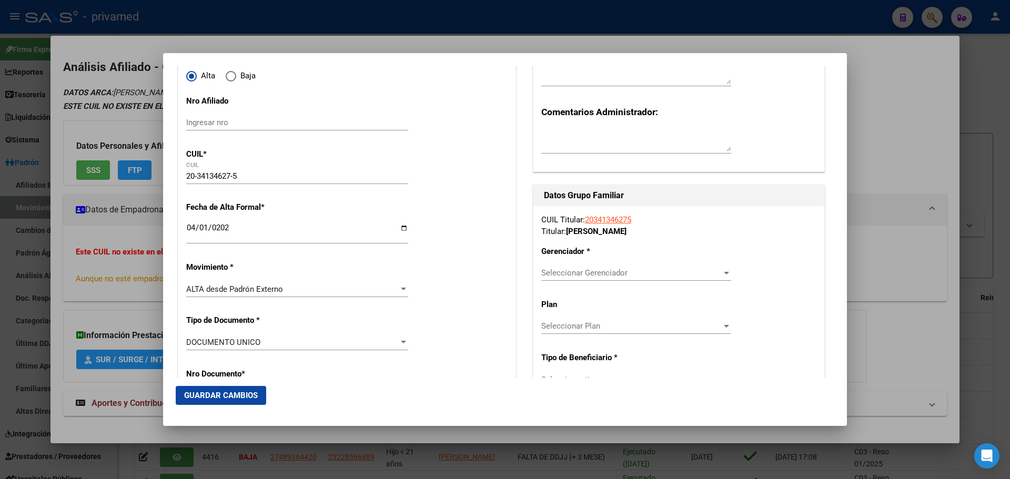
click at [614, 272] on span "Seleccionar Gerenciador" at bounding box center [631, 272] width 180 height 9
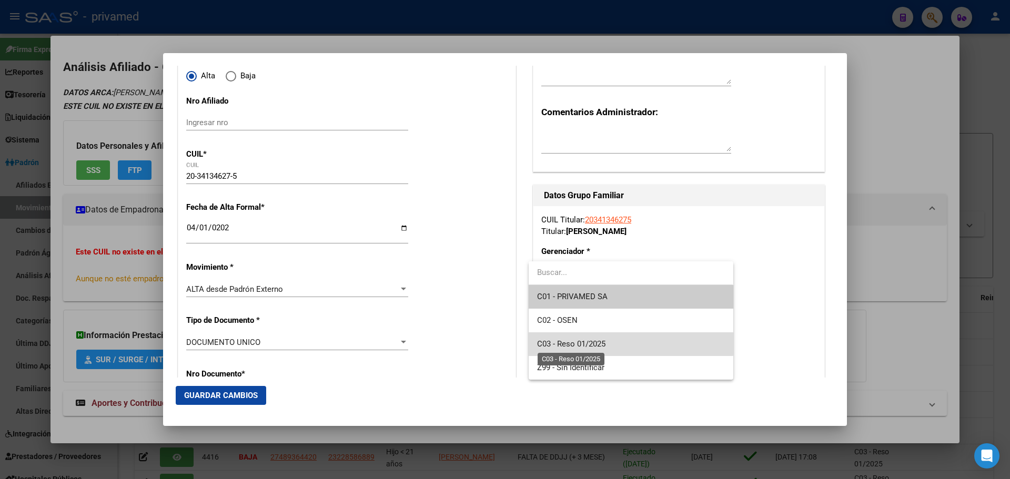
click at [601, 342] on span "C03 - Reso 01/2025" at bounding box center [571, 343] width 68 height 9
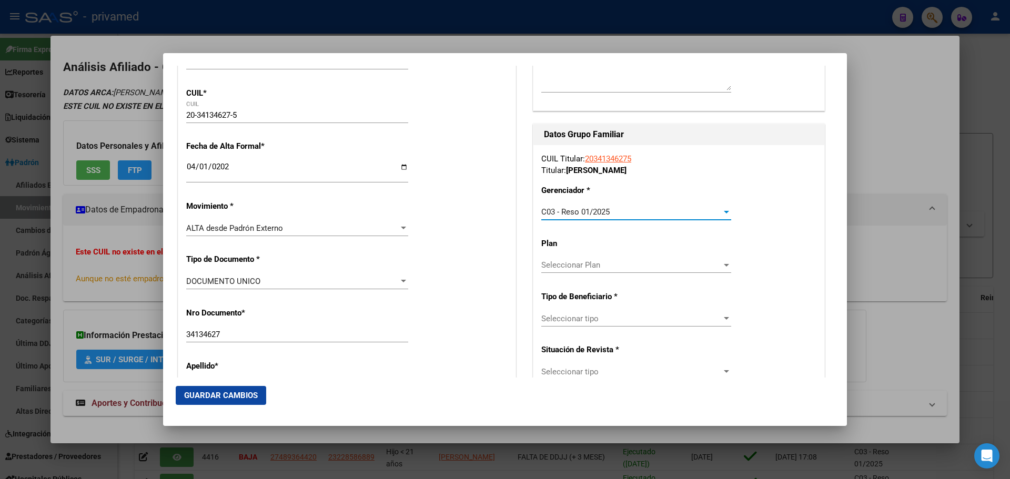
scroll to position [210, 0]
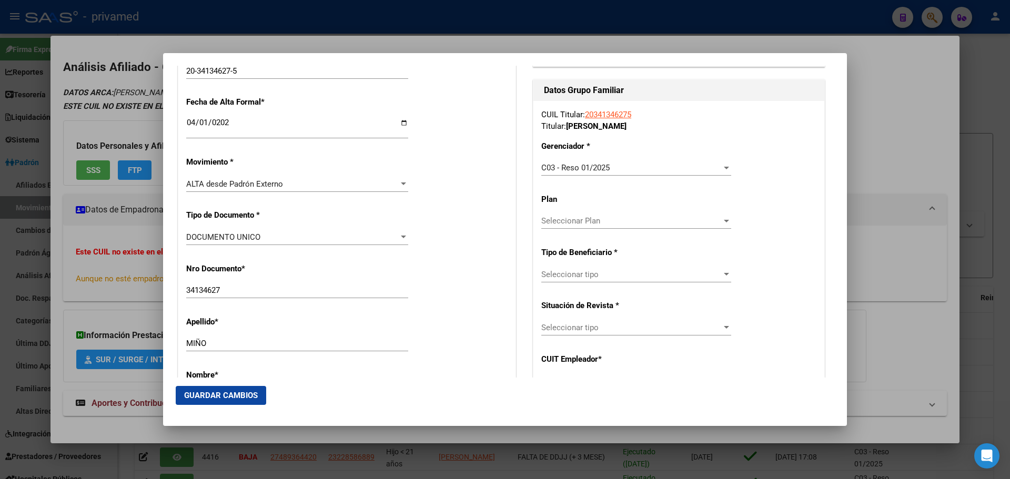
click at [587, 280] on div "Seleccionar tipo Seleccionar tipo" at bounding box center [636, 275] width 190 height 16
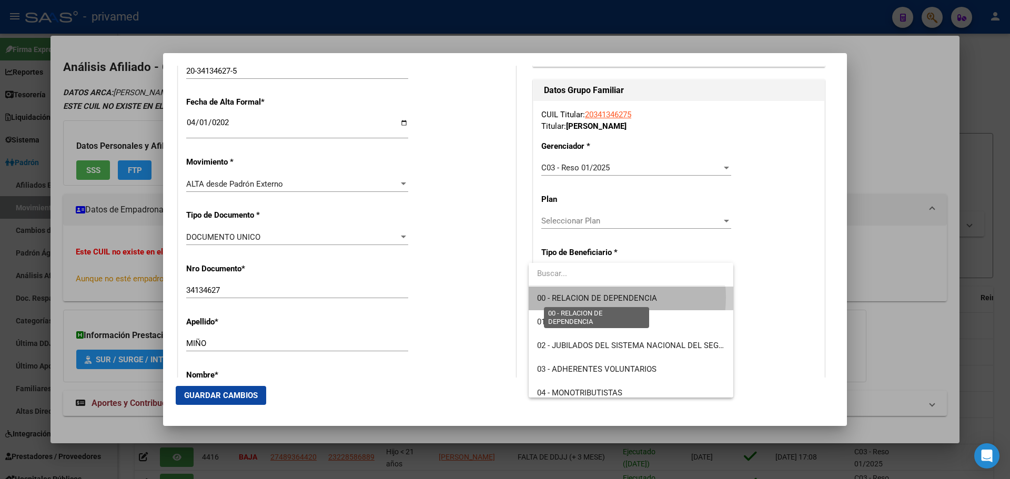
click at [598, 297] on span "00 - RELACION DE DEPENDENCIA" at bounding box center [597, 297] width 120 height 9
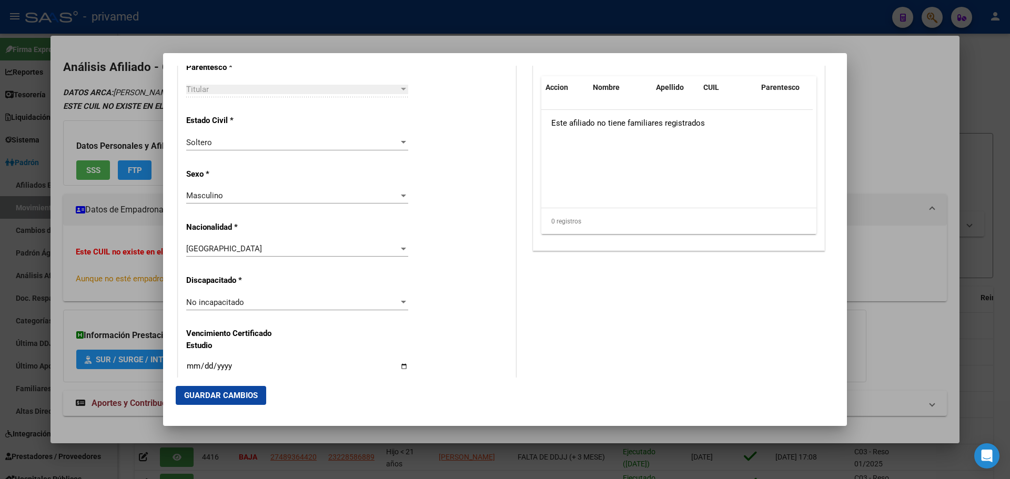
scroll to position [894, 0]
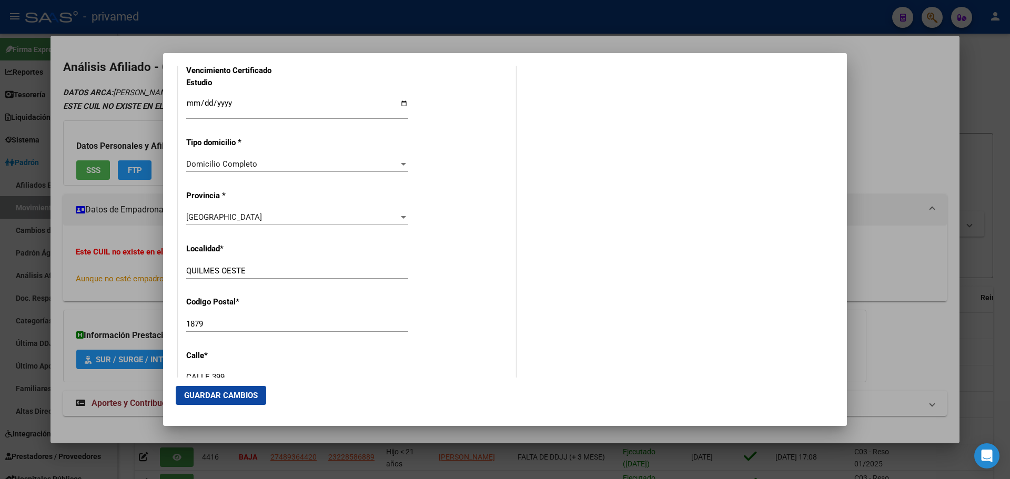
click at [232, 393] on span "Guardar Cambios" at bounding box center [221, 395] width 74 height 9
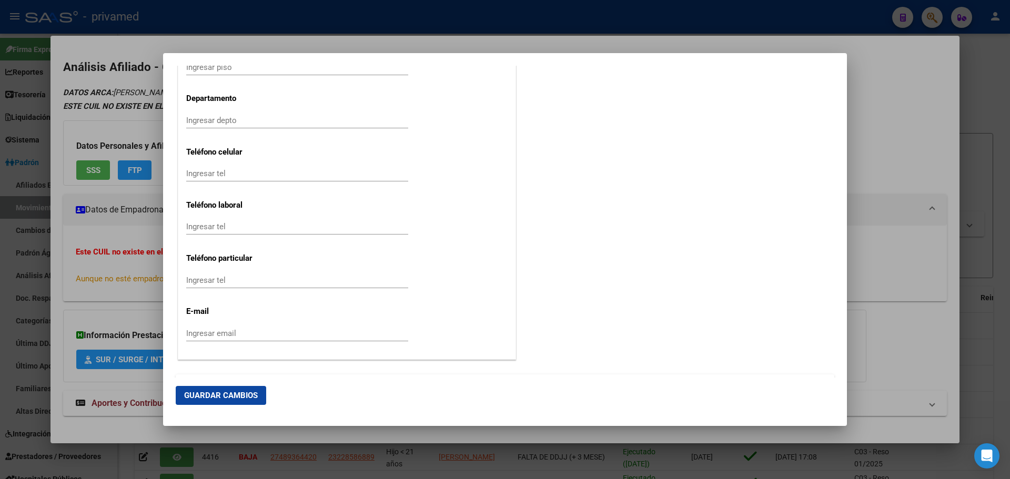
scroll to position [1345, 0]
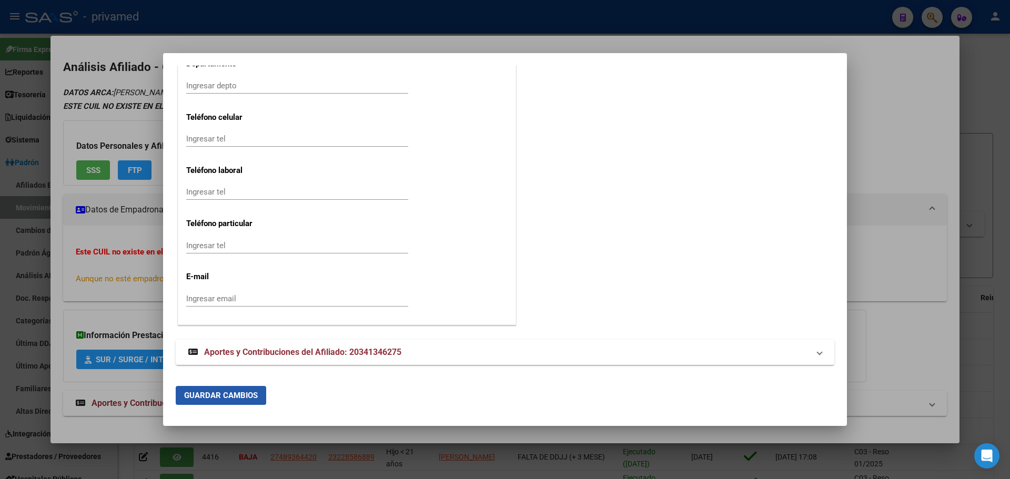
click at [228, 395] on span "Guardar Cambios" at bounding box center [221, 395] width 74 height 9
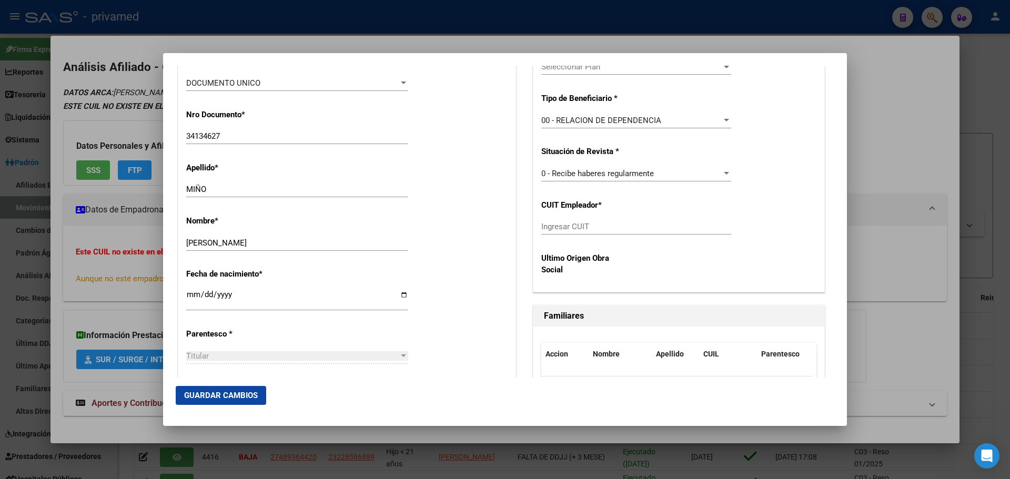
scroll to position [368, 0]
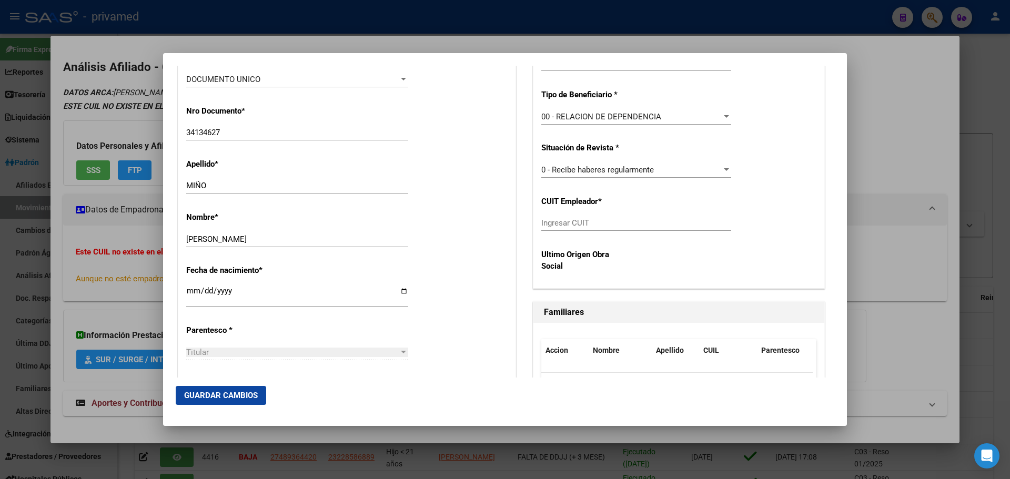
click at [576, 214] on div "CUIL Titular: 20341346275 Titular: MIÑO EMMANUEL ALEJANDRO Gerenciador * C03 - …" at bounding box center [678, 115] width 291 height 345
click at [574, 219] on input "Ingresar CUIT" at bounding box center [636, 222] width 190 height 9
paste input "30-57517012-5"
type input "30-57517012-5"
click at [229, 395] on span "Guardar Cambios" at bounding box center [221, 395] width 74 height 9
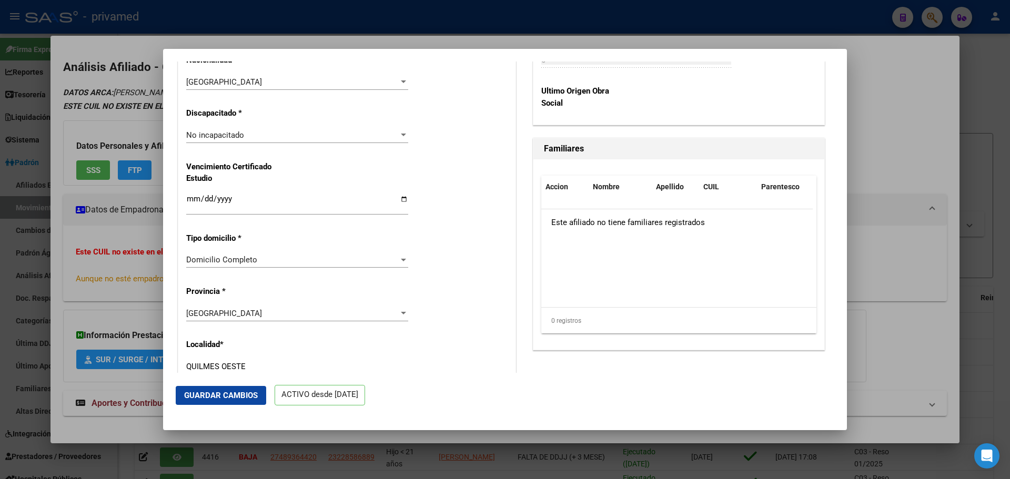
scroll to position [736, 0]
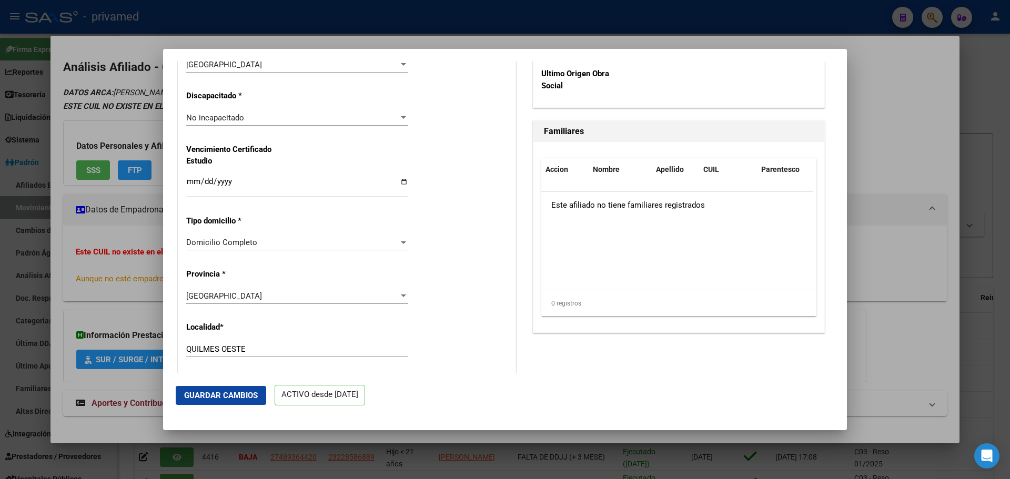
click at [615, 201] on div "Este afiliado no tiene familiares registrados" at bounding box center [676, 205] width 271 height 26
click at [229, 394] on span "Guardar Cambios" at bounding box center [221, 395] width 74 height 9
click at [643, 34] on div at bounding box center [505, 239] width 1010 height 479
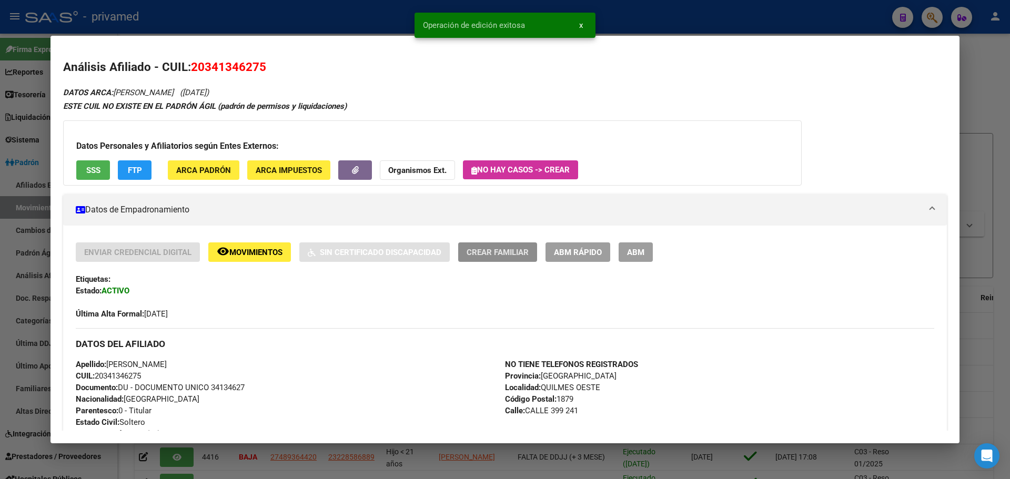
click at [490, 254] on span "Crear Familiar" at bounding box center [497, 252] width 62 height 9
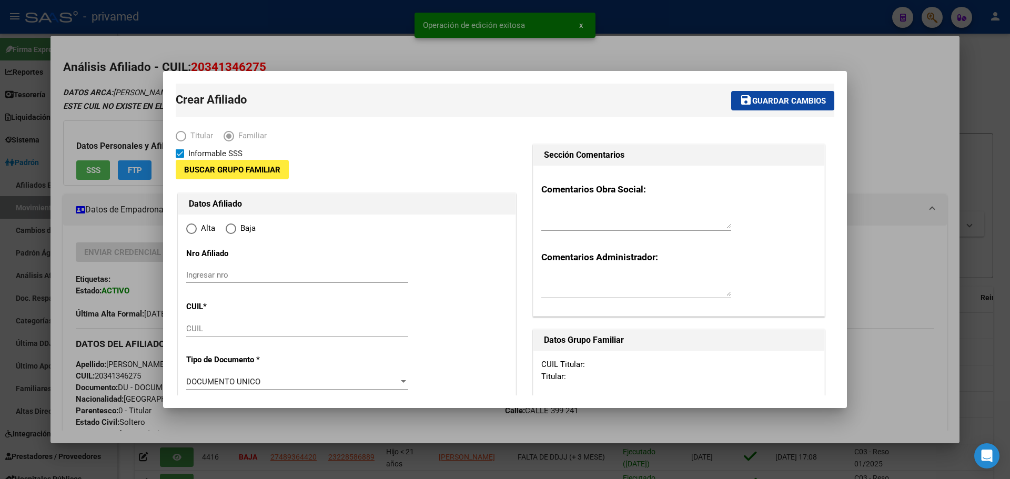
type input "30-57517012-5"
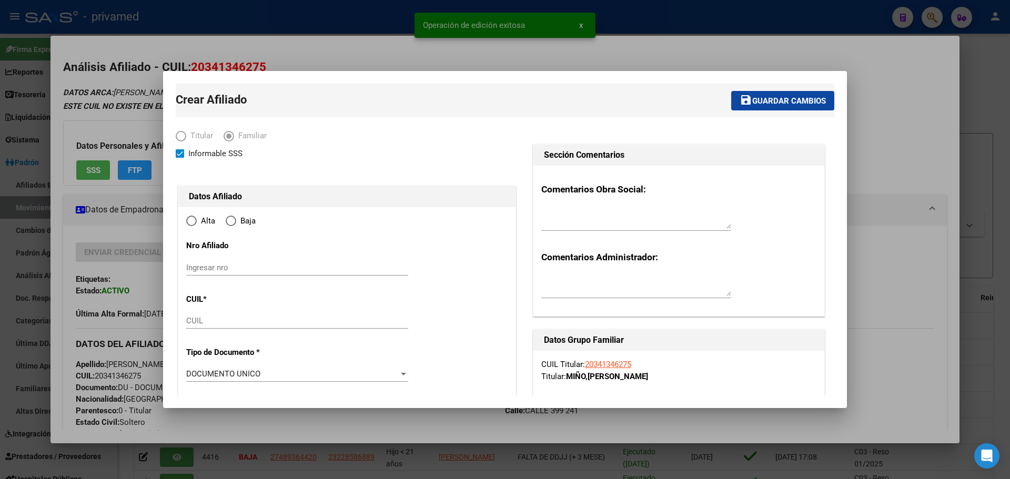
type input "QUILMES OESTE"
type input "1879"
type input "CALLE 399"
type input "241"
radio input "true"
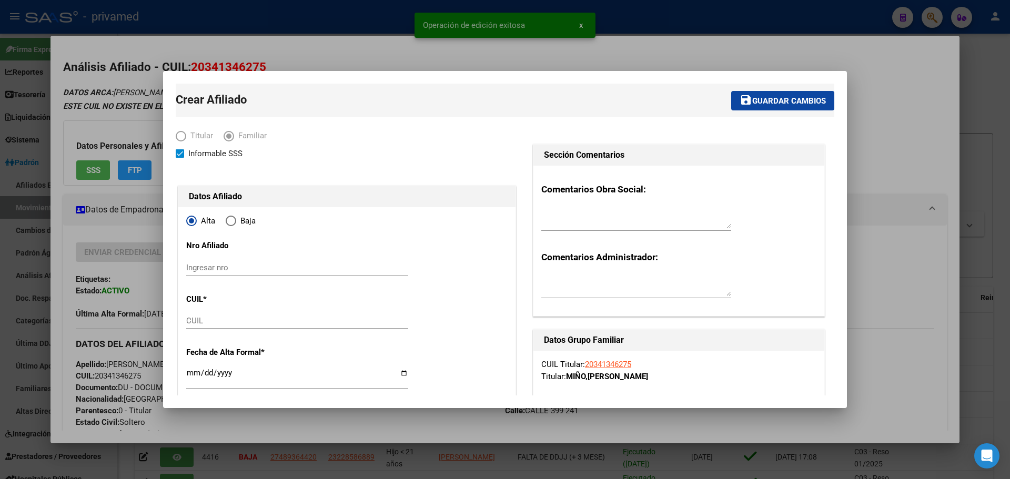
type input "30-57517012-5"
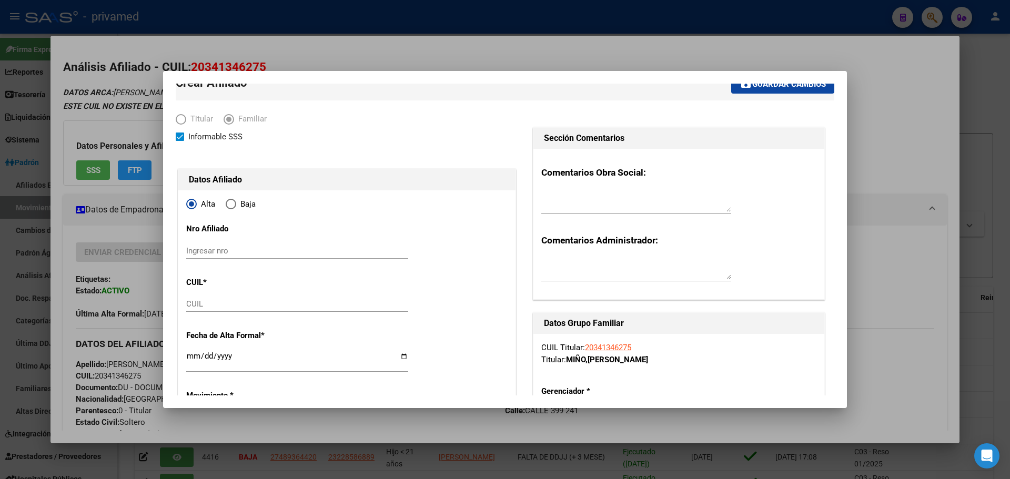
scroll to position [105, 0]
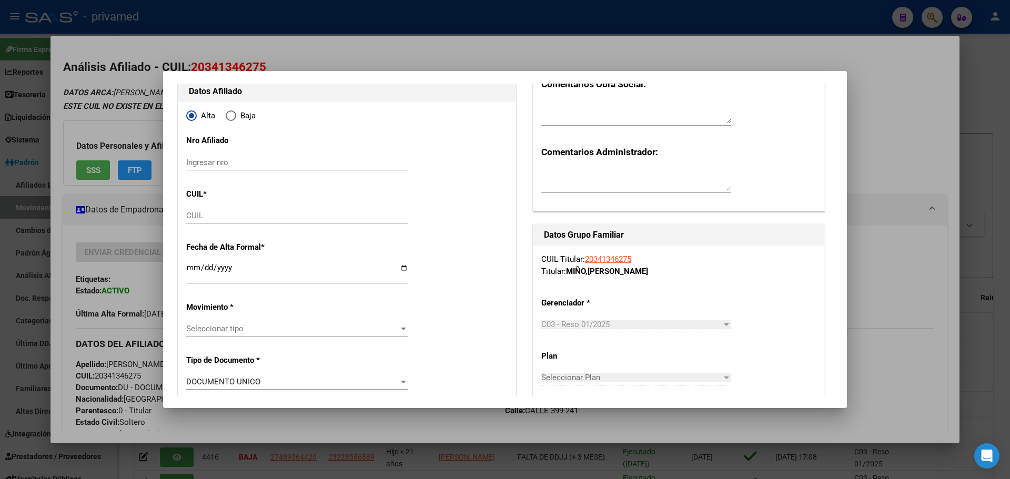
click at [210, 217] on input "CUIL" at bounding box center [297, 215] width 222 height 9
paste input "20-50503585-3"
type input "20-50503585-3"
type input "50503585"
type input "MIÑO"
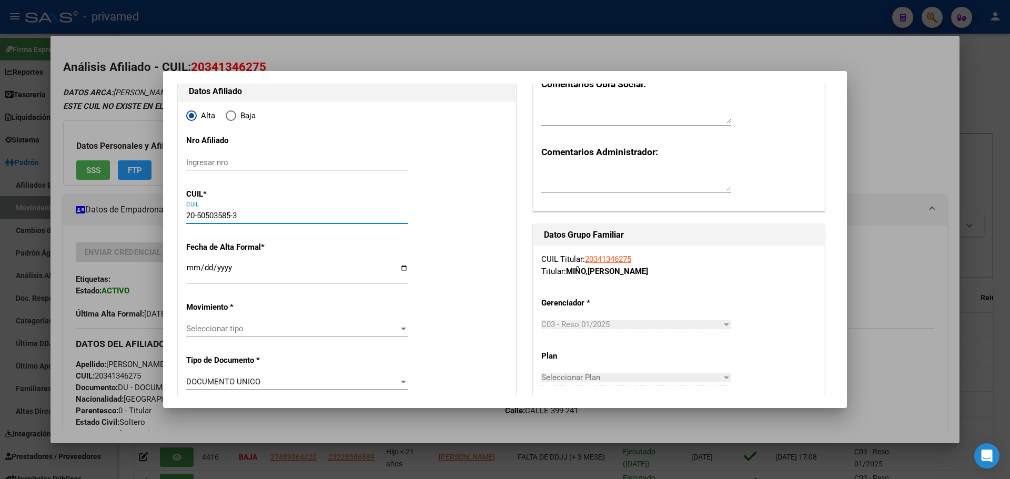
type input "LEONEL EZEQUIEL"
type input "2010-07-13"
type input "FLORENCIO VAREL"
type input "1888"
type input "HERNANDO DE MAGALLAN"
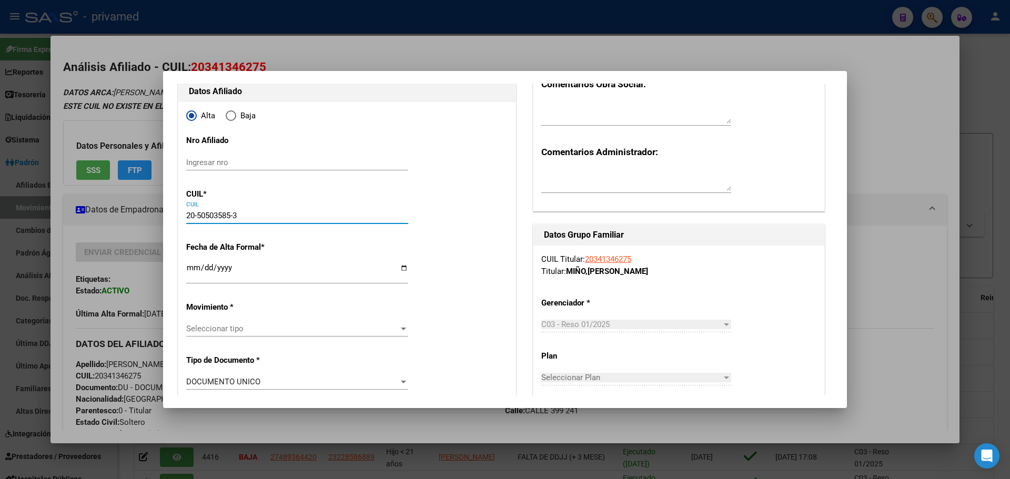
type input "1046"
type input "20-50503585-3"
click at [192, 267] on input "Ingresar fecha" at bounding box center [297, 271] width 222 height 17
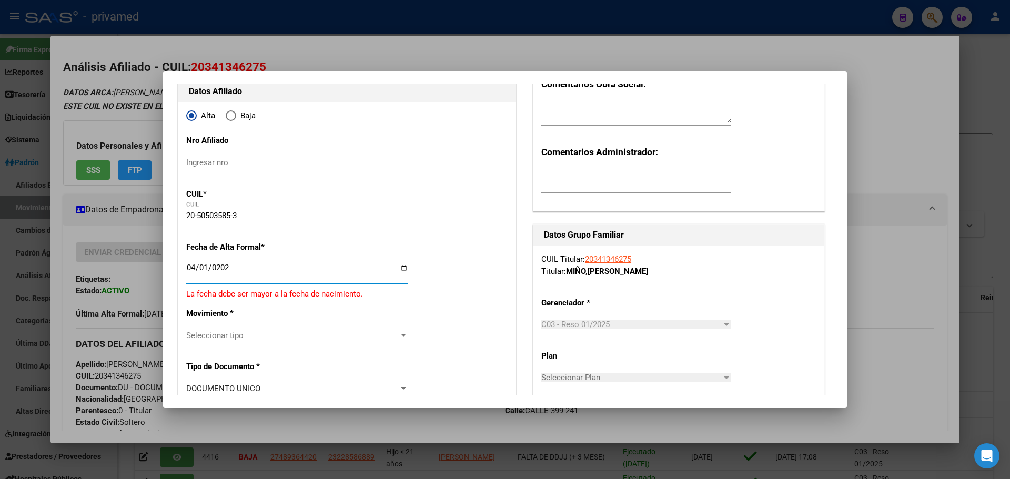
type input "2025-04-01"
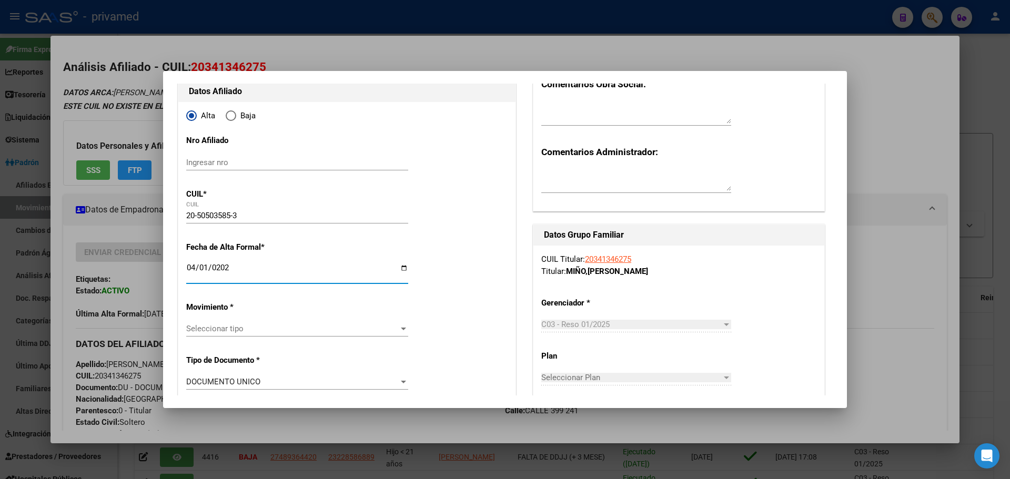
click at [203, 324] on span "Seleccionar tipo" at bounding box center [292, 328] width 212 height 9
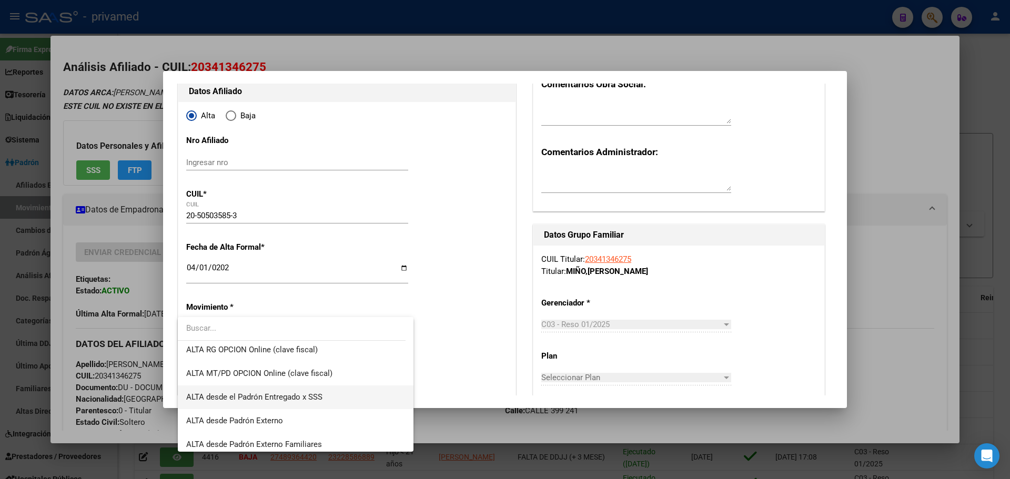
scroll to position [315, 0]
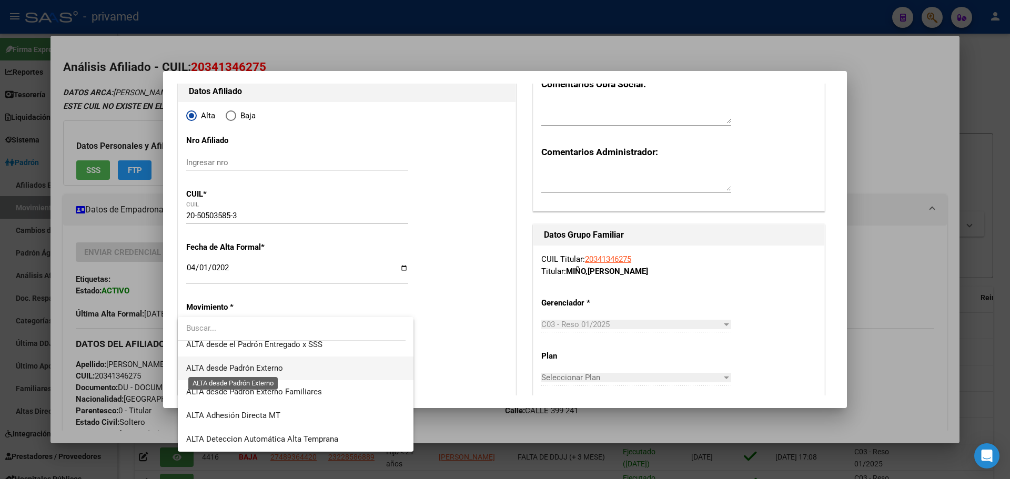
click at [278, 363] on span "ALTA desde Padrón Externo" at bounding box center [295, 368] width 219 height 24
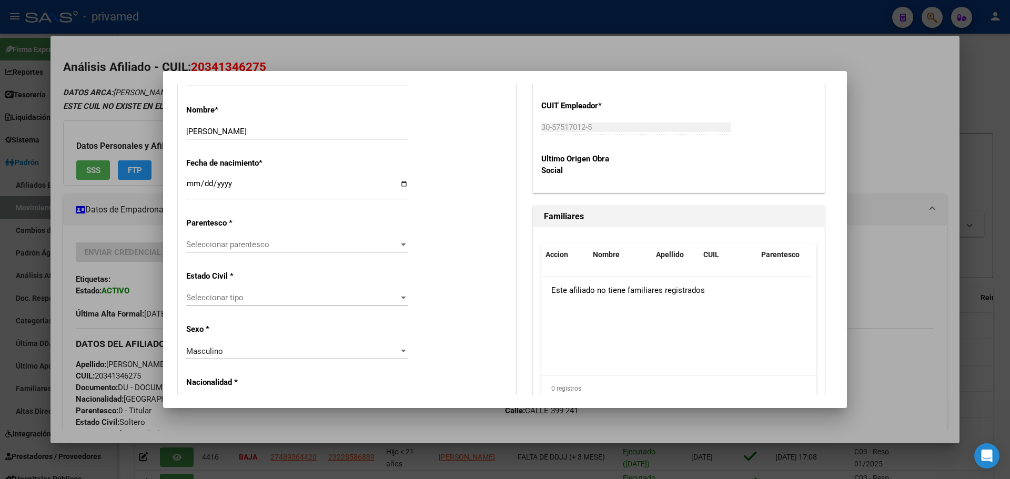
scroll to position [526, 0]
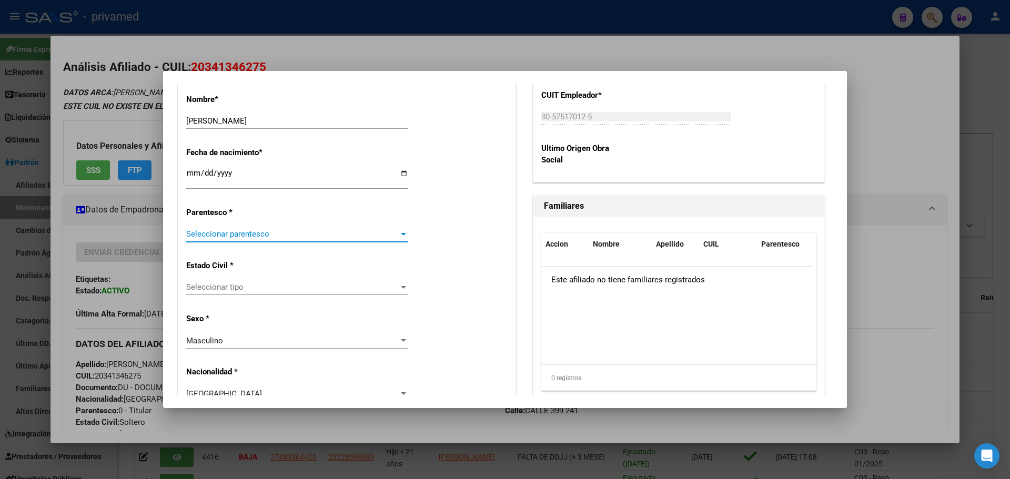
click at [266, 230] on span "Seleccionar parentesco" at bounding box center [292, 233] width 212 height 9
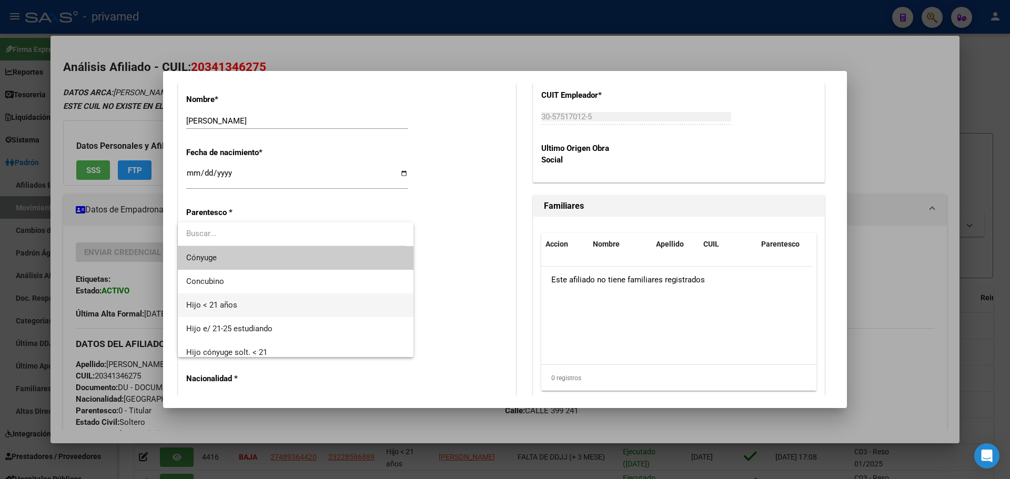
click at [246, 303] on span "Hijo < 21 años" at bounding box center [295, 305] width 219 height 24
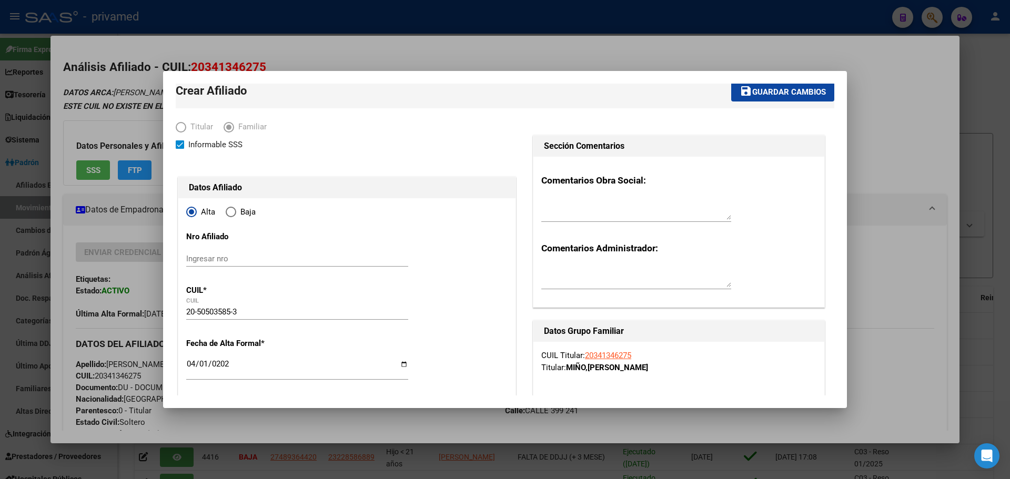
scroll to position [0, 0]
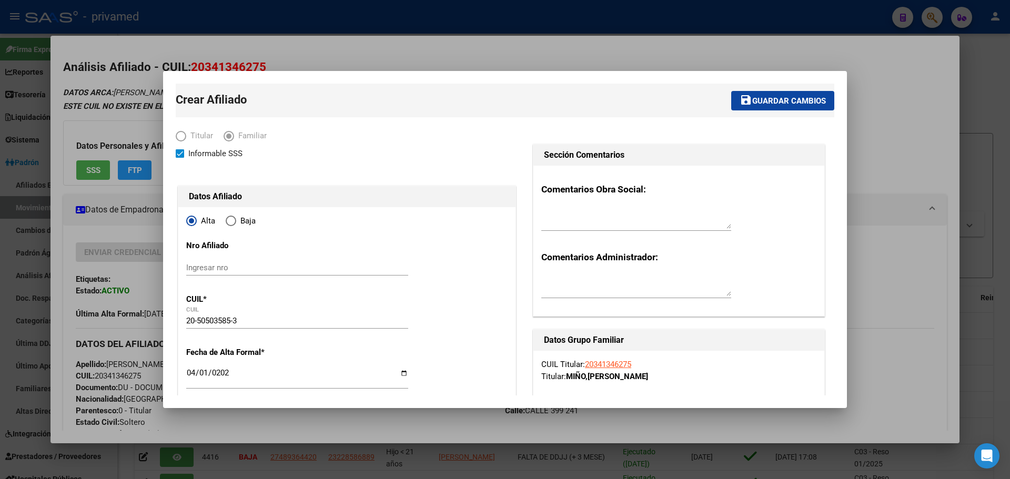
click at [643, 99] on span "Guardar cambios" at bounding box center [789, 100] width 74 height 9
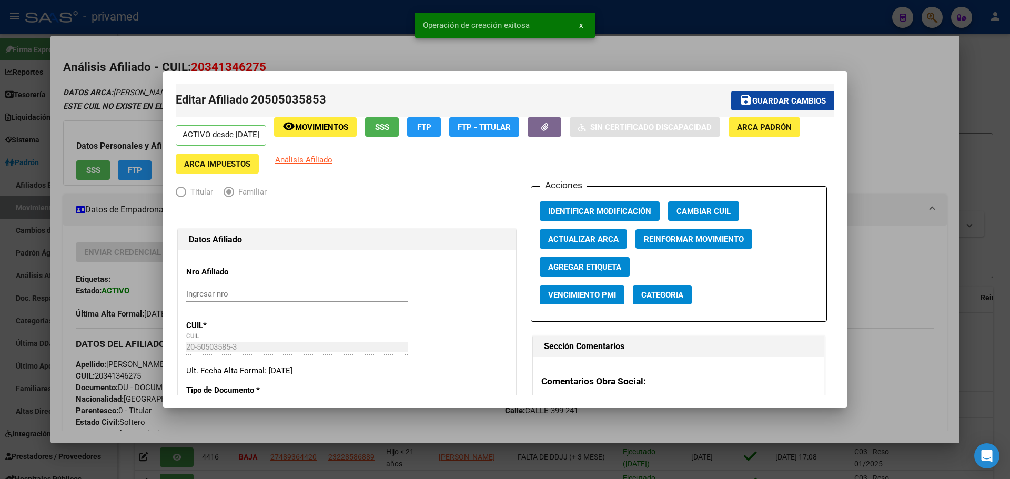
click at [643, 55] on div at bounding box center [505, 239] width 1010 height 479
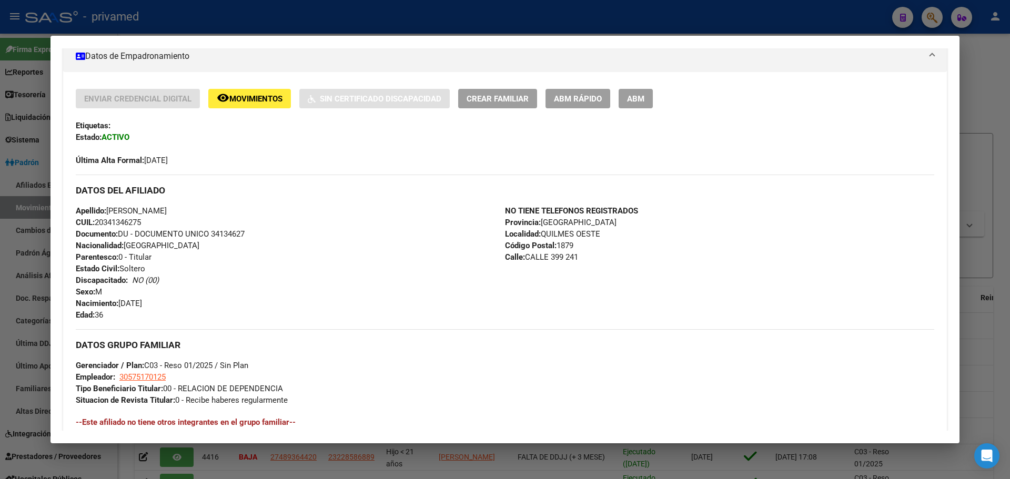
scroll to position [98, 0]
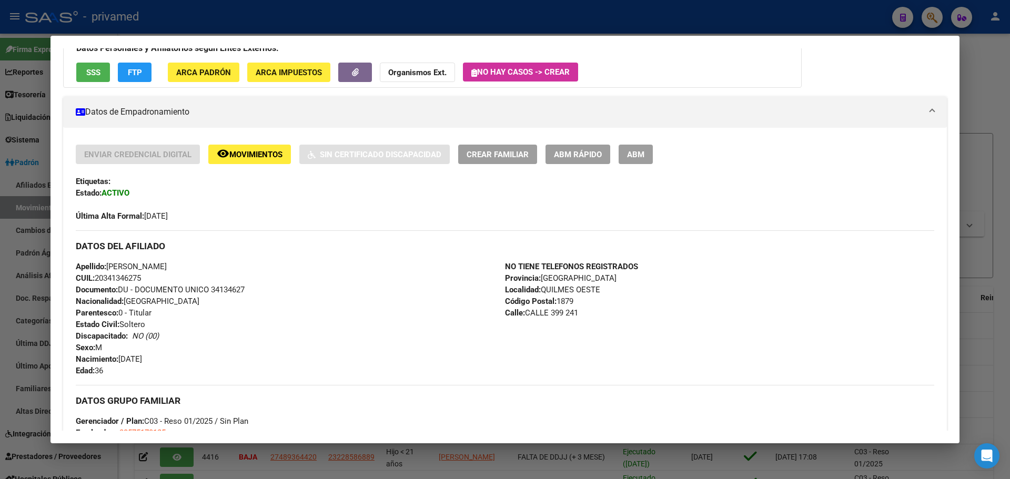
click at [506, 157] on span "Crear Familiar" at bounding box center [497, 154] width 62 height 9
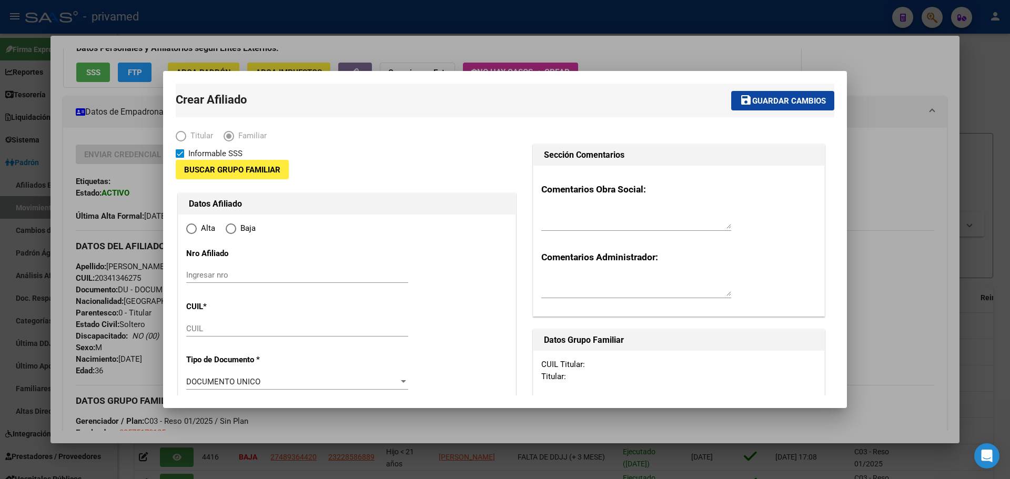
type input "30-57517012-5"
type input "QUILMES OESTE"
type input "1879"
type input "CALLE 399"
type input "241"
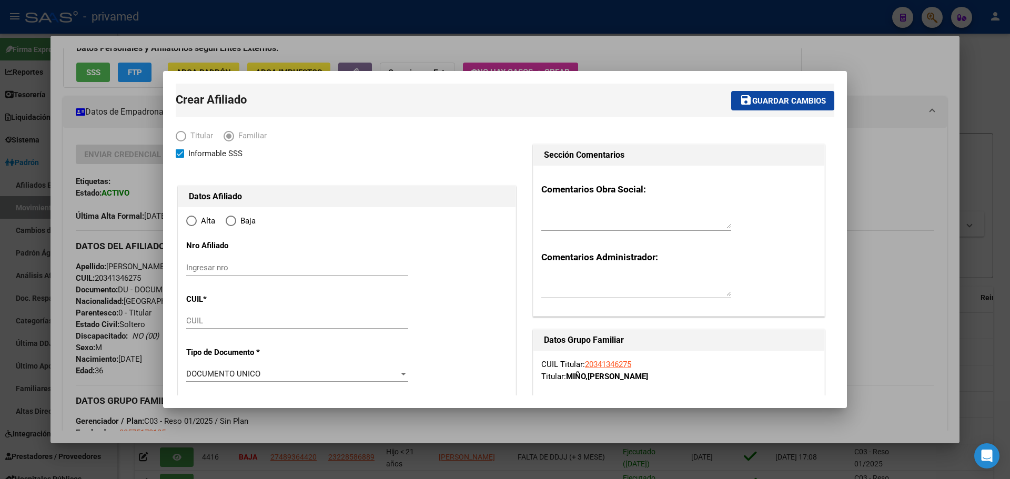
radio input "true"
type input "30-57517012-5"
click at [201, 324] on input "CUIL" at bounding box center [297, 320] width 222 height 9
paste input "20-50503585-3"
type input "20-50503585-3"
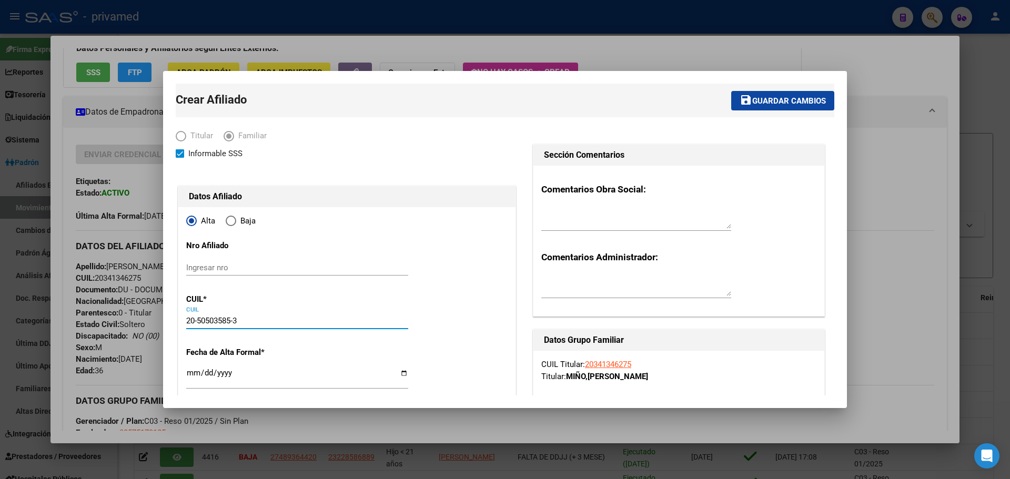
type input "50503585"
type input "MIÑO"
type input "LEONEL EZEQUIEL"
type input "2010-07-13"
type input "FLORENCIO VAREL"
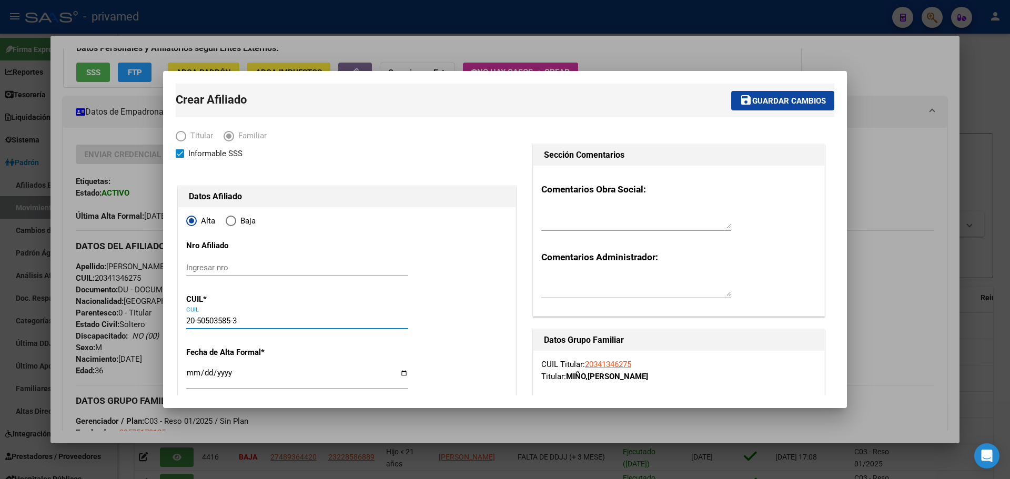
type input "1888"
type input "HERNANDO DE MAGALLAN"
type input "1046"
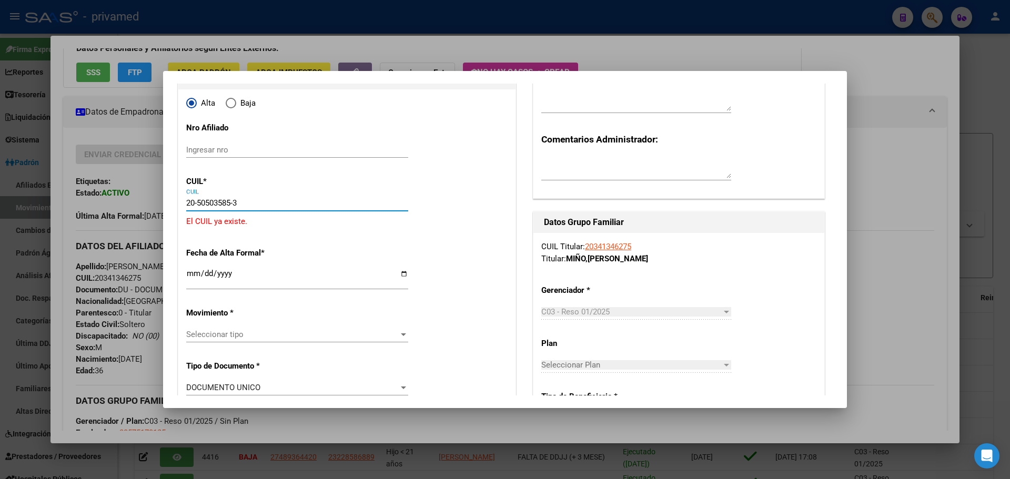
scroll to position [158, 0]
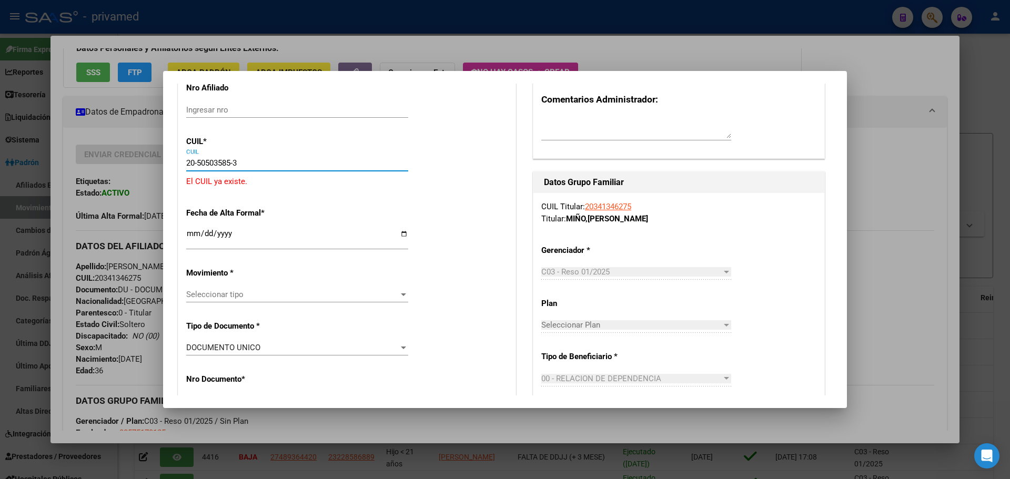
type input "20-50503585-3"
click at [643, 46] on div at bounding box center [505, 239] width 1010 height 479
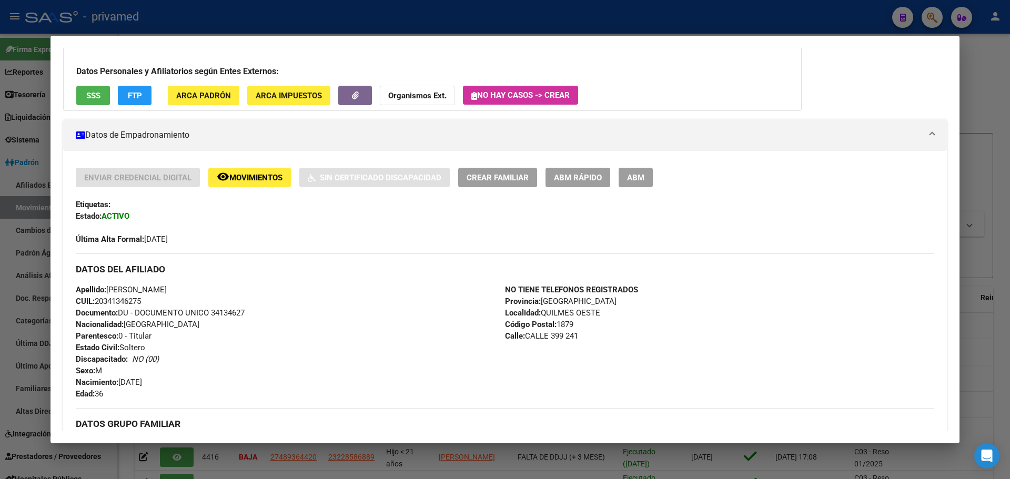
scroll to position [0, 0]
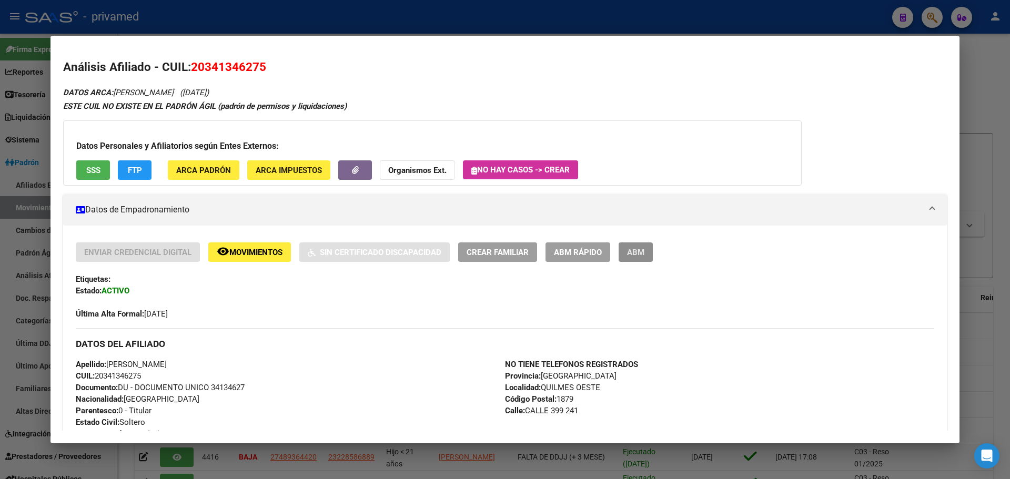
click at [635, 253] on span "ABM" at bounding box center [635, 252] width 17 height 9
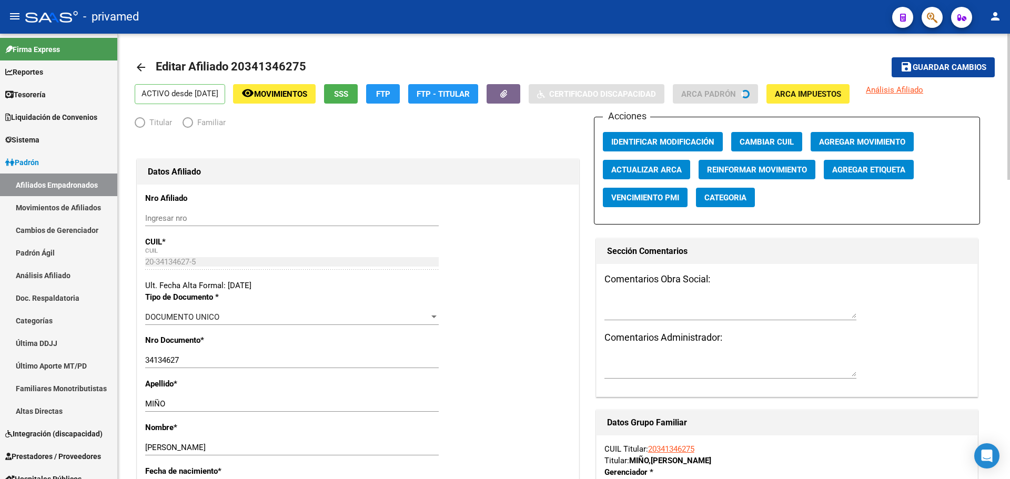
radio input "true"
type input "30-57517012-5"
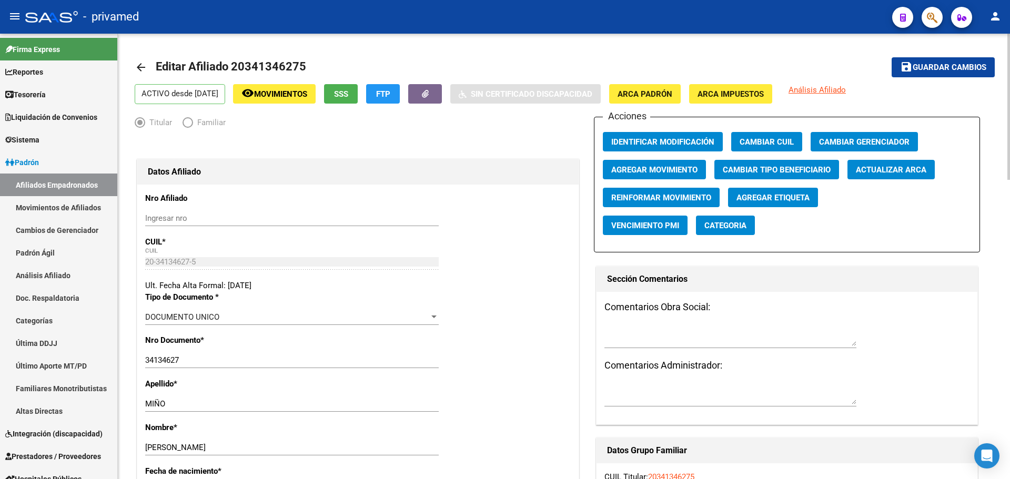
click at [643, 170] on span "Agregar Movimiento" at bounding box center [654, 169] width 86 height 9
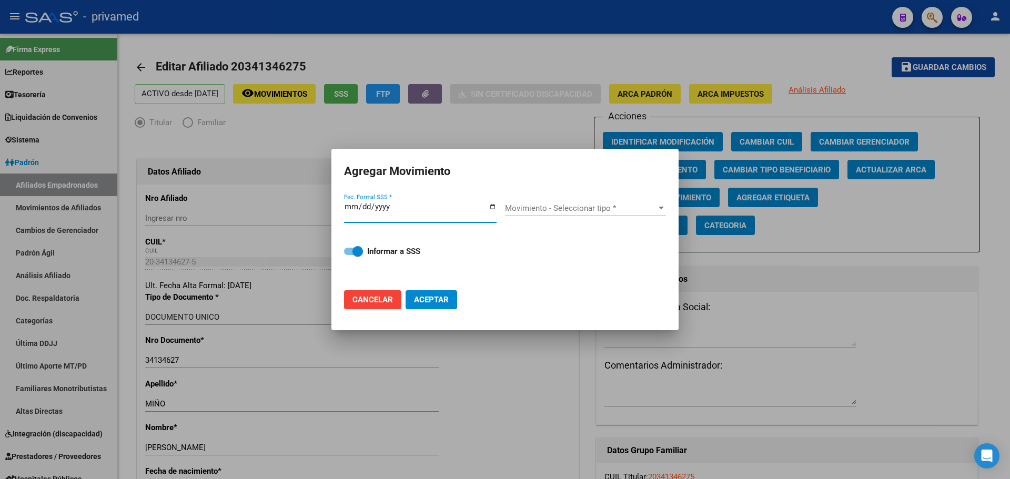
click at [350, 204] on input "Fec. Formal SSS *" at bounding box center [420, 210] width 152 height 17
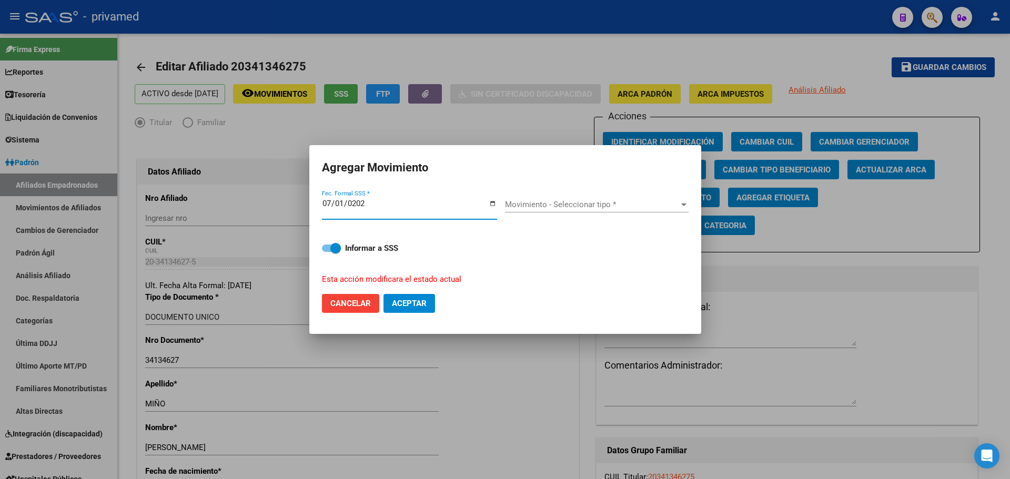
type input "2025-07-01"
click at [543, 205] on span "Movimiento - Seleccionar tipo *" at bounding box center [592, 204] width 174 height 9
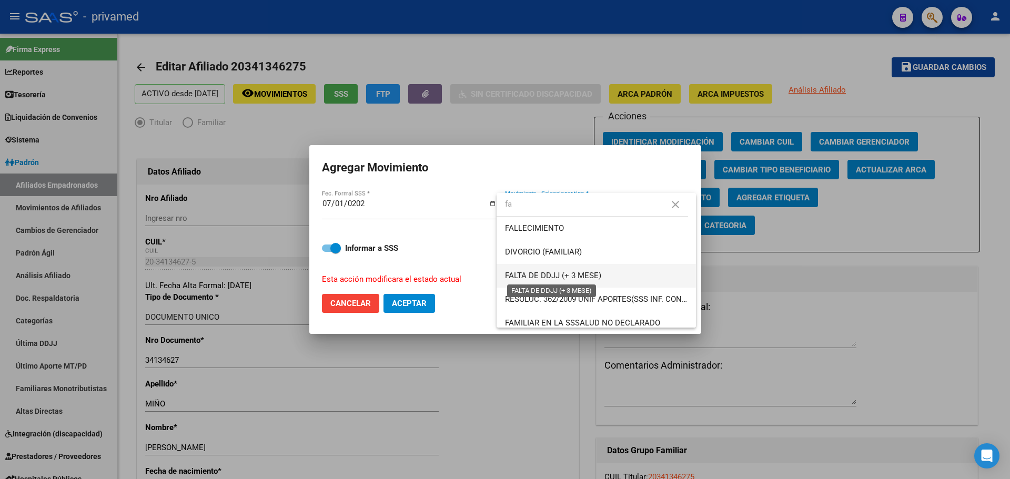
type input "fa"
click at [569, 276] on span "FALTA DE DDJJ (+ 3 MESE)" at bounding box center [553, 275] width 96 height 9
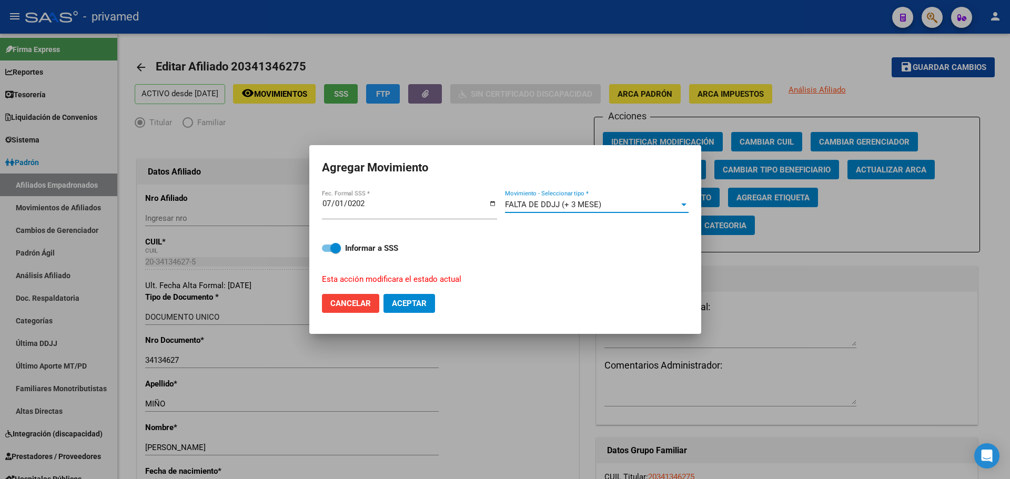
click at [407, 304] on span "Aceptar" at bounding box center [409, 303] width 35 height 9
checkbox input "false"
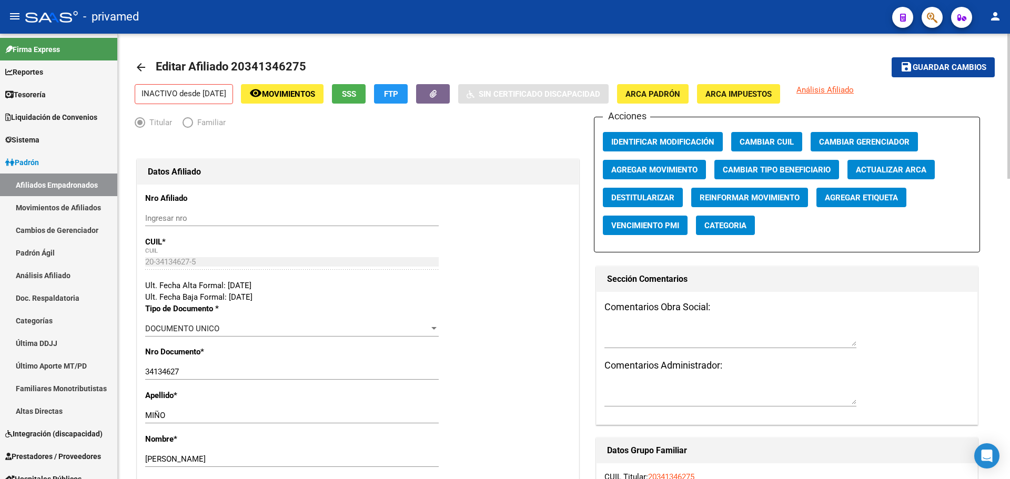
click at [139, 67] on mat-icon "arrow_back" at bounding box center [141, 67] width 13 height 13
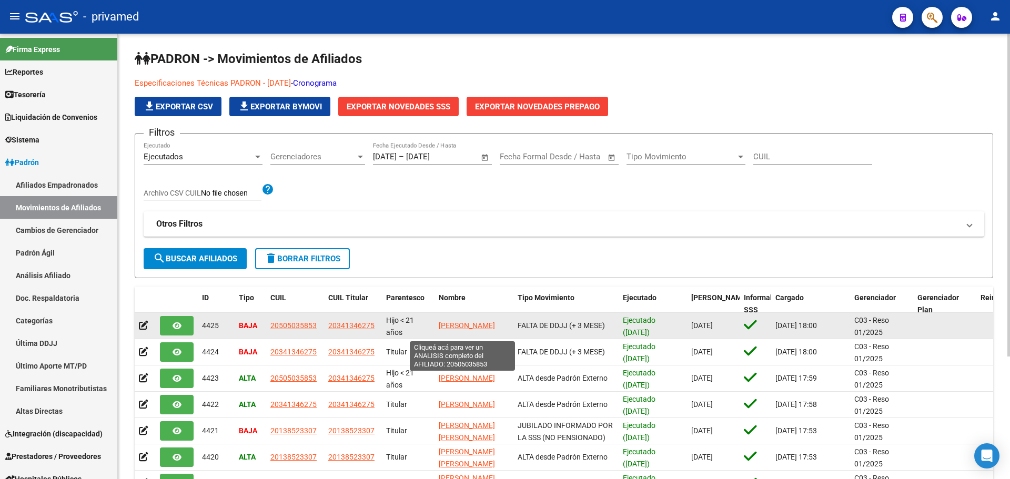
click at [462, 321] on span "MIÑO LEONEL EZEQUIEL" at bounding box center [467, 325] width 56 height 8
type textarea "20505035853"
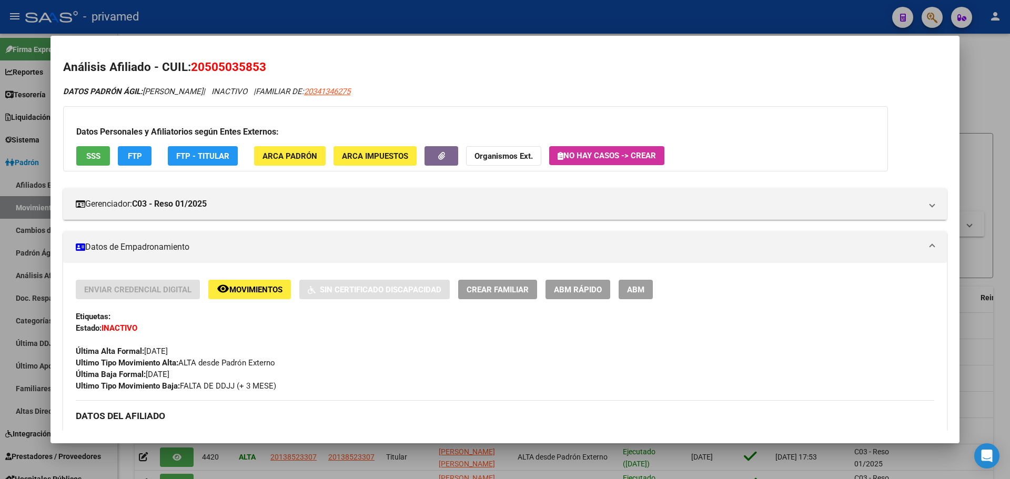
click at [353, 14] on div at bounding box center [505, 239] width 1010 height 479
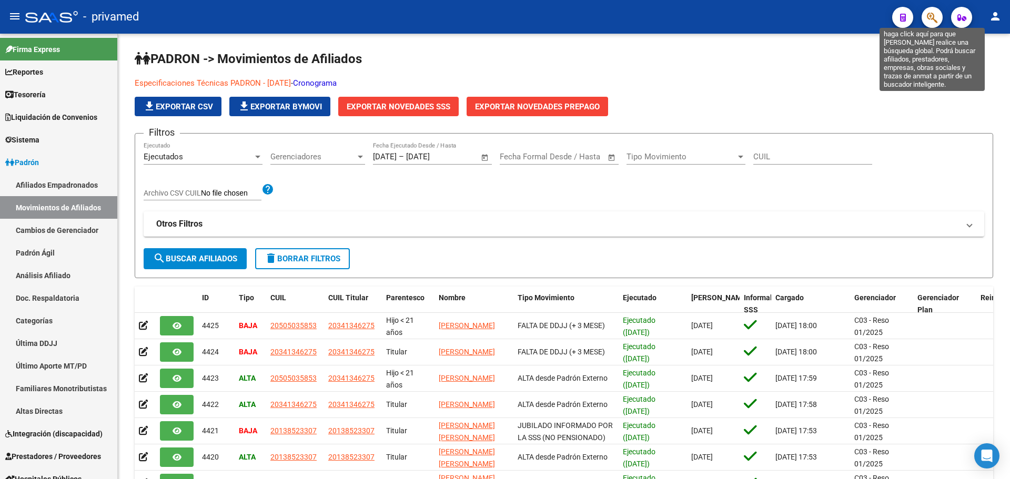
click at [643, 21] on icon "button" at bounding box center [931, 18] width 11 height 12
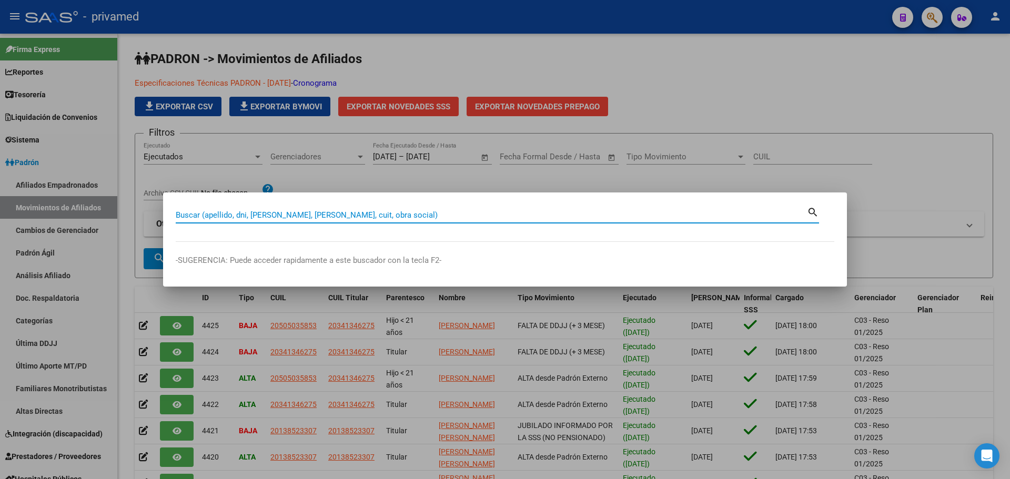
paste input "20324213547"
type input "20324213547"
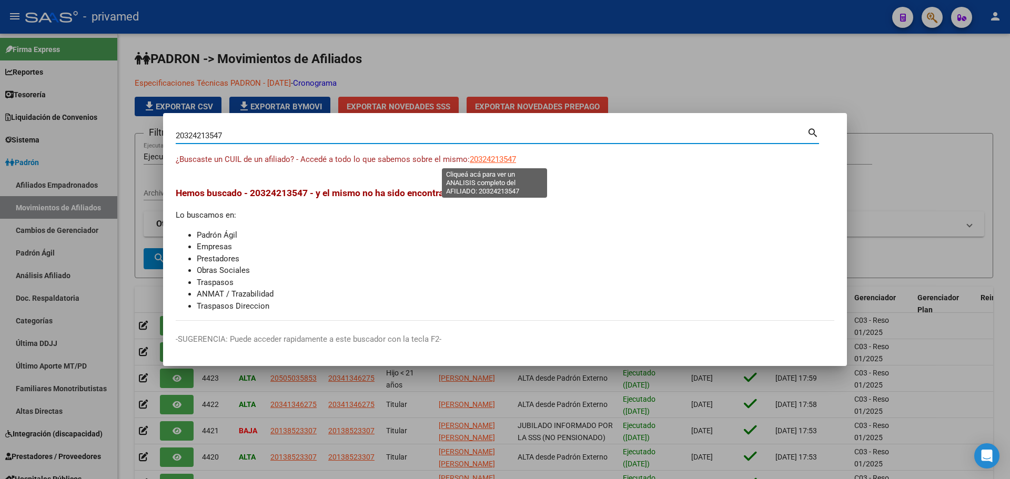
click at [501, 158] on span "20324213547" at bounding box center [493, 159] width 46 height 9
type textarea "20324213547"
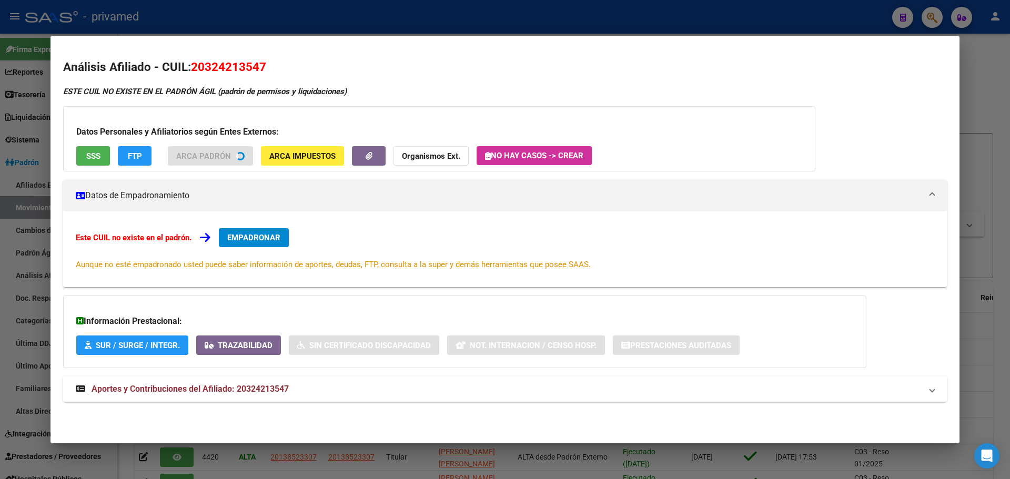
click at [254, 239] on span "EMPADRONAR" at bounding box center [253, 237] width 53 height 9
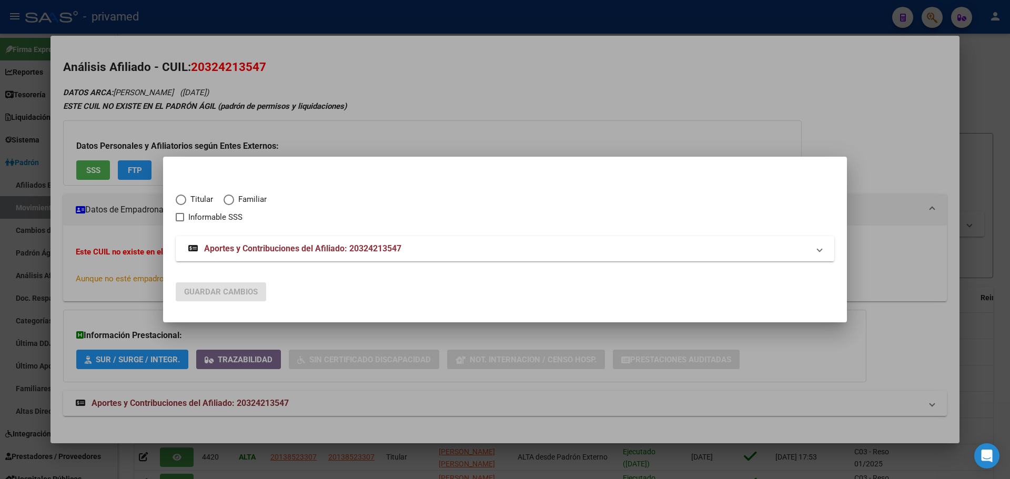
click at [356, 144] on div at bounding box center [505, 239] width 1010 height 479
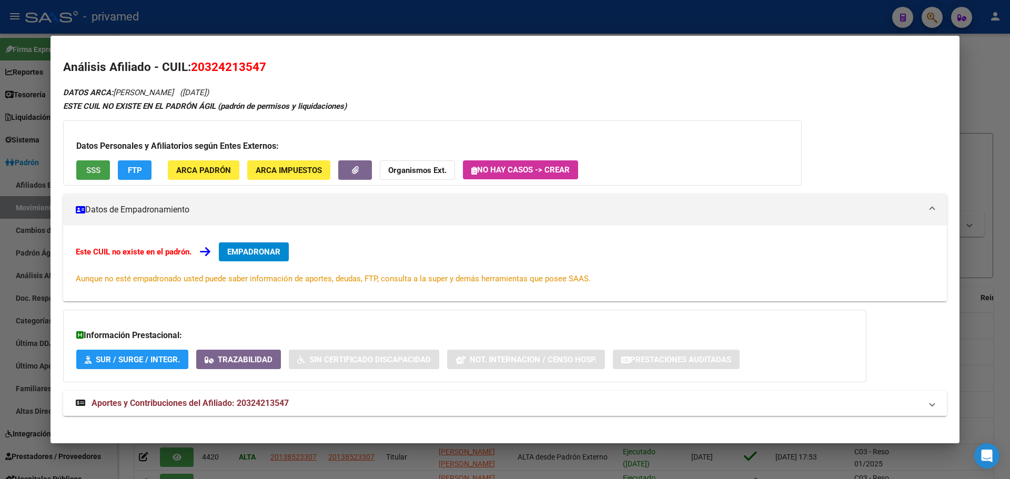
click at [93, 168] on span "SSS" at bounding box center [93, 170] width 14 height 9
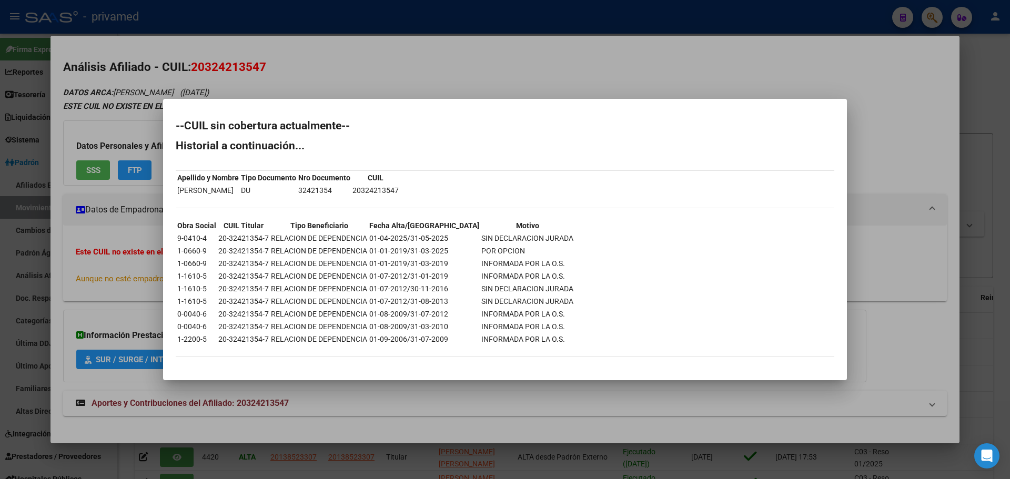
drag, startPoint x: 448, startPoint y: 82, endPoint x: 441, endPoint y: 80, distance: 7.0
click at [447, 81] on div at bounding box center [505, 239] width 1010 height 479
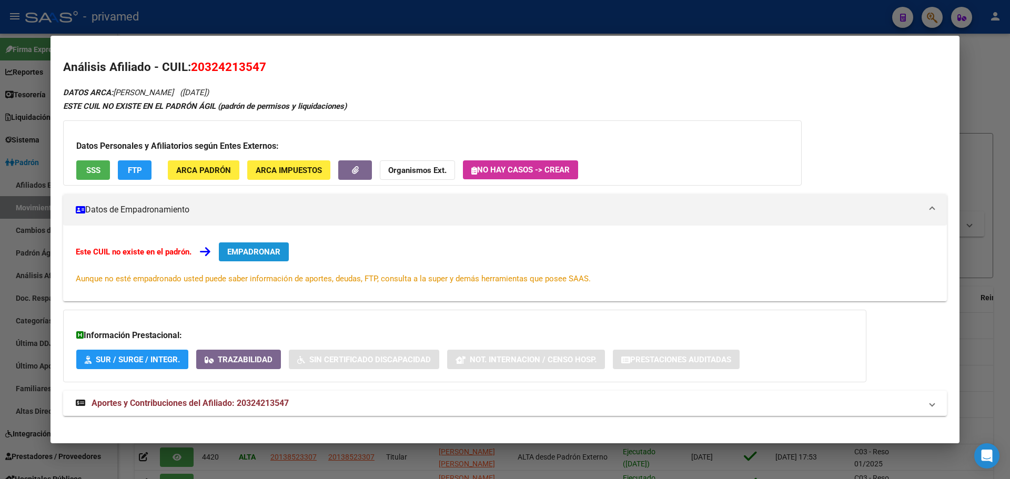
click at [269, 257] on span "EMPADRONAR" at bounding box center [253, 251] width 53 height 9
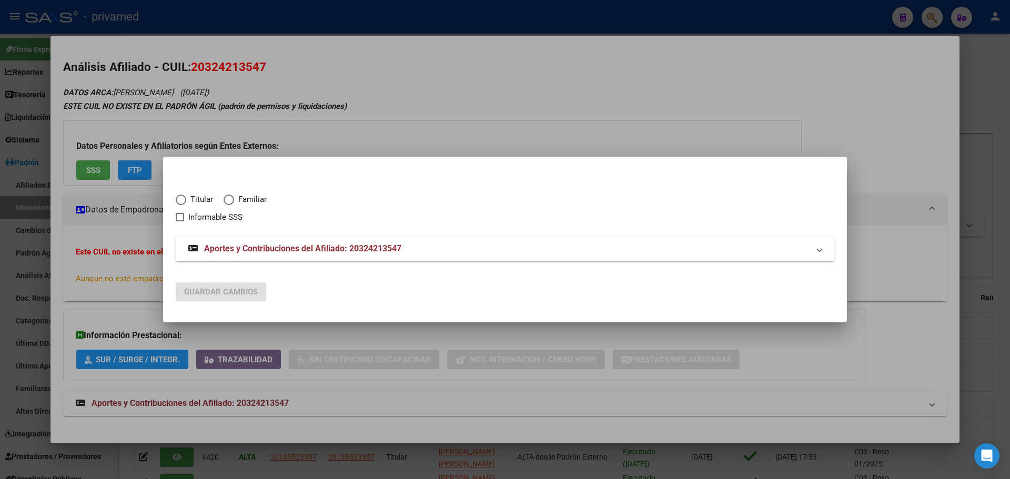
click at [200, 196] on span "Titular" at bounding box center [199, 199] width 27 height 12
click at [186, 196] on input "Titular" at bounding box center [181, 200] width 11 height 11
radio input "true"
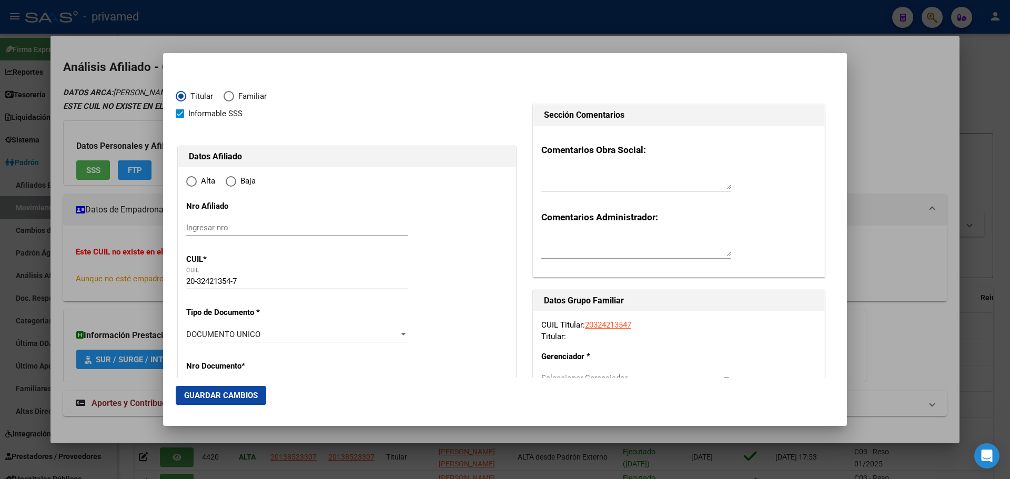
click at [203, 184] on span "Alta" at bounding box center [206, 181] width 18 height 12
click at [197, 184] on input "Alta" at bounding box center [191, 181] width 11 height 11
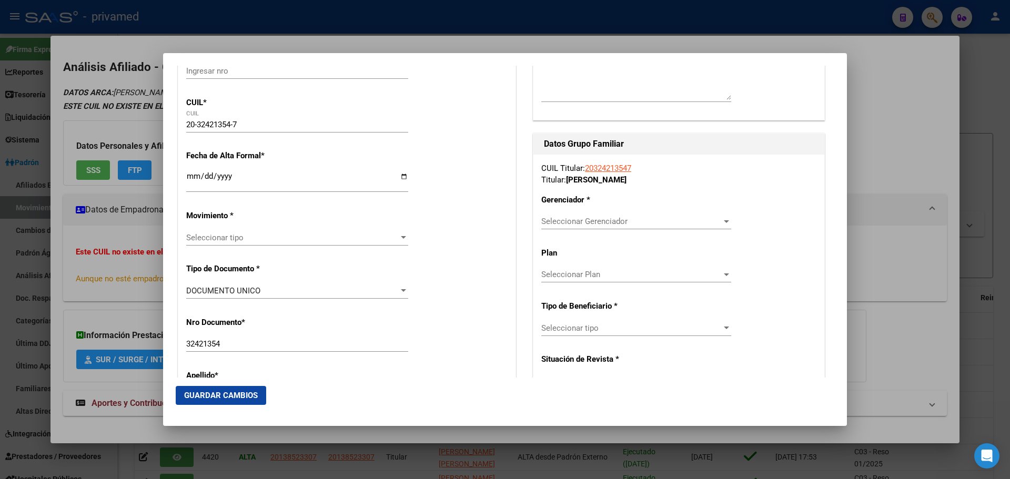
scroll to position [158, 0]
click at [192, 174] on input "Ingresar fecha" at bounding box center [297, 179] width 222 height 17
click at [223, 239] on span "Seleccionar tipo" at bounding box center [292, 236] width 212 height 9
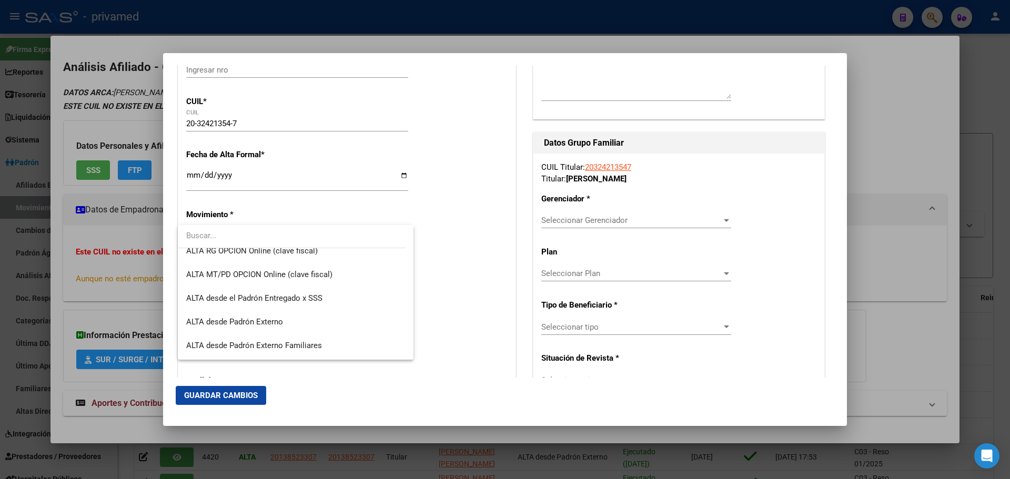
scroll to position [257, 0]
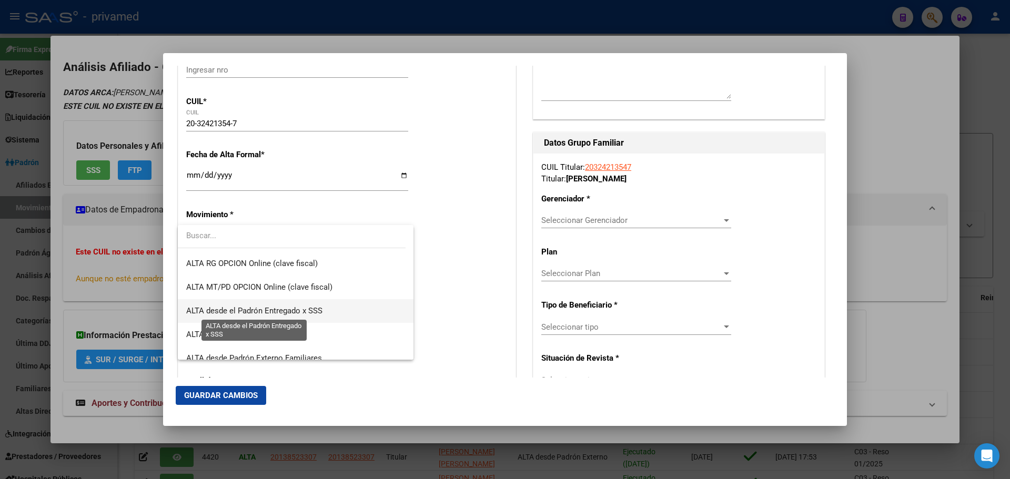
click at [303, 314] on span "ALTA desde el Padrón Entregado x SSS" at bounding box center [254, 310] width 136 height 9
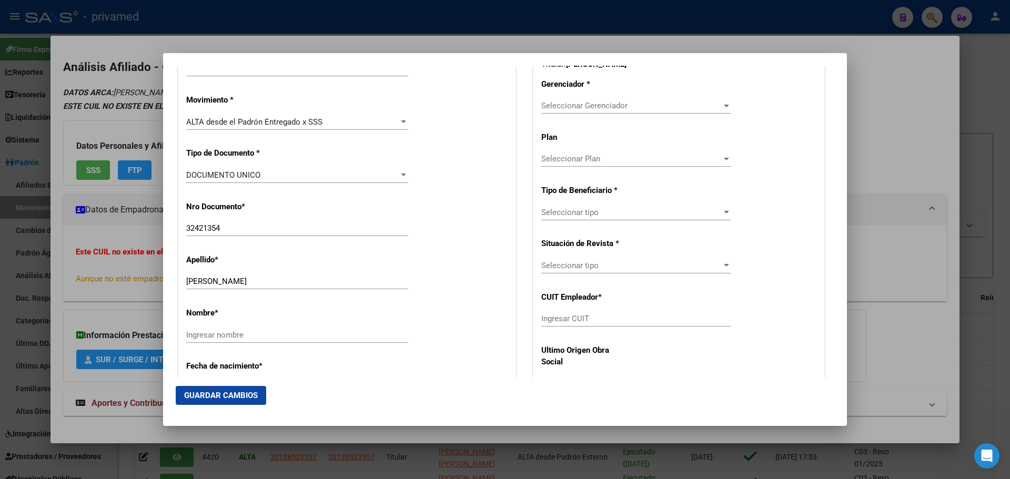
scroll to position [368, 0]
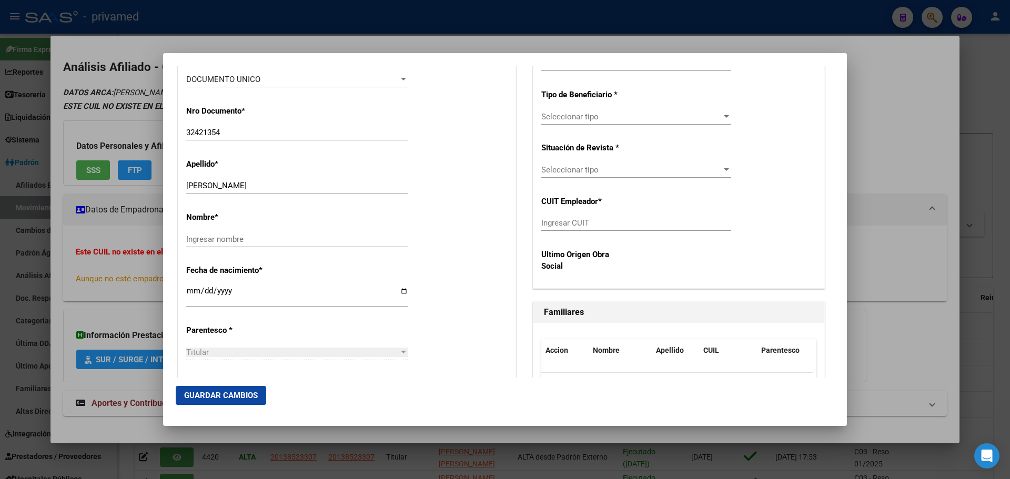
click at [566, 215] on div "CUIL Titular: 20324213547 Titular: GONZALEZ CRISTIAN DAMIAN Gerenciador * Selec…" at bounding box center [678, 115] width 291 height 345
click at [564, 220] on input "Ingresar CUIT" at bounding box center [636, 222] width 190 height 9
paste input "30-71815131-3"
drag, startPoint x: 230, startPoint y: 181, endPoint x: 344, endPoint y: 185, distance: 114.7
click at [344, 185] on input "GONZALEZ CRISTIAN DAMIAN" at bounding box center [297, 185] width 222 height 9
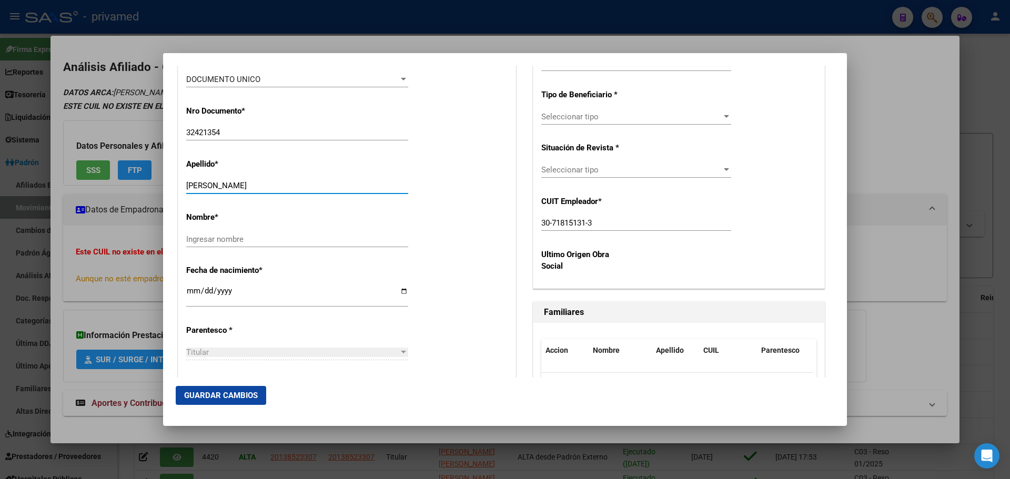
click at [234, 238] on input "Ingresar nombre" at bounding box center [297, 239] width 222 height 9
paste input "CRISTIAN DAMIAN"
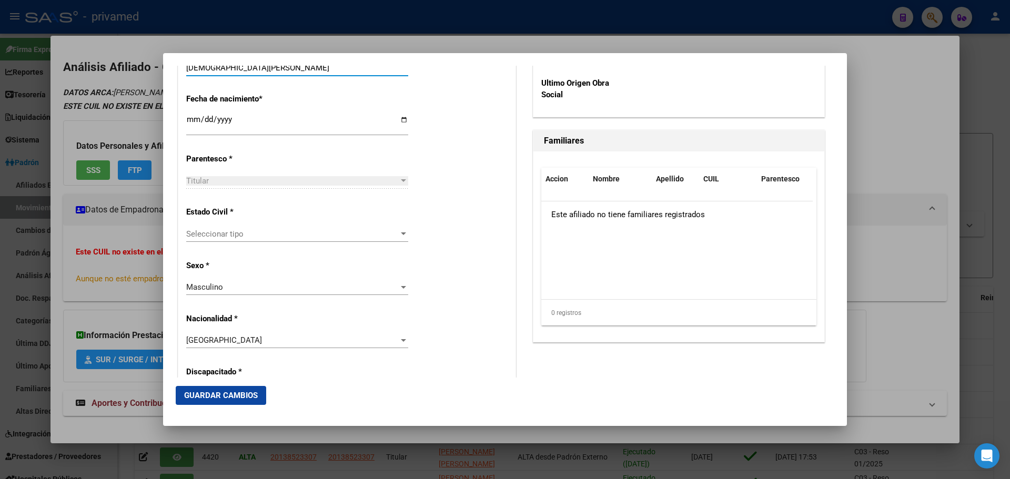
scroll to position [578, 0]
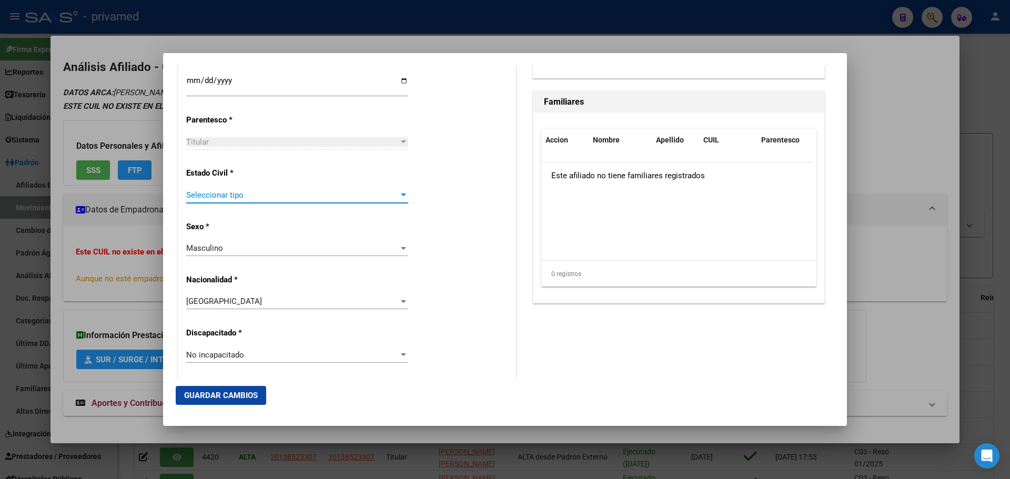
click at [217, 197] on span "Seleccionar tipo" at bounding box center [292, 194] width 212 height 9
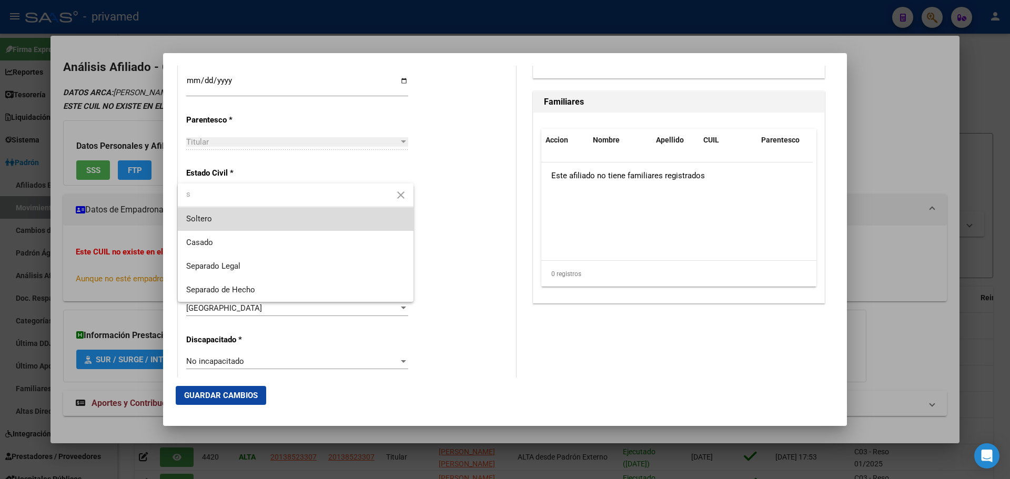
click at [221, 225] on span "Soltero" at bounding box center [295, 219] width 219 height 24
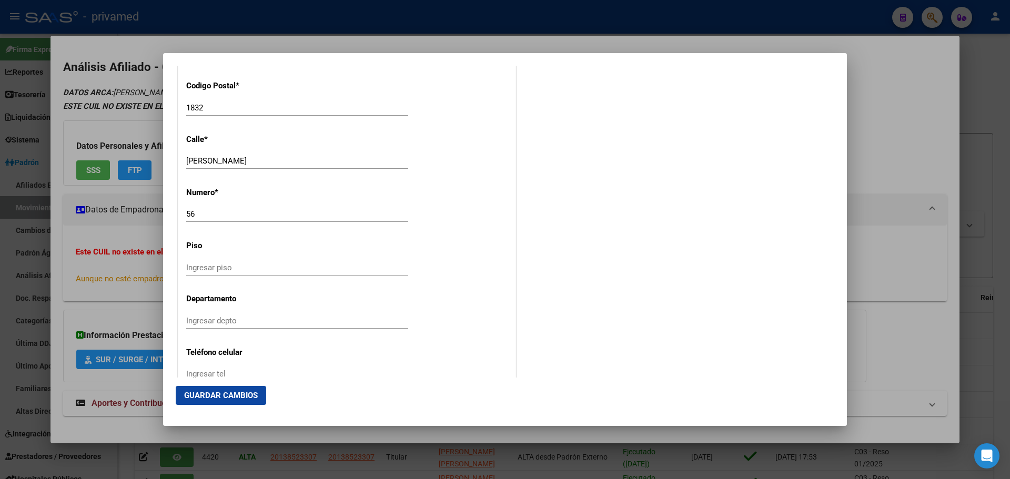
scroll to position [1314, 0]
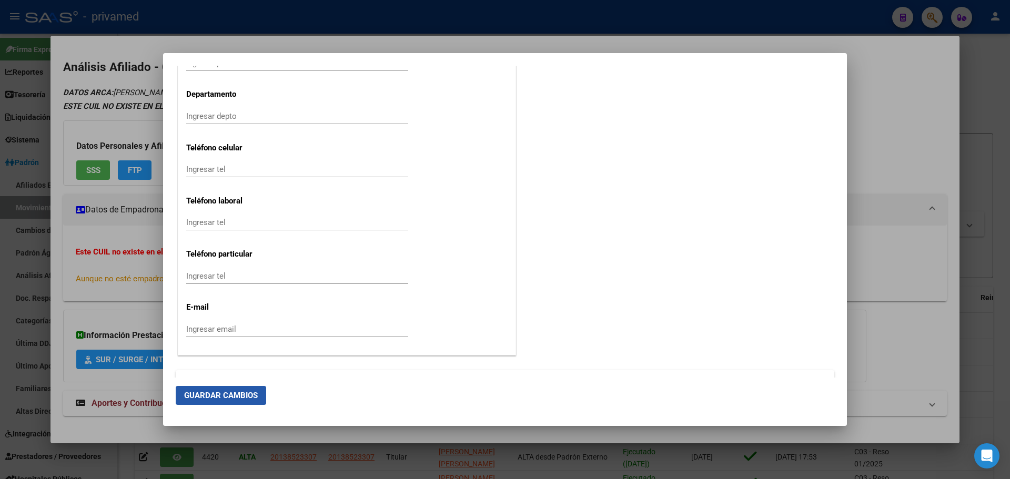
click at [252, 392] on span "Guardar Cambios" at bounding box center [221, 395] width 74 height 9
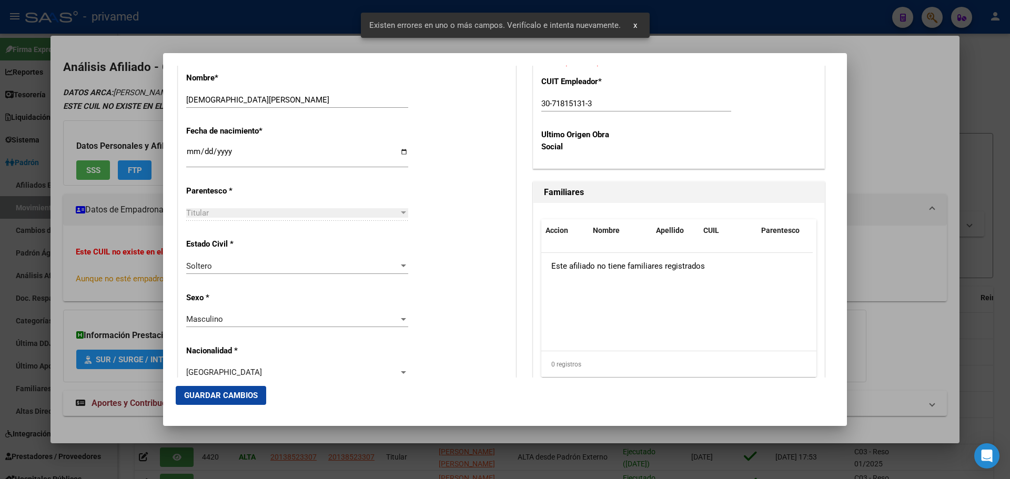
scroll to position [263, 0]
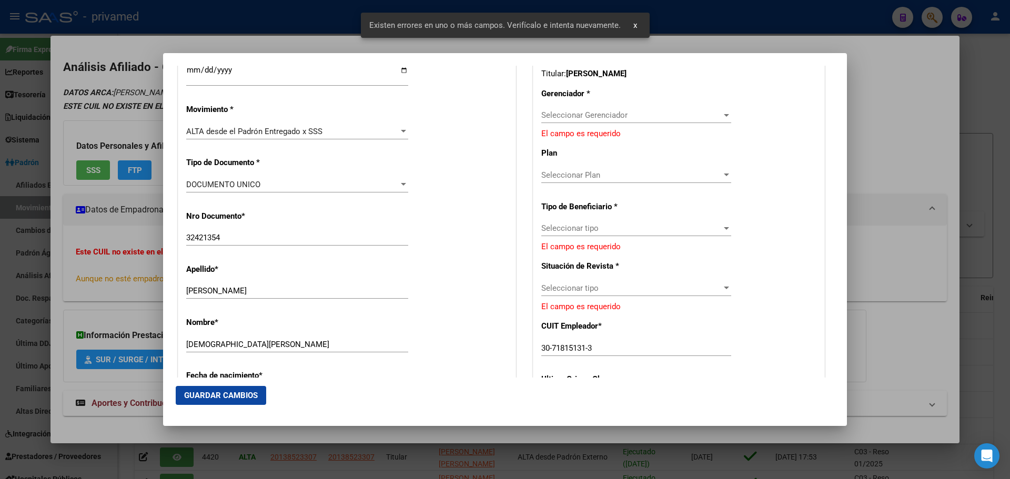
click at [599, 122] on div "Seleccionar Gerenciador Seleccionar Gerenciador" at bounding box center [636, 115] width 190 height 16
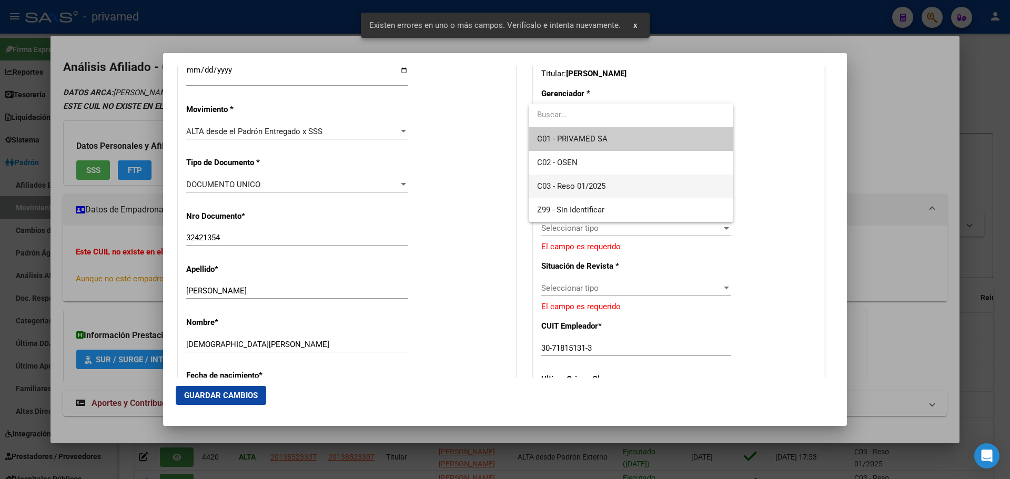
click at [609, 186] on span "C03 - Reso 01/2025" at bounding box center [630, 187] width 187 height 24
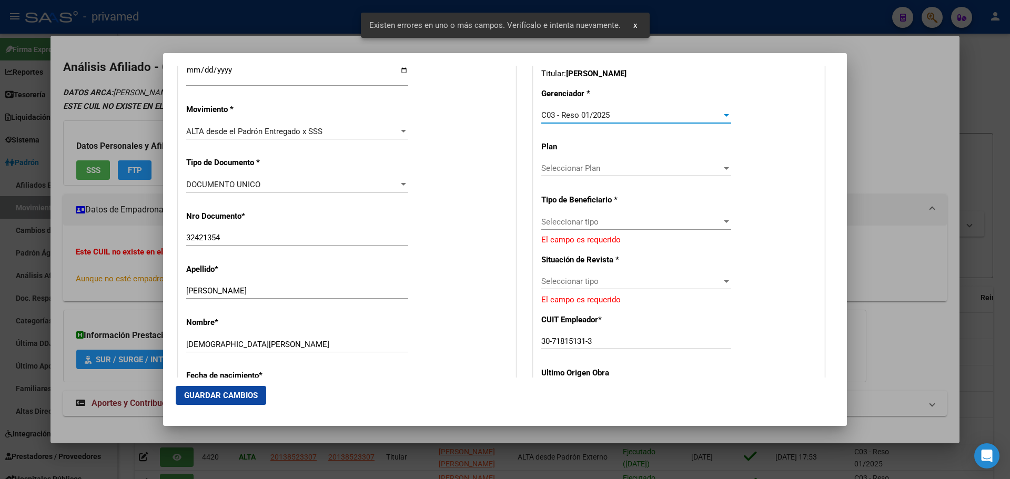
click at [587, 170] on span "Seleccionar Plan" at bounding box center [631, 168] width 180 height 9
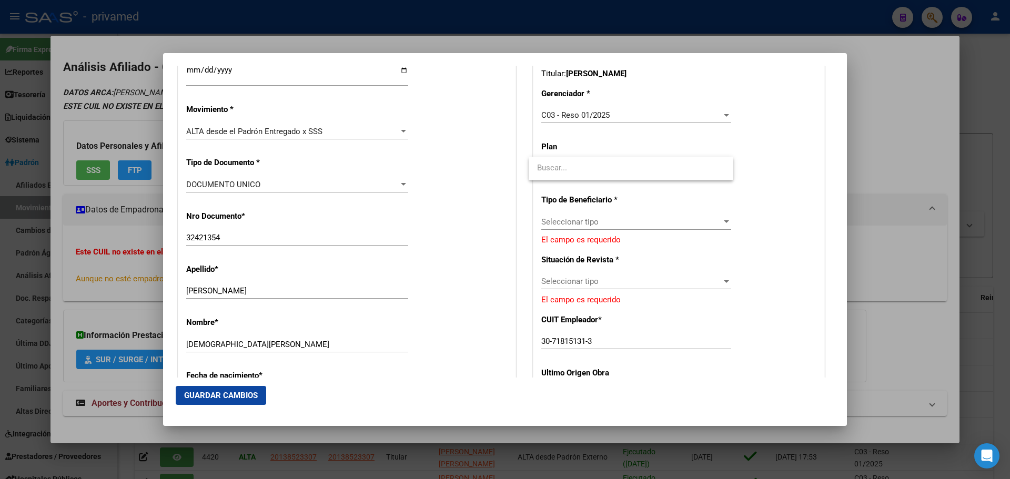
click at [600, 169] on input "dropdown search" at bounding box center [630, 168] width 204 height 24
click at [607, 214] on div at bounding box center [505, 239] width 1010 height 479
click at [599, 225] on span "Seleccionar tipo" at bounding box center [631, 221] width 180 height 9
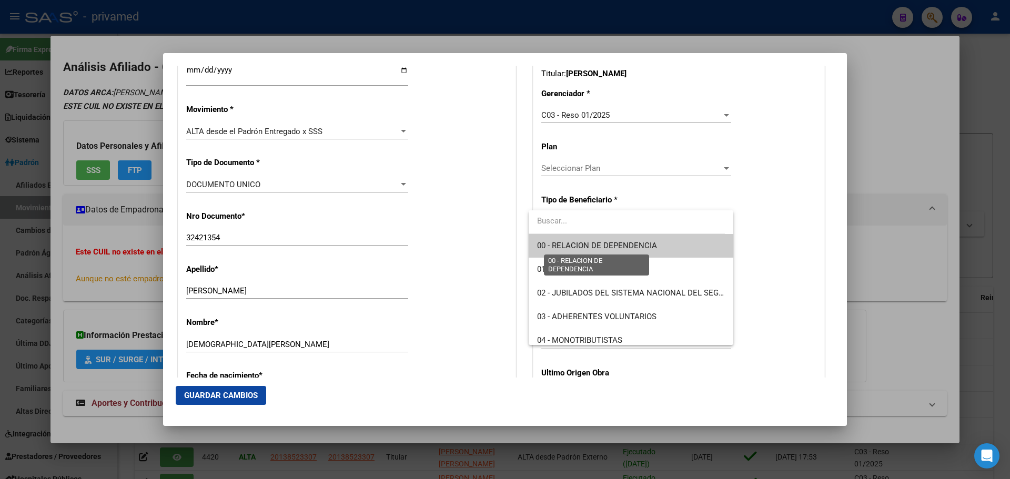
click at [605, 247] on span "00 - RELACION DE DEPENDENCIA" at bounding box center [597, 245] width 120 height 9
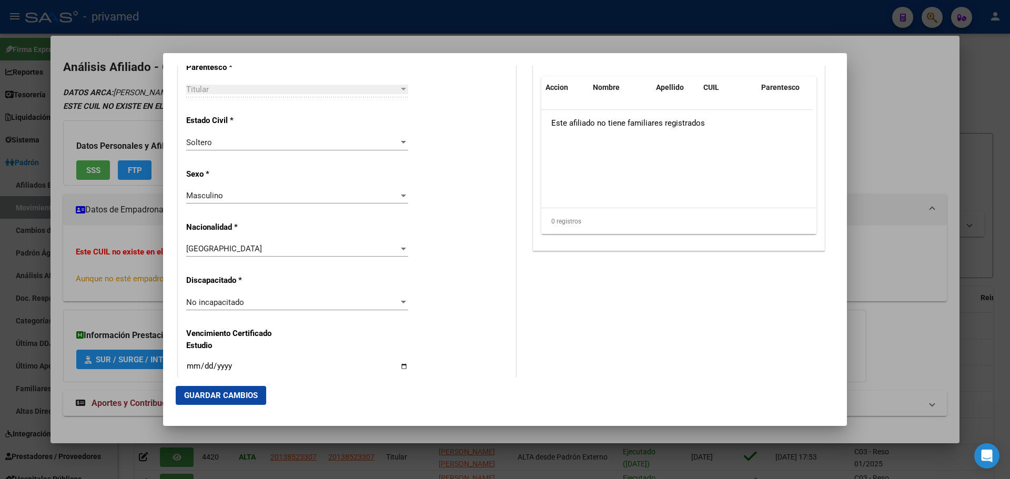
scroll to position [894, 0]
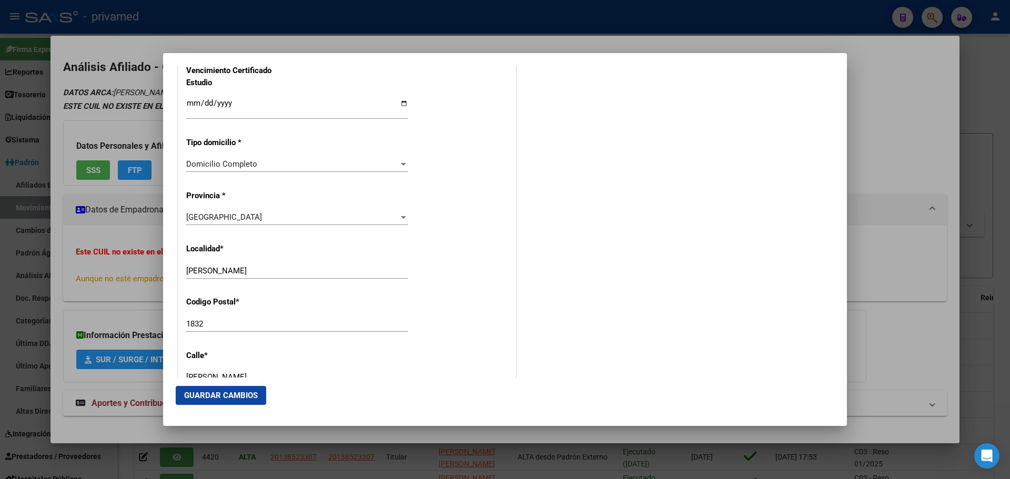
click at [226, 399] on span "Guardar Cambios" at bounding box center [221, 395] width 74 height 9
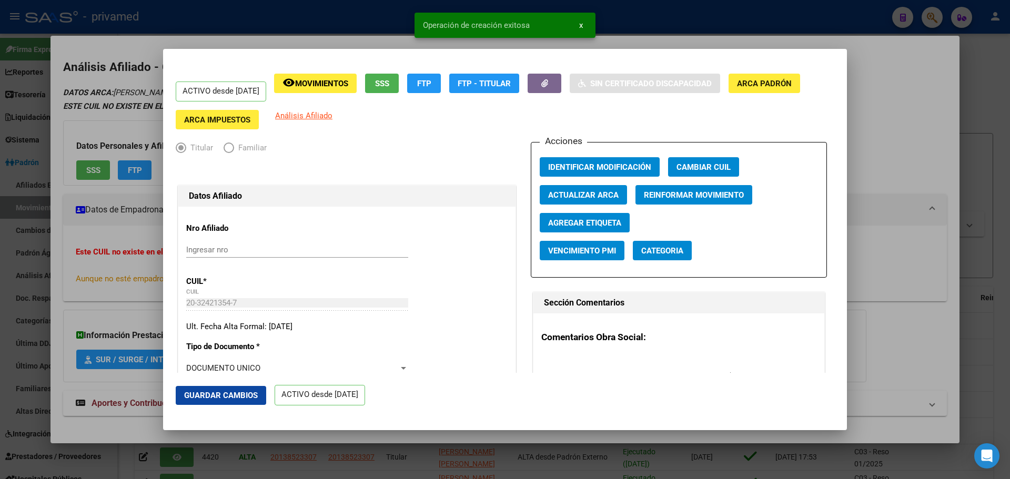
click at [224, 394] on span "Guardar Cambios" at bounding box center [221, 395] width 74 height 9
click at [643, 21] on div at bounding box center [505, 239] width 1010 height 479
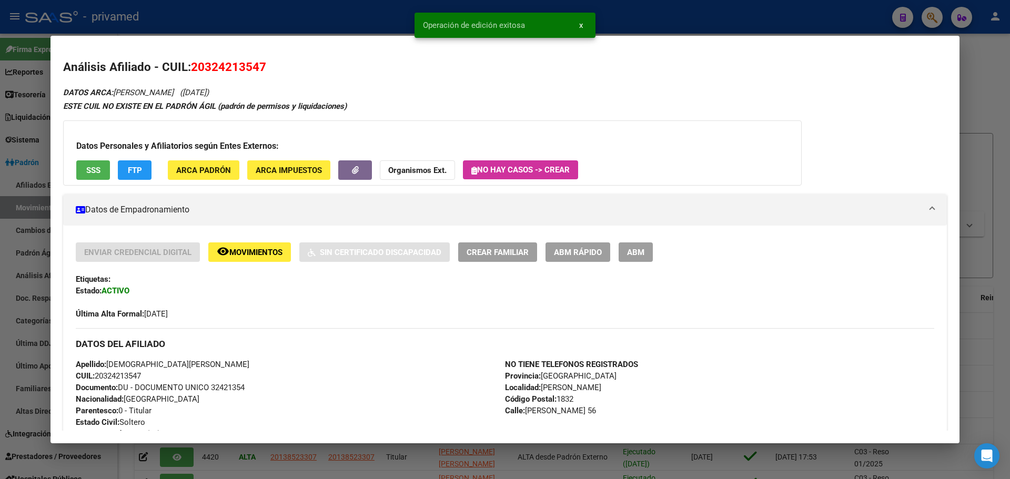
click at [511, 252] on span "Crear Familiar" at bounding box center [497, 252] width 62 height 9
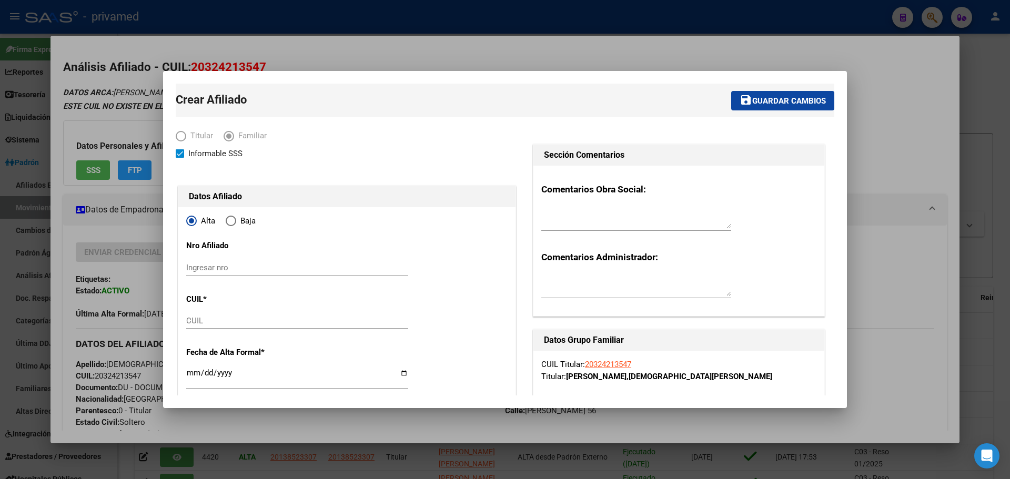
click at [213, 319] on input "CUIL" at bounding box center [297, 320] width 222 height 9
paste input "27-52705504-6"
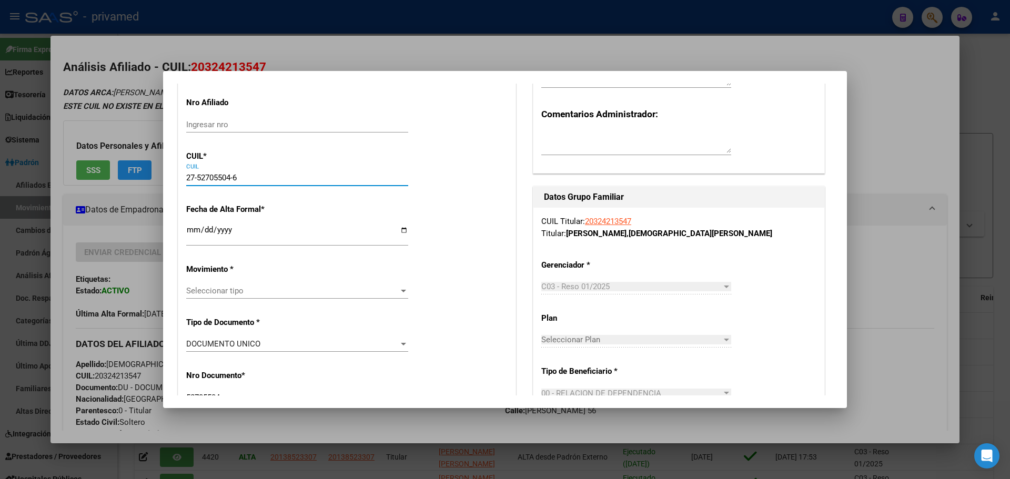
scroll to position [158, 0]
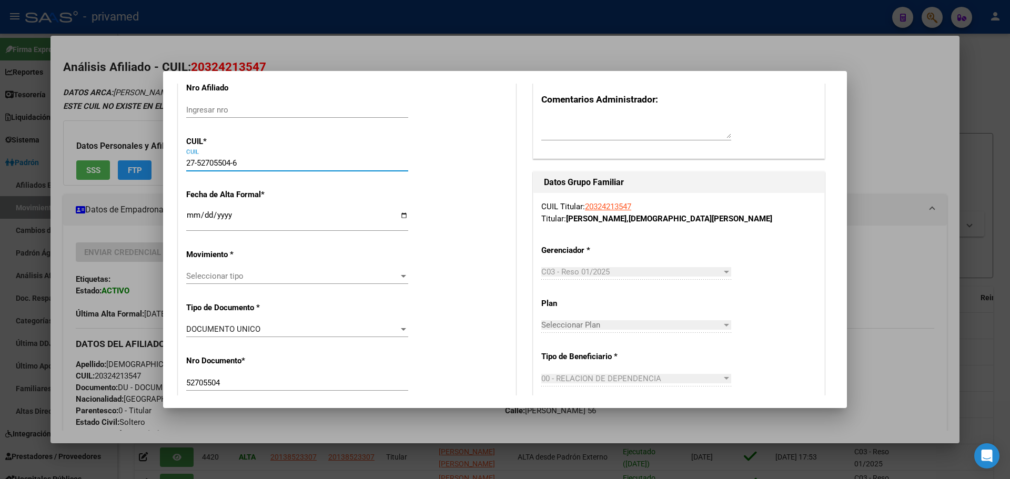
click at [192, 220] on input "Ingresar fecha" at bounding box center [297, 219] width 222 height 17
click at [202, 274] on span "Seleccionar tipo" at bounding box center [292, 275] width 212 height 9
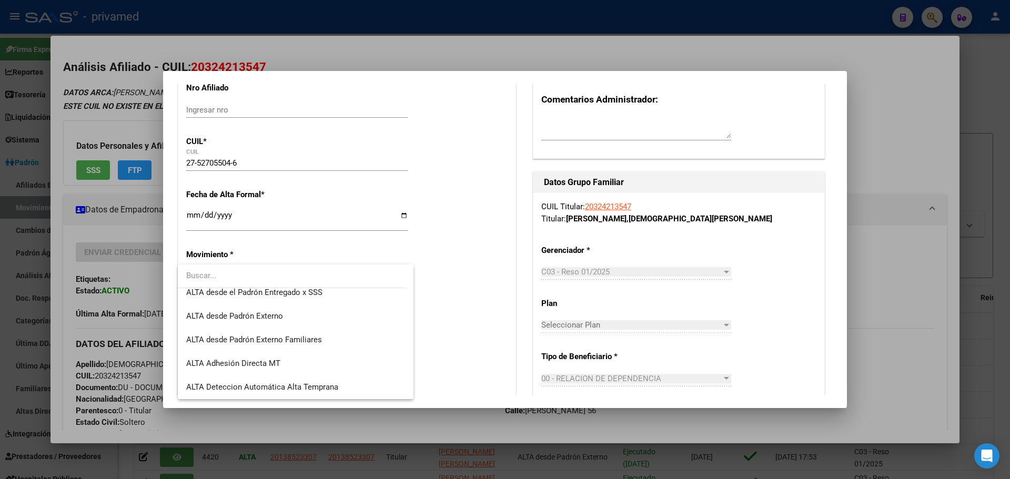
scroll to position [315, 0]
click at [305, 294] on span "ALTA desde el Padrón Entregado x SSS" at bounding box center [254, 291] width 136 height 9
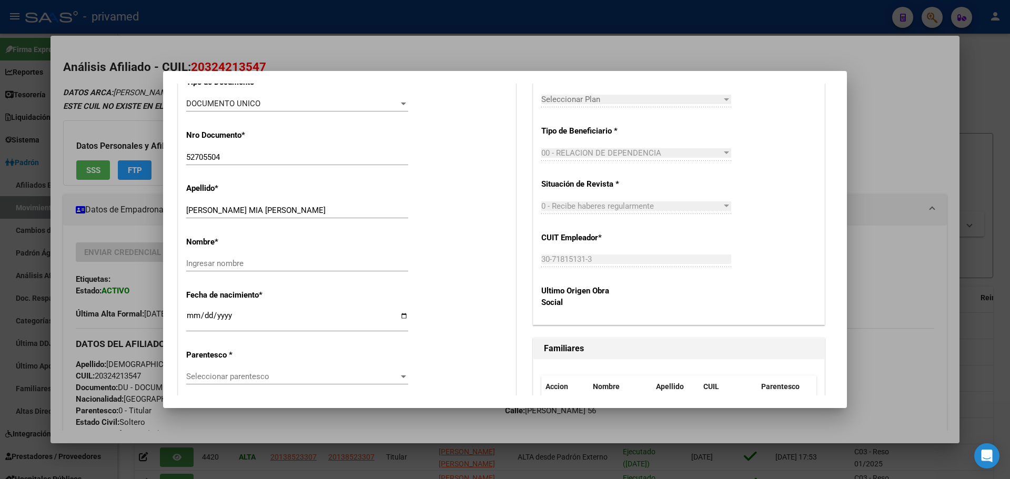
scroll to position [421, 0]
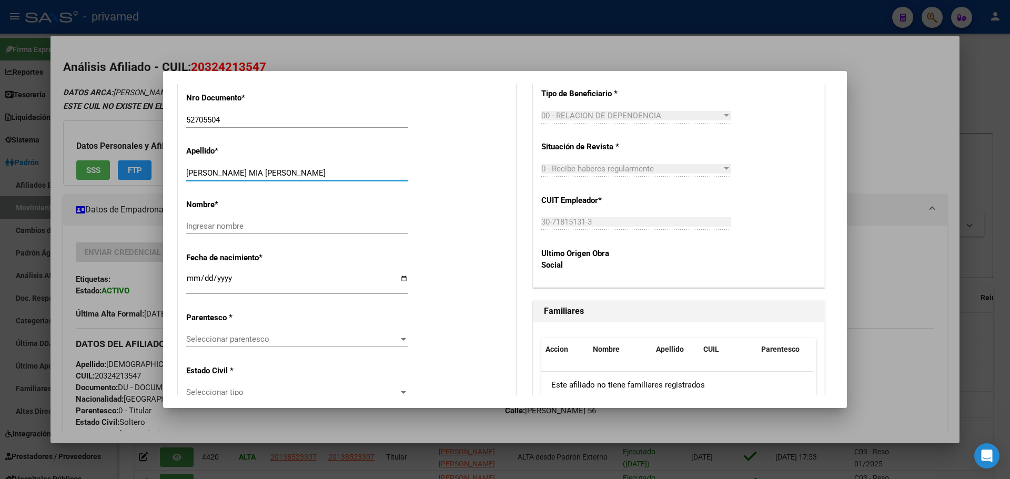
drag, startPoint x: 311, startPoint y: 172, endPoint x: 228, endPoint y: 170, distance: 83.1
click at [228, 170] on input "GONZALEZ MARTIN MIA ARIADNA" at bounding box center [297, 172] width 222 height 9
click at [315, 173] on input "GONZALEZ MARTIN MIA ARIADNA" at bounding box center [297, 172] width 222 height 9
drag, startPoint x: 310, startPoint y: 172, endPoint x: 260, endPoint y: 174, distance: 49.4
click at [260, 174] on input "GONZALEZ MARTIN MIA ARIADNA" at bounding box center [297, 172] width 222 height 9
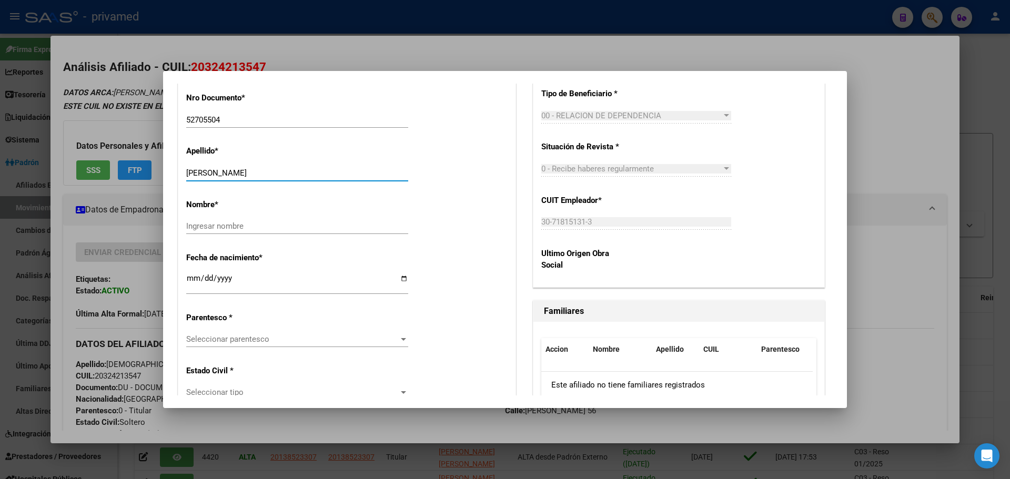
click at [241, 228] on input "Ingresar nombre" at bounding box center [297, 225] width 222 height 9
paste input "MIA ARIADNA"
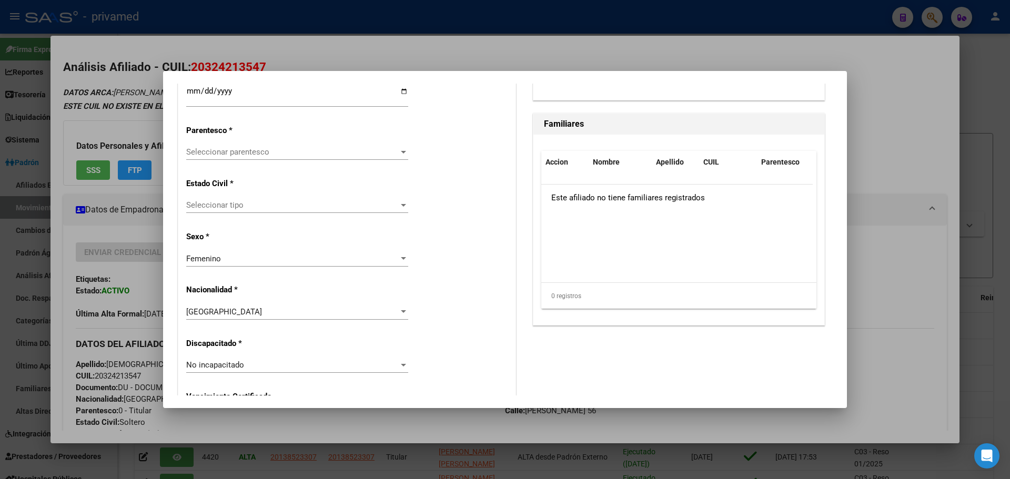
scroll to position [631, 0]
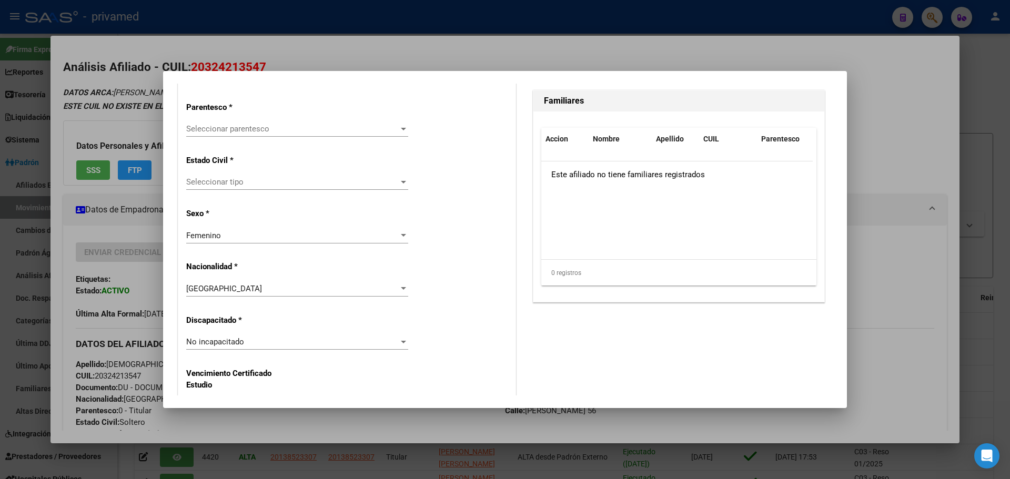
click at [243, 135] on div "Seleccionar parentesco Seleccionar parentesco" at bounding box center [297, 129] width 222 height 16
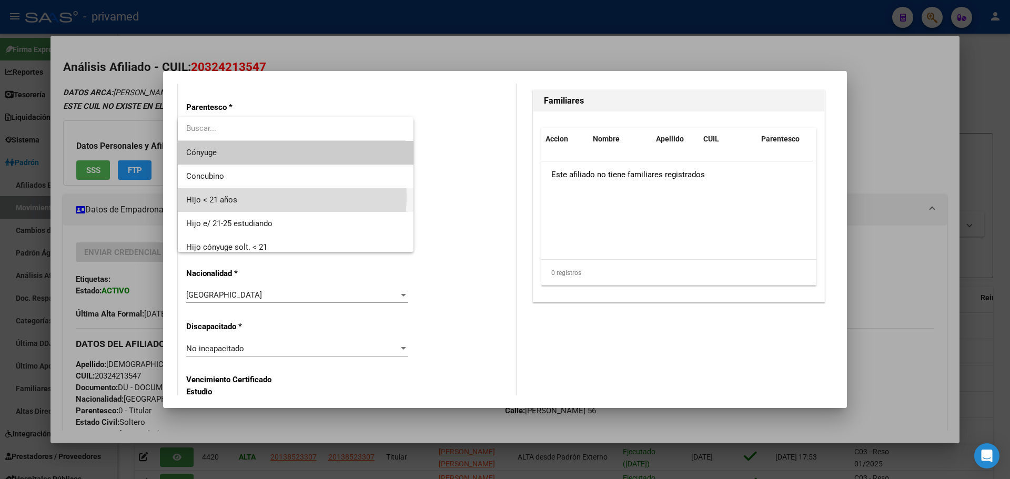
click at [243, 197] on span "Hijo < 21 años" at bounding box center [295, 200] width 219 height 24
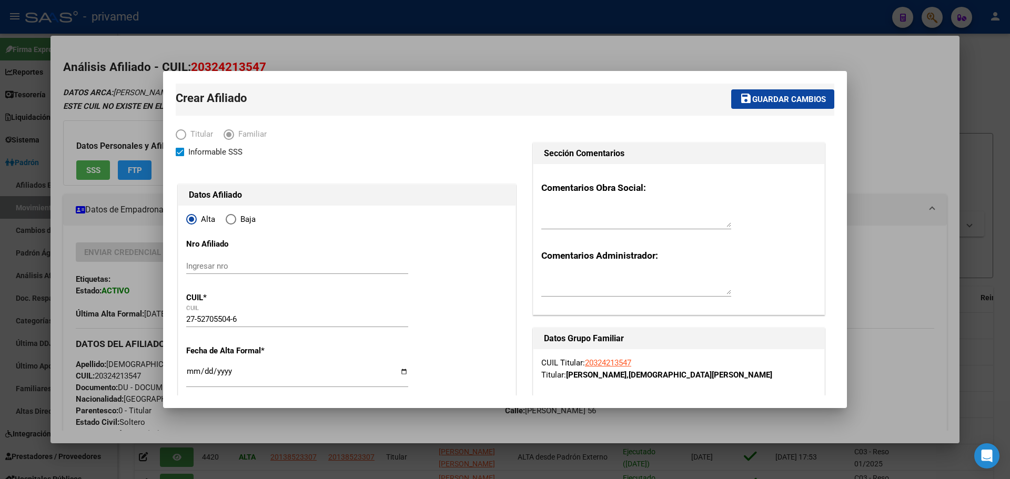
scroll to position [0, 0]
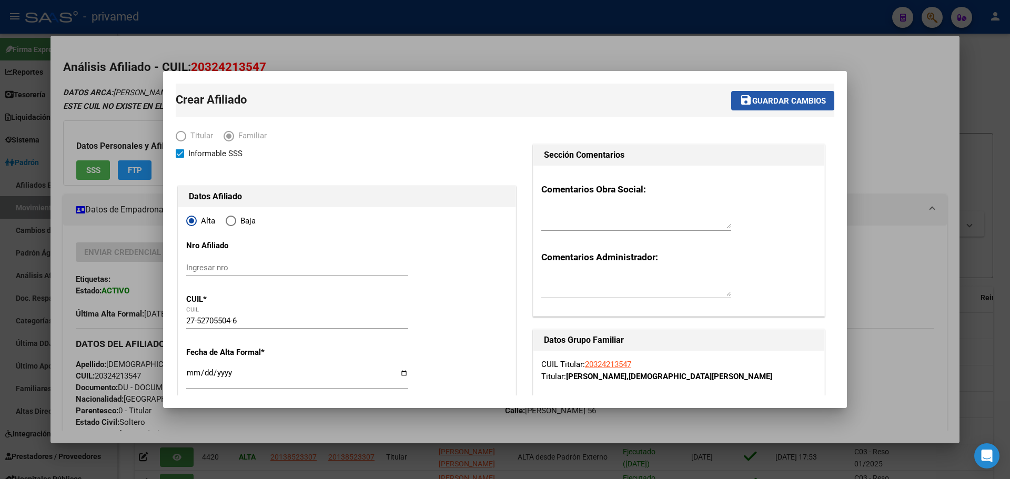
click at [643, 100] on span "Guardar cambios" at bounding box center [789, 100] width 74 height 9
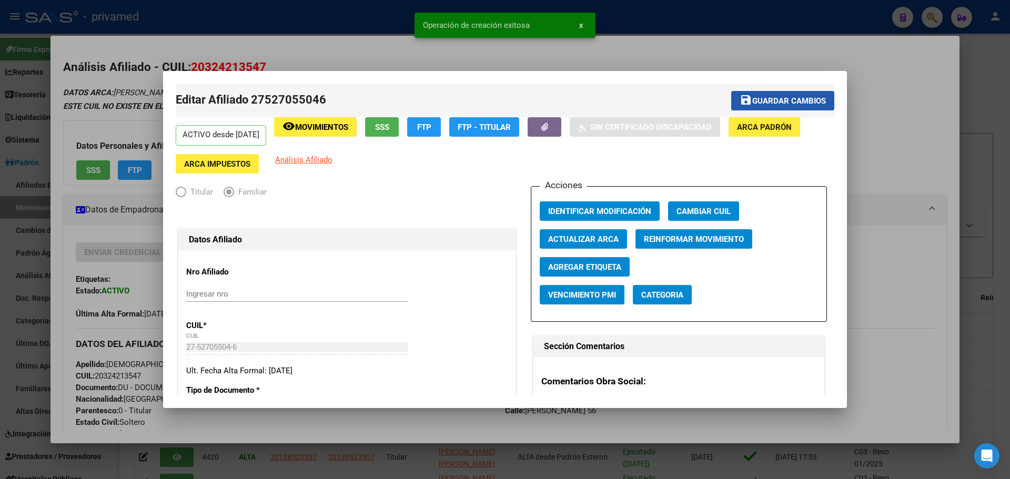
click at [643, 100] on span "Guardar cambios" at bounding box center [789, 100] width 74 height 9
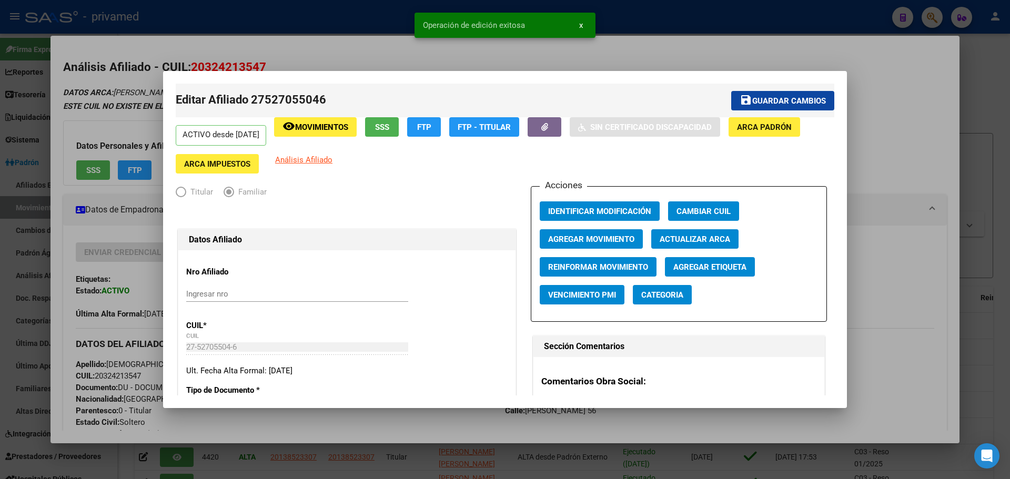
click at [616, 49] on div at bounding box center [505, 239] width 1010 height 479
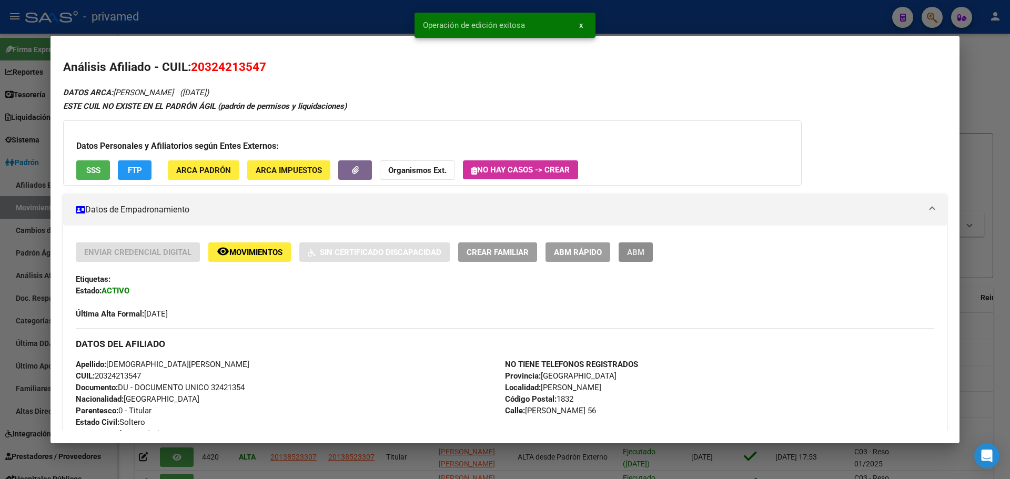
click at [635, 254] on span "ABM" at bounding box center [635, 252] width 17 height 9
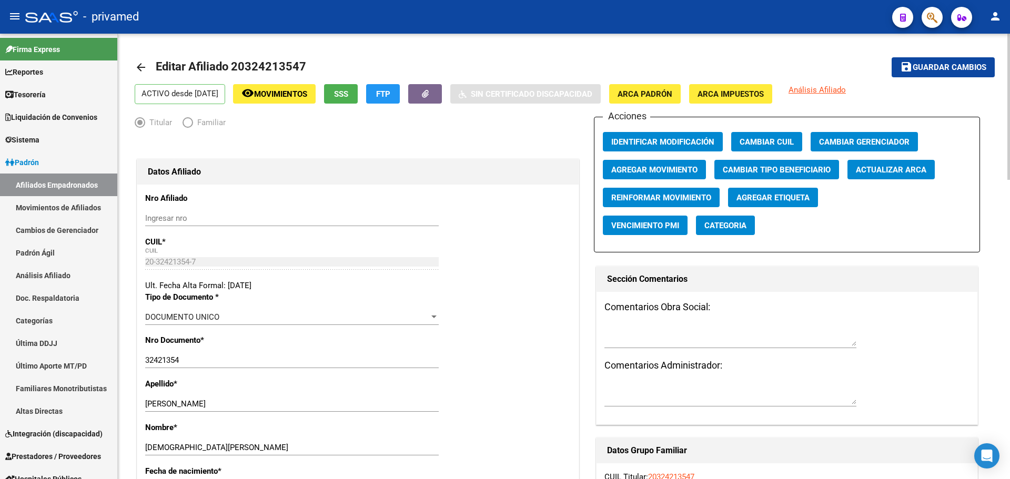
click at [643, 166] on span "Agregar Movimiento" at bounding box center [654, 169] width 86 height 9
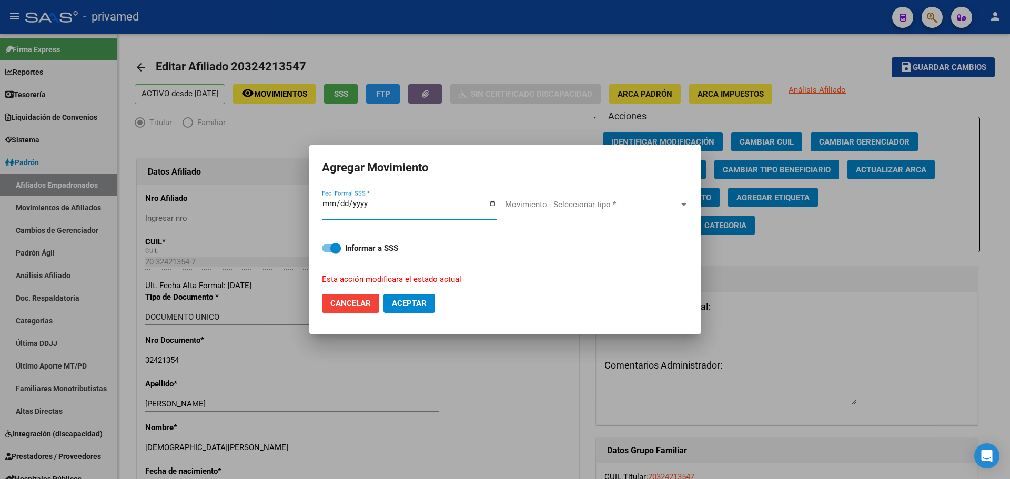
click at [593, 203] on span "Movimiento - Seleccionar tipo *" at bounding box center [592, 204] width 174 height 9
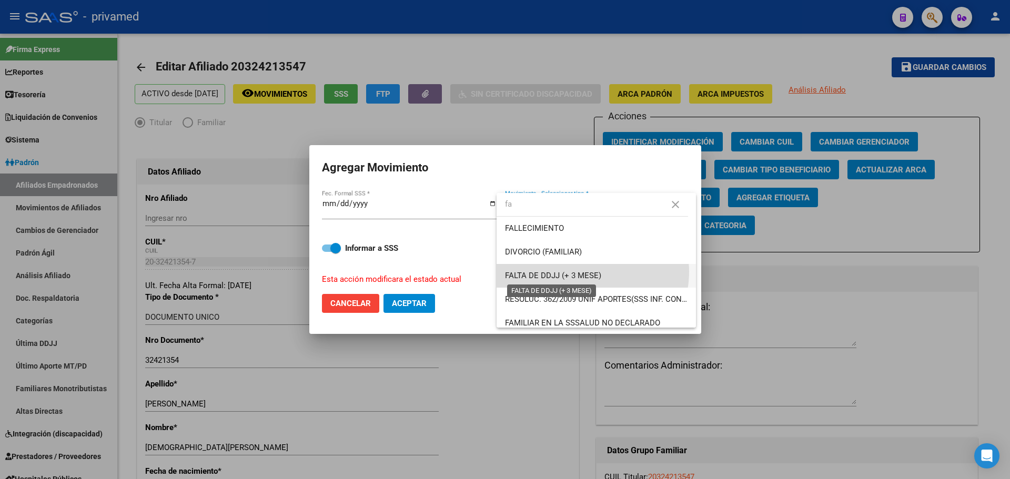
click at [588, 272] on span "FALTA DE DDJJ (+ 3 MESE)" at bounding box center [553, 275] width 96 height 9
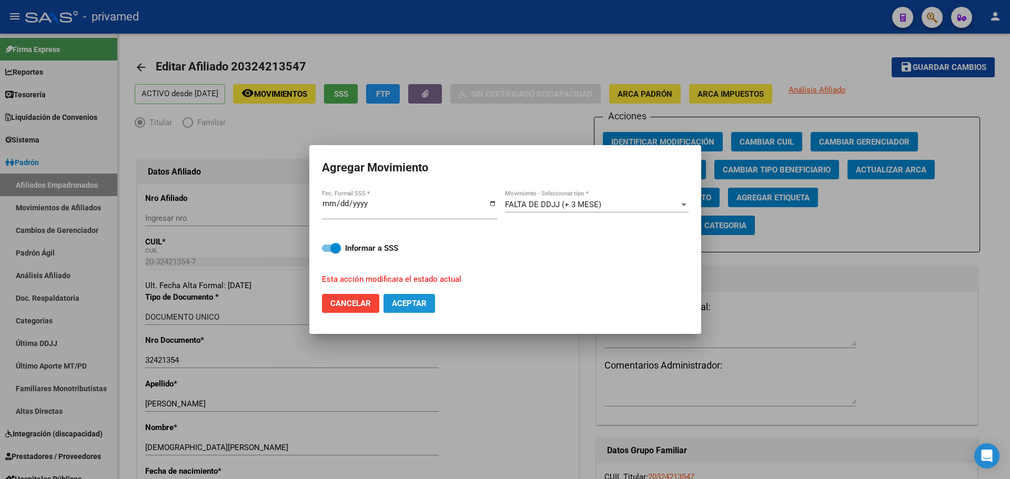
click at [395, 305] on span "Aceptar" at bounding box center [409, 303] width 35 height 9
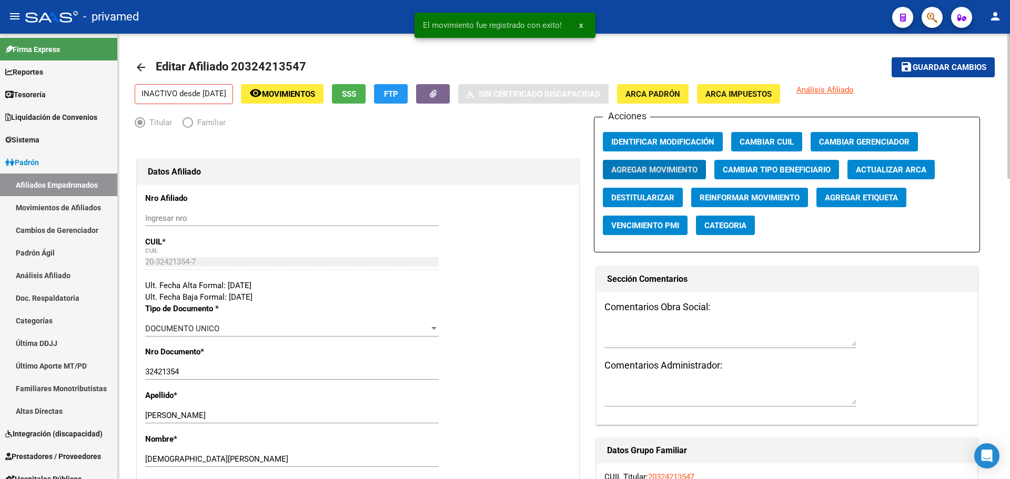
scroll to position [421, 0]
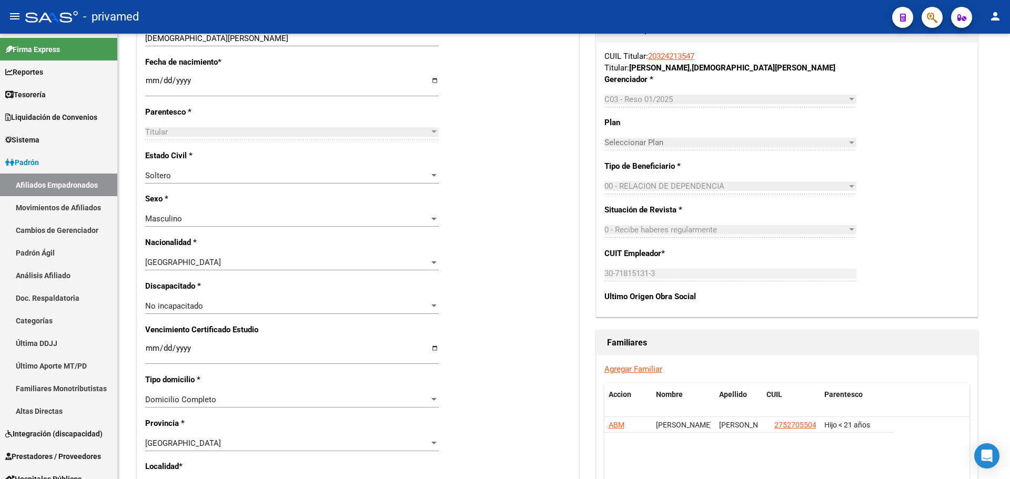
click at [248, 11] on div "- privamed" at bounding box center [454, 16] width 858 height 23
click at [643, 21] on icon "button" at bounding box center [931, 18] width 11 height 12
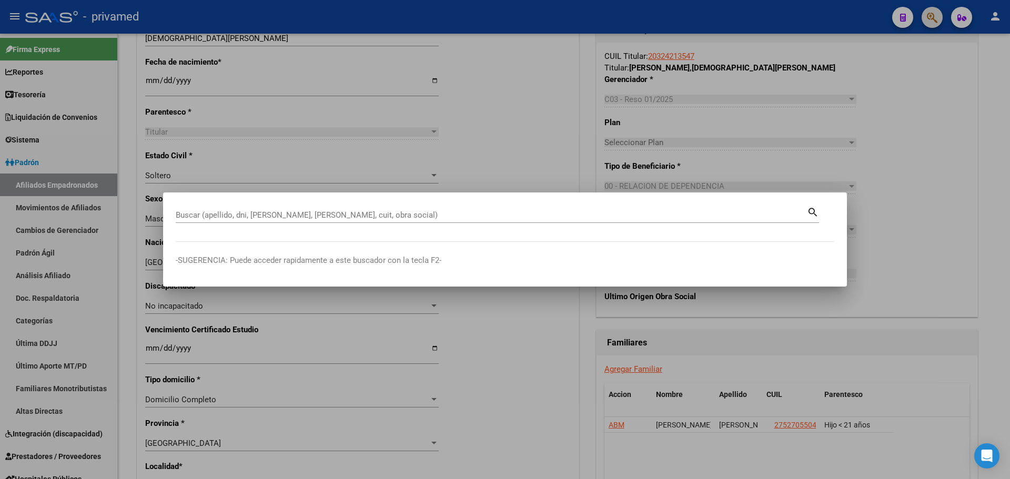
paste input "20312568315"
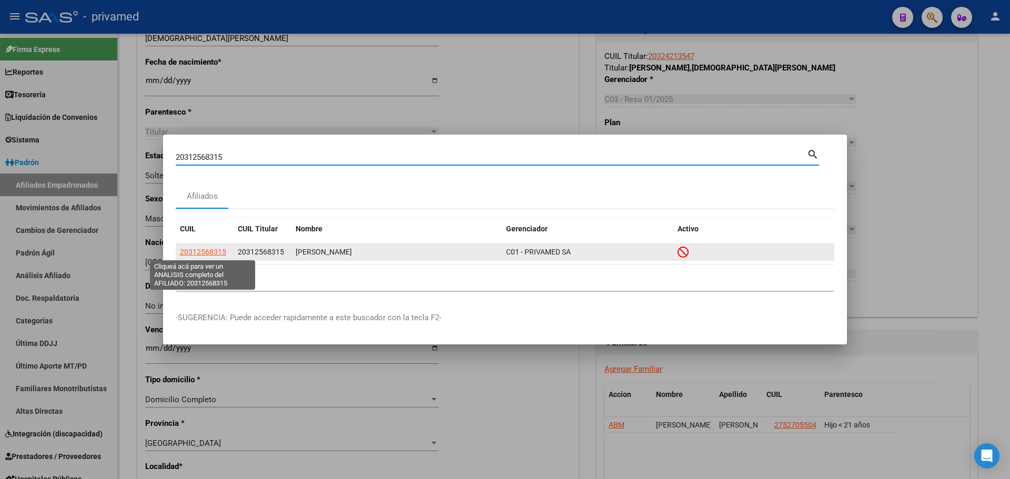
click at [221, 249] on span "20312568315" at bounding box center [203, 252] width 46 height 8
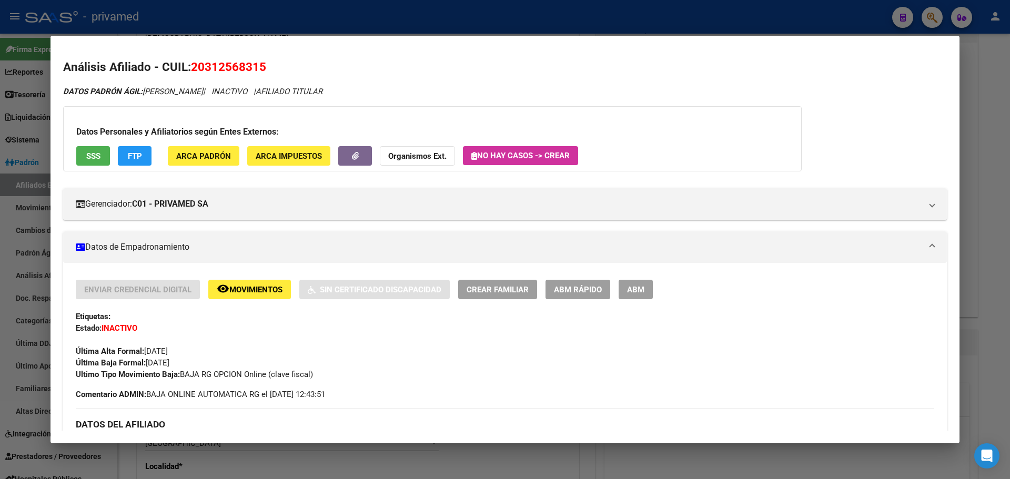
click at [220, 13] on div at bounding box center [505, 239] width 1010 height 479
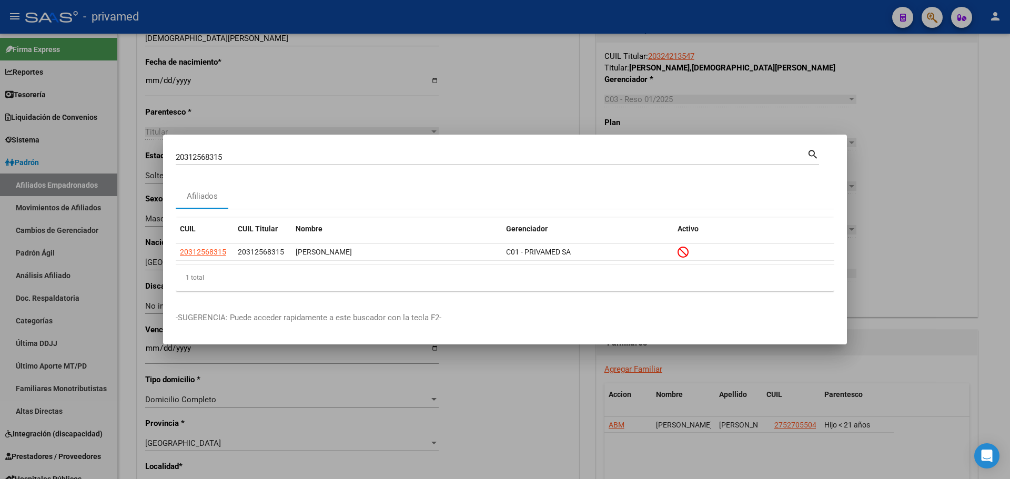
click at [643, 160] on input "20312568315" at bounding box center [491, 156] width 631 height 9
paste input "409165142"
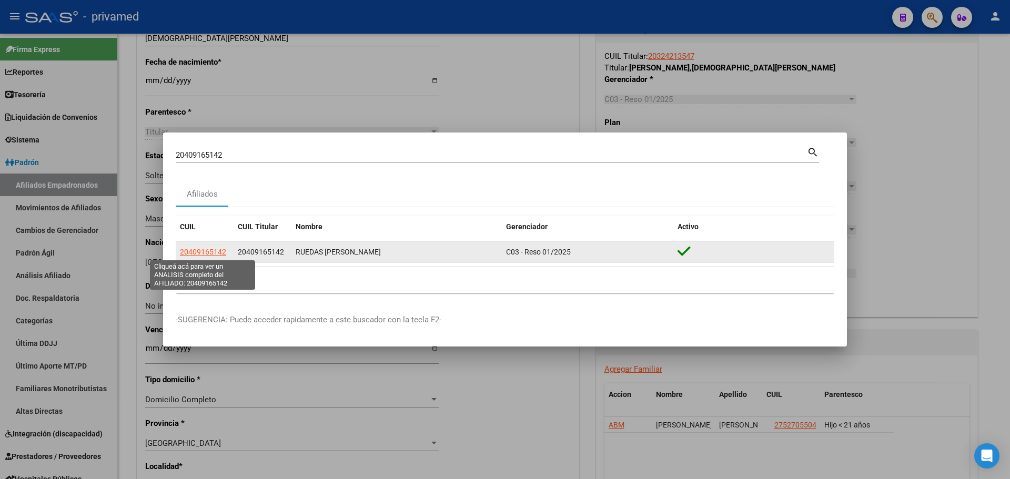
click at [200, 254] on span "20409165142" at bounding box center [203, 252] width 46 height 8
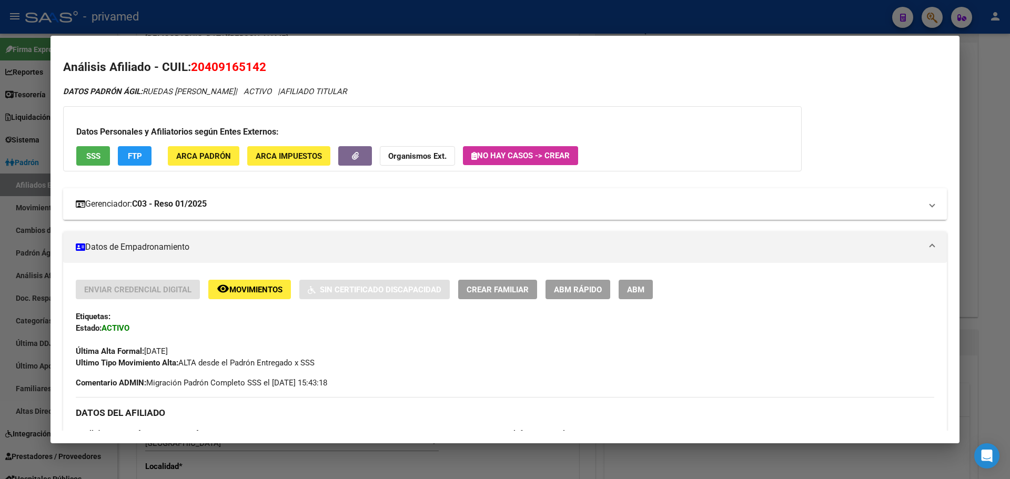
click at [246, 190] on mat-expansion-panel-header "Gerenciador: C03 - Reso 01/2025" at bounding box center [504, 204] width 883 height 32
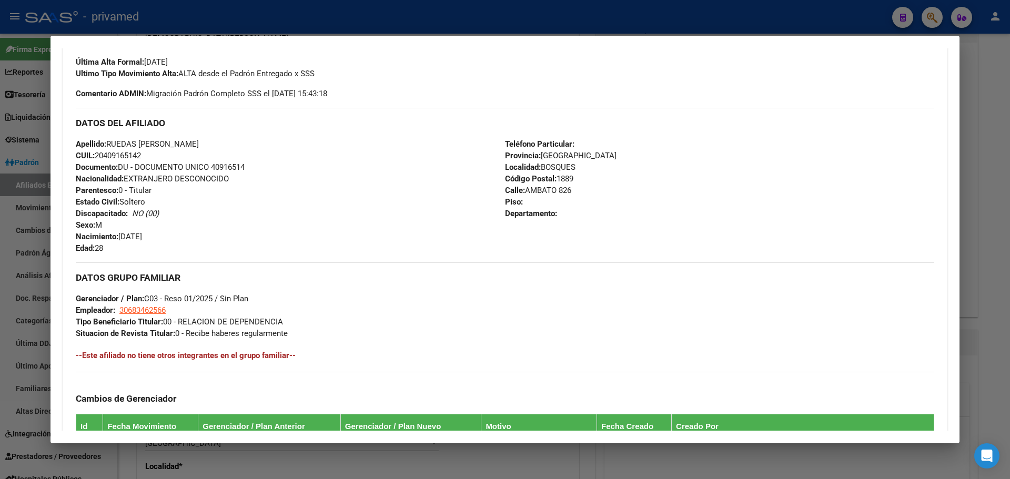
scroll to position [600, 0]
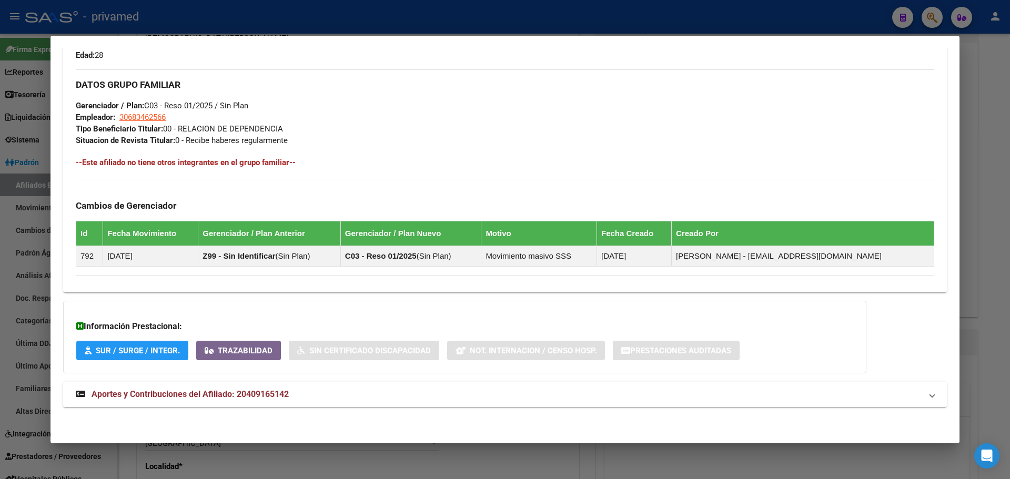
click at [126, 396] on span "Aportes y Contribuciones del Afiliado: 20409165142" at bounding box center [189, 394] width 197 height 10
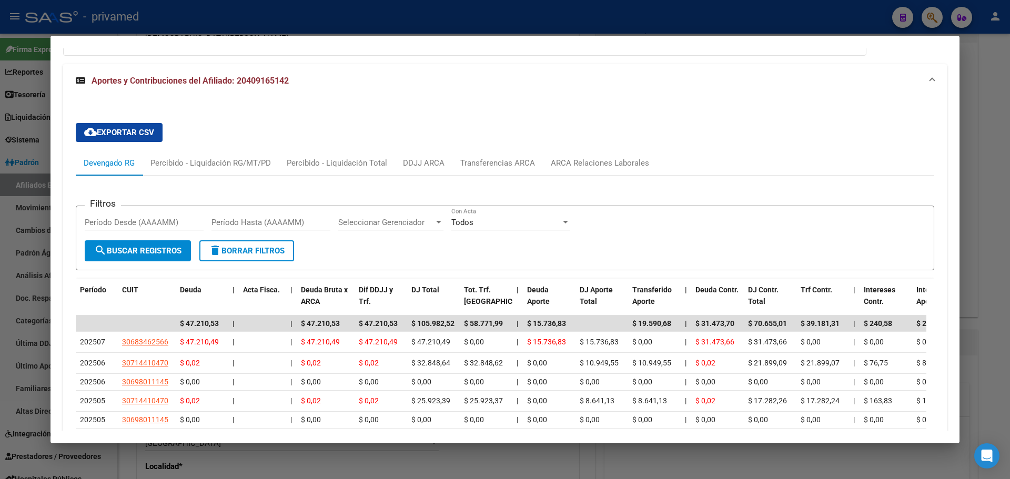
scroll to position [924, 0]
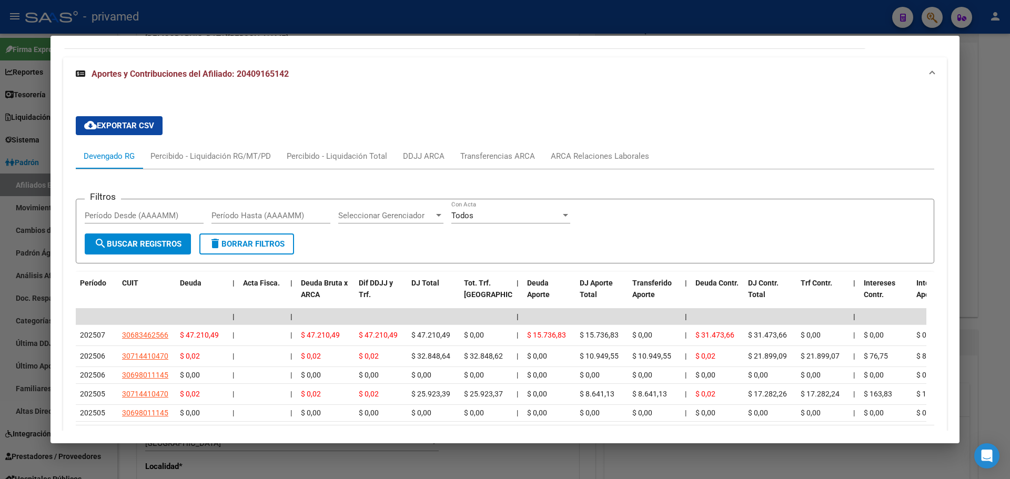
click at [213, 117] on div "cloud_download Exportar CSV Devengado RG Percibido - Liquidación RG/MT/PD Perci…" at bounding box center [505, 284] width 858 height 352
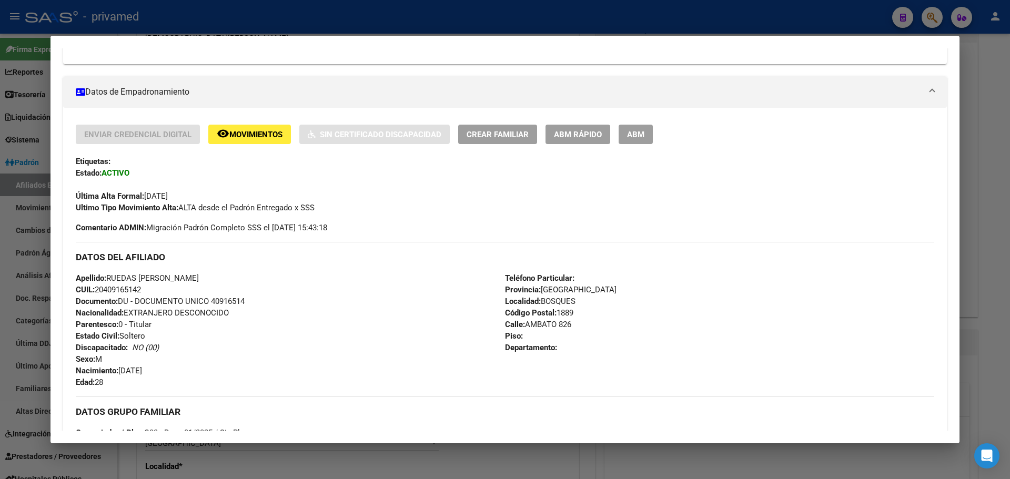
scroll to position [293, 0]
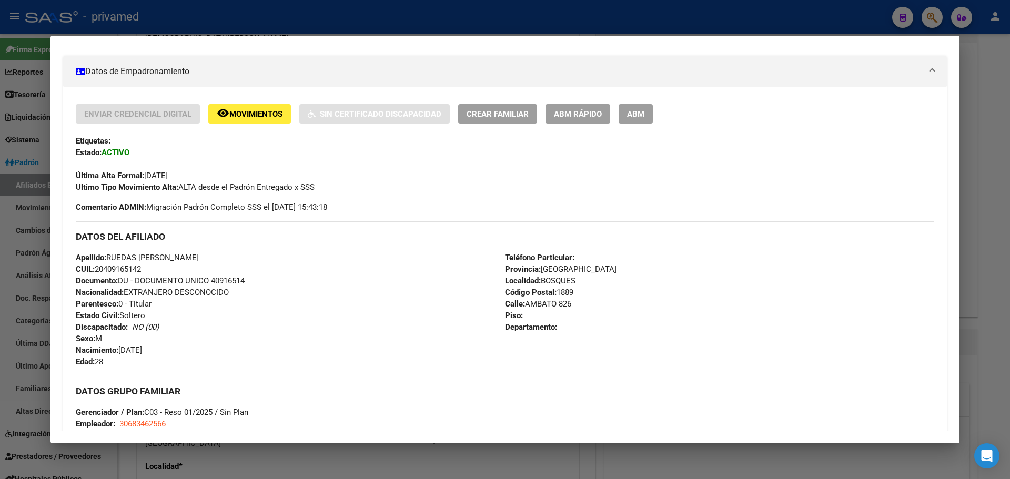
click at [262, 17] on div at bounding box center [505, 239] width 1010 height 479
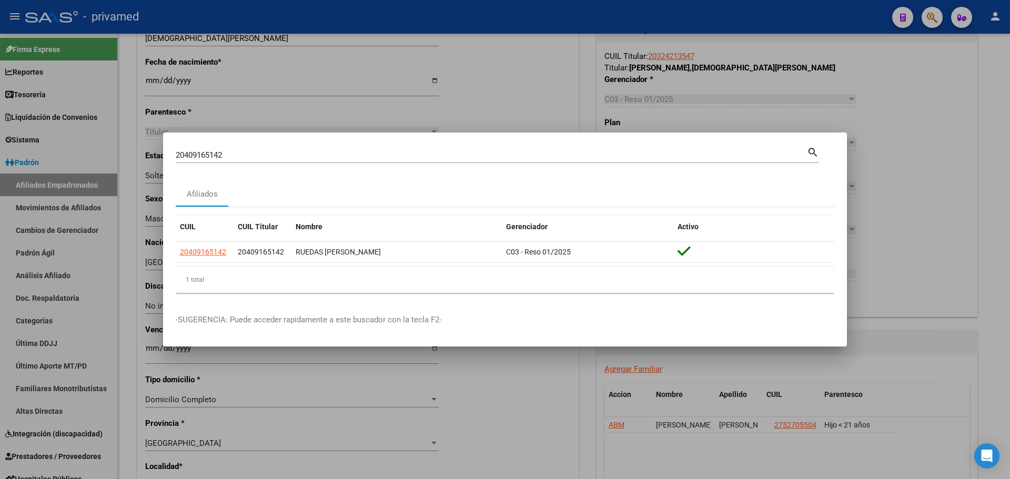
click at [252, 156] on input "20409165142" at bounding box center [491, 154] width 631 height 9
click at [252, 155] on input "20409165142" at bounding box center [491, 154] width 631 height 9
paste input "13891176"
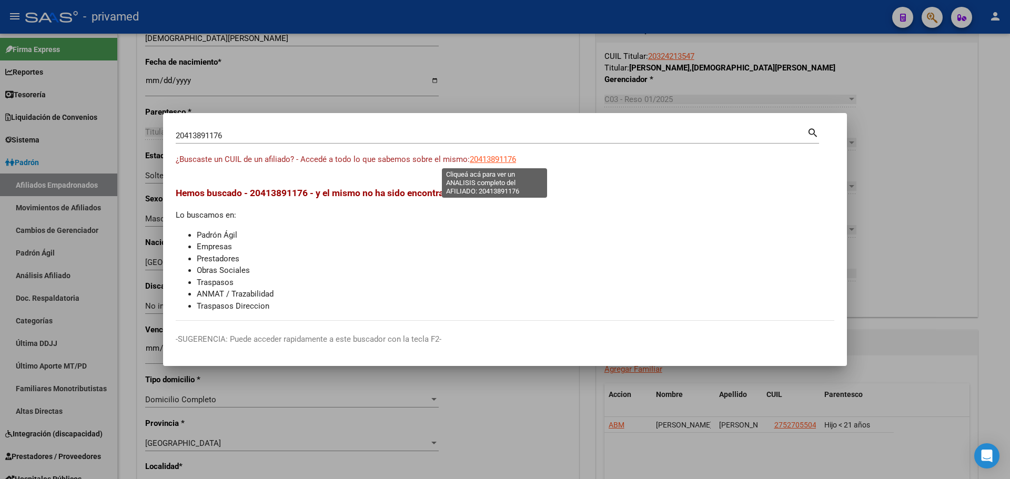
click at [492, 162] on span "20413891176" at bounding box center [493, 159] width 46 height 9
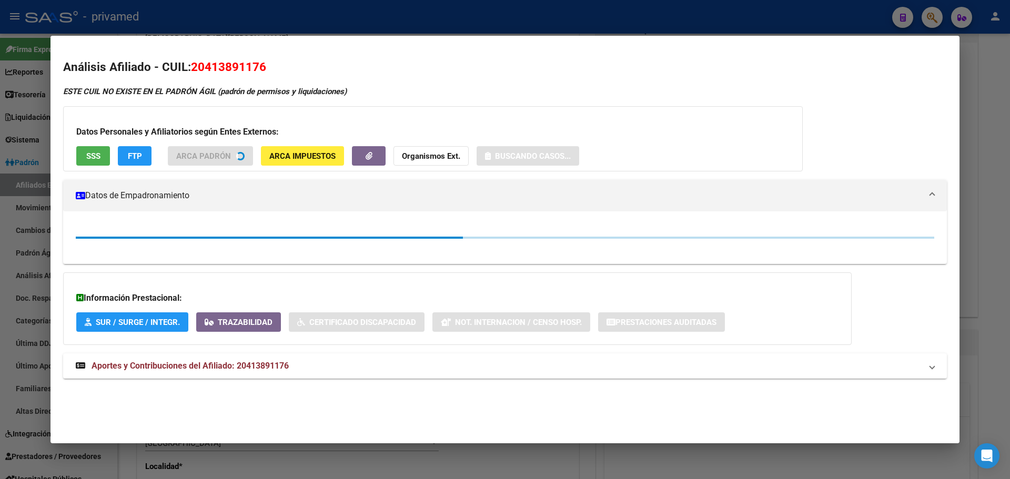
click at [97, 156] on span "SSS" at bounding box center [93, 155] width 14 height 9
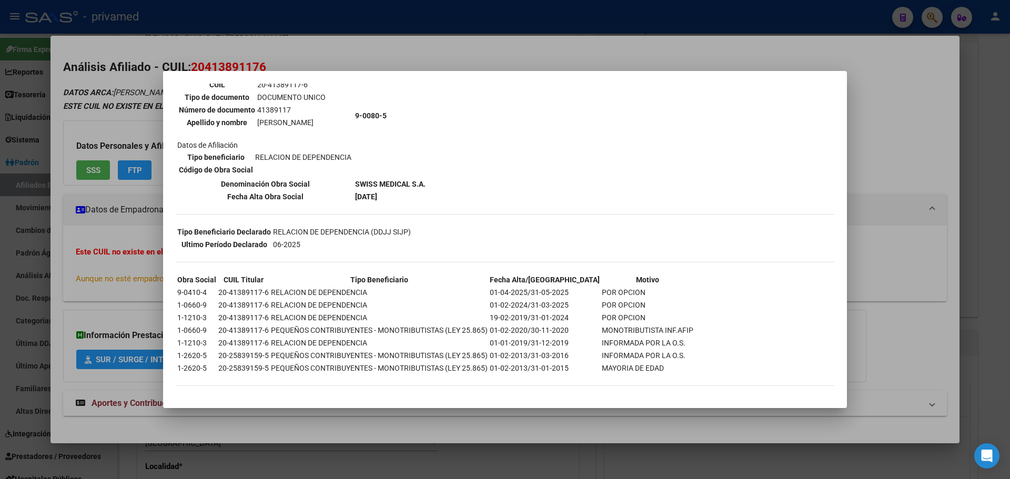
scroll to position [104, 0]
click at [501, 20] on div at bounding box center [505, 239] width 1010 height 479
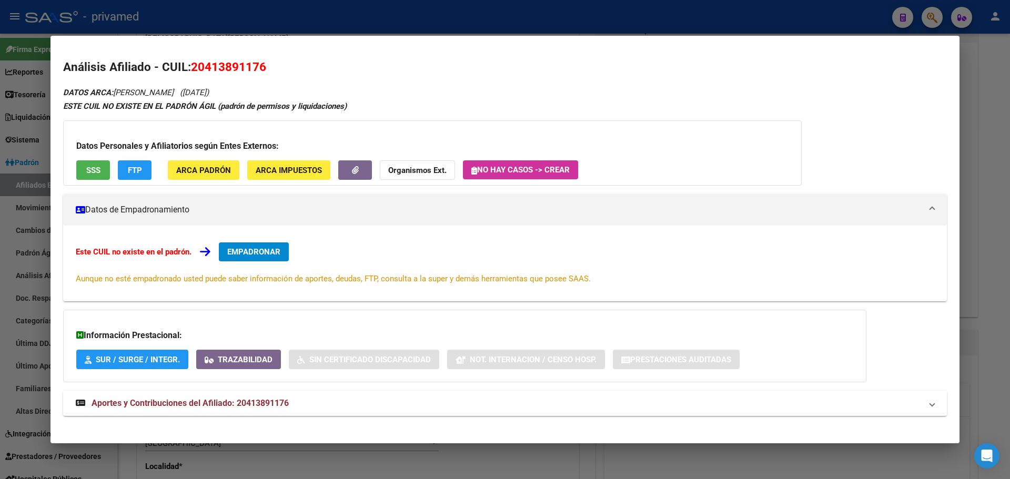
drag, startPoint x: 466, startPoint y: 11, endPoint x: 454, endPoint y: 26, distance: 19.1
click at [466, 12] on div at bounding box center [505, 239] width 1010 height 479
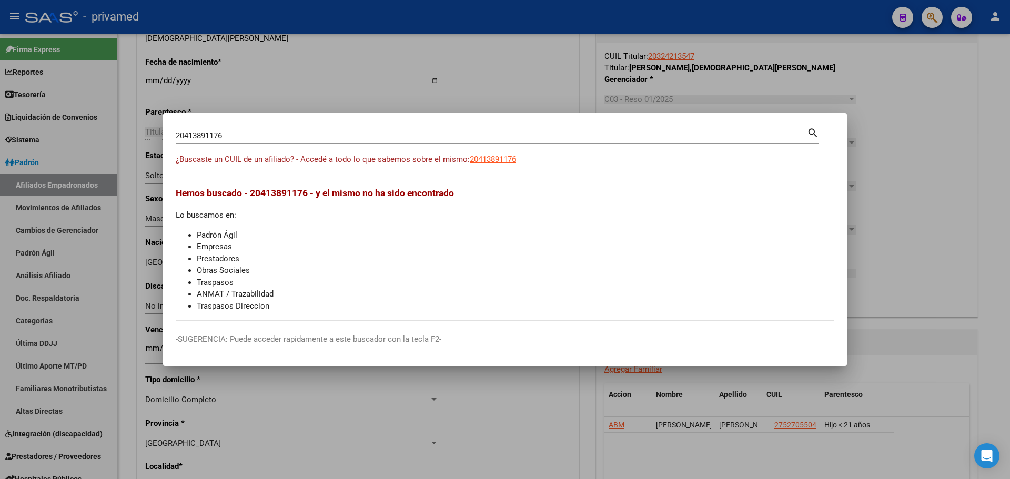
click at [217, 140] on input "20413891176" at bounding box center [491, 135] width 631 height 9
click at [216, 139] on input "20413891176" at bounding box center [491, 135] width 631 height 9
click at [210, 138] on input "20413891176" at bounding box center [491, 135] width 631 height 9
click at [209, 138] on input "20413891176" at bounding box center [491, 135] width 631 height 9
paste input "20258224680"
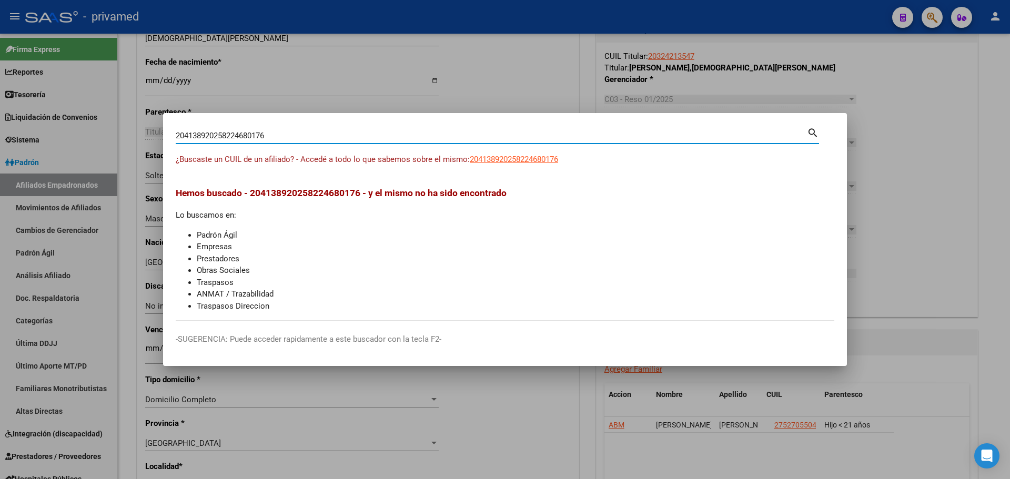
click at [208, 138] on input "204138920258224680176" at bounding box center [491, 135] width 631 height 9
paste input "258224680"
click at [306, 139] on input "20258224680" at bounding box center [491, 135] width 631 height 9
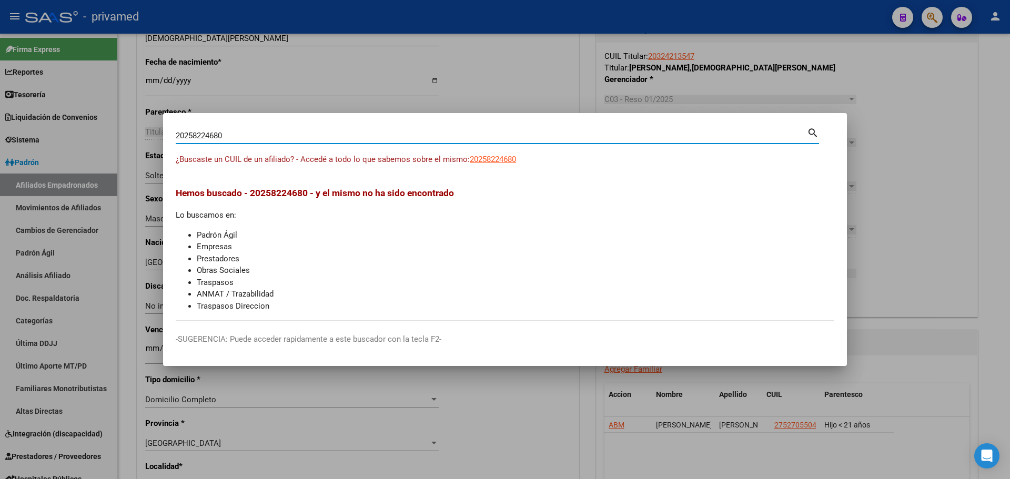
click at [306, 139] on input "20258224680" at bounding box center [491, 135] width 631 height 9
paste input "3358621139"
click at [490, 161] on span "23358621139" at bounding box center [493, 159] width 46 height 9
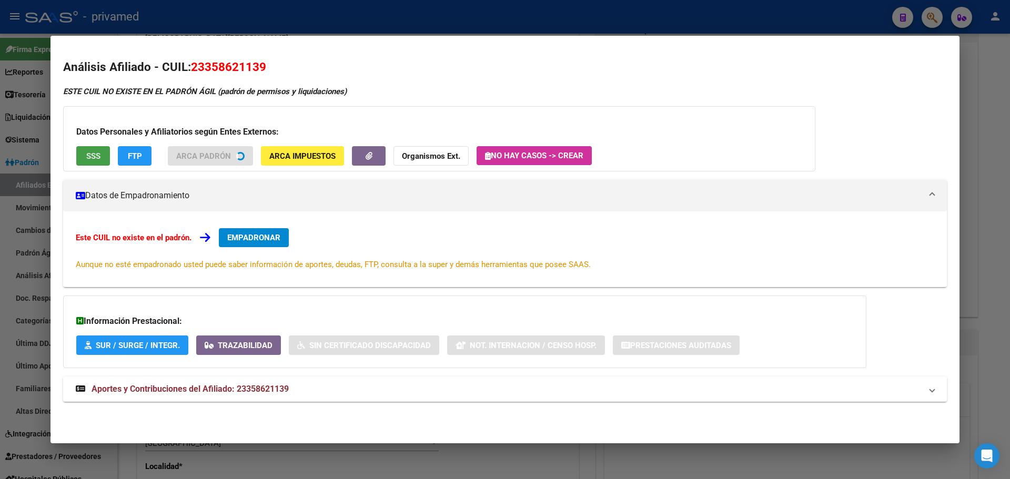
click at [99, 158] on span "SSS" at bounding box center [93, 155] width 14 height 9
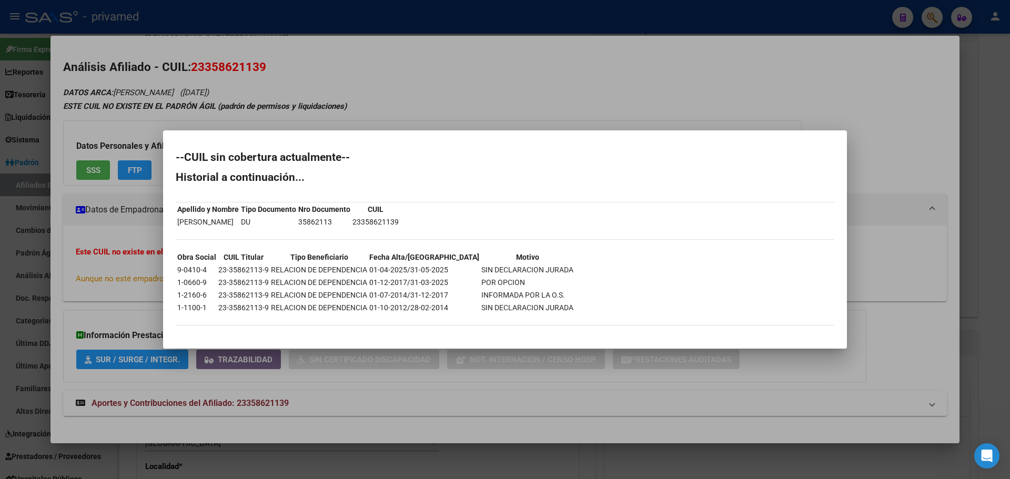
click at [400, 101] on div at bounding box center [505, 239] width 1010 height 479
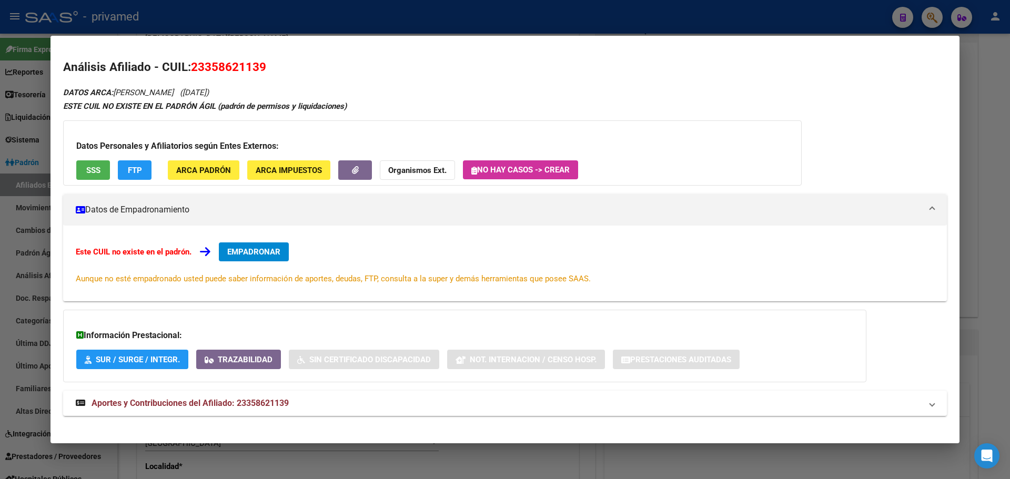
click at [263, 248] on span "EMPADRONAR" at bounding box center [253, 251] width 53 height 9
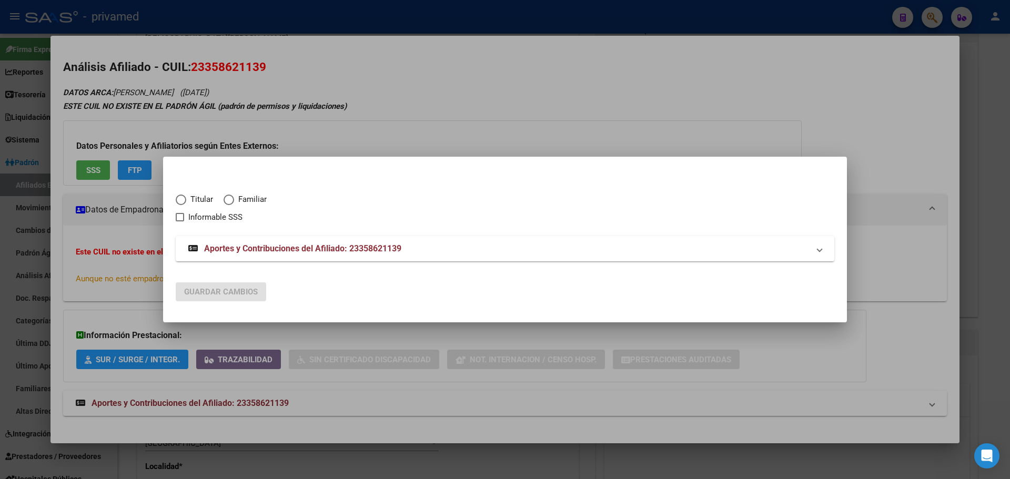
click at [196, 196] on span "Titular" at bounding box center [199, 199] width 27 height 12
click at [186, 196] on input "Titular" at bounding box center [181, 200] width 11 height 11
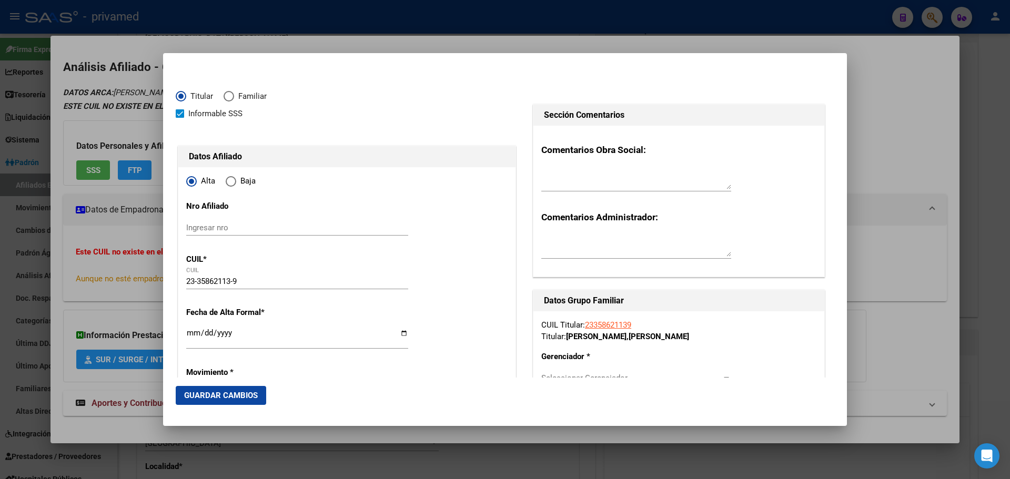
click at [187, 333] on input "Ingresar fecha" at bounding box center [297, 337] width 222 height 17
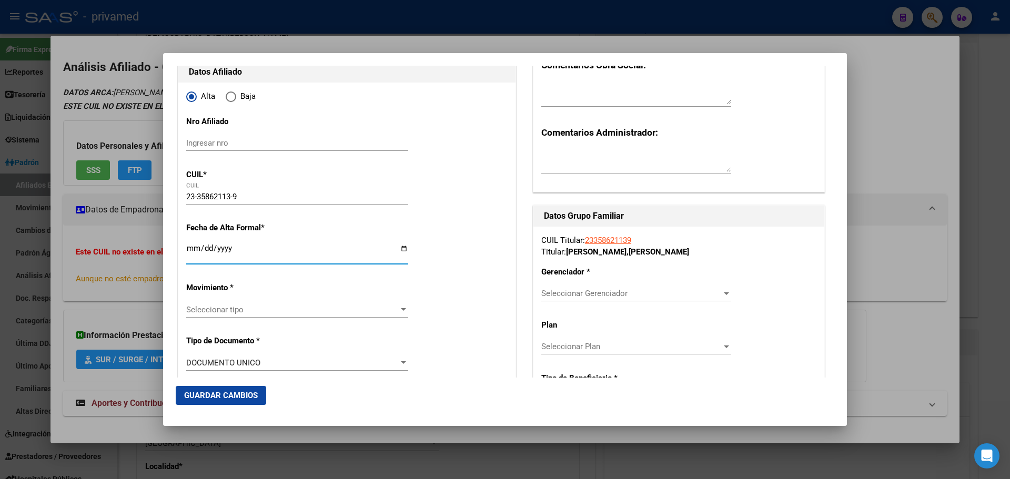
scroll to position [105, 0]
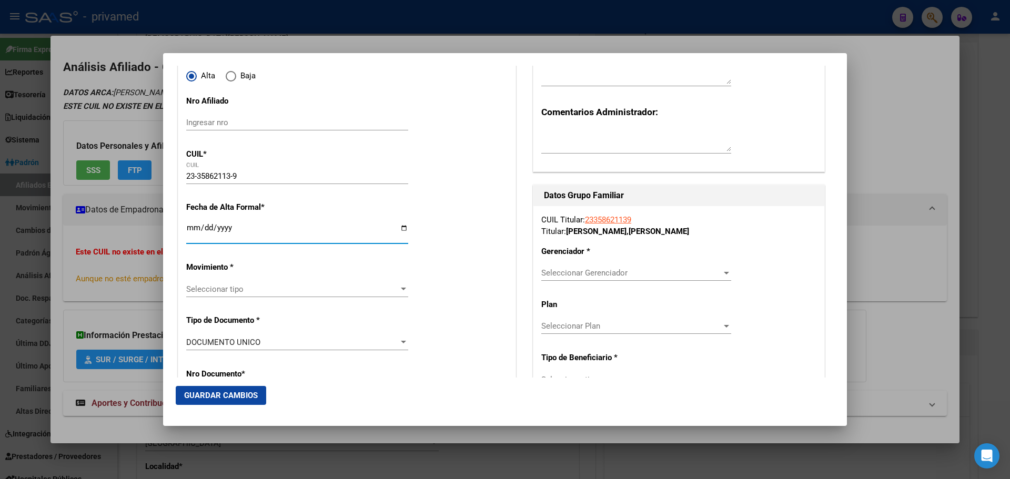
click at [228, 293] on span "Seleccionar tipo" at bounding box center [292, 288] width 212 height 9
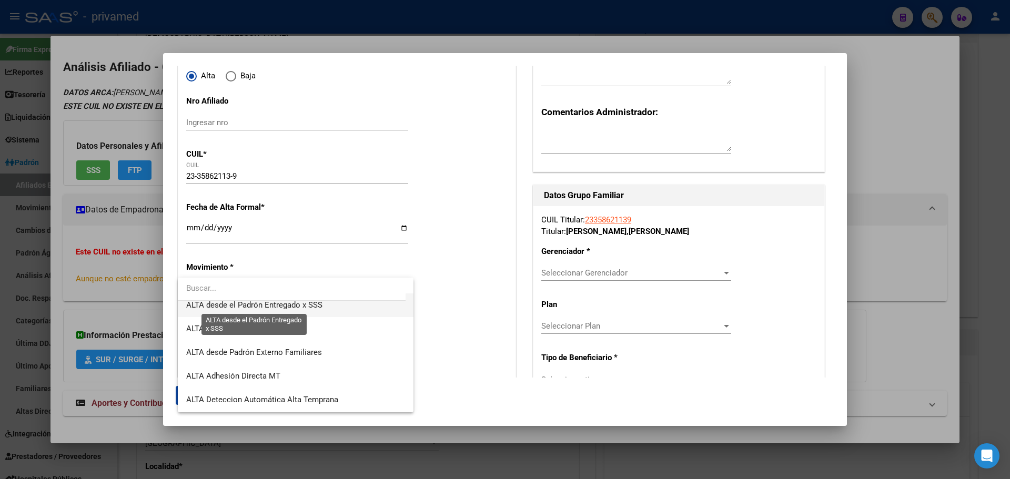
click at [318, 305] on span "ALTA desde el Padrón Entregado x SSS" at bounding box center [254, 304] width 136 height 9
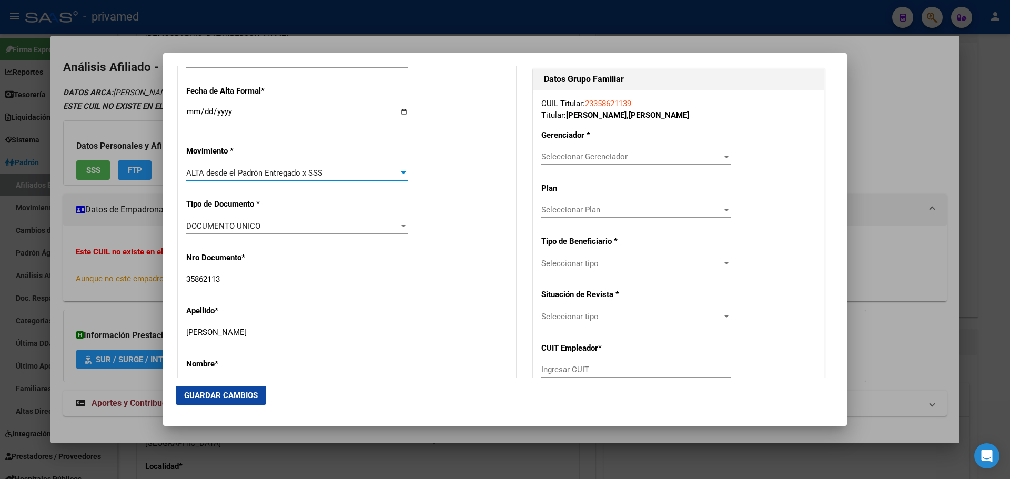
scroll to position [210, 0]
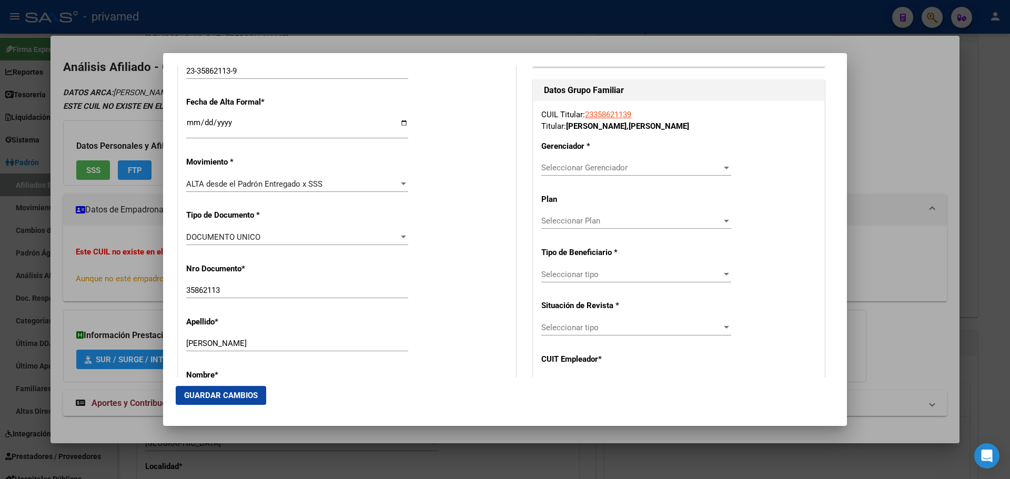
click at [578, 161] on div "Seleccionar Gerenciador Seleccionar Gerenciador" at bounding box center [636, 168] width 190 height 16
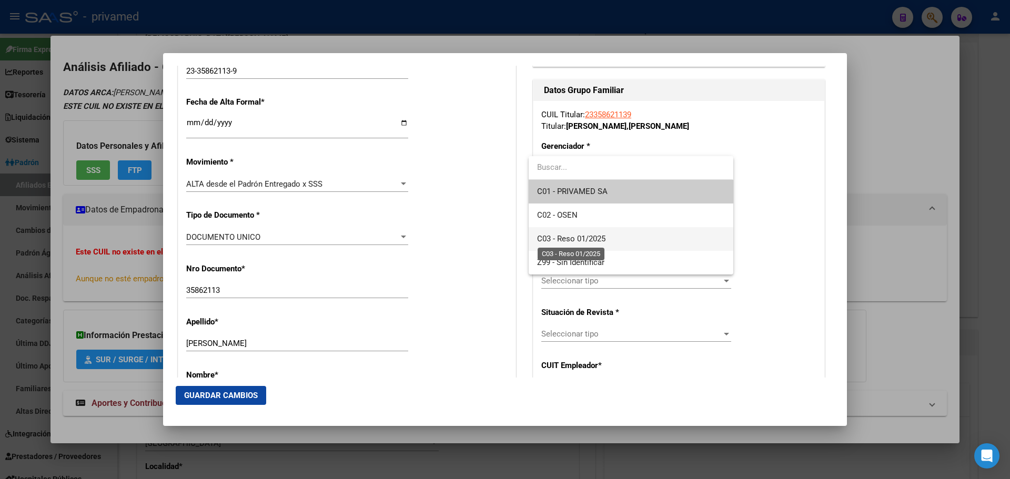
click at [596, 239] on span "C03 - Reso 01/2025" at bounding box center [571, 238] width 68 height 9
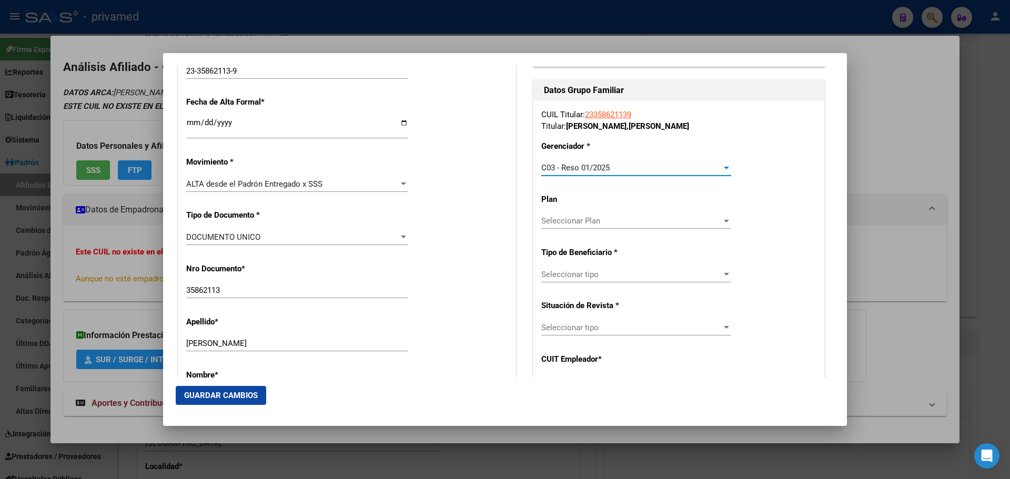
click at [594, 277] on span "Seleccionar tipo" at bounding box center [631, 274] width 180 height 9
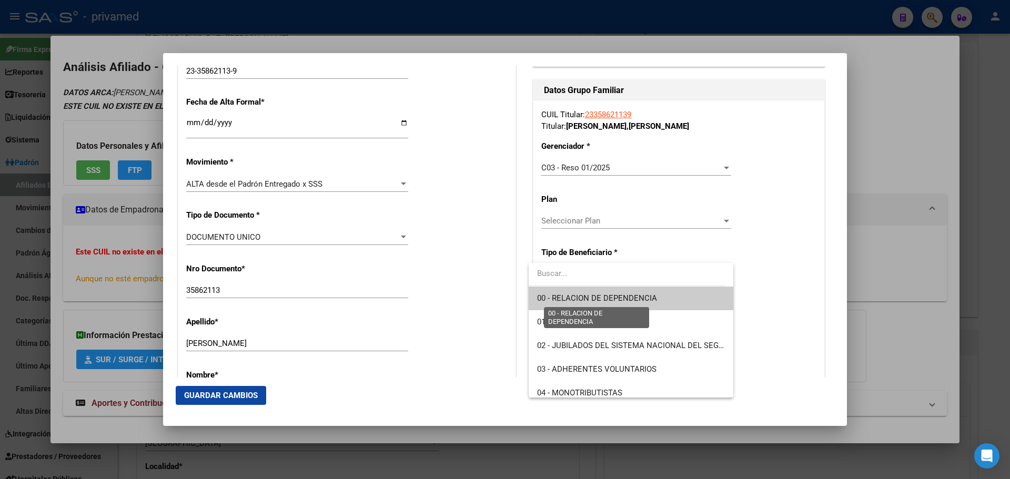
click at [593, 297] on span "00 - RELACION DE DEPENDENCIA" at bounding box center [597, 297] width 120 height 9
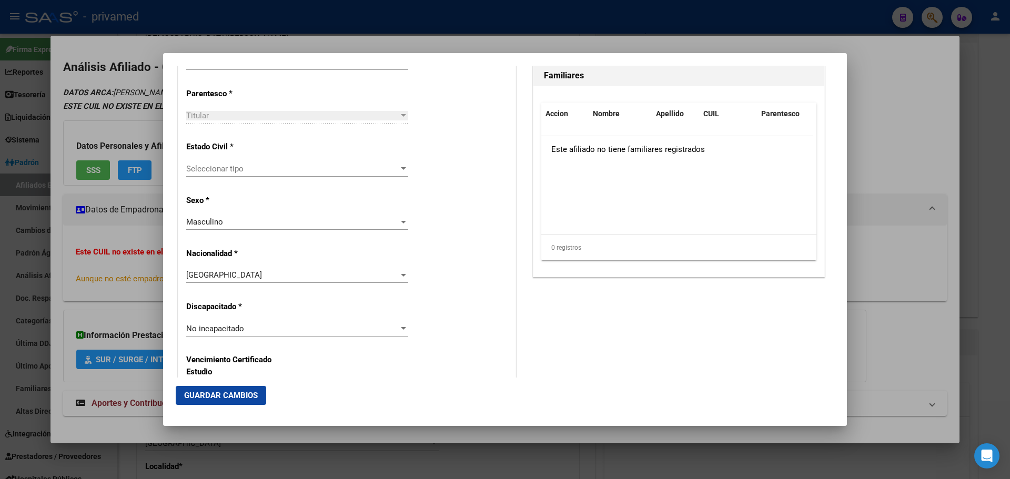
scroll to position [631, 0]
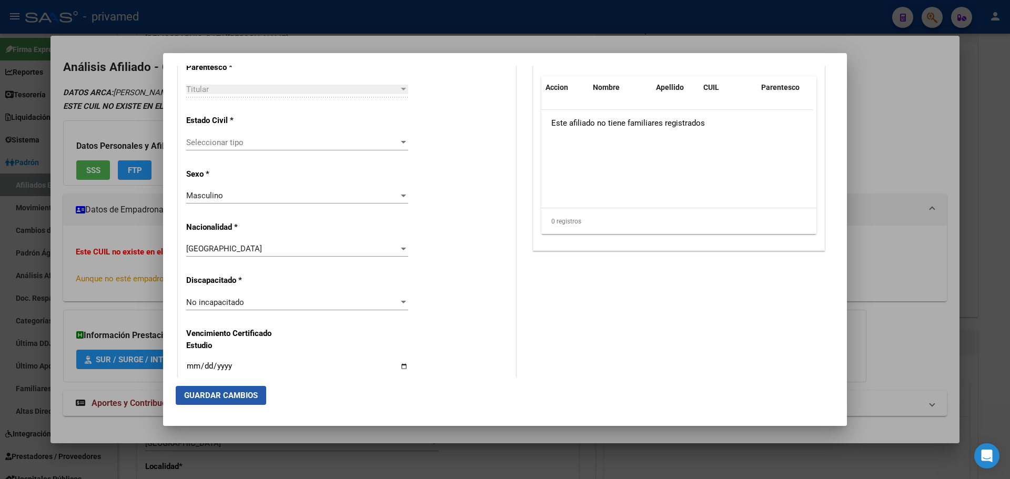
click at [238, 395] on span "Guardar Cambios" at bounding box center [221, 395] width 74 height 9
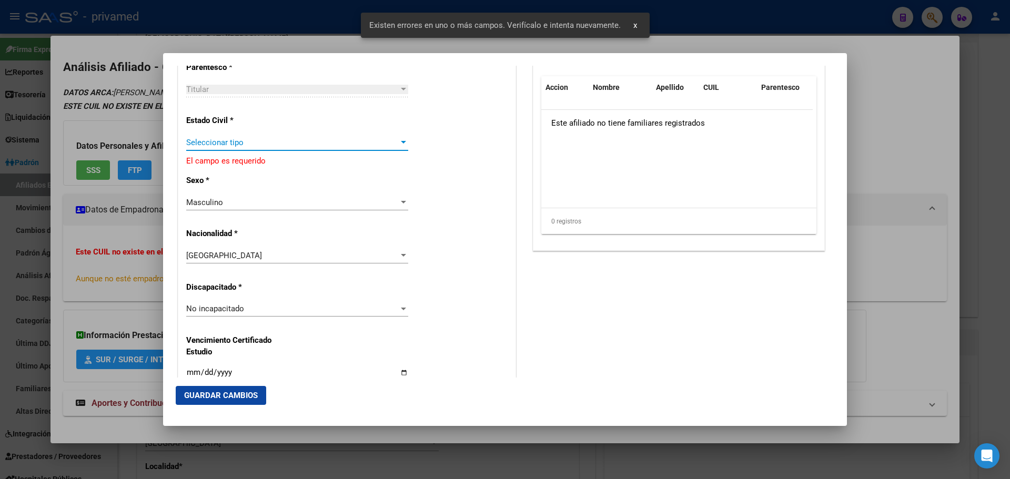
click at [240, 140] on span "Seleccionar tipo" at bounding box center [292, 142] width 212 height 9
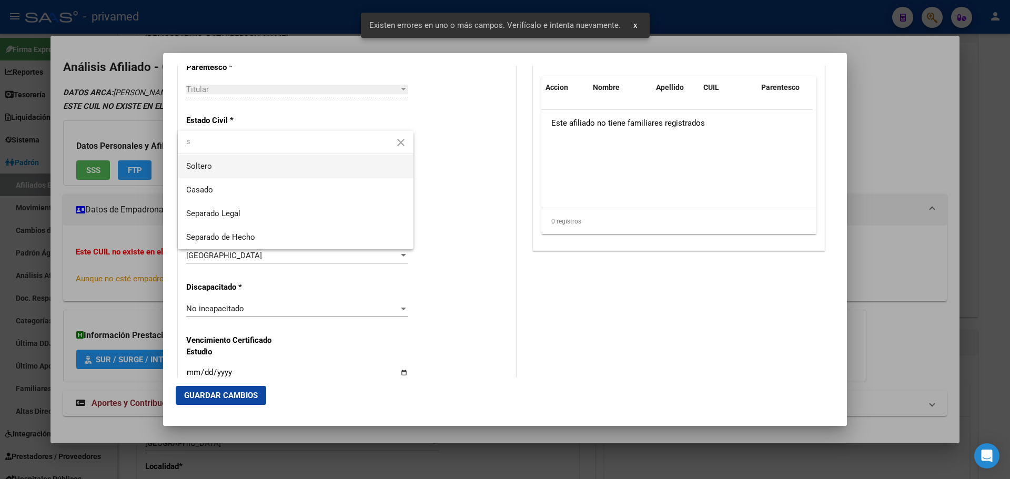
click at [215, 169] on span "Soltero" at bounding box center [295, 167] width 219 height 24
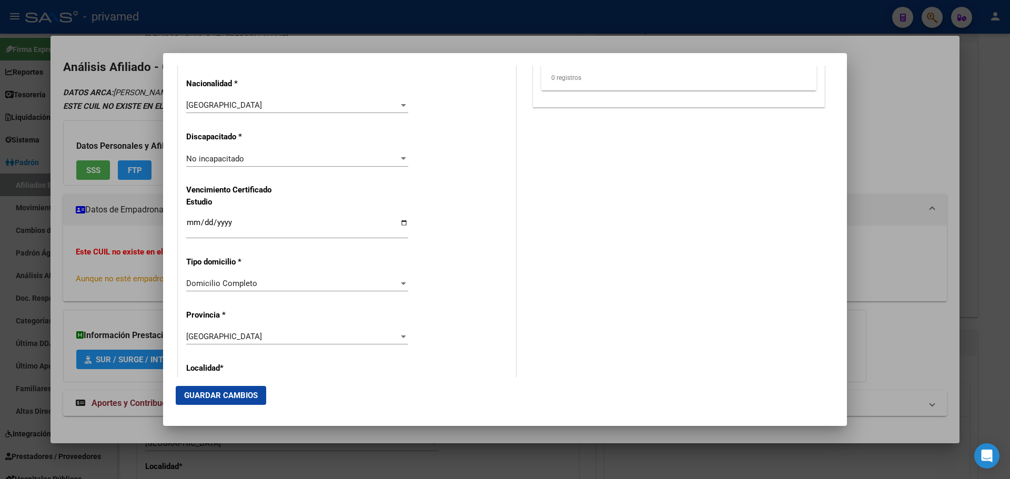
scroll to position [841, 0]
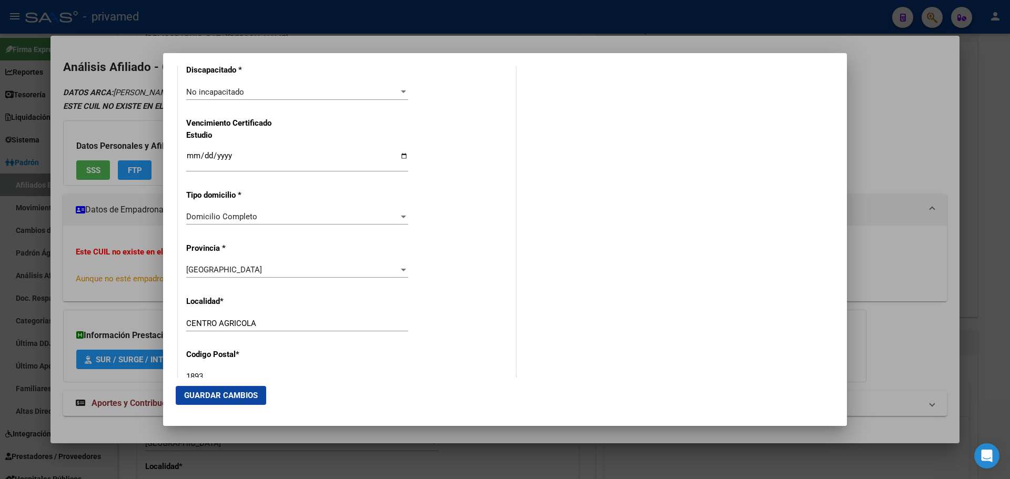
click at [236, 396] on span "Guardar Cambios" at bounding box center [221, 395] width 74 height 9
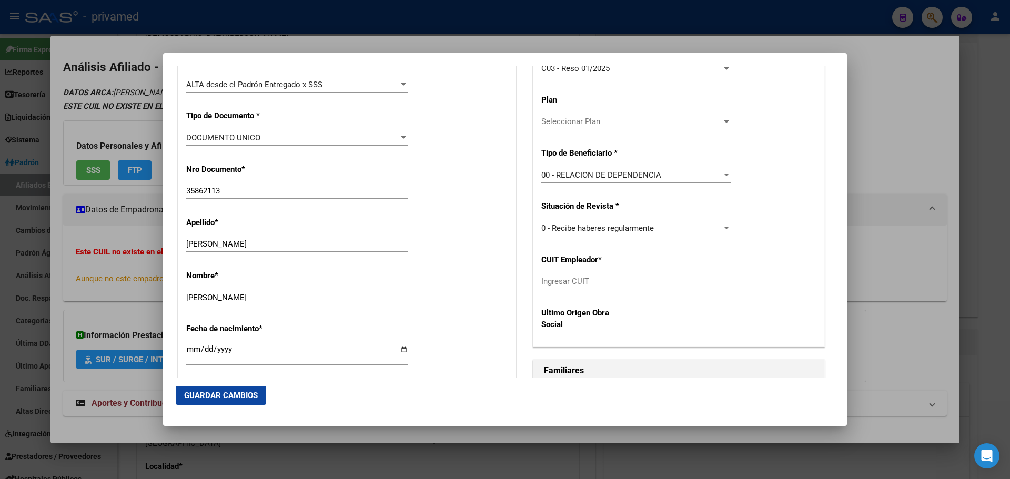
scroll to position [346, 0]
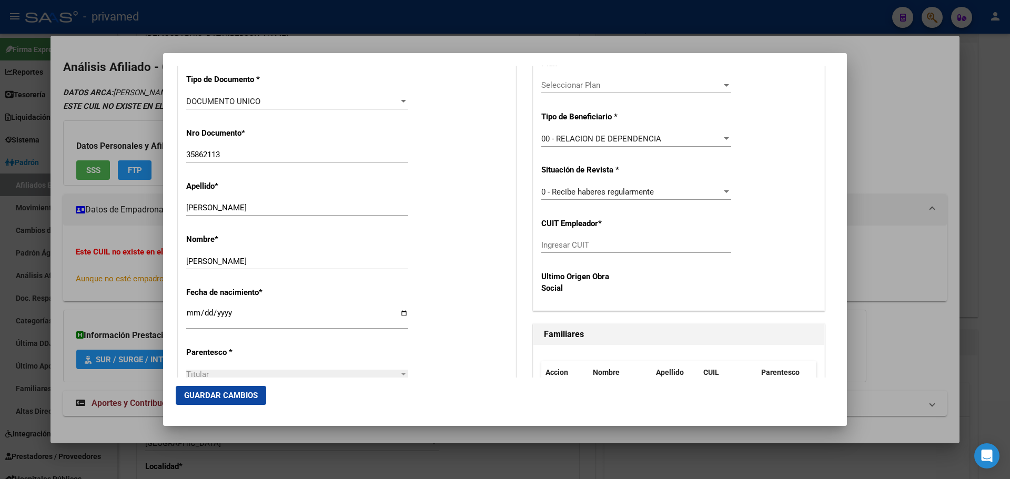
drag, startPoint x: 572, startPoint y: 253, endPoint x: 570, endPoint y: 243, distance: 9.5
click at [571, 252] on div "Ingresar CUIT" at bounding box center [636, 245] width 190 height 16
click at [570, 243] on input "Ingresar CUIT" at bounding box center [636, 244] width 190 height 9
paste input "05-46339447"
drag, startPoint x: 592, startPoint y: 242, endPoint x: 473, endPoint y: 245, distance: 118.3
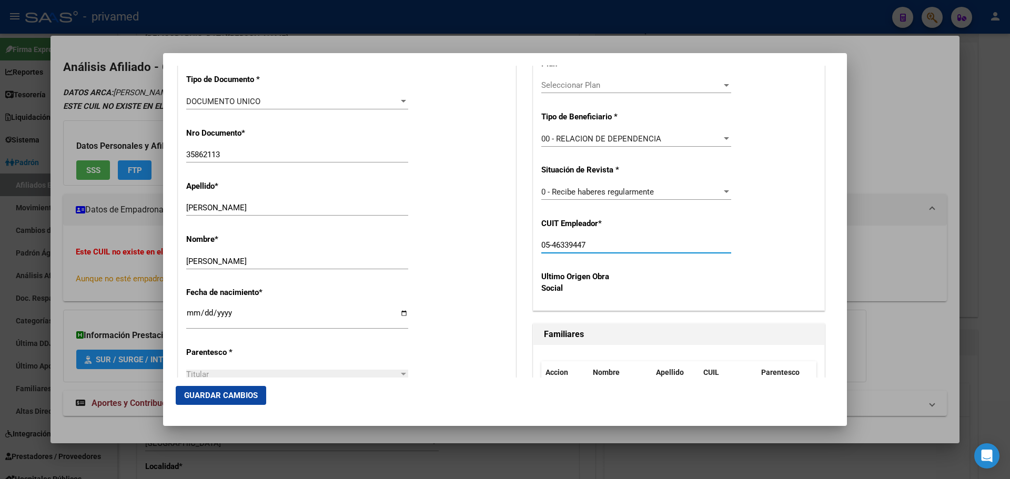
paste input "text"
drag, startPoint x: 551, startPoint y: 244, endPoint x: 468, endPoint y: 244, distance: 82.0
paste input "30-54633944-"
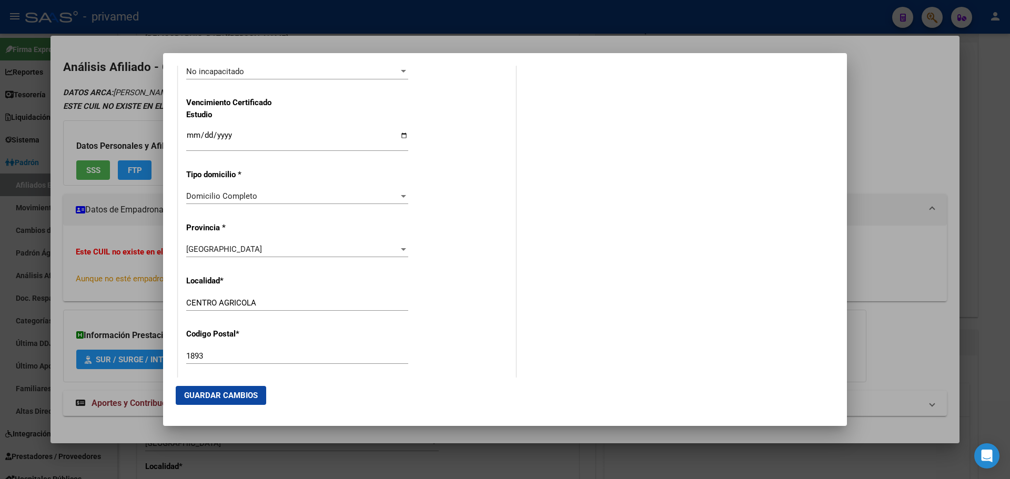
scroll to position [872, 0]
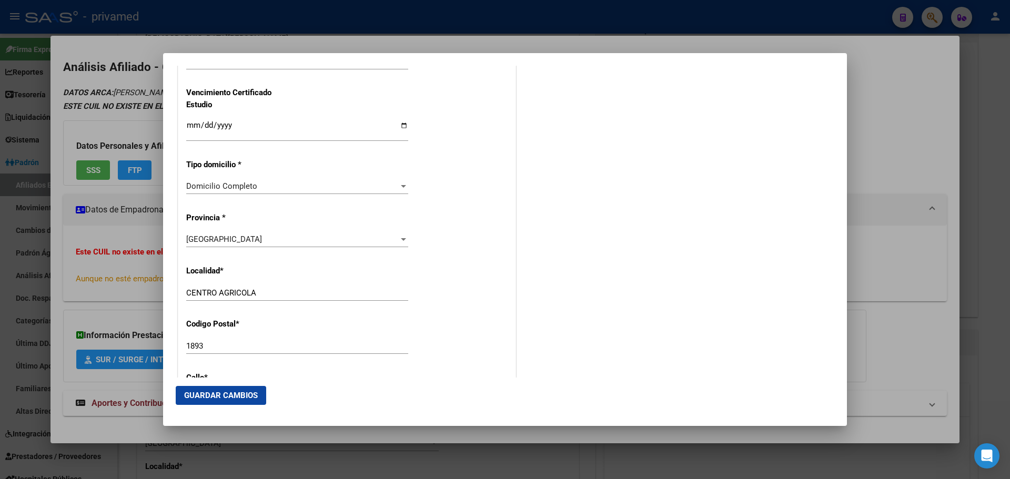
click at [248, 395] on span "Guardar Cambios" at bounding box center [221, 395] width 74 height 9
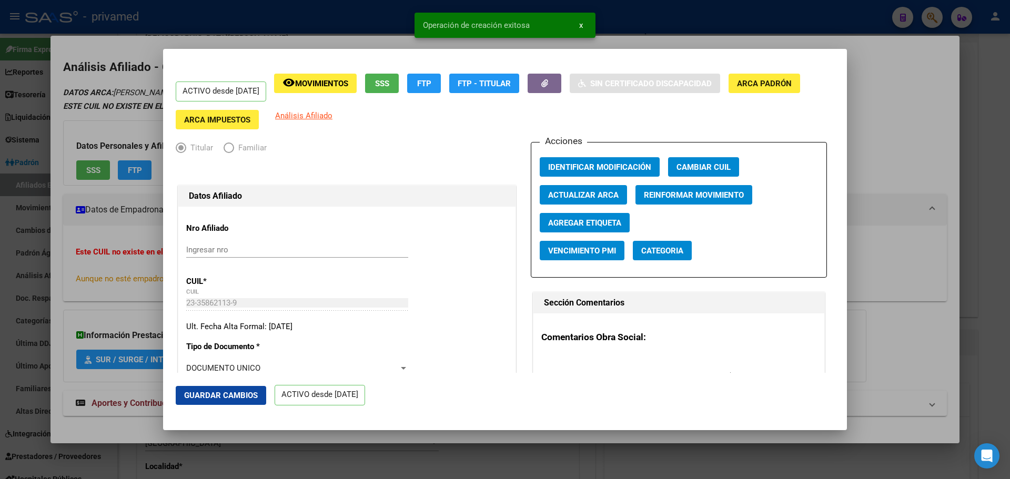
click at [222, 397] on span "Guardar Cambios" at bounding box center [221, 395] width 74 height 9
click at [628, 40] on div at bounding box center [505, 239] width 1010 height 479
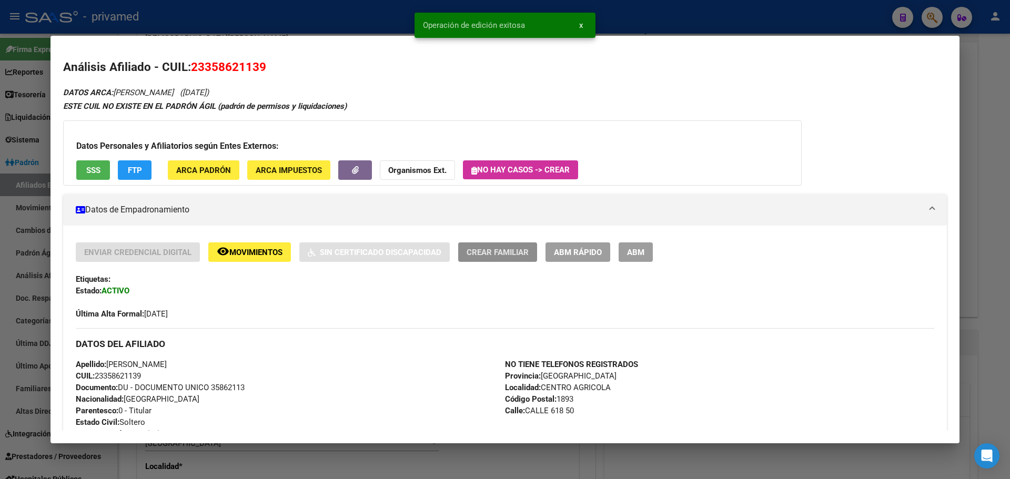
click at [505, 250] on span "Crear Familiar" at bounding box center [497, 252] width 62 height 9
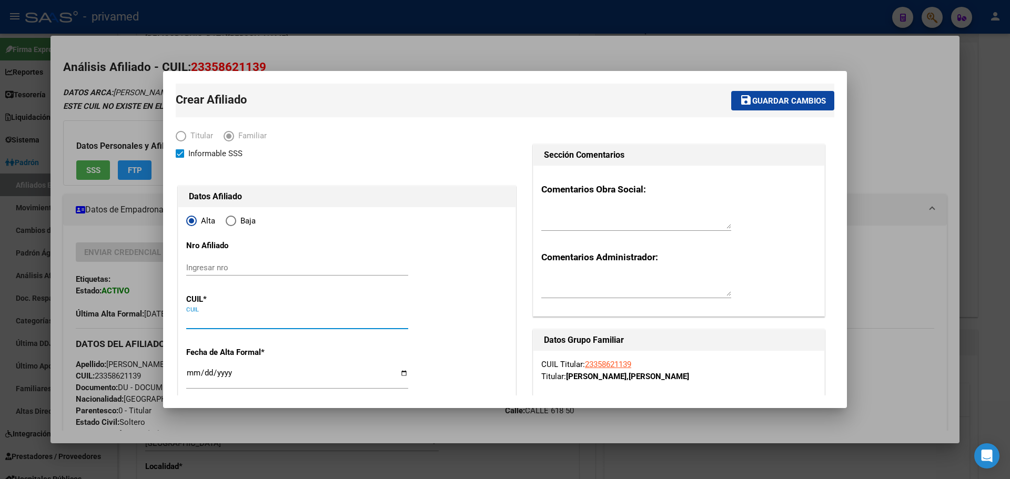
click at [236, 323] on input "CUIL" at bounding box center [297, 320] width 222 height 9
paste input "20-52591759-3"
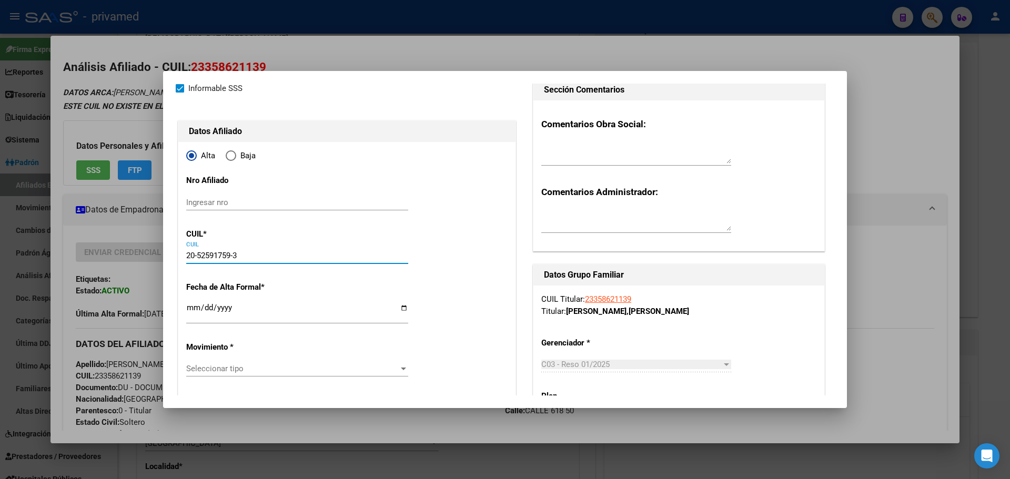
scroll to position [158, 0]
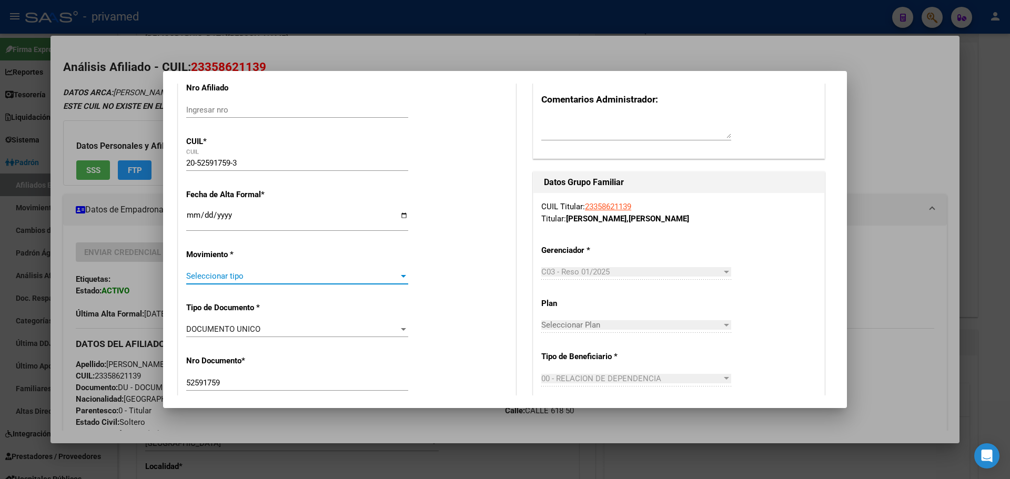
click at [243, 273] on span "Seleccionar tipo" at bounding box center [292, 275] width 212 height 9
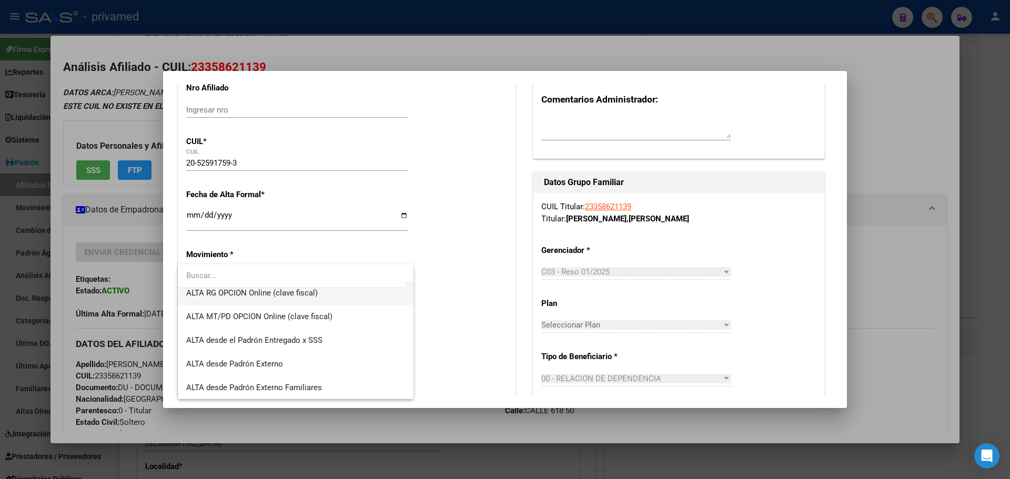
scroll to position [315, 0]
click at [322, 287] on input "dropdown search" at bounding box center [292, 276] width 228 height 24
click at [322, 292] on span "ALTA desde el Padrón Entregado x SSS" at bounding box center [295, 292] width 219 height 24
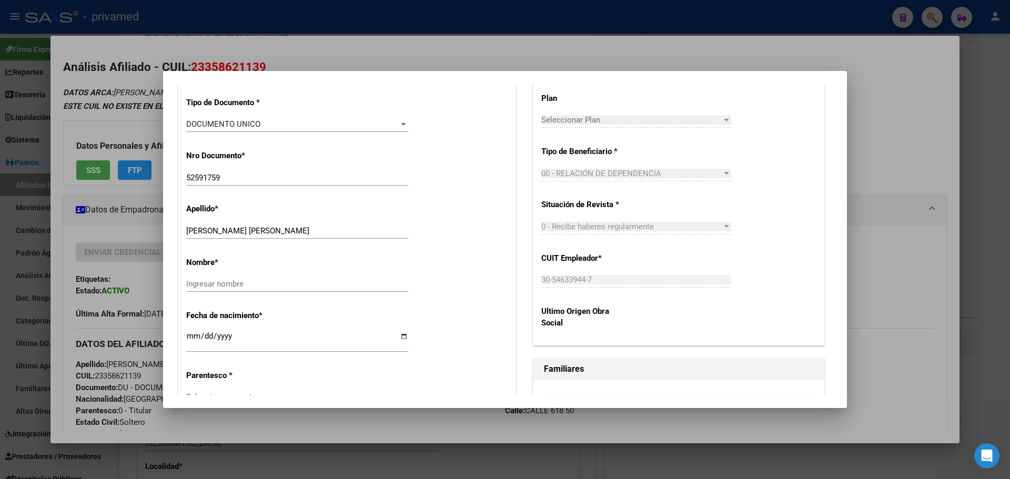
scroll to position [368, 0]
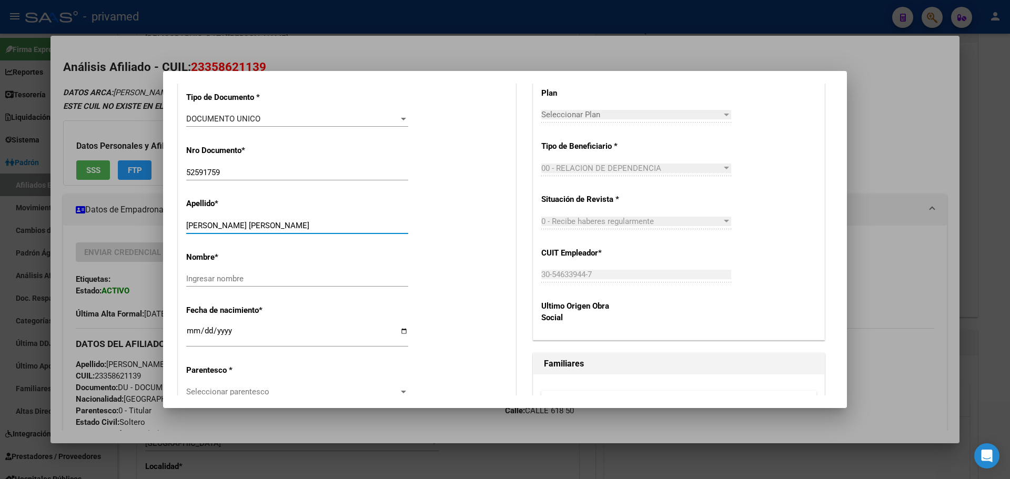
drag, startPoint x: 217, startPoint y: 222, endPoint x: 314, endPoint y: 223, distance: 97.3
click at [314, 223] on input "BULLON IAN FACUNDO" at bounding box center [297, 225] width 222 height 9
click at [252, 273] on div "Ingresar nombre" at bounding box center [297, 279] width 222 height 16
click at [245, 276] on input "Ingresar nombre" at bounding box center [297, 278] width 222 height 9
paste input "IAN FACUNDO"
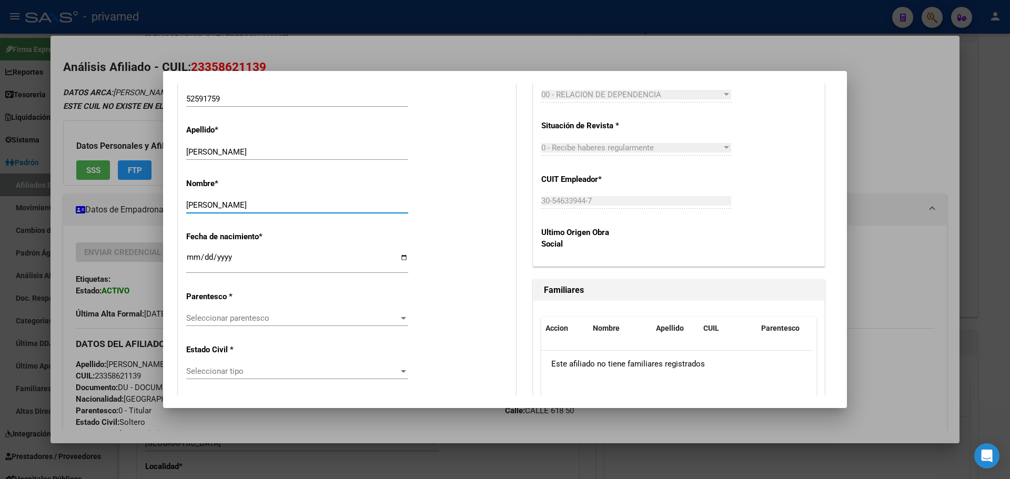
scroll to position [473, 0]
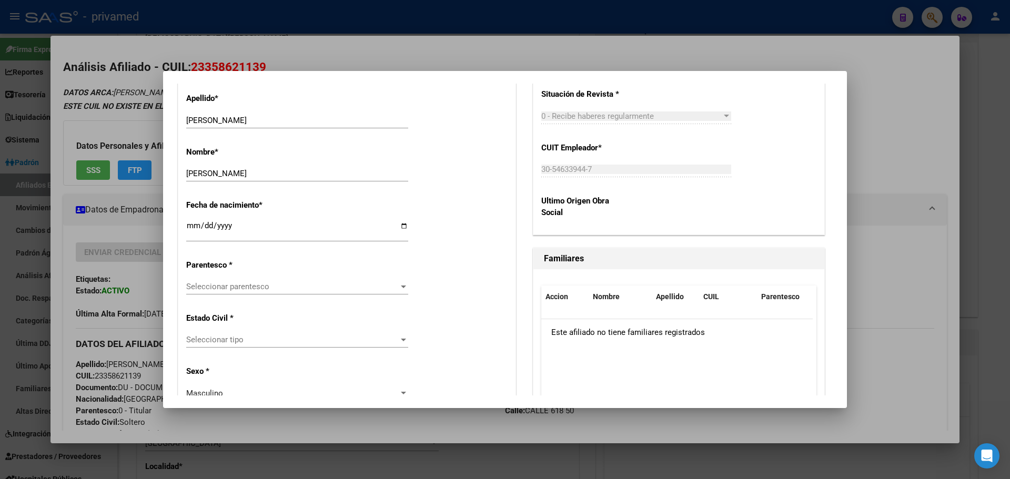
click at [237, 277] on div "Alta Baja Nro Afiliado Ingresar nro CUIL * 20-52591759-3 CUIL ARCA Padrón Fecha…" at bounding box center [346, 485] width 337 height 1502
click at [240, 286] on span "Seleccionar parentesco" at bounding box center [292, 286] width 212 height 9
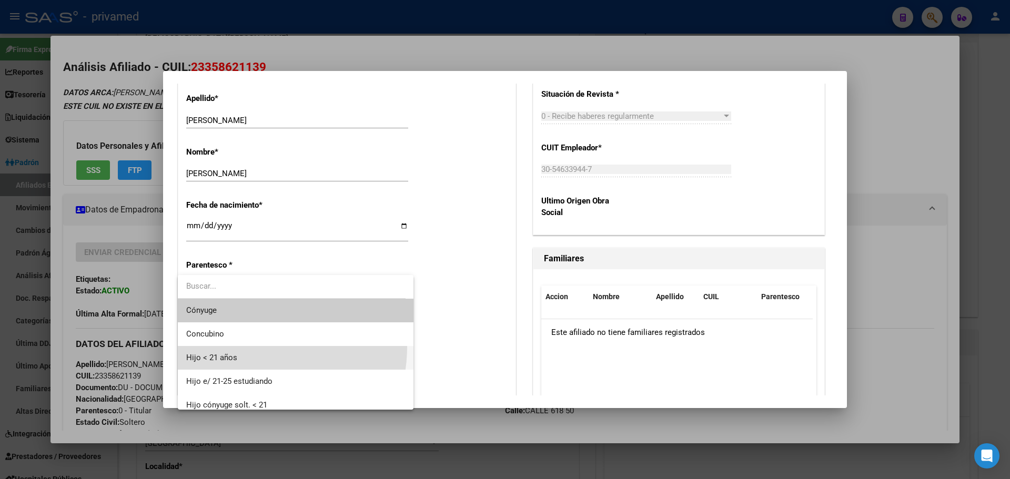
click at [241, 349] on span "Hijo < 21 años" at bounding box center [295, 358] width 219 height 24
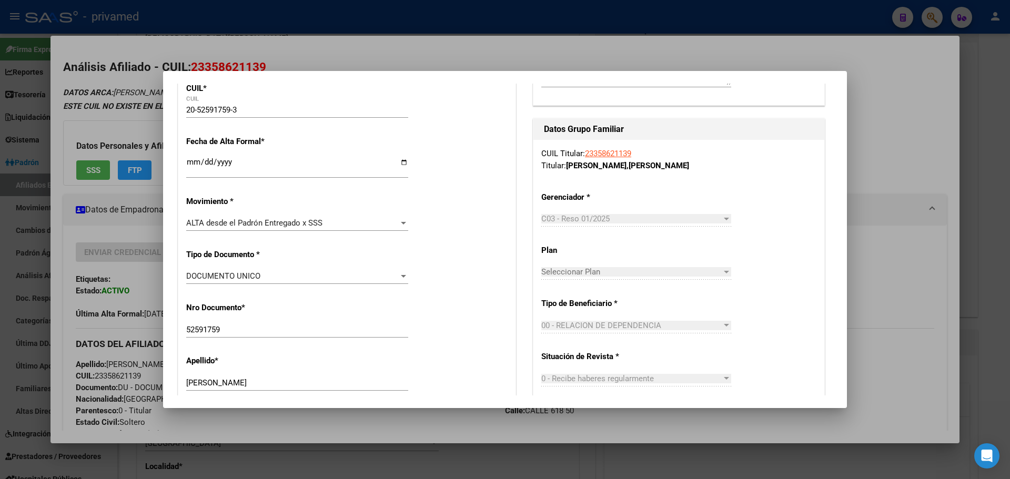
scroll to position [0, 0]
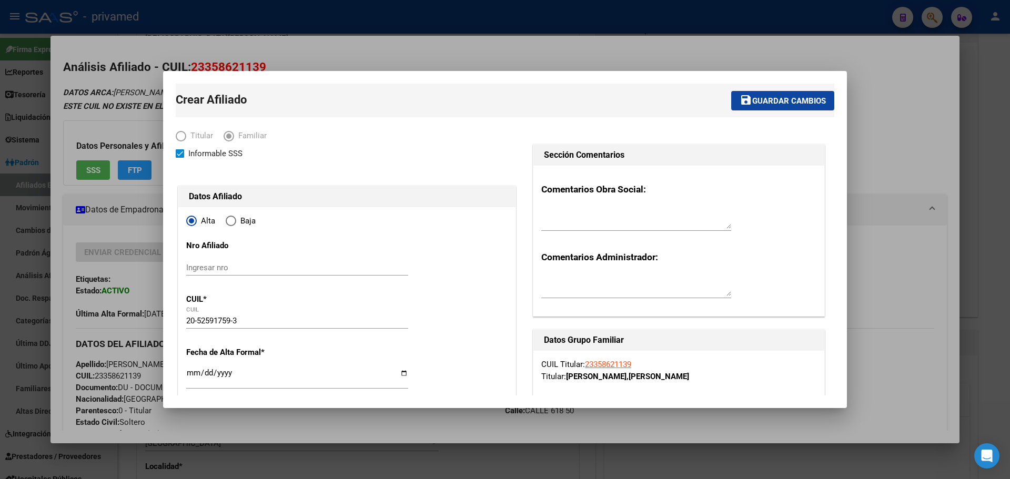
click at [643, 99] on span "Guardar cambios" at bounding box center [789, 100] width 74 height 9
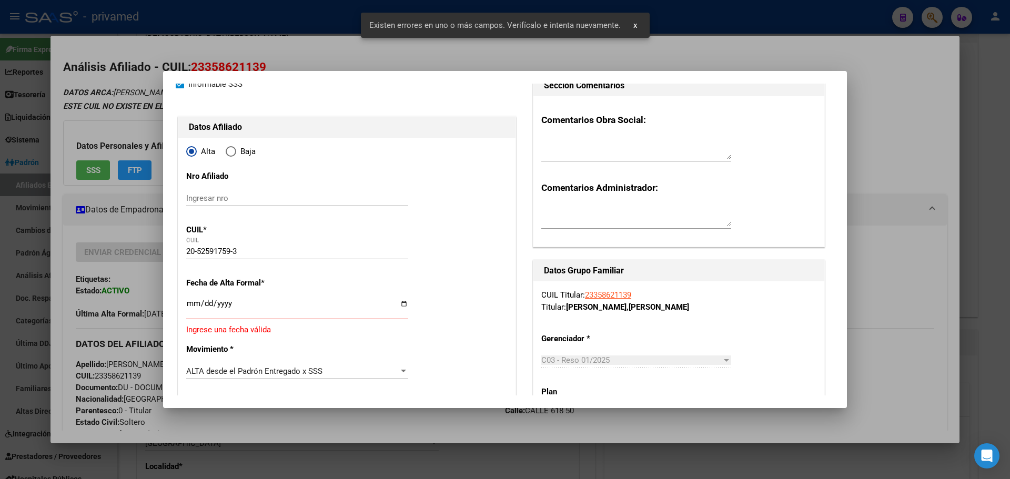
scroll to position [105, 0]
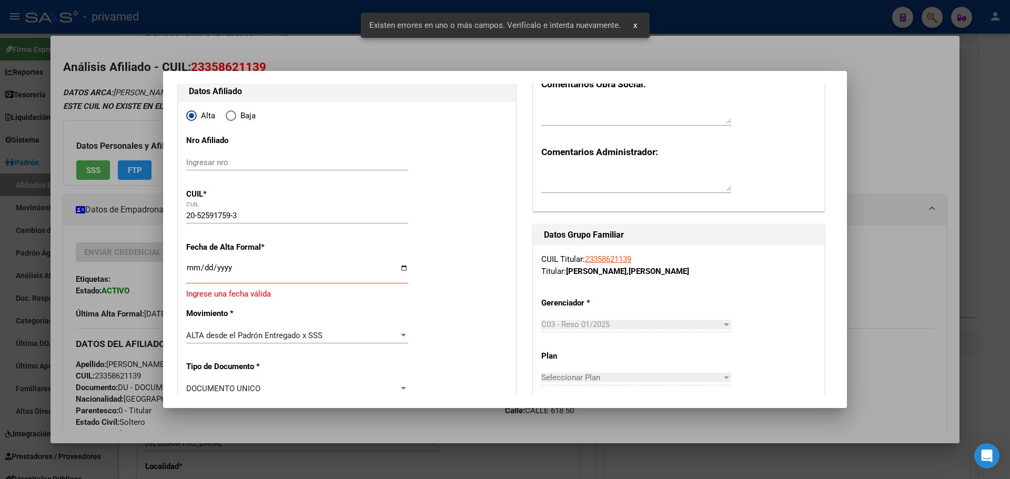
click at [192, 268] on input "Ingresar fecha" at bounding box center [297, 271] width 222 height 17
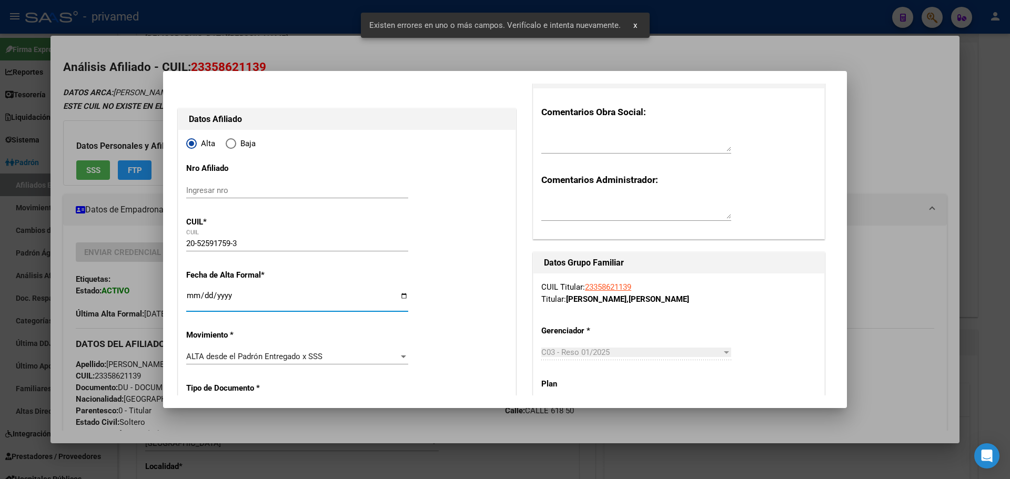
scroll to position [0, 0]
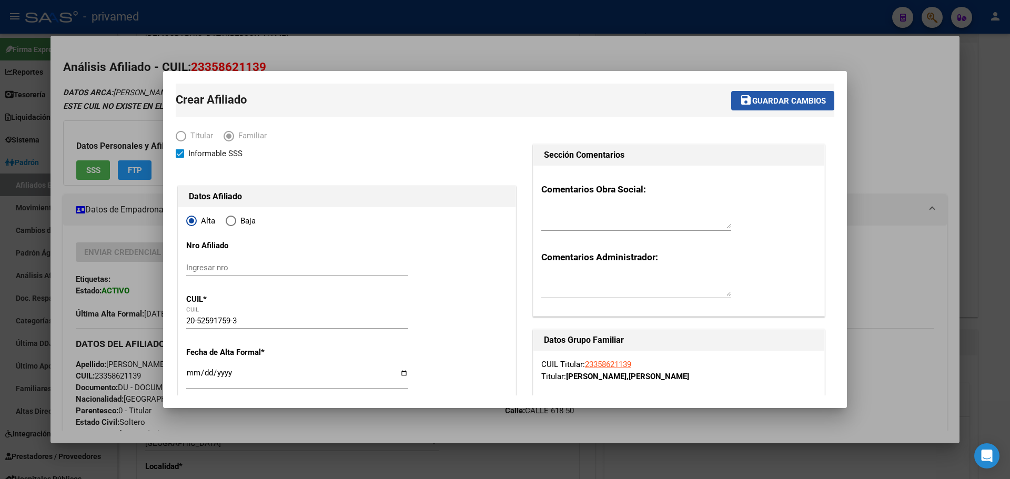
click at [643, 102] on span "Guardar cambios" at bounding box center [789, 100] width 74 height 9
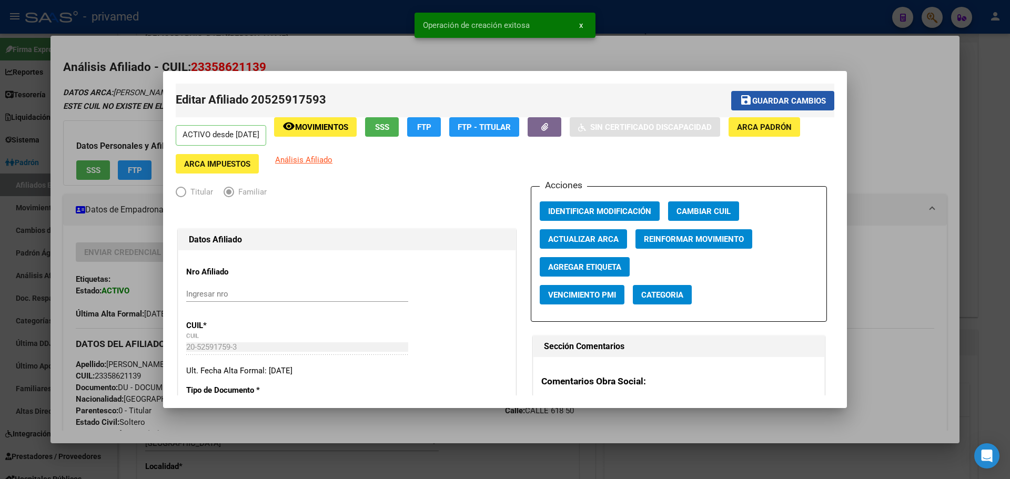
click at [643, 96] on span "Guardar cambios" at bounding box center [789, 100] width 74 height 9
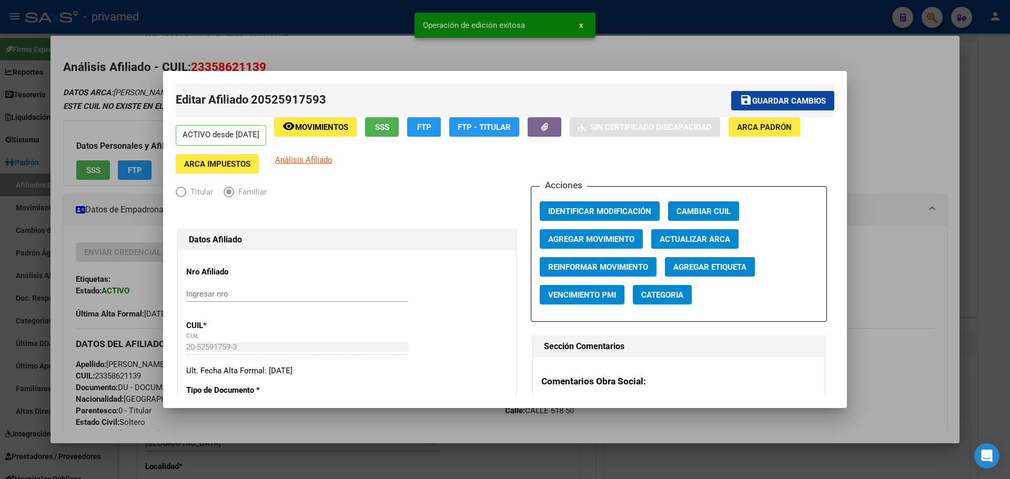
click at [643, 47] on div at bounding box center [505, 239] width 1010 height 479
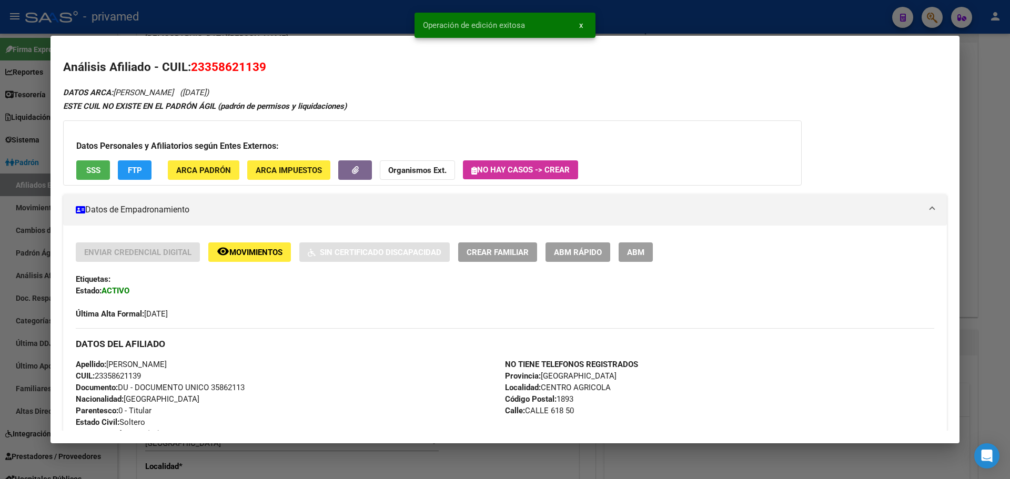
click at [484, 248] on span "Crear Familiar" at bounding box center [497, 252] width 62 height 9
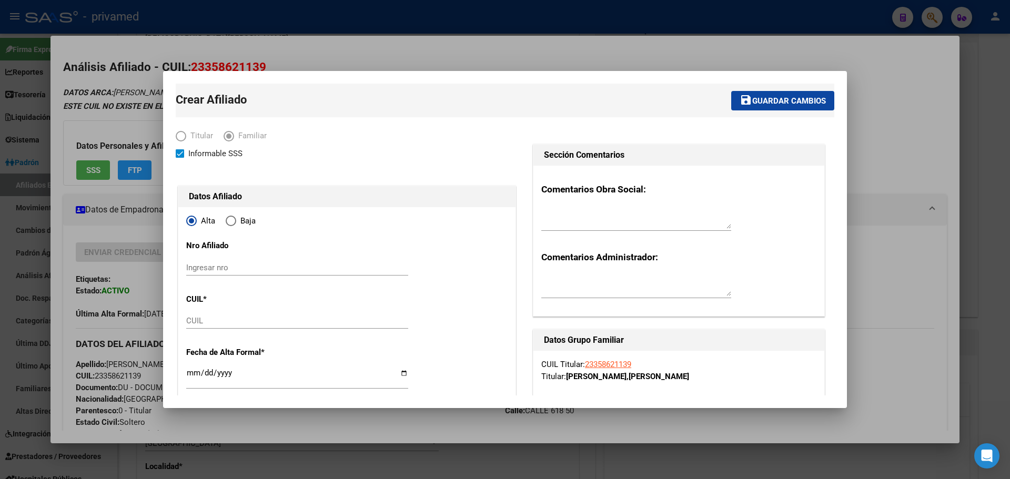
click at [213, 315] on div "CUIL" at bounding box center [297, 321] width 222 height 16
click at [211, 320] on input "CUIL" at bounding box center [297, 320] width 222 height 9
paste input "23-54596665-4"
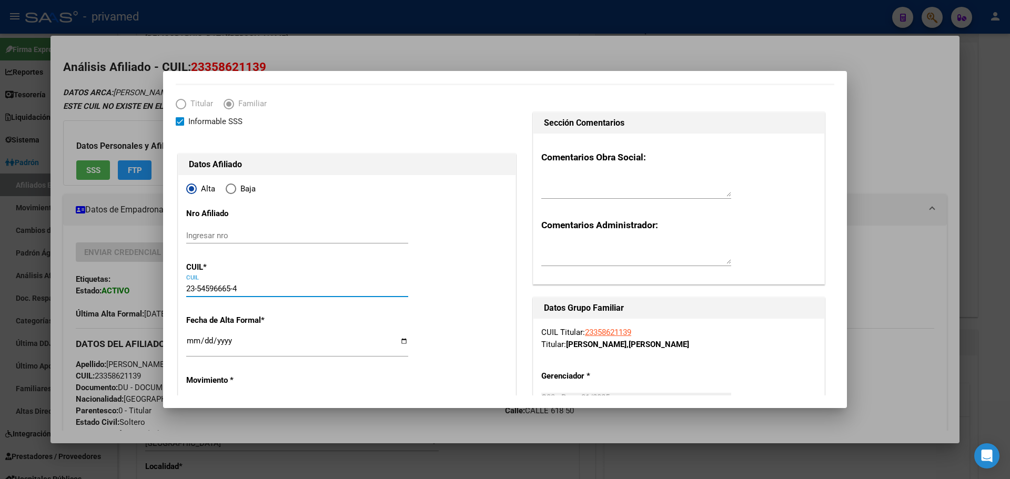
scroll to position [158, 0]
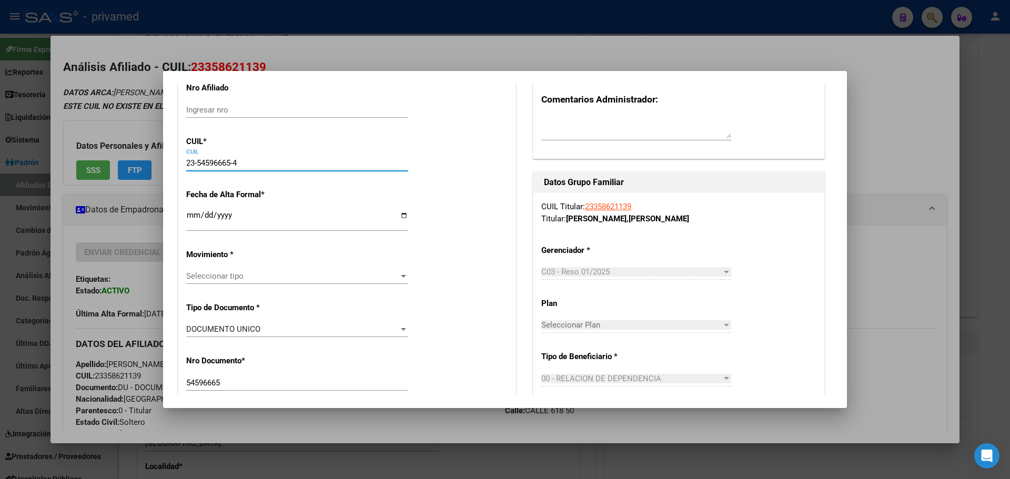
click at [189, 216] on input "Ingresar fecha" at bounding box center [297, 219] width 222 height 17
click at [225, 278] on span "Seleccionar tipo" at bounding box center [292, 275] width 212 height 9
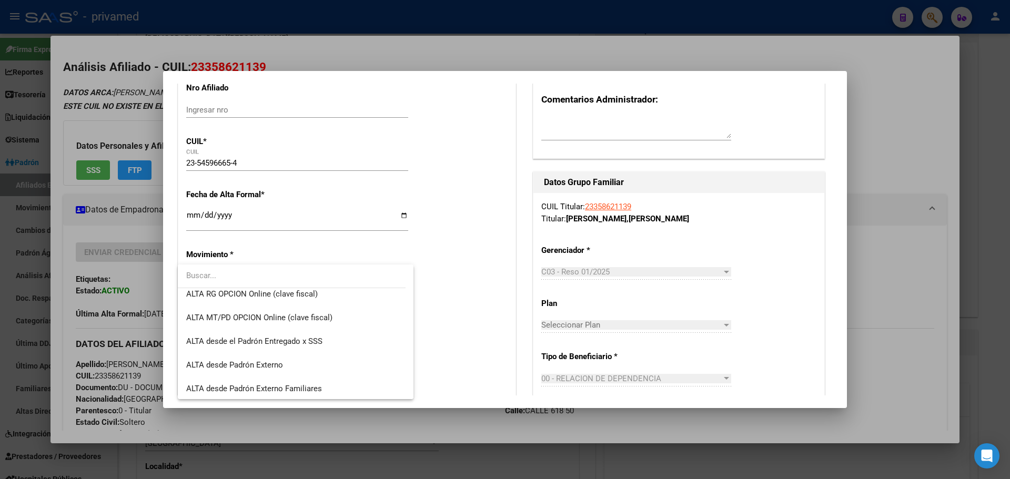
scroll to position [257, 0]
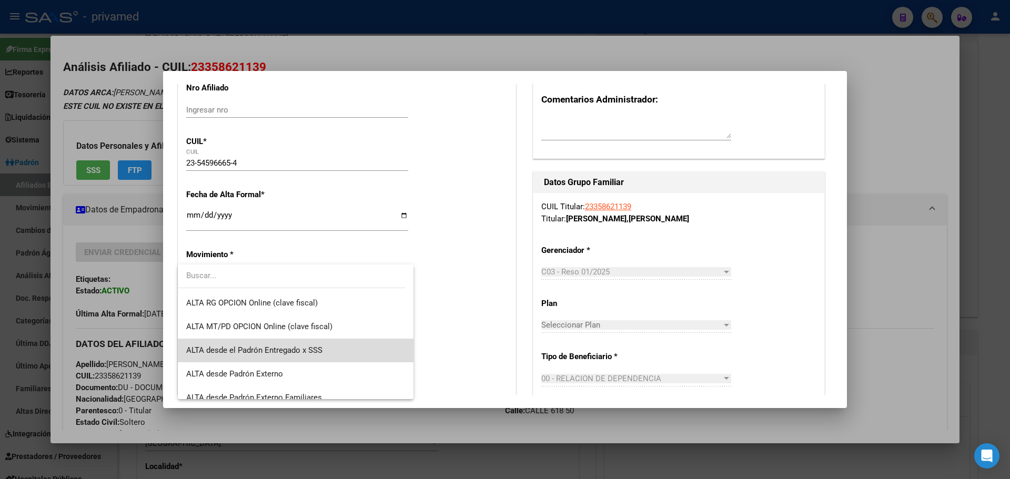
click at [328, 351] on span "ALTA desde el Padrón Entregado x SSS" at bounding box center [295, 351] width 219 height 24
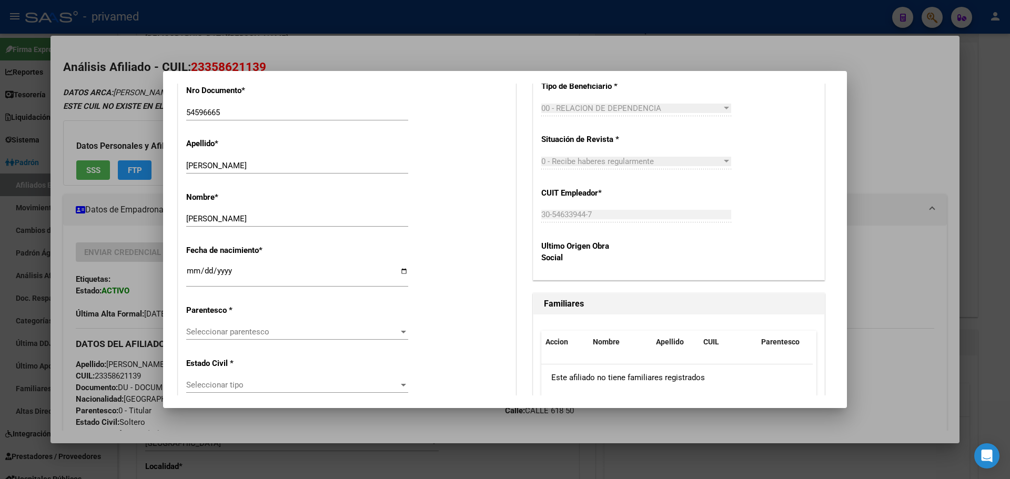
scroll to position [526, 0]
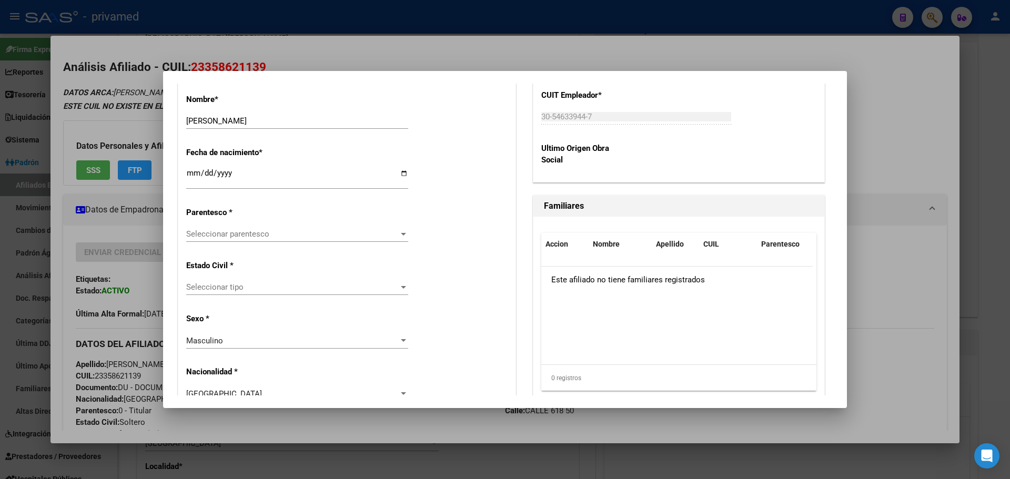
click at [254, 282] on div "Seleccionar tipo Seleccionar tipo" at bounding box center [297, 287] width 222 height 16
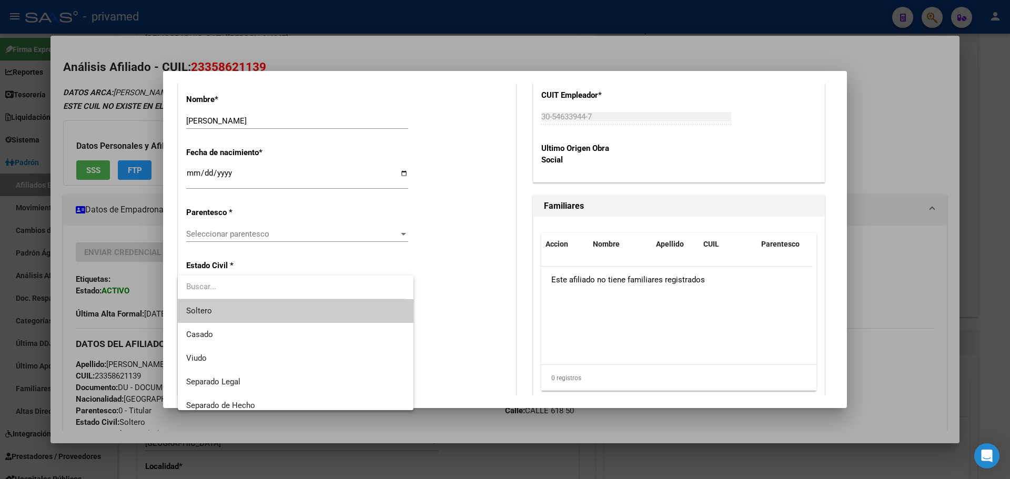
click at [239, 311] on span "Soltero" at bounding box center [295, 311] width 219 height 24
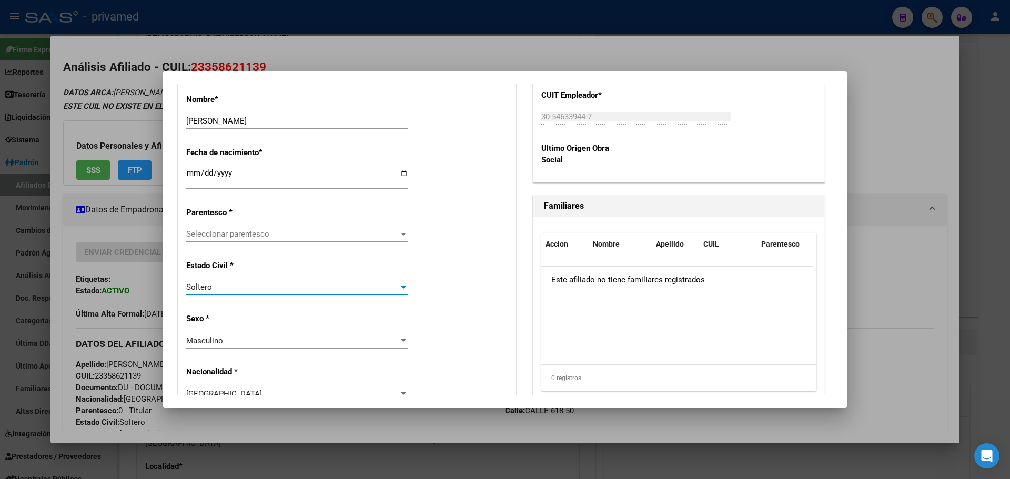
click at [248, 238] on span "Seleccionar parentesco" at bounding box center [292, 233] width 212 height 9
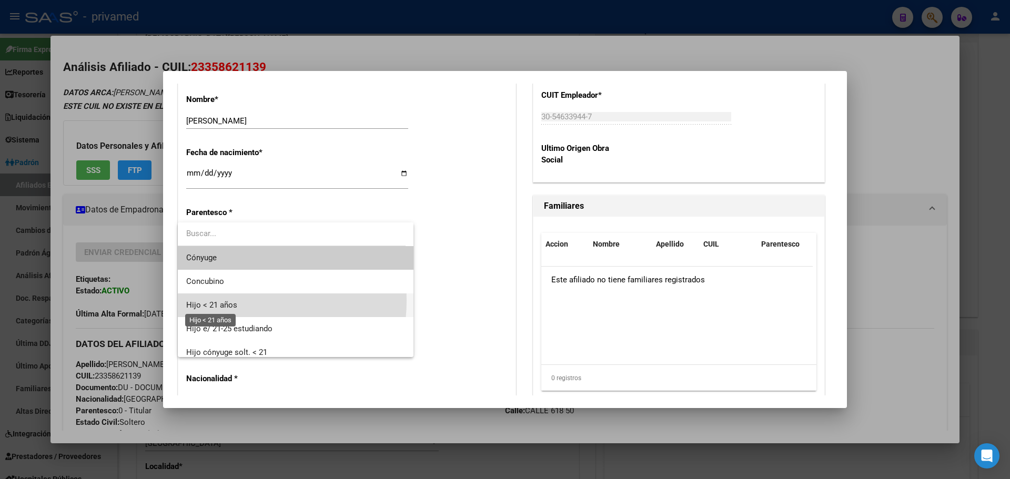
click at [233, 302] on span "Hijo < 21 años" at bounding box center [211, 304] width 51 height 9
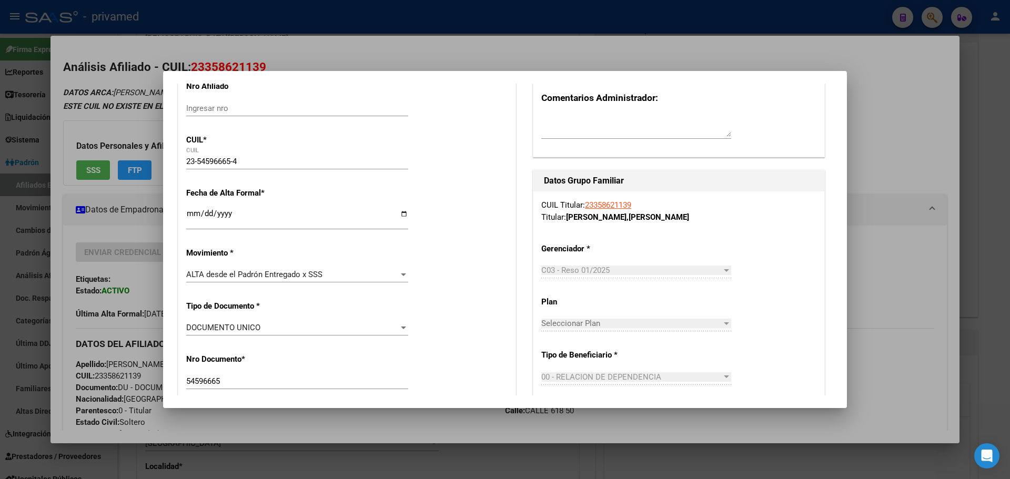
scroll to position [0, 0]
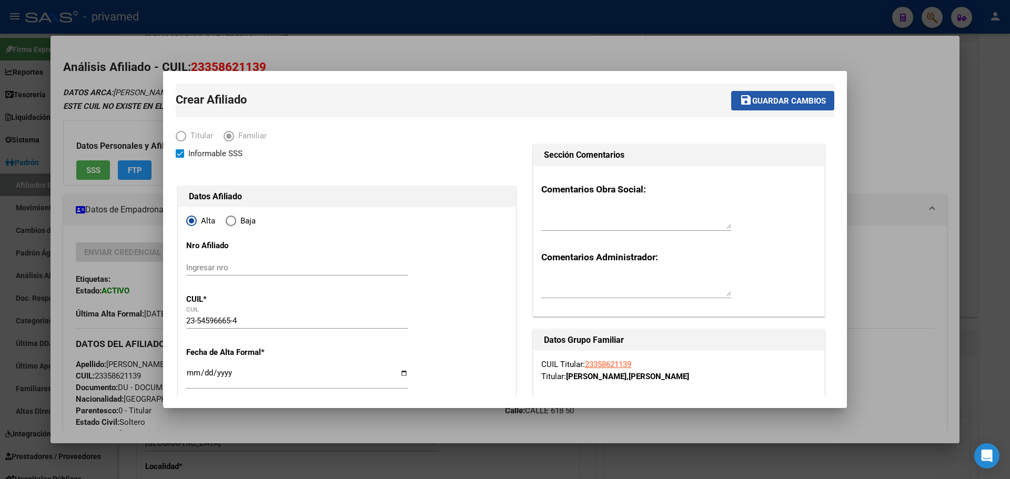
click at [643, 101] on span "Guardar cambios" at bounding box center [789, 100] width 74 height 9
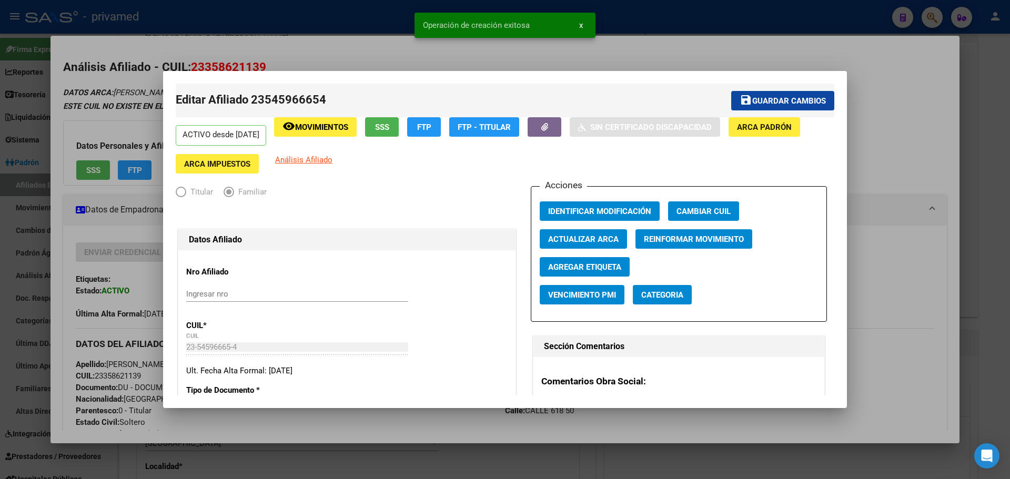
click at [643, 98] on span "Guardar cambios" at bounding box center [789, 100] width 74 height 9
click at [643, 59] on div at bounding box center [505, 239] width 1010 height 479
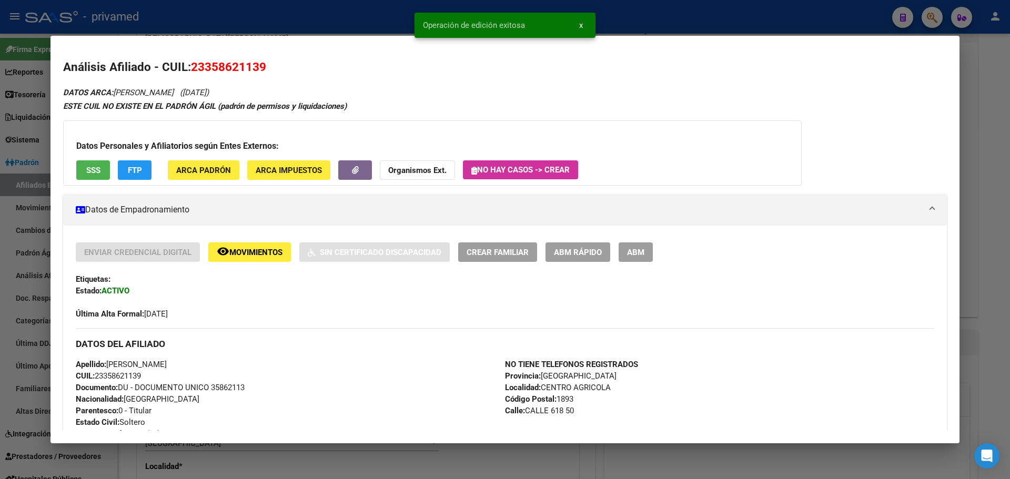
click at [643, 253] on span "ABM" at bounding box center [635, 252] width 17 height 9
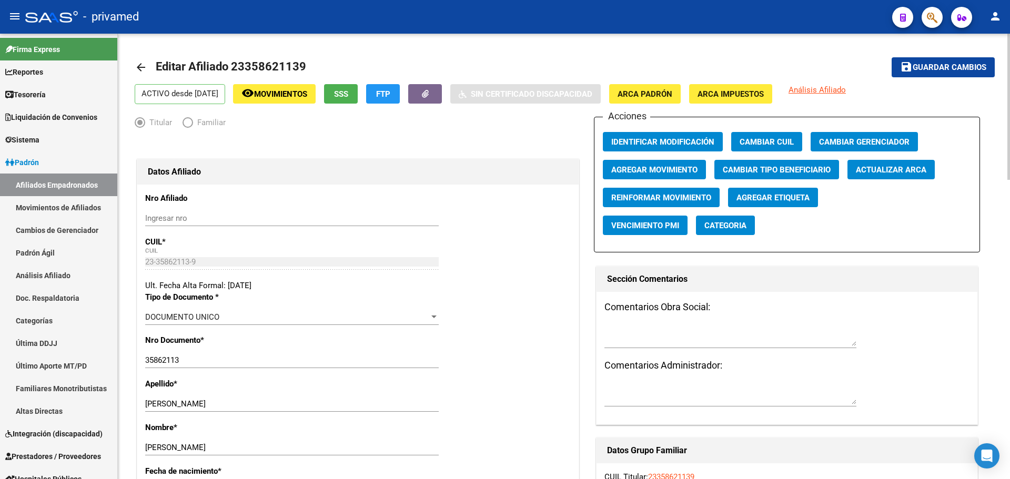
click at [643, 171] on span "Agregar Movimiento" at bounding box center [654, 169] width 86 height 9
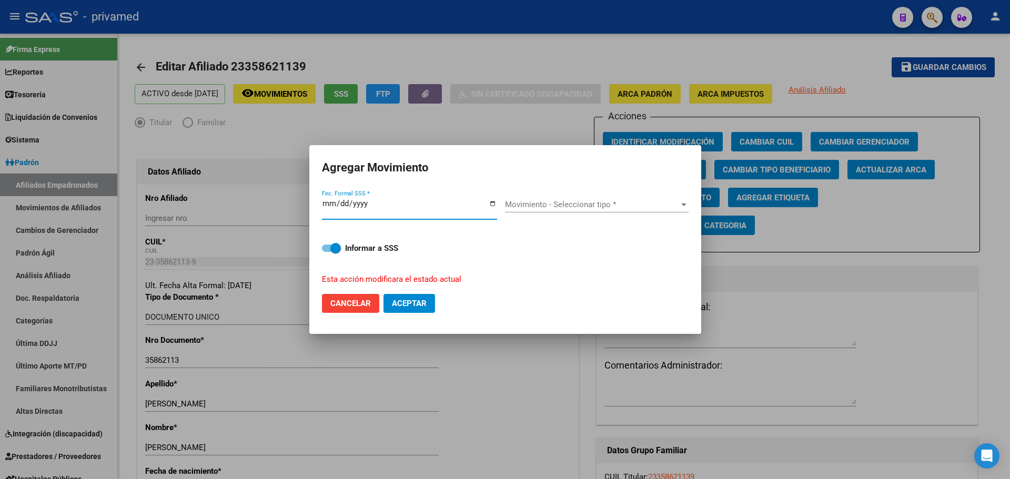
click at [530, 206] on span "Movimiento - Seleccionar tipo *" at bounding box center [592, 204] width 174 height 9
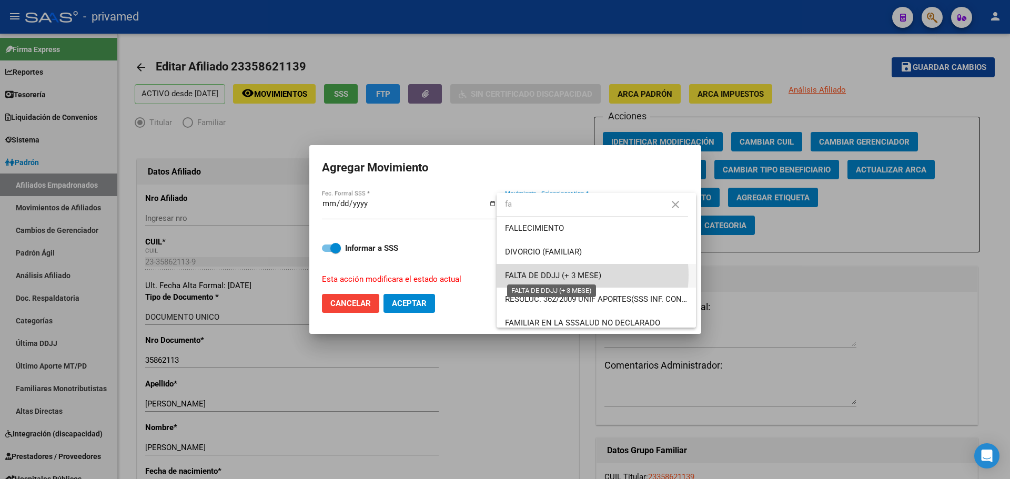
click at [569, 275] on span "FALTA DE DDJJ (+ 3 MESE)" at bounding box center [553, 275] width 96 height 9
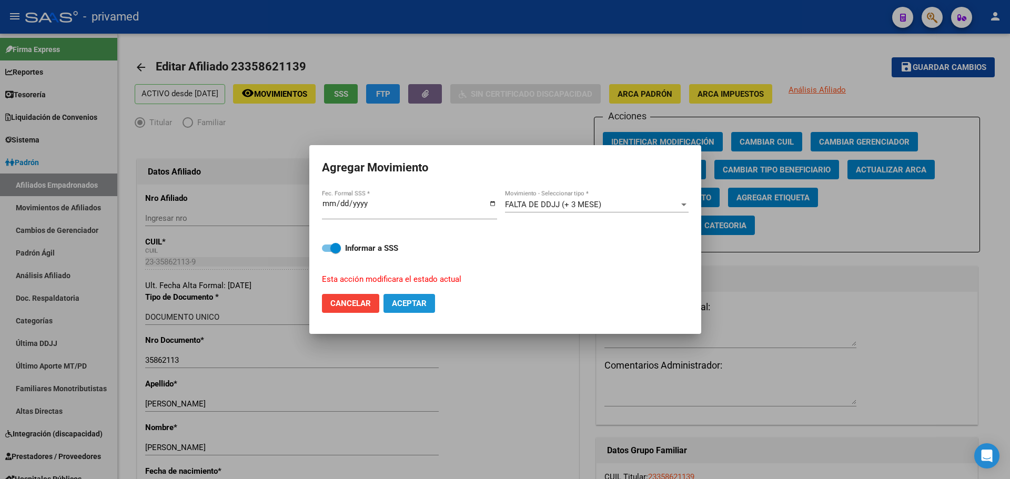
click at [411, 304] on span "Aceptar" at bounding box center [409, 303] width 35 height 9
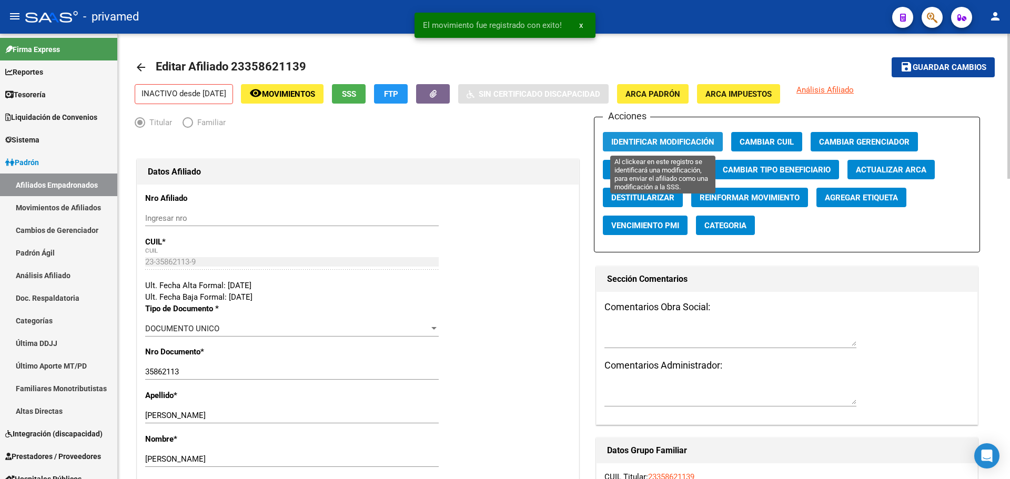
click at [643, 136] on button "Identificar Modificación" at bounding box center [663, 141] width 120 height 19
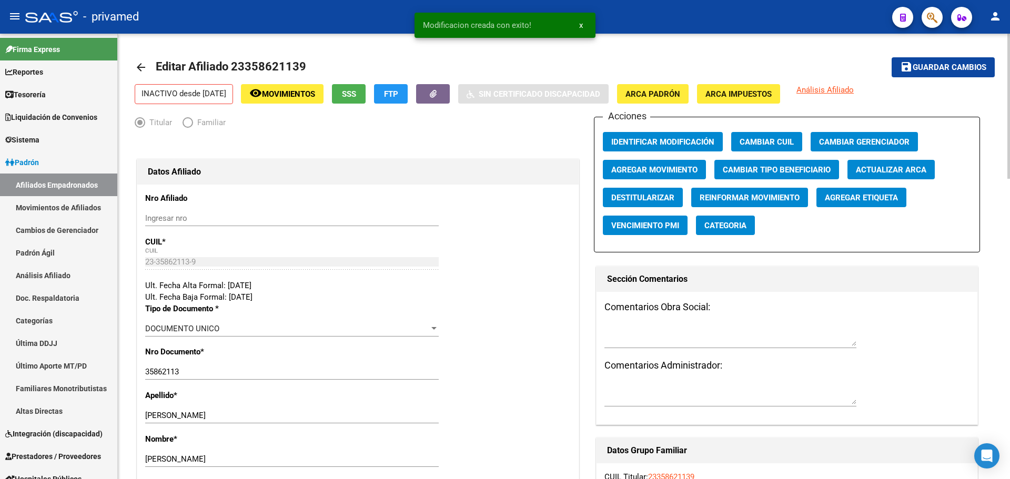
click at [643, 72] on span "Guardar cambios" at bounding box center [949, 67] width 74 height 9
click at [145, 70] on mat-icon "arrow_back" at bounding box center [141, 67] width 13 height 13
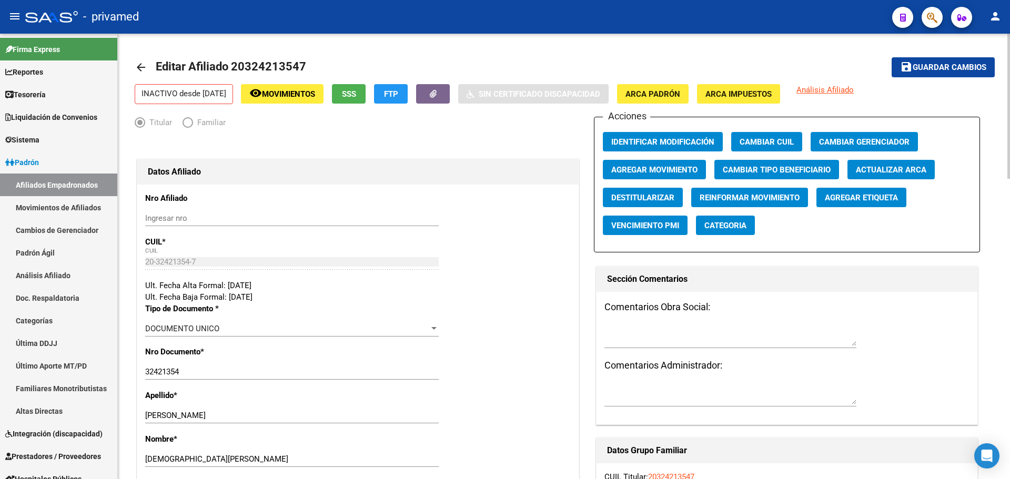
click at [138, 63] on mat-icon "arrow_back" at bounding box center [141, 67] width 13 height 13
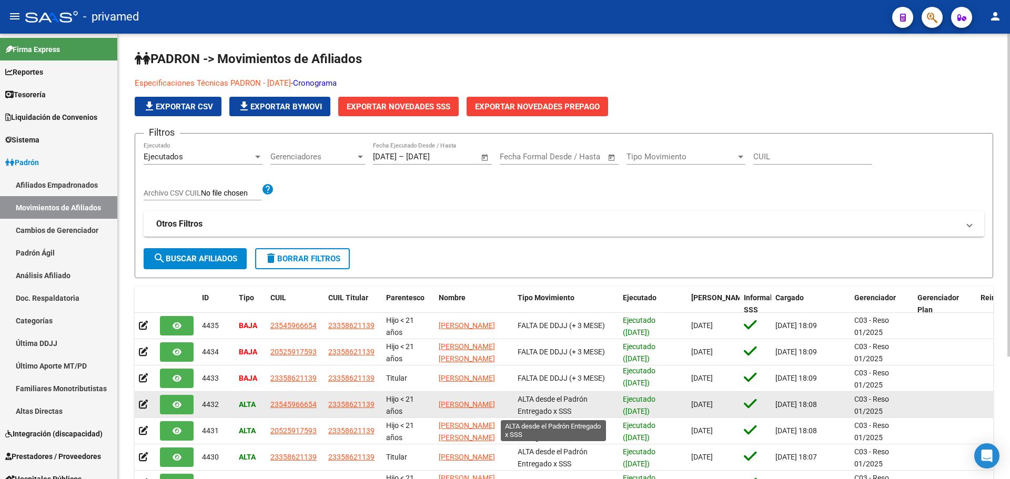
scroll to position [2, 0]
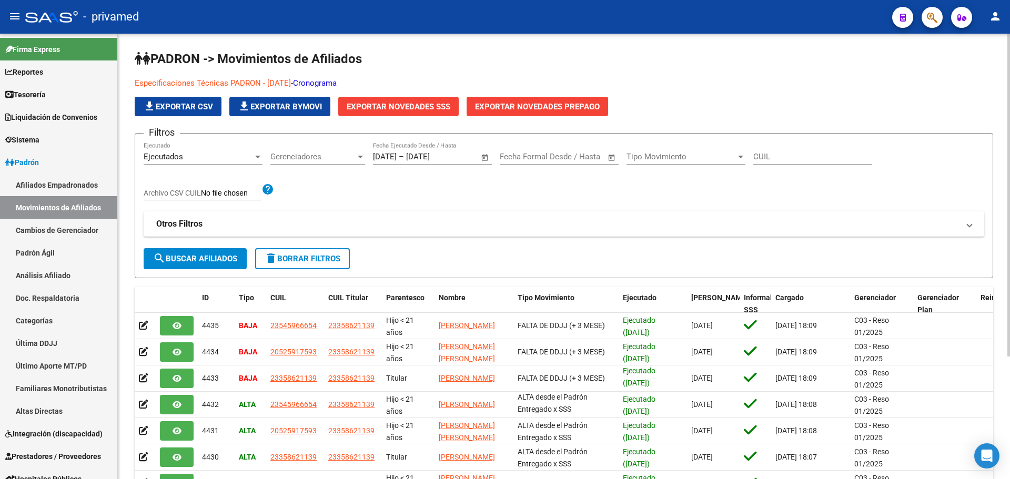
click at [204, 41] on div "PADRON -> Movimientos de Afiliados Especificaciones Técnicas PADRON - Agosto 20…" at bounding box center [564, 337] width 892 height 606
click at [643, 13] on button "button" at bounding box center [931, 17] width 21 height 21
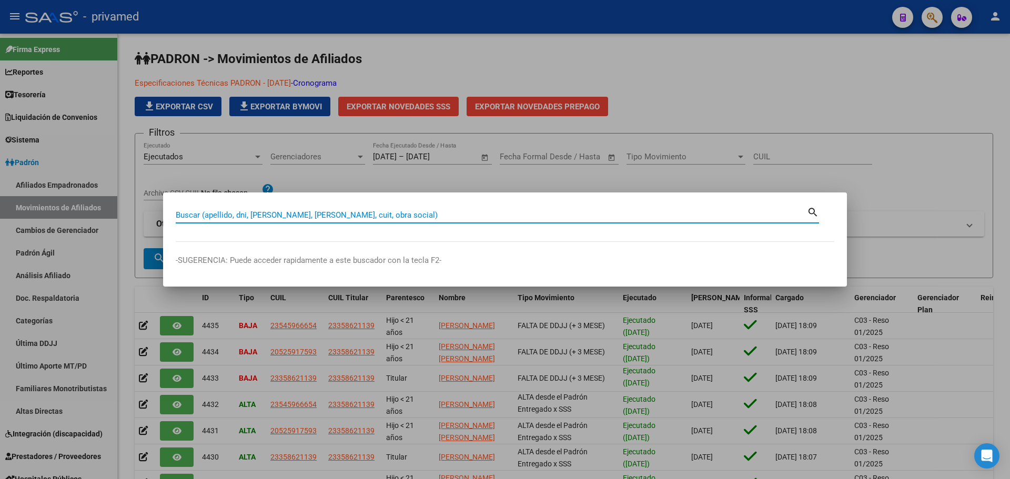
paste input "27254159498"
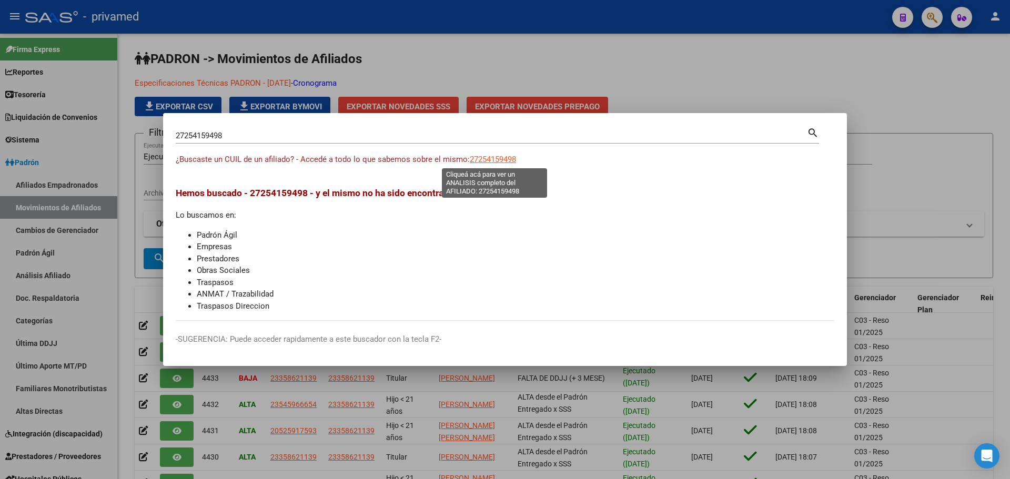
click at [499, 160] on span "27254159498" at bounding box center [493, 159] width 46 height 9
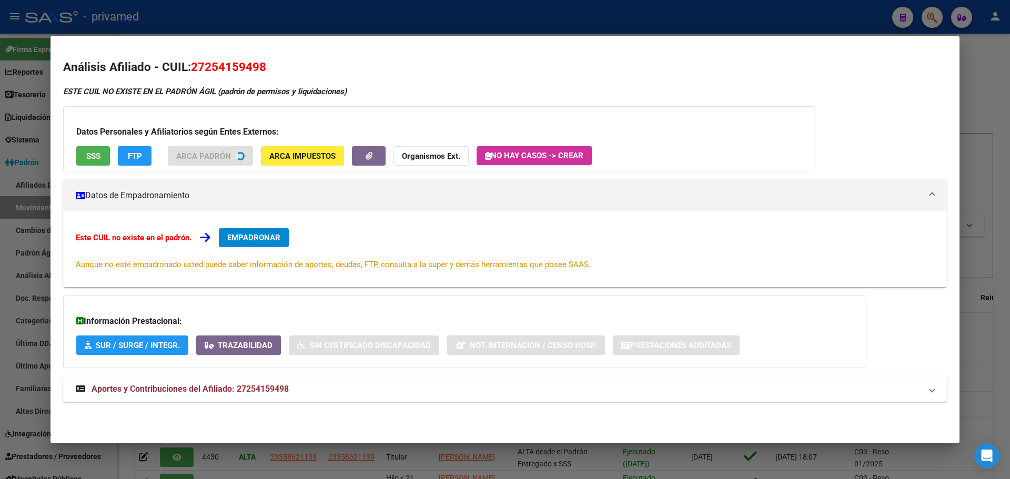
click at [96, 155] on span "SSS" at bounding box center [93, 155] width 14 height 9
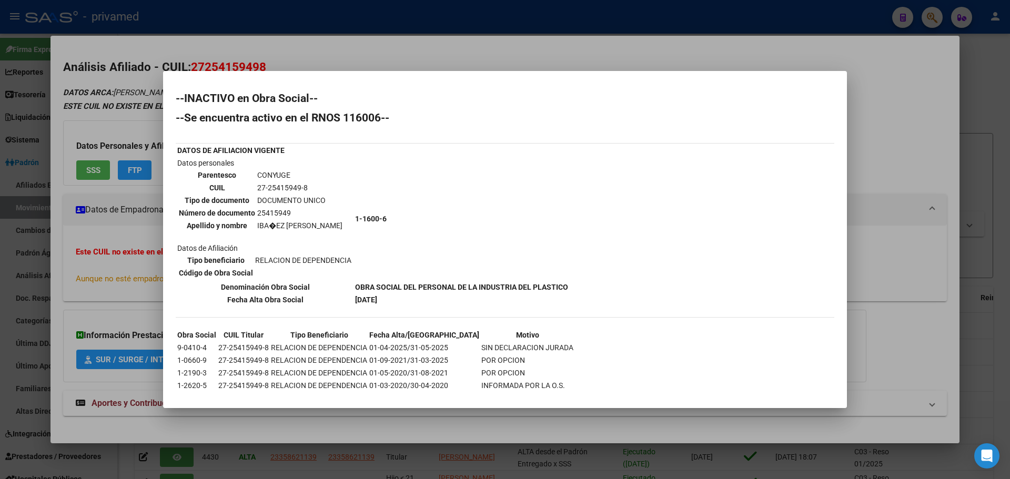
click at [369, 49] on div at bounding box center [505, 239] width 1010 height 479
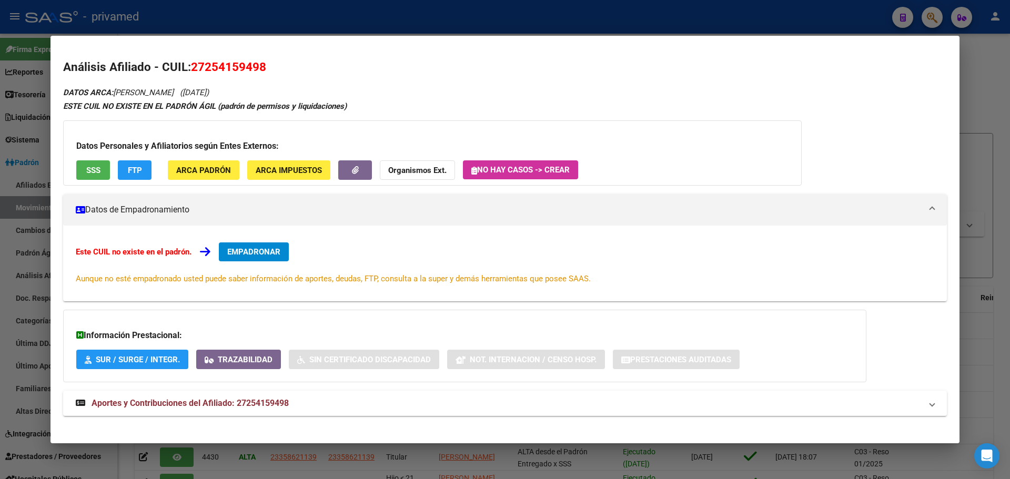
click at [429, 22] on div at bounding box center [505, 239] width 1010 height 479
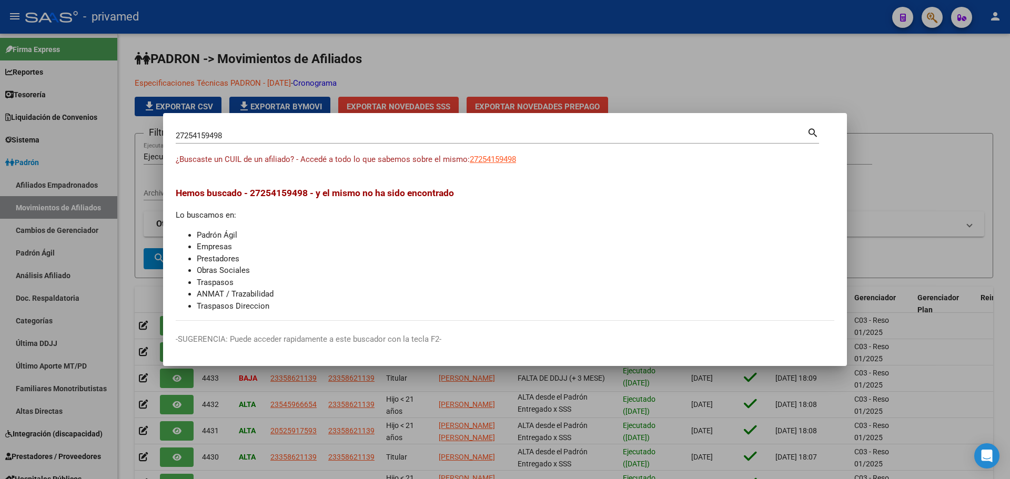
click at [584, 142] on div "27254159498 Buscar (apellido, dni, cuil, nro traspaso, cuit, obra social)" at bounding box center [491, 136] width 631 height 16
click at [582, 135] on input "27254159498" at bounding box center [491, 135] width 631 height 9
paste input "0256770866"
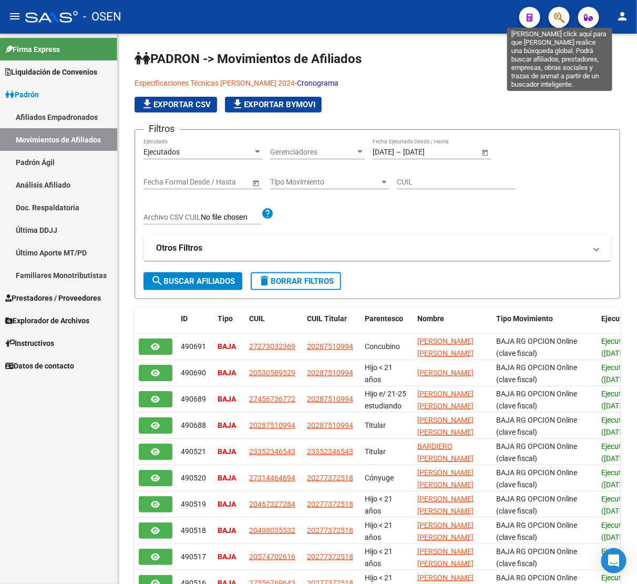
click at [561, 18] on icon "button" at bounding box center [559, 18] width 11 height 12
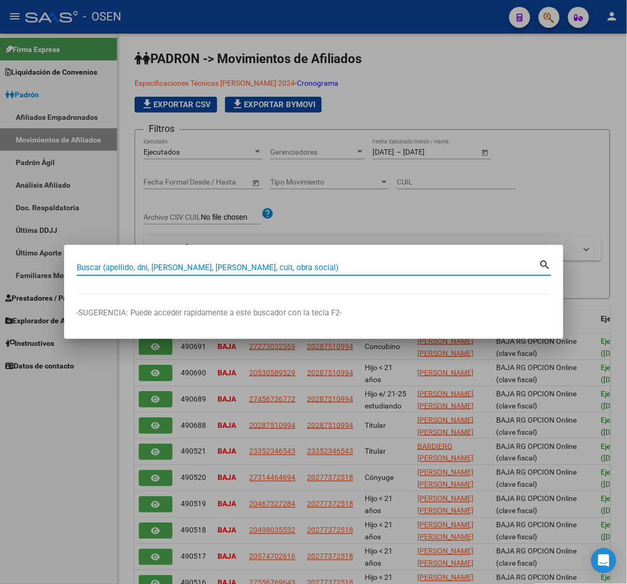
paste input "20348885201"
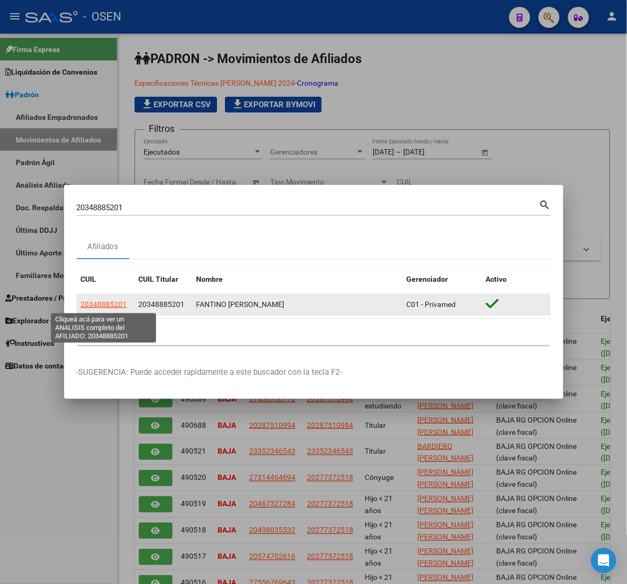
click at [107, 304] on span "20348885201" at bounding box center [104, 304] width 46 height 8
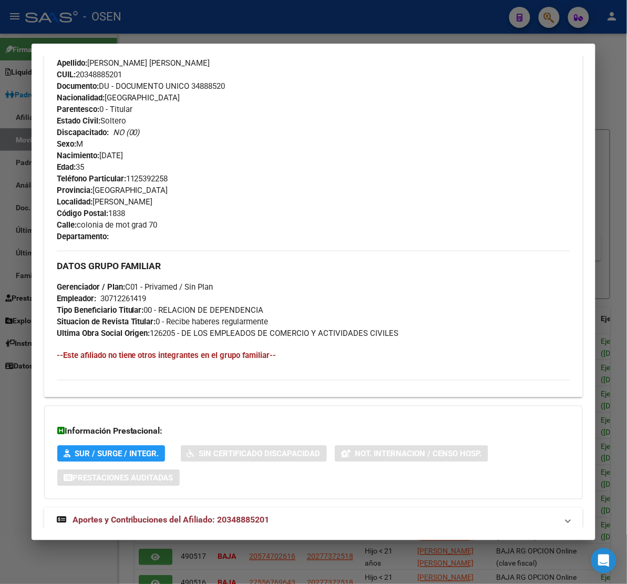
scroll to position [392, 0]
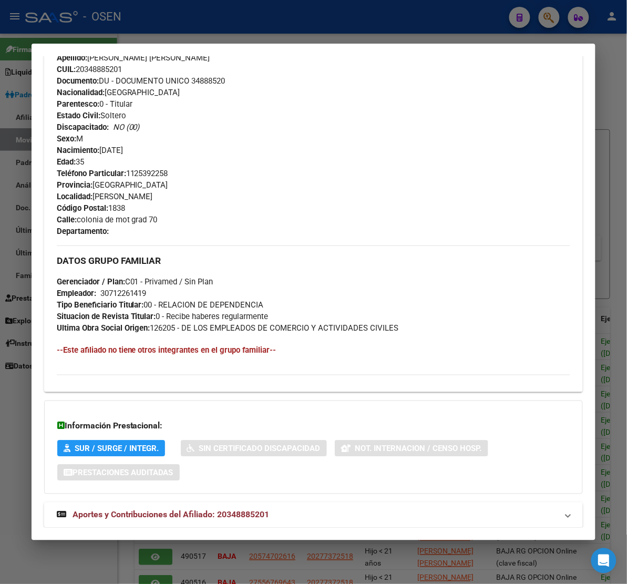
click at [167, 510] on span "Aportes y Contribuciones del Afiliado: 20348885201" at bounding box center [171, 515] width 197 height 10
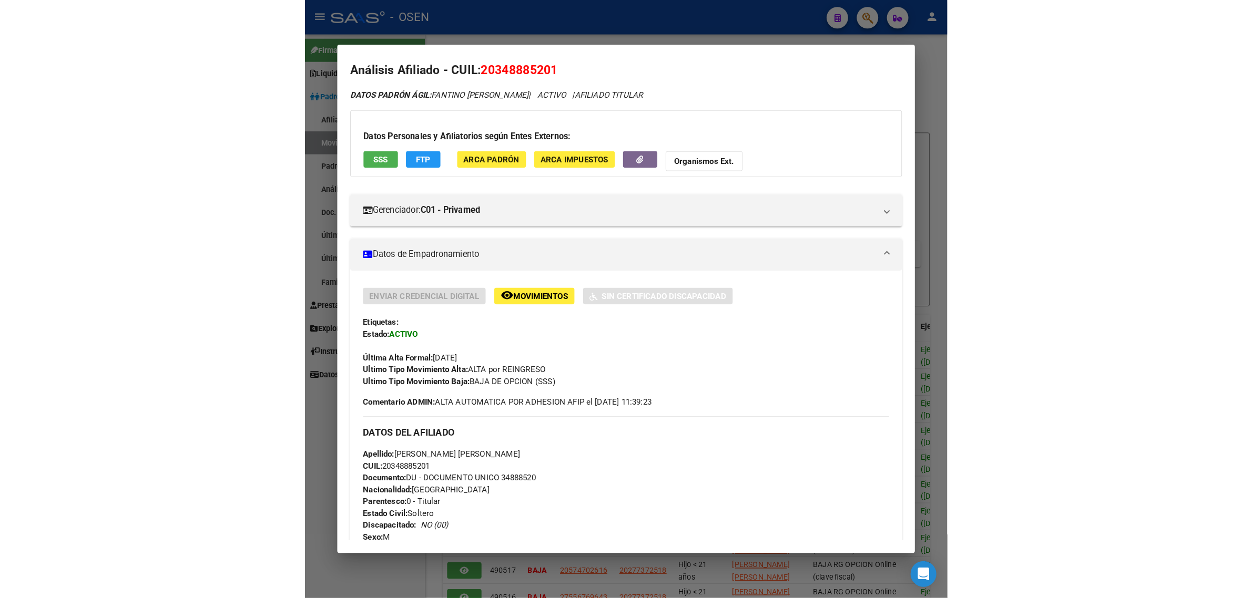
scroll to position [0, 0]
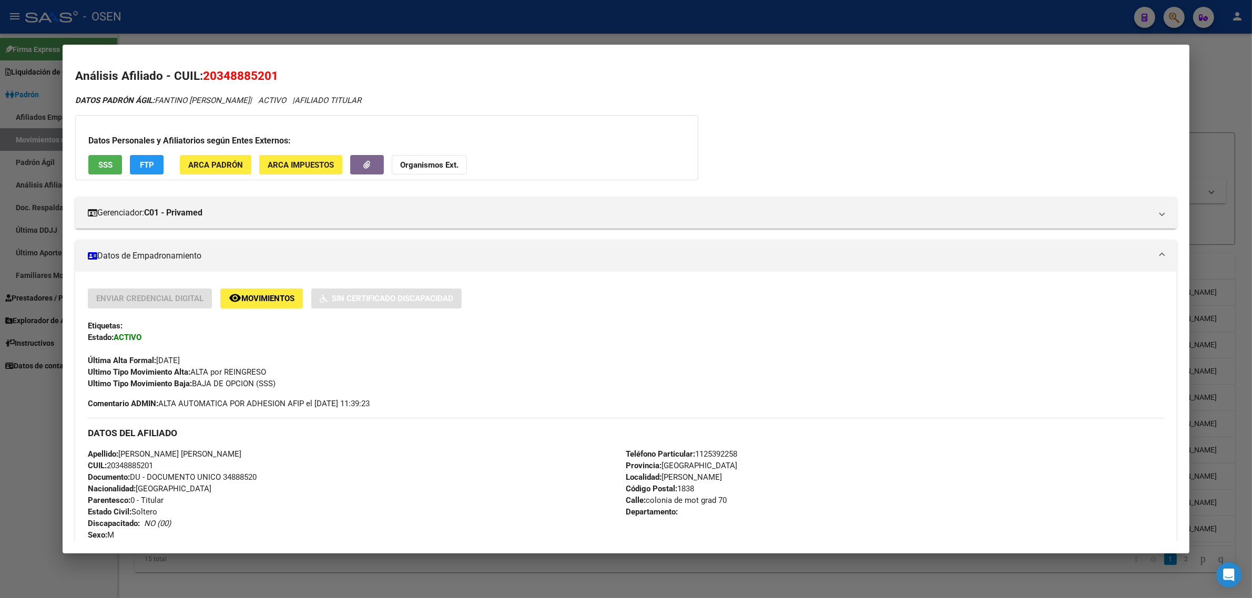
click at [556, 27] on div at bounding box center [626, 299] width 1252 height 598
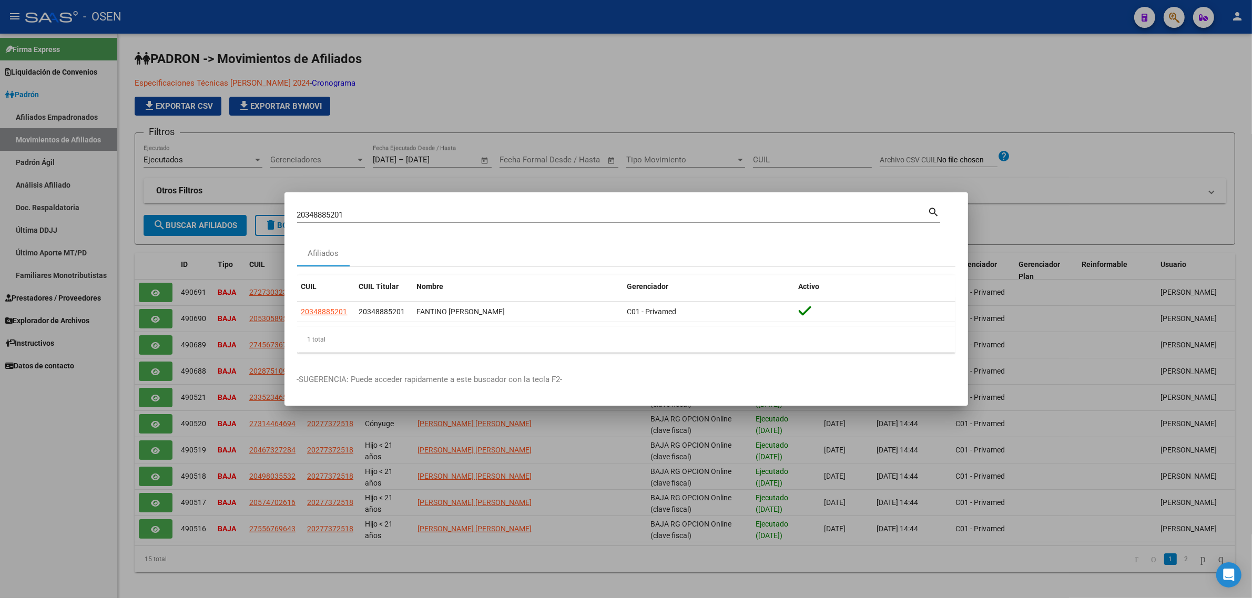
click at [343, 217] on input "20348885201" at bounding box center [612, 214] width 631 height 9
paste input "400802026"
type input "20400802026"
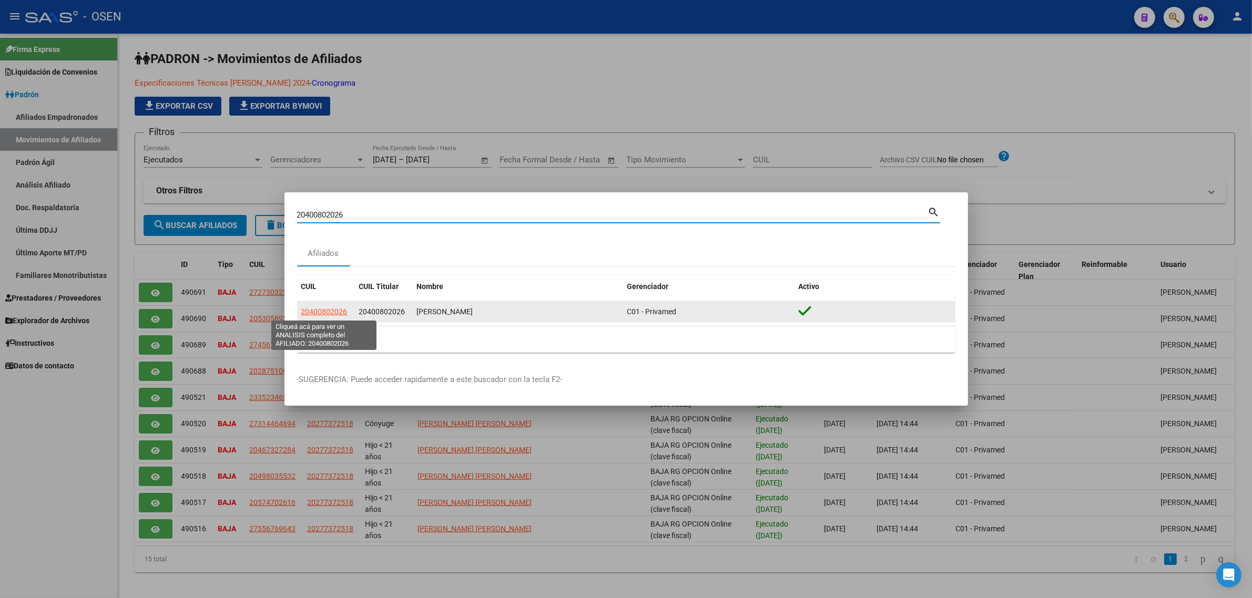
click at [315, 306] on app-link-go-to "20400802026" at bounding box center [324, 312] width 46 height 12
click at [317, 311] on span "20400802026" at bounding box center [324, 312] width 46 height 8
type textarea "20400802026"
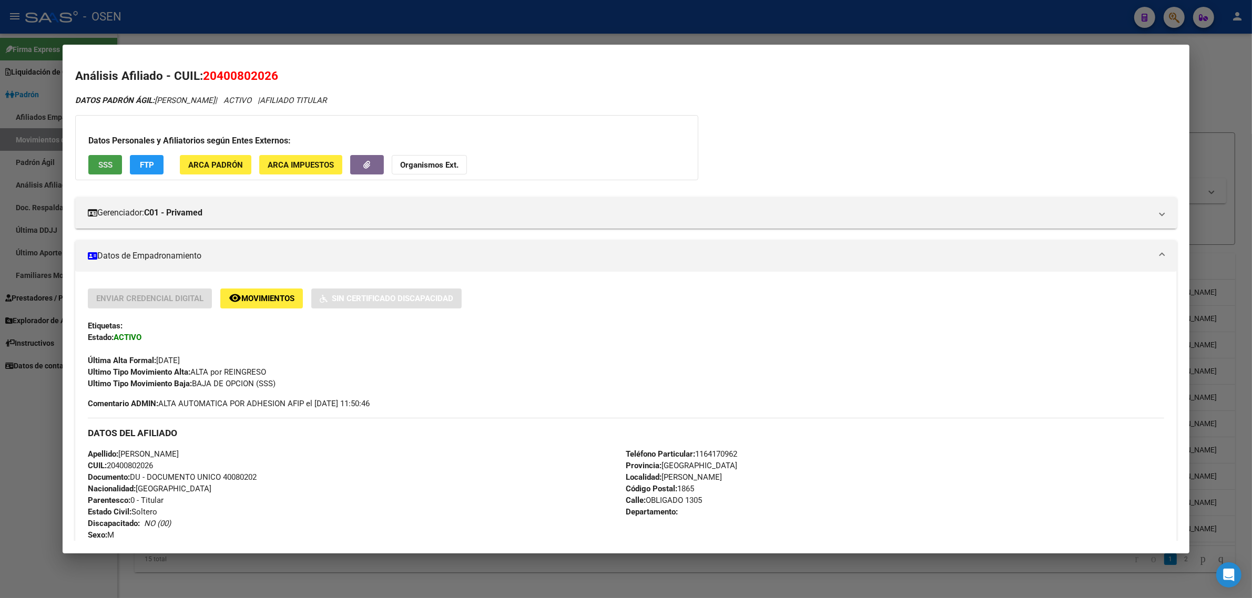
click at [101, 167] on span "SSS" at bounding box center [105, 164] width 14 height 9
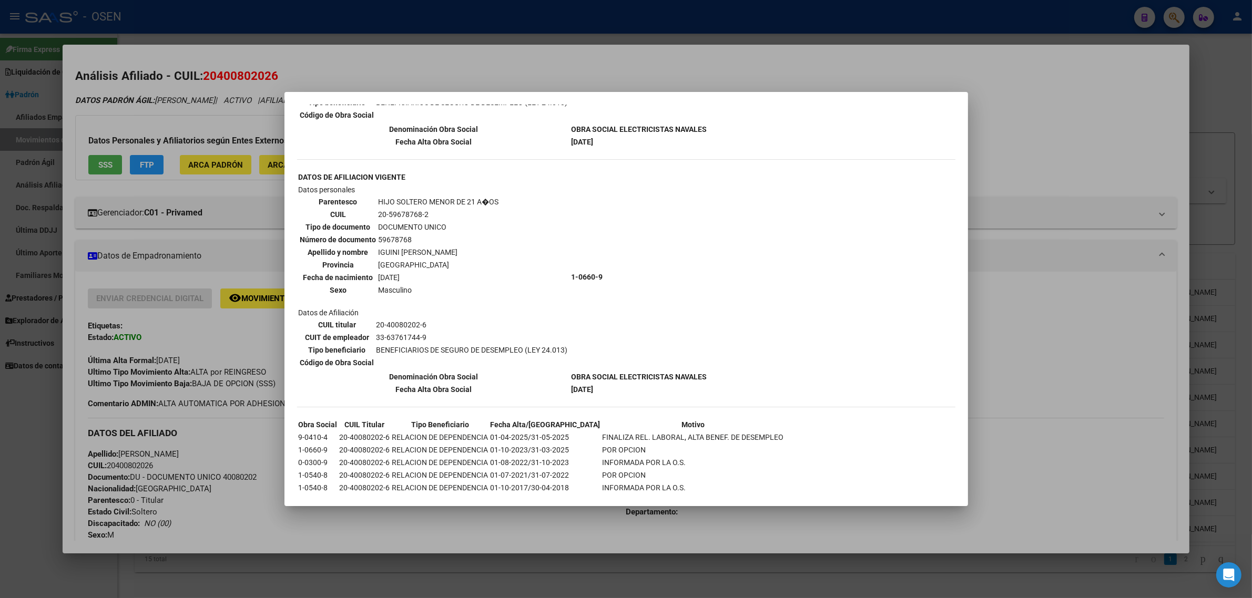
scroll to position [492, 0]
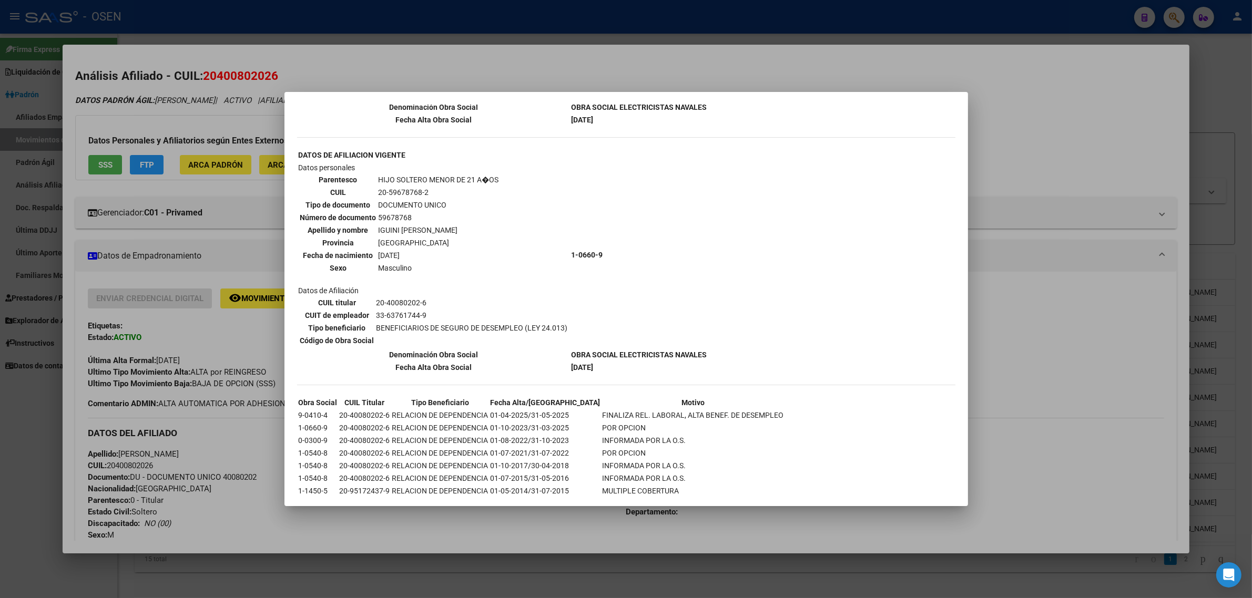
drag, startPoint x: 1163, startPoint y: 295, endPoint x: 1042, endPoint y: 292, distance: 121.0
click at [637, 295] on div at bounding box center [626, 299] width 1252 height 598
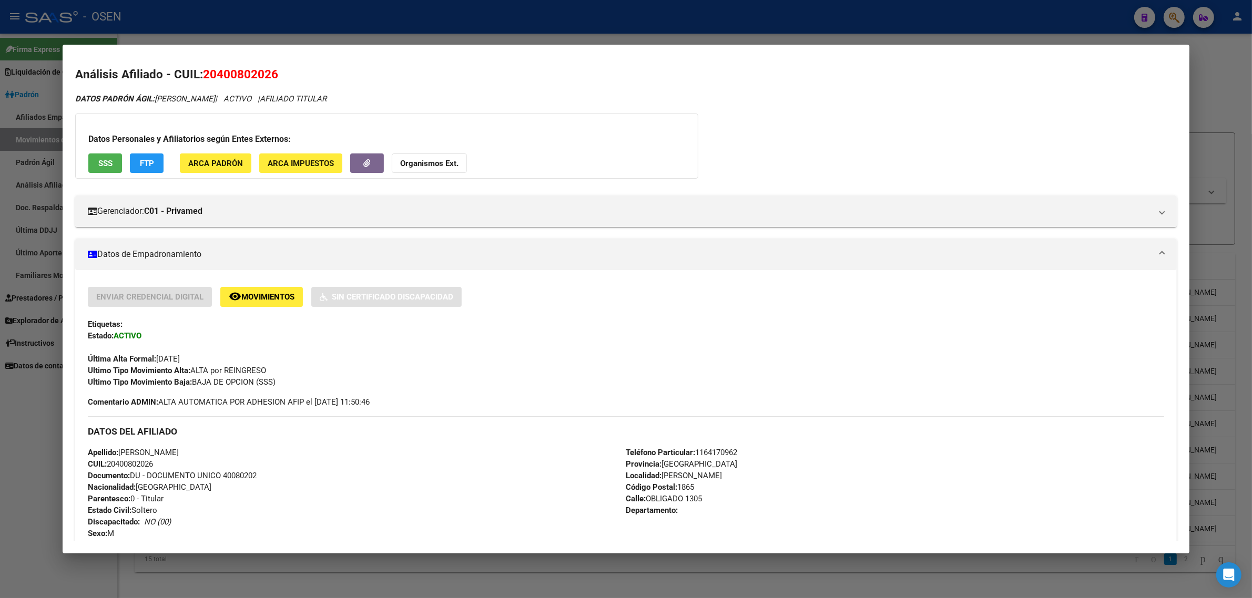
scroll to position [0, 0]
click at [281, 300] on span "Movimientos" at bounding box center [267, 298] width 53 height 9
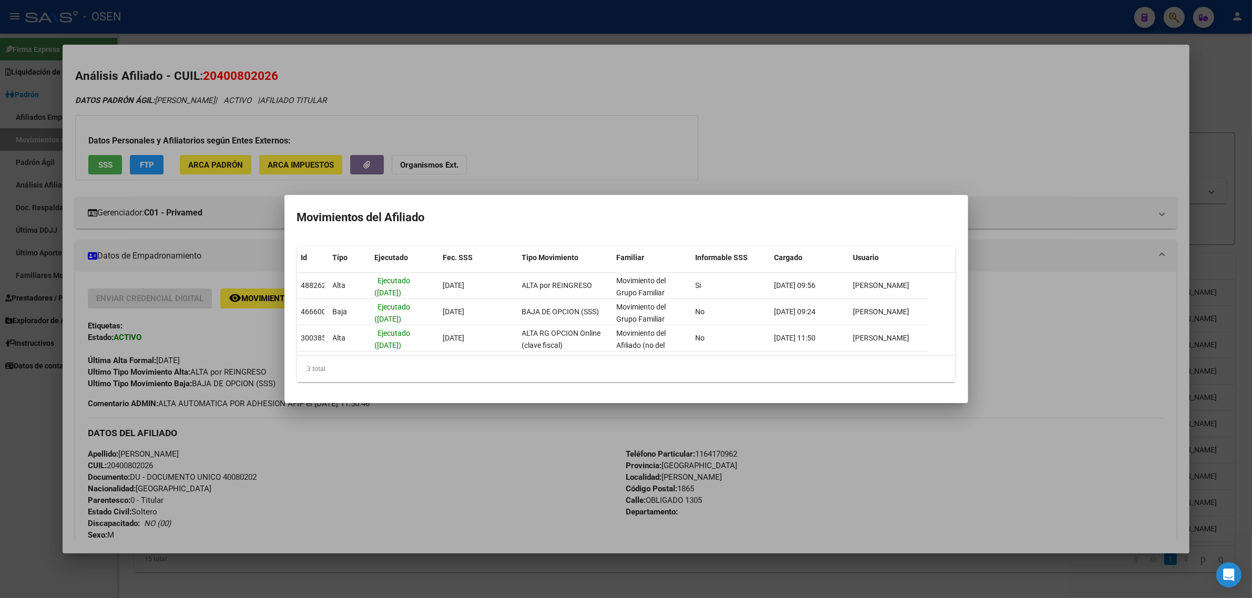
click at [629, 187] on div at bounding box center [626, 299] width 1252 height 598
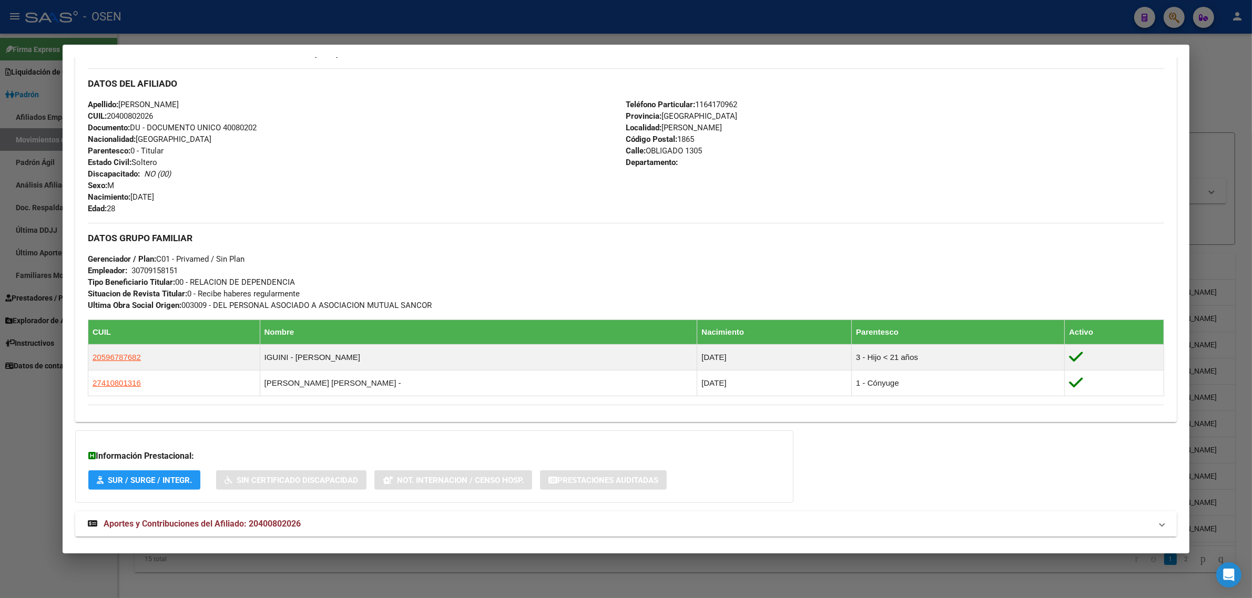
scroll to position [371, 0]
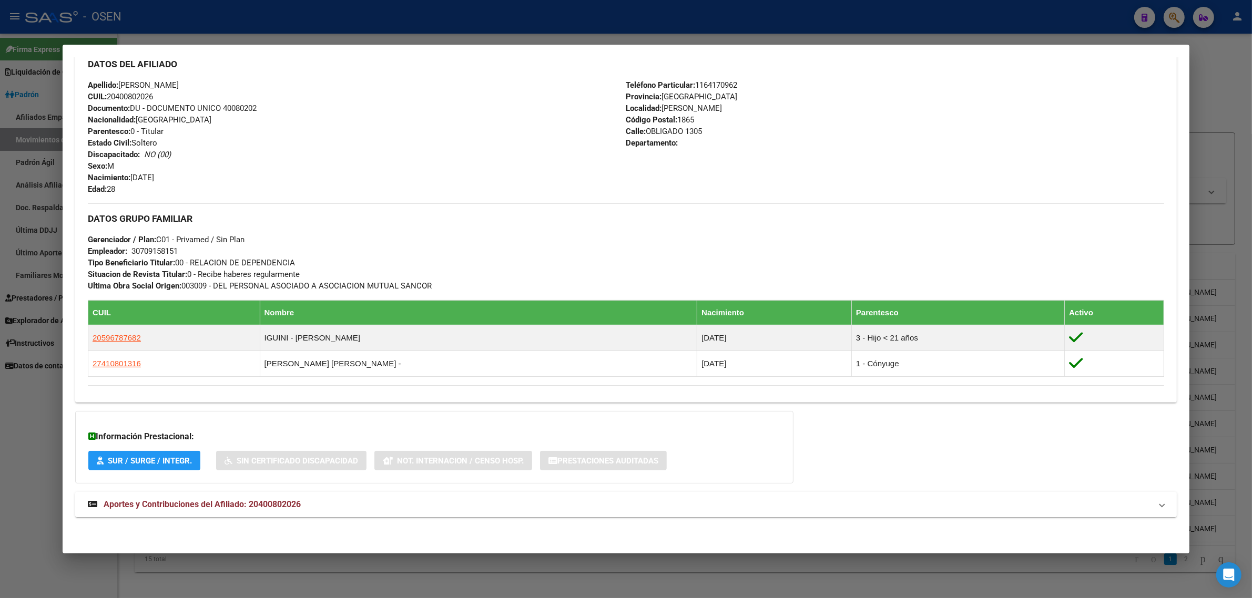
click at [191, 511] on mat-expansion-panel-header "Aportes y Contribuciones del Afiliado: 20400802026" at bounding box center [626, 504] width 1102 height 25
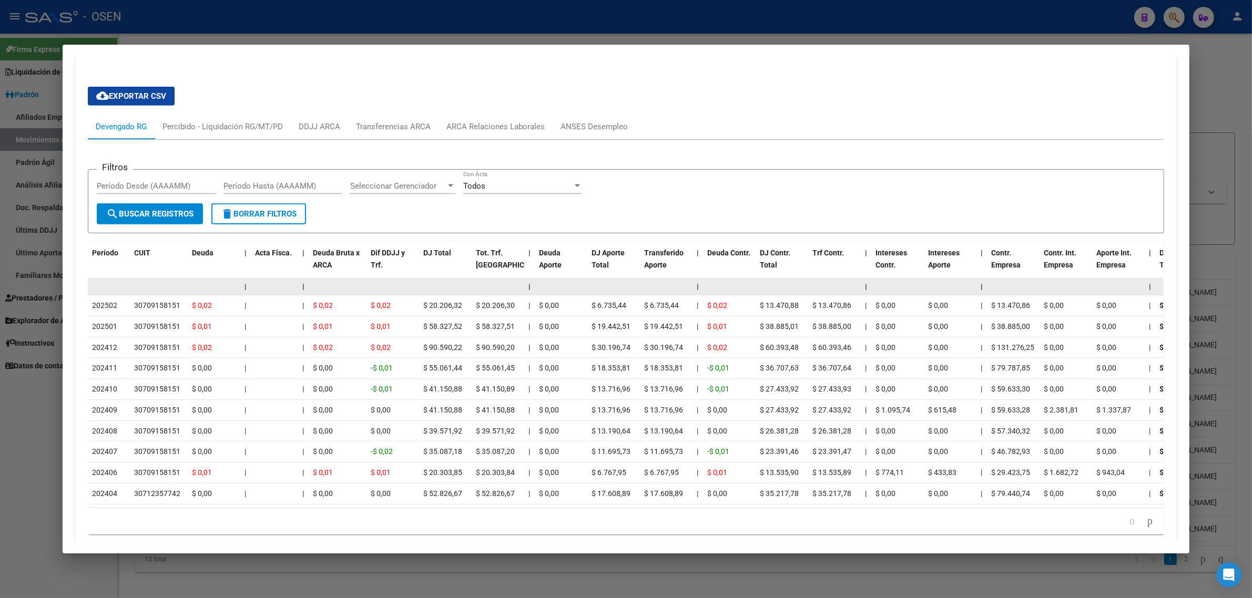
scroll to position [755, 0]
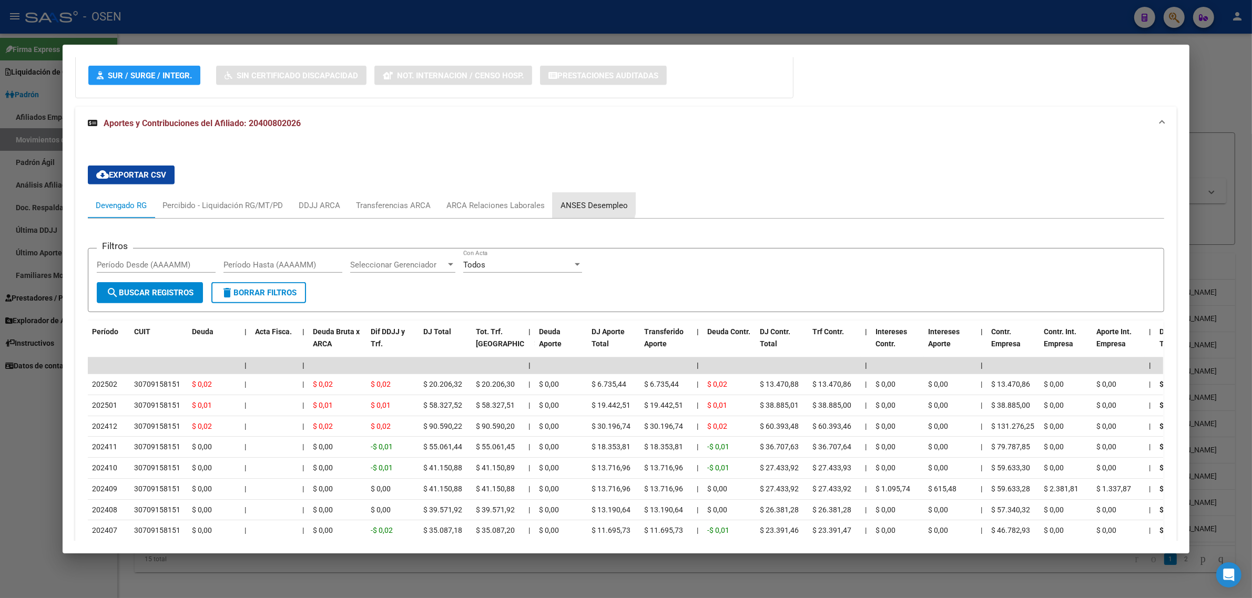
click at [581, 203] on div "ANSES Desempleo" at bounding box center [593, 206] width 67 height 12
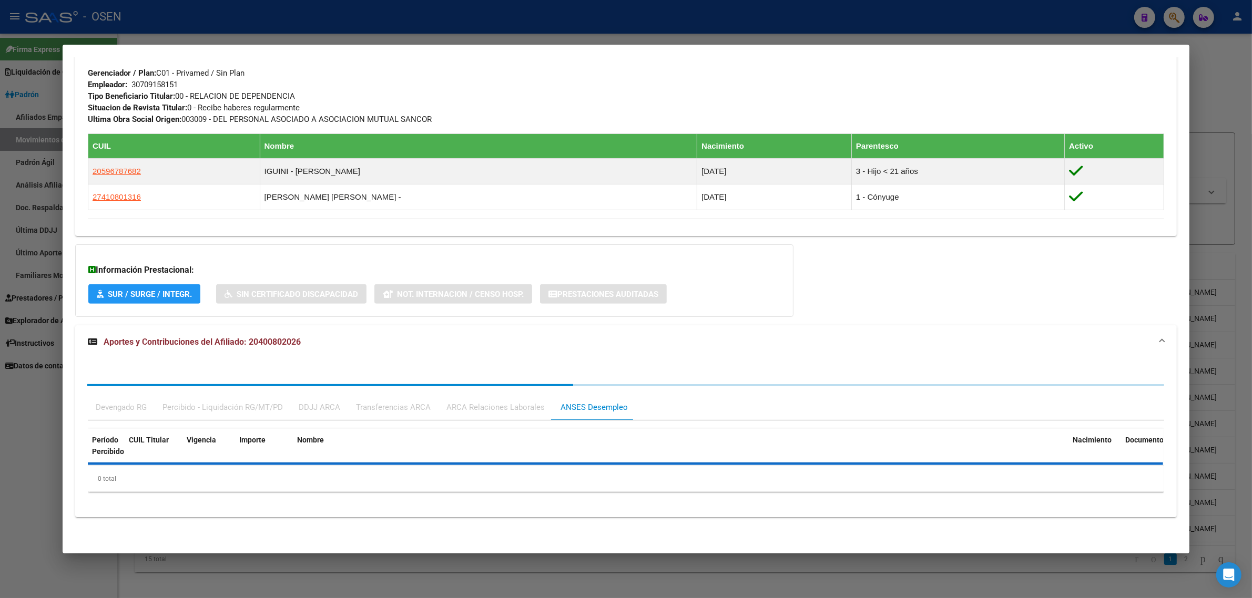
scroll to position [589, 0]
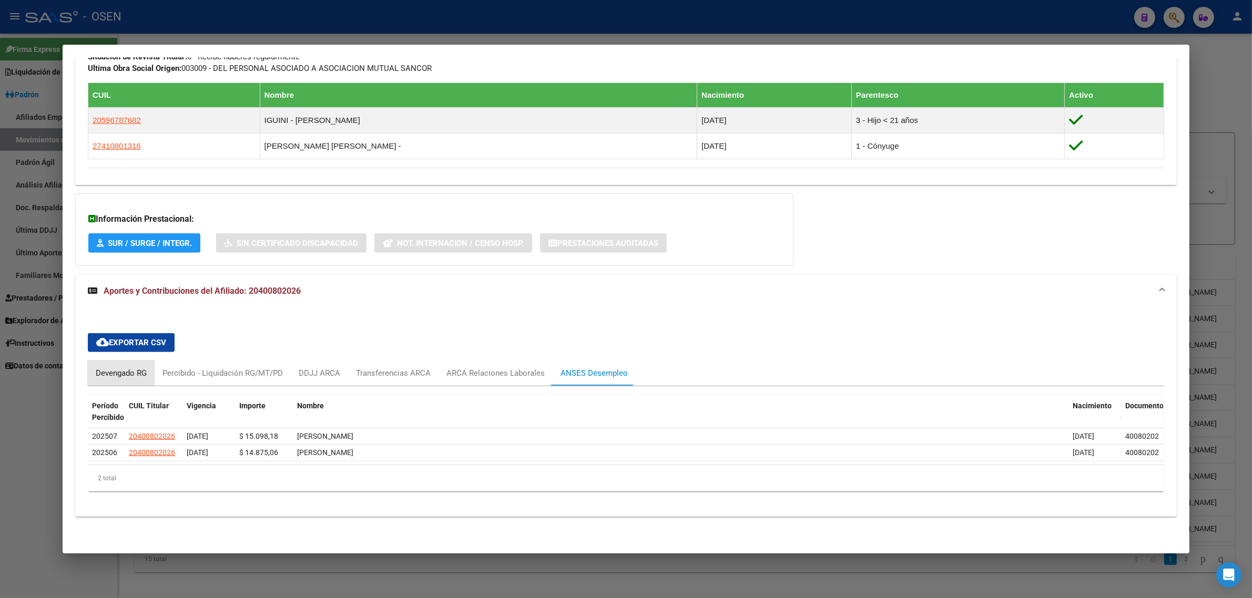
click at [123, 369] on div "Devengado RG" at bounding box center [121, 374] width 51 height 12
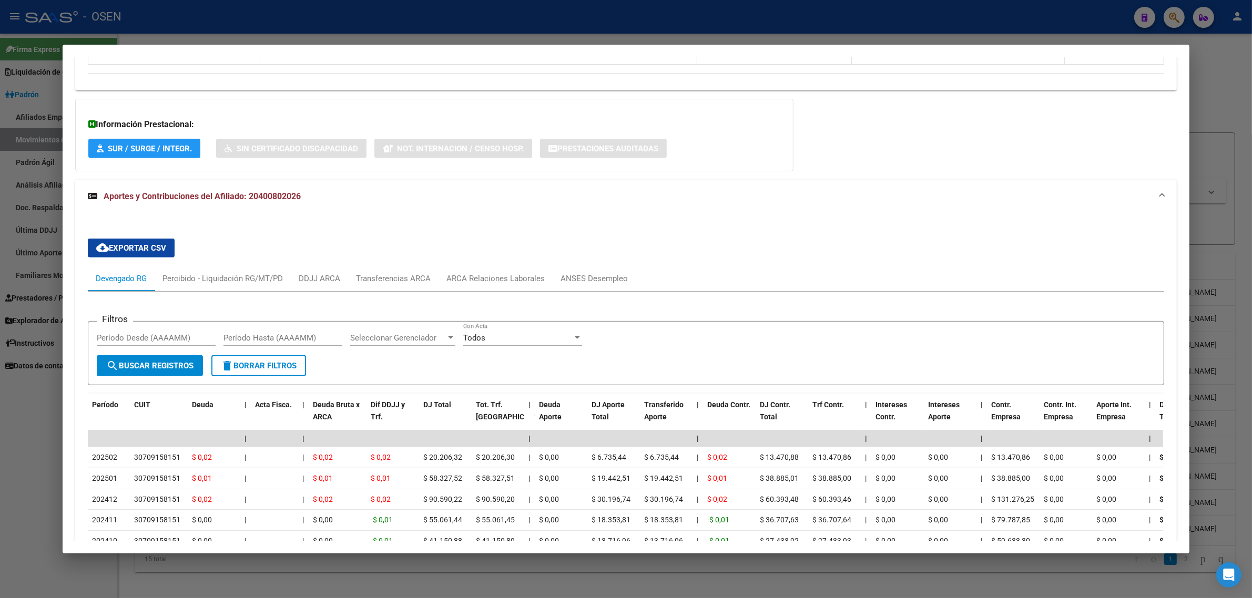
scroll to position [720, 0]
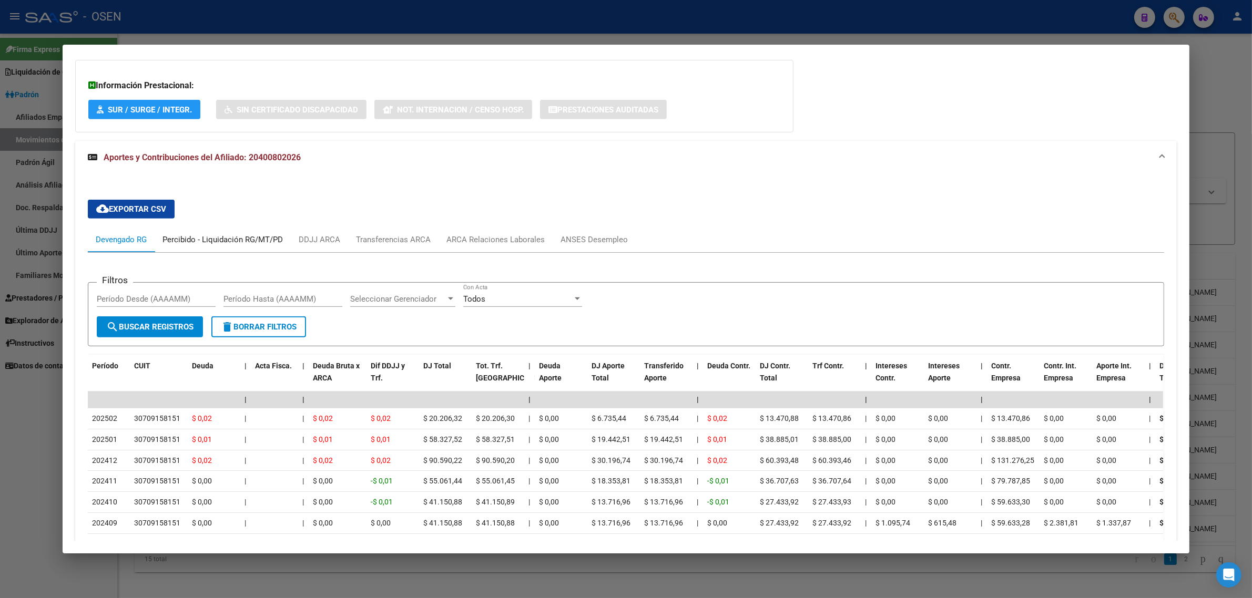
click at [250, 238] on div "Percibido - Liquidación RG/MT/PD" at bounding box center [222, 240] width 120 height 12
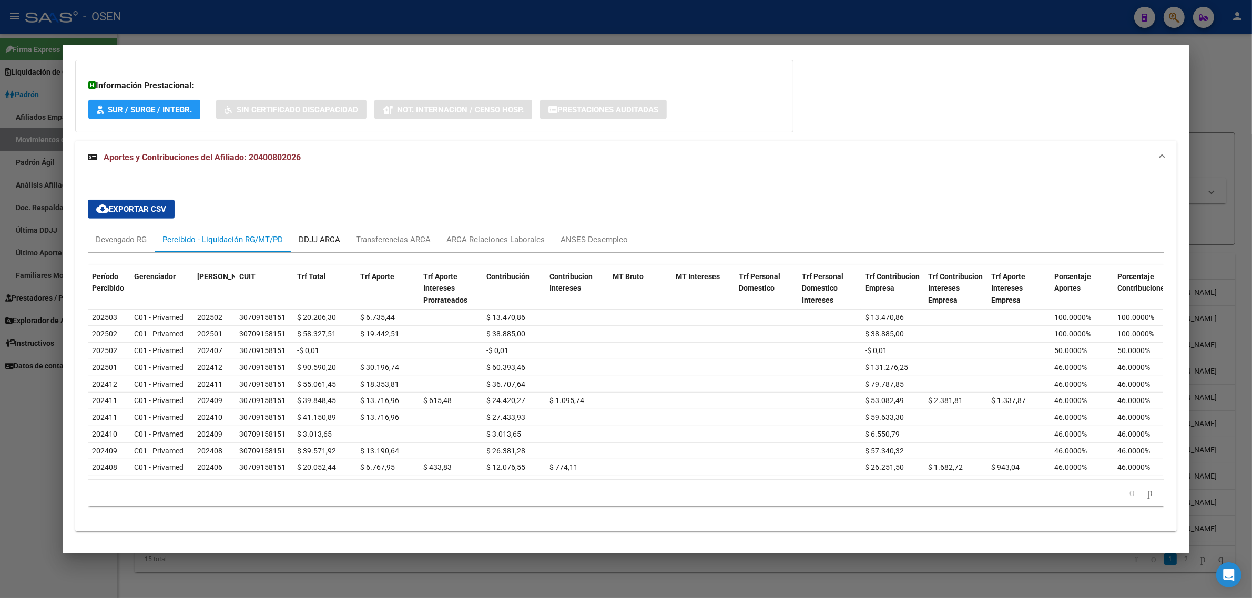
click at [329, 238] on div "DDJJ ARCA" at bounding box center [320, 240] width 42 height 12
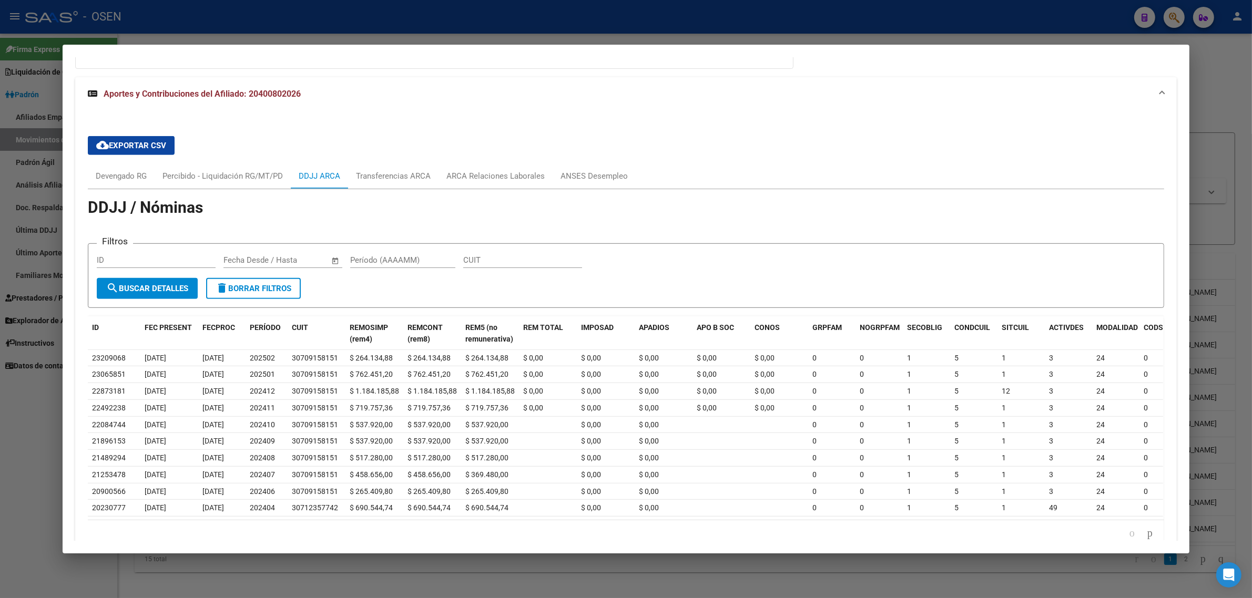
scroll to position [852, 0]
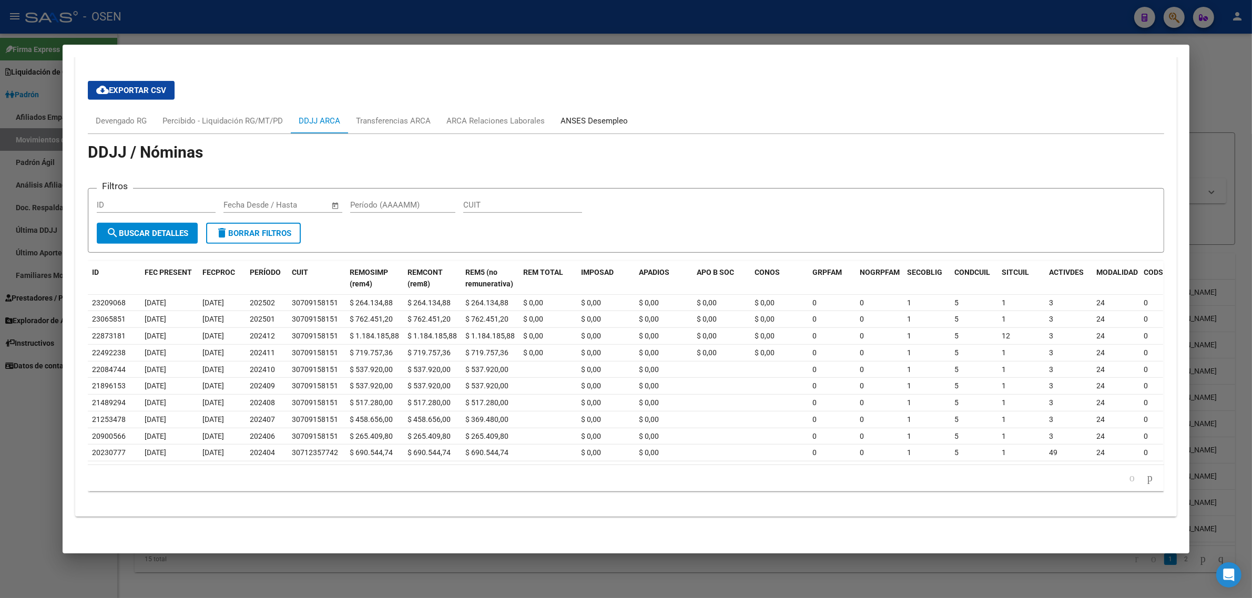
click at [574, 115] on div "ANSES Desempleo" at bounding box center [593, 121] width 67 height 12
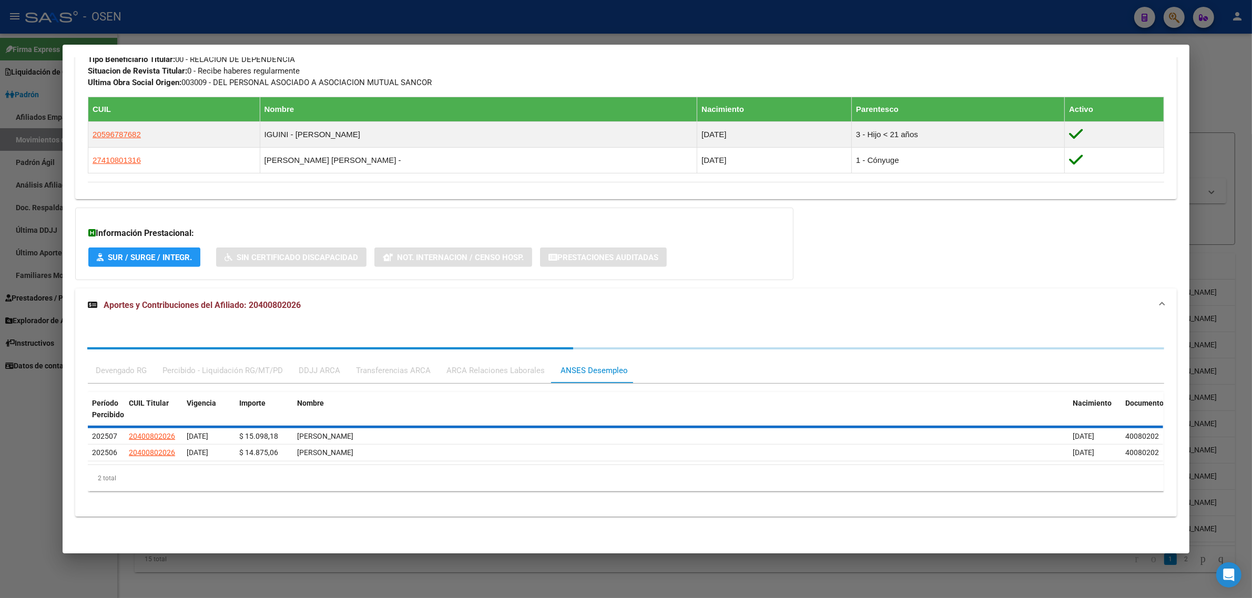
scroll to position [589, 0]
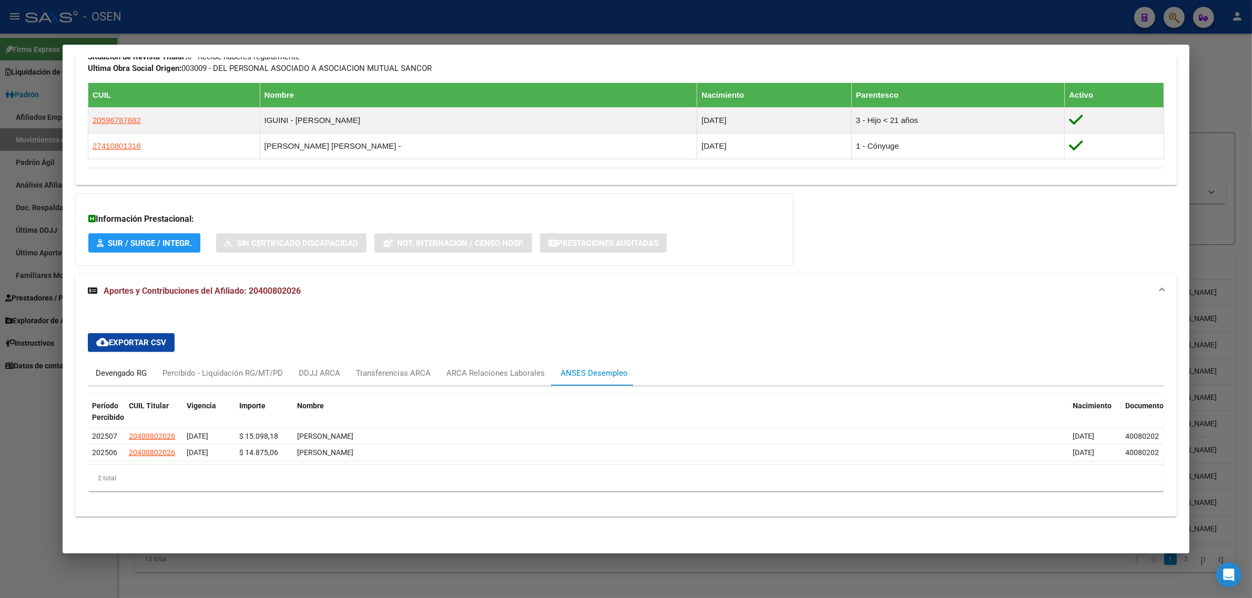
click at [125, 374] on div "Devengado RG" at bounding box center [121, 374] width 51 height 12
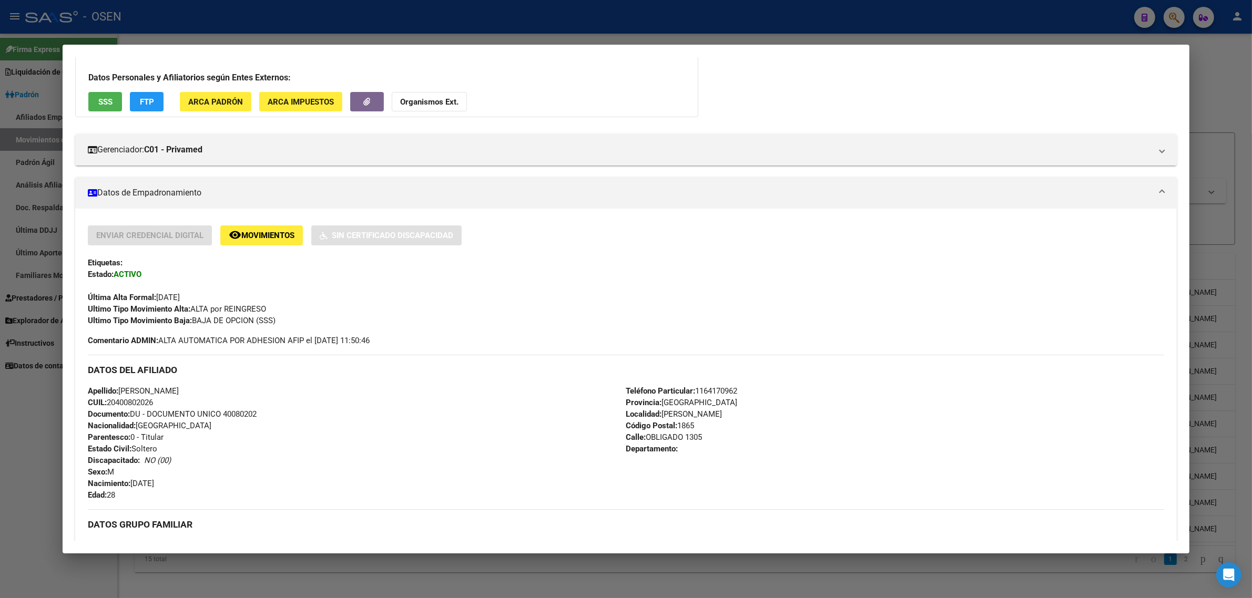
scroll to position [0, 0]
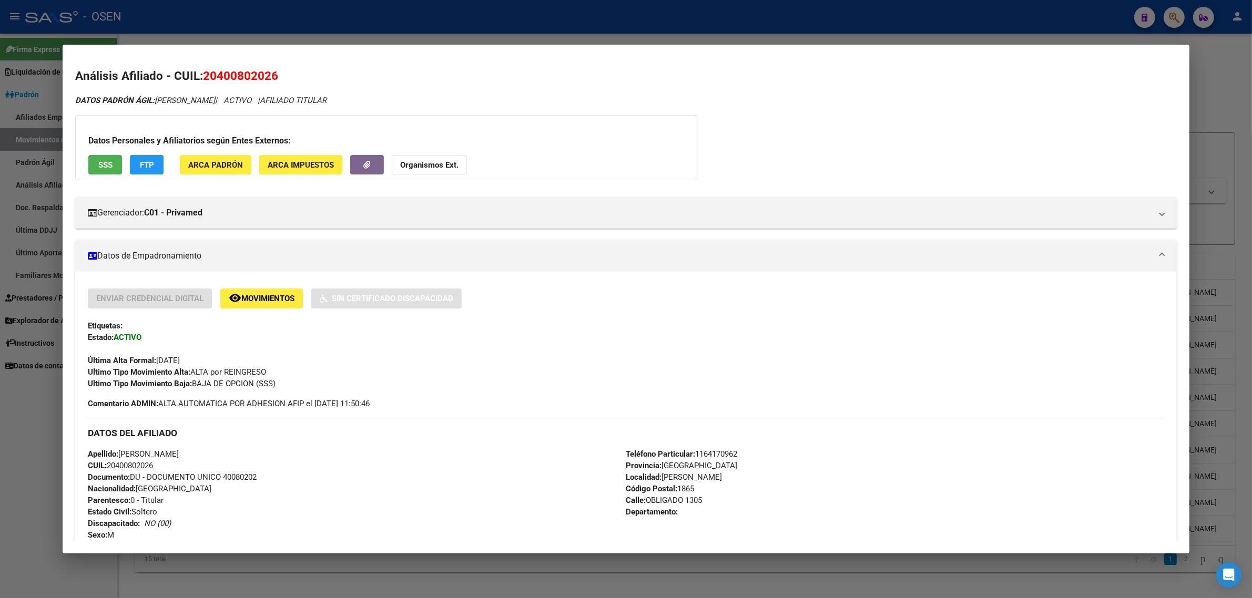
click at [407, 45] on mat-dialog-container "Análisis Afiliado - CUIL: 20400802026 DATOS PADRÓN ÁGIL: IGUINI BRIAN | ACTIVO …" at bounding box center [626, 299] width 1127 height 508
click at [403, 32] on div at bounding box center [626, 299] width 1252 height 598
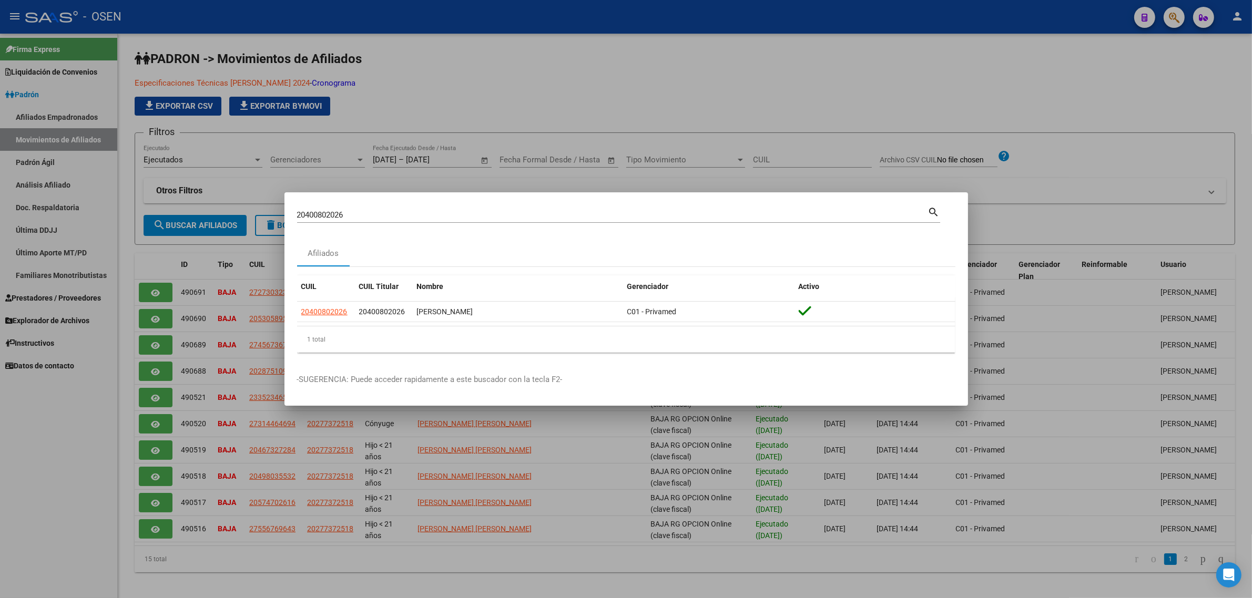
click at [338, 212] on input "20400802026" at bounding box center [612, 214] width 631 height 9
paste input "348885201"
type input "20348885201"
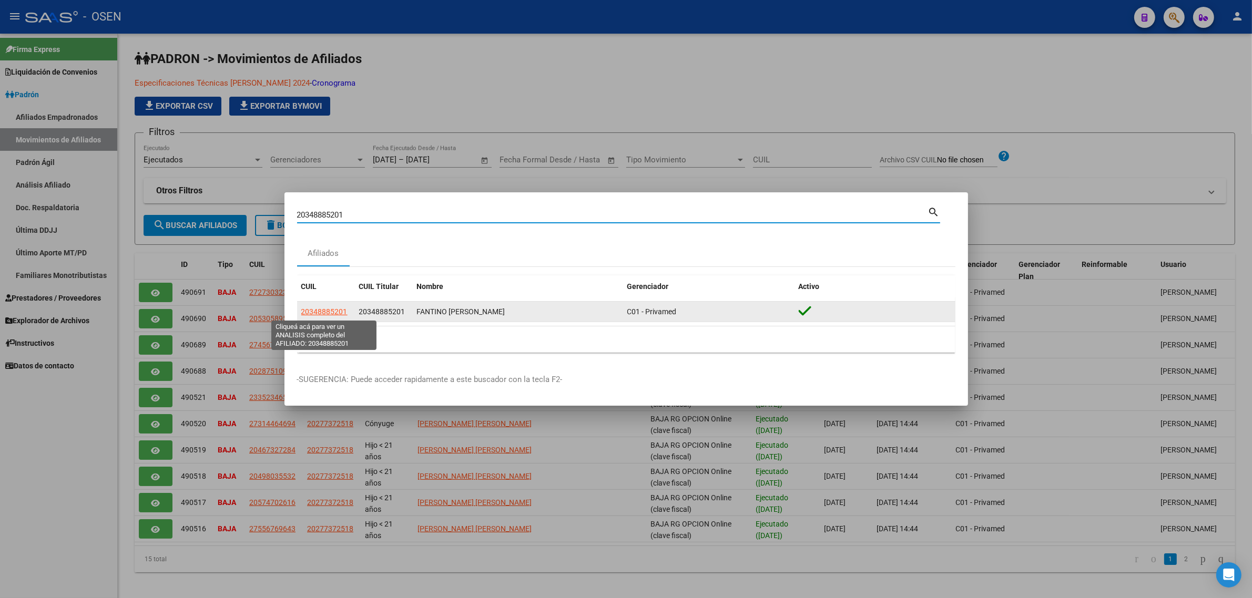
click at [332, 314] on span "20348885201" at bounding box center [324, 312] width 46 height 8
type textarea "20348885201"
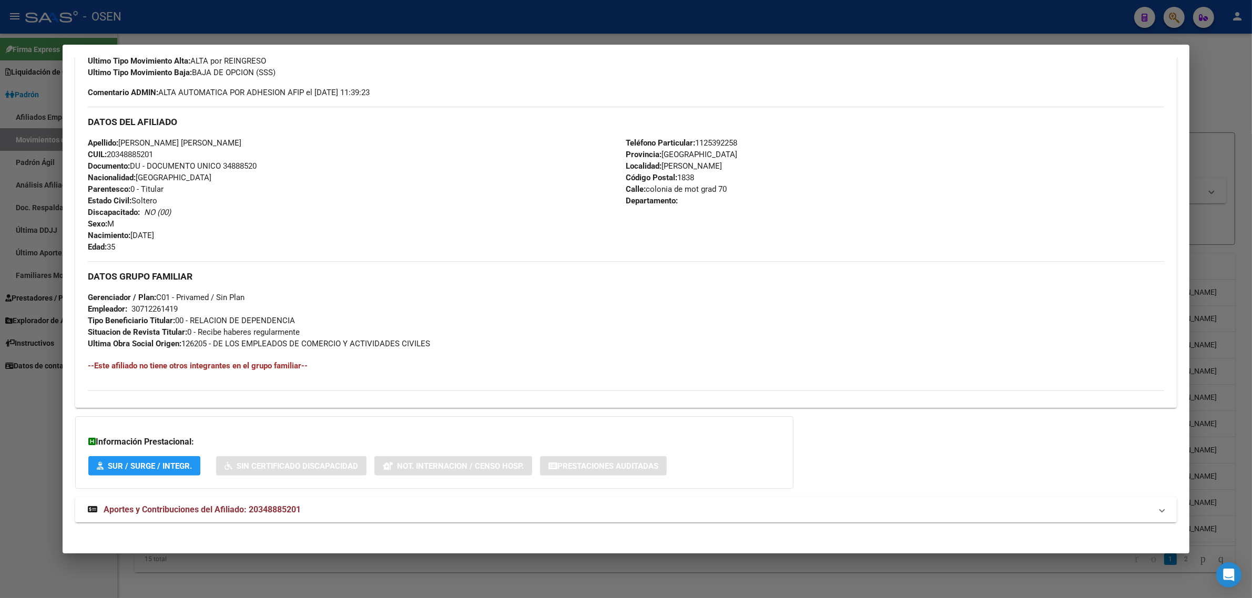
scroll to position [316, 0]
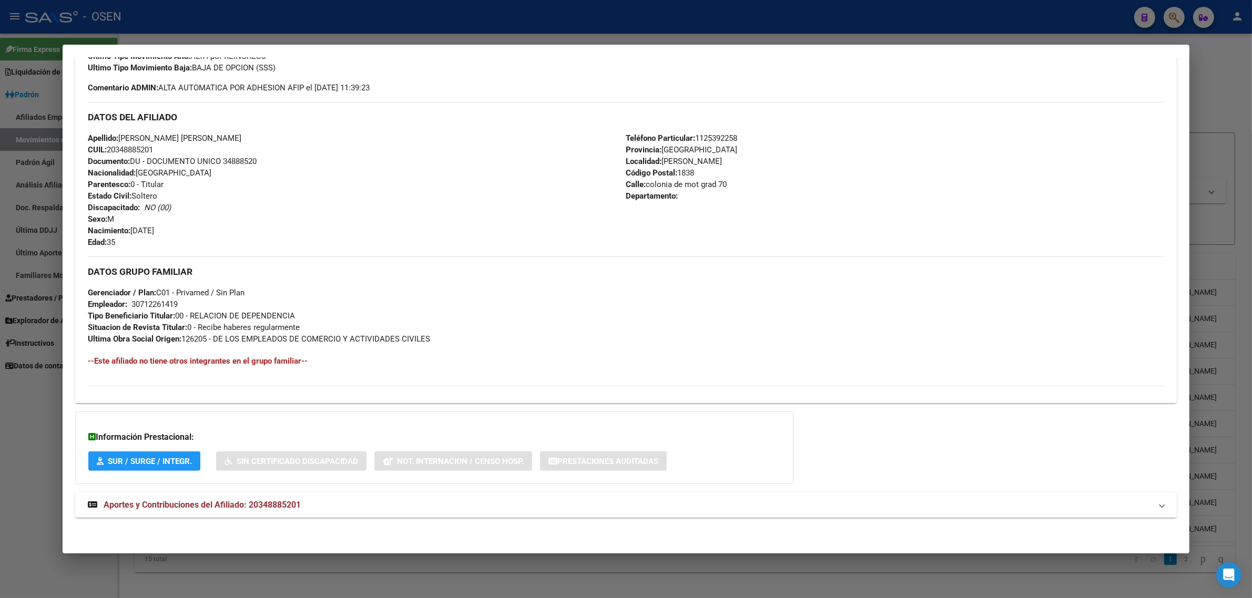
click at [269, 504] on span "Aportes y Contribuciones del Afiliado: 20348885201" at bounding box center [202, 505] width 197 height 10
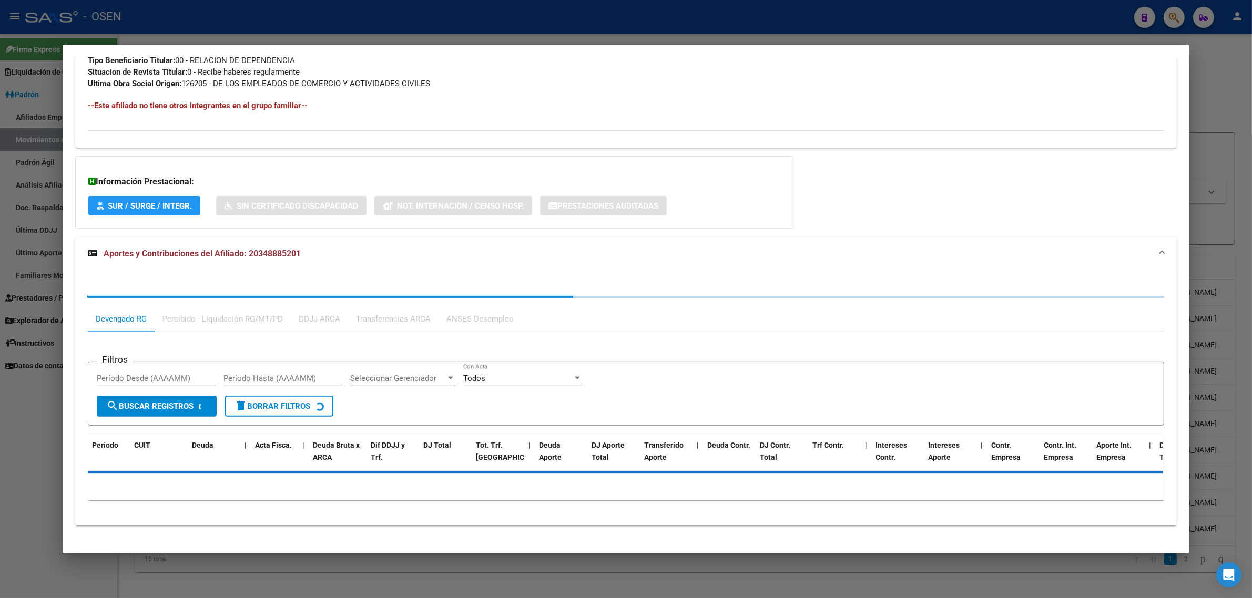
scroll to position [579, 0]
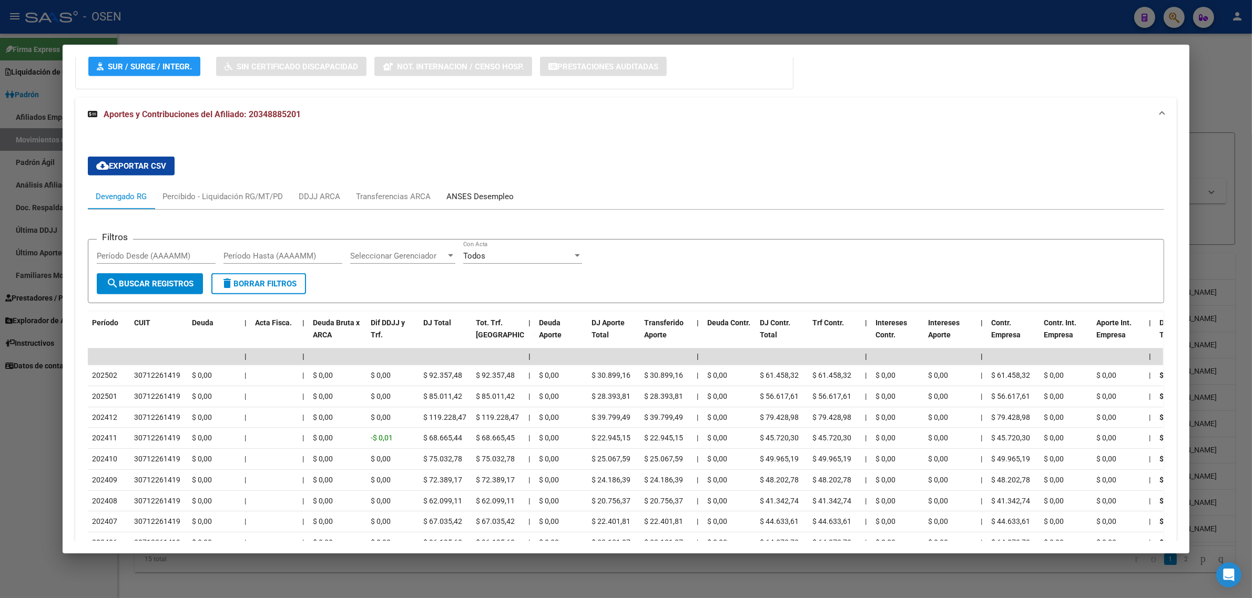
click at [454, 198] on div "ANSES Desempleo" at bounding box center [479, 197] width 67 height 12
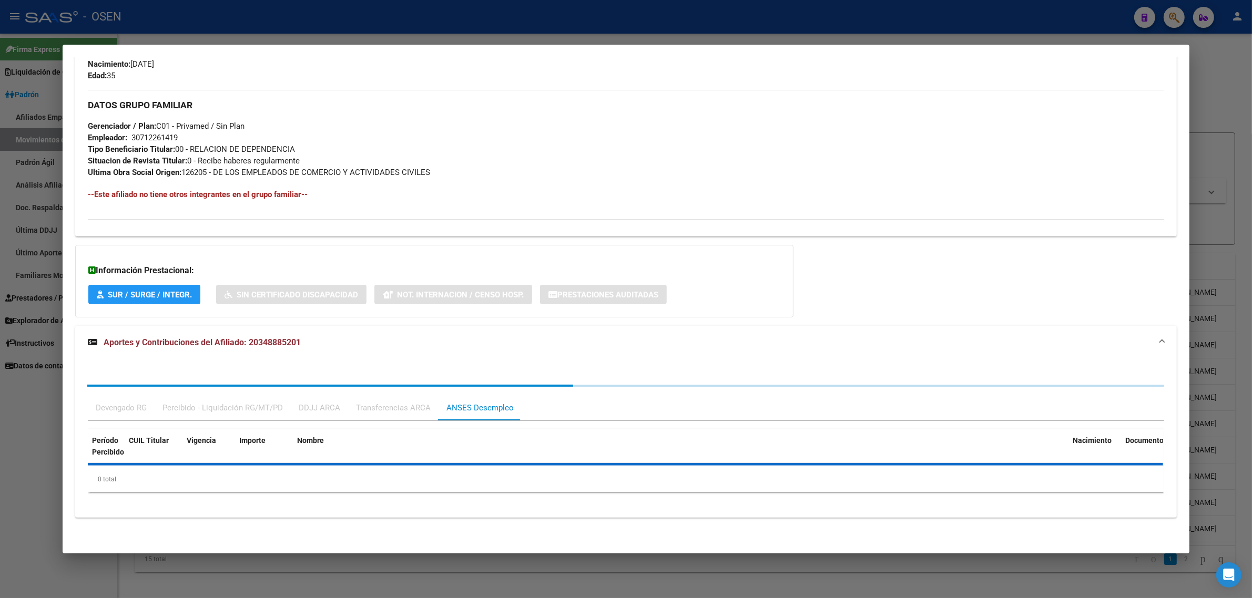
scroll to position [534, 0]
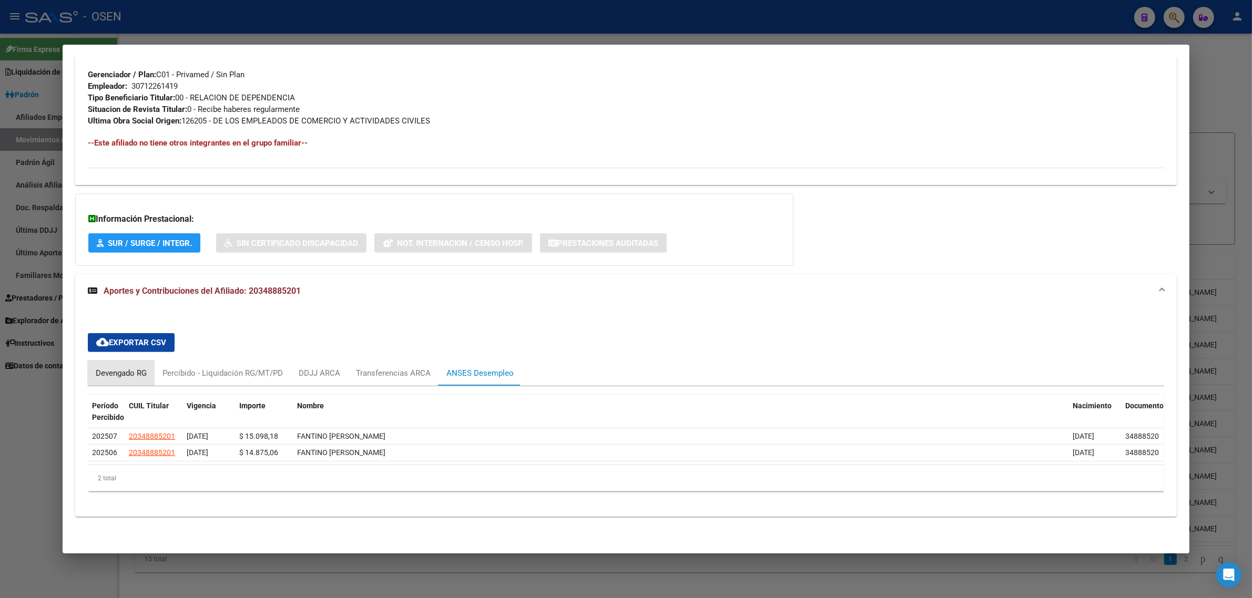
click at [125, 371] on div "Devengado RG" at bounding box center [121, 374] width 51 height 12
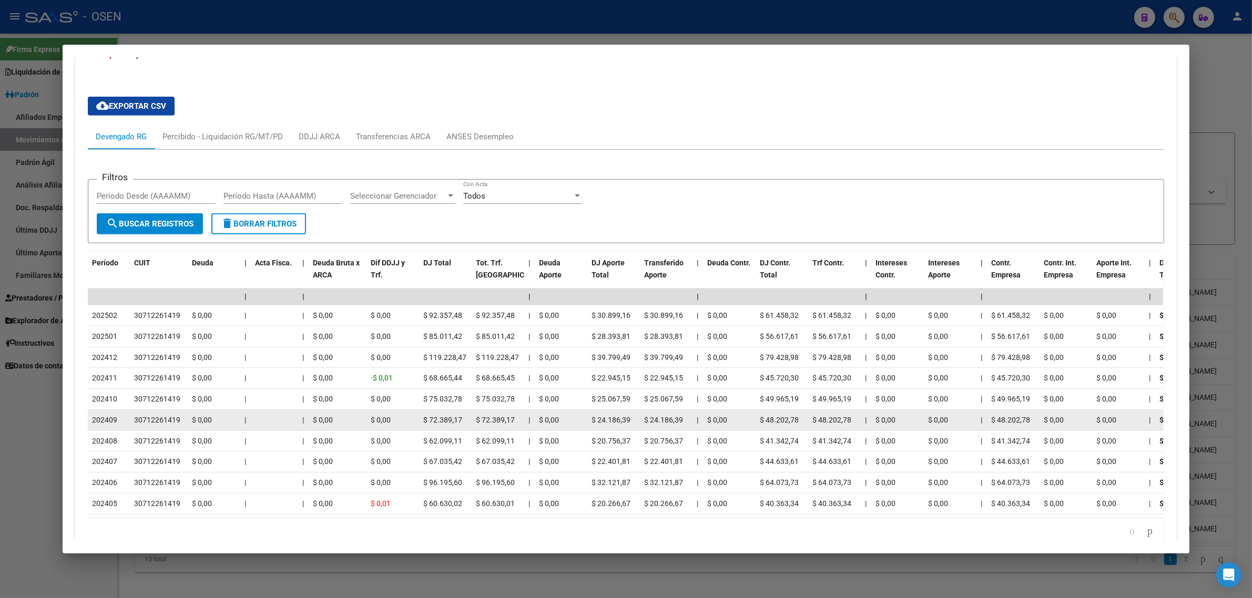
scroll to position [832, 0]
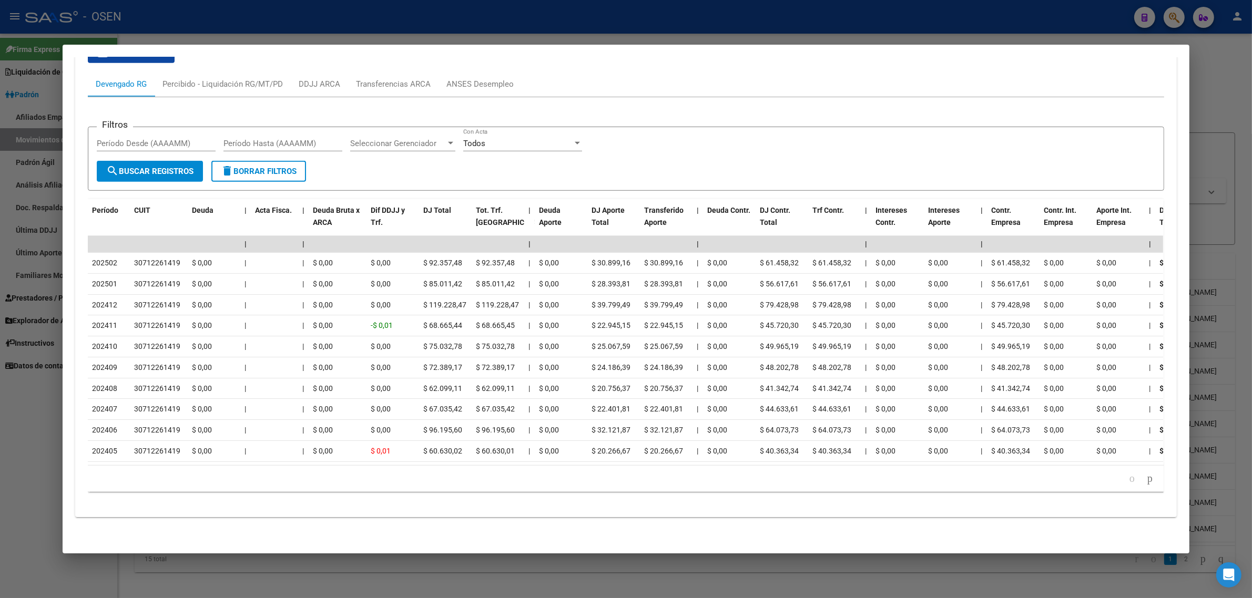
click at [463, 29] on div at bounding box center [626, 299] width 1252 height 598
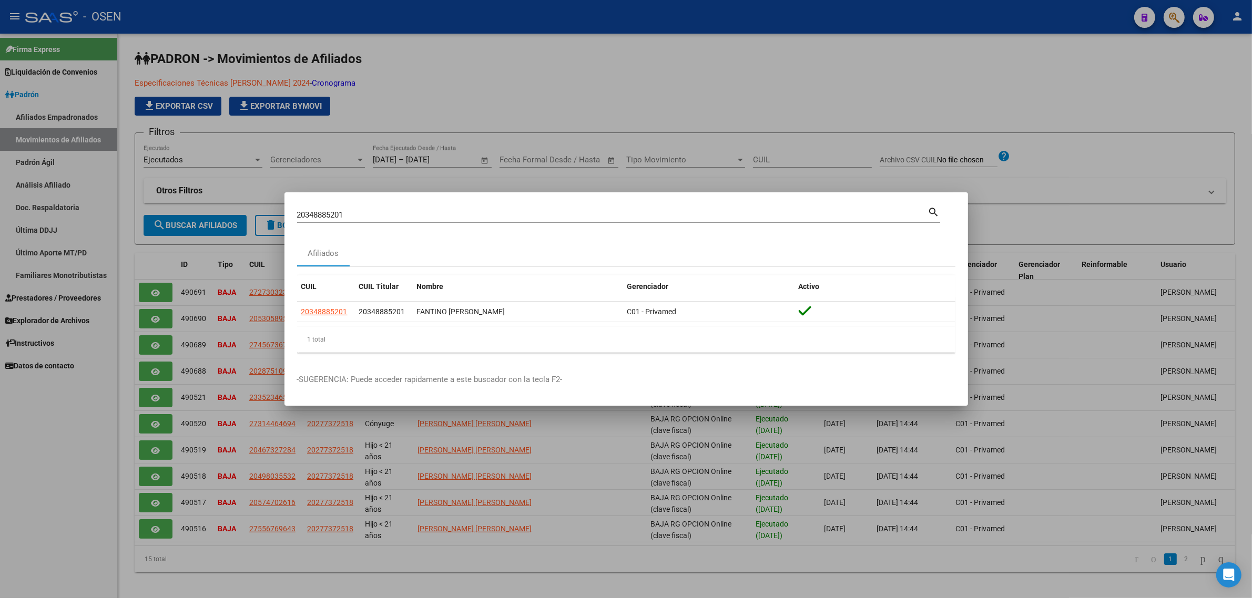
click at [344, 213] on input "20348885201" at bounding box center [612, 214] width 631 height 9
paste input "71999826"
type input "20371999826"
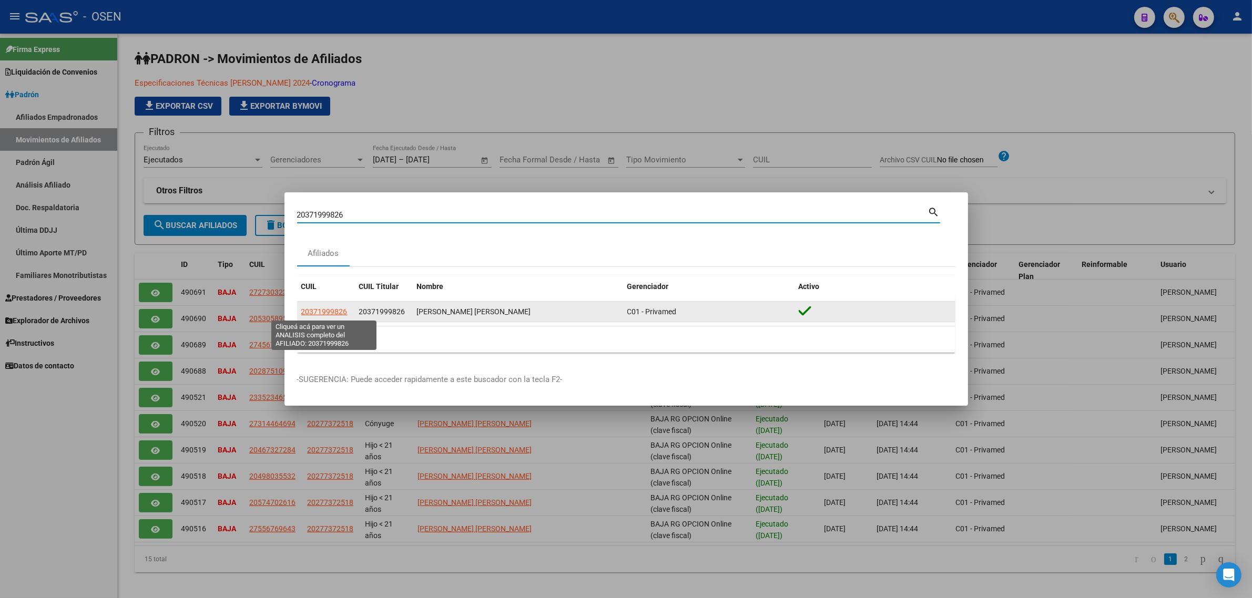
click at [329, 311] on span "20371999826" at bounding box center [324, 312] width 46 height 8
type textarea "20371999826"
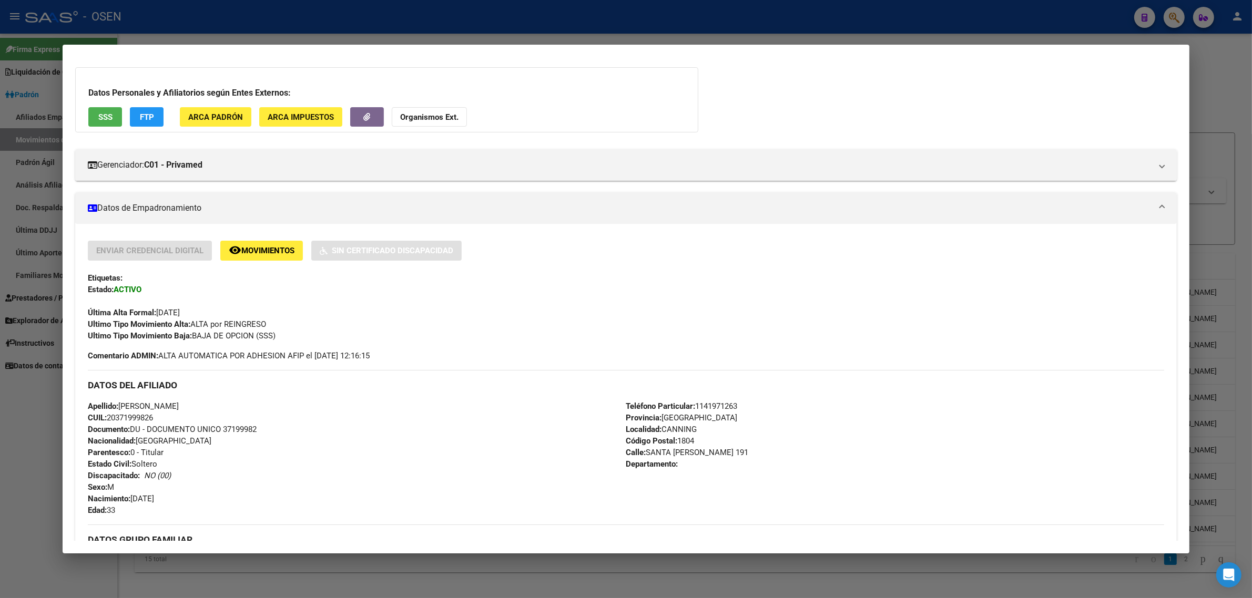
scroll to position [316, 0]
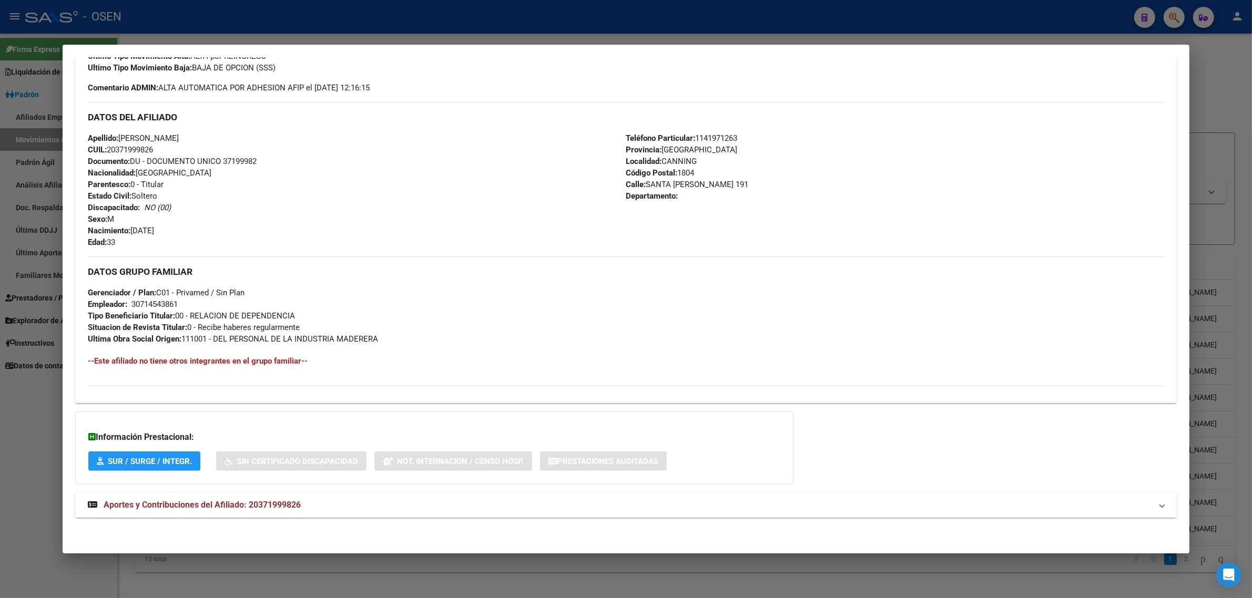
click at [236, 503] on span "Aportes y Contribuciones del Afiliado: 20371999826" at bounding box center [202, 505] width 197 height 10
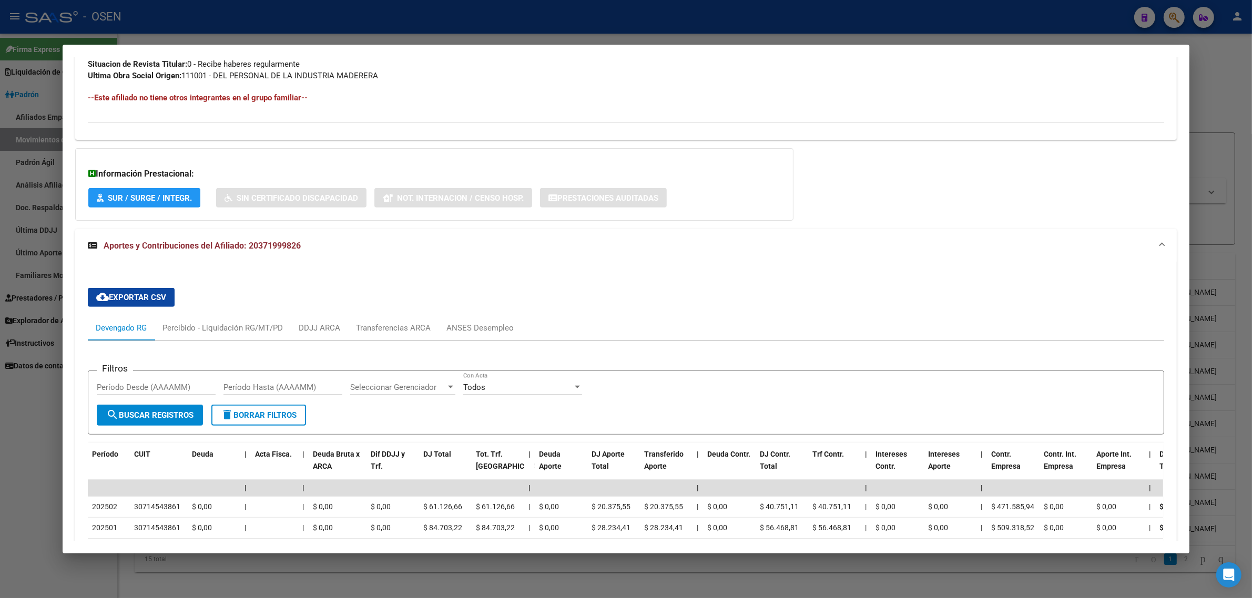
scroll to position [832, 0]
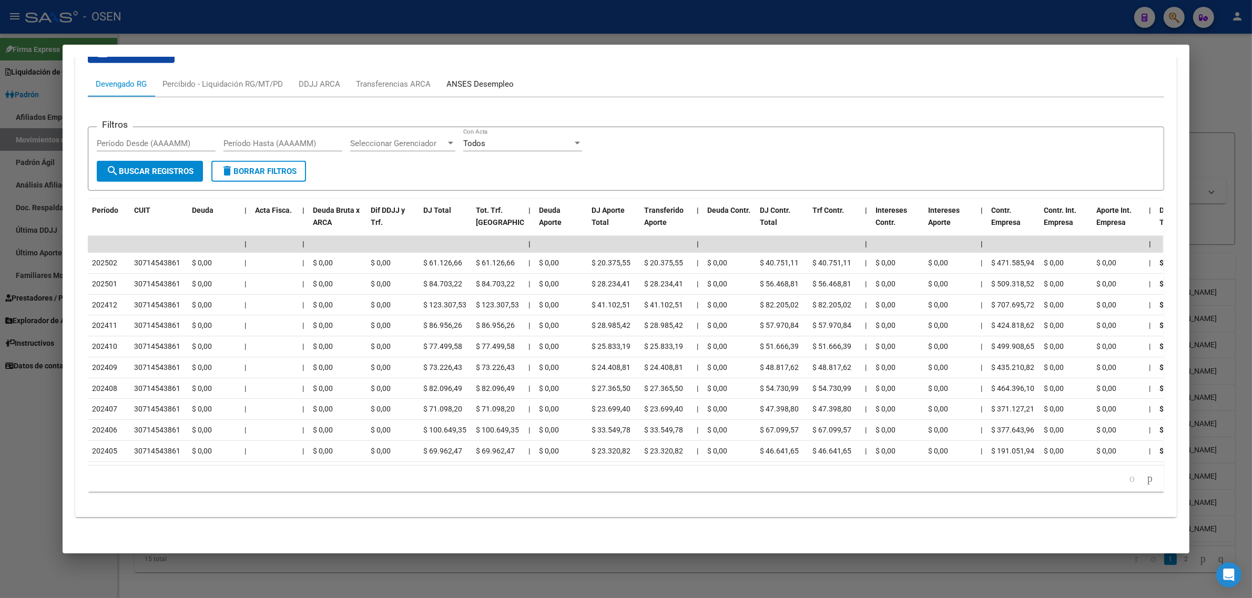
click at [486, 78] on div "ANSES Desempleo" at bounding box center [479, 84] width 67 height 12
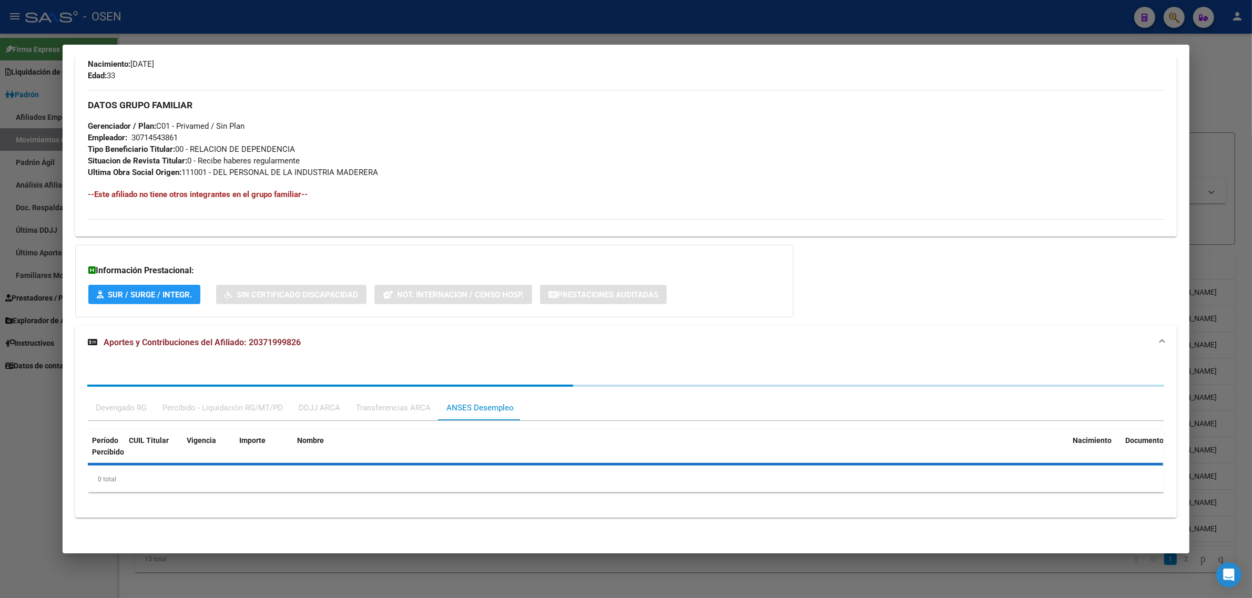
scroll to position [534, 0]
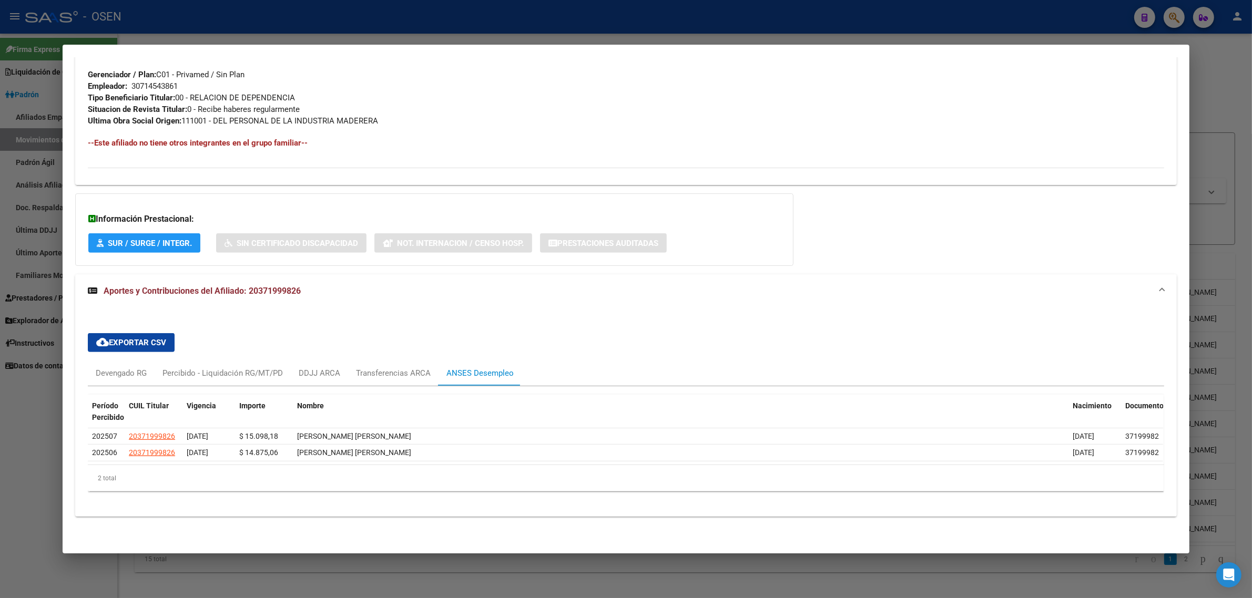
click at [637, 26] on div at bounding box center [626, 299] width 1252 height 598
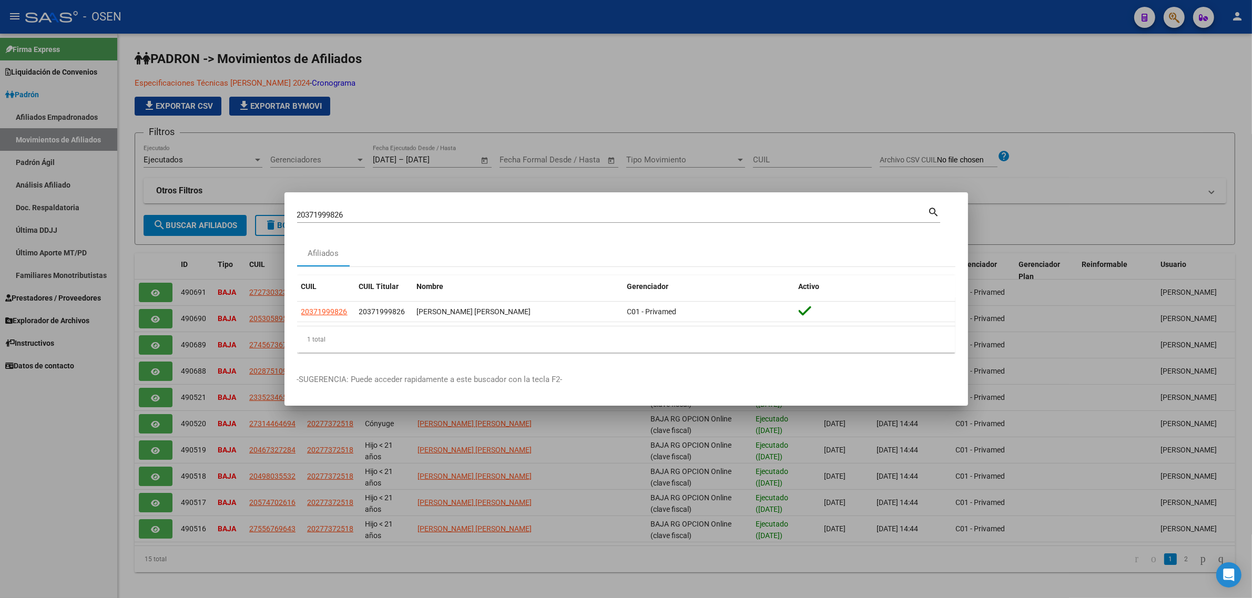
click at [434, 216] on input "20371999826" at bounding box center [612, 214] width 631 height 9
paste input "138523307"
type input "20138523307"
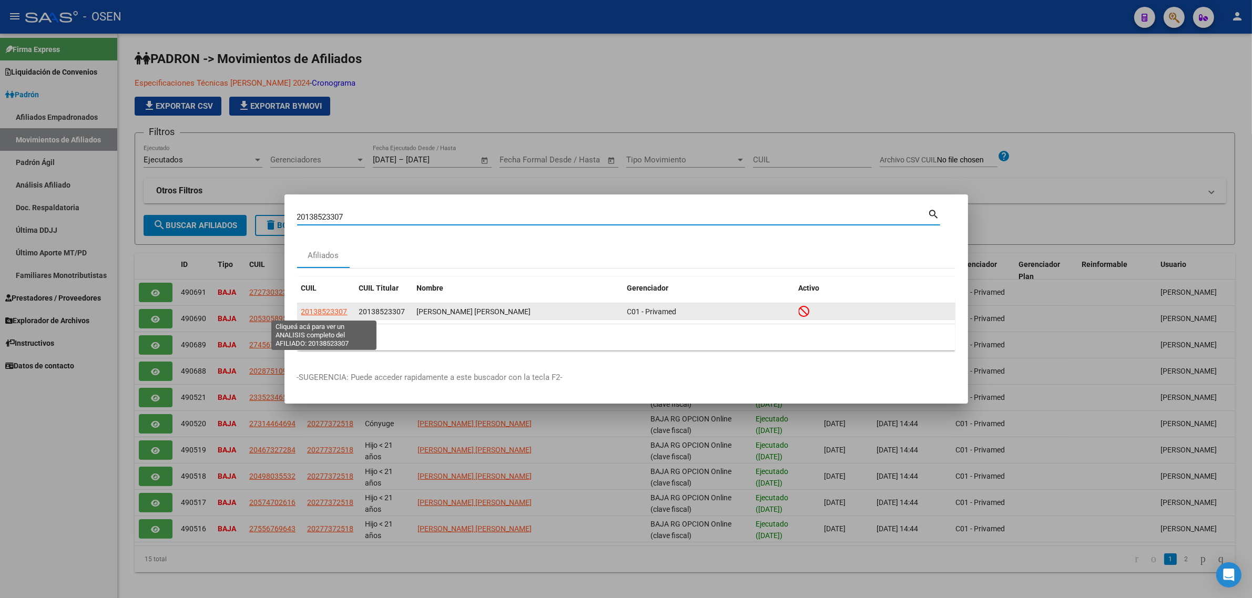
click at [311, 313] on span "20138523307" at bounding box center [324, 312] width 46 height 8
type textarea "20138523307"
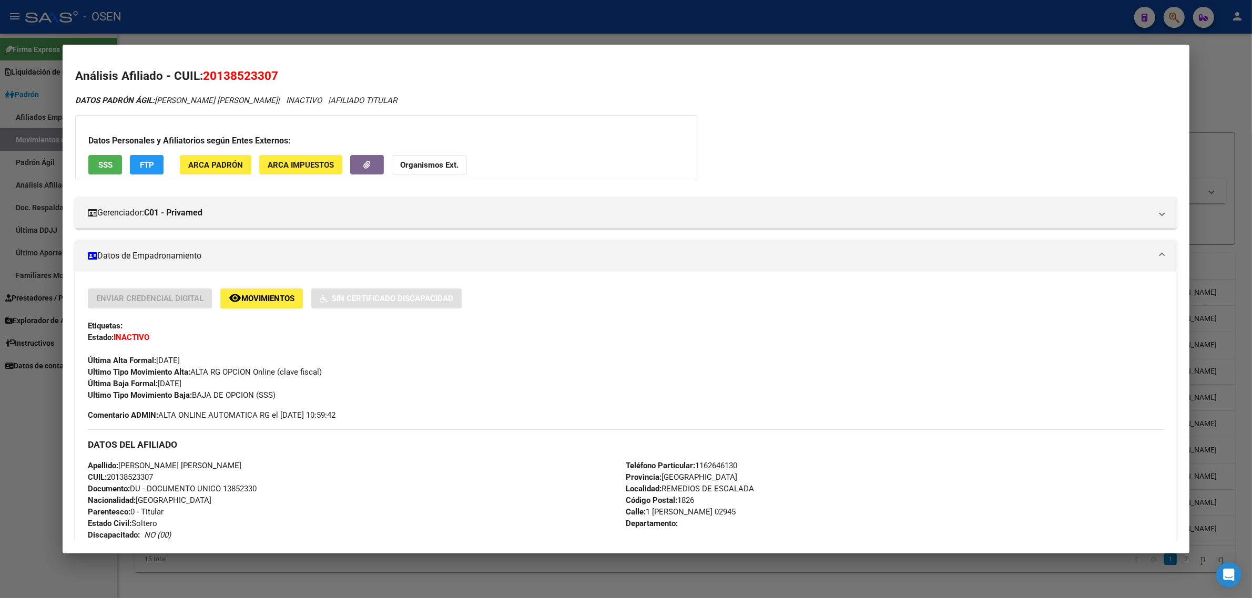
click at [98, 165] on span "SSS" at bounding box center [105, 164] width 14 height 9
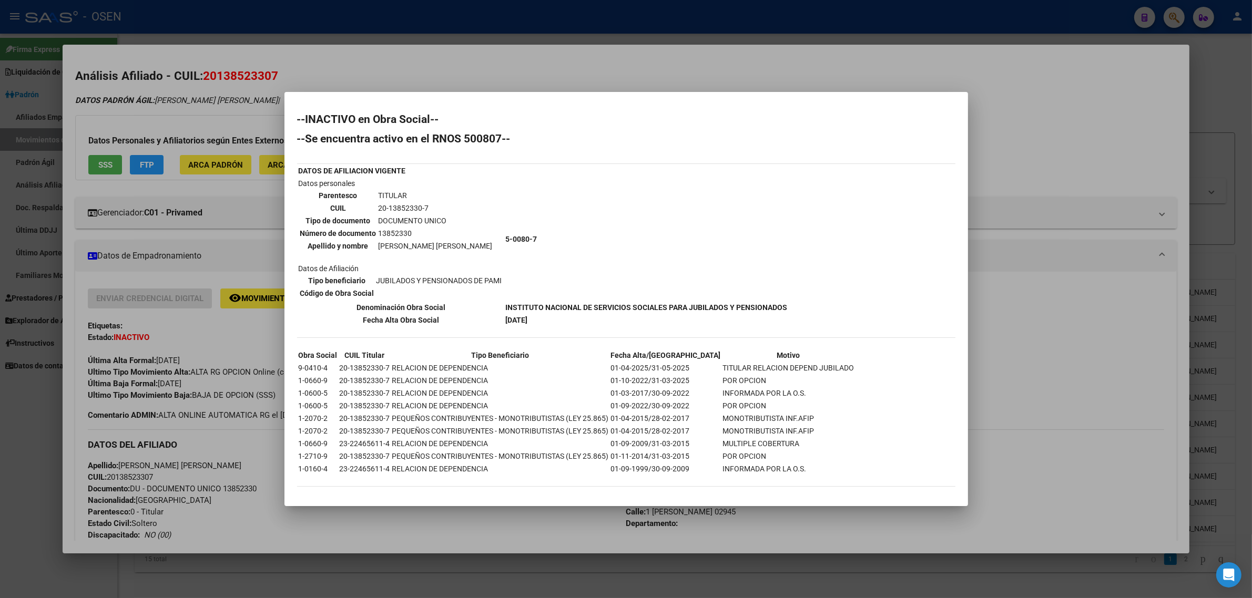
click at [513, 58] on div at bounding box center [626, 299] width 1252 height 598
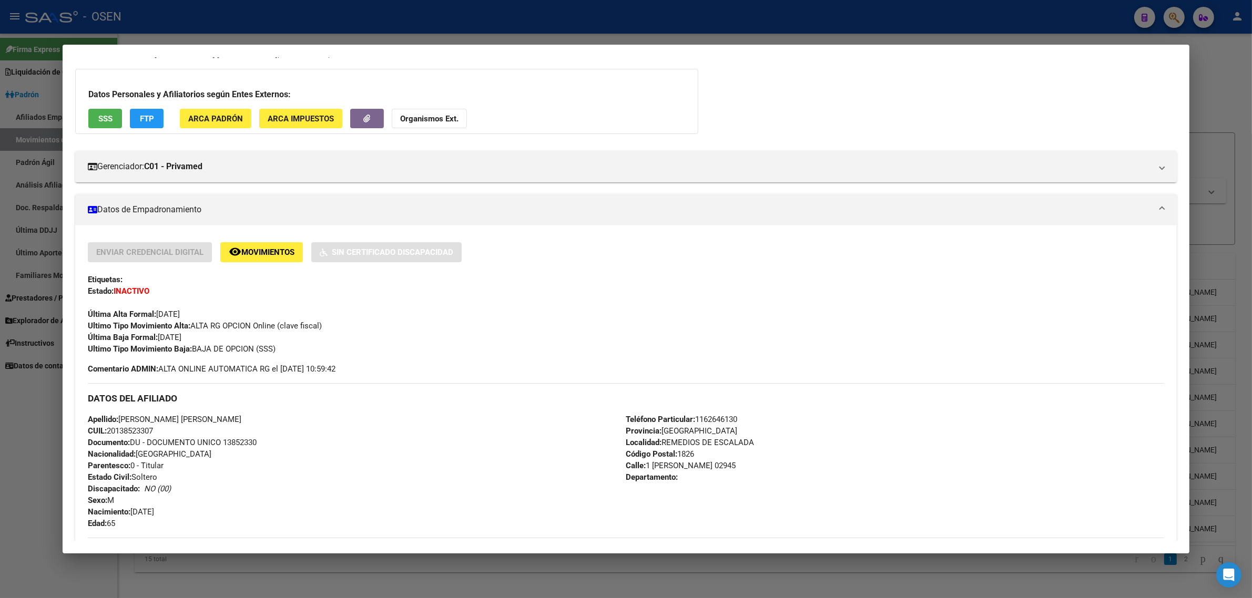
scroll to position [0, 0]
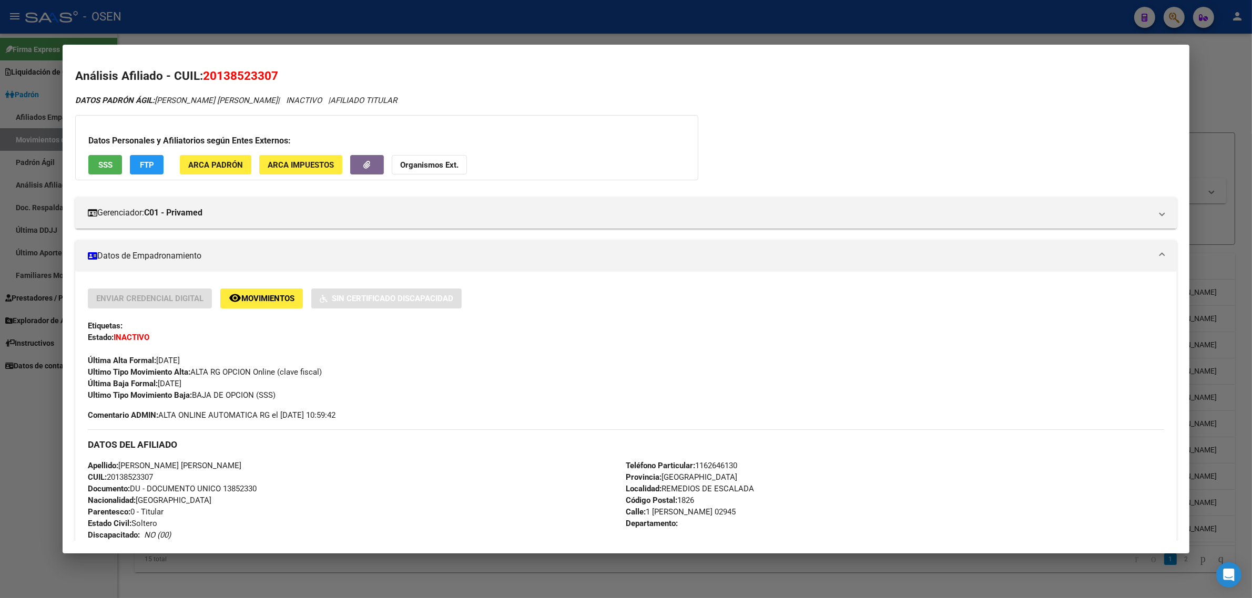
click at [400, 23] on div at bounding box center [626, 299] width 1252 height 598
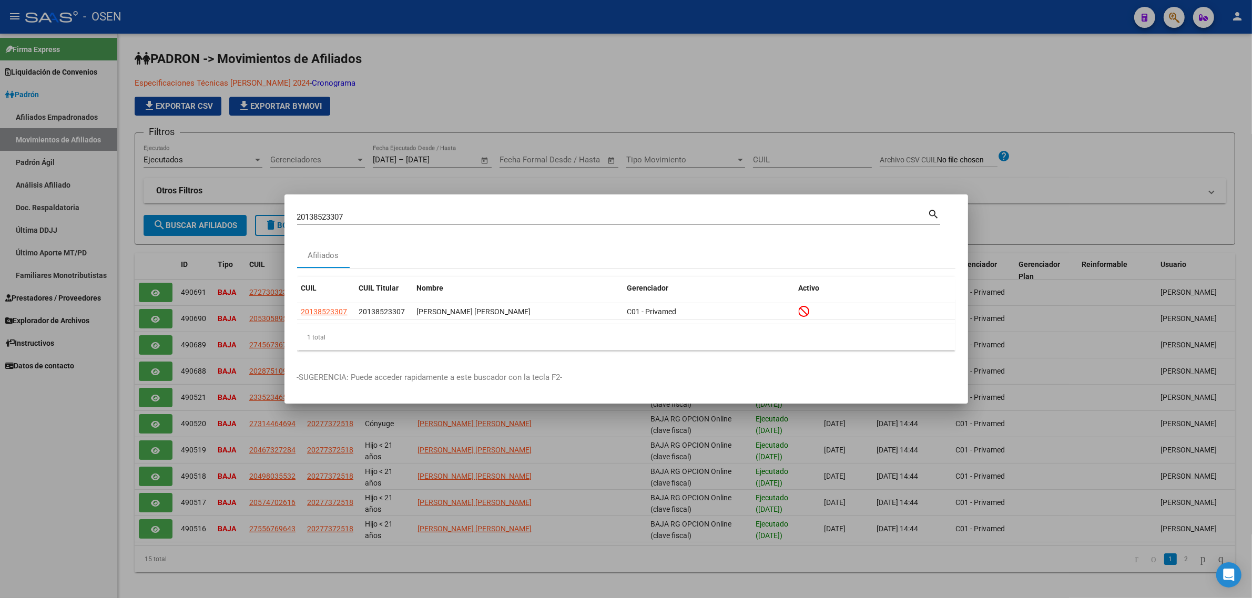
click at [340, 216] on input "20138523307" at bounding box center [612, 216] width 631 height 9
paste input "341346275"
type input "20341346275"
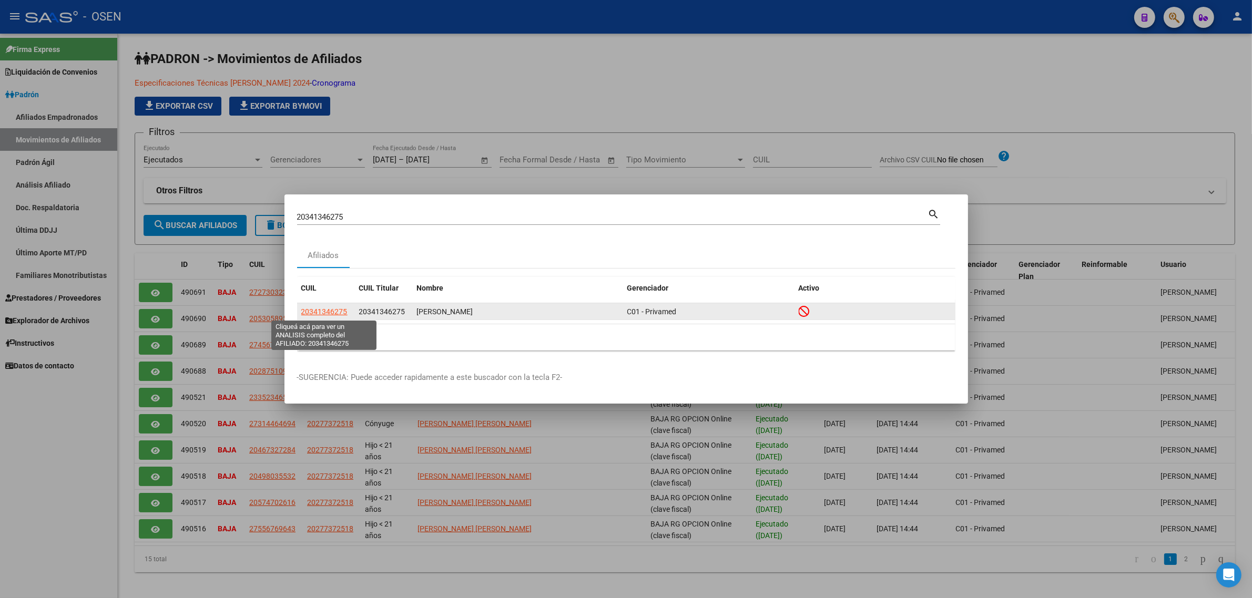
click at [327, 313] on span "20341346275" at bounding box center [324, 312] width 46 height 8
type textarea "20341346275"
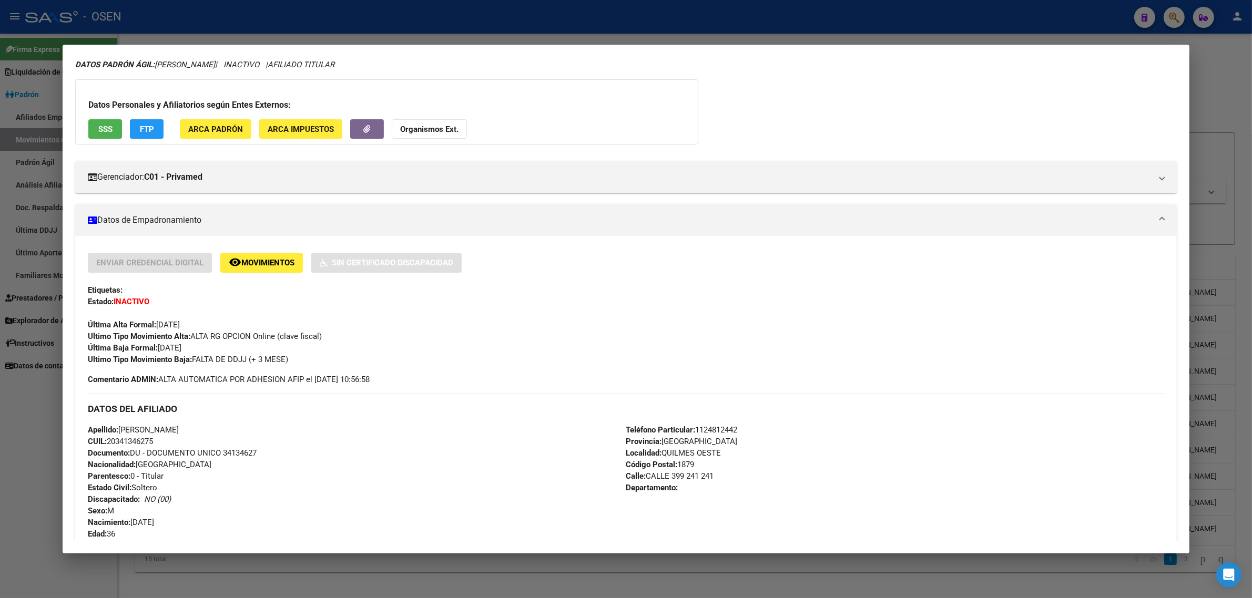
scroll to position [328, 0]
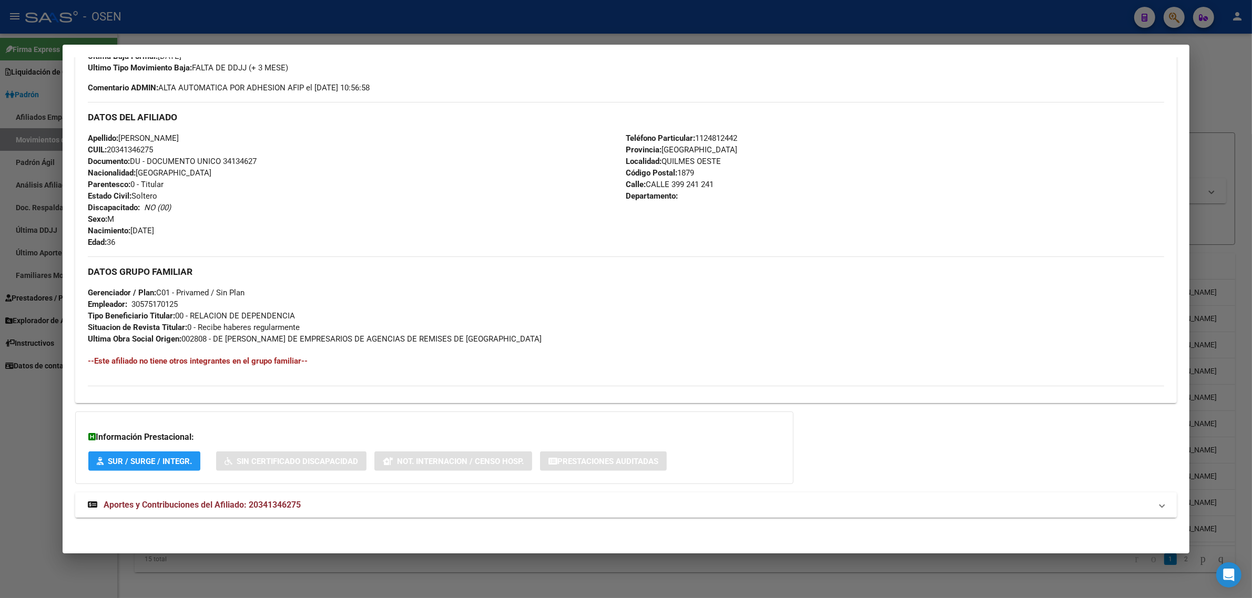
click at [189, 505] on span "Aportes y Contribuciones del Afiliado: 20341346275" at bounding box center [202, 505] width 197 height 10
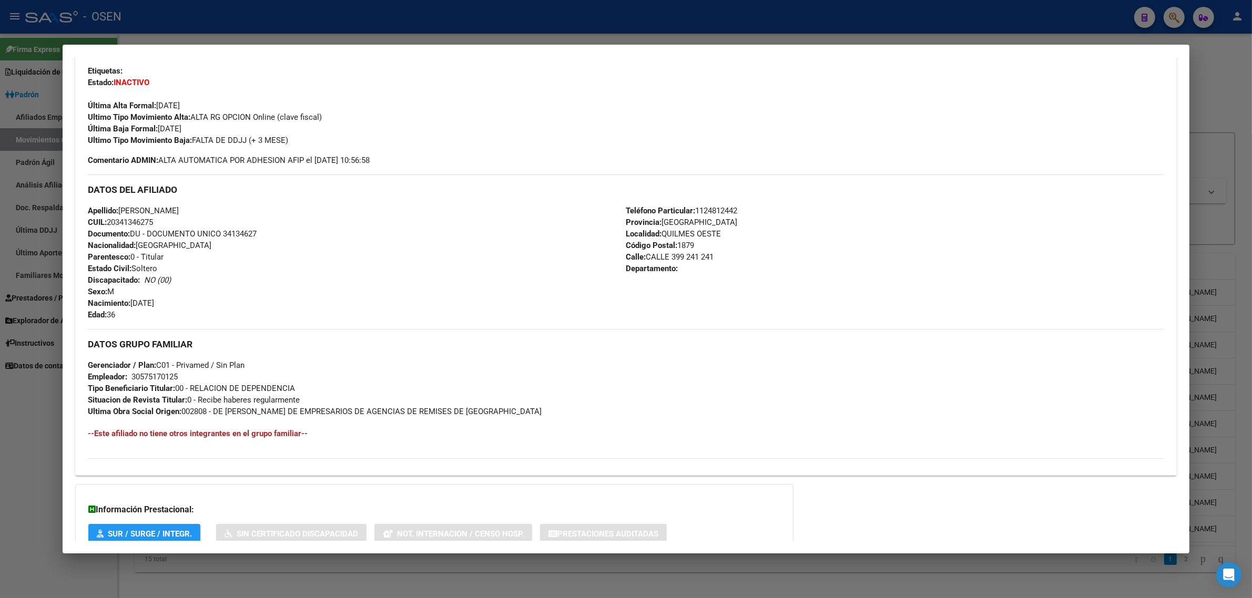
scroll to position [0, 0]
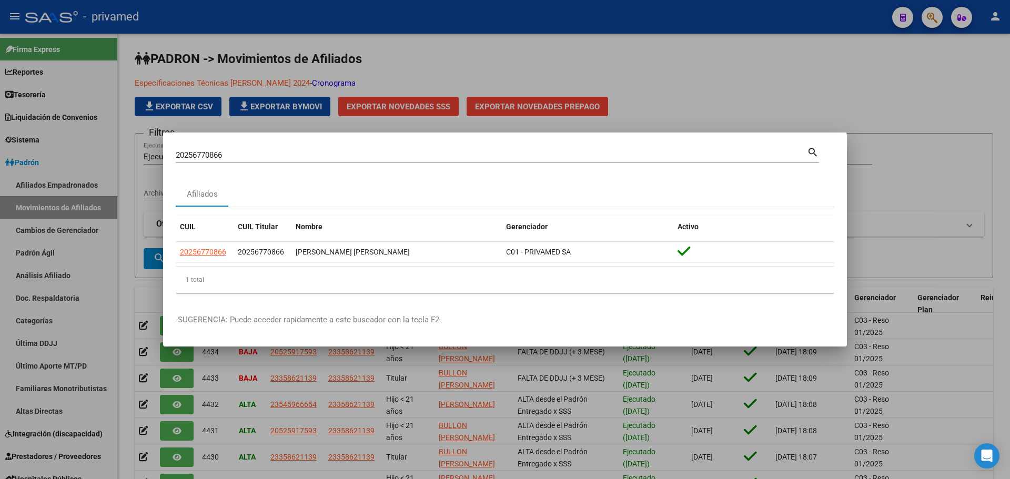
scroll to position [2, 0]
click at [897, 95] on div at bounding box center [505, 239] width 1010 height 479
